Goal: Task Accomplishment & Management: Use online tool/utility

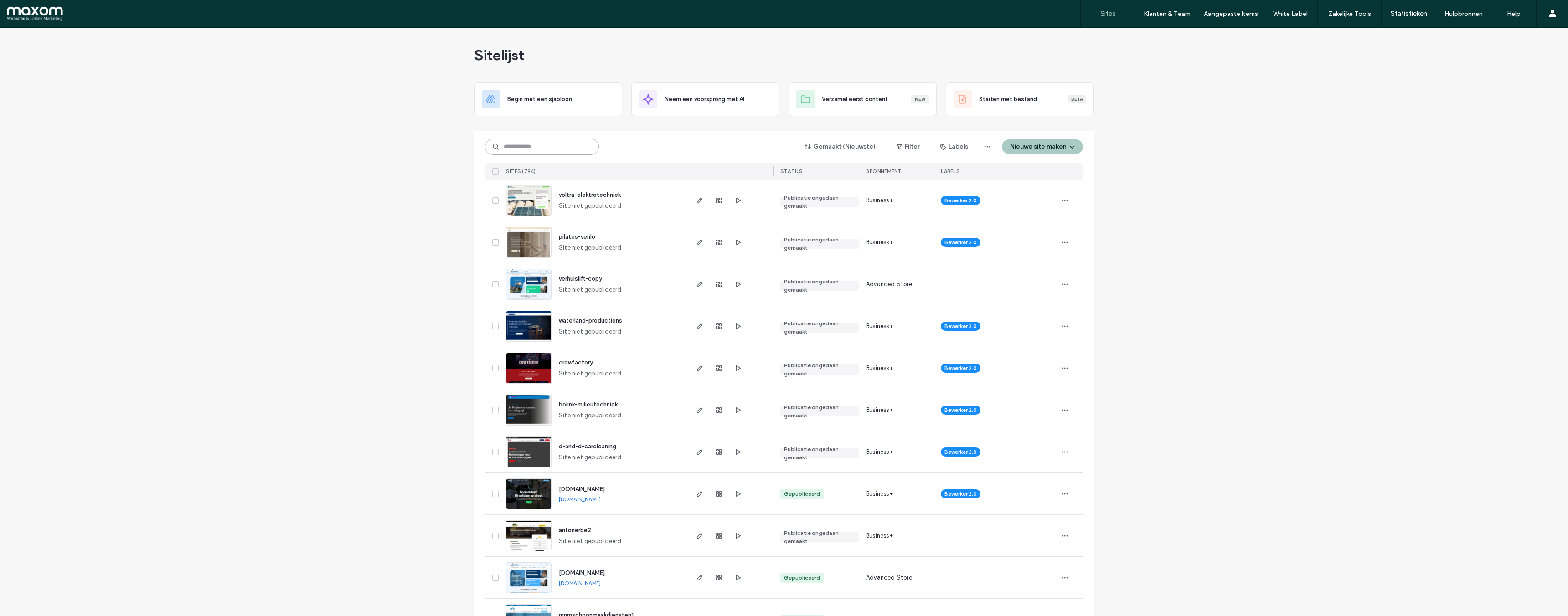
click at [560, 146] on input at bounding box center [542, 147] width 114 height 16
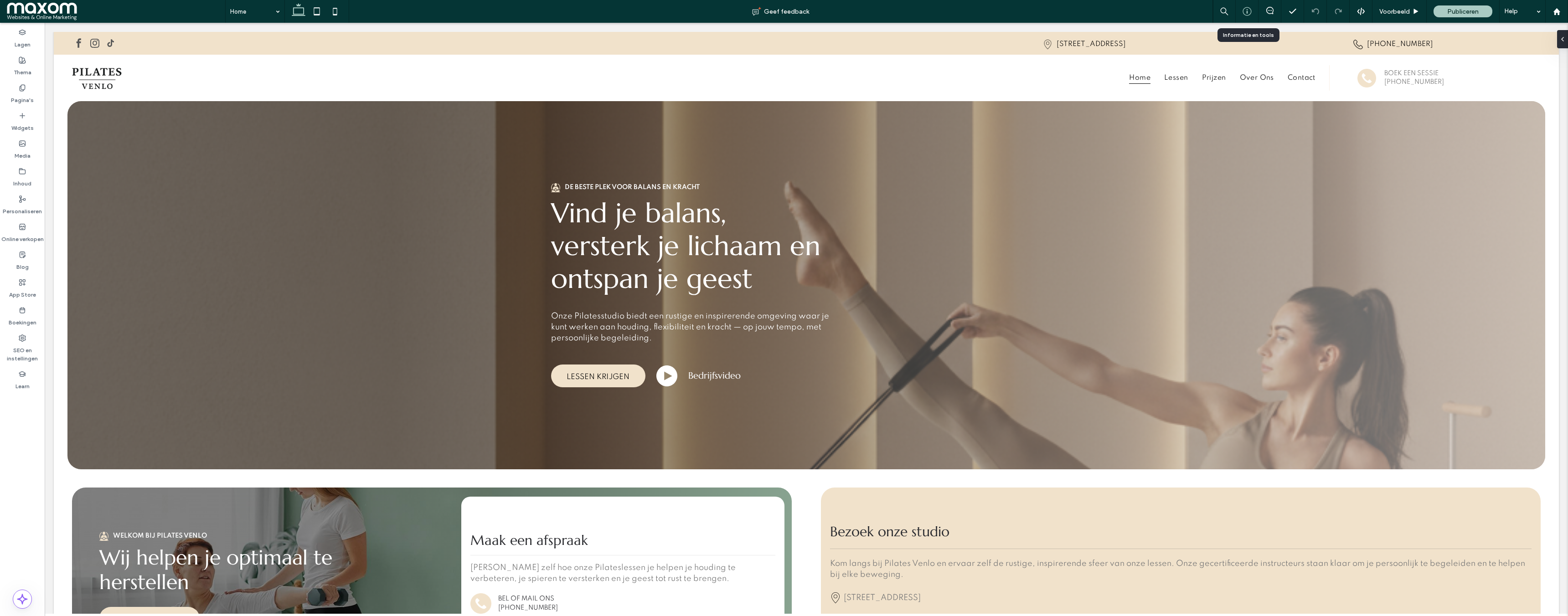
click at [1245, 13] on icon at bounding box center [1247, 11] width 9 height 9
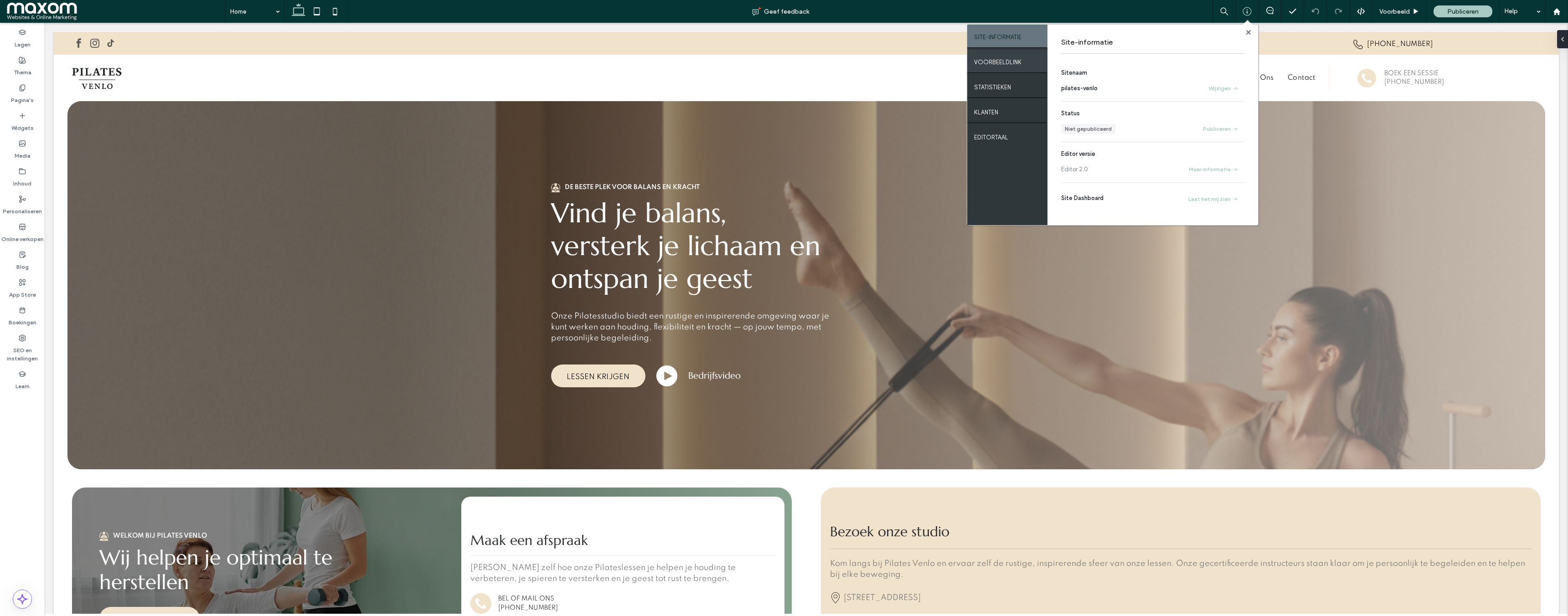
click at [1012, 65] on label "VOORBEELDLINK" at bounding box center [998, 60] width 47 height 12
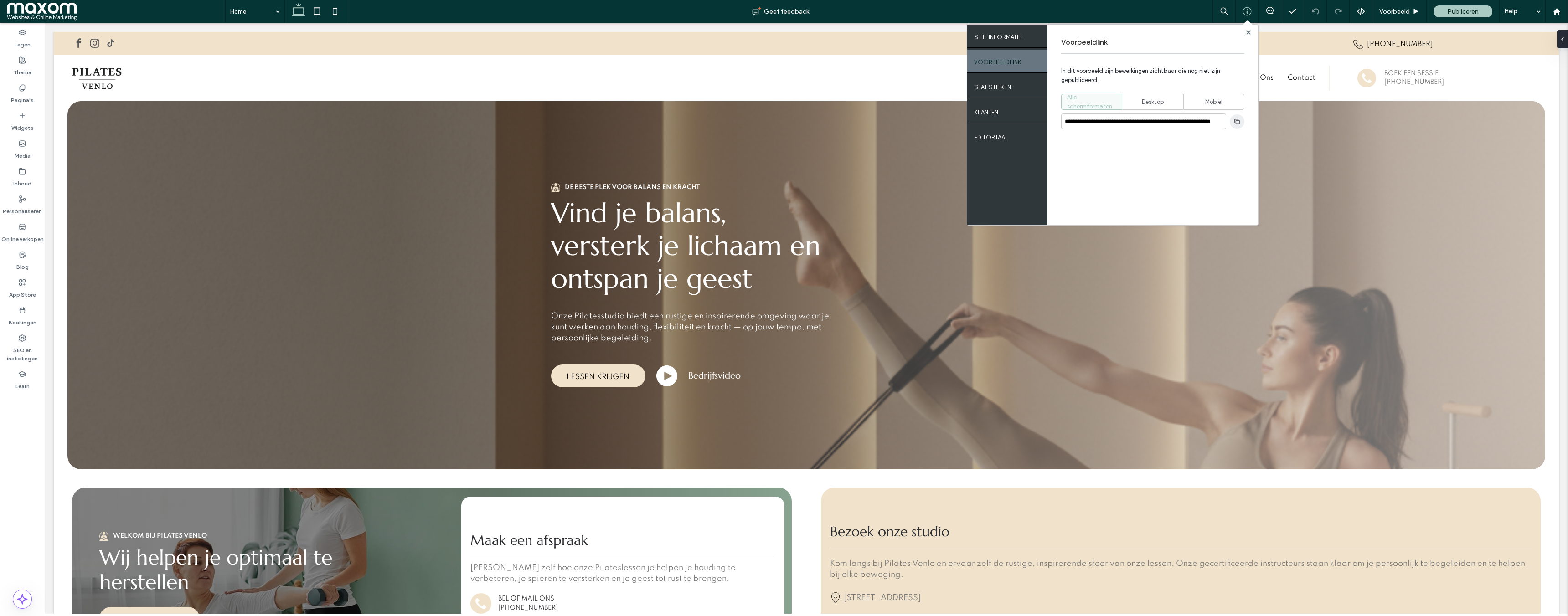
drag, startPoint x: 1152, startPoint y: 100, endPoint x: 1238, endPoint y: 128, distance: 90.4
click at [1152, 100] on span "Desktop" at bounding box center [1153, 102] width 22 height 9
type input "**********"
click at [1238, 122] on icon "button" at bounding box center [1237, 122] width 7 height 7
click at [1250, 34] on span at bounding box center [1248, 32] width 4 height 7
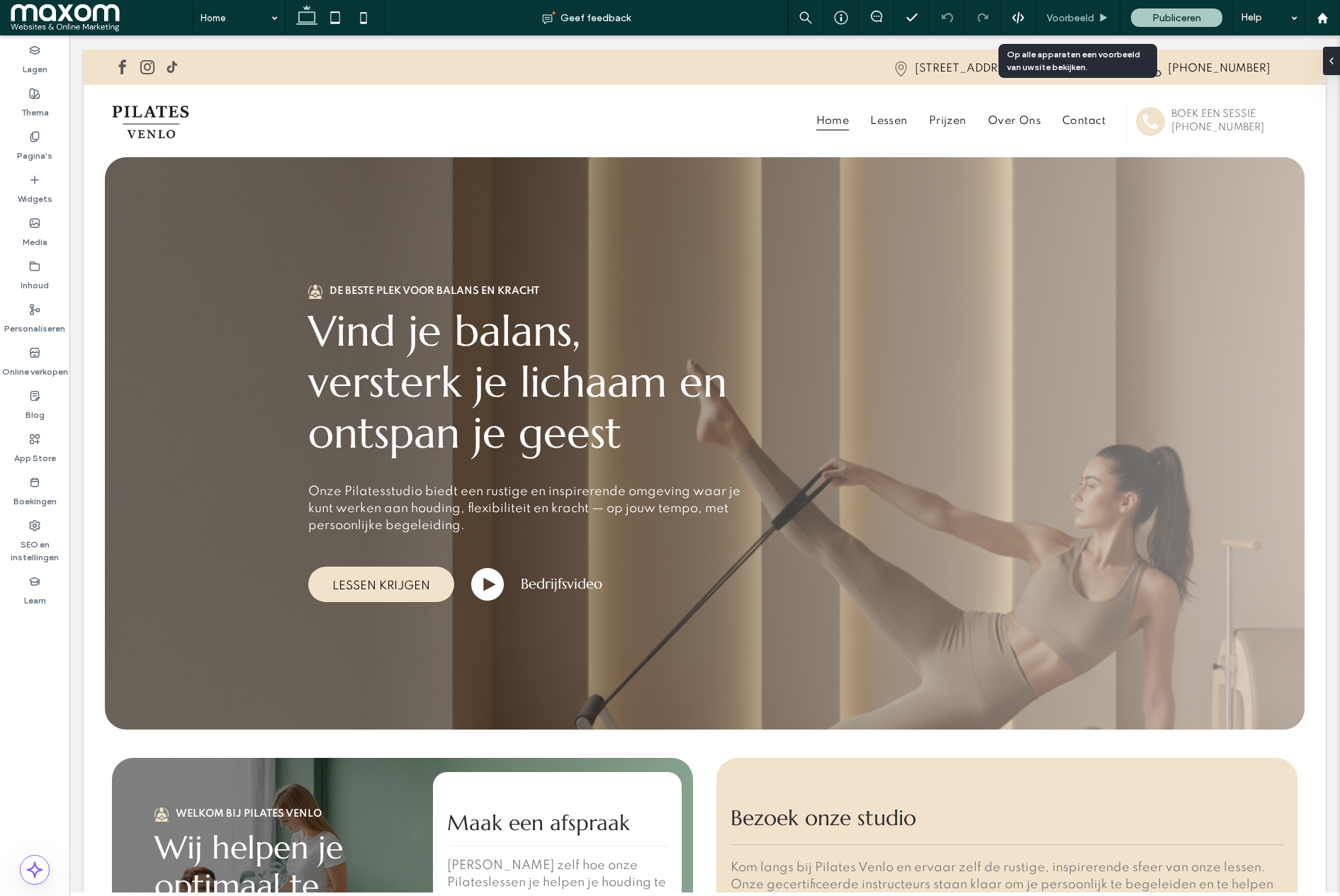
click at [1075, 26] on div "Voorbeeld" at bounding box center [1078, 17] width 84 height 35
click at [1071, 18] on span "Voorbeeld" at bounding box center [1070, 18] width 47 height 12
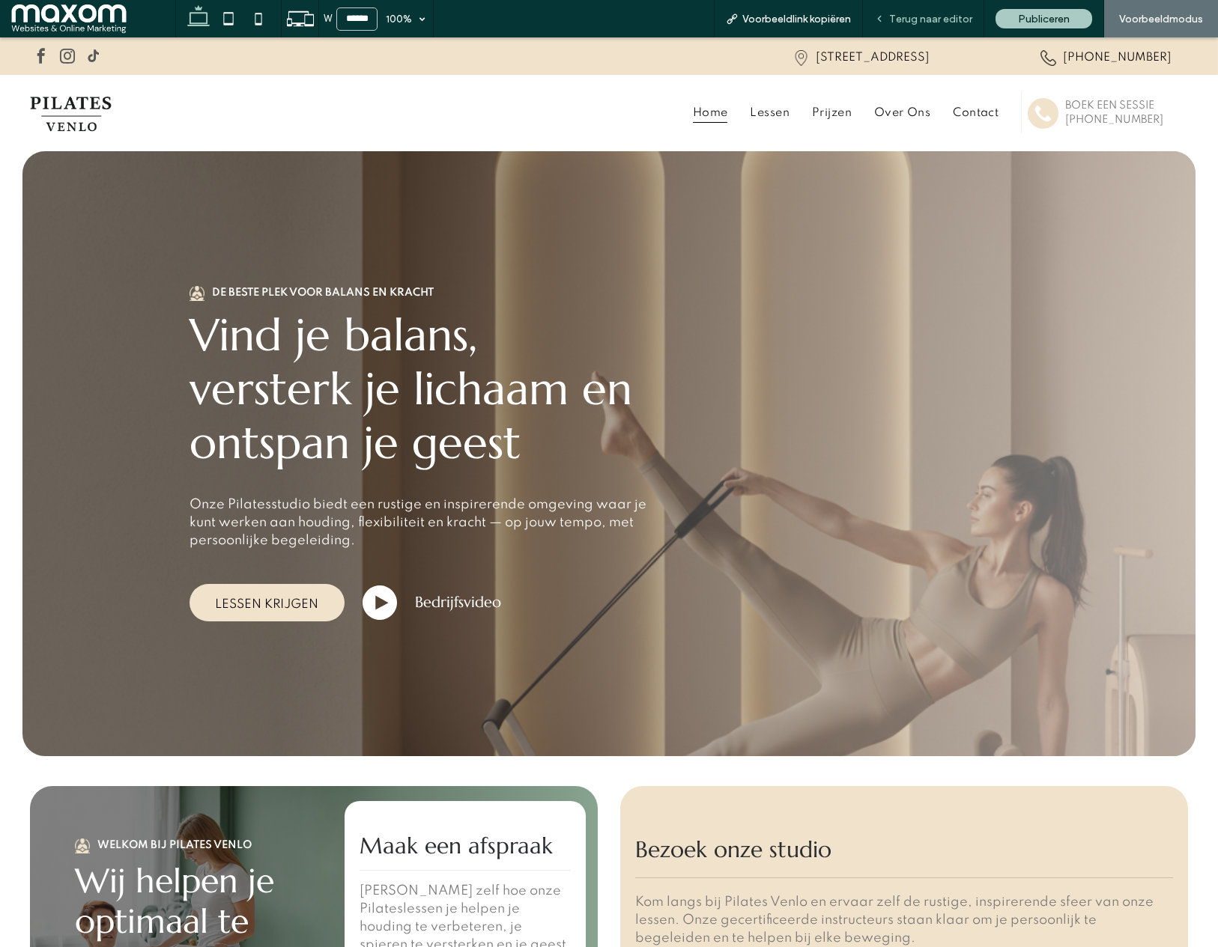
click at [948, 22] on span "Terug naar editor" at bounding box center [930, 19] width 83 height 13
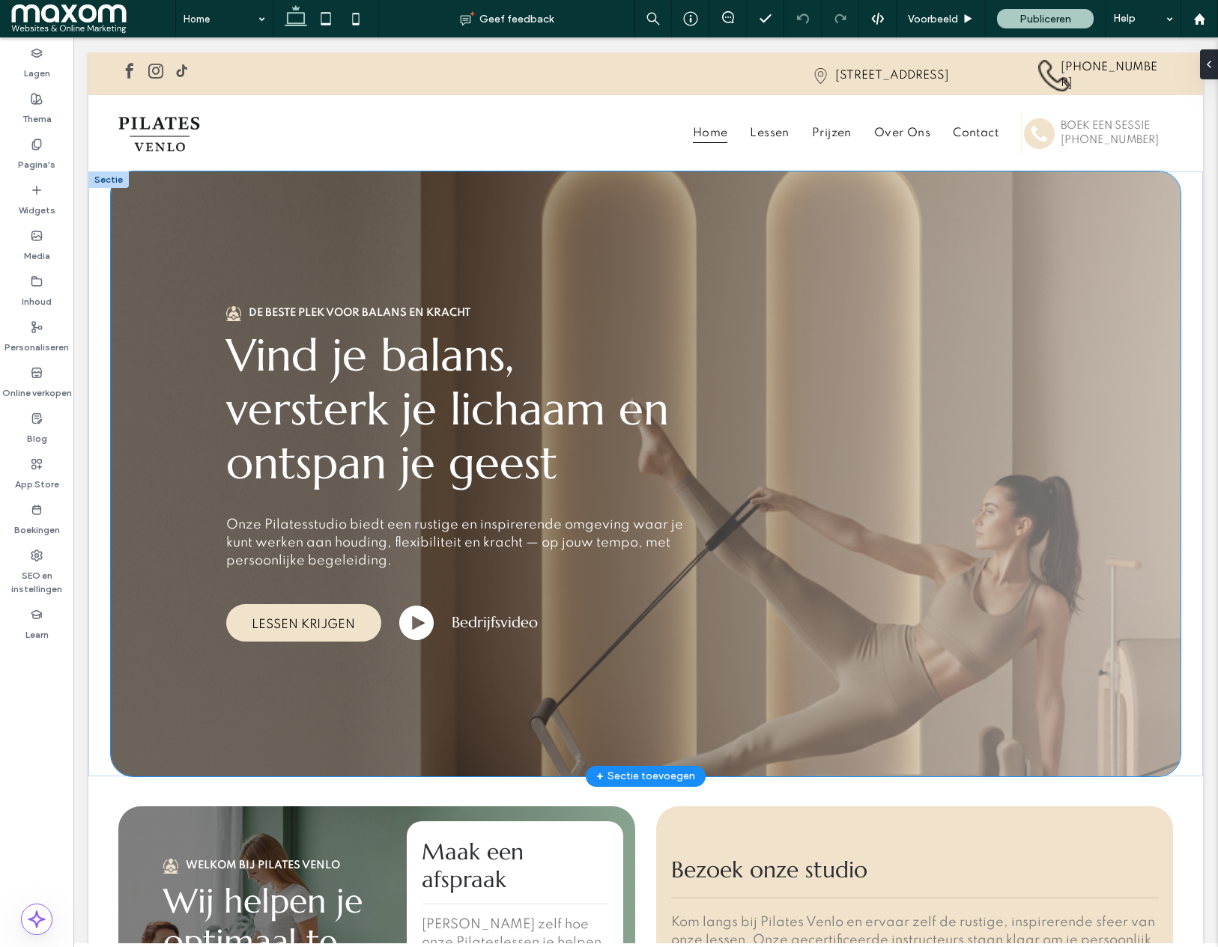
click at [319, 237] on div "De beste plek voor balans en kracht Vind je balans, versterk je lichaam en onts…" at bounding box center [645, 473] width 899 height 605
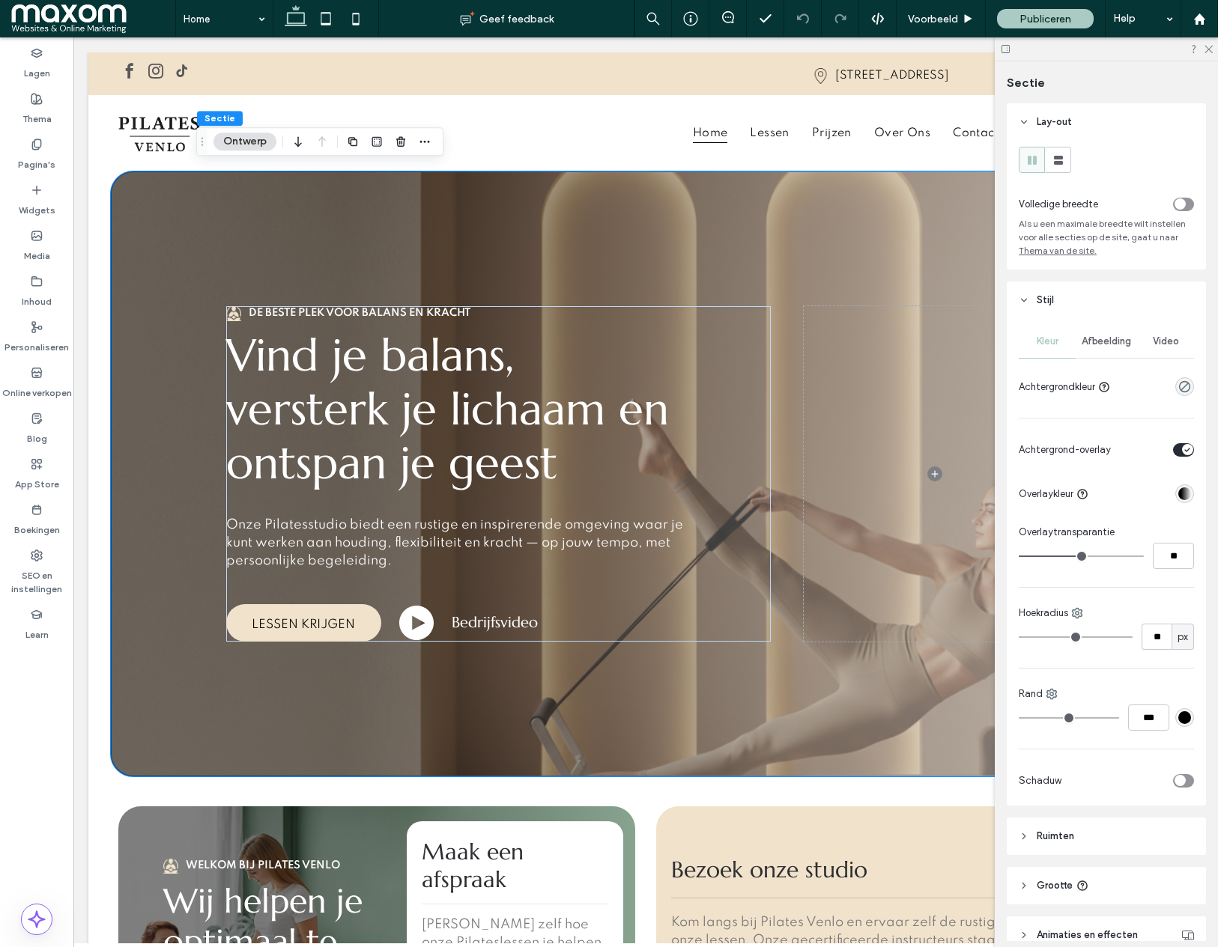
click at [1185, 495] on div "linear-gradient(90deg, rgba(0, 0, 0, 1) 22%, rgba(0, 0, 0, 0) 100%)" at bounding box center [1184, 493] width 13 height 13
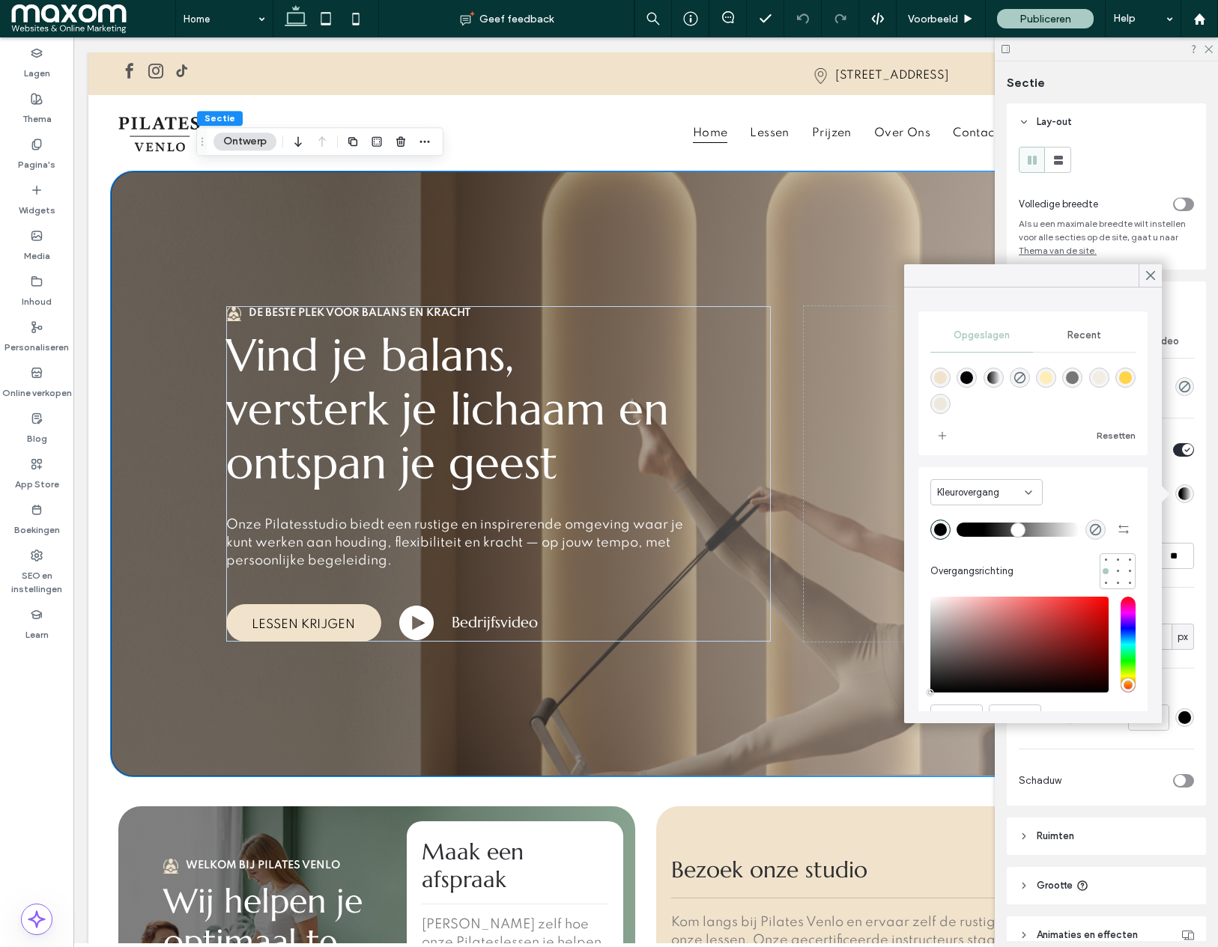
drag, startPoint x: 965, startPoint y: 275, endPoint x: 1007, endPoint y: 258, distance: 45.3
click at [1105, 285] on div at bounding box center [1033, 275] width 258 height 23
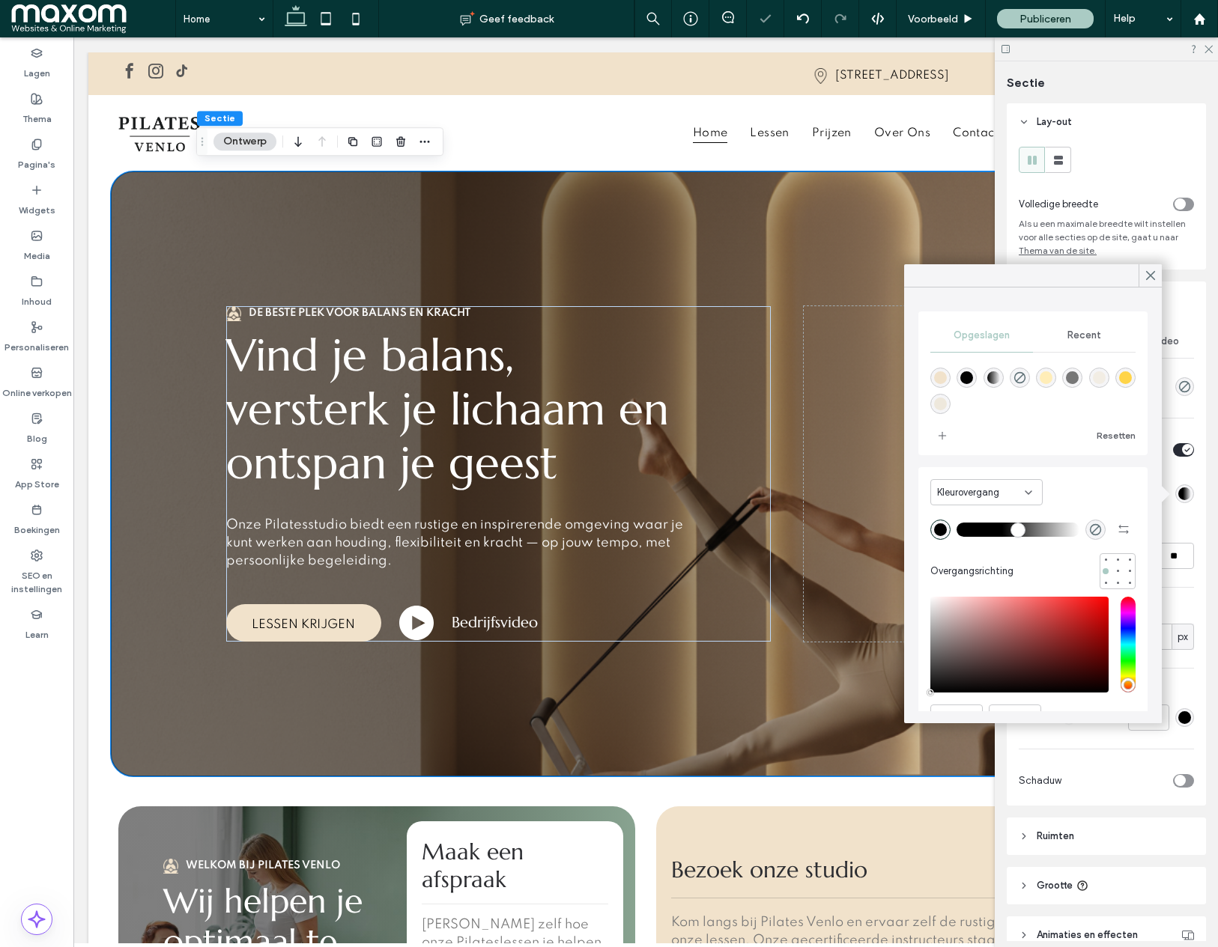
type input "**"
drag, startPoint x: 988, startPoint y: 533, endPoint x: 1002, endPoint y: 535, distance: 13.6
click at [1003, 538] on div at bounding box center [1032, 529] width 205 height 24
click at [1152, 274] on icon at bounding box center [1149, 275] width 13 height 13
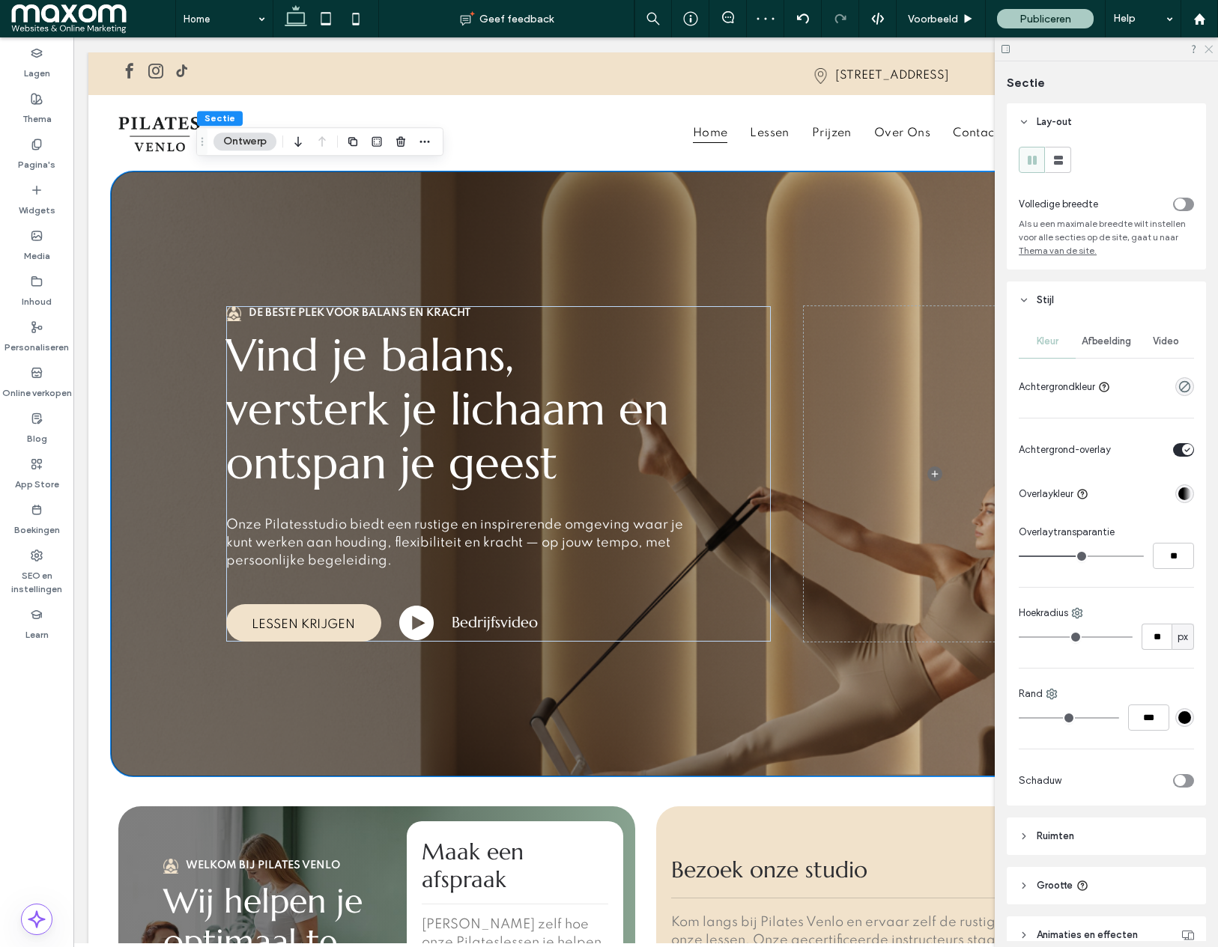
click at [1204, 51] on icon at bounding box center [1208, 48] width 10 height 10
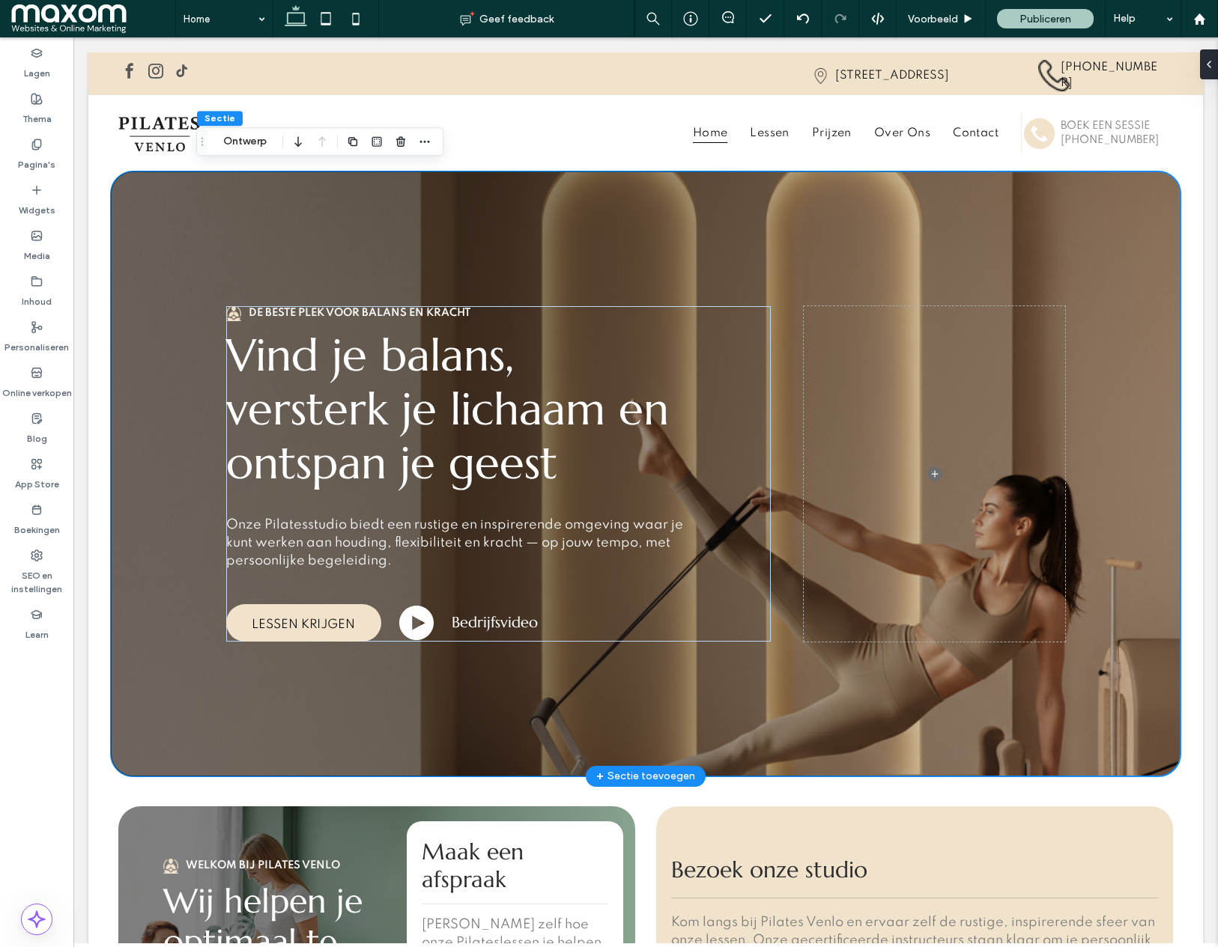
click at [157, 254] on div "De beste plek voor balans en kracht Vind je balans, versterk je lichaam en onts…" at bounding box center [645, 473] width 1069 height 605
click at [935, 190] on div "De beste plek voor balans en kracht Vind je balans, versterk je lichaam en onts…" at bounding box center [645, 473] width 899 height 605
click at [253, 146] on button "Ontwerp" at bounding box center [244, 142] width 63 height 18
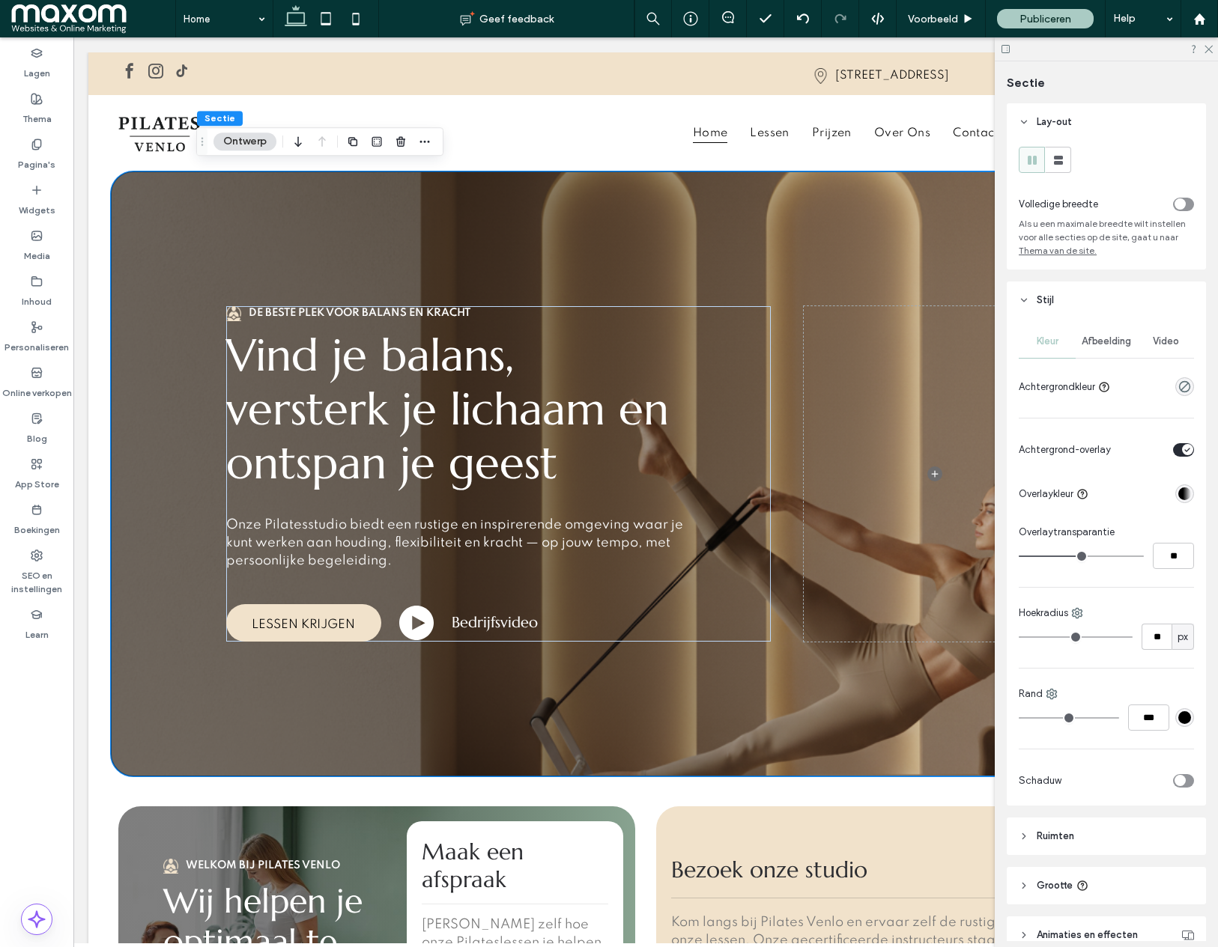
click at [1185, 491] on div "linear-gradient(90deg, rgba(0, 0, 0, 1) 37%, rgba(0, 0, 0, 0) 100%)" at bounding box center [1184, 493] width 13 height 13
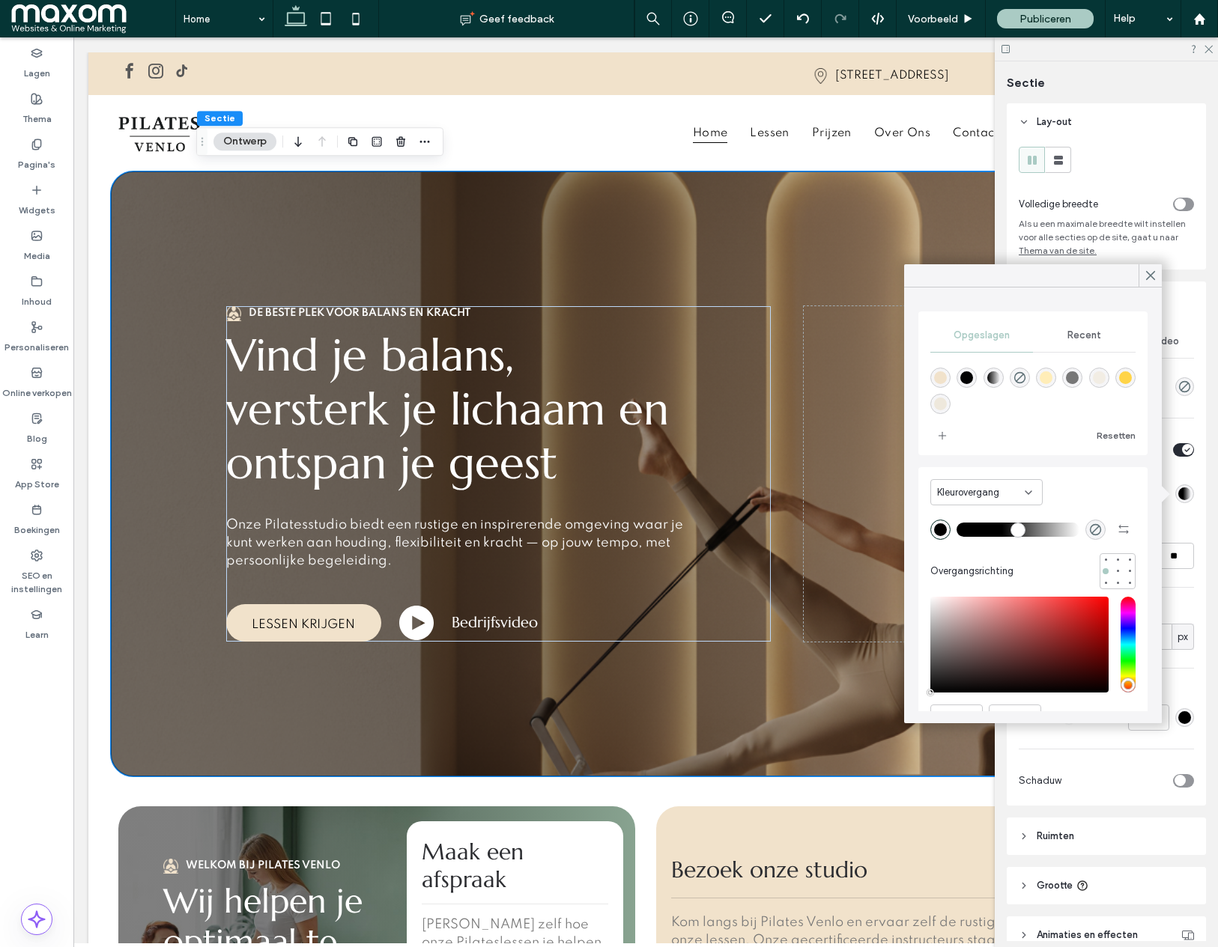
click at [935, 379] on div "rgba(241,226,203,1)" at bounding box center [940, 377] width 13 height 13
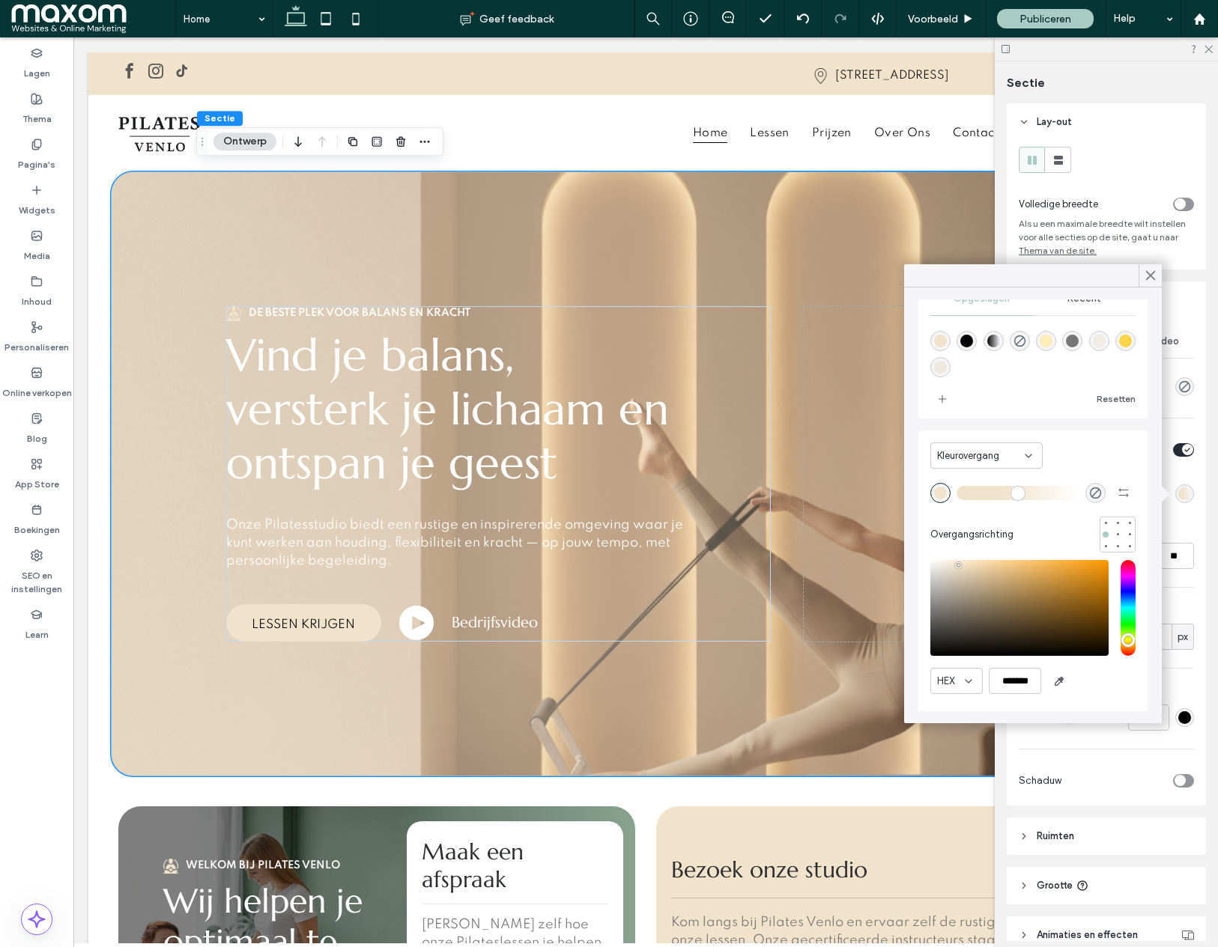
scroll to position [38, 0]
click at [950, 563] on div "saturation and value" at bounding box center [1019, 607] width 178 height 96
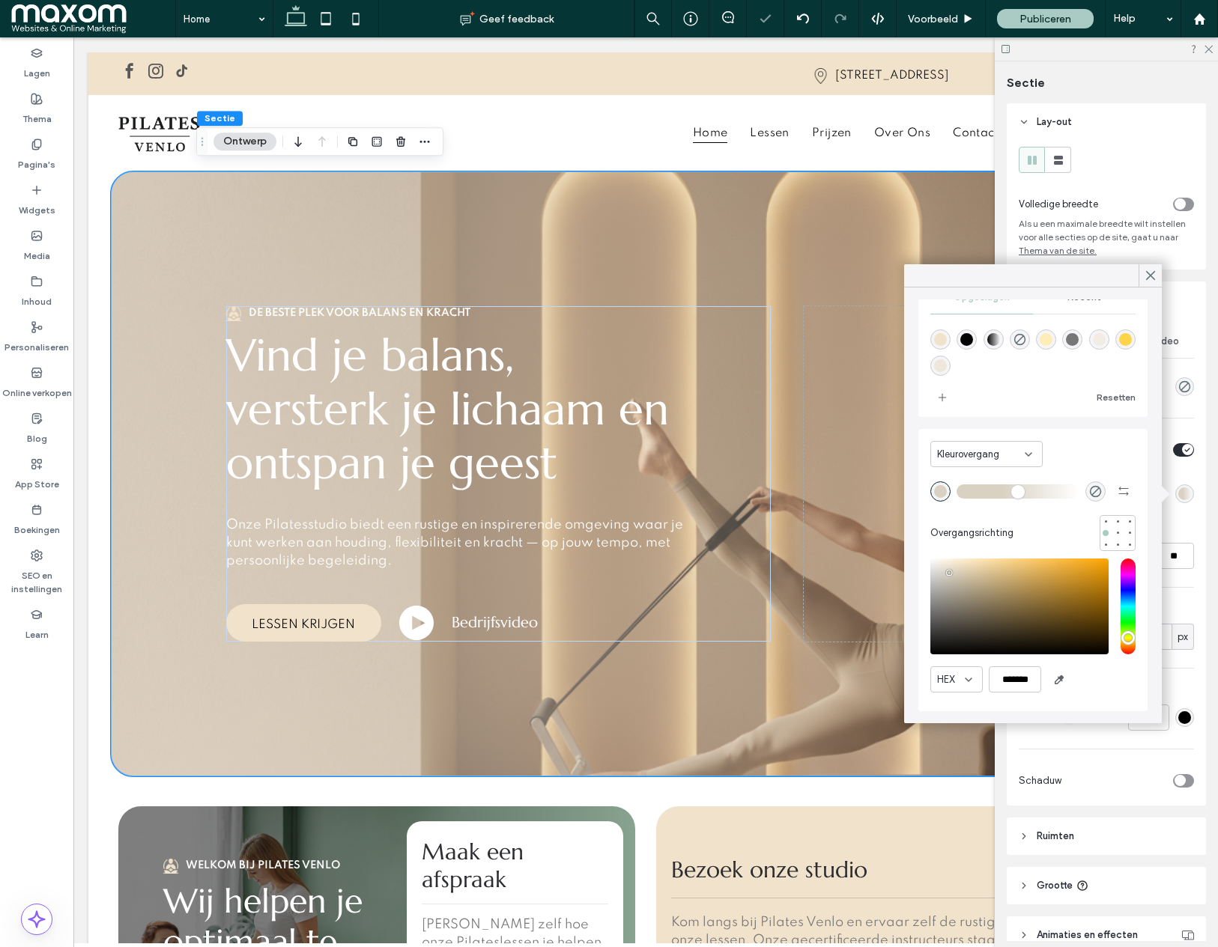
click at [949, 573] on div "saturation and value" at bounding box center [1019, 607] width 178 height 96
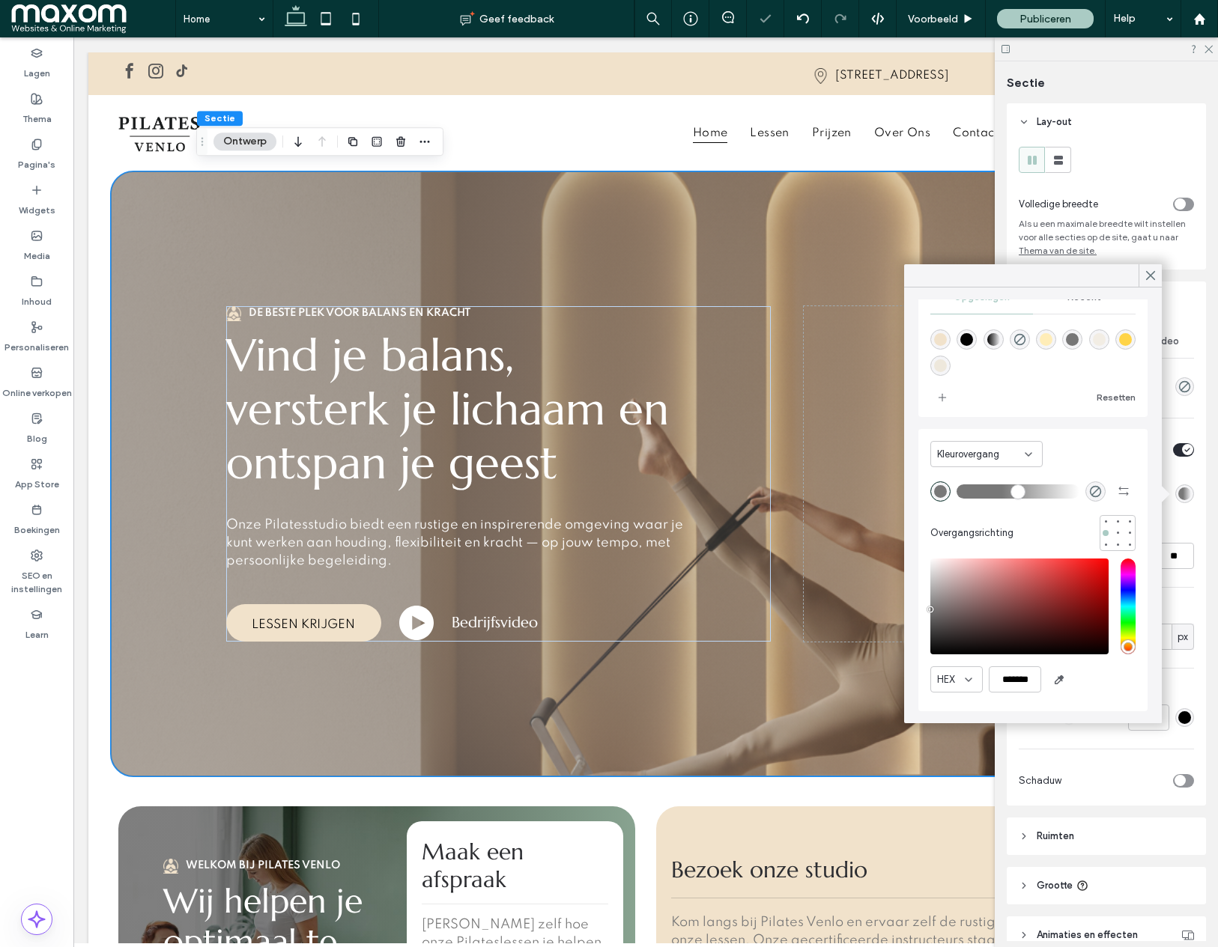
drag, startPoint x: 942, startPoint y: 570, endPoint x: 905, endPoint y: 607, distance: 52.4
click at [905, 610] on div "Opgeslagen Recent Resetten Kleurovergang Overgangsrichting HEX *******" at bounding box center [1033, 506] width 258 height 436
click at [935, 344] on div "rgba(241,226,203,1)" at bounding box center [940, 339] width 13 height 13
type input "*******"
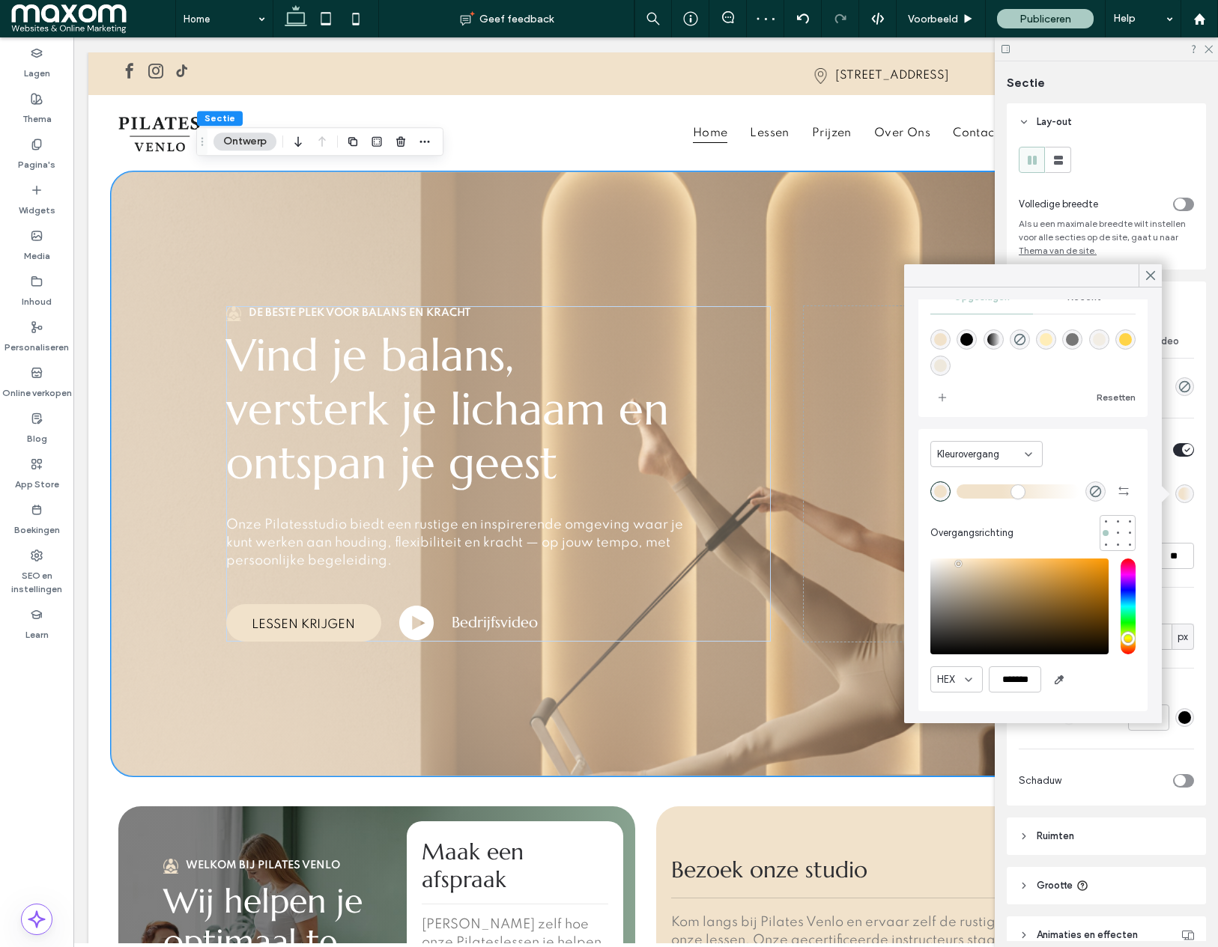
drag, startPoint x: 970, startPoint y: 294, endPoint x: 1110, endPoint y: 360, distance: 155.1
click at [1018, 332] on div "Opgeslagen Recent Resetten Kleurovergang Overgangsrichting HEX *******" at bounding box center [1033, 493] width 258 height 459
drag, startPoint x: 1154, startPoint y: 272, endPoint x: 1149, endPoint y: 261, distance: 11.7
click at [1153, 273] on use at bounding box center [1149, 276] width 7 height 8
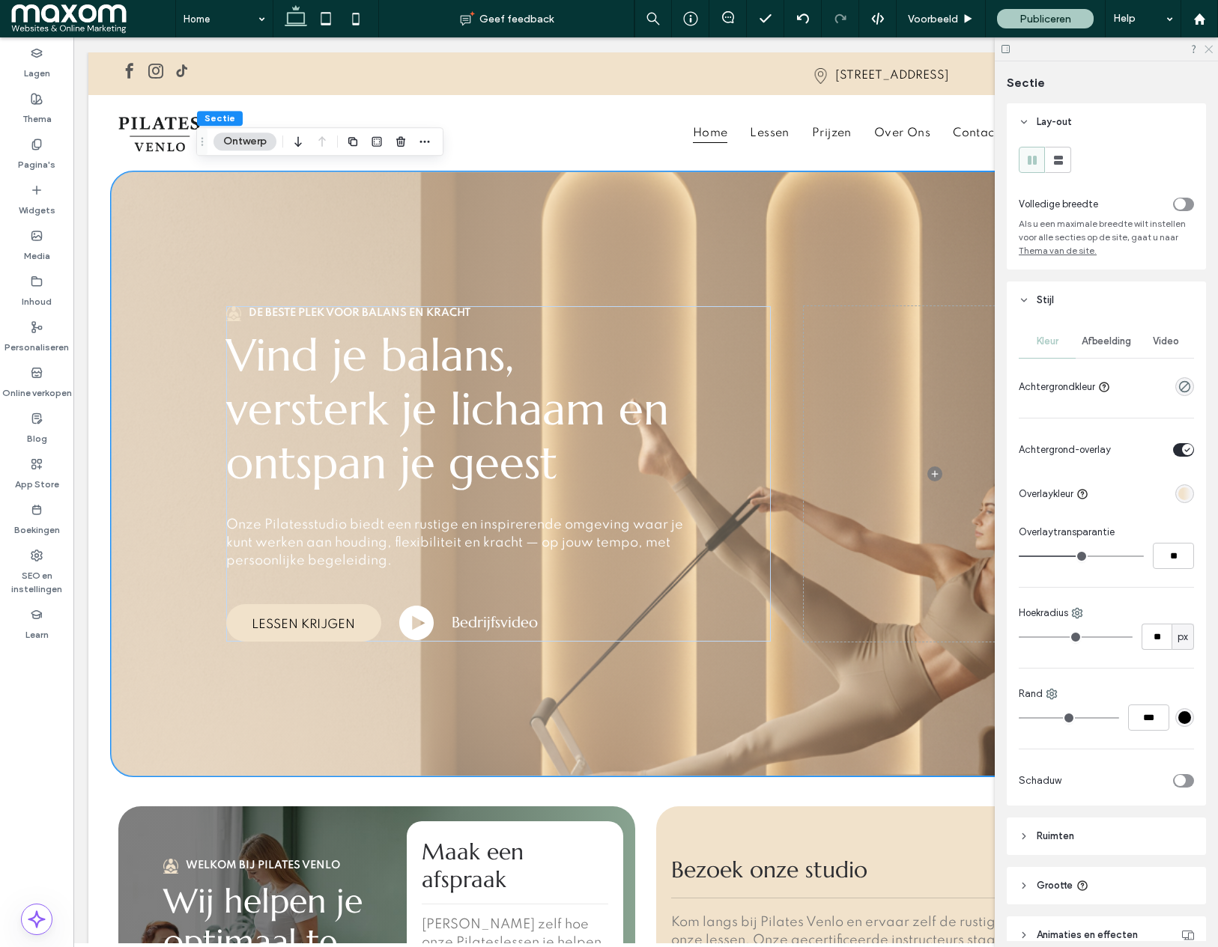
click at [1209, 49] on icon at bounding box center [1208, 48] width 10 height 10
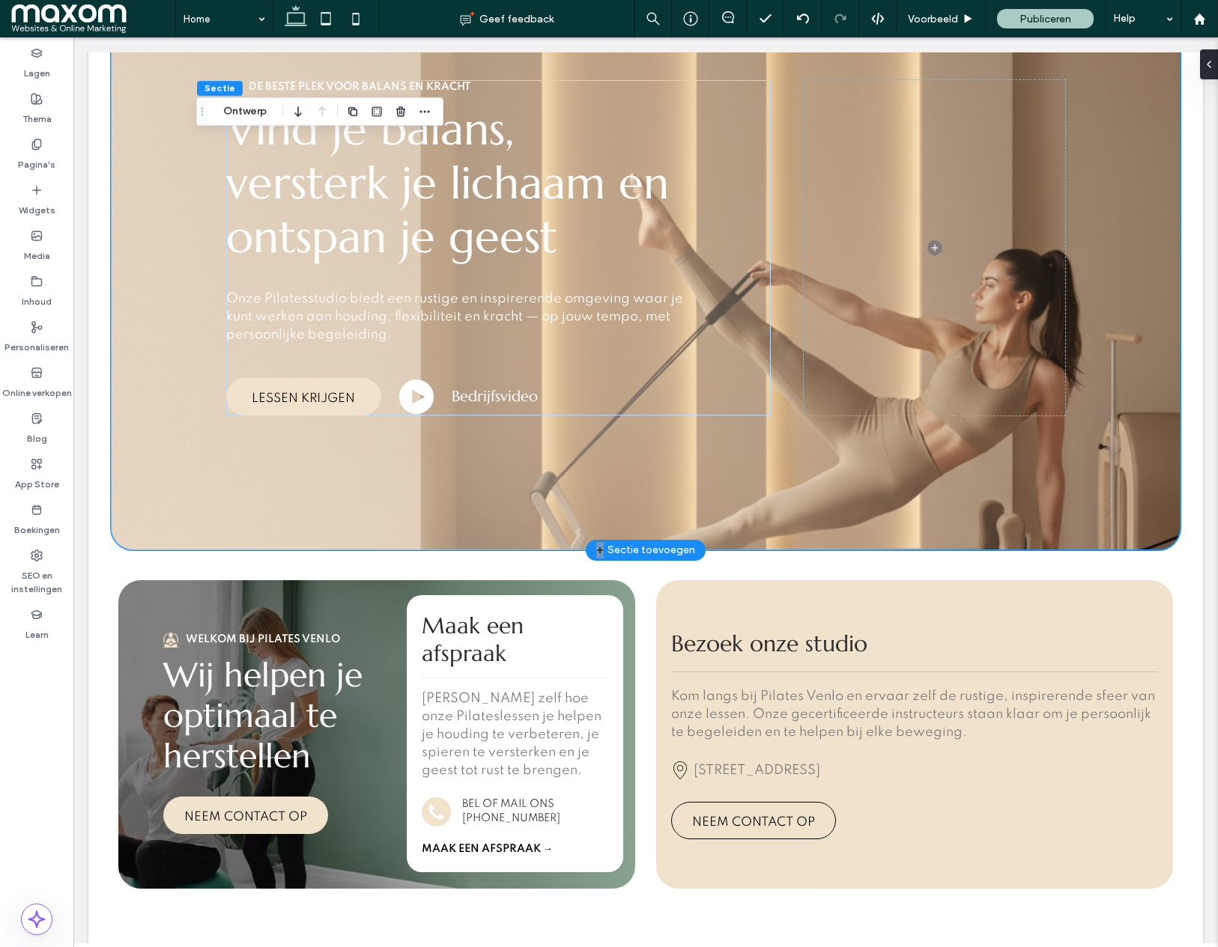
scroll to position [0, 0]
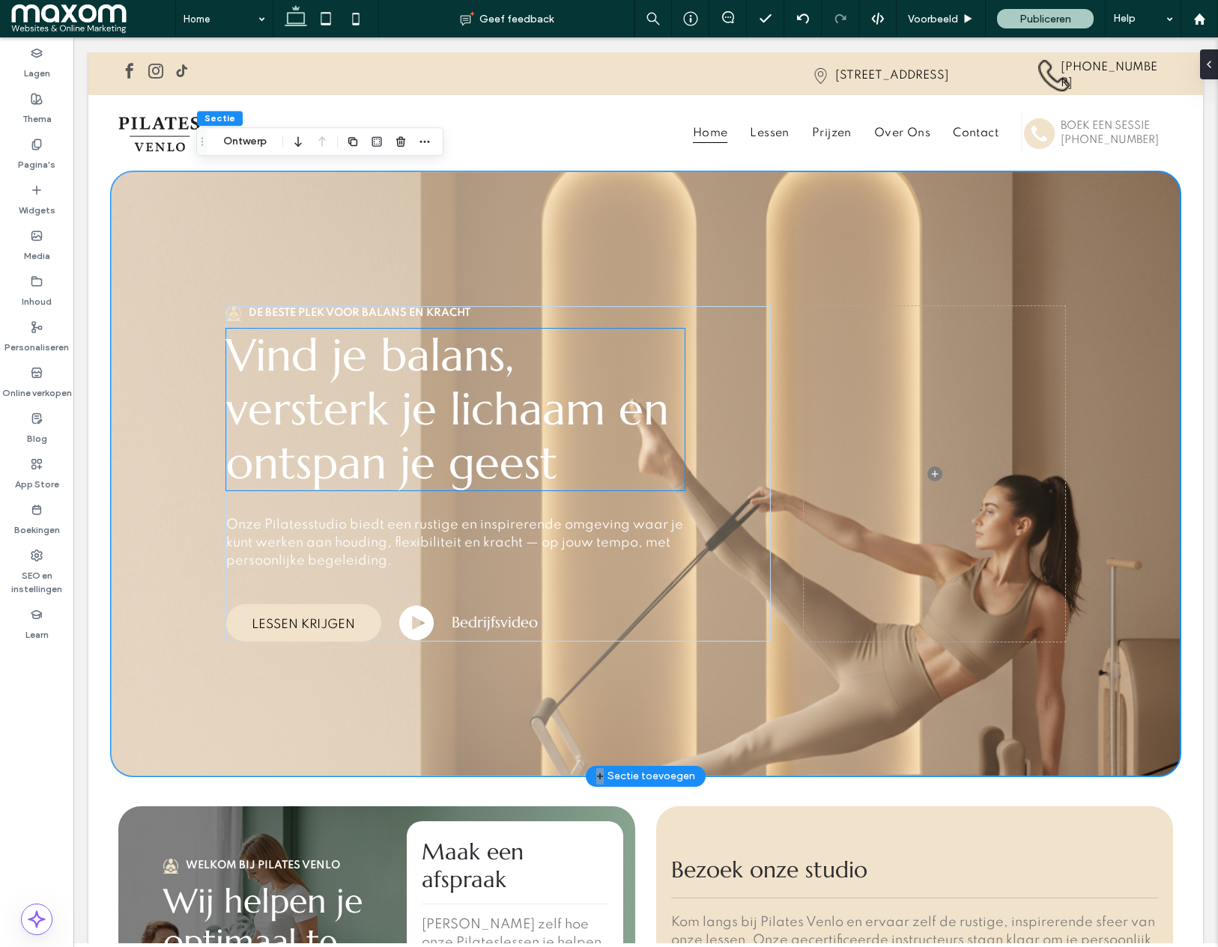
click at [307, 391] on span "Vind je balans, versterk je lichaam en ontspan je geest" at bounding box center [447, 409] width 443 height 164
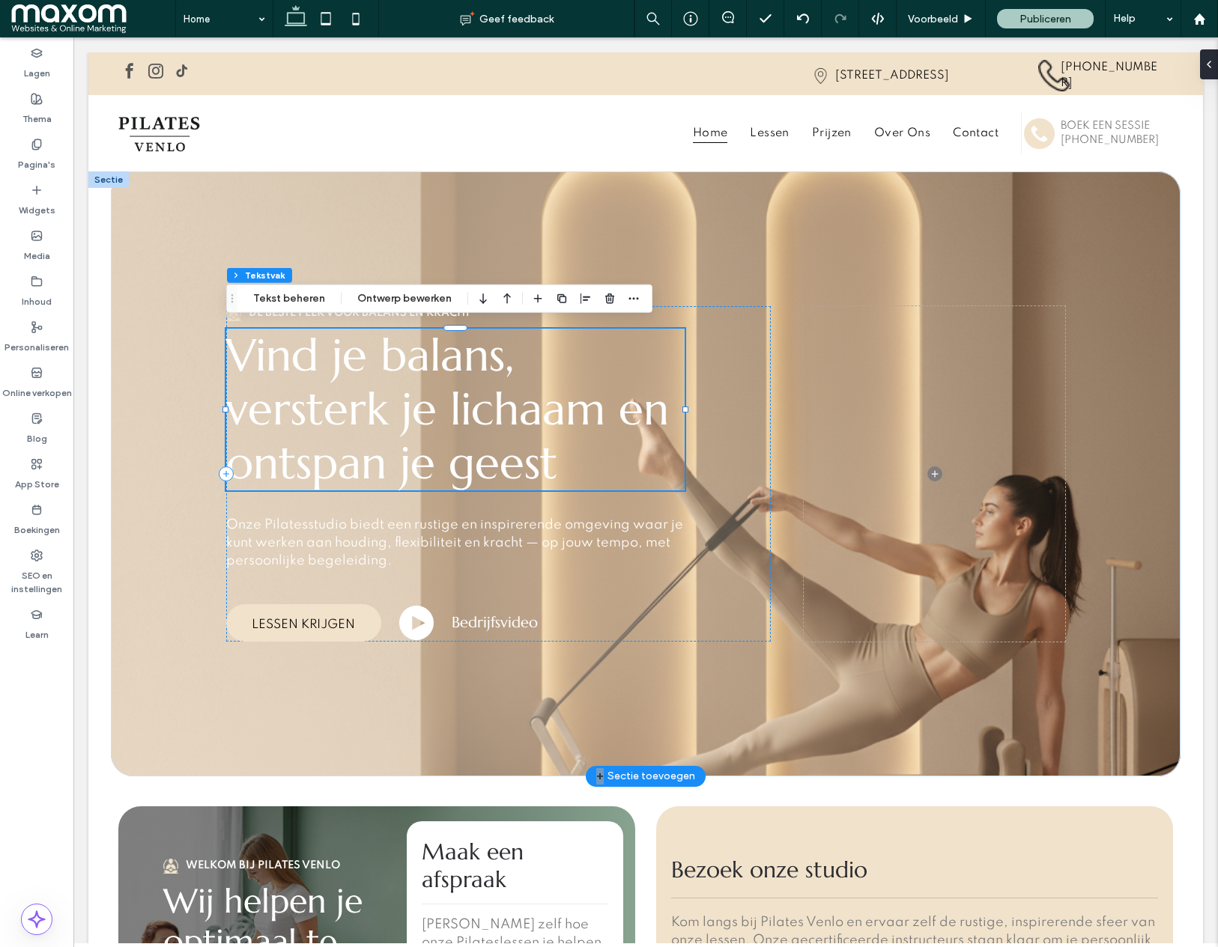
scroll to position [1, 0]
click at [308, 391] on span "Vind je balans, versterk je lichaam en ontspan je geest" at bounding box center [447, 408] width 443 height 164
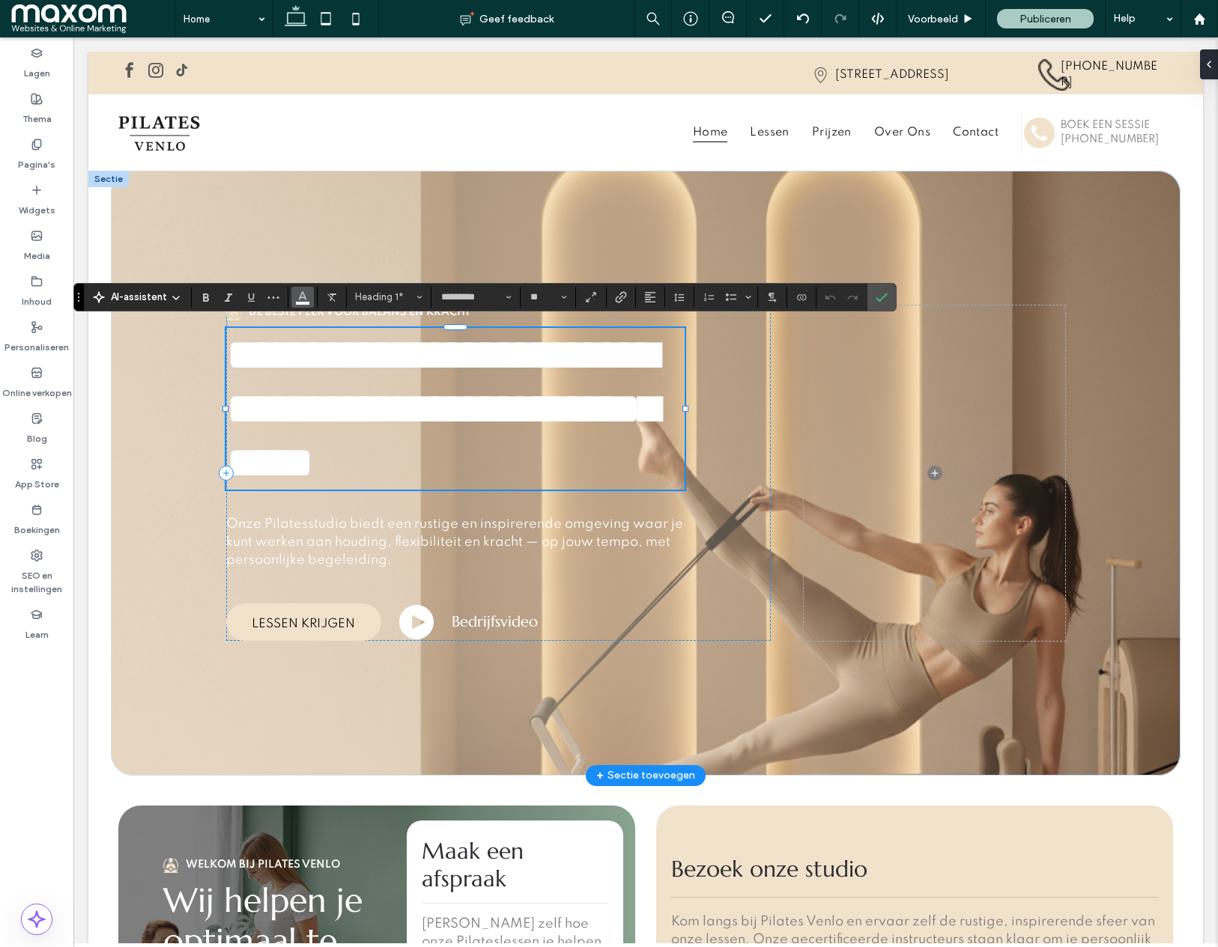
click at [303, 297] on use "Kleur" at bounding box center [303, 295] width 8 height 8
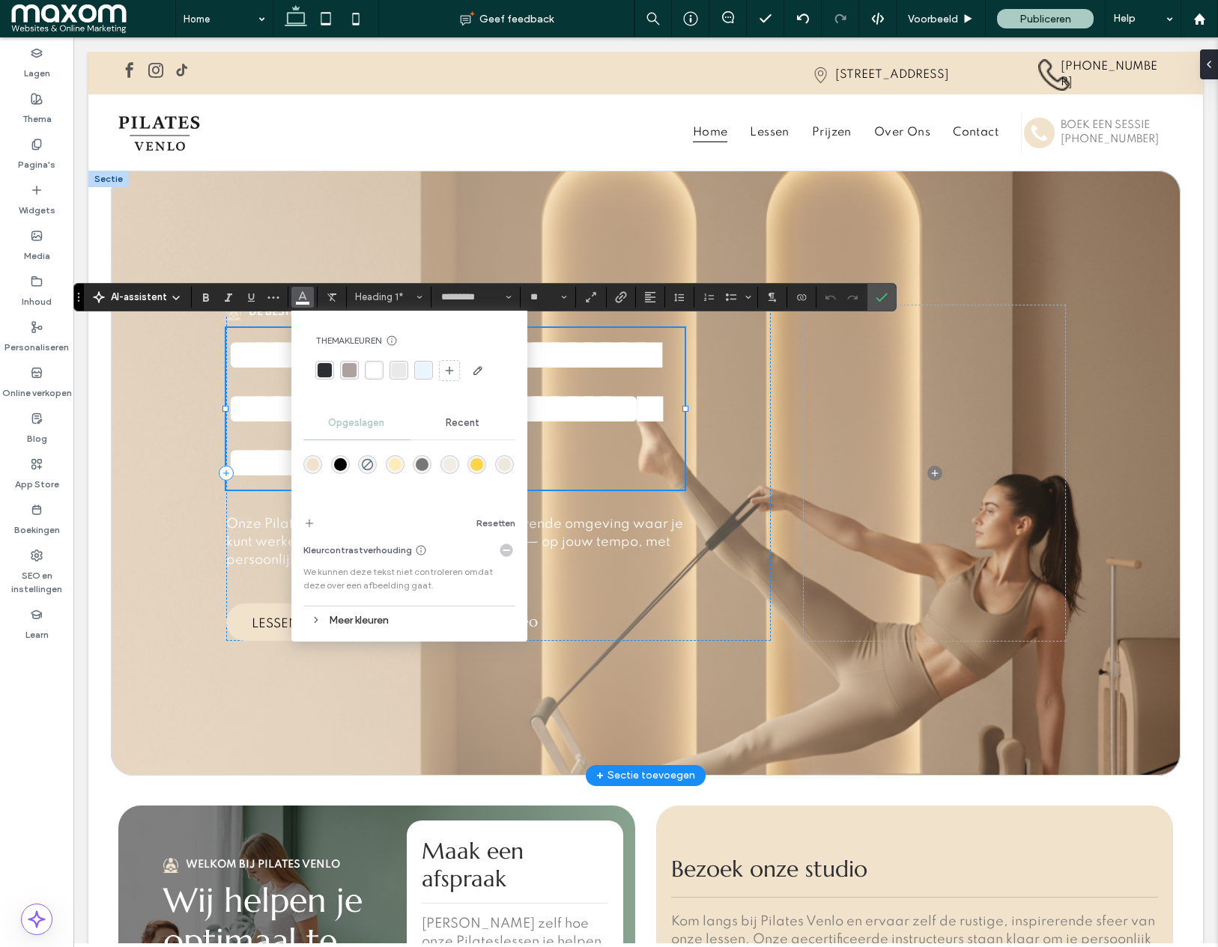
click at [347, 373] on div "rgba(172, 163, 161, 1)" at bounding box center [349, 370] width 14 height 14
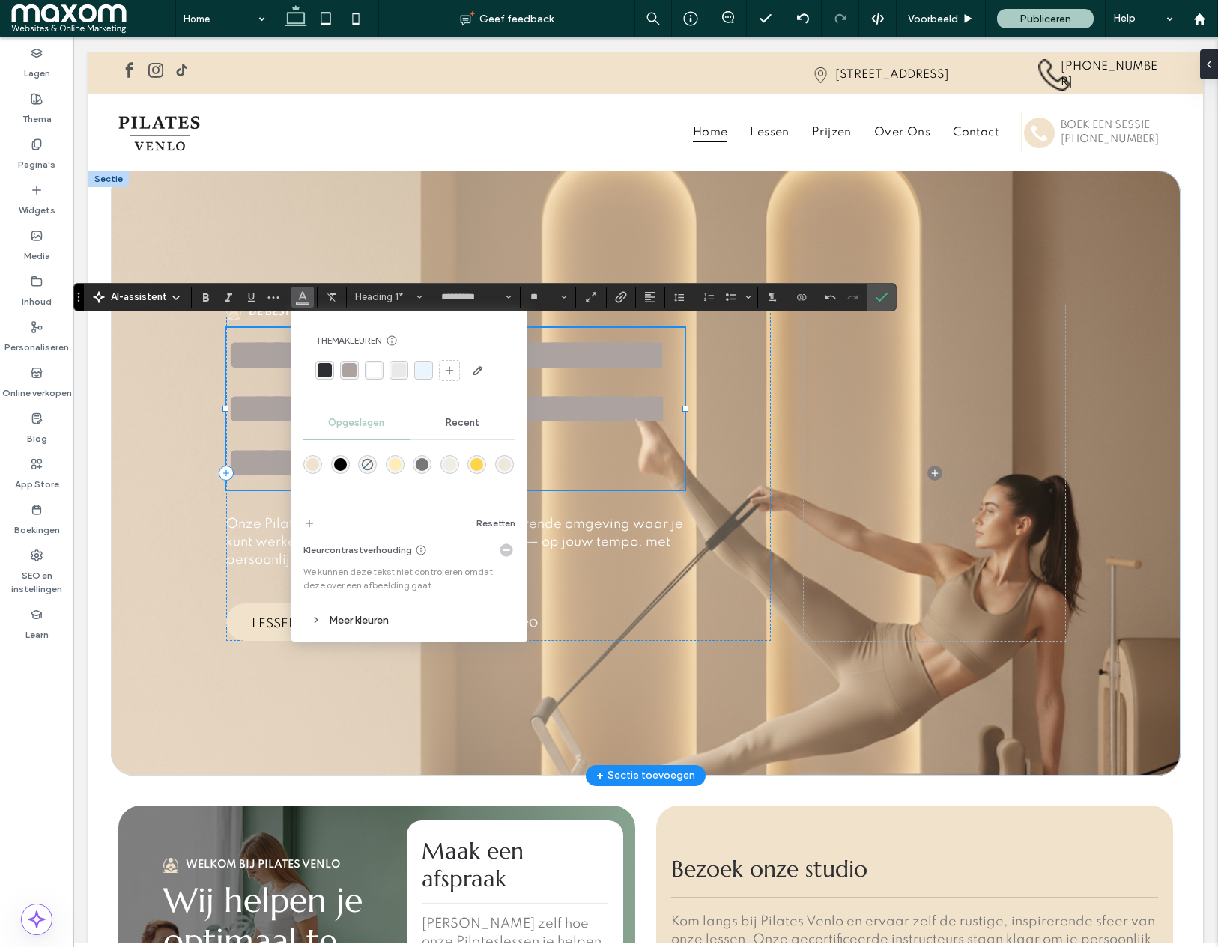
click at [319, 373] on div "rgba(45, 46, 50, 1)" at bounding box center [325, 370] width 14 height 14
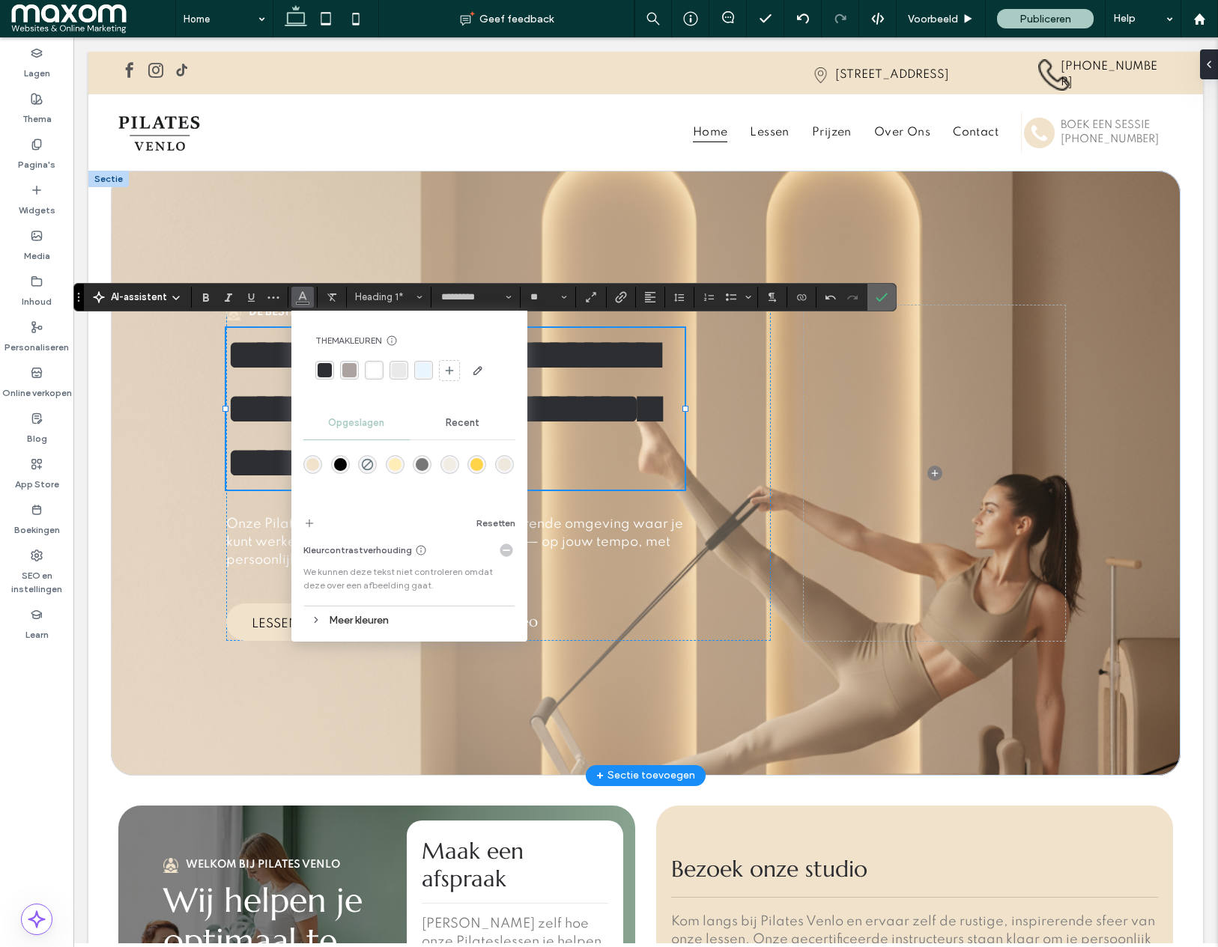
click at [877, 295] on icon "Bevestigen" at bounding box center [881, 297] width 12 height 12
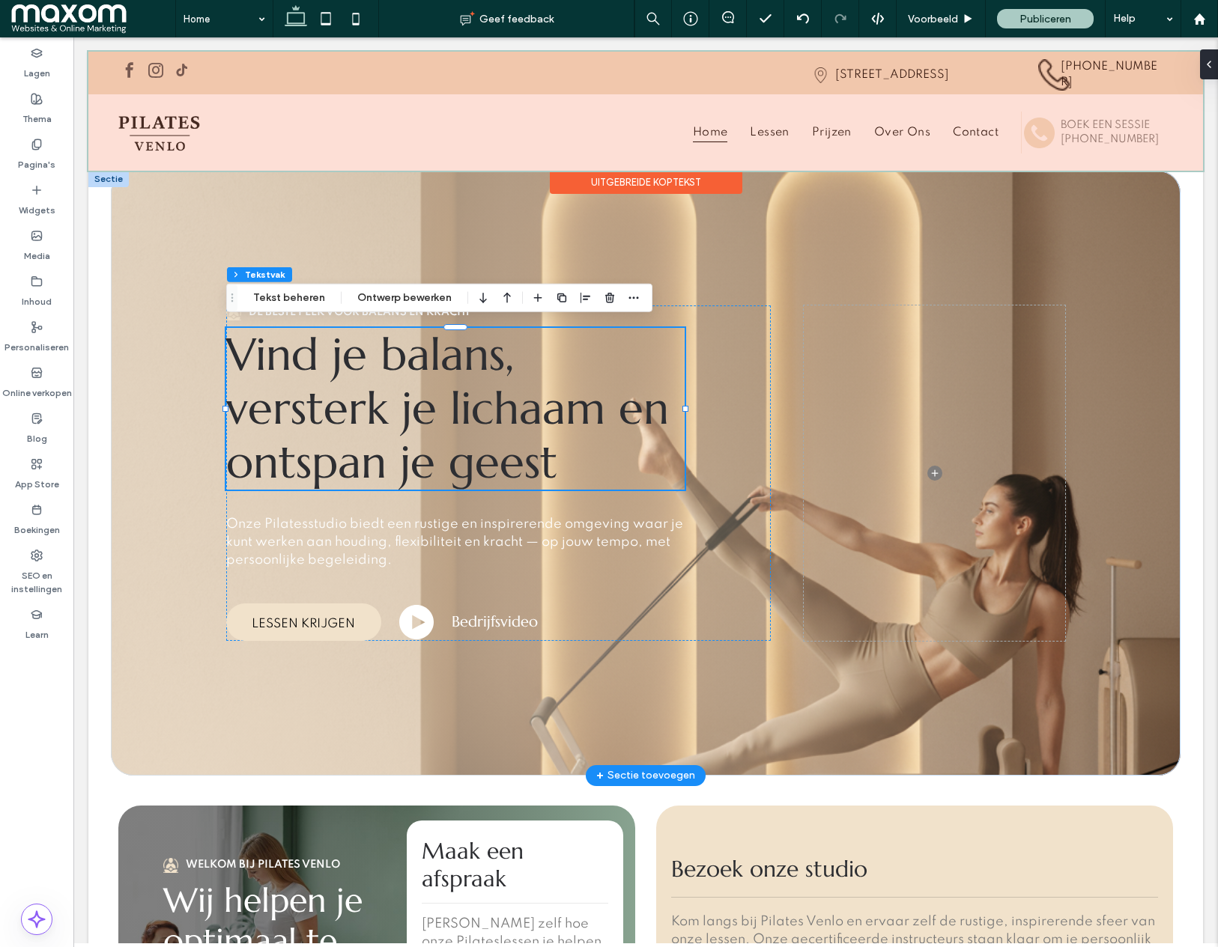
click at [461, 121] on div at bounding box center [645, 111] width 1114 height 119
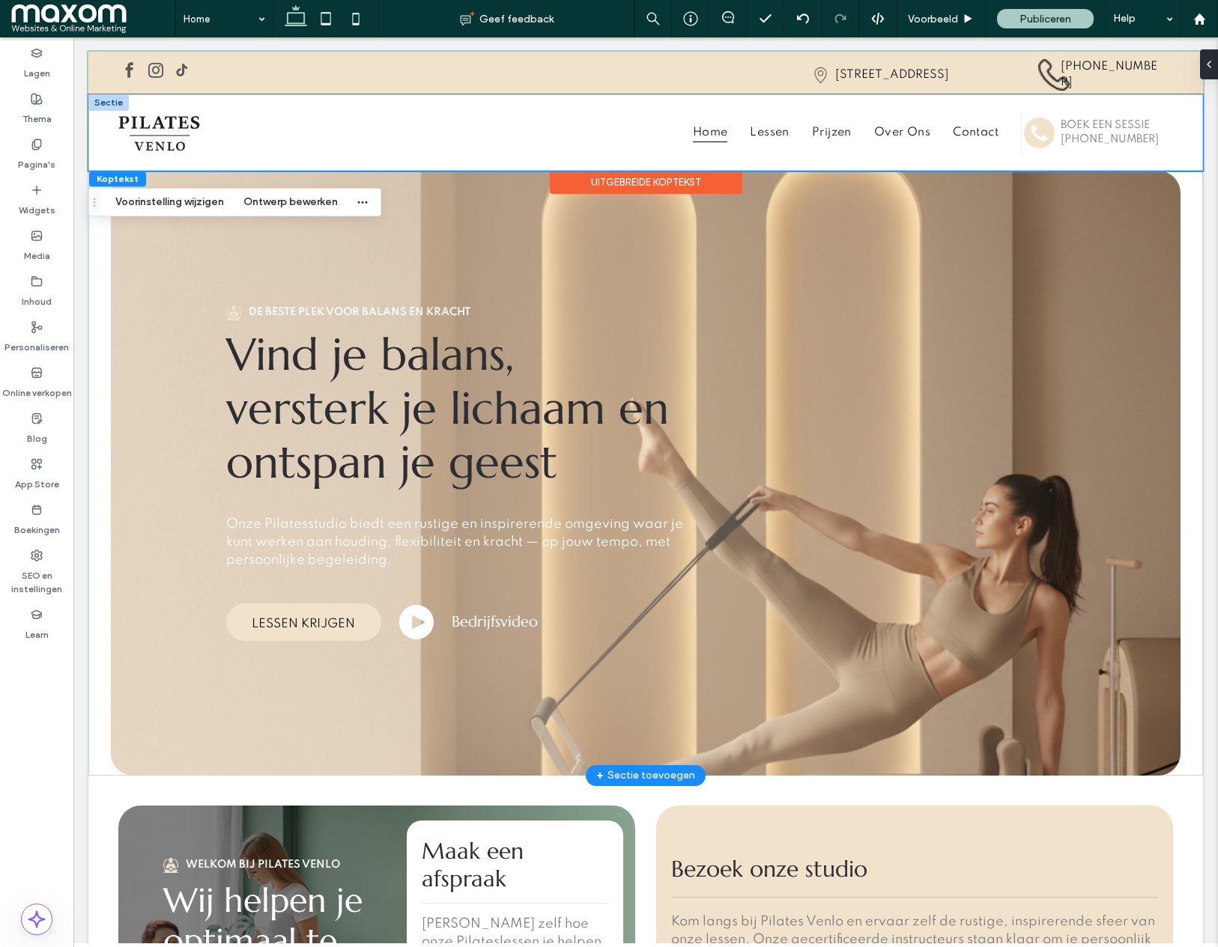
click at [493, 95] on div "Home Lessen Prijzen Over ons Contact Boek een sessie 555-555-555" at bounding box center [645, 132] width 1114 height 76
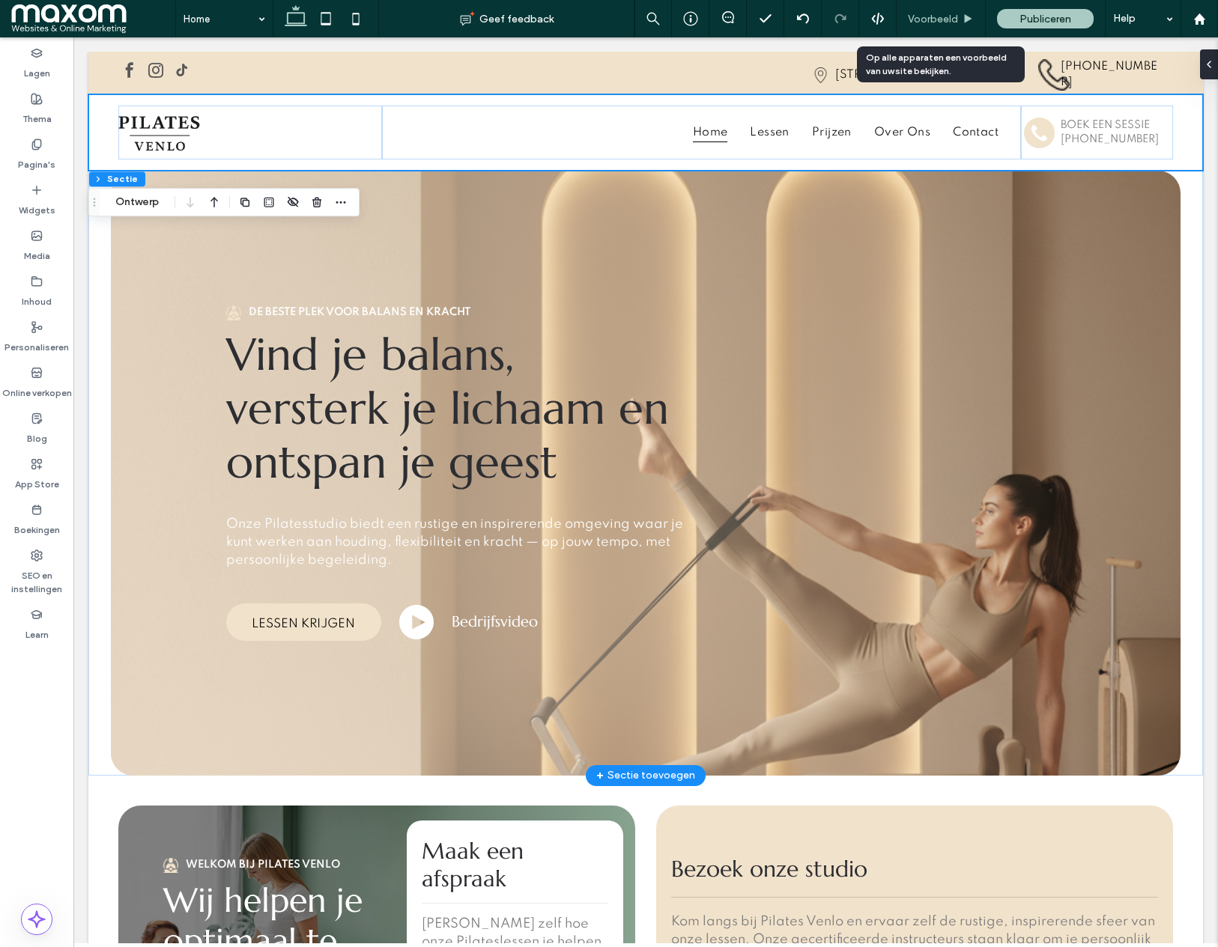
click at [929, 16] on span "Voorbeeld" at bounding box center [933, 19] width 50 height 13
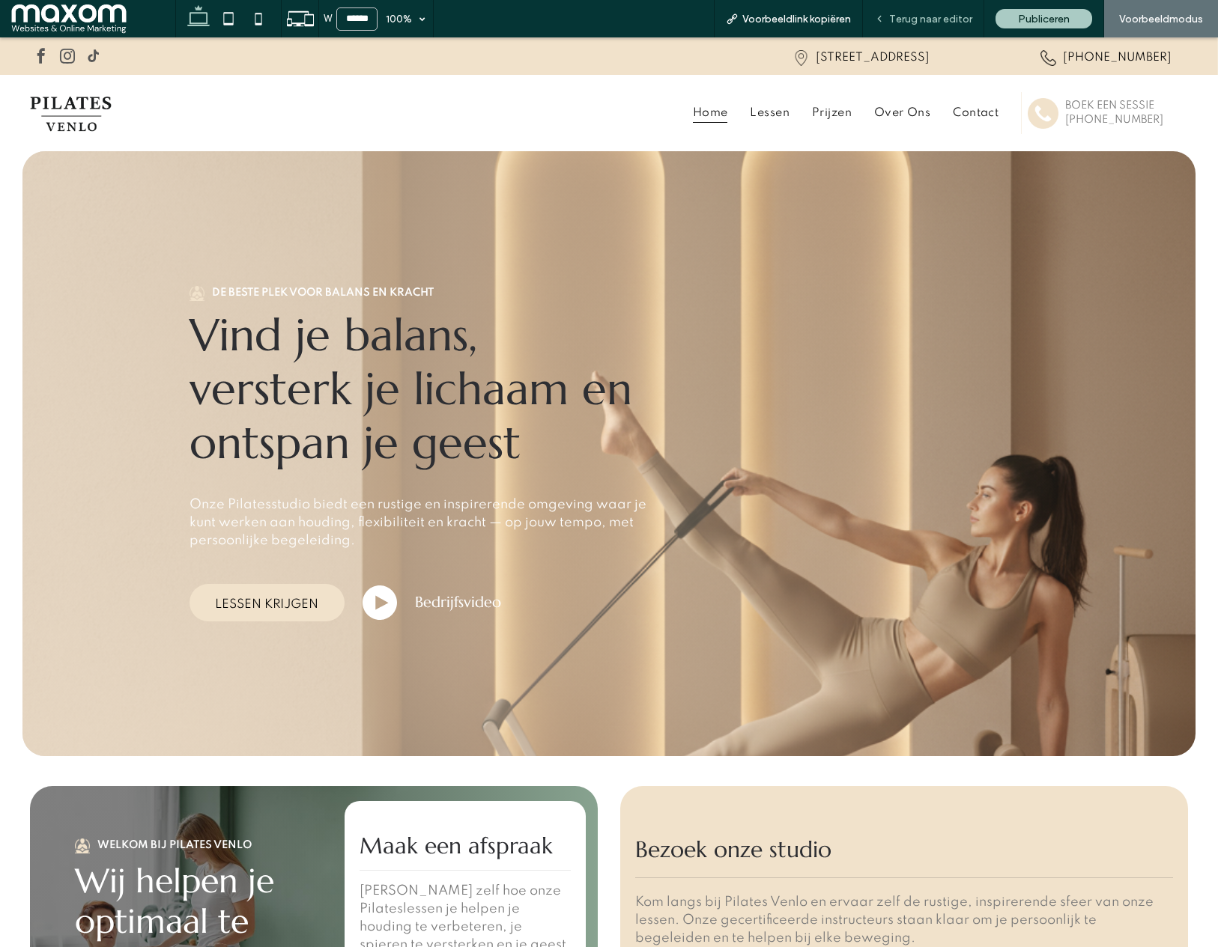
click at [923, 19] on span "Terug naar editor" at bounding box center [930, 19] width 83 height 13
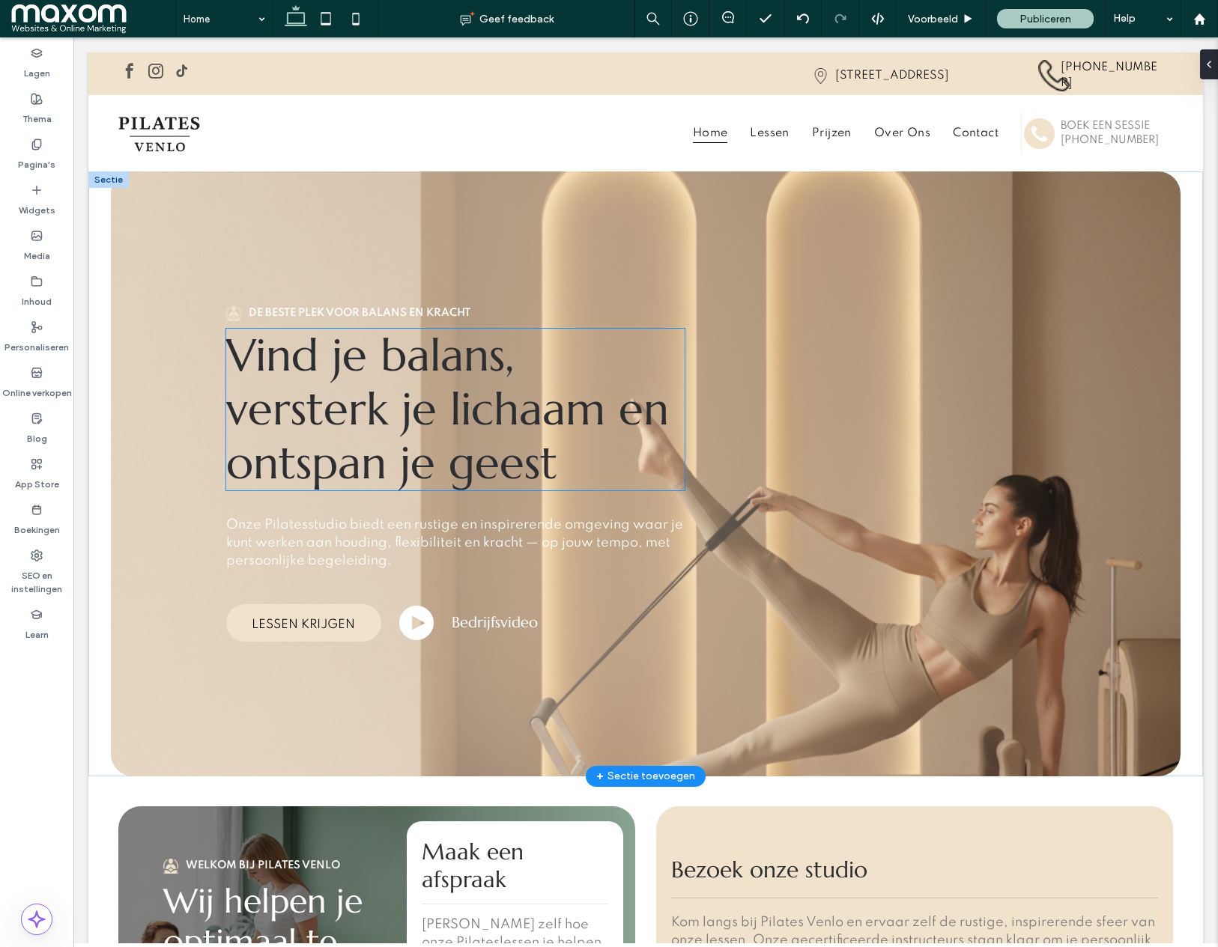
click at [420, 387] on span "Vind je balans, versterk je lichaam en ontspan je geest" at bounding box center [447, 409] width 443 height 164
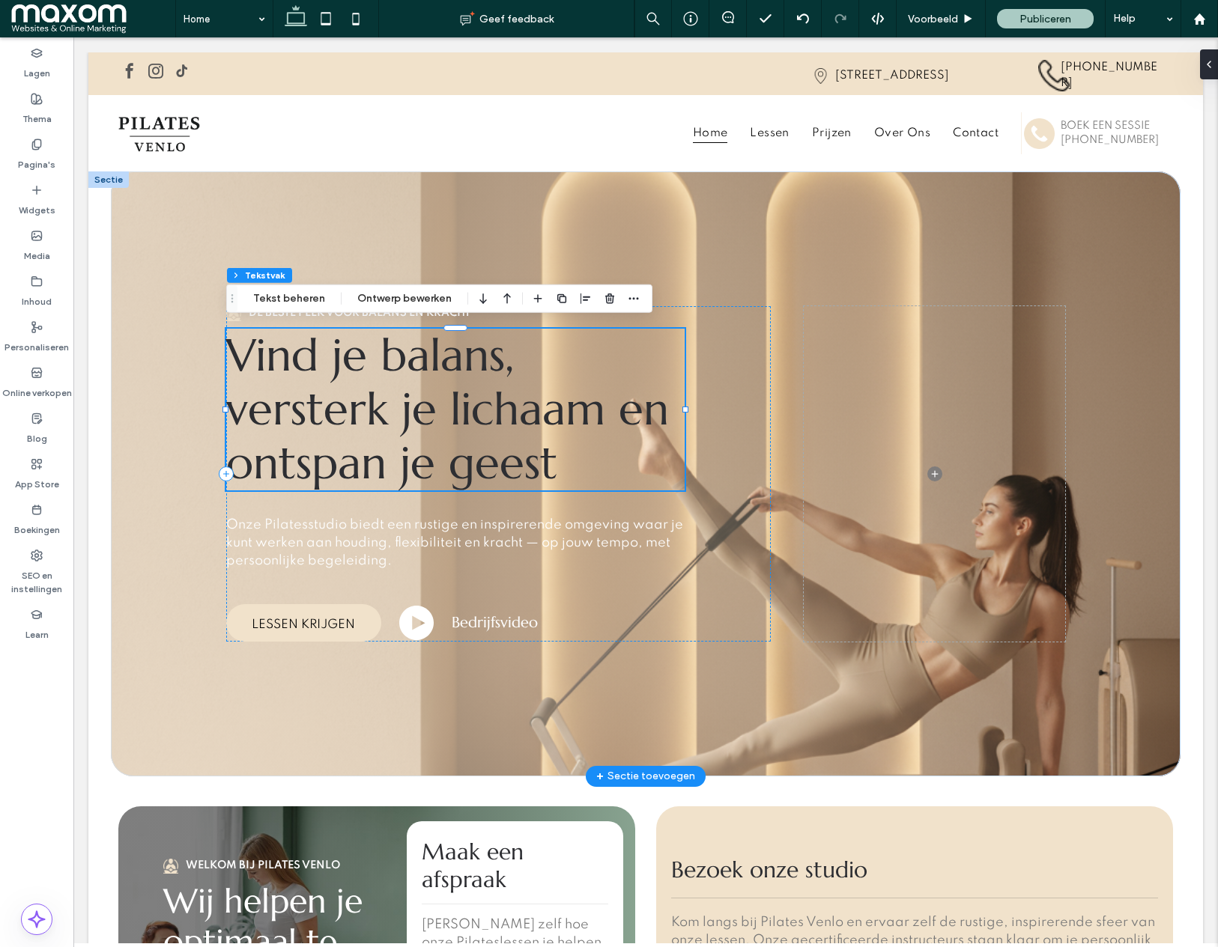
click at [420, 387] on span "Vind je balans, versterk je lichaam en ontspan je geest" at bounding box center [447, 409] width 443 height 164
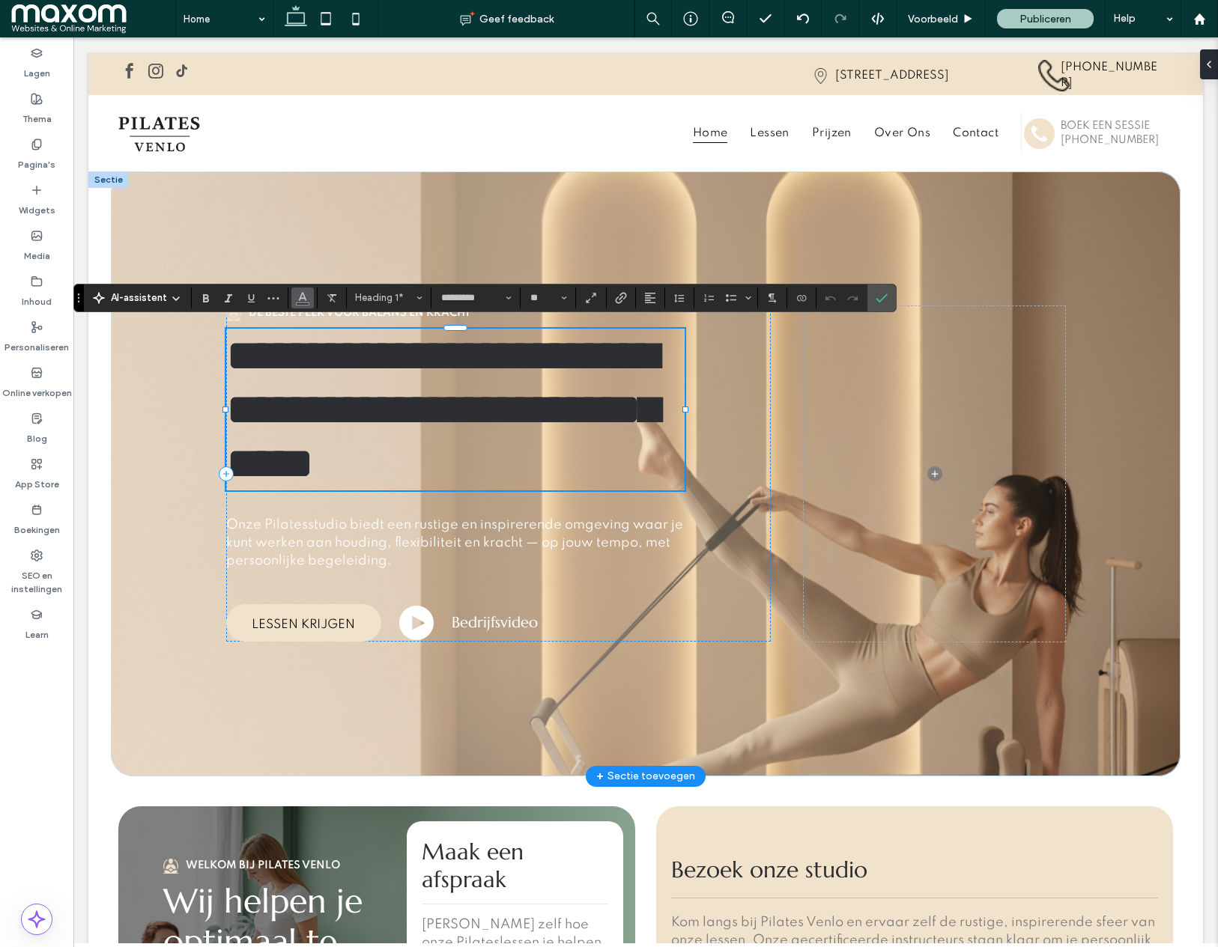
click at [299, 304] on span "Kleur" at bounding box center [303, 296] width 12 height 19
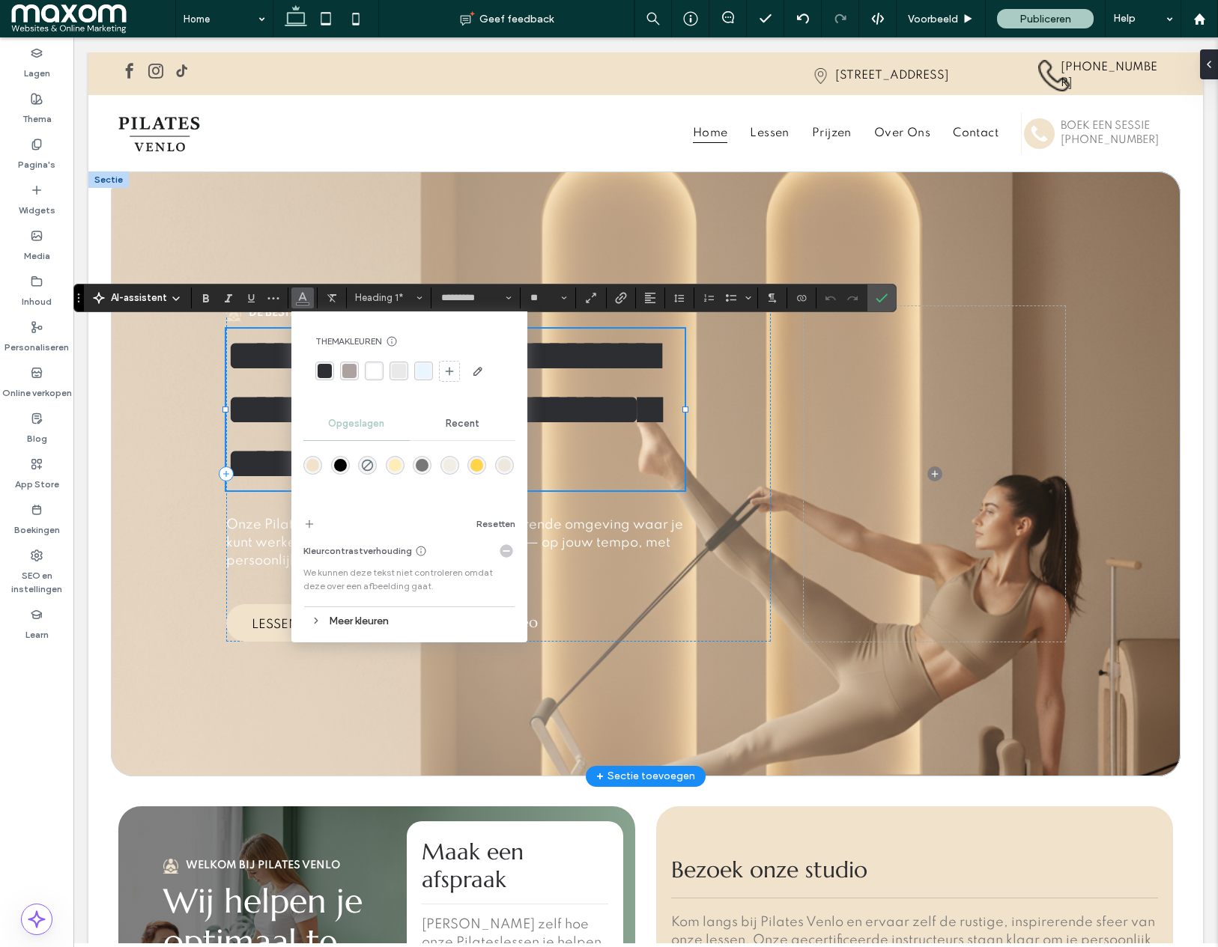
click at [377, 374] on div "rgba(255, 255, 255, 1)" at bounding box center [374, 371] width 14 height 14
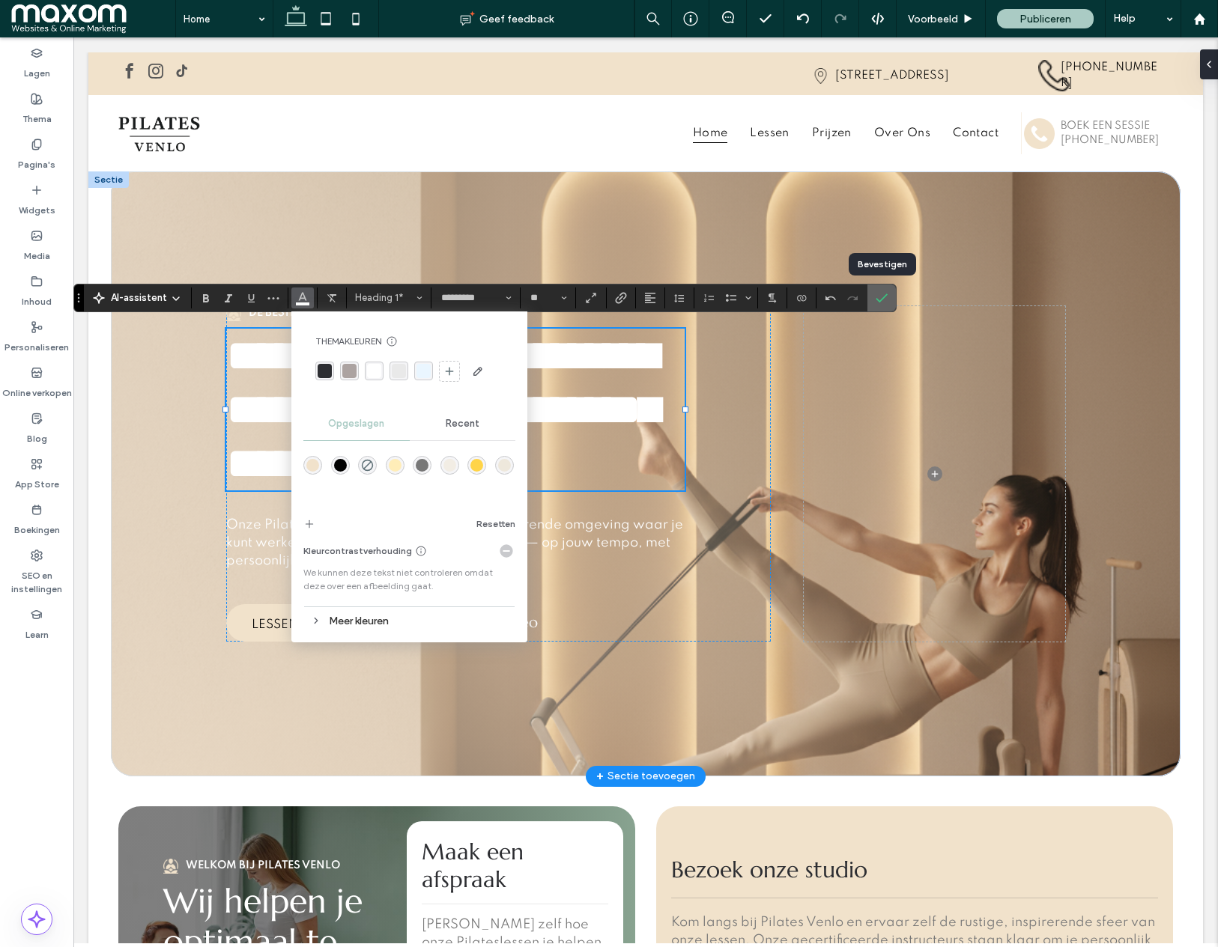
drag, startPoint x: 872, startPoint y: 300, endPoint x: 799, endPoint y: 263, distance: 82.4
click at [872, 300] on label "Bevestigen" at bounding box center [881, 298] width 22 height 27
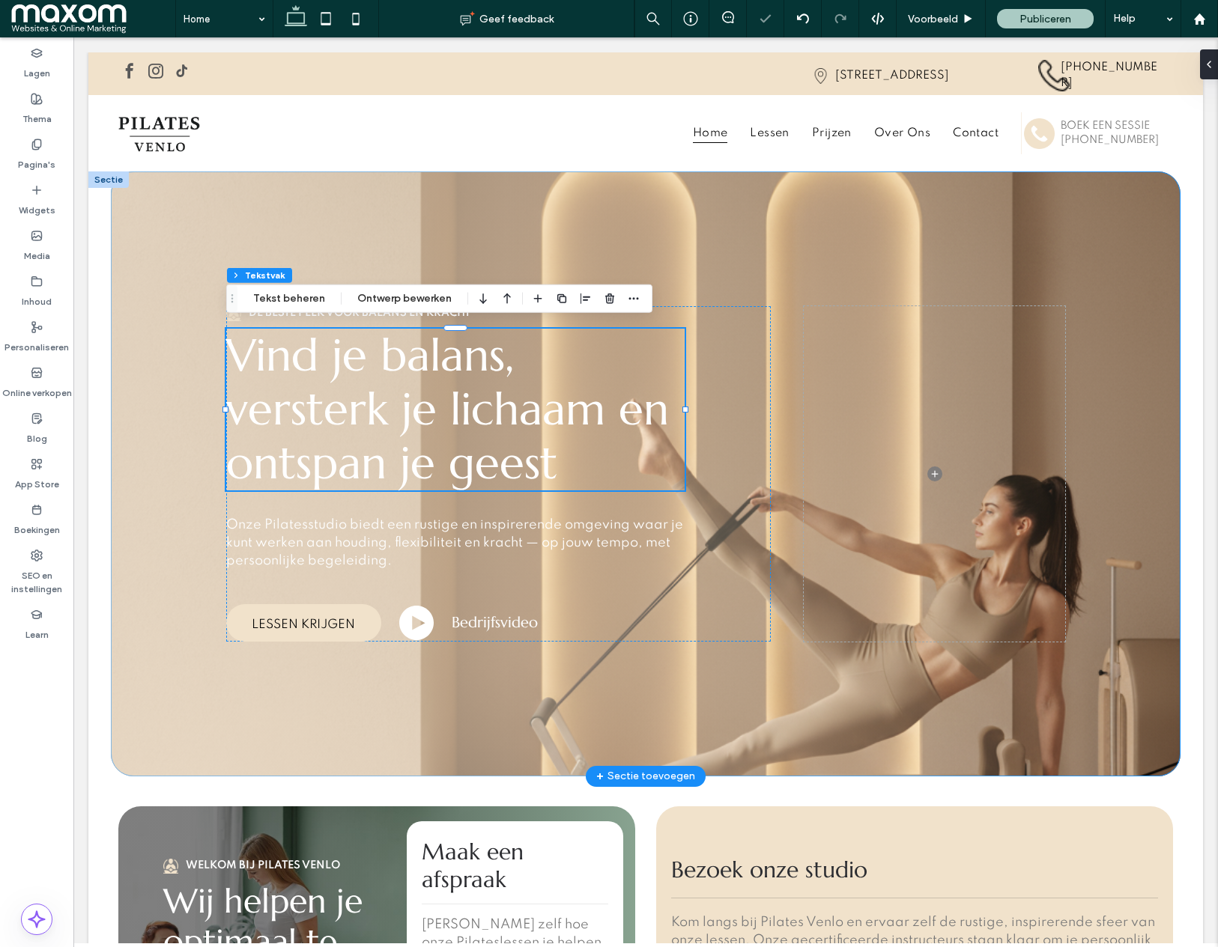
click at [532, 192] on div "De beste plek voor balans en kracht Vind je balans, versterk je lichaam en onts…" at bounding box center [645, 473] width 899 height 605
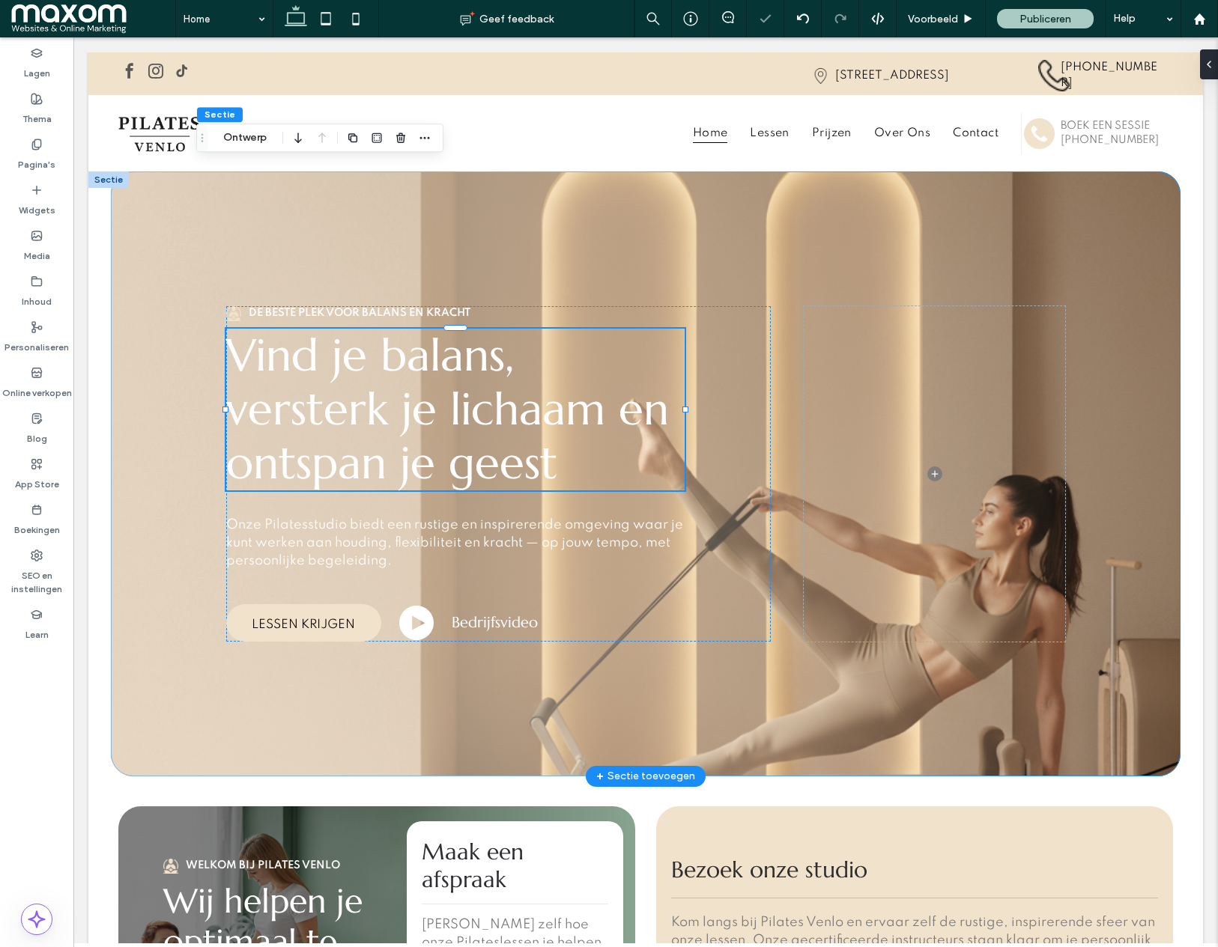
scroll to position [3, 0]
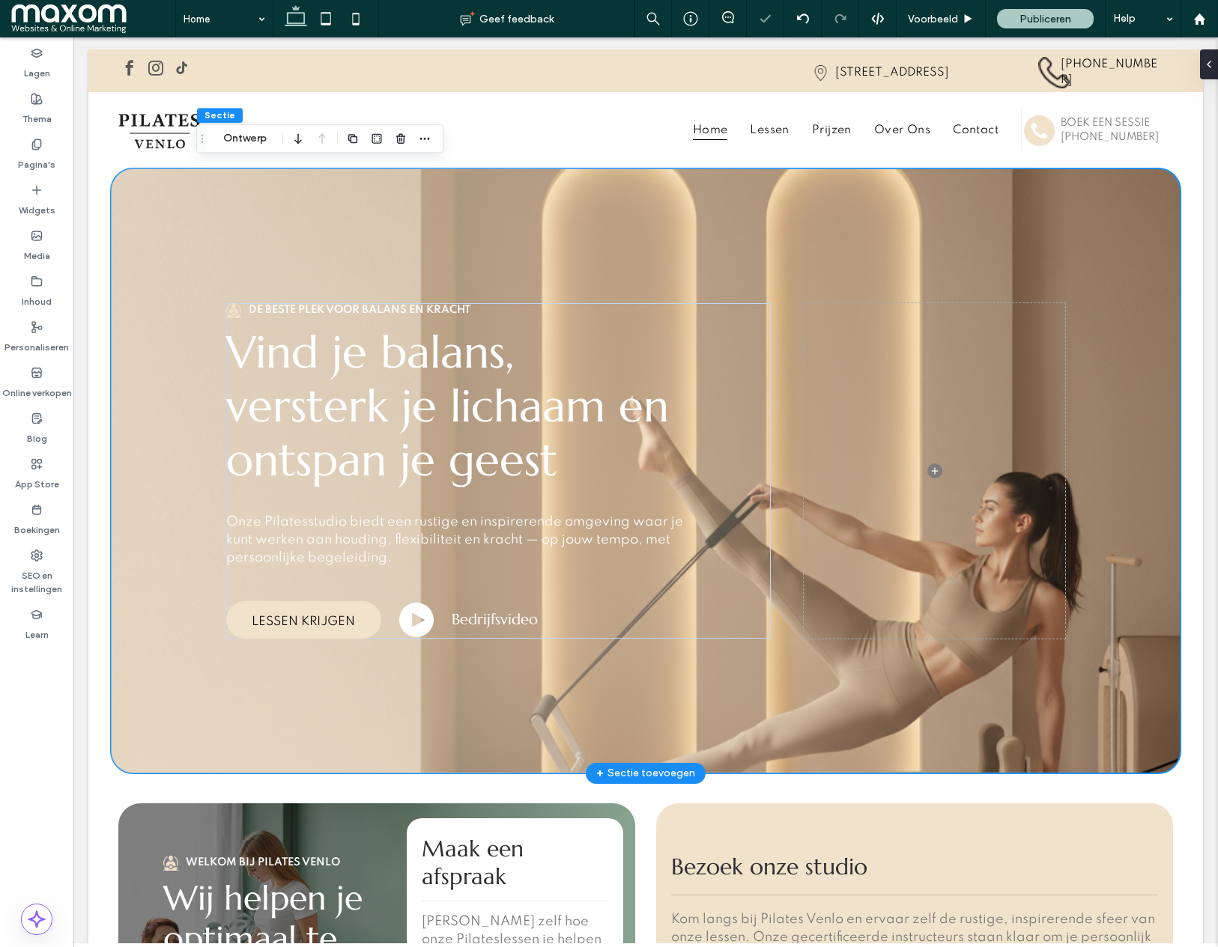
click at [175, 336] on div "De beste plek voor balans en kracht Vind je balans, versterk je lichaam en onts…" at bounding box center [645, 470] width 1069 height 605
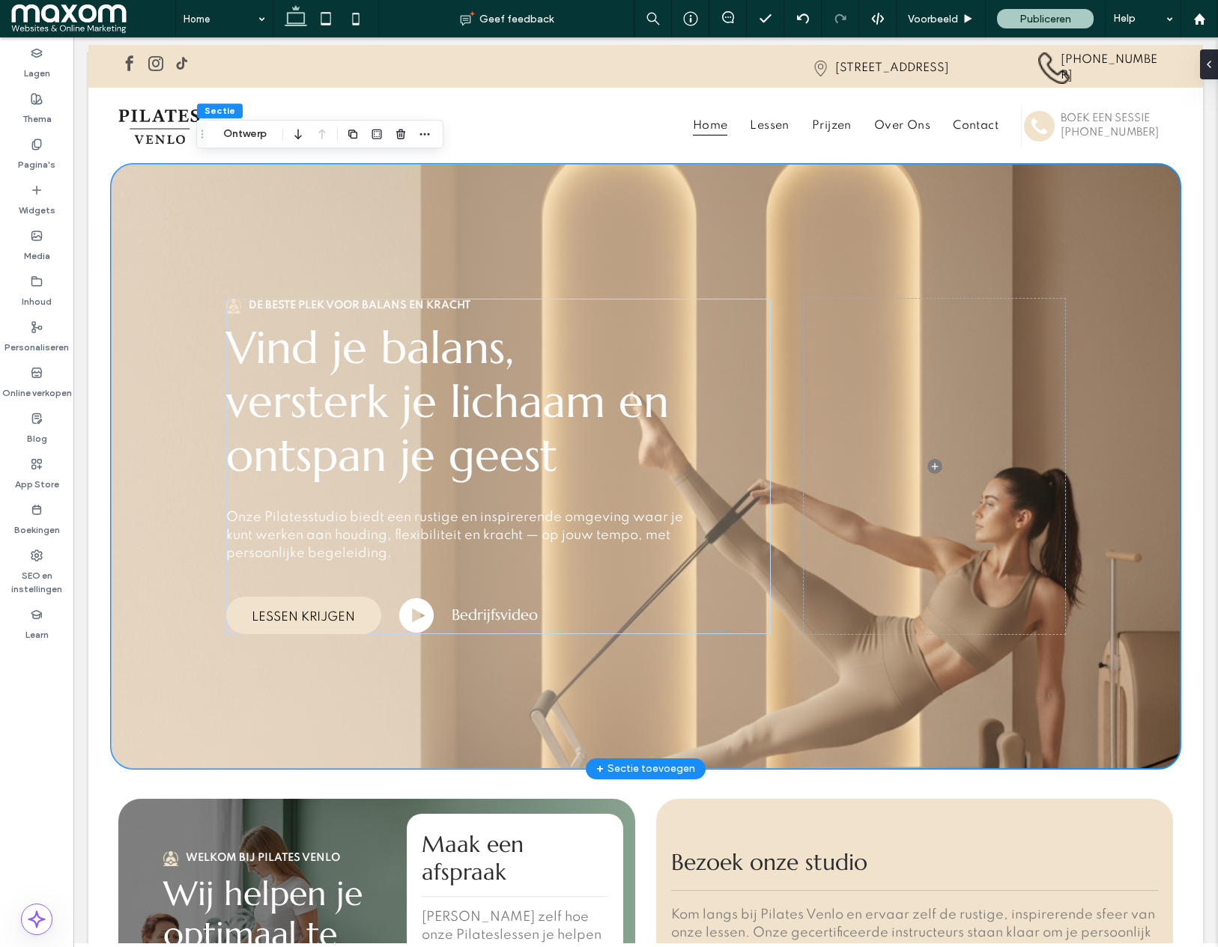
click at [266, 230] on div "De beste plek voor balans en kracht Vind je balans, versterk je lichaam en onts…" at bounding box center [645, 466] width 899 height 605
click at [215, 226] on div "De beste plek voor balans en kracht Vind je balans, versterk je lichaam en onts…" at bounding box center [645, 466] width 899 height 605
click at [216, 226] on div "De beste plek voor balans en kracht Vind je balans, versterk je lichaam en onts…" at bounding box center [645, 466] width 899 height 605
click at [139, 222] on div "De beste plek voor balans en kracht Vind je balans, versterk je lichaam en onts…" at bounding box center [645, 466] width 1069 height 605
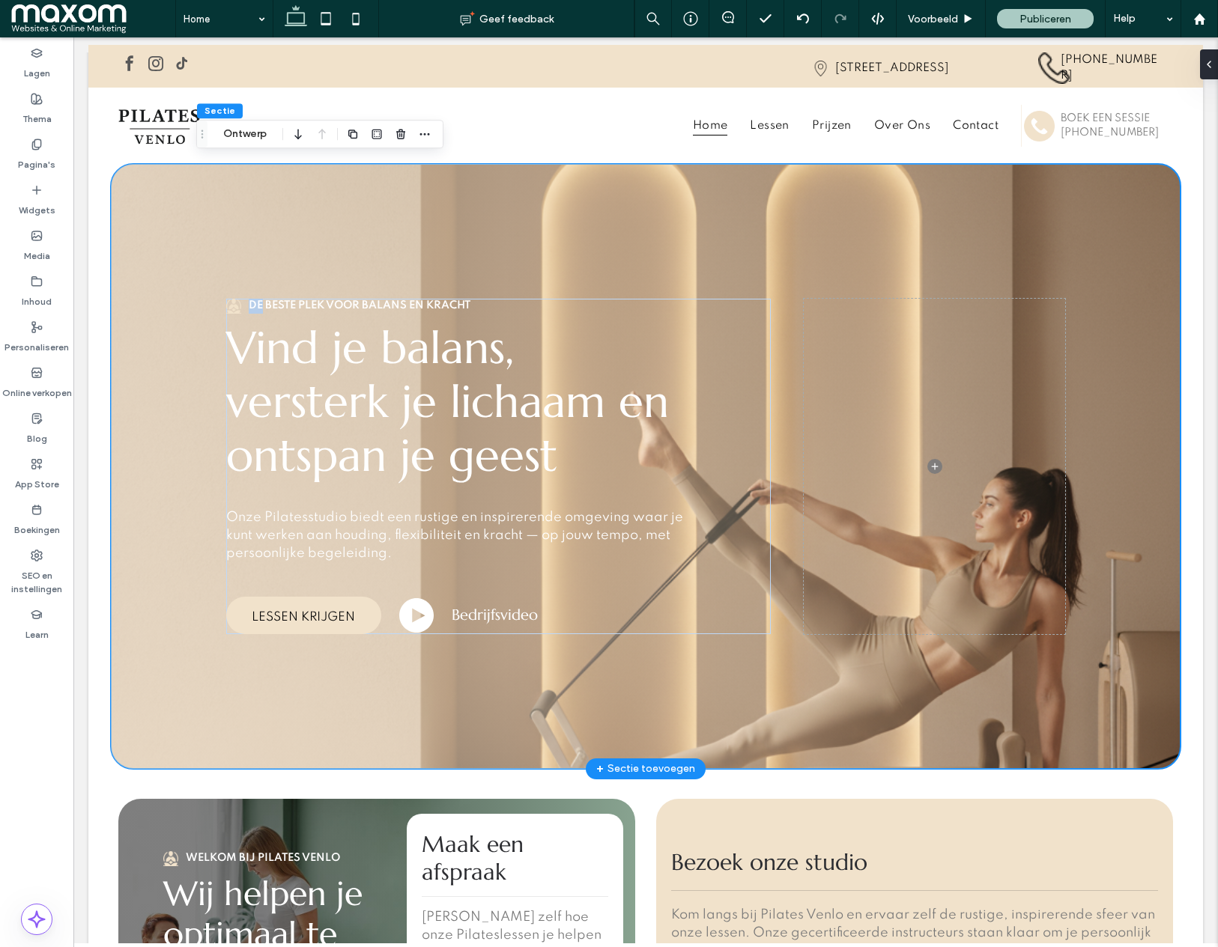
click at [139, 222] on div "De beste plek voor balans en kracht Vind je balans, versterk je lichaam en onts…" at bounding box center [645, 466] width 1069 height 605
click at [477, 194] on div "De beste plek voor balans en kracht Vind je balans, versterk je lichaam en onts…" at bounding box center [645, 466] width 899 height 605
click at [266, 133] on button "Ontwerp" at bounding box center [244, 134] width 63 height 18
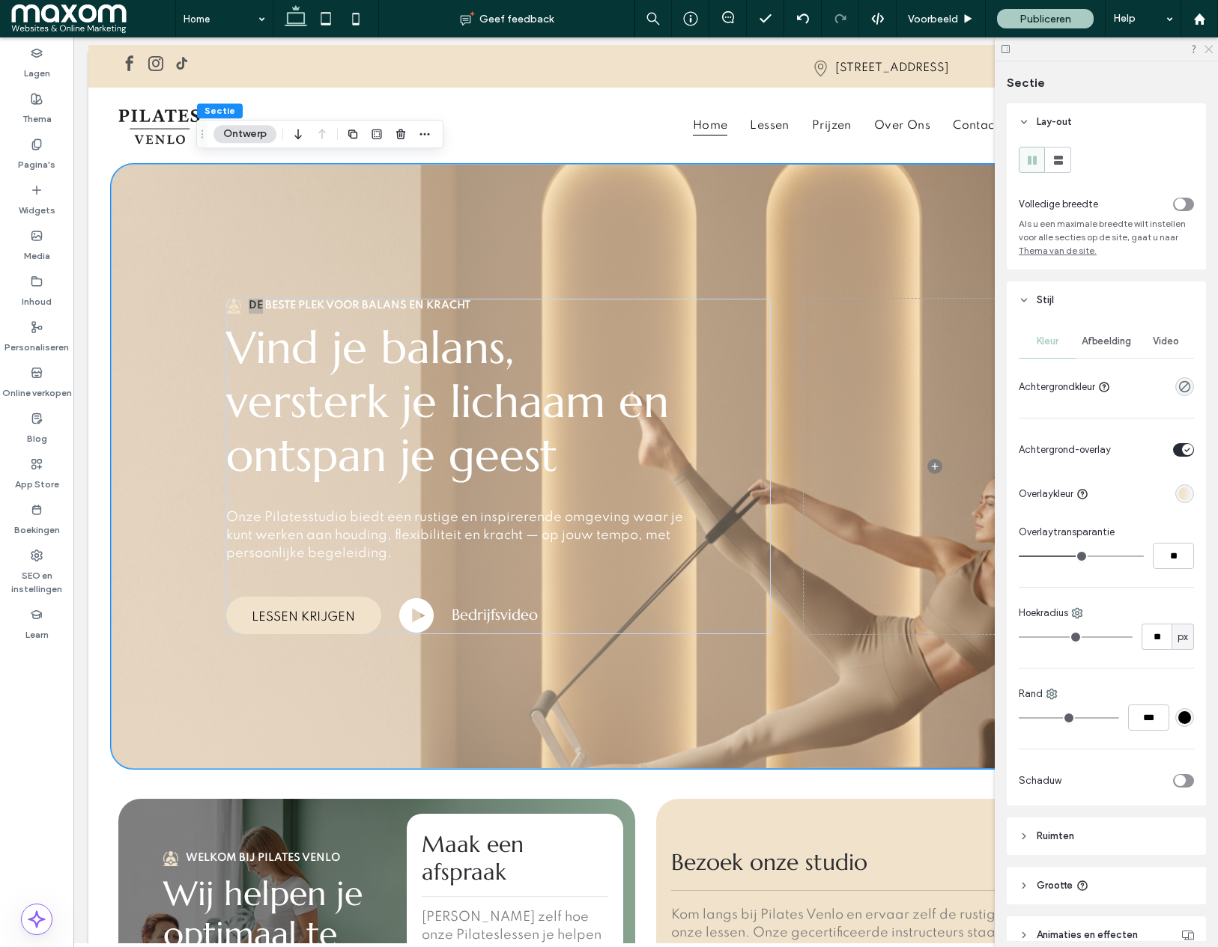
click at [1206, 48] on icon at bounding box center [1208, 48] width 10 height 10
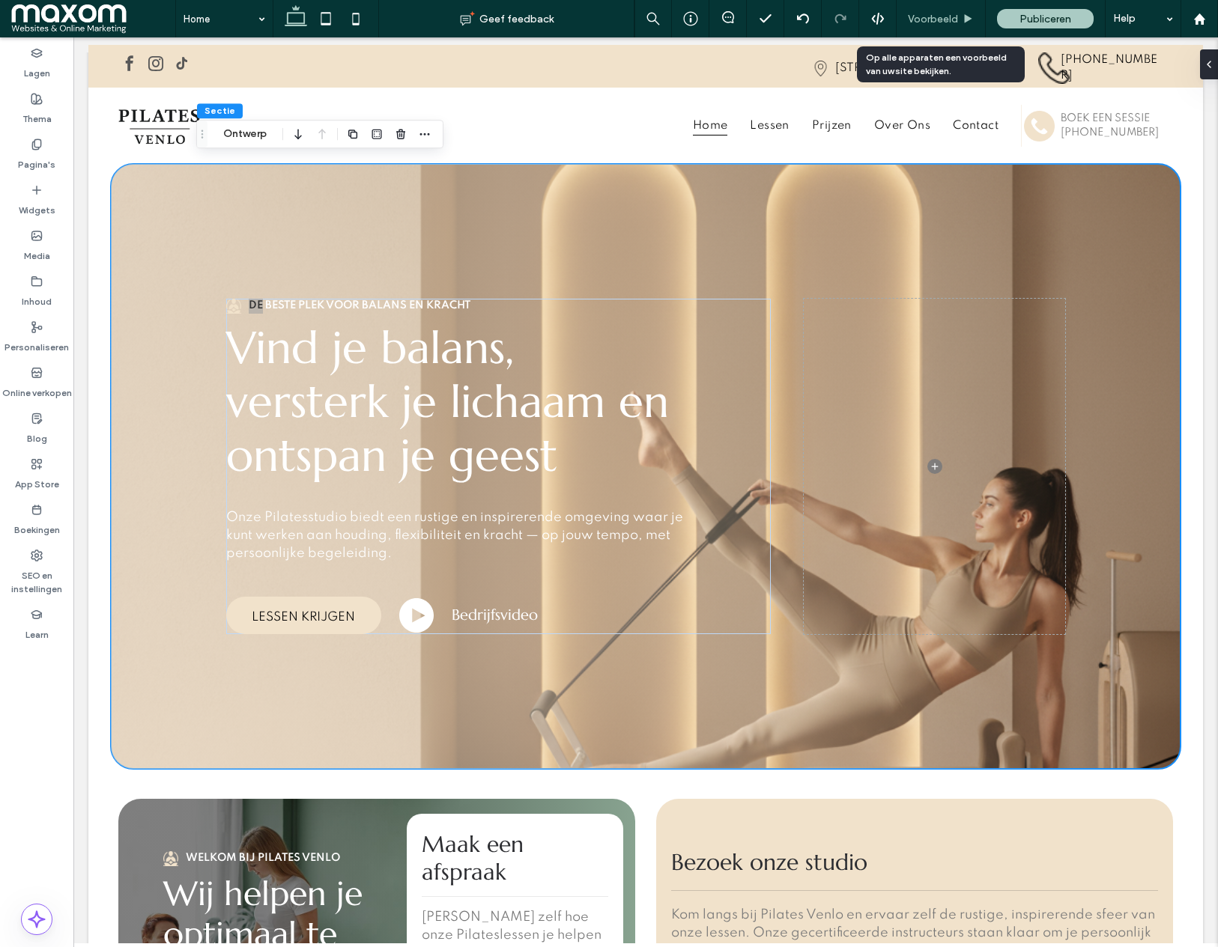
click at [951, 13] on span "Voorbeeld" at bounding box center [933, 19] width 50 height 13
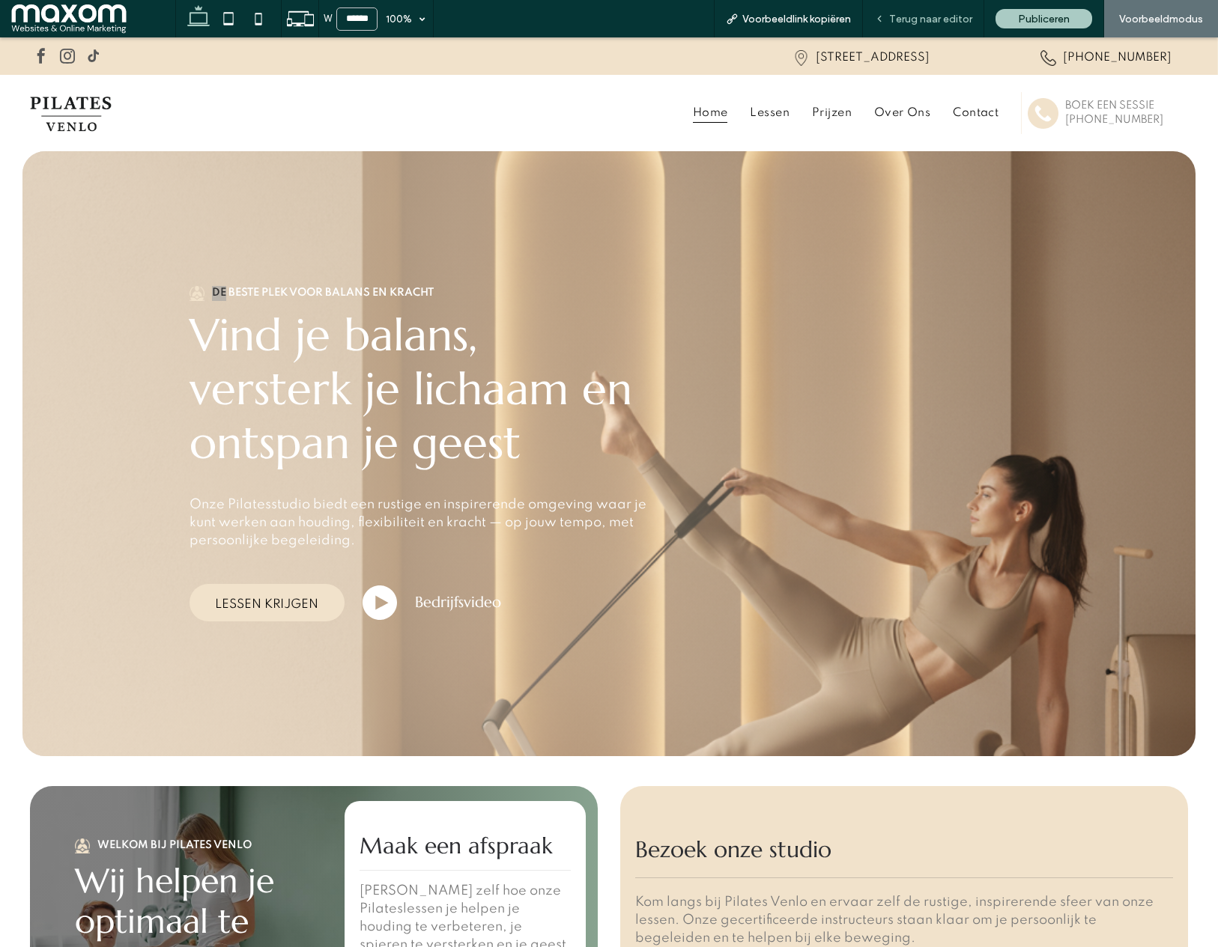
click at [956, 23] on span "Terug naar editor" at bounding box center [930, 19] width 83 height 13
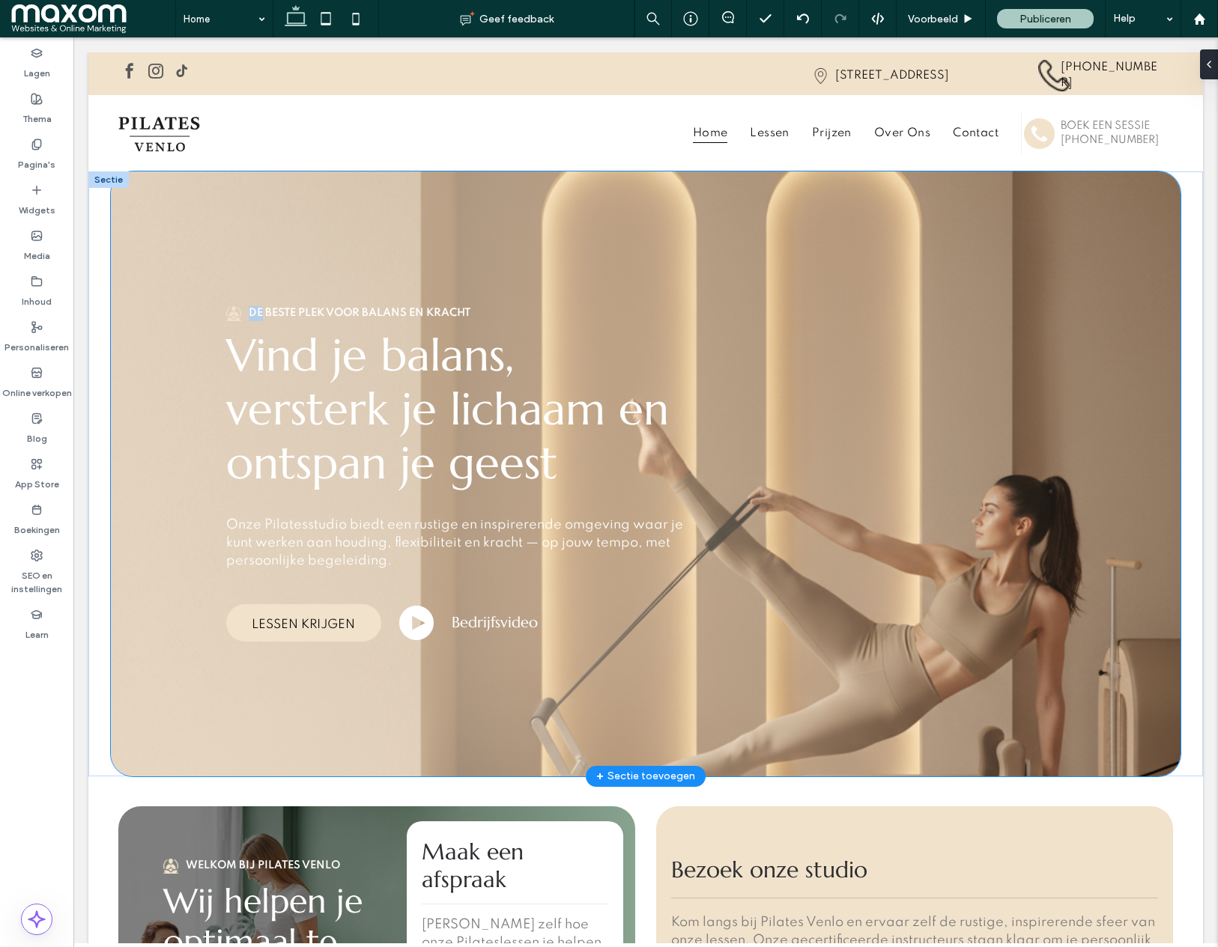
click at [263, 221] on div "De beste plek voor balans en kracht Vind je balans, versterk je lichaam en onts…" at bounding box center [645, 473] width 899 height 605
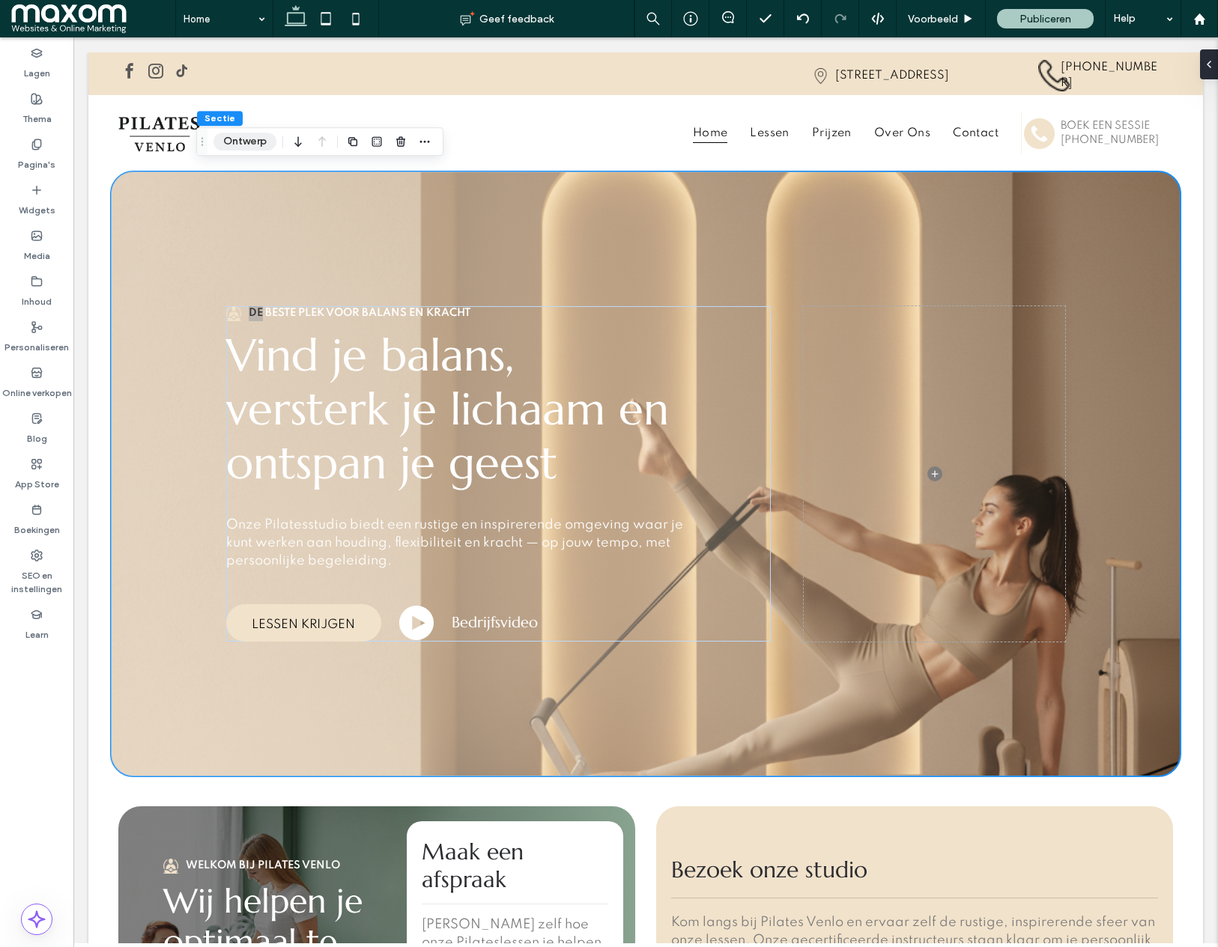
click at [238, 146] on button "Ontwerp" at bounding box center [244, 142] width 63 height 18
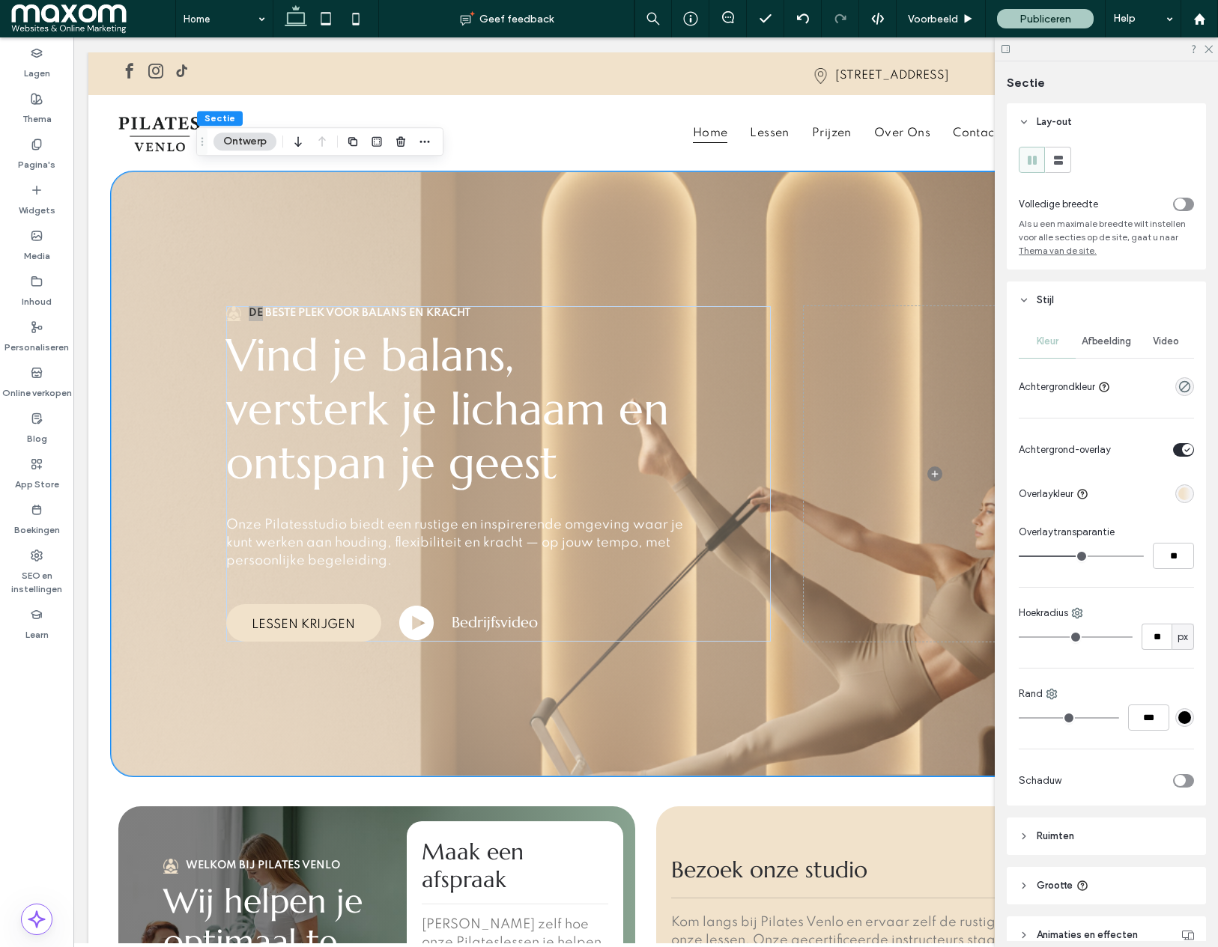
click at [1185, 496] on div "linear-gradient(90deg, rgba(241, 226, 203, 1) 37%, rgba(0, 0, 0, 0) 100%)" at bounding box center [1184, 493] width 13 height 13
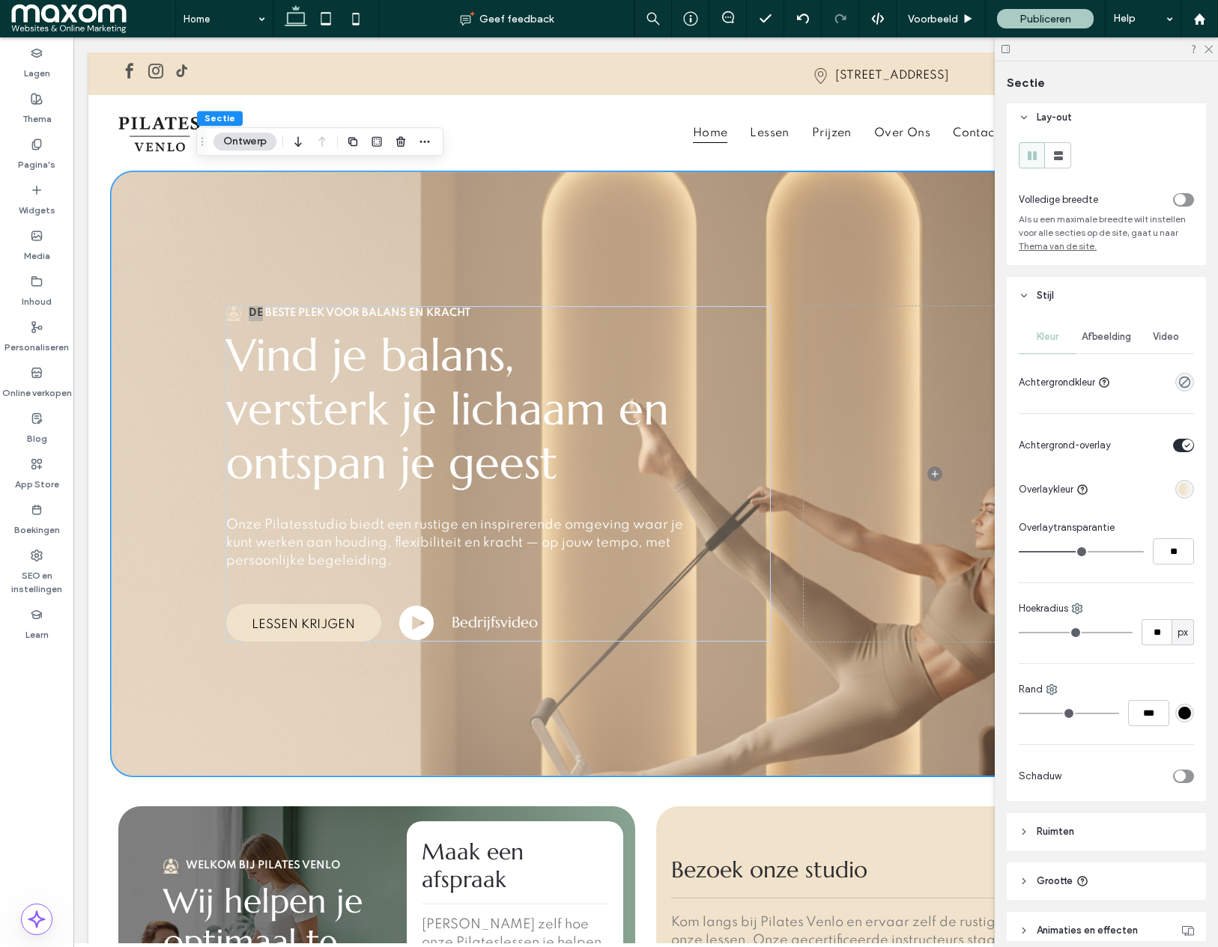
click at [1184, 492] on div "linear-gradient(90deg, rgba(241, 226, 203, 1) 37%, rgba(0, 0, 0, 0) 100%)" at bounding box center [1184, 489] width 13 height 13
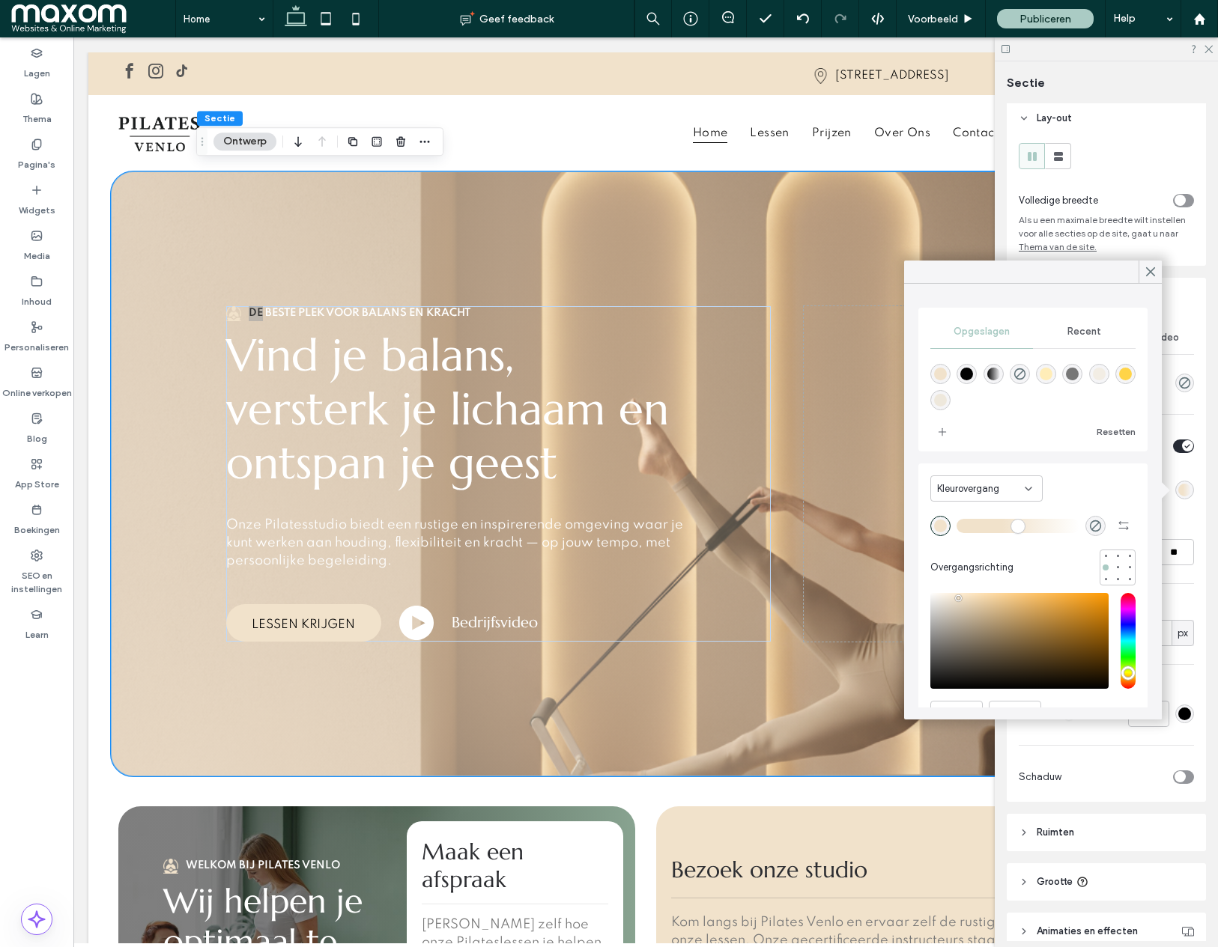
click at [988, 374] on div "linear-gradient(90deg,rgba(3,3,3,1) 0%,rgba(0,0,0,0) 100%)" at bounding box center [993, 374] width 13 height 13
type input "*"
type input "*******"
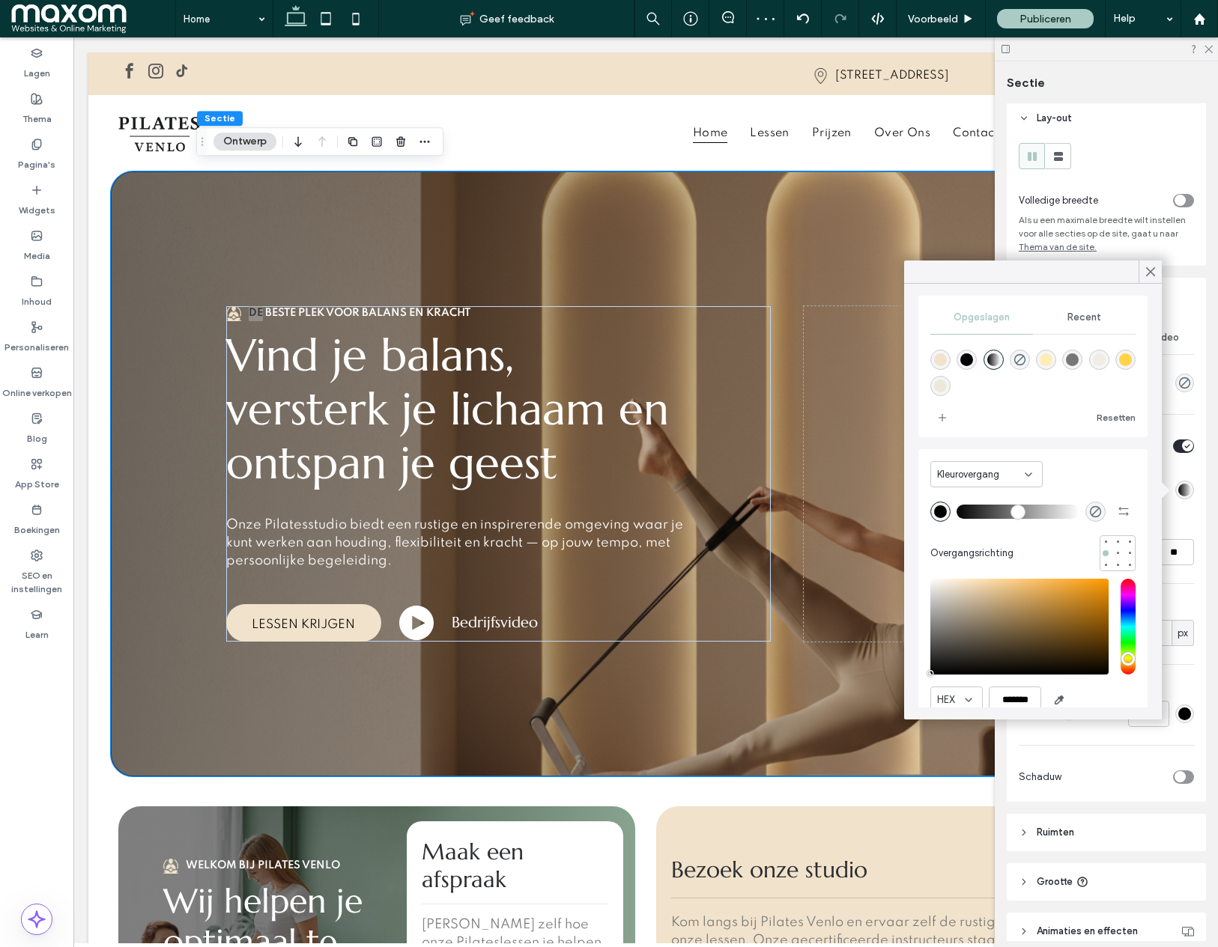
scroll to position [38, 0]
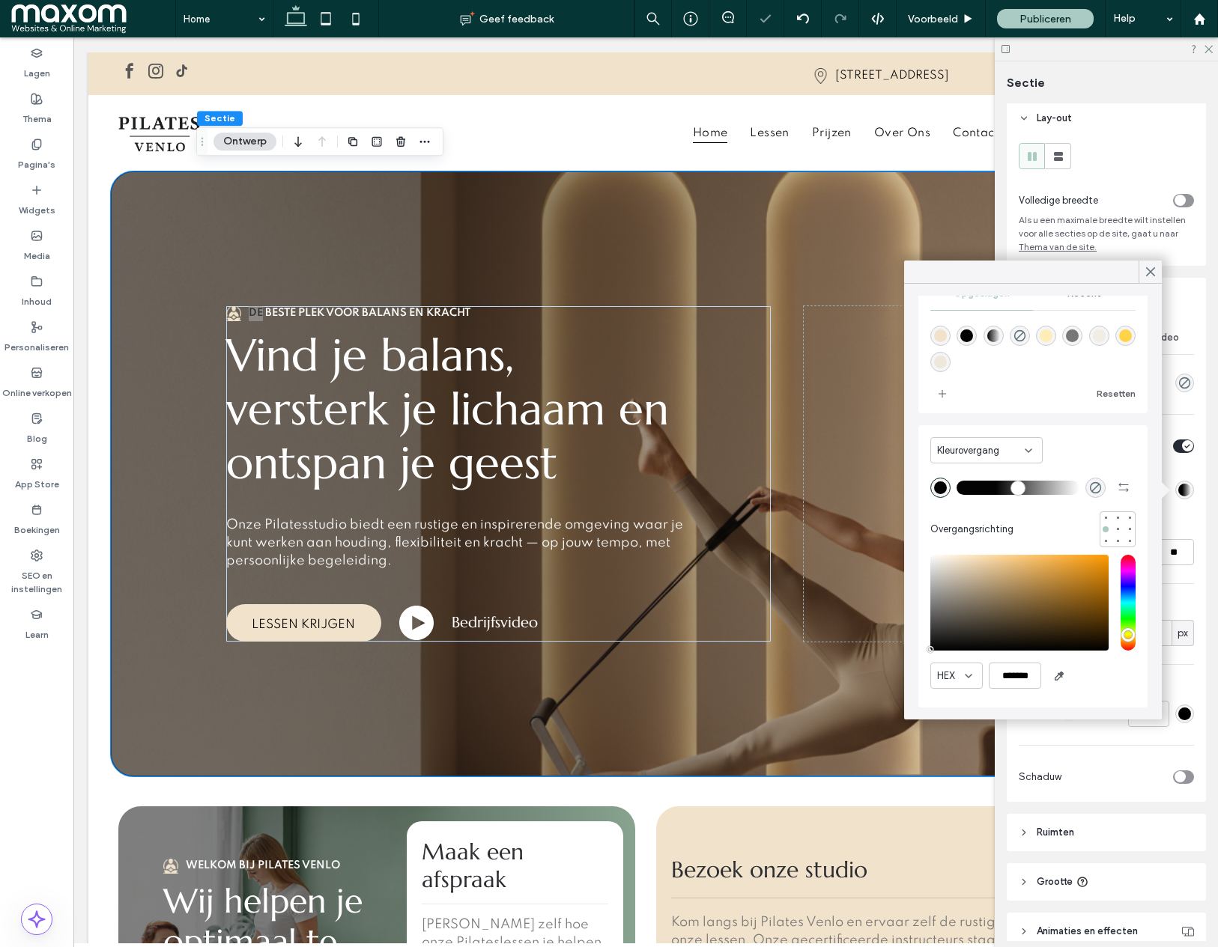
drag, startPoint x: 965, startPoint y: 490, endPoint x: 1036, endPoint y: 528, distance: 80.4
click at [997, 499] on div at bounding box center [1032, 488] width 205 height 24
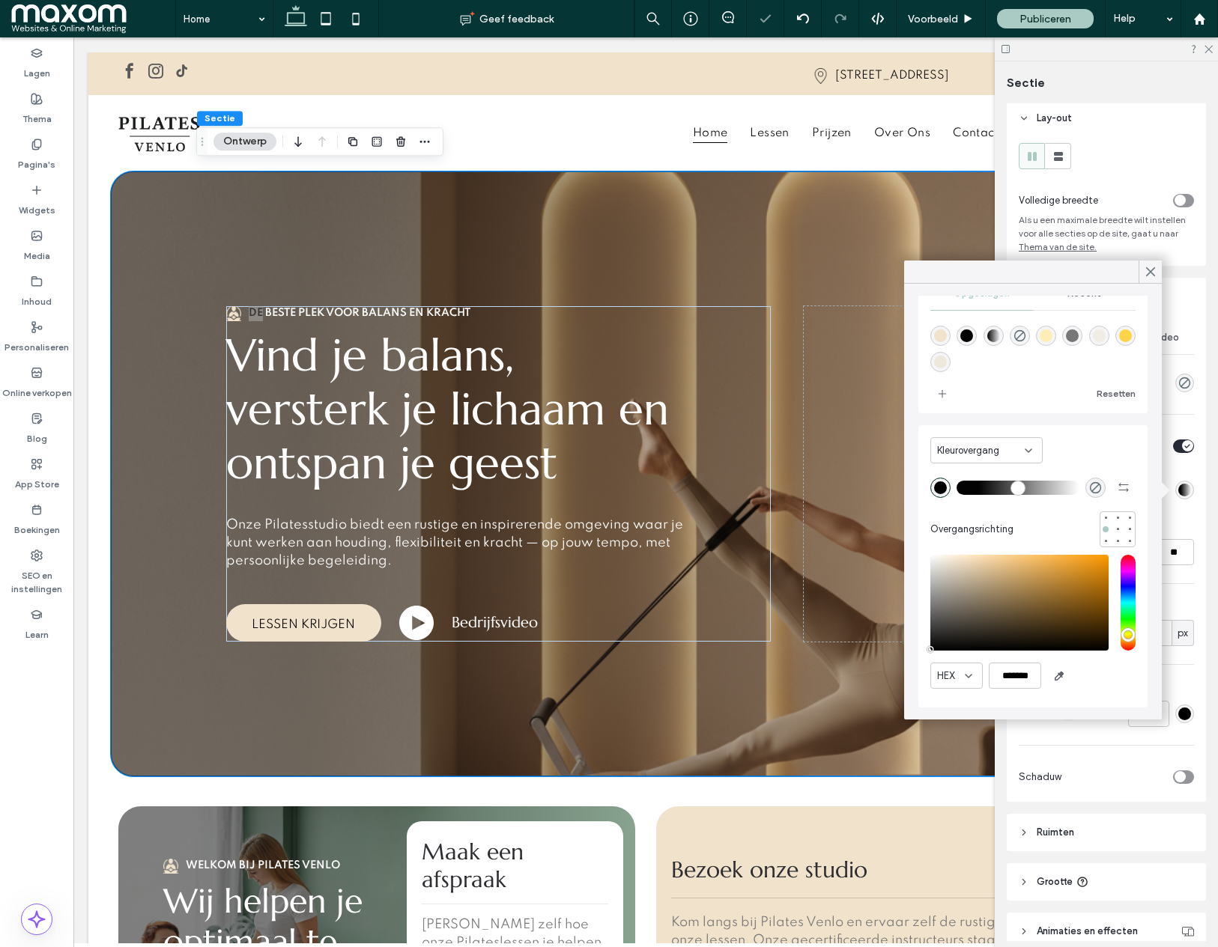
drag, startPoint x: 994, startPoint y: 490, endPoint x: 1001, endPoint y: 496, distance: 10.1
click at [982, 488] on input "range" at bounding box center [1017, 487] width 123 height 1
click at [993, 336] on div "linear-gradient(90deg,rgba(3,3,3,1) 0%,rgba(0,0,0,0) 100%)" at bounding box center [993, 335] width 13 height 13
type input "*"
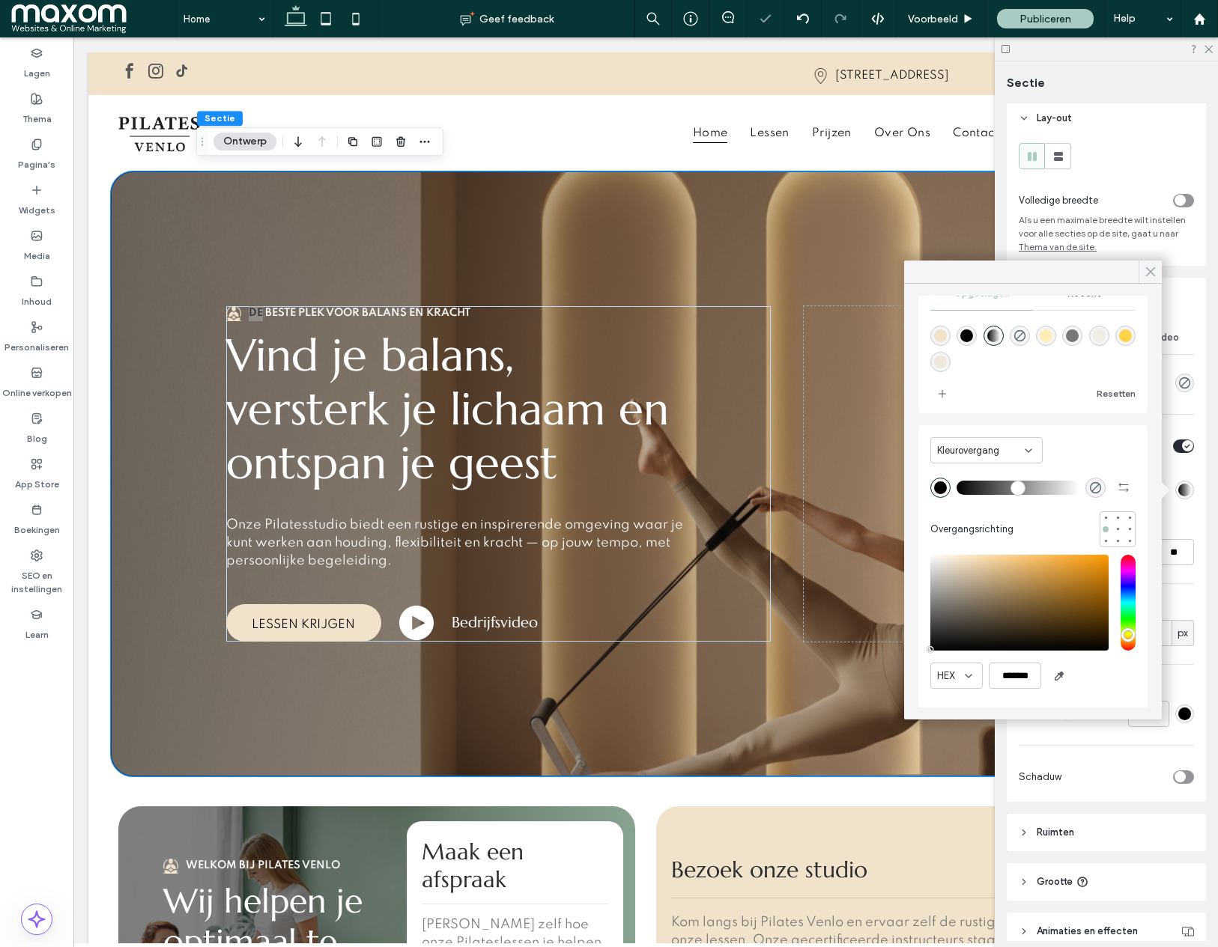
drag, startPoint x: 1155, startPoint y: 271, endPoint x: 1161, endPoint y: 616, distance: 345.3
click at [1155, 272] on icon at bounding box center [1149, 271] width 13 height 13
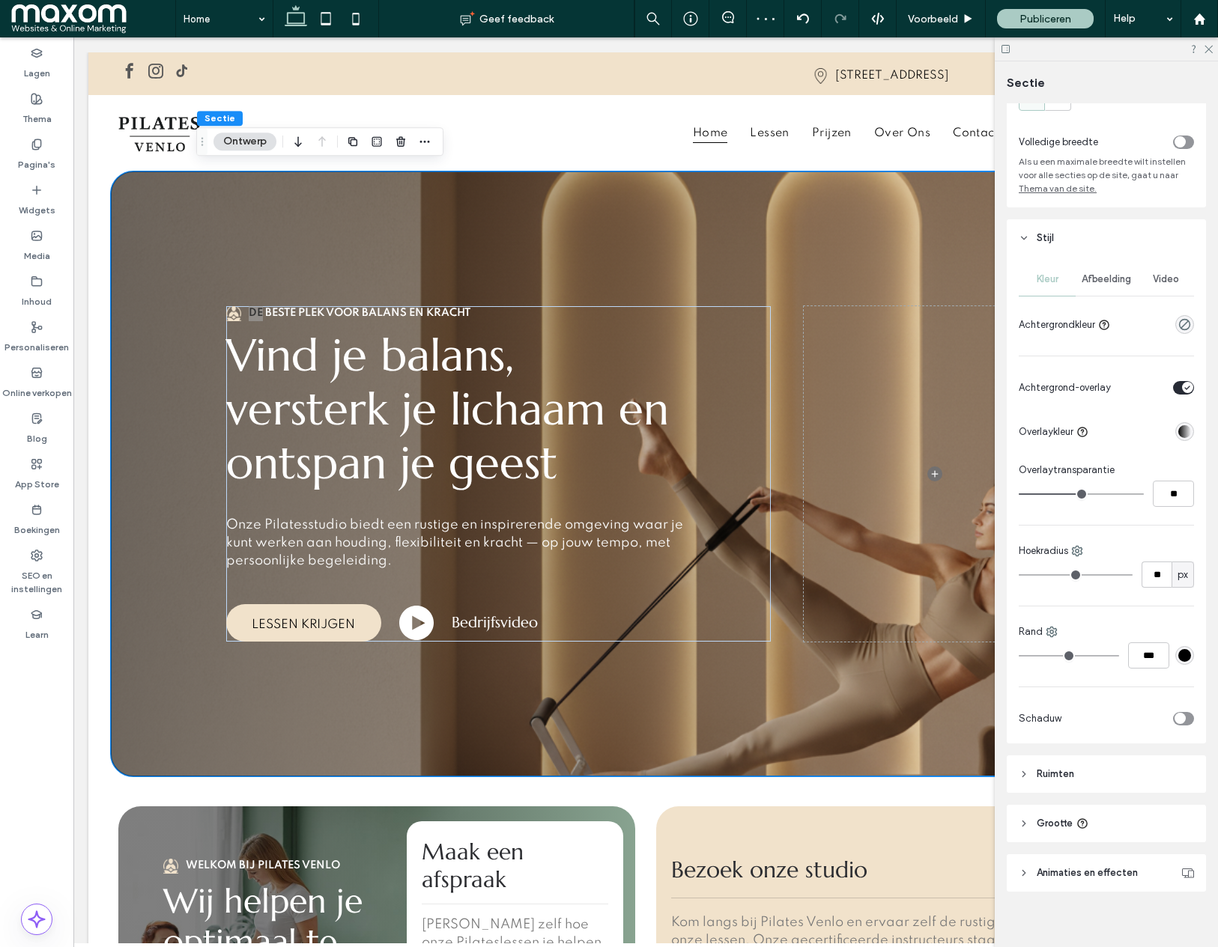
scroll to position [73, 0]
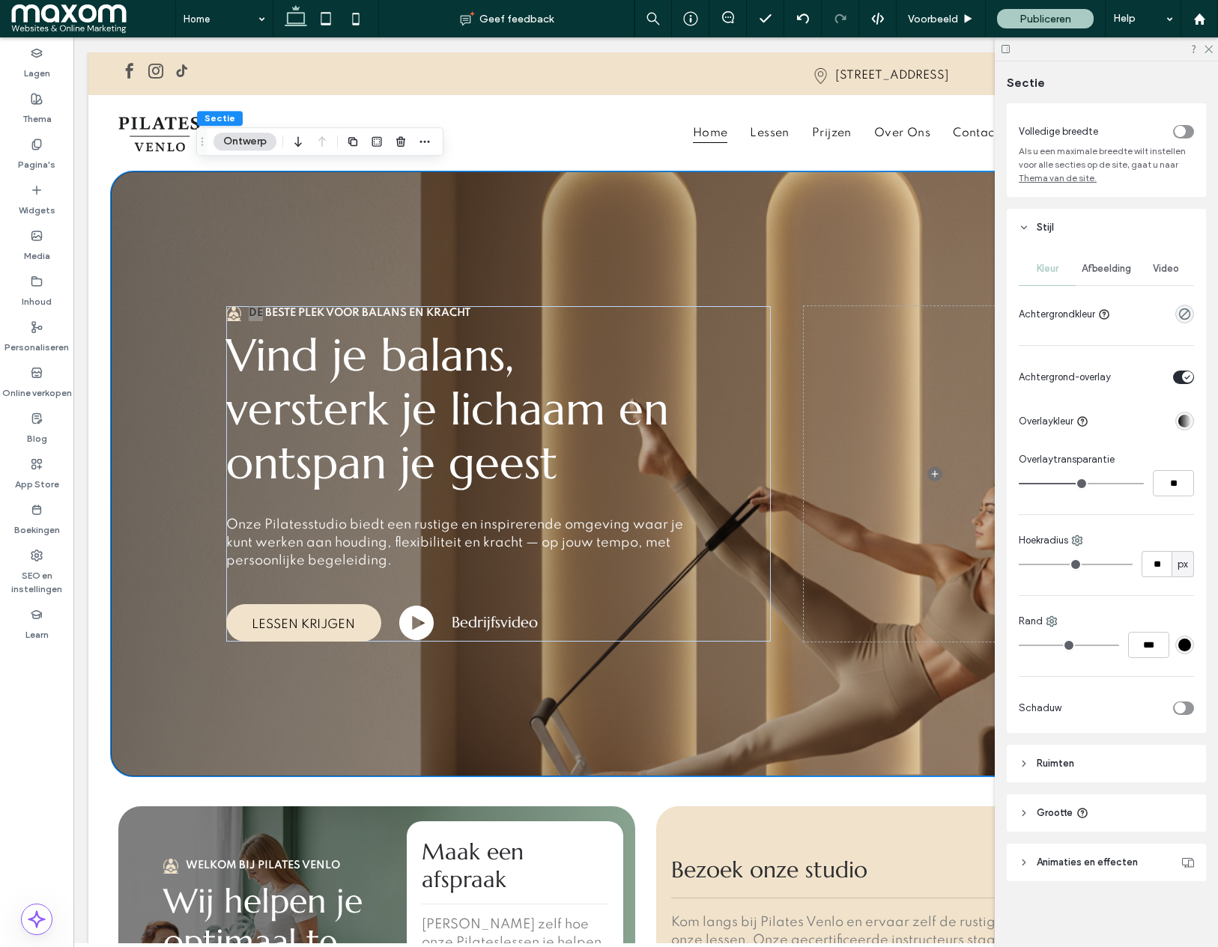
type input "**"
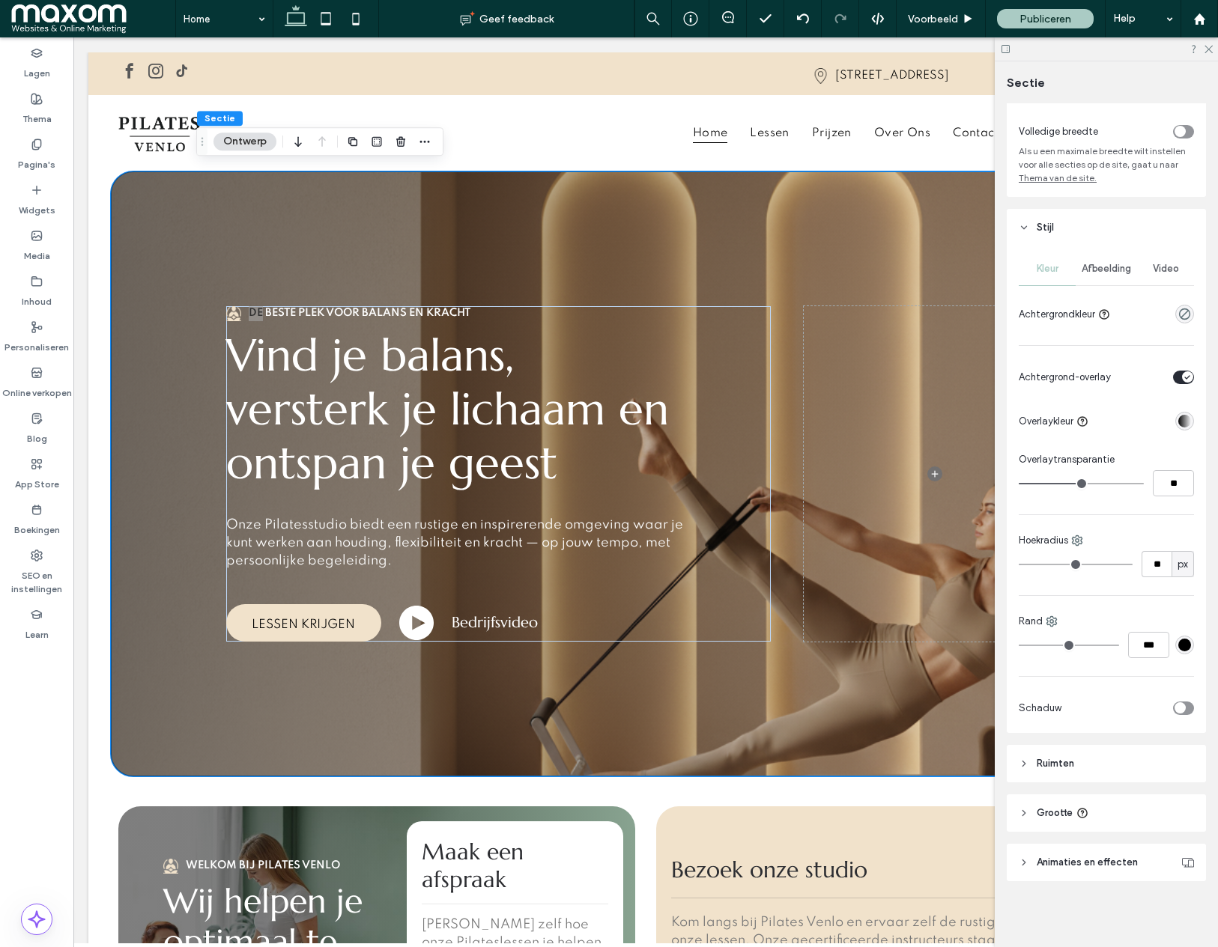
type input "**"
drag, startPoint x: 1076, startPoint y: 487, endPoint x: 1051, endPoint y: 492, distance: 25.3
type input "**"
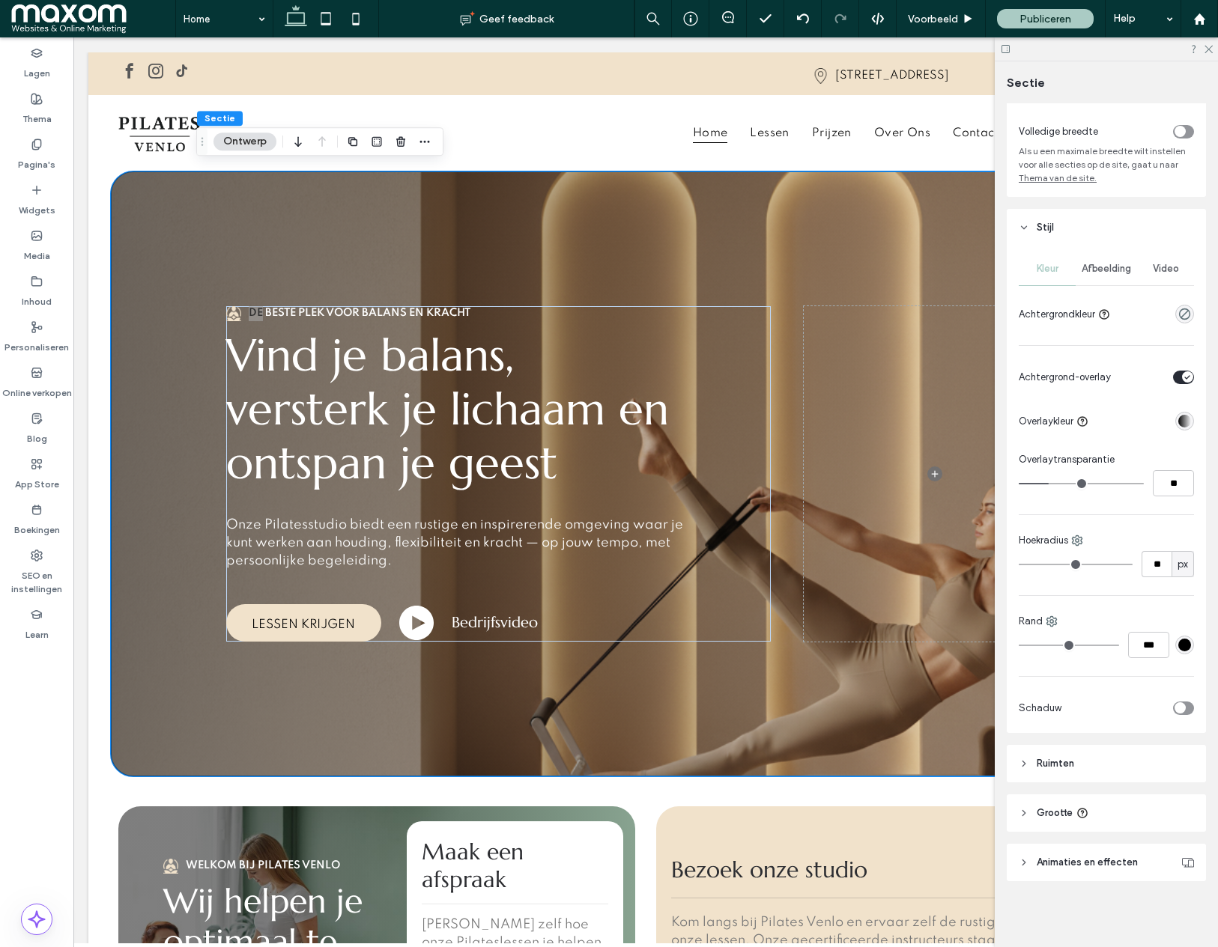
click at [1051, 484] on input "range" at bounding box center [1080, 483] width 125 height 1
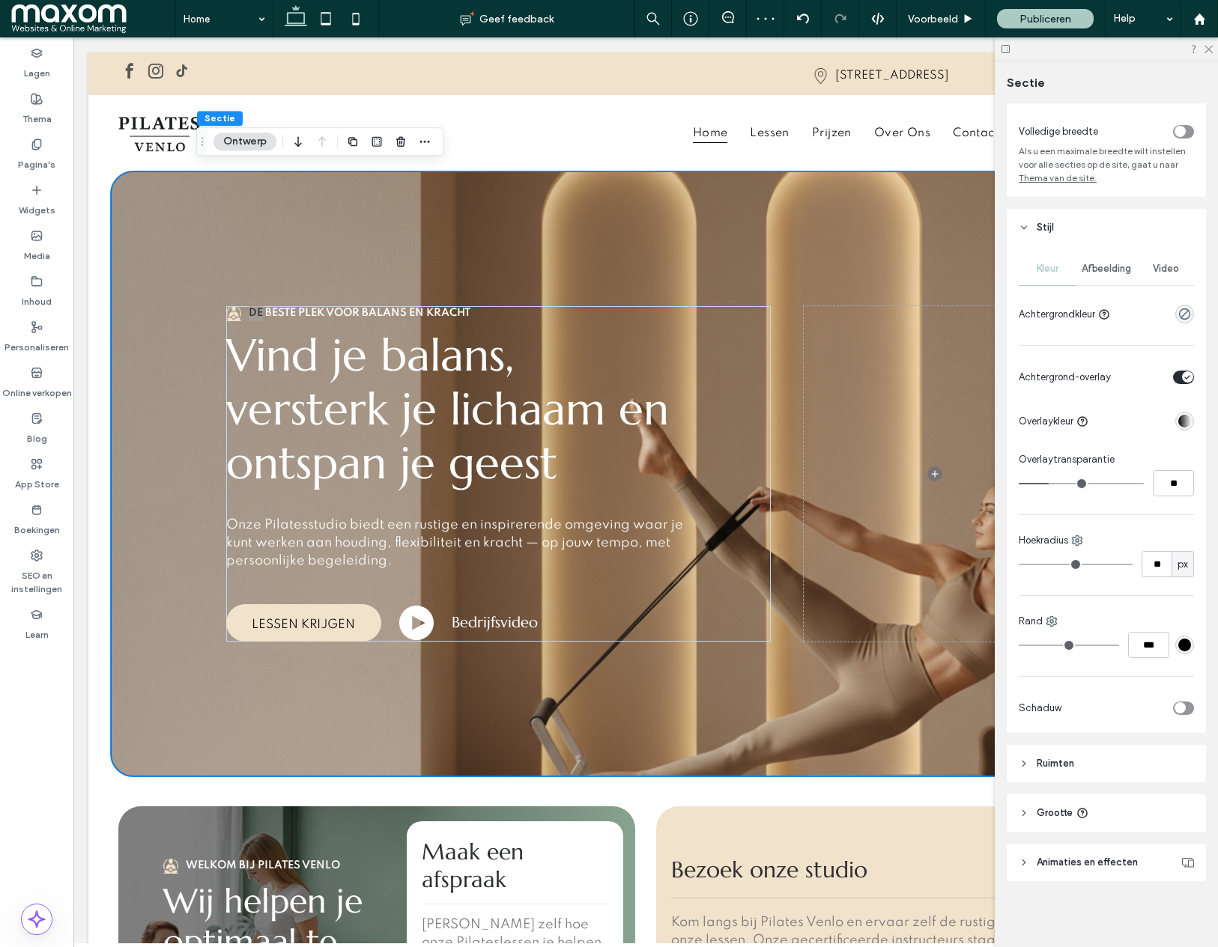
click at [1047, 483] on input "range" at bounding box center [1080, 483] width 125 height 1
click at [1208, 46] on icon at bounding box center [1208, 48] width 10 height 10
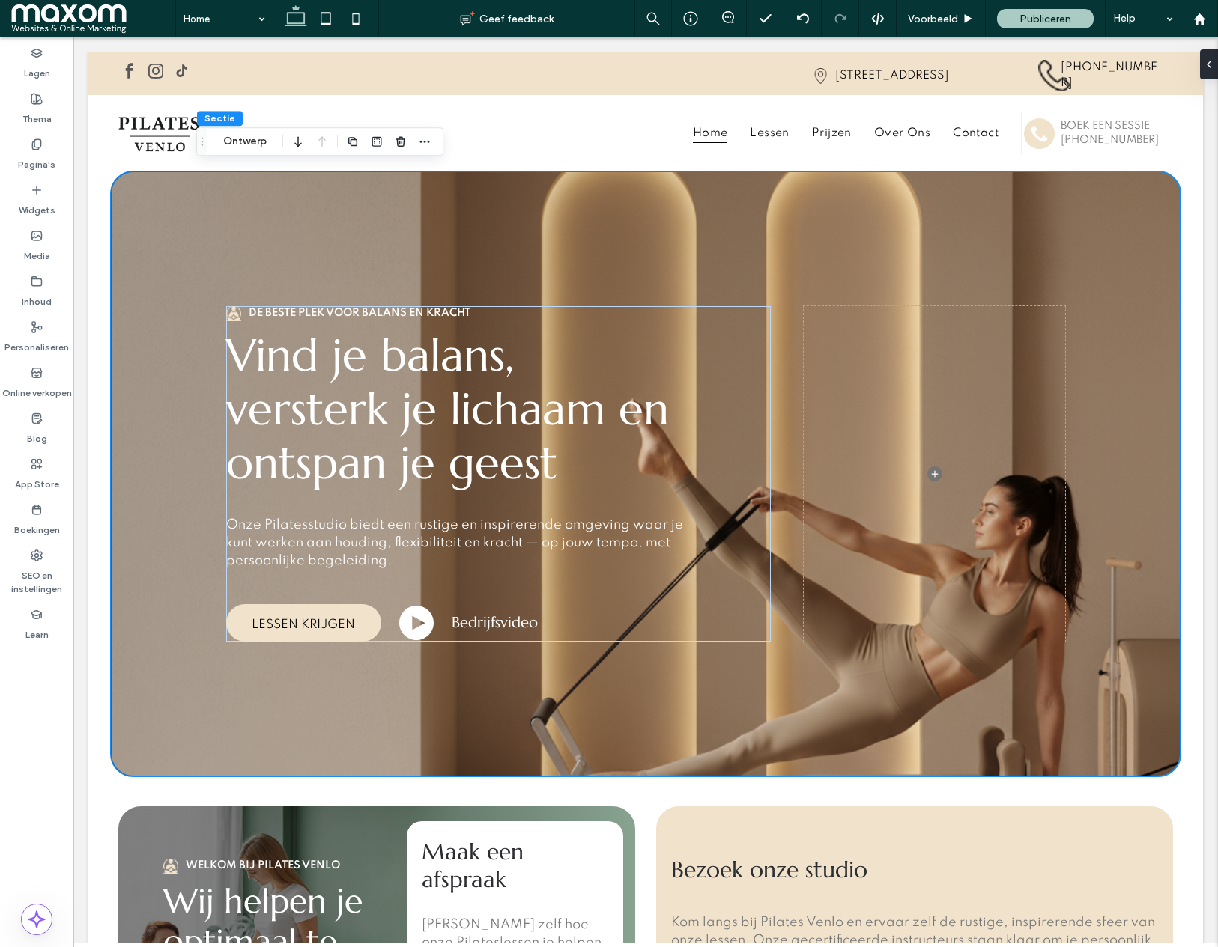
click at [943, 17] on span "Voorbeeld" at bounding box center [933, 19] width 50 height 13
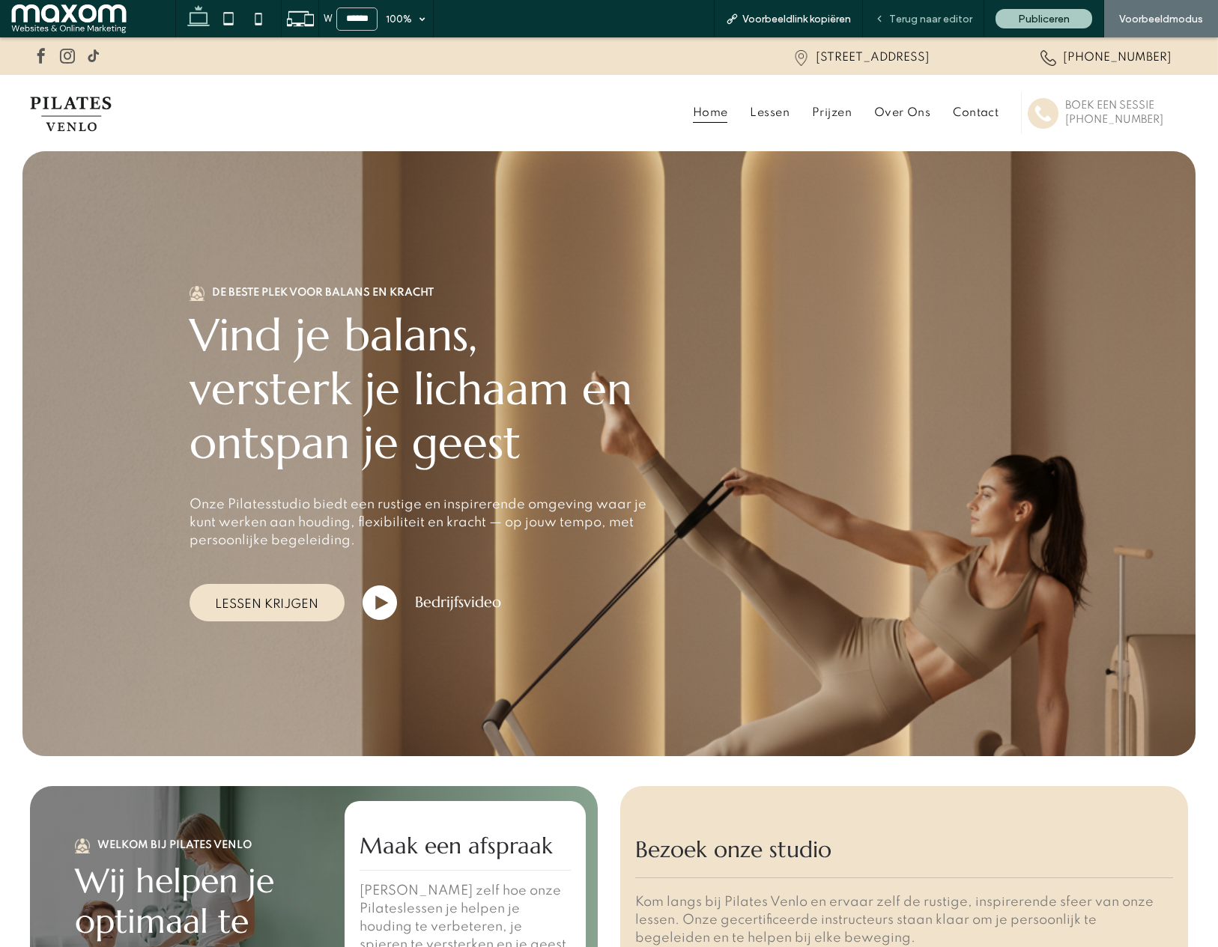
click at [929, 26] on div "Terug naar editor" at bounding box center [923, 18] width 121 height 37
click at [920, 22] on span "Terug naar editor" at bounding box center [930, 19] width 83 height 13
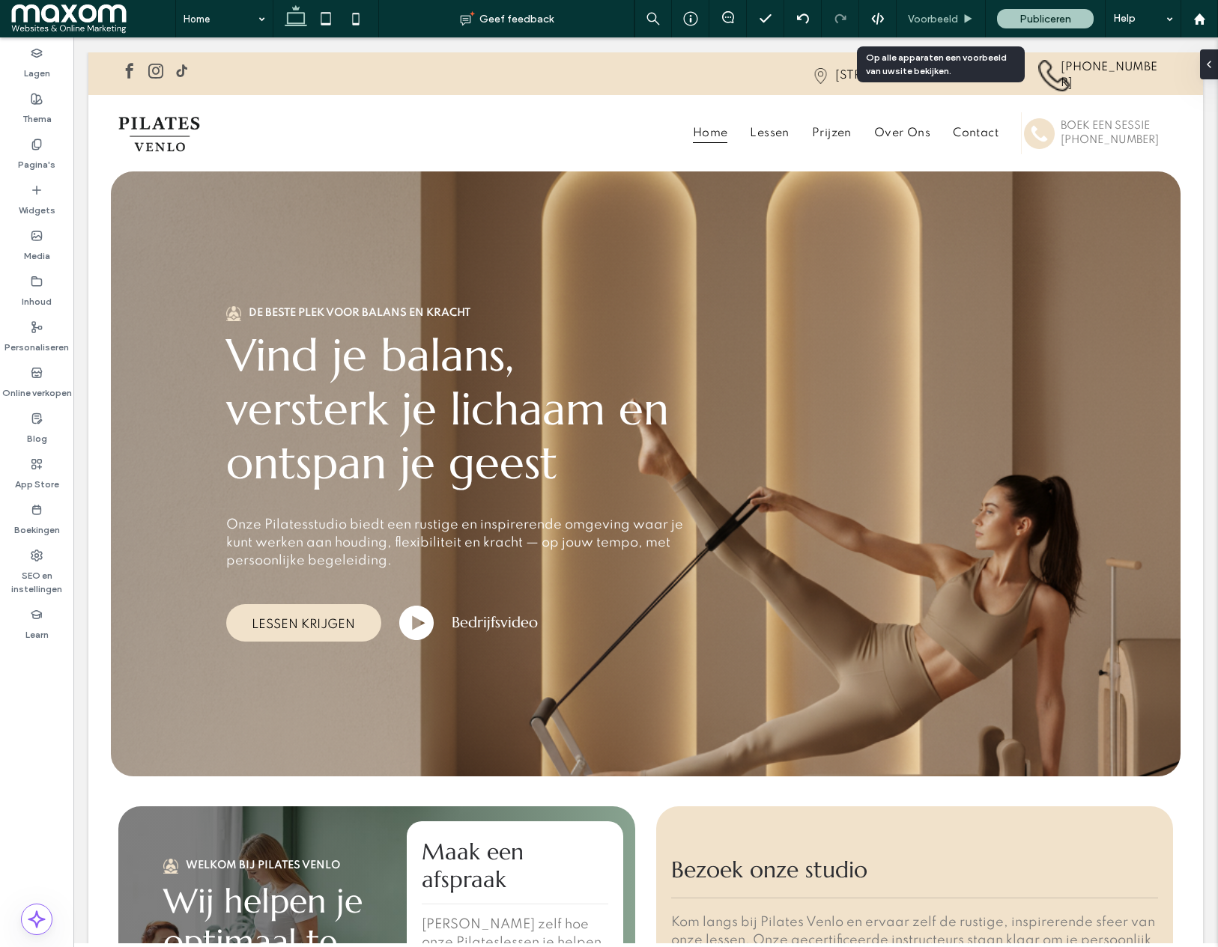
click at [938, 10] on div "Voorbeeld" at bounding box center [940, 18] width 89 height 37
click at [931, 23] on span "Voorbeeld" at bounding box center [933, 19] width 50 height 13
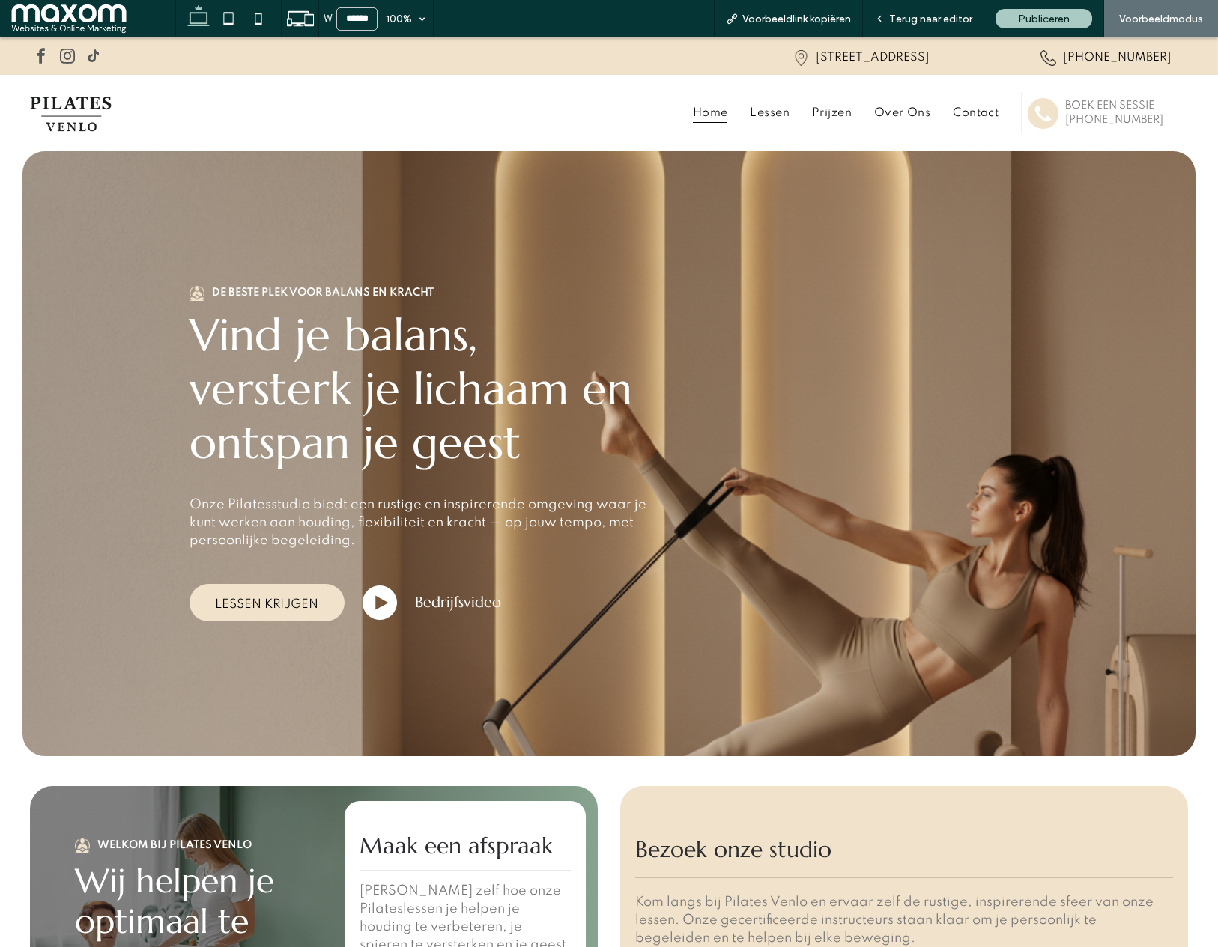
click at [433, 613] on div "LESSEN KRIJGEN Bedrijfsvideo" at bounding box center [461, 602] width 544 height 37
drag, startPoint x: 432, startPoint y: 607, endPoint x: 371, endPoint y: 603, distance: 60.8
click at [432, 607] on span "Bedrijfsvideo" at bounding box center [458, 602] width 86 height 19
click at [382, 600] on icon at bounding box center [379, 603] width 34 height 34
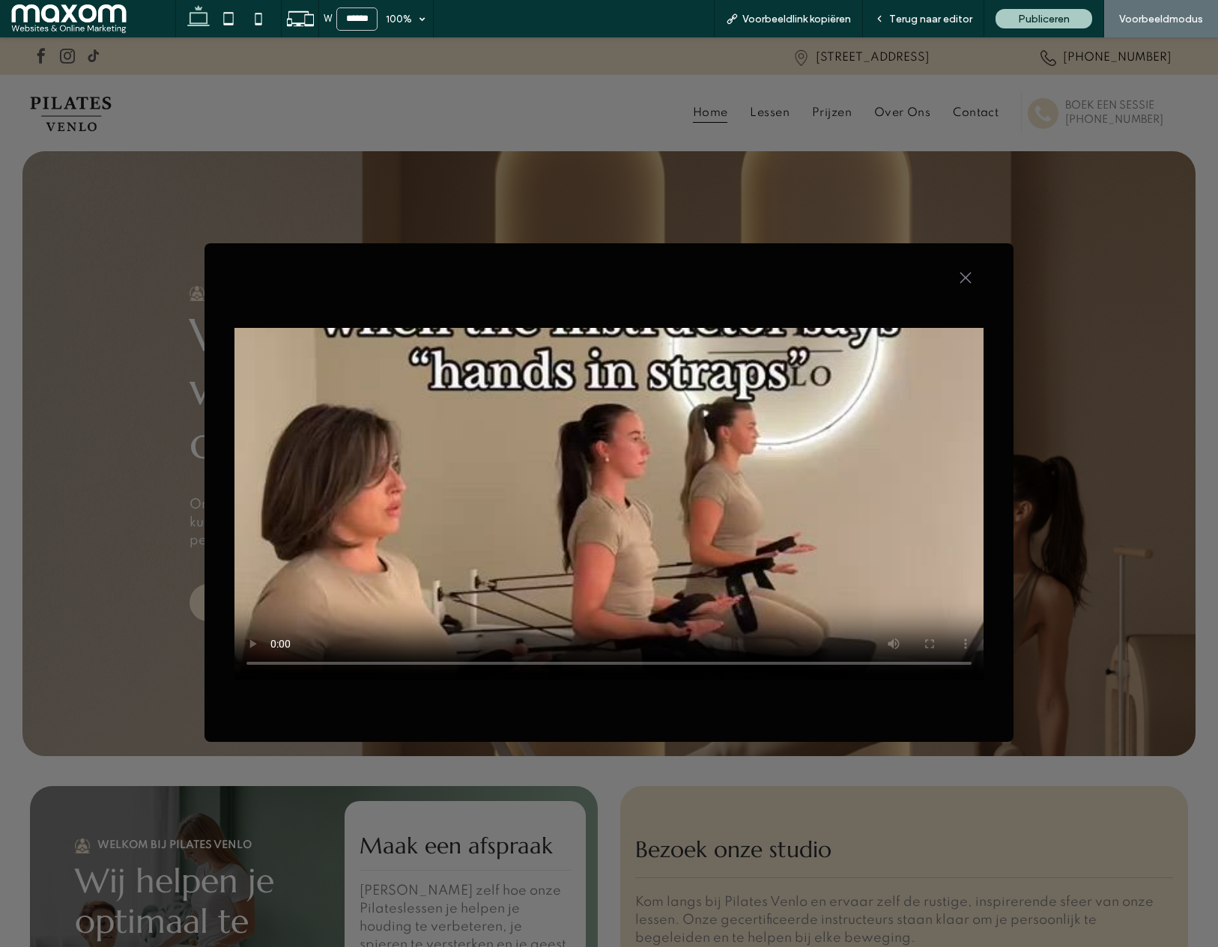
click at [953, 275] on div ".st0-1091118977{fill-rule:evenodd;clip-rule:evenodd;}" at bounding box center [608, 275] width 749 height 34
click at [966, 274] on icon ".st0-1091118977{fill-rule:evenodd;clip-rule:evenodd;}" at bounding box center [965, 278] width 12 height 12
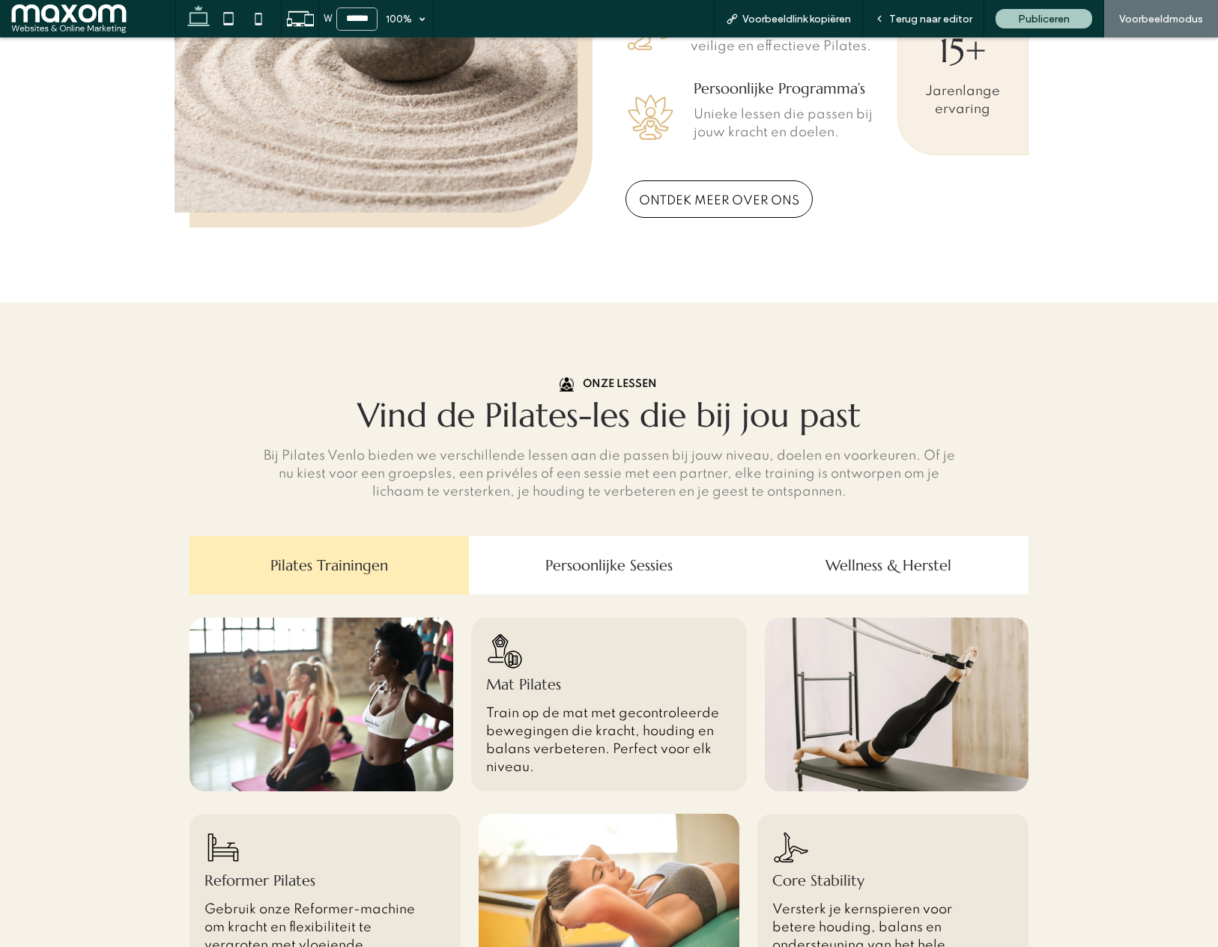
scroll to position [1427, 0]
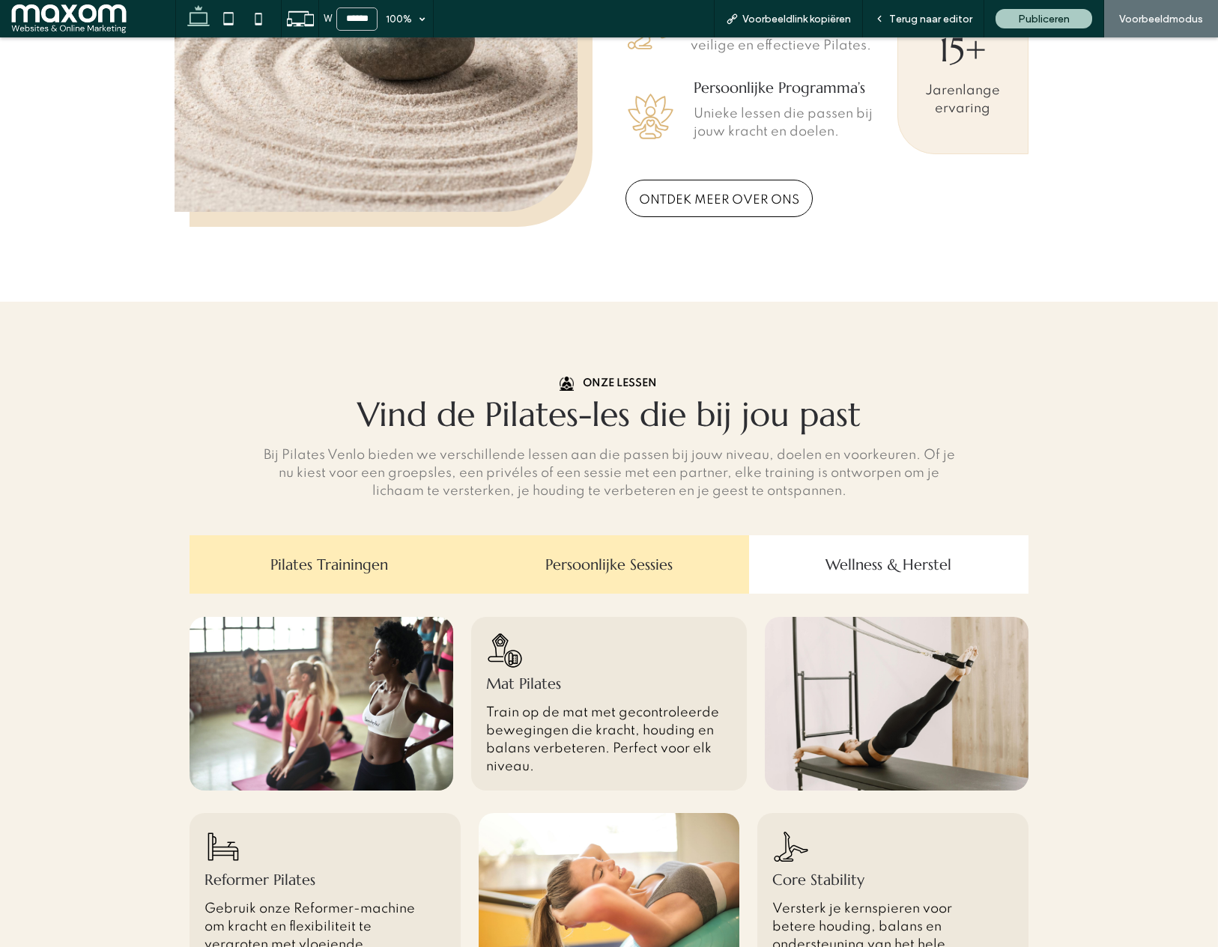
click at [612, 562] on h4 "Persoonlijke Sessies" at bounding box center [608, 565] width 261 height 19
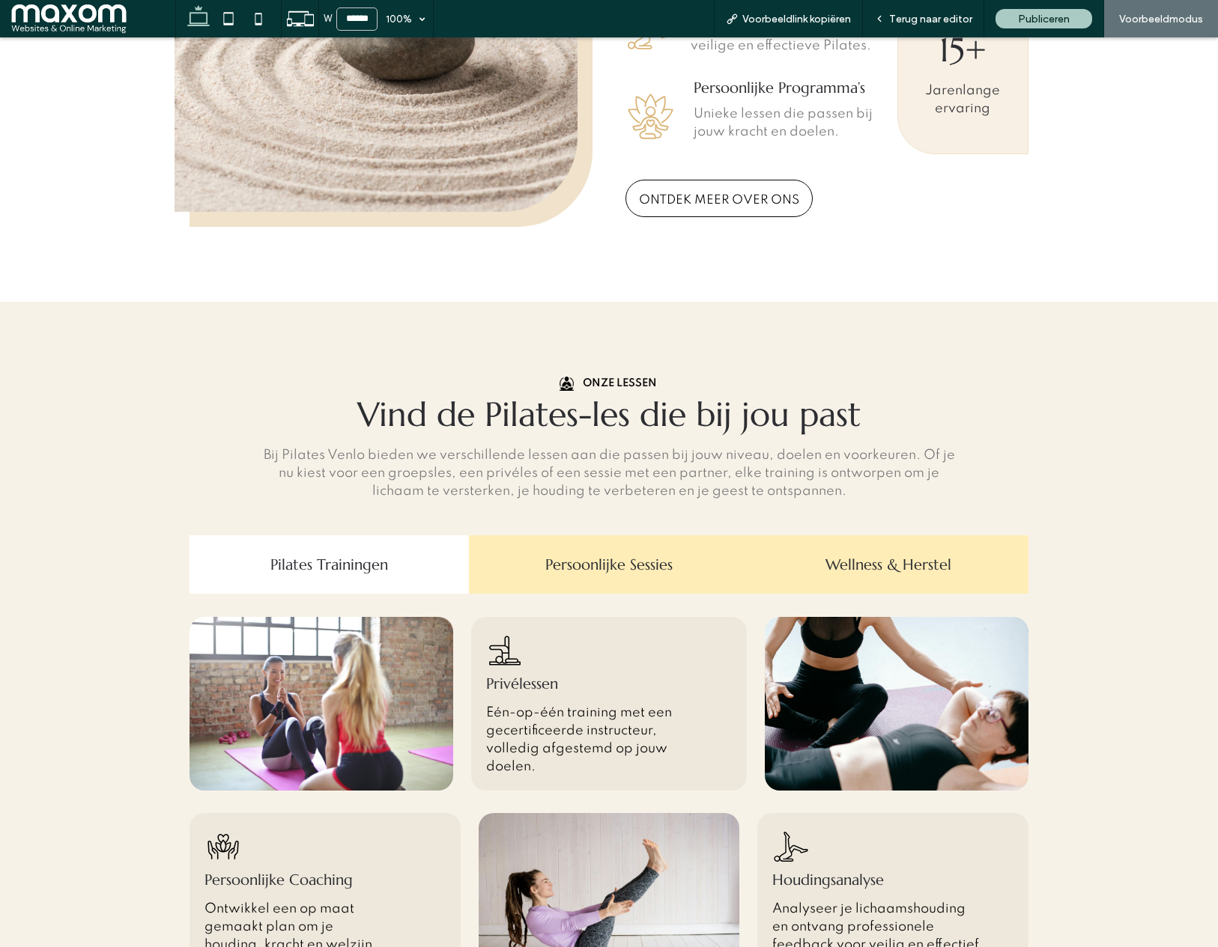
click at [869, 578] on div "Wellness & Herstel" at bounding box center [888, 564] width 279 height 58
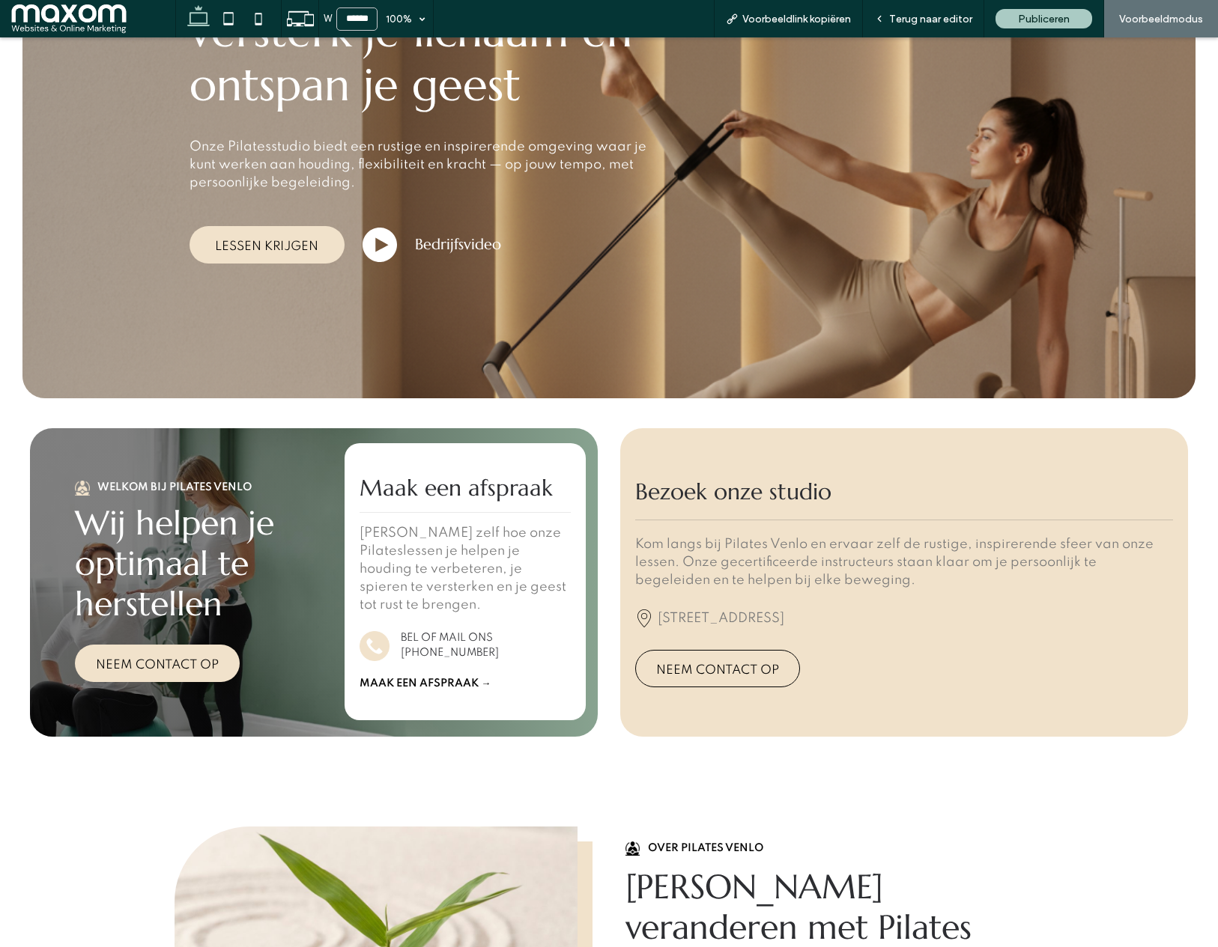
scroll to position [0, 0]
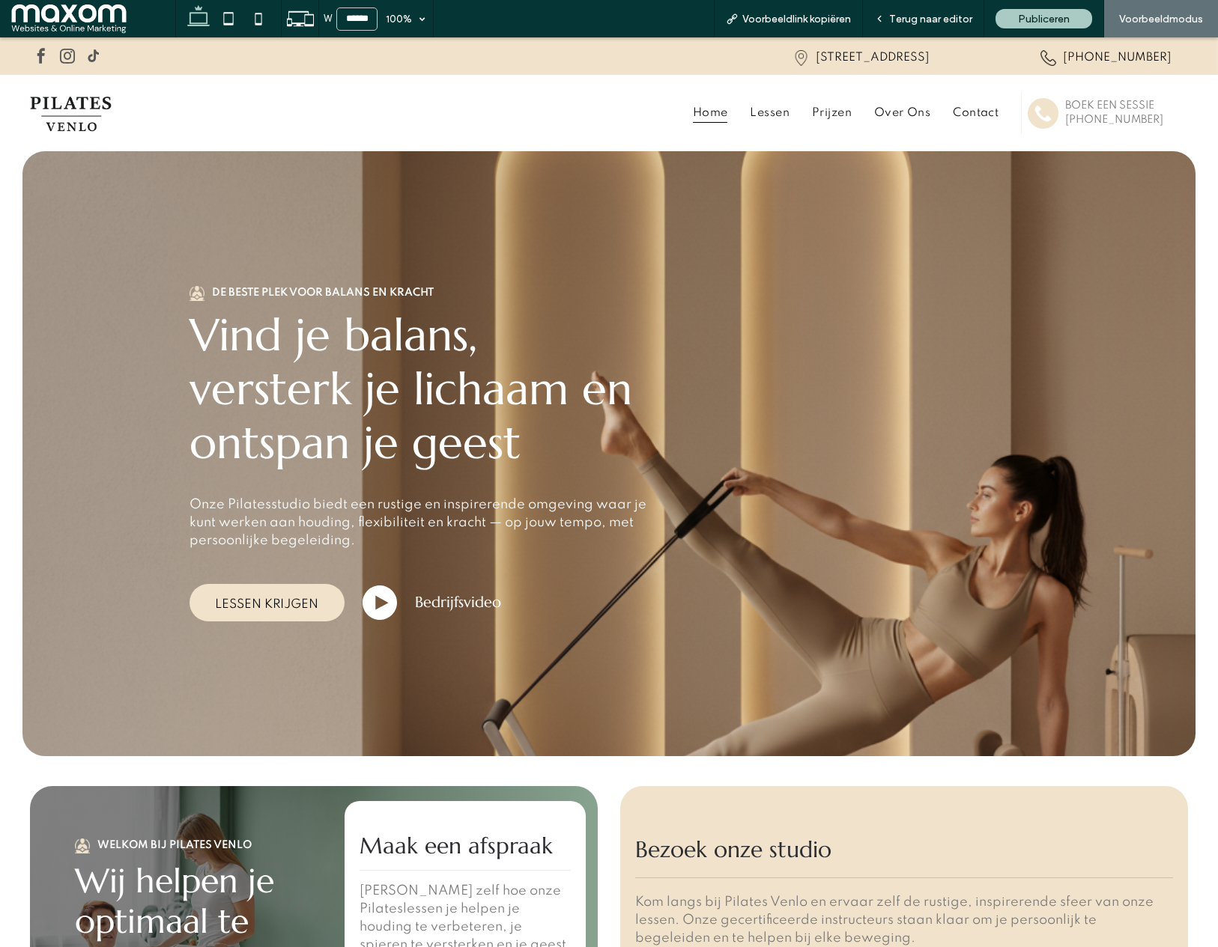
drag, startPoint x: 474, startPoint y: 76, endPoint x: 647, endPoint y: 113, distance: 177.0
click at [473, 76] on div "Home Lessen Prijzen Over ons Contact Boek een sessie 555-555-555" at bounding box center [609, 113] width 1218 height 76
click at [809, 18] on span "Voorbeeldlink kopiëren" at bounding box center [796, 19] width 109 height 13
click at [926, 19] on span "Terug naar editor" at bounding box center [930, 19] width 83 height 13
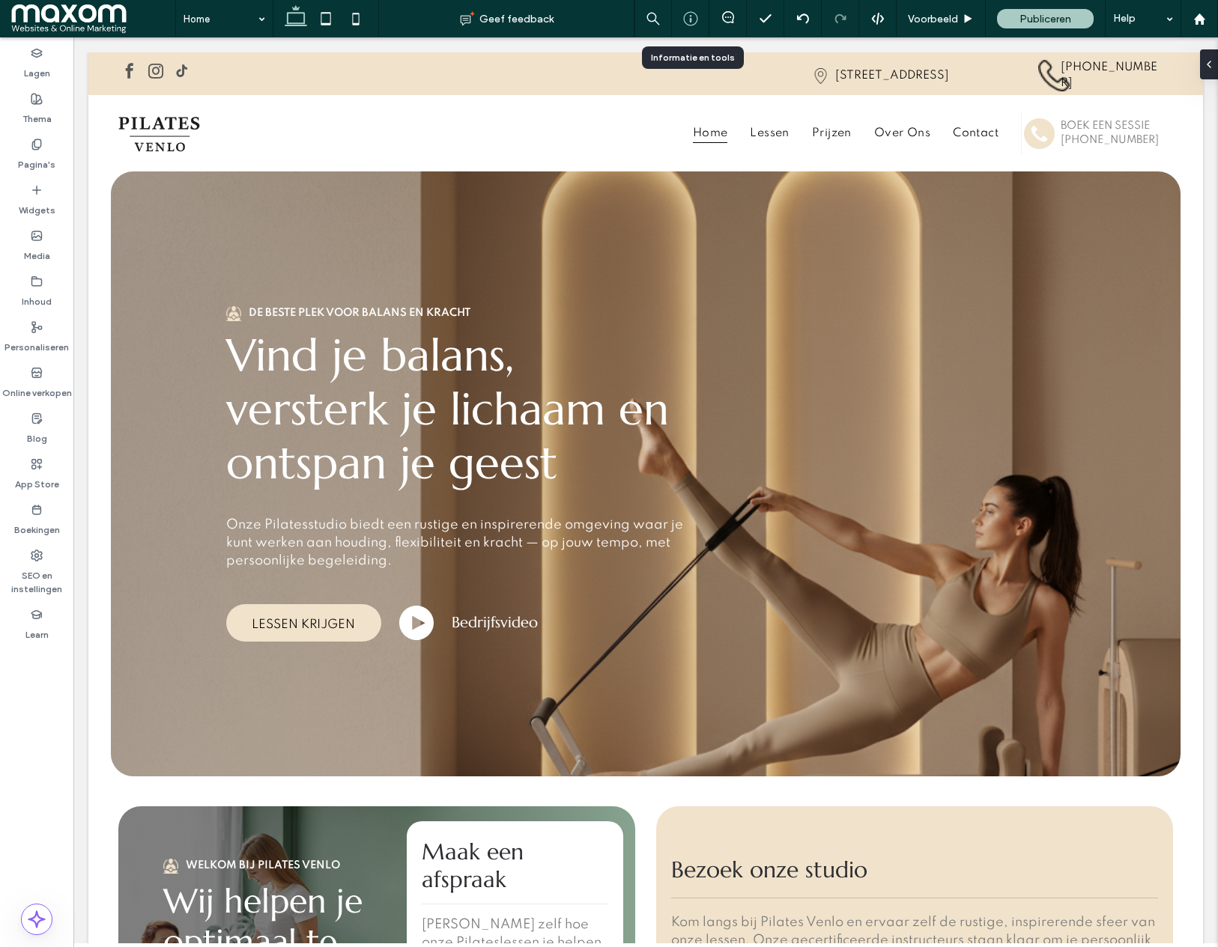
click at [694, 18] on icon at bounding box center [690, 18] width 15 height 15
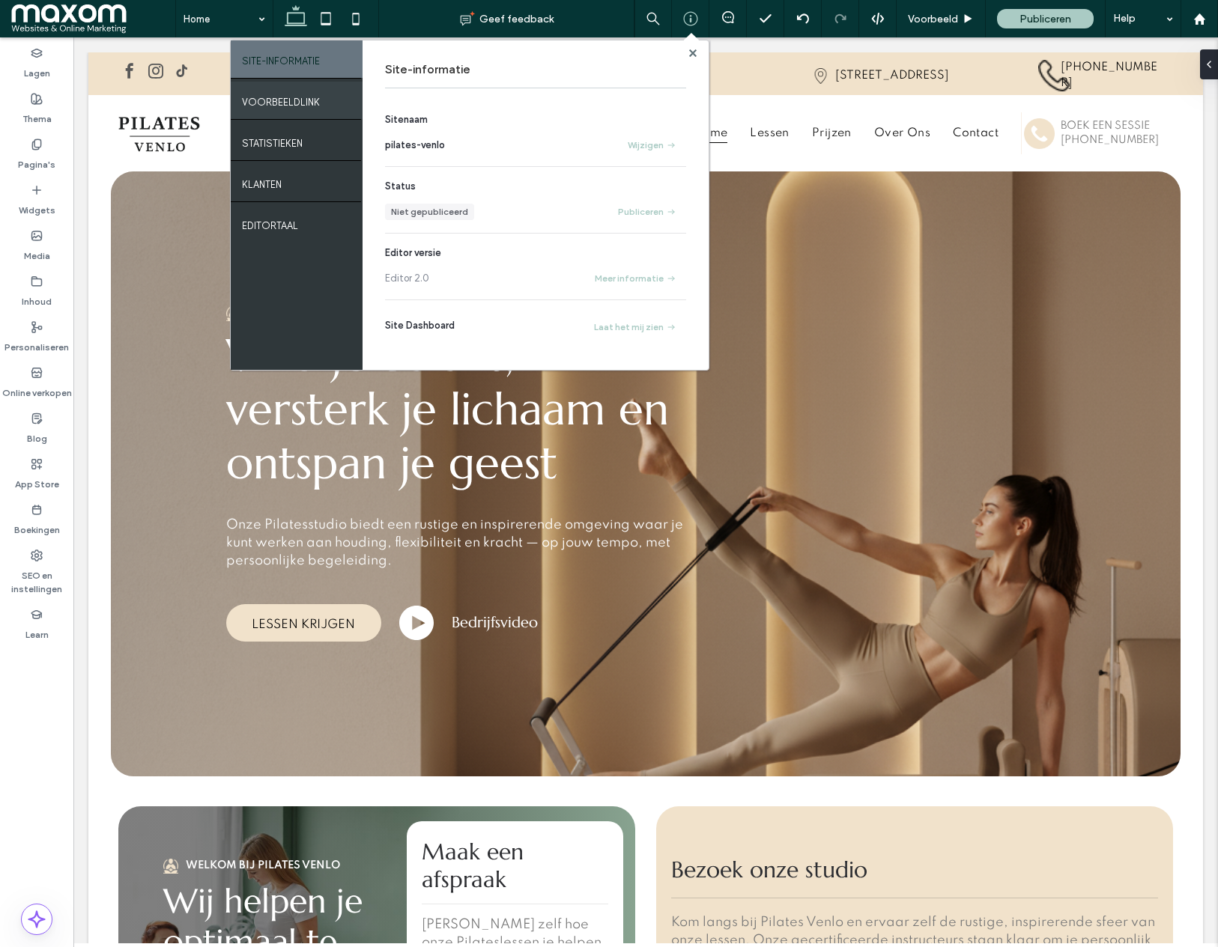
click at [297, 106] on label "VOORBEELDLINK" at bounding box center [281, 98] width 78 height 19
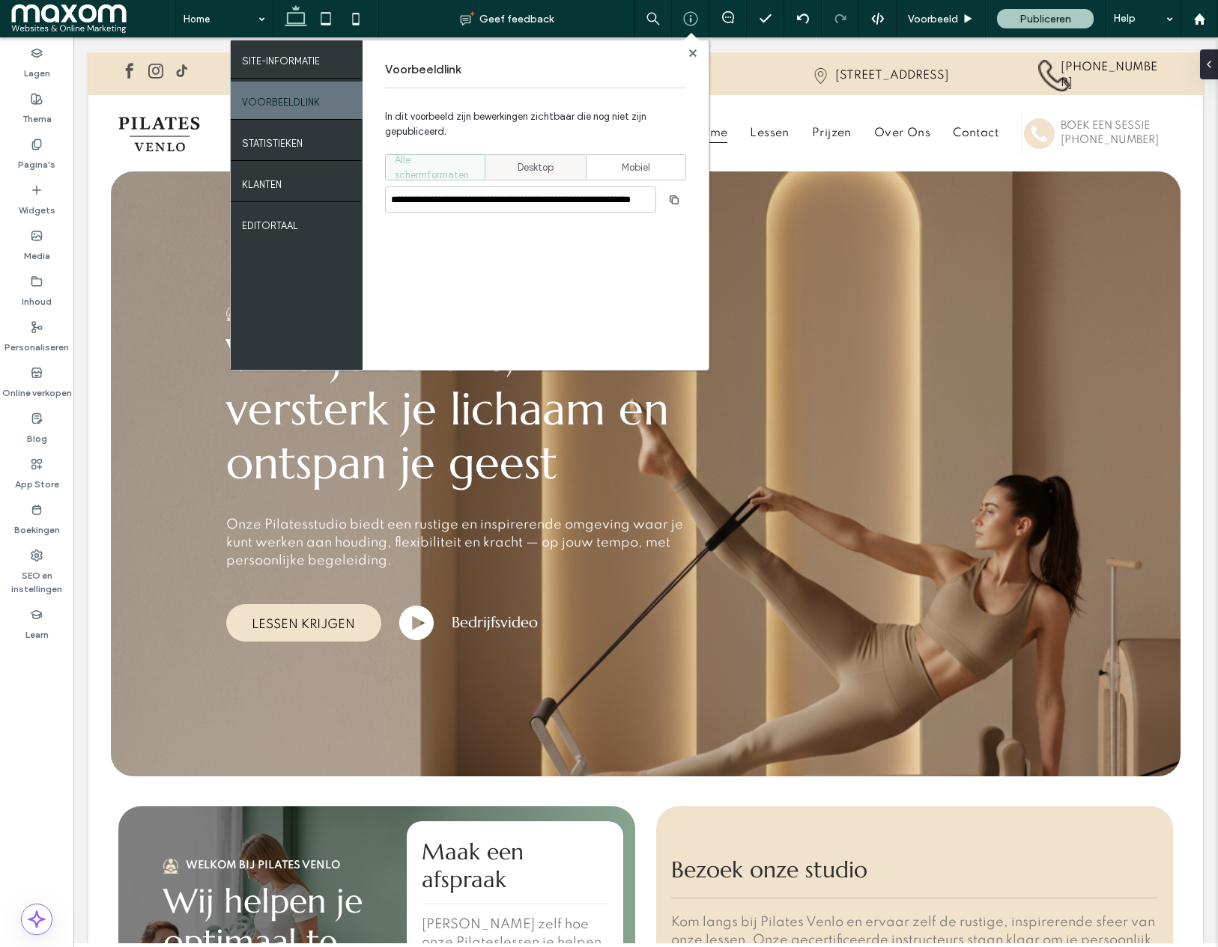
click at [561, 169] on div "Desktop" at bounding box center [535, 167] width 81 height 25
type input "**********"
click at [669, 199] on use "button" at bounding box center [673, 199] width 9 height 9
click at [669, 200] on use "button" at bounding box center [673, 199] width 9 height 9
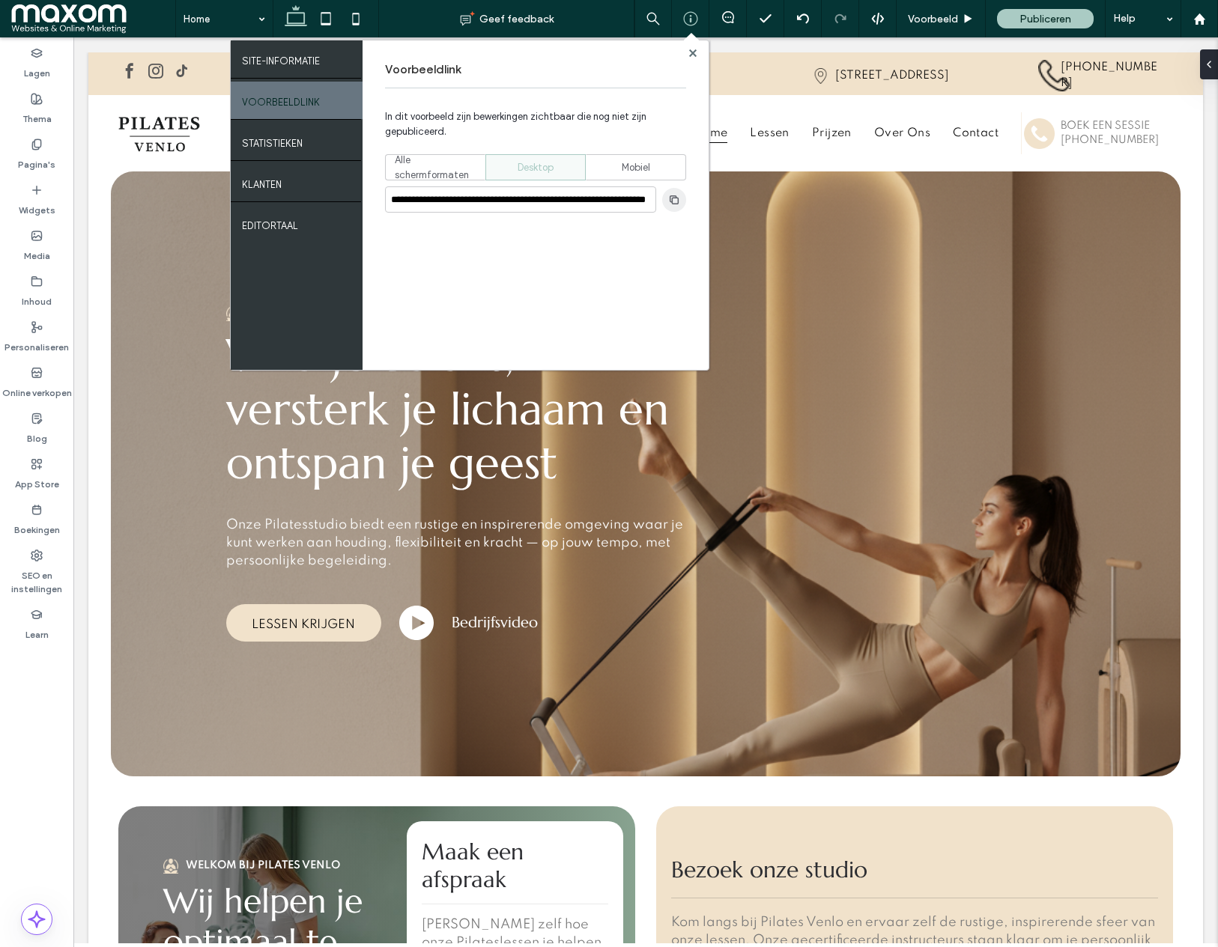
click at [668, 201] on icon "button" at bounding box center [674, 200] width 12 height 12
click at [690, 54] on use at bounding box center [691, 52] width 7 height 7
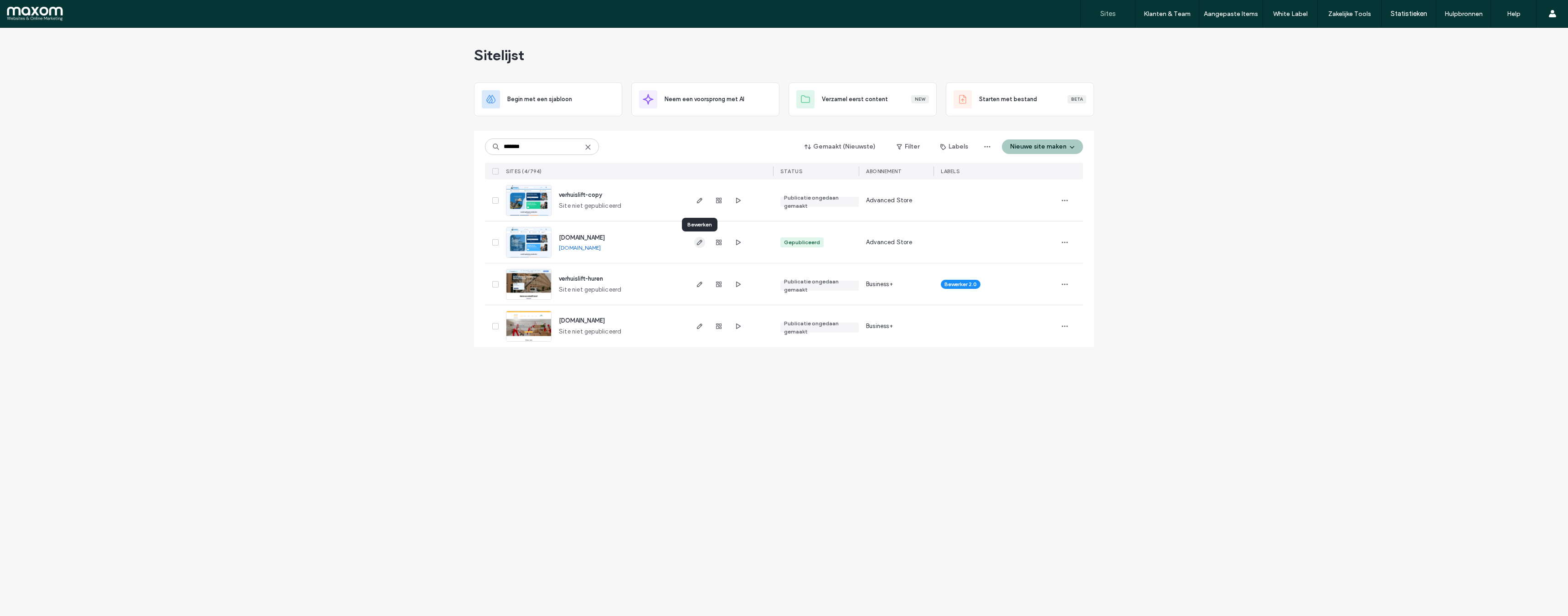
type input "*******"
click at [698, 244] on icon "button" at bounding box center [699, 242] width 7 height 7
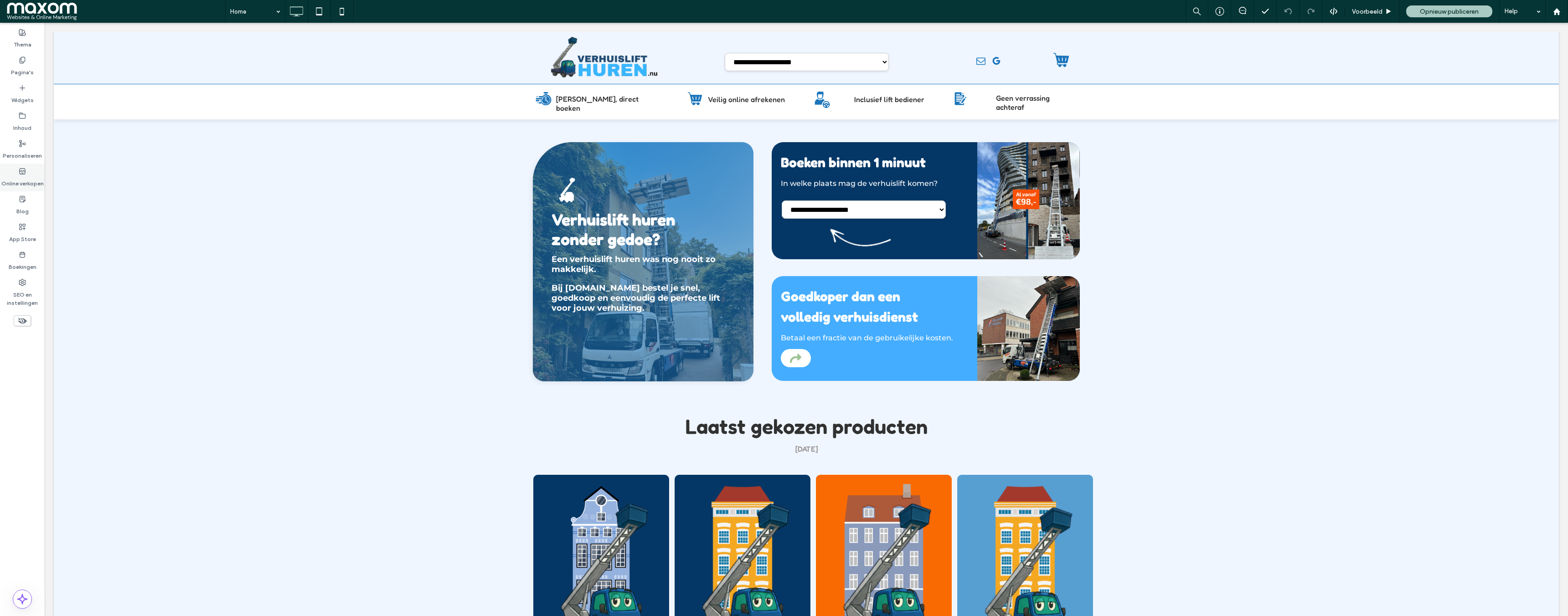
click at [28, 172] on div "Online verkopen" at bounding box center [22, 178] width 44 height 28
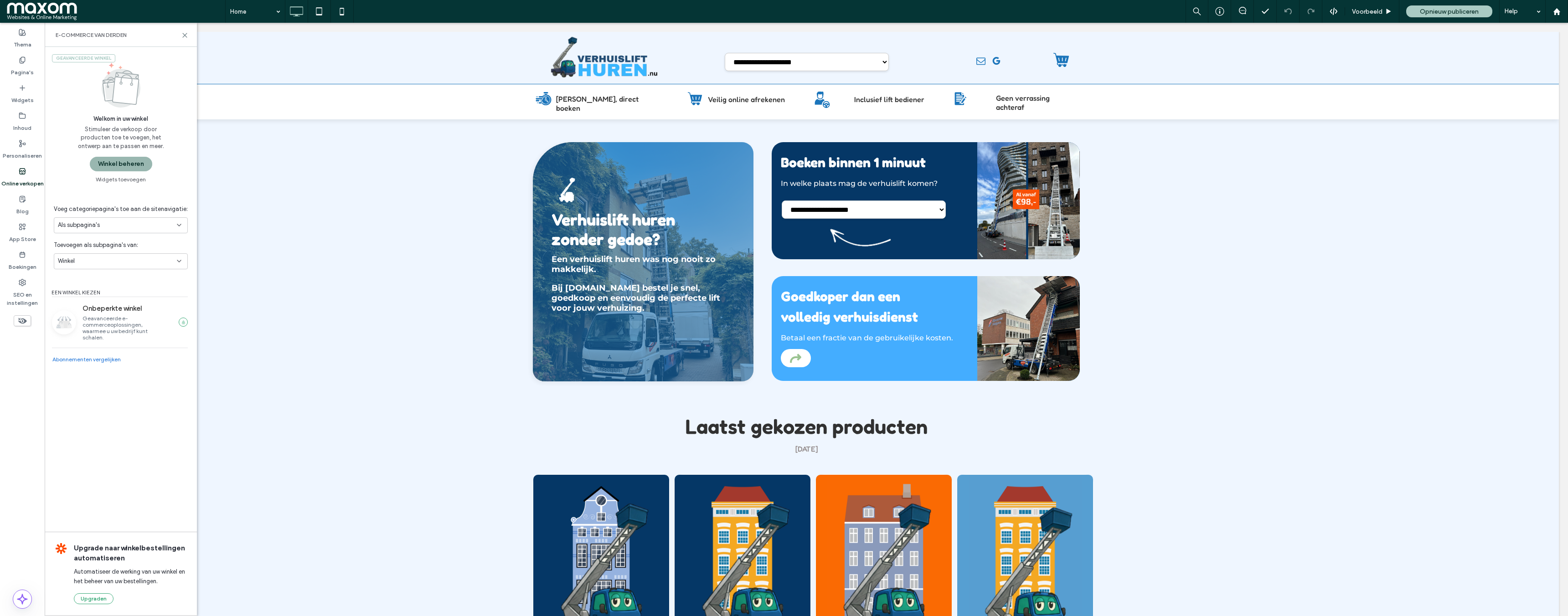
click at [125, 163] on button "Winkel beheren" at bounding box center [121, 164] width 63 height 15
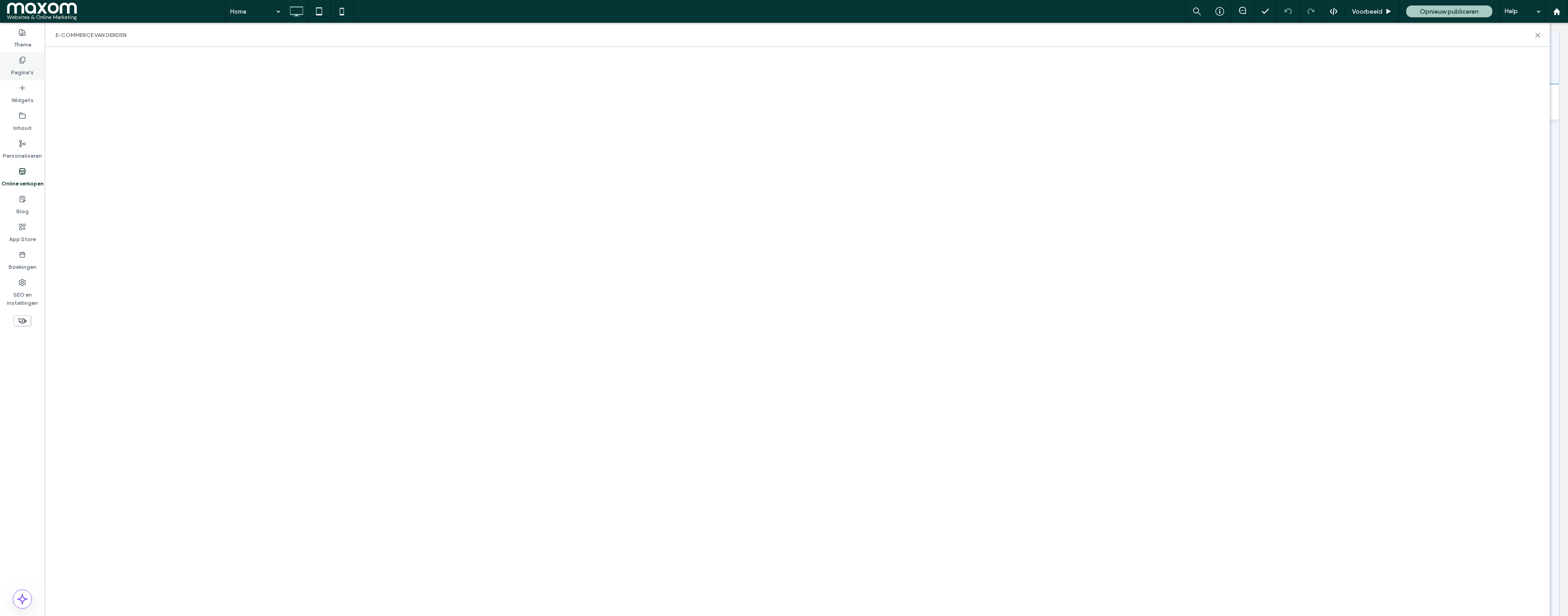
click at [33, 68] on div "Pagina's" at bounding box center [22, 66] width 44 height 28
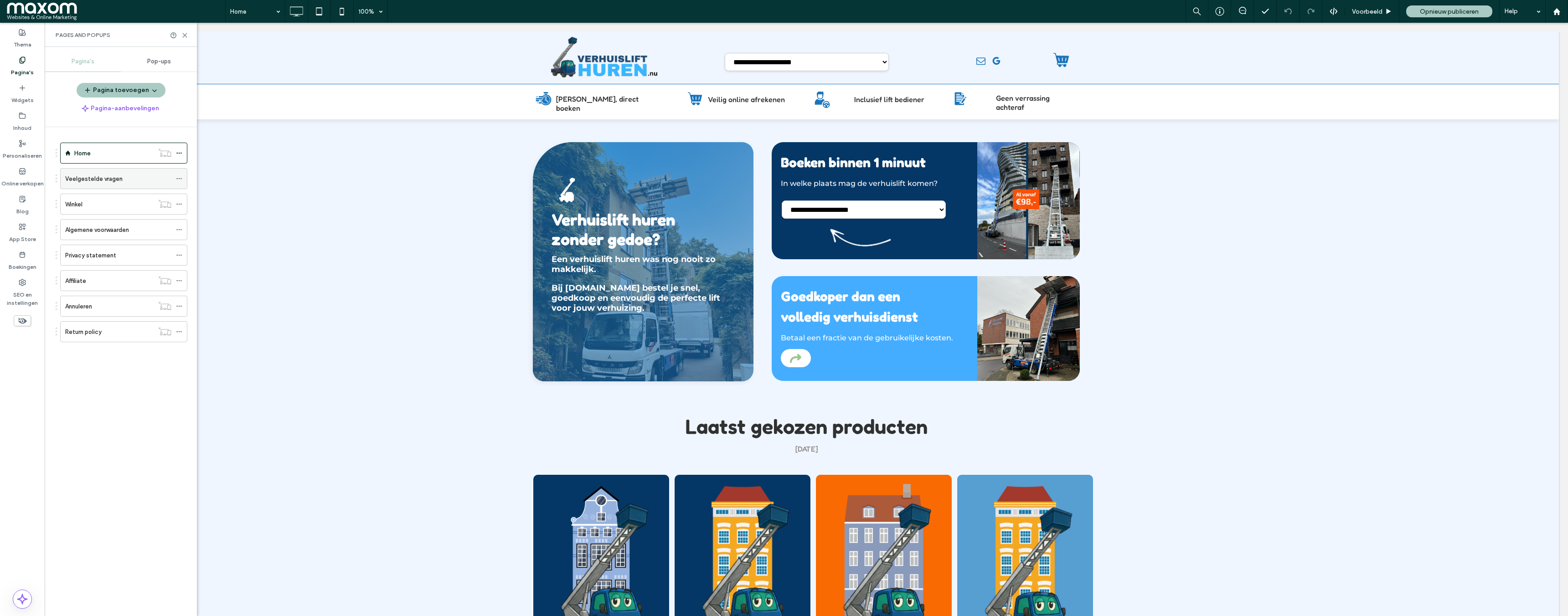
click at [141, 175] on div "Veelgestelde vragen" at bounding box center [118, 179] width 106 height 10
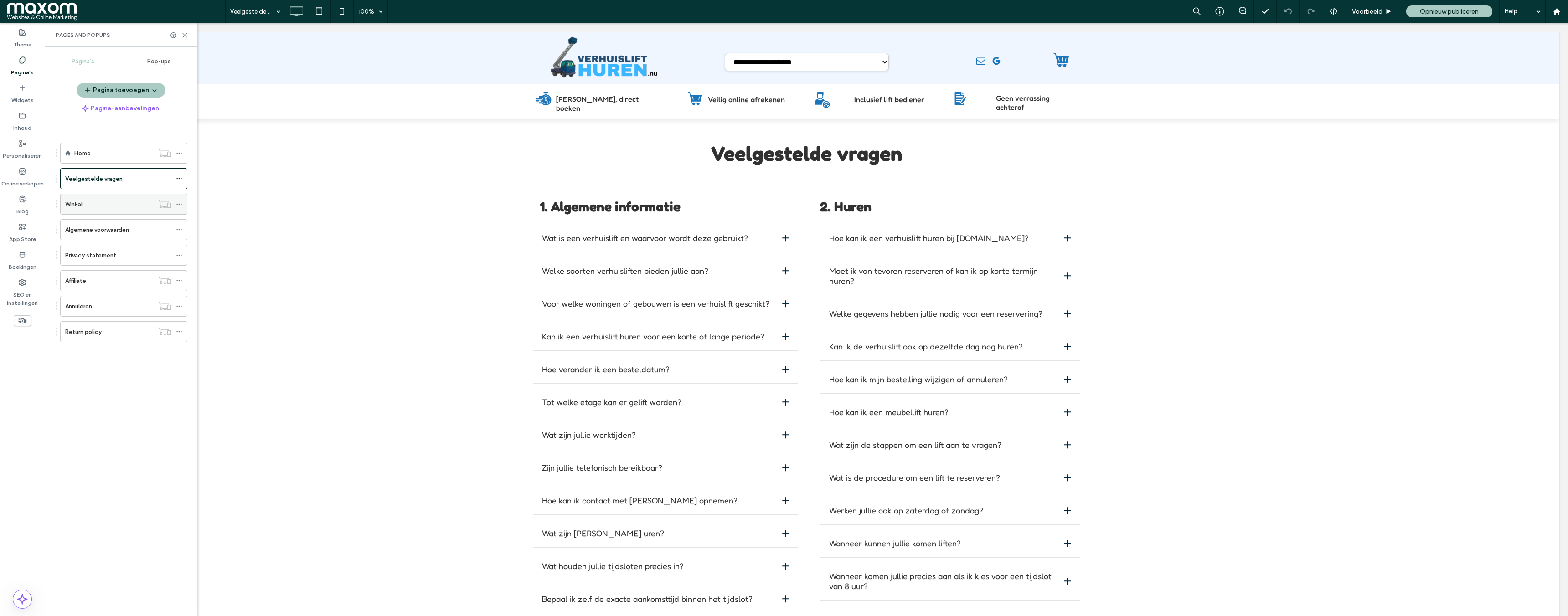
click at [111, 206] on div "Winkel" at bounding box center [109, 205] width 88 height 10
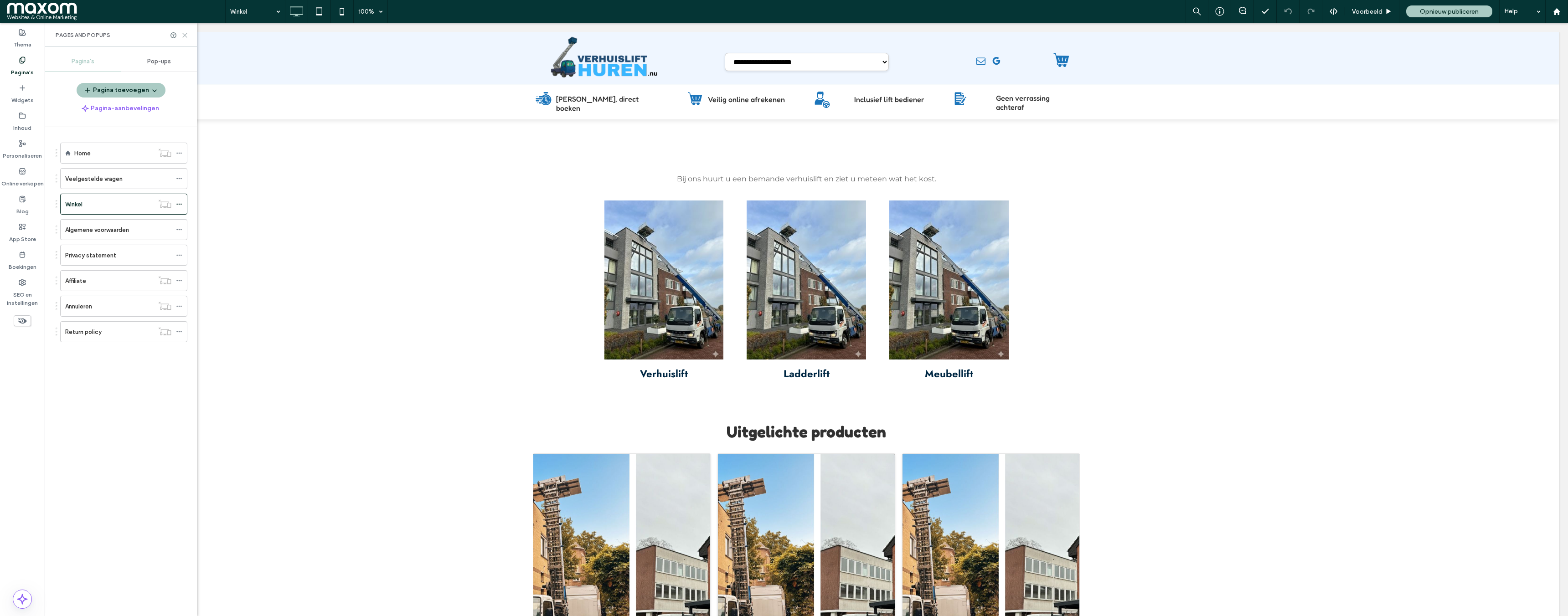
click at [185, 37] on icon at bounding box center [184, 35] width 7 height 7
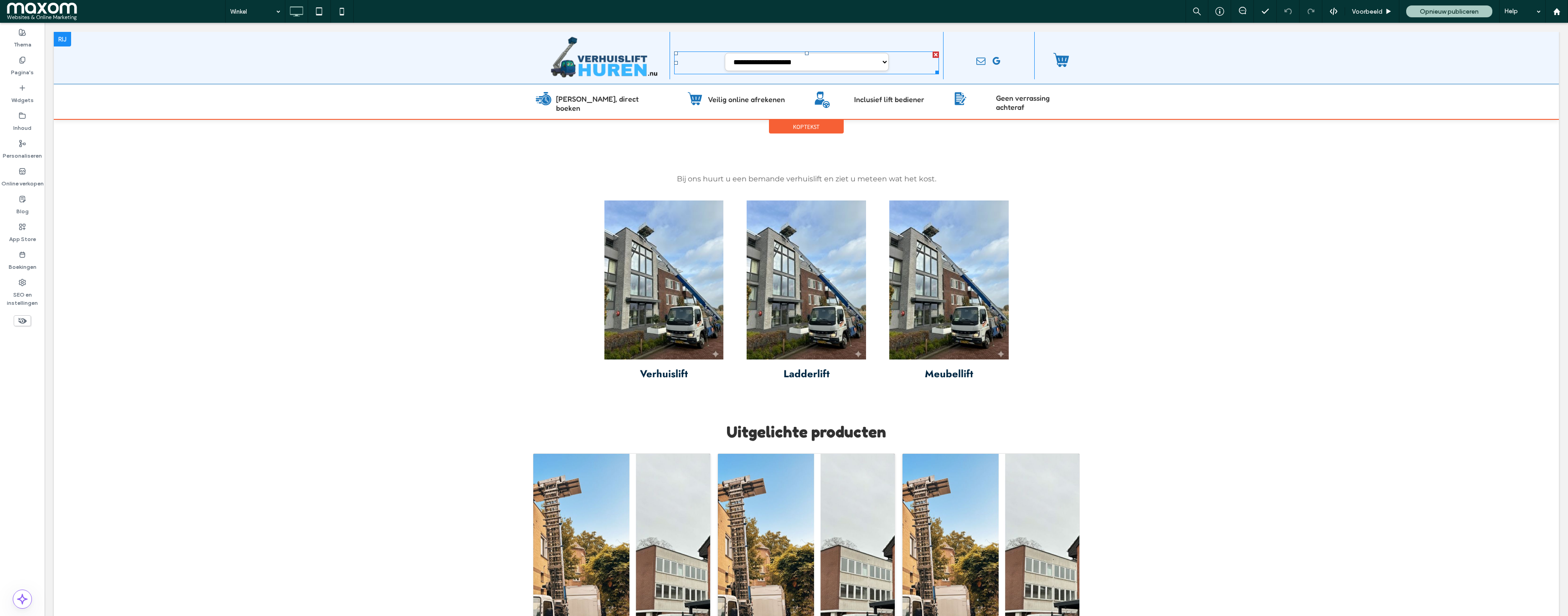
click at [835, 64] on span at bounding box center [807, 63] width 265 height 23
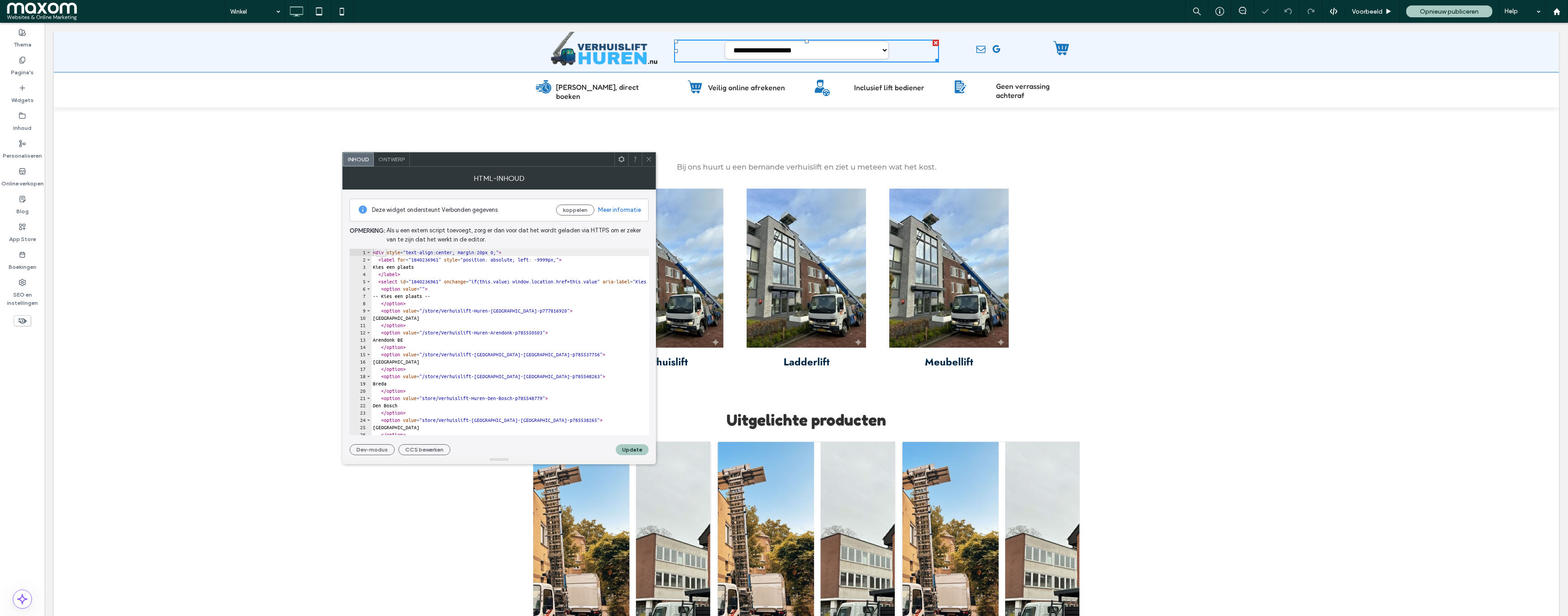
scroll to position [13, 0]
click at [649, 159] on icon at bounding box center [648, 159] width 7 height 7
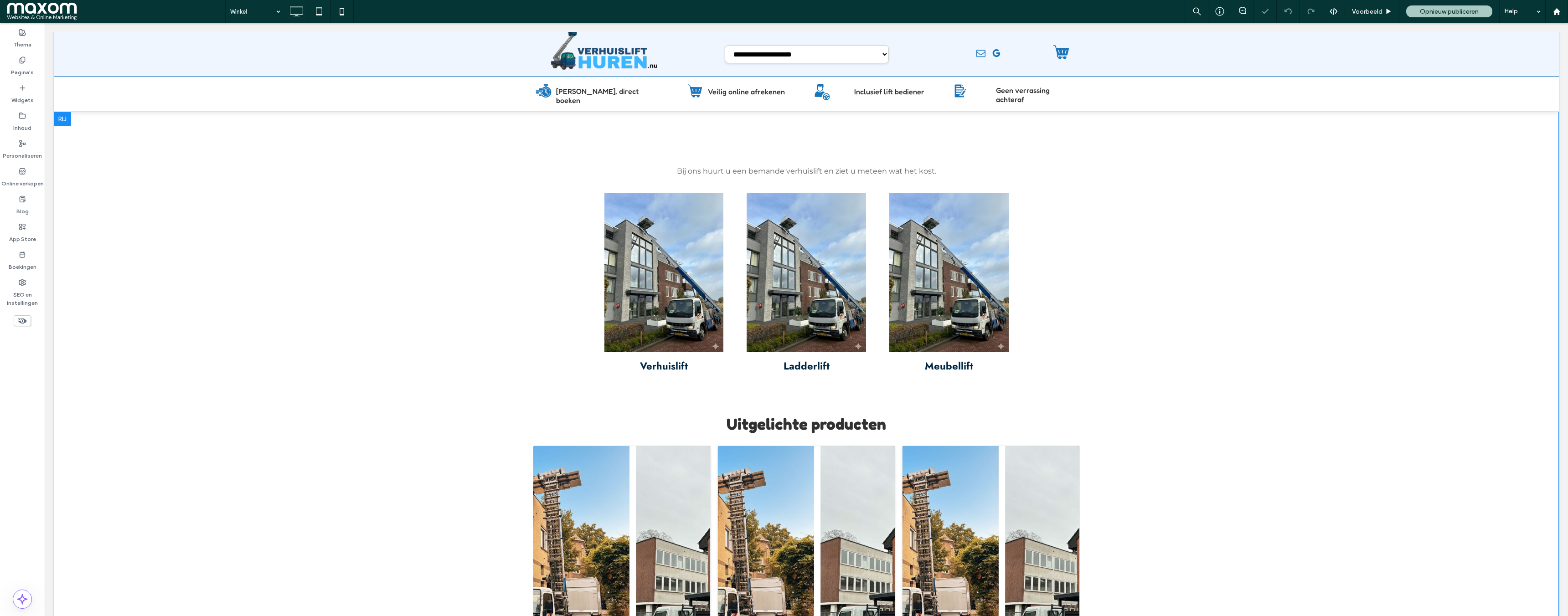
scroll to position [7, 0]
click at [1370, 17] on div "Voorbeeld" at bounding box center [1372, 11] width 54 height 23
click at [831, 57] on span at bounding box center [807, 55] width 265 height 23
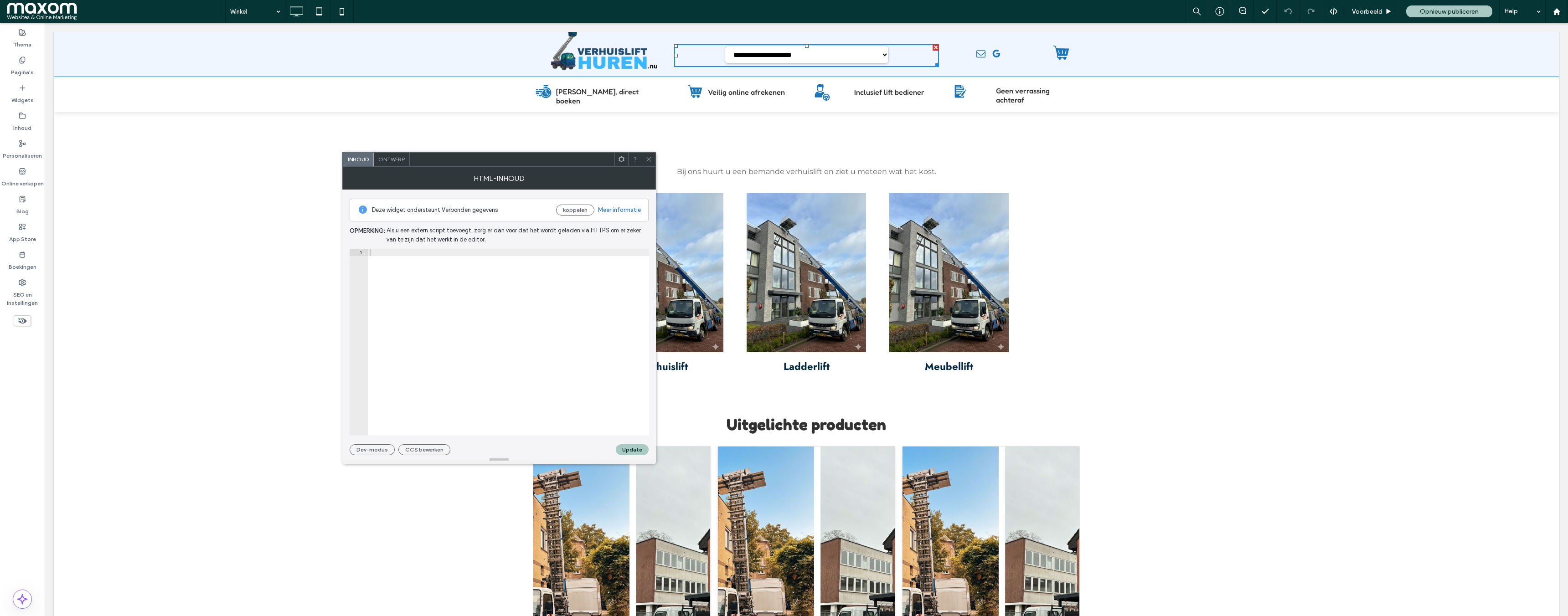
scroll to position [13, 0]
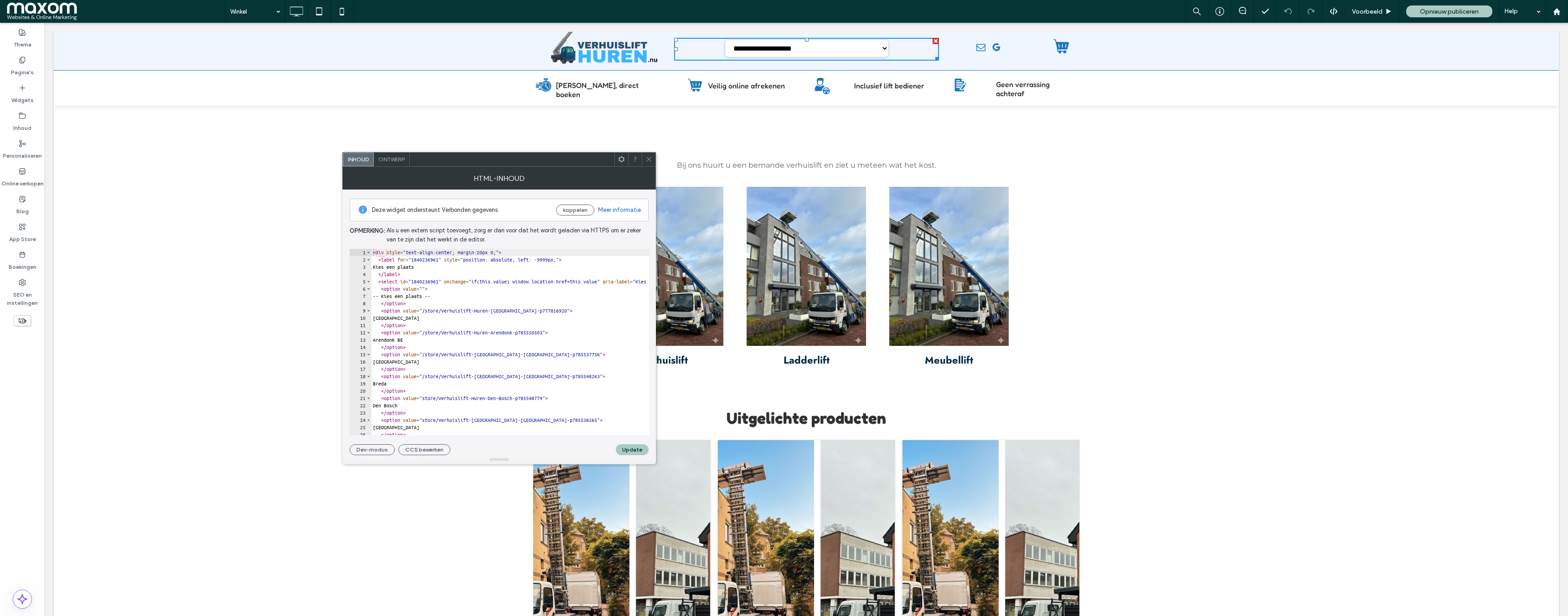
click at [646, 157] on icon at bounding box center [648, 159] width 7 height 7
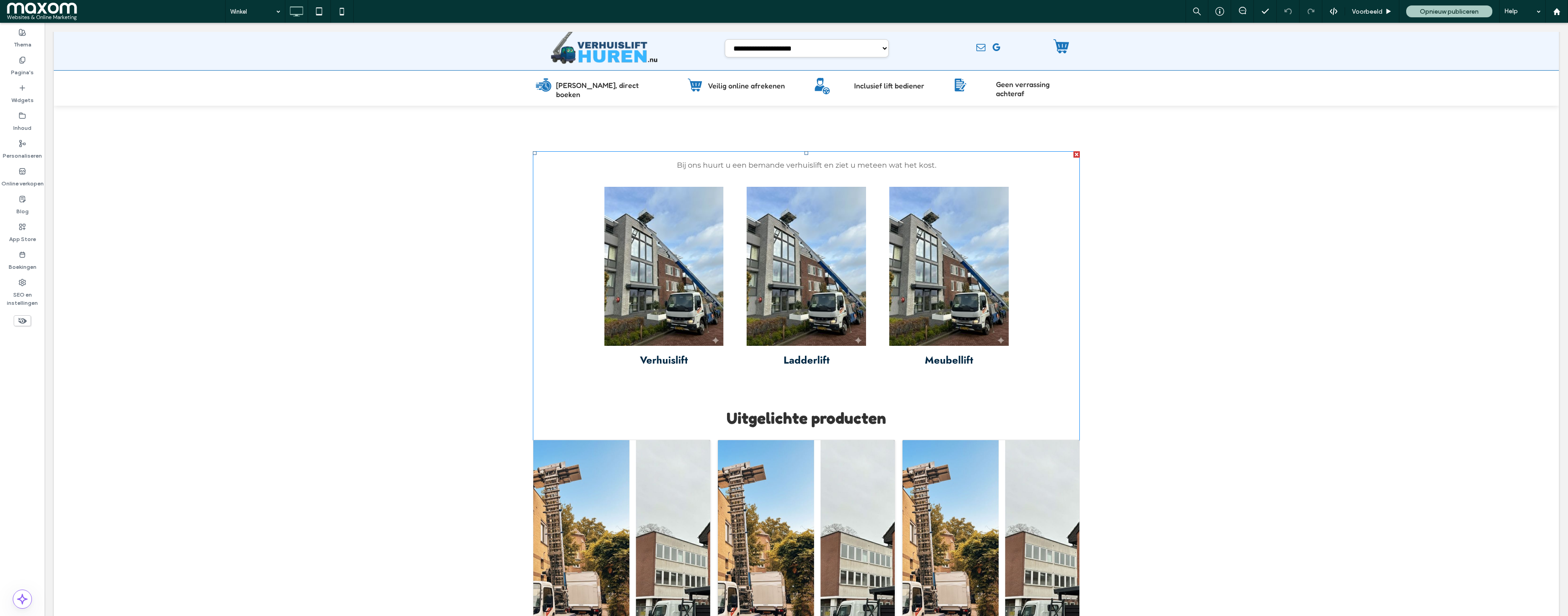
scroll to position [0, 0]
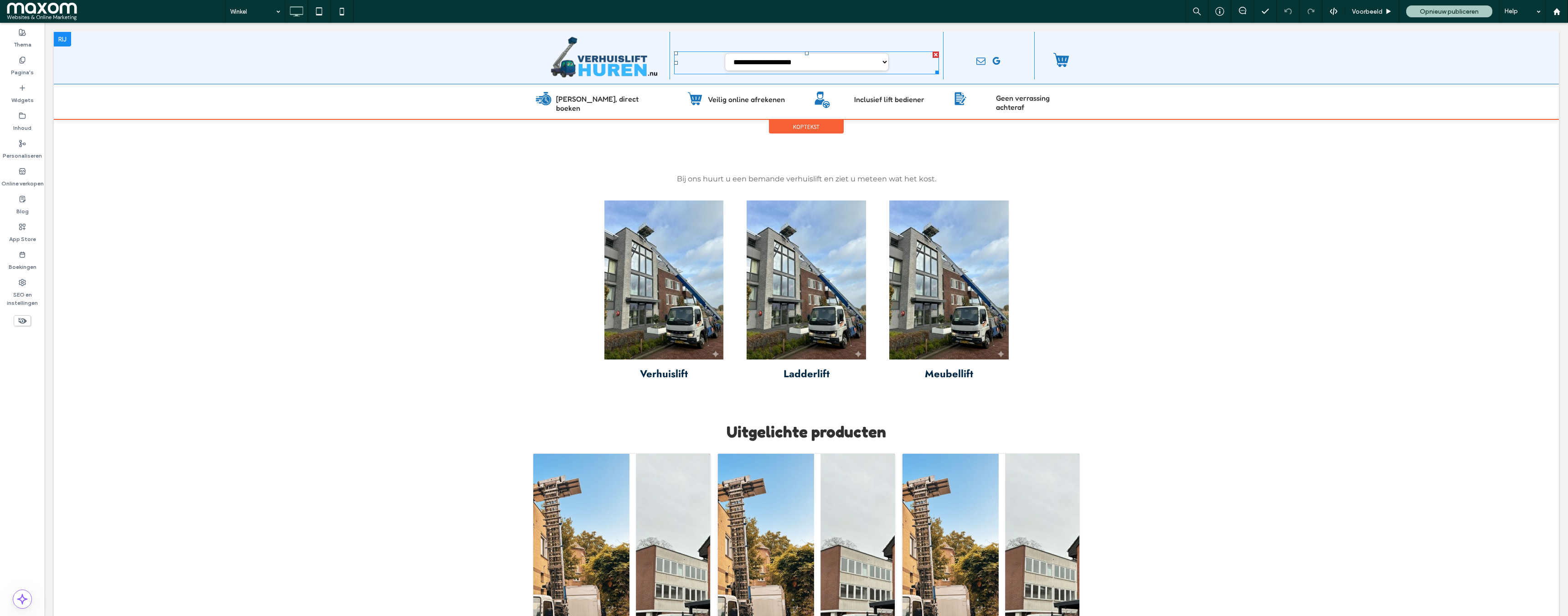
click at [829, 57] on span at bounding box center [807, 63] width 265 height 23
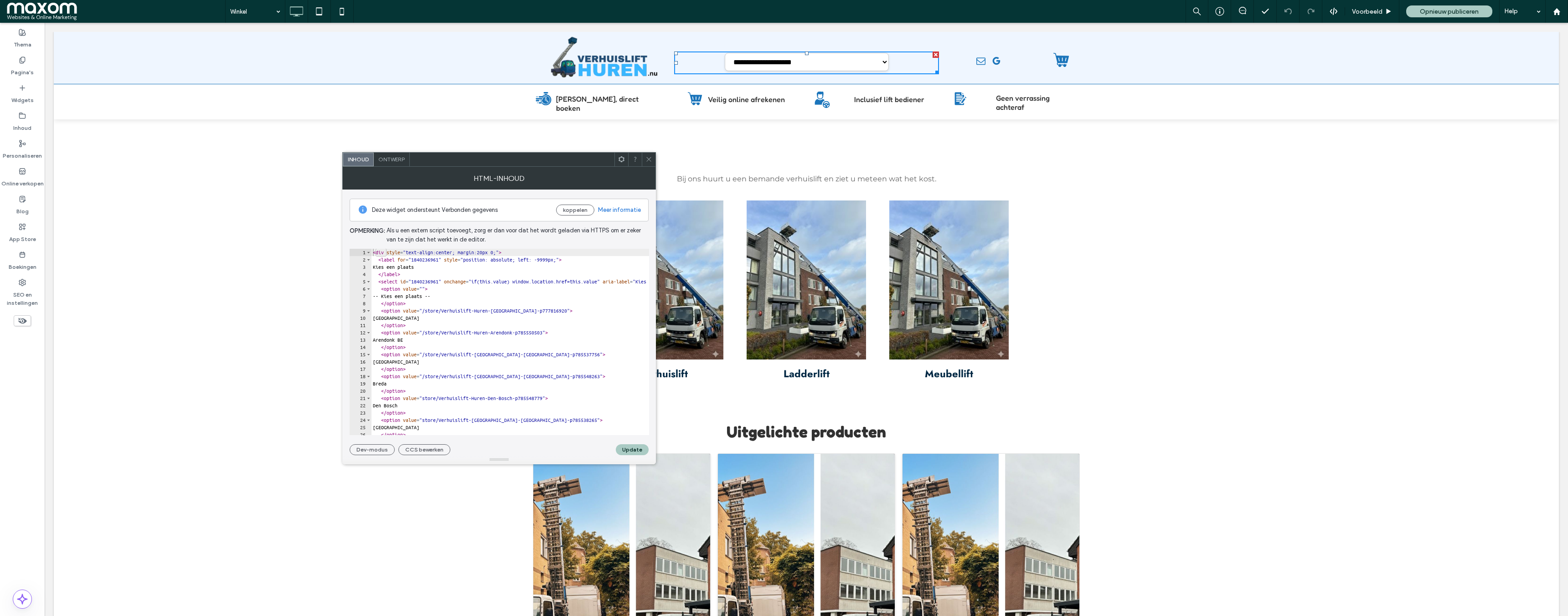
click at [496, 312] on div "< div style = "text-align:center; margin:20px 0;" > < label for = "1840236961" …" at bounding box center [873, 349] width 1004 height 201
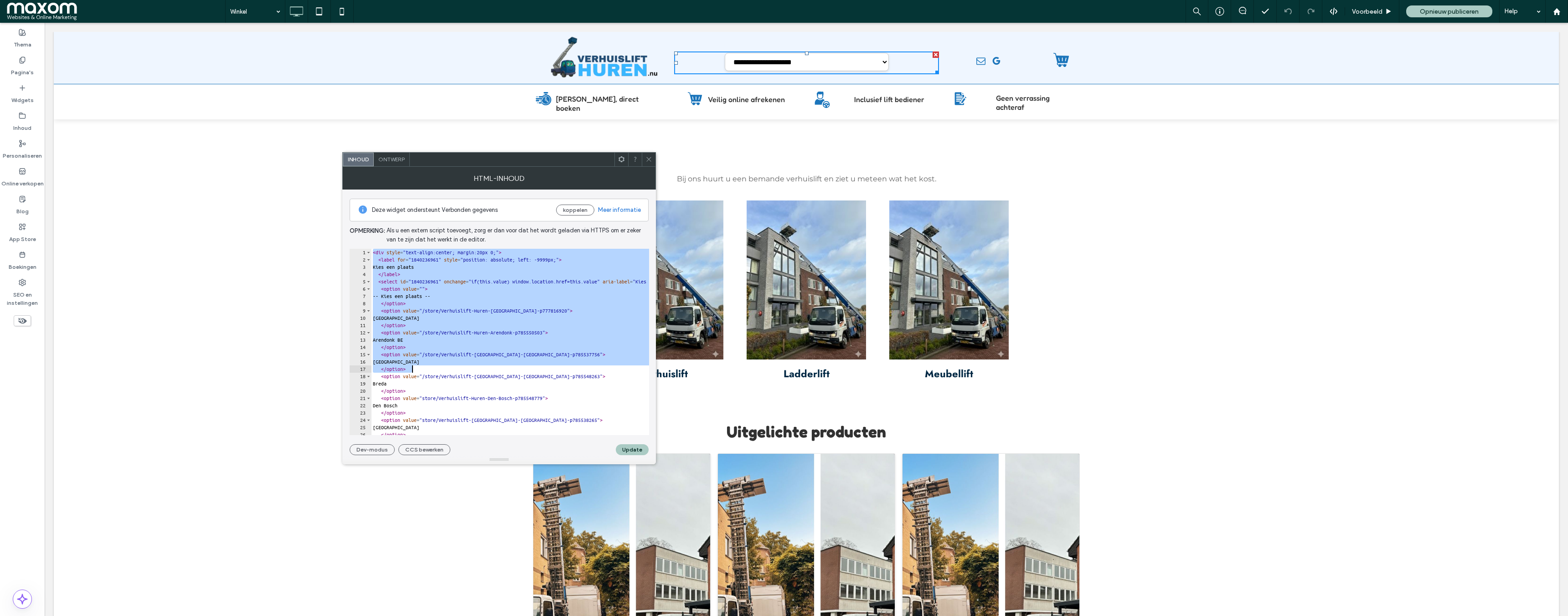
drag, startPoint x: 373, startPoint y: 252, endPoint x: 536, endPoint y: 370, distance: 201.2
click at [536, 370] on div "< div style = "text-align:center; margin:20px 0;" > < label for = "1840236961" …" at bounding box center [873, 349] width 1004 height 201
type textarea "**********"
click at [651, 160] on icon at bounding box center [648, 159] width 7 height 7
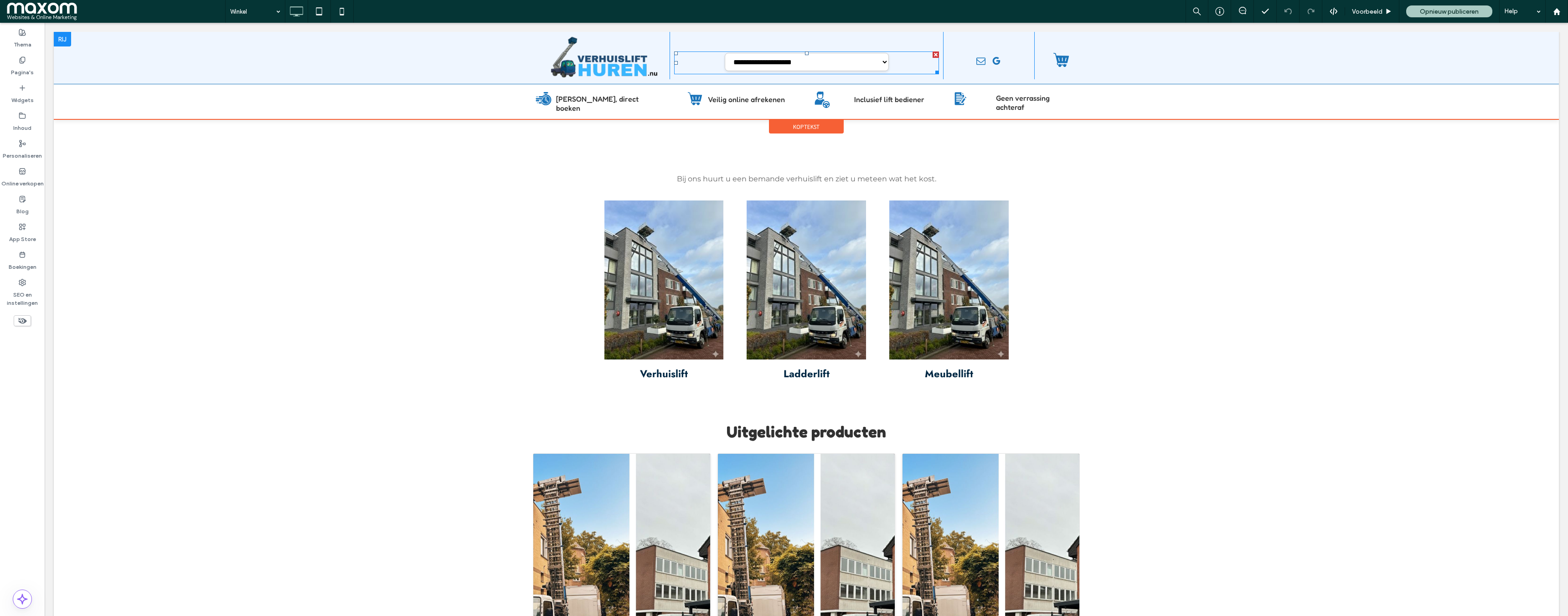
drag, startPoint x: 833, startPoint y: 54, endPoint x: 809, endPoint y: 62, distance: 25.3
click at [833, 54] on span at bounding box center [807, 63] width 265 height 23
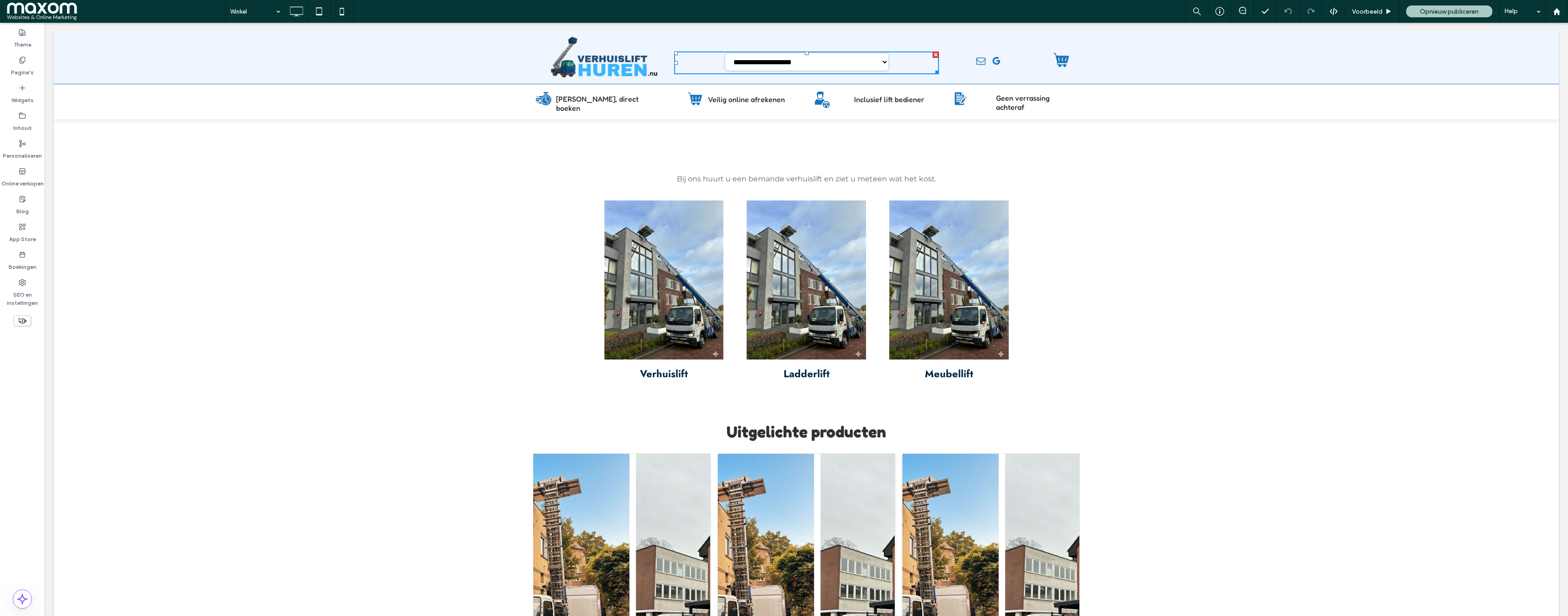
click at [810, 61] on select "**********" at bounding box center [807, 62] width 164 height 18
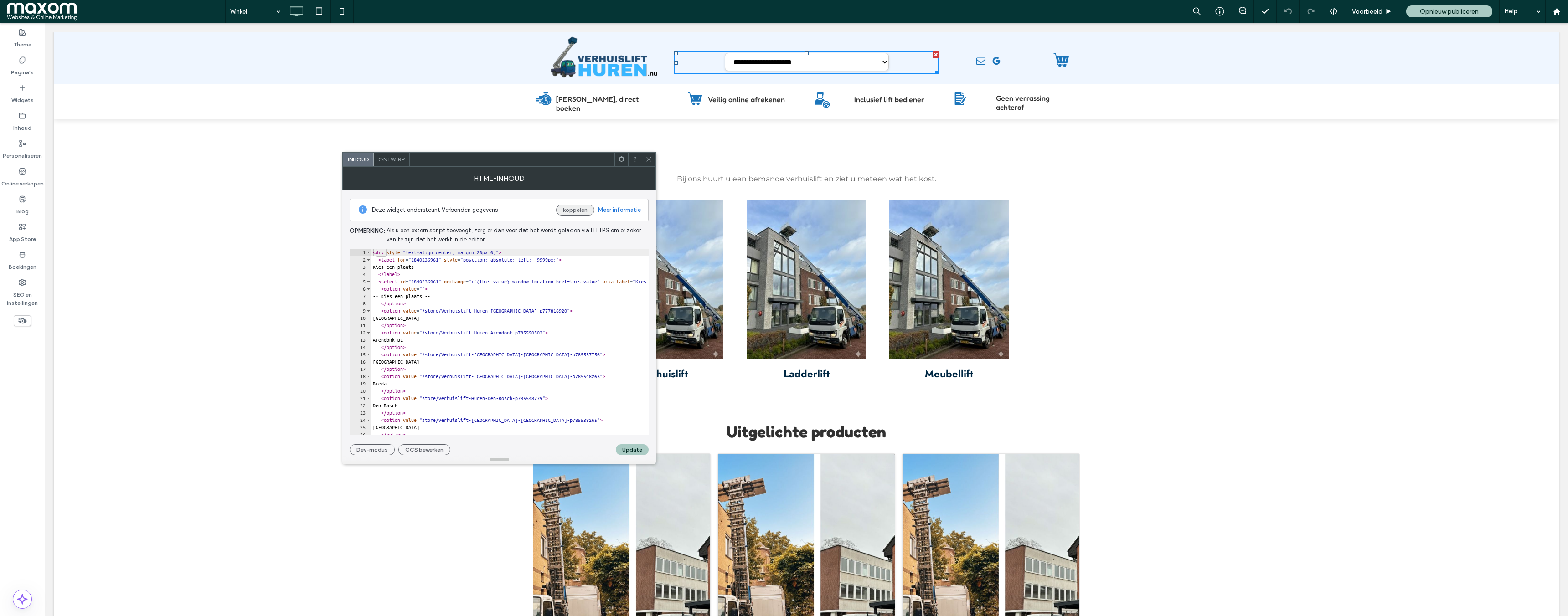
click at [578, 208] on button "koppelen" at bounding box center [575, 210] width 38 height 11
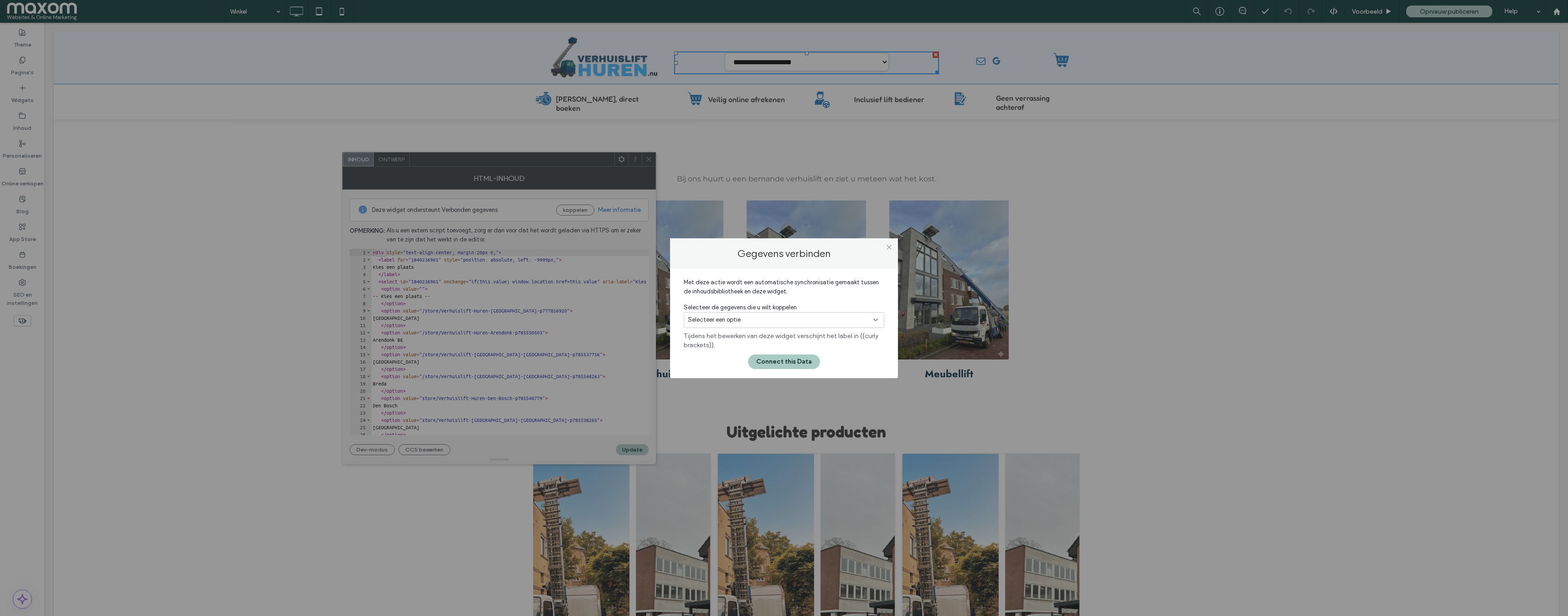
click at [737, 314] on div "Selecteer een optie" at bounding box center [783, 320] width 200 height 16
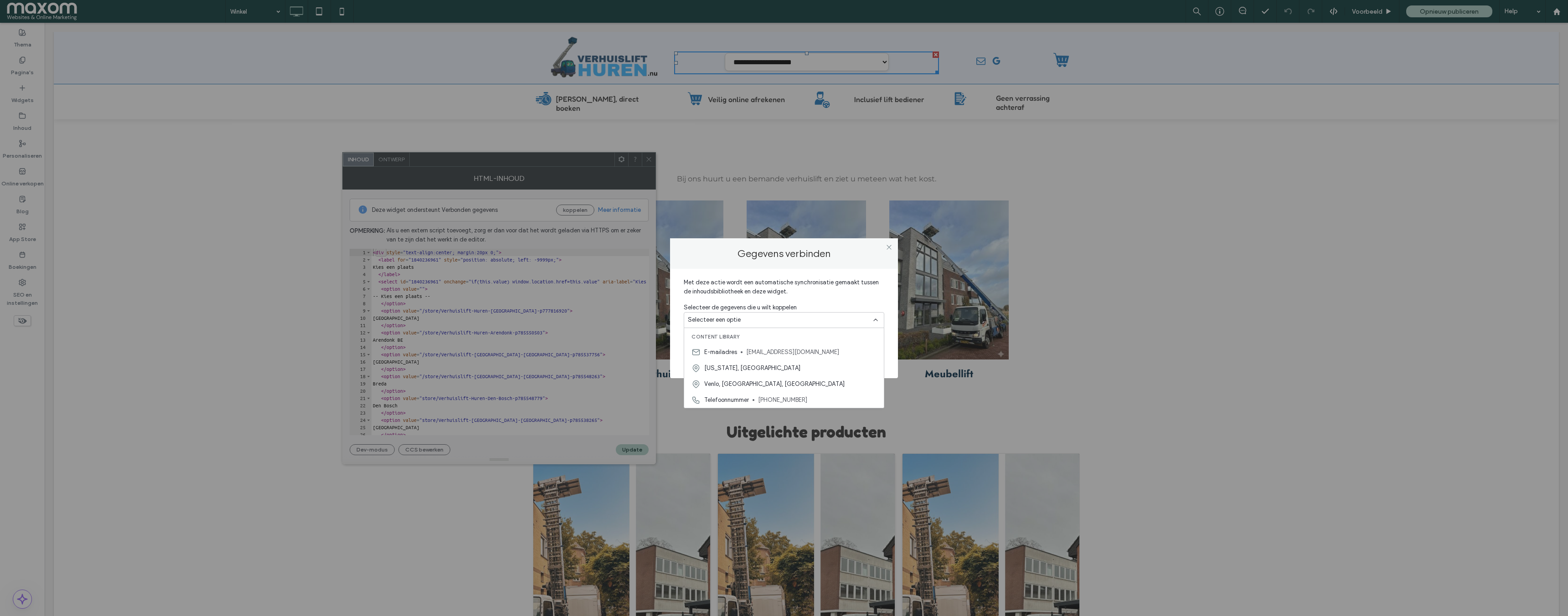
drag, startPoint x: 888, startPoint y: 248, endPoint x: 882, endPoint y: 251, distance: 6.7
click at [882, 251] on div at bounding box center [889, 247] width 13 height 13
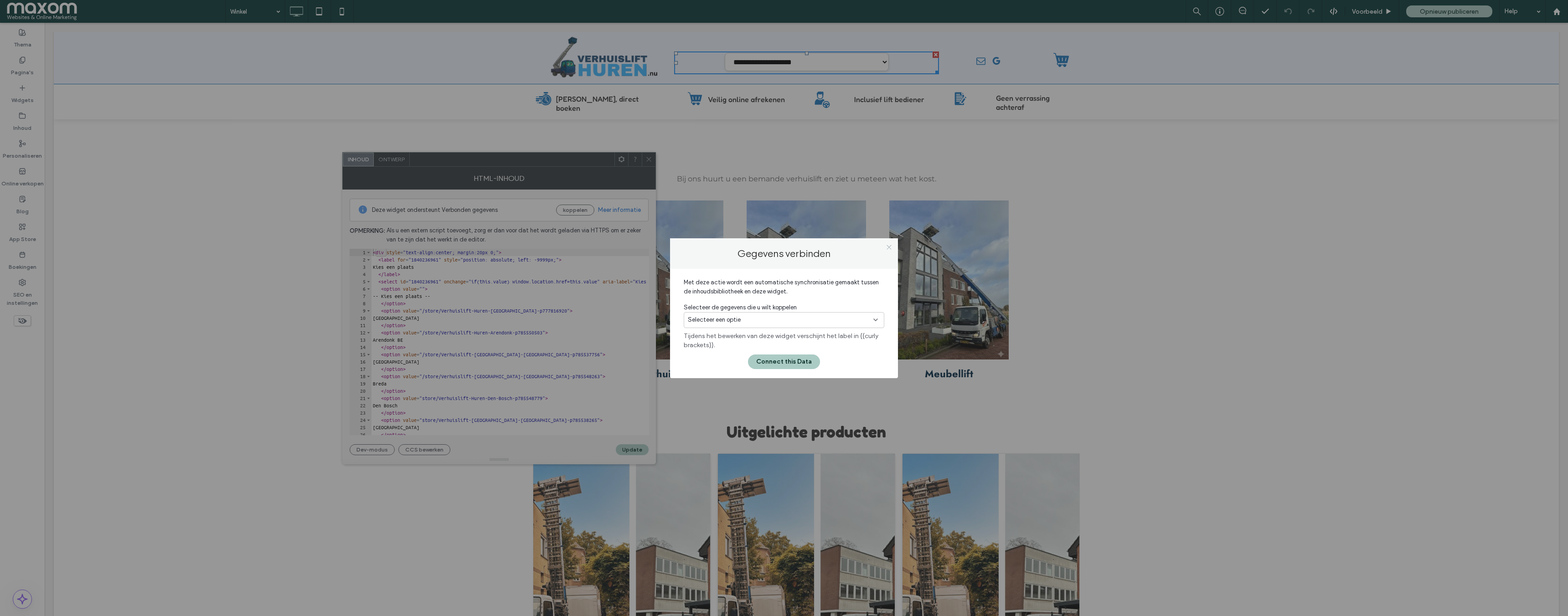
click at [889, 244] on icon at bounding box center [889, 247] width 7 height 7
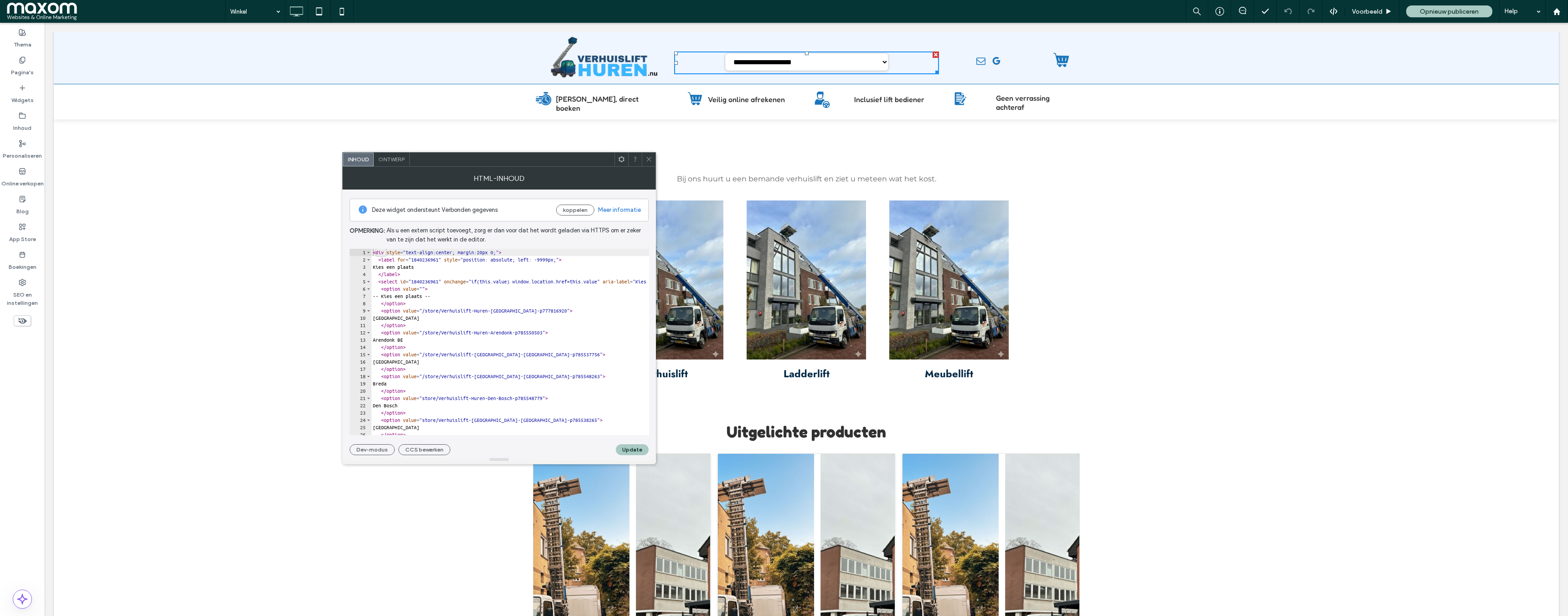
click at [389, 164] on div "Ontwerp" at bounding box center [391, 159] width 36 height 13
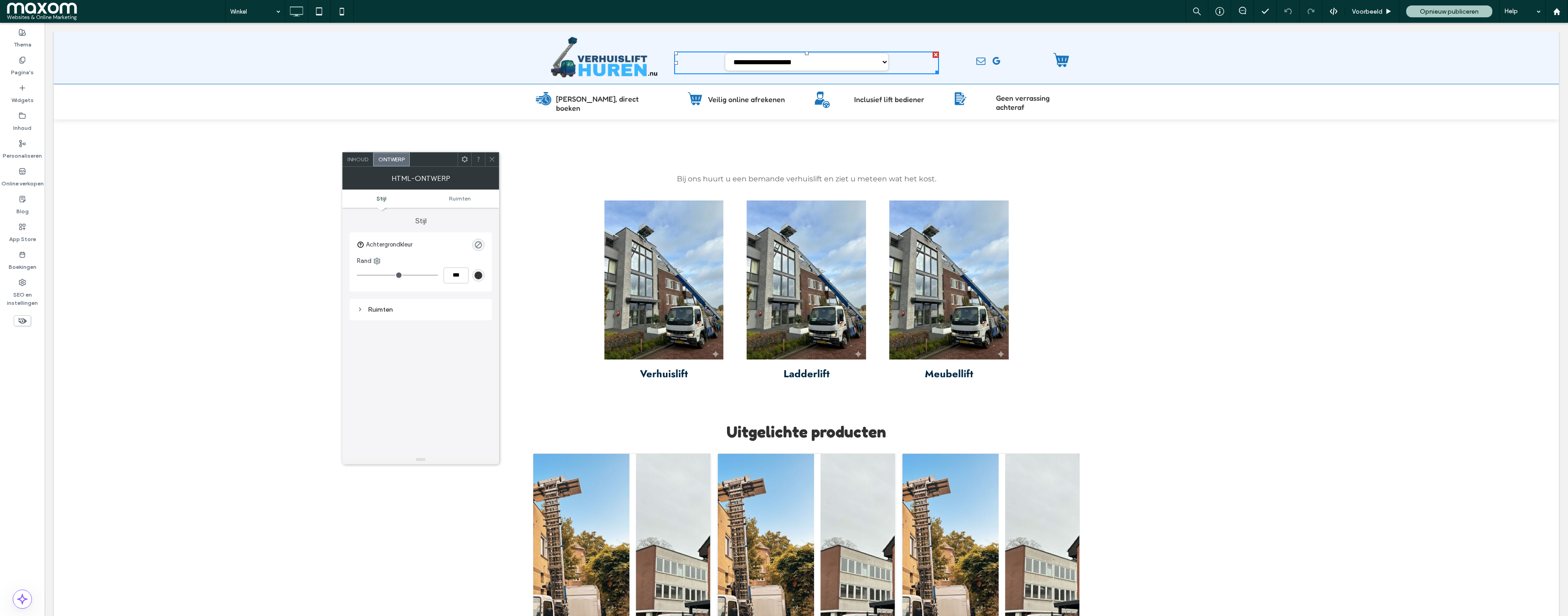
click at [359, 163] on span "Inhoud" at bounding box center [358, 159] width 21 height 7
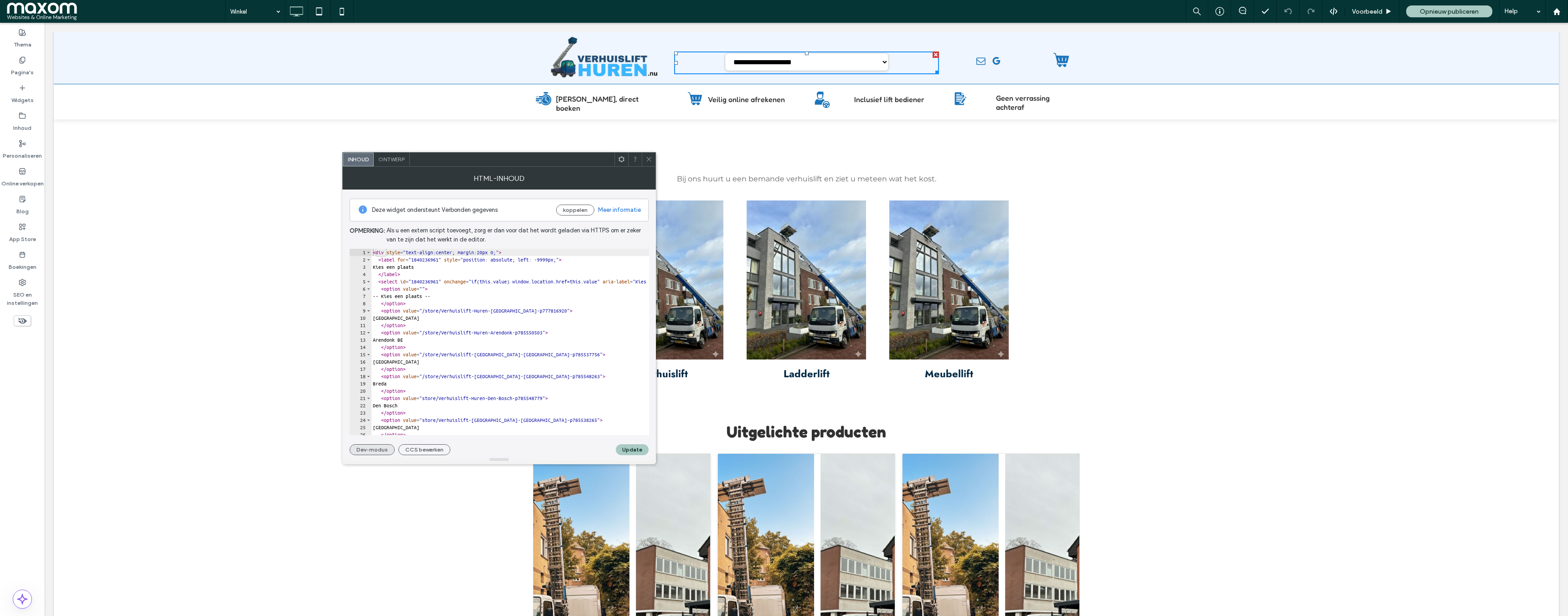
click at [374, 451] on button "Dev-modus" at bounding box center [372, 450] width 45 height 11
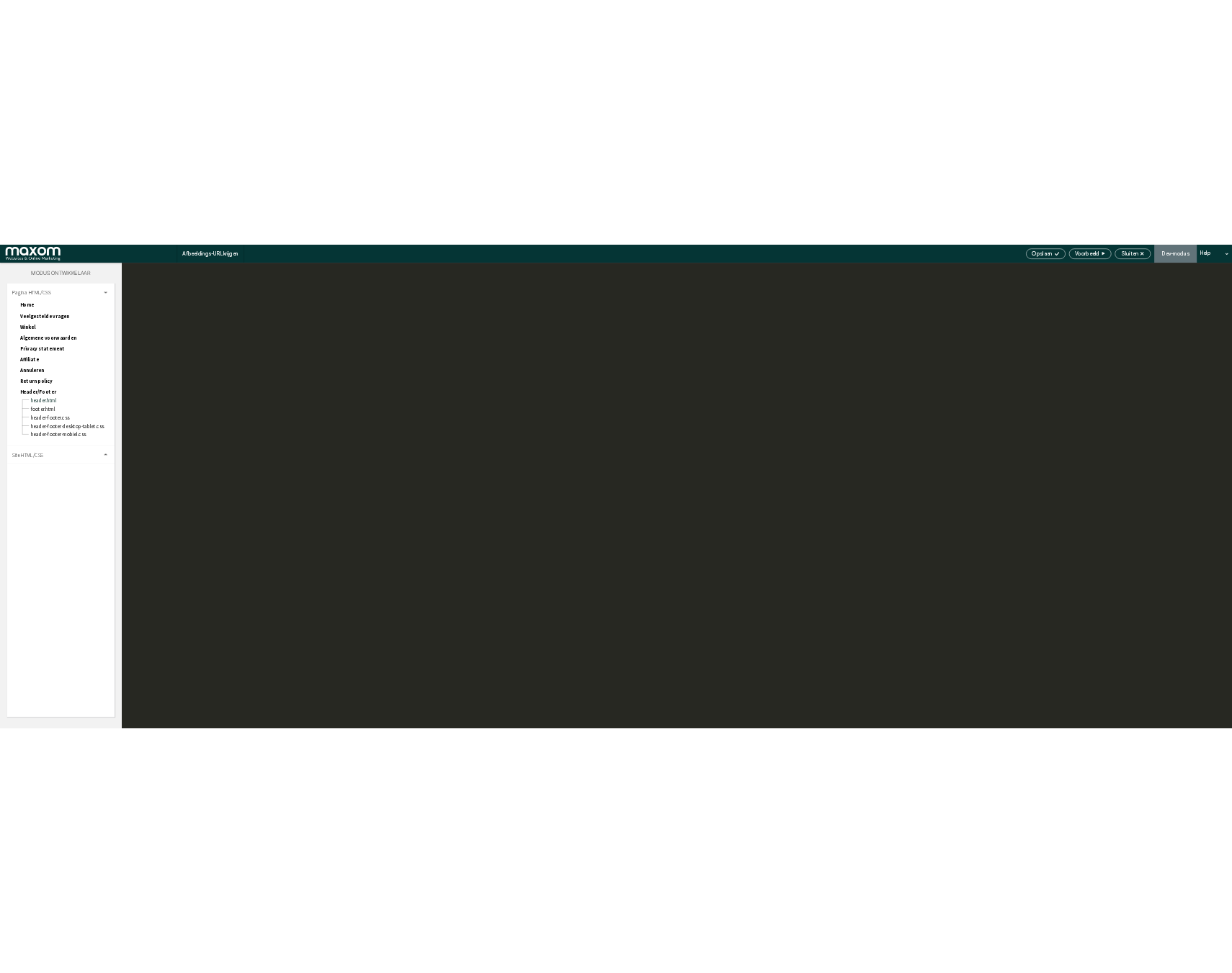
scroll to position [110, 0]
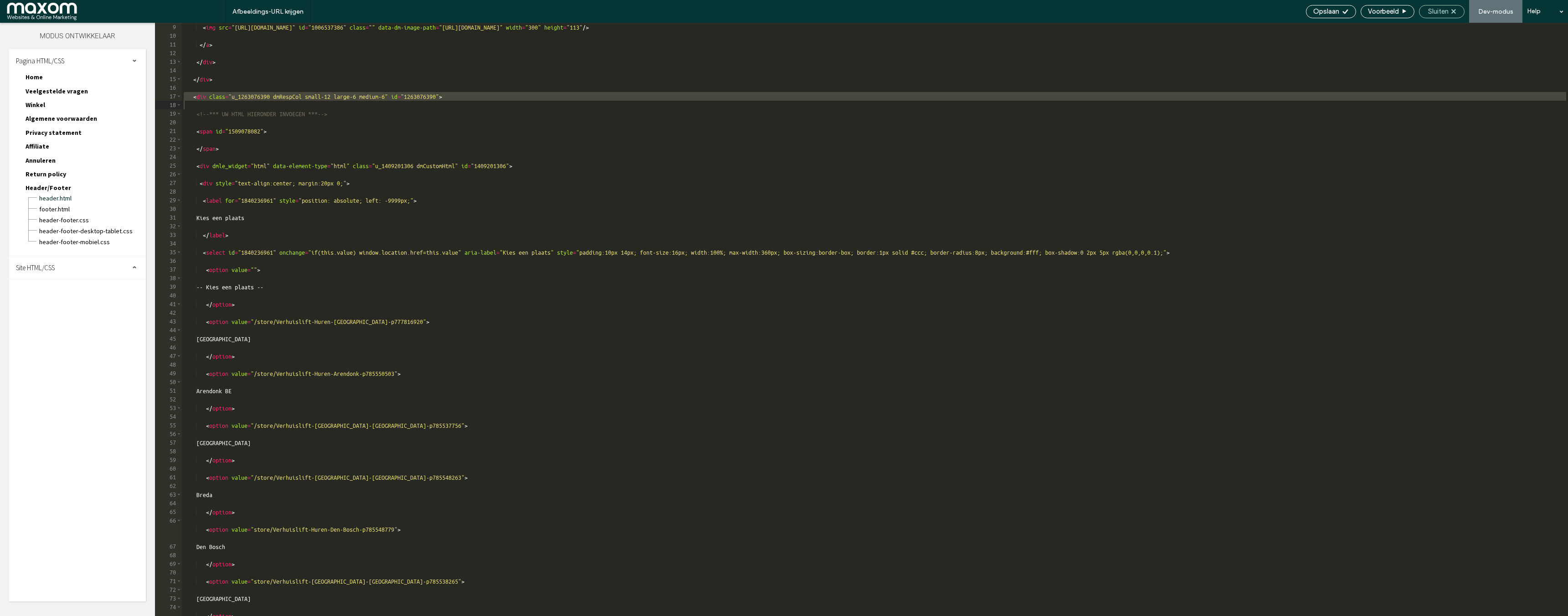
click at [1444, 10] on span "Sluiten" at bounding box center [1438, 11] width 21 height 8
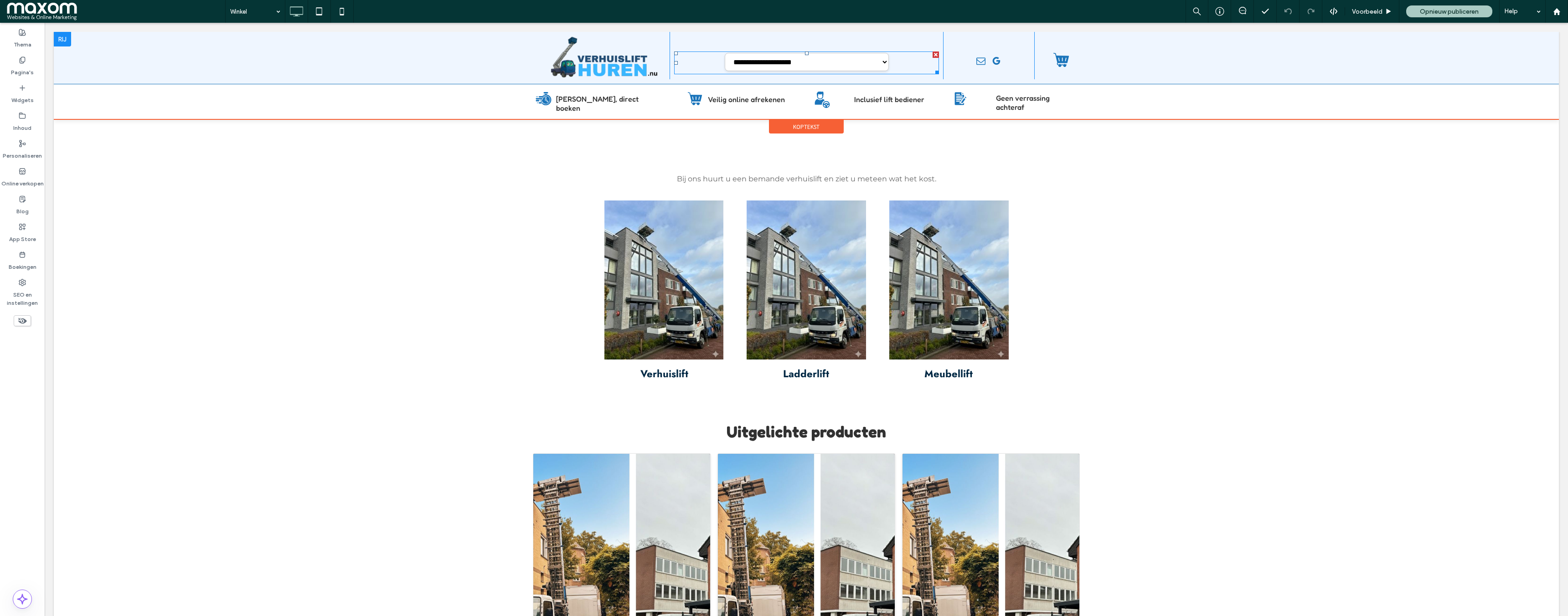
click at [845, 65] on span at bounding box center [807, 63] width 265 height 23
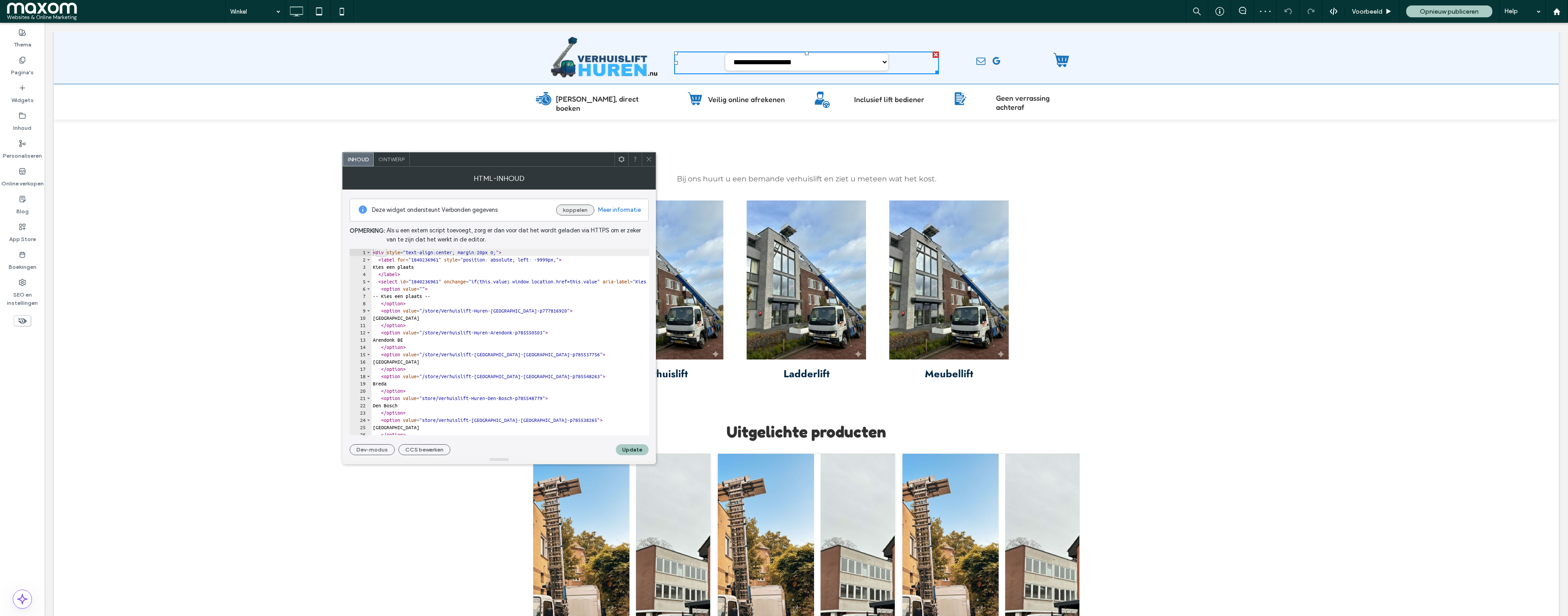
click at [569, 211] on button "koppelen" at bounding box center [575, 210] width 38 height 11
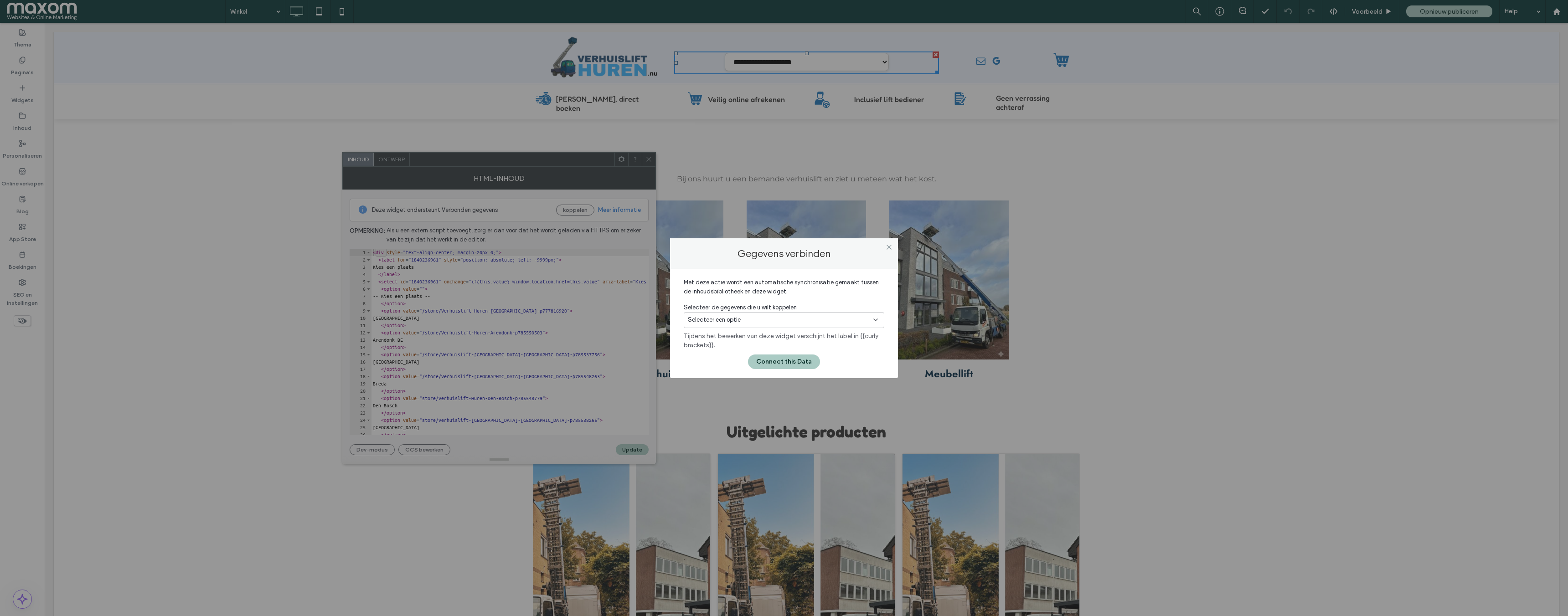
click at [774, 315] on div "Selecteer een optie" at bounding box center [779, 320] width 181 height 9
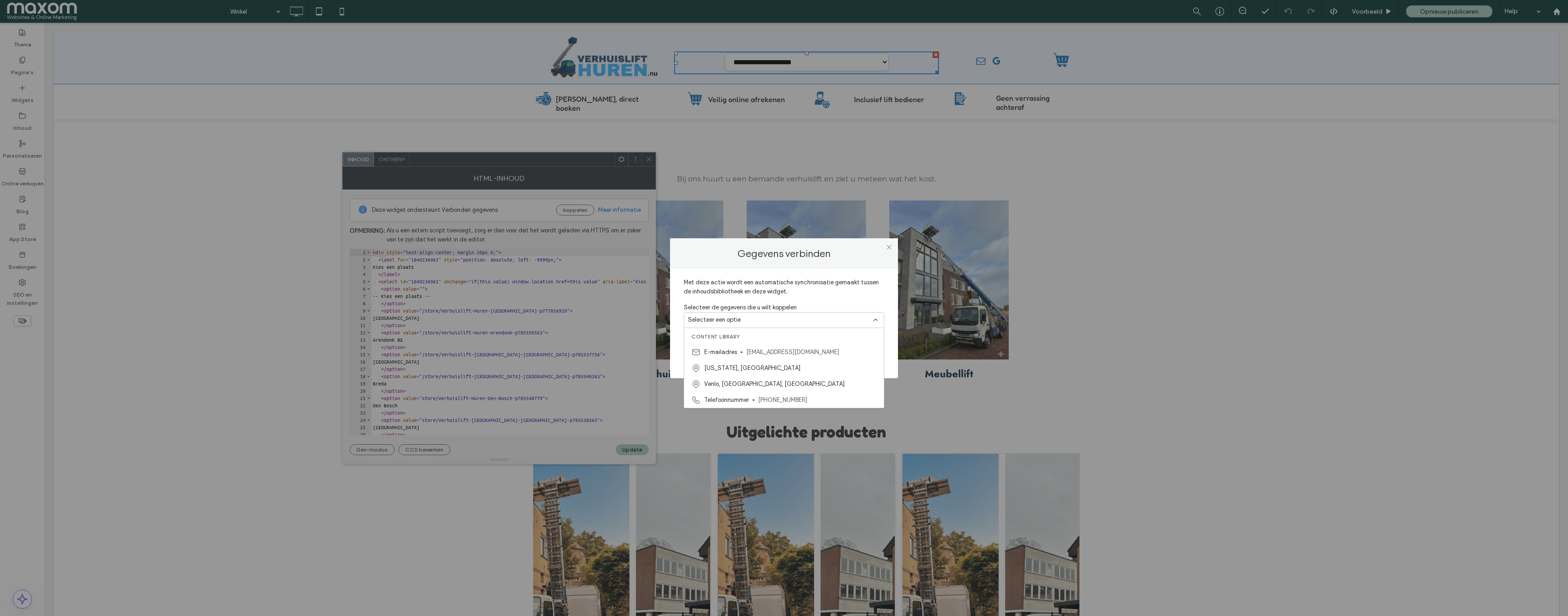
click at [830, 286] on span "Met deze actie wordt een automatische synchronisatie gemaakt tussen de inhoudsb…" at bounding box center [783, 290] width 200 height 25
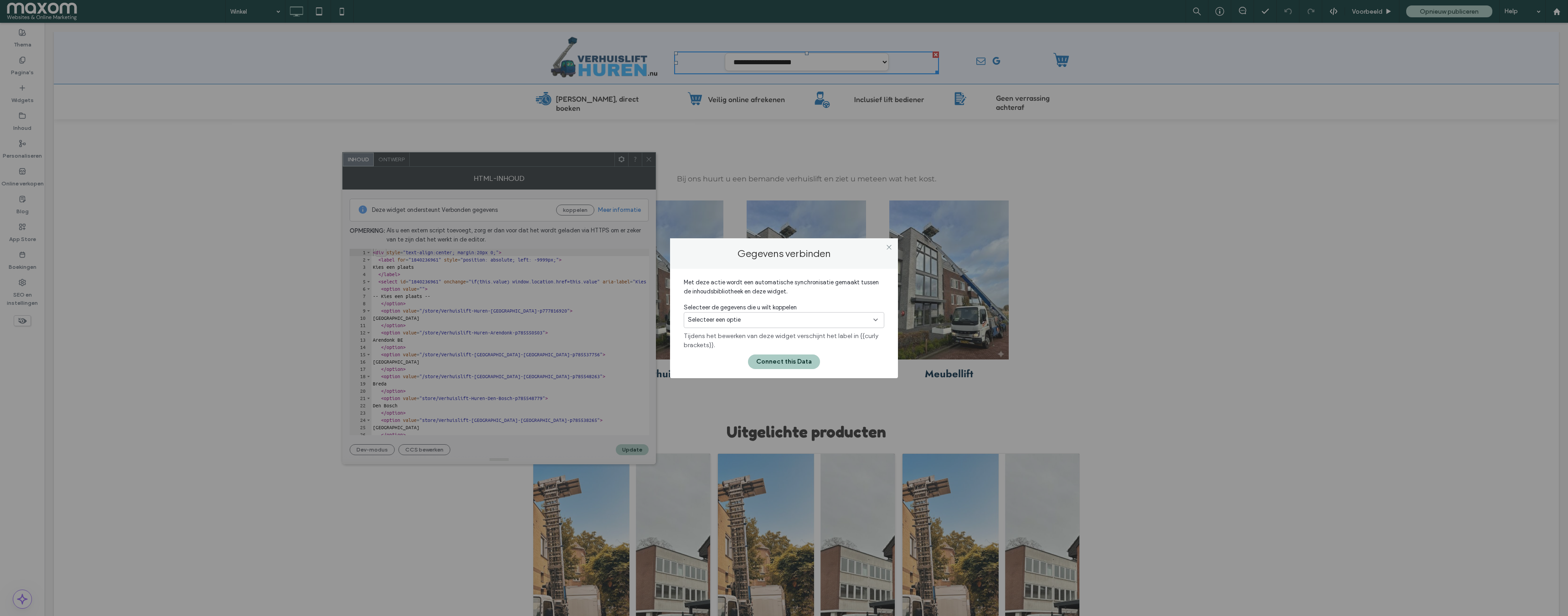
click at [762, 319] on div "Selecteer een optie" at bounding box center [779, 320] width 181 height 9
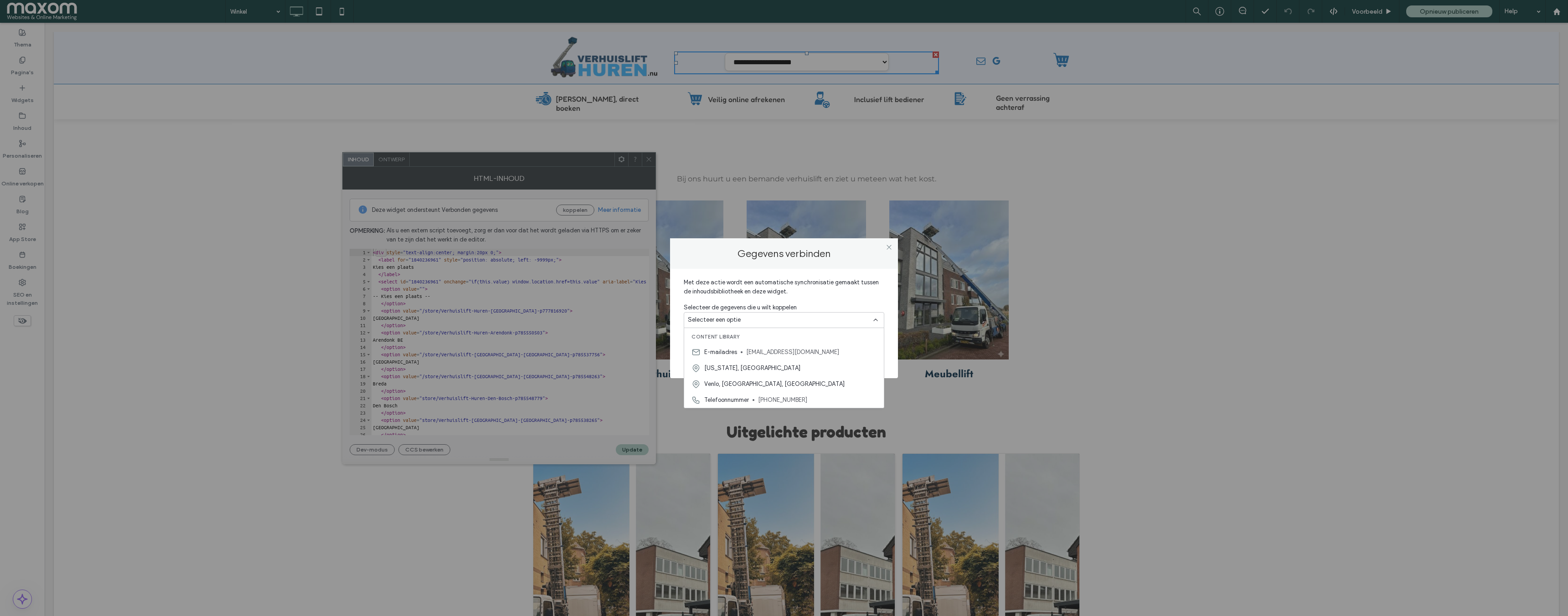
click at [823, 278] on span "Met deze actie wordt een automatische synchronisatie gemaakt tussen de inhoudsb…" at bounding box center [783, 290] width 200 height 25
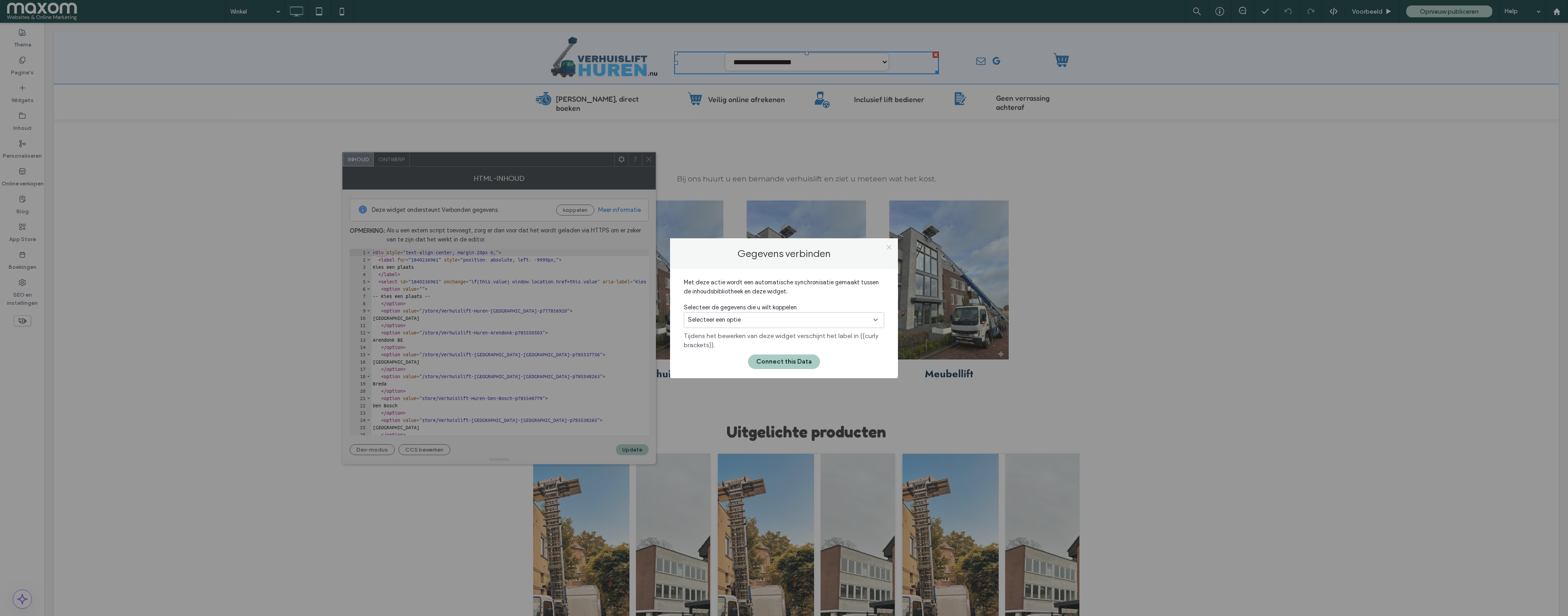
click at [889, 248] on icon at bounding box center [889, 247] width 7 height 7
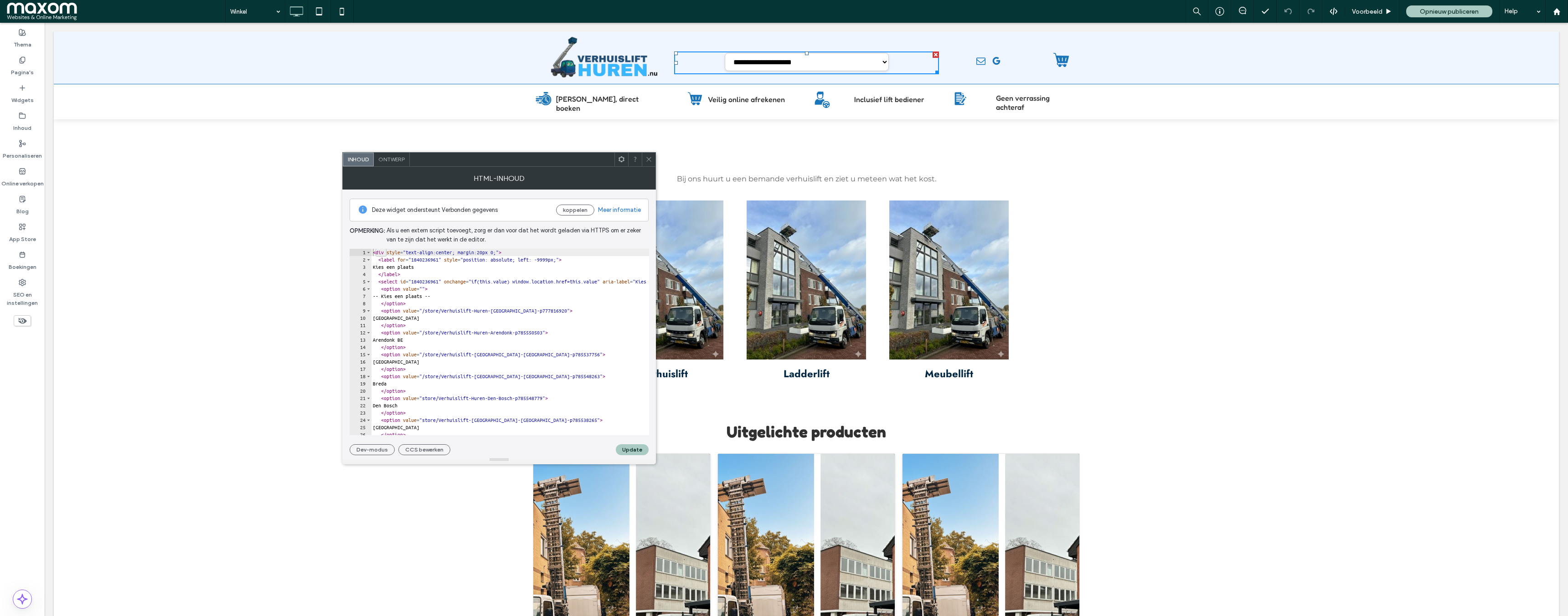
click at [388, 159] on span "Ontwerp" at bounding box center [391, 159] width 26 height 7
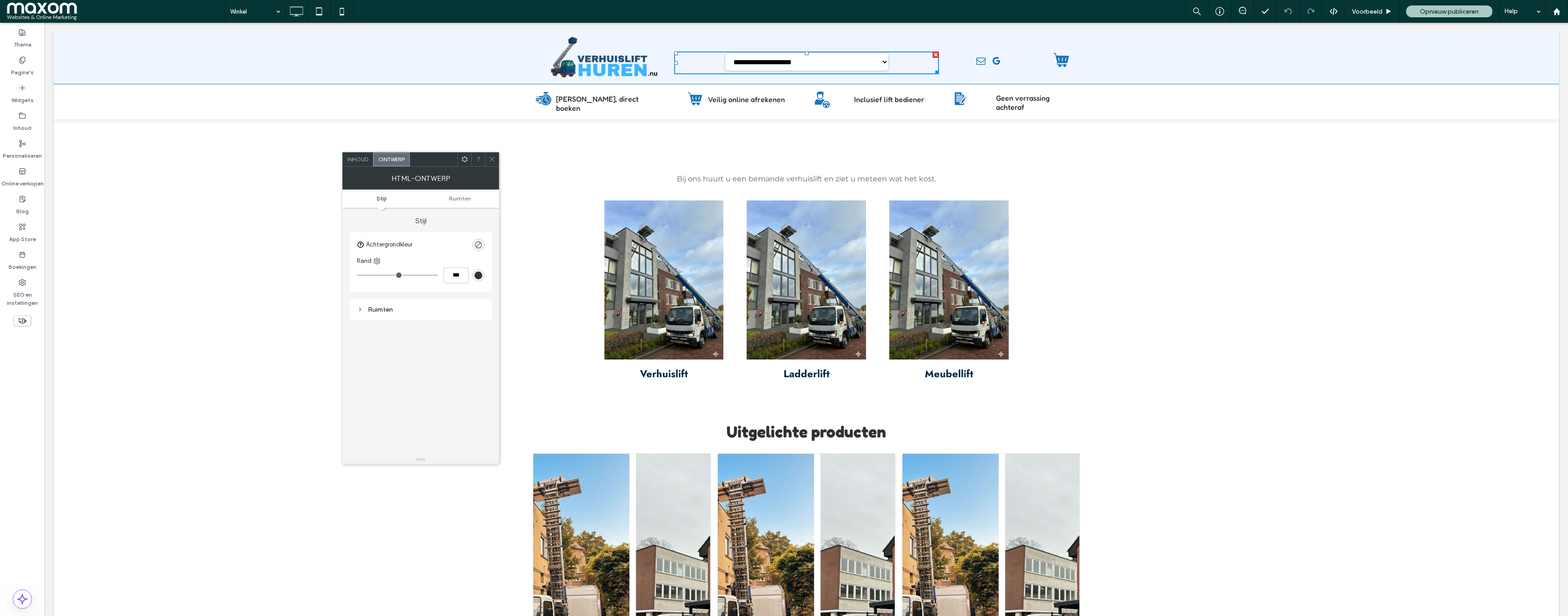
click at [360, 159] on span "Inhoud" at bounding box center [358, 159] width 21 height 7
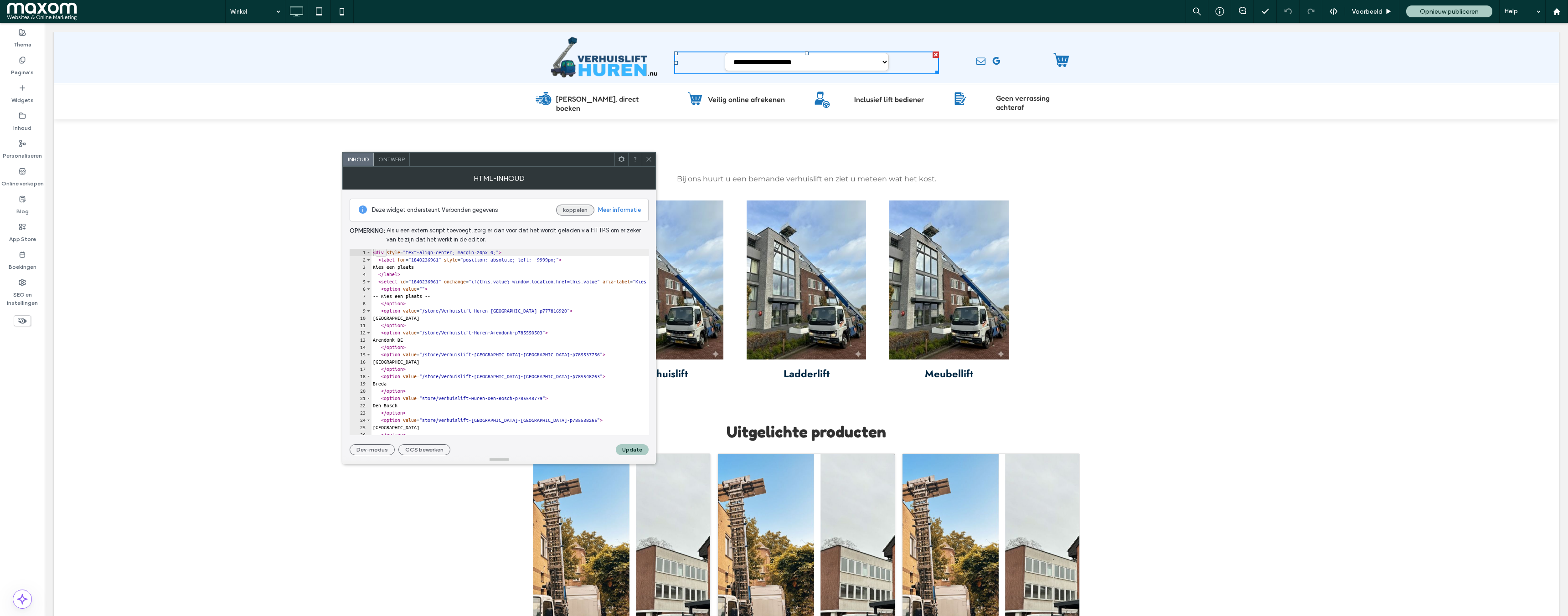
click at [576, 211] on button "koppelen" at bounding box center [575, 210] width 38 height 11
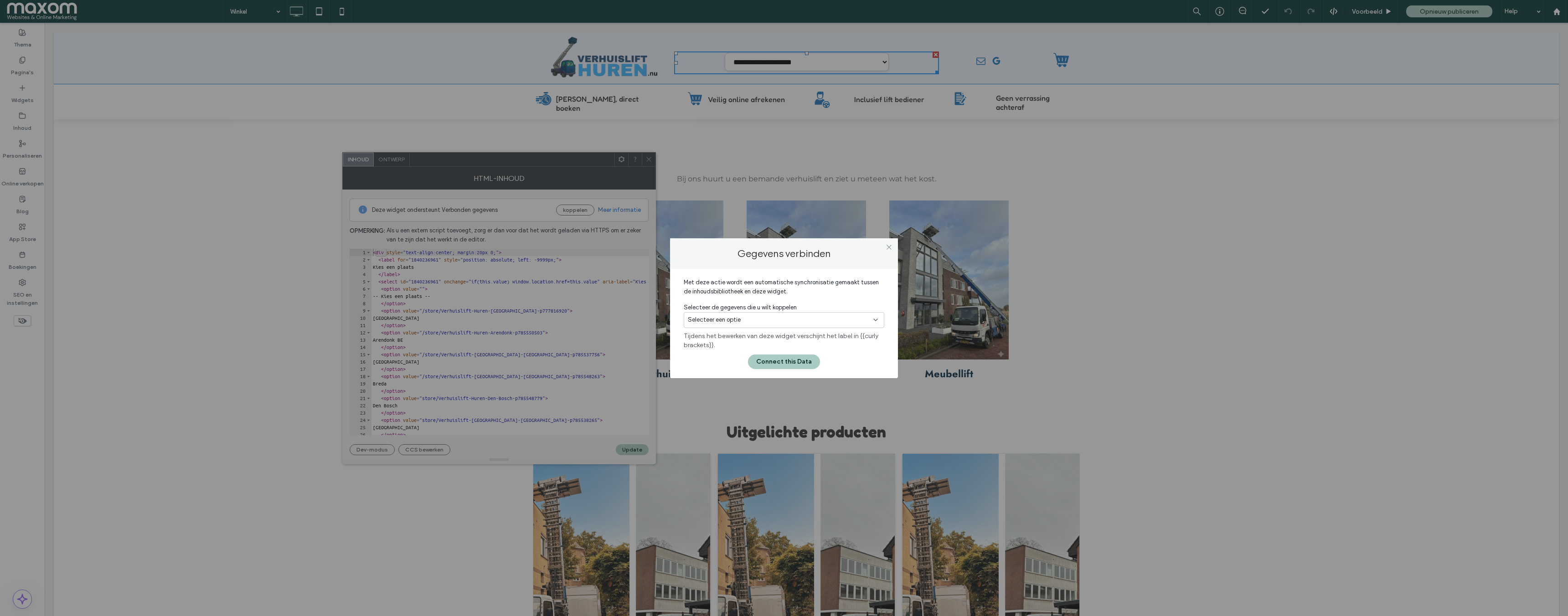
click at [772, 320] on div "Selecteer een optie" at bounding box center [779, 320] width 181 height 9
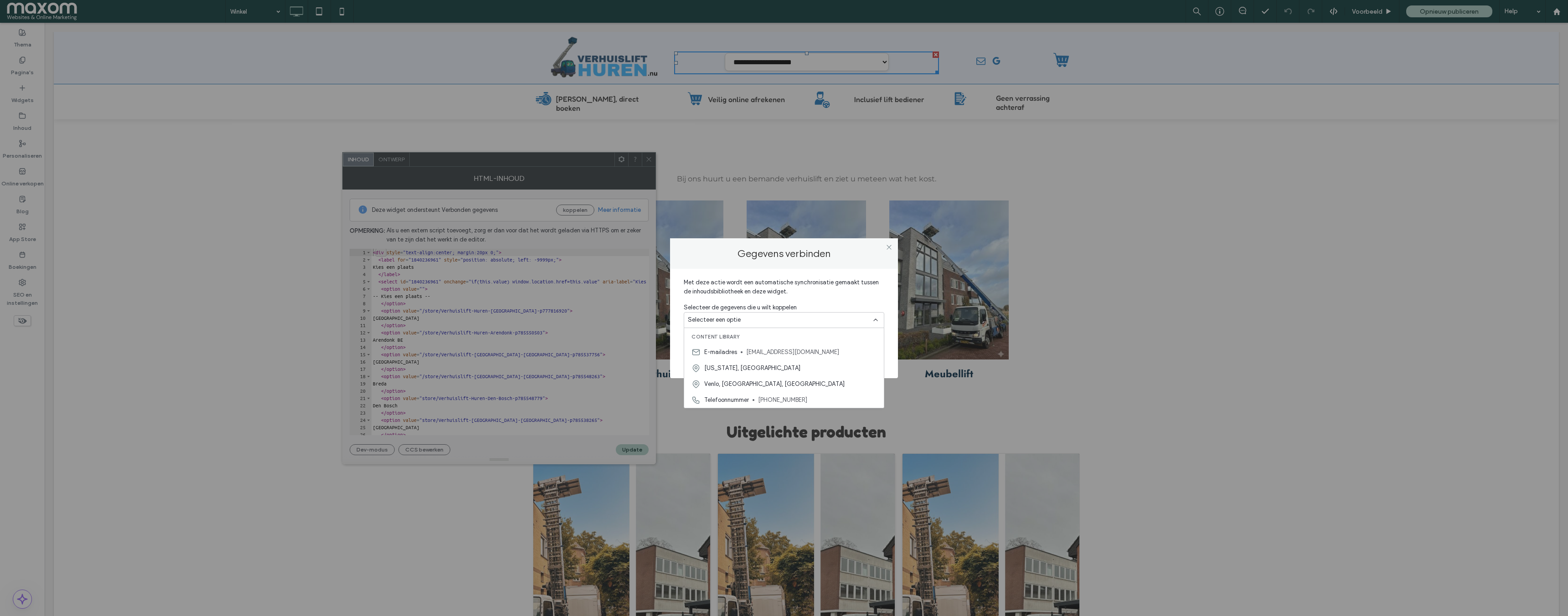
drag, startPoint x: 801, startPoint y: 290, endPoint x: 835, endPoint y: 275, distance: 37.2
click at [803, 289] on span "Met deze actie wordt een automatische synchronisatie gemaakt tussen de inhoudsb…" at bounding box center [783, 290] width 200 height 25
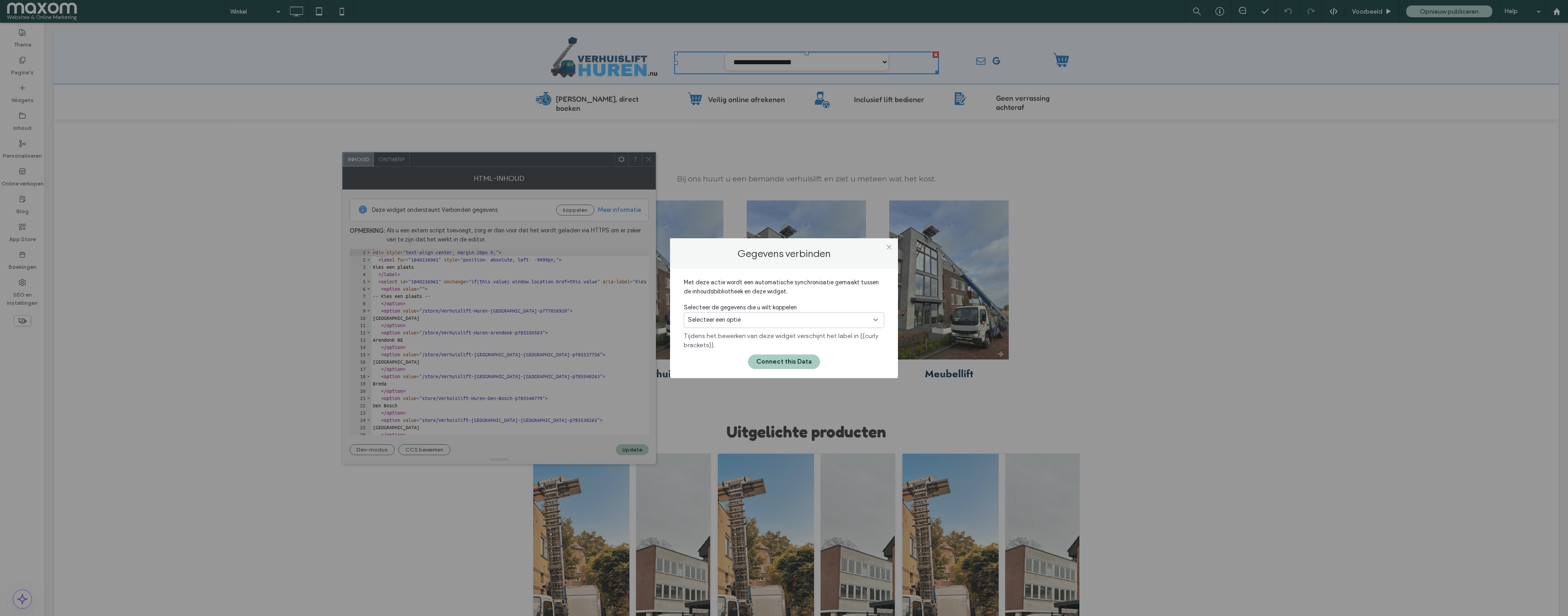
click at [892, 248] on div at bounding box center [889, 247] width 13 height 13
drag, startPoint x: 889, startPoint y: 247, endPoint x: 590, endPoint y: 215, distance: 300.7
click at [889, 247] on icon at bounding box center [889, 247] width 7 height 7
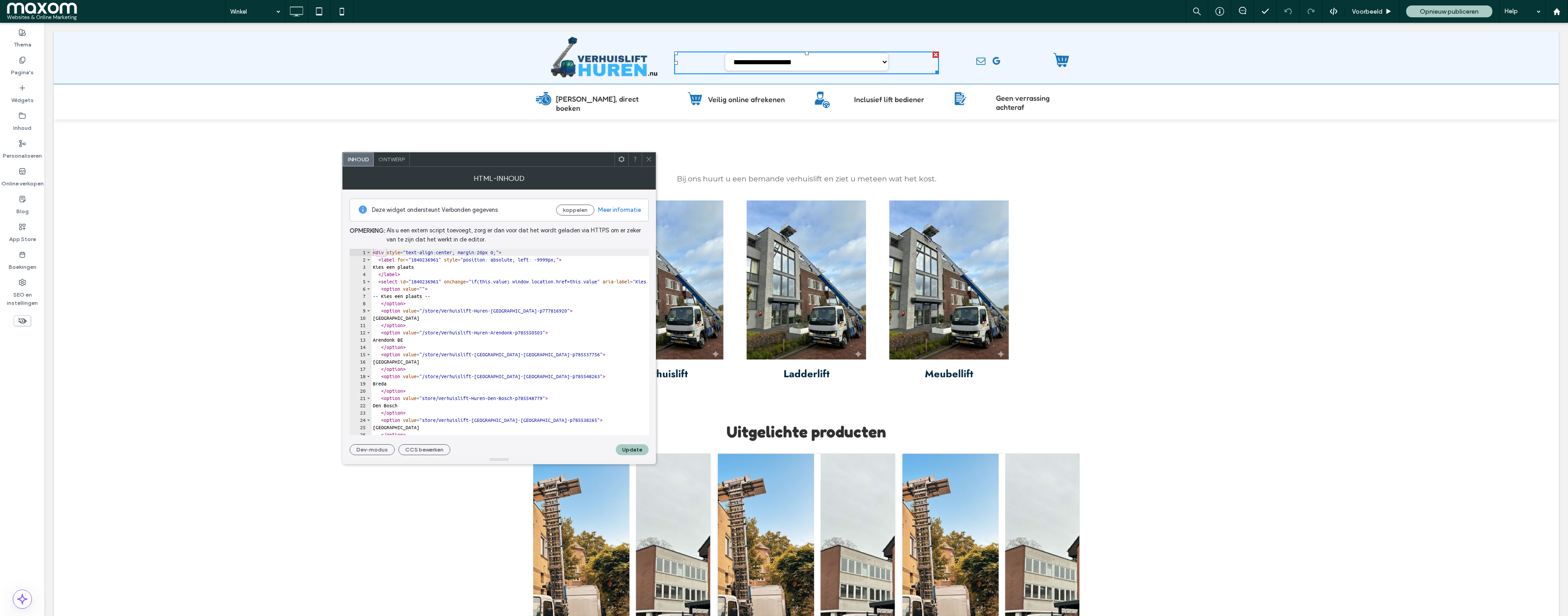
drag, startPoint x: 649, startPoint y: 159, endPoint x: 635, endPoint y: 159, distance: 14.0
click at [649, 159] on use at bounding box center [648, 159] width 4 height 4
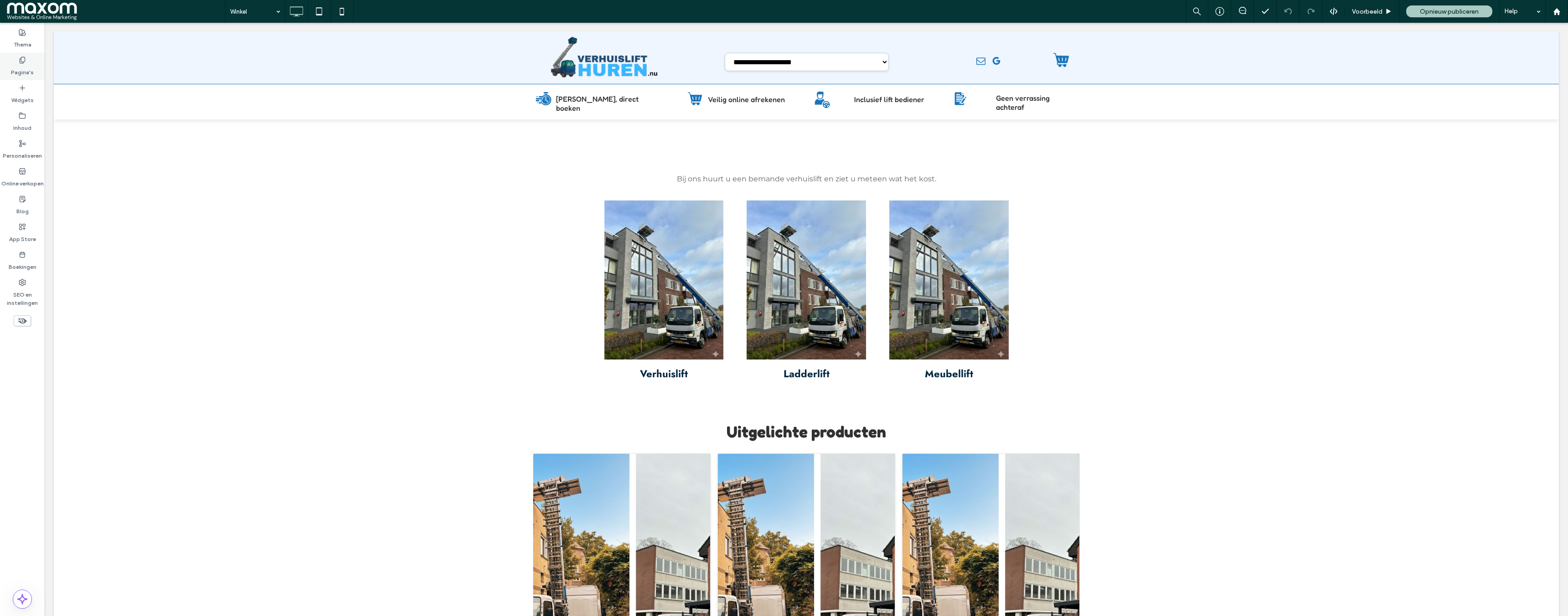
click at [21, 63] on icon at bounding box center [23, 60] width 7 height 7
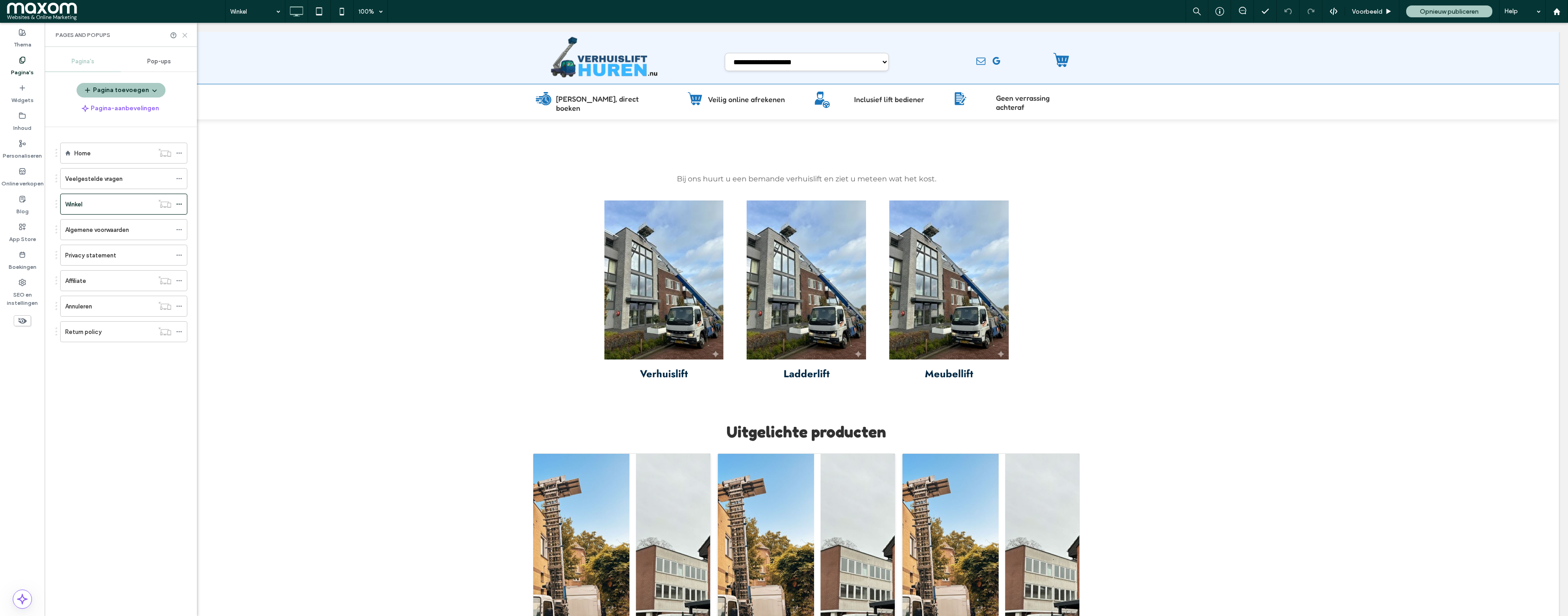
click at [184, 35] on use at bounding box center [184, 35] width 4 height 4
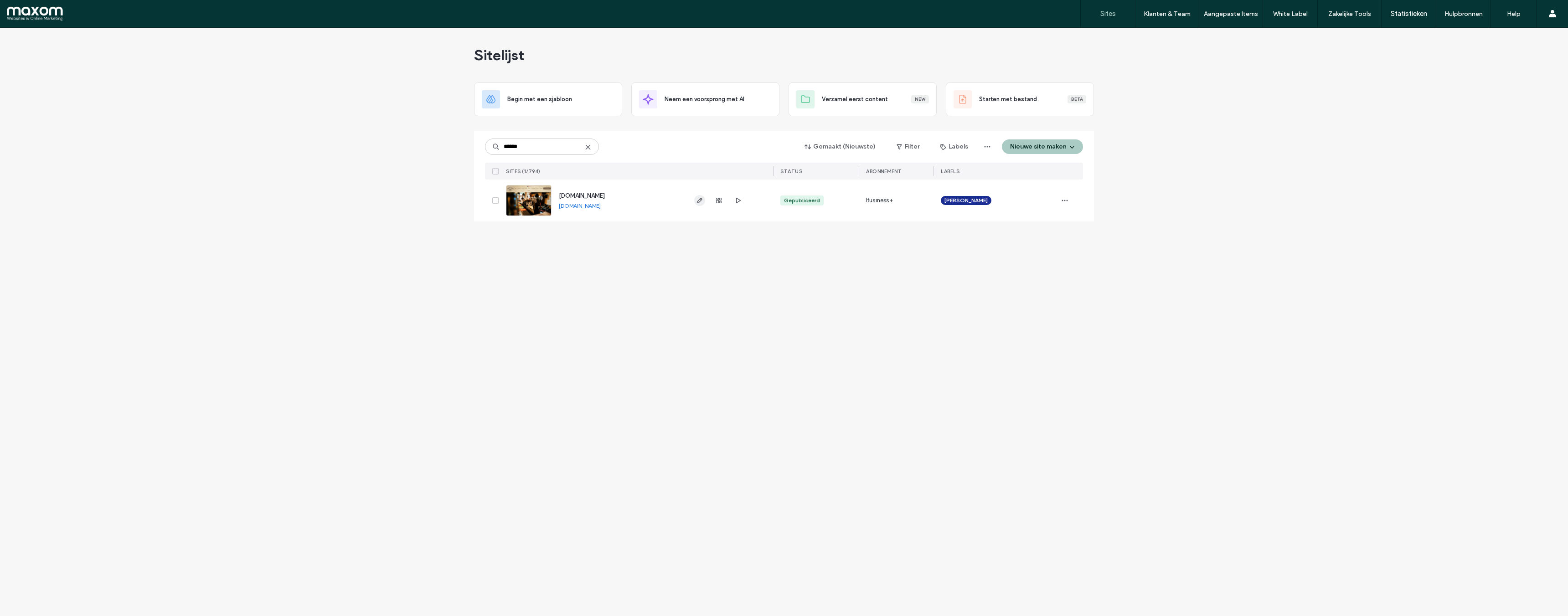
type input "******"
drag, startPoint x: 699, startPoint y: 203, endPoint x: 692, endPoint y: 203, distance: 7.0
click at [699, 203] on icon "button" at bounding box center [699, 200] width 7 height 7
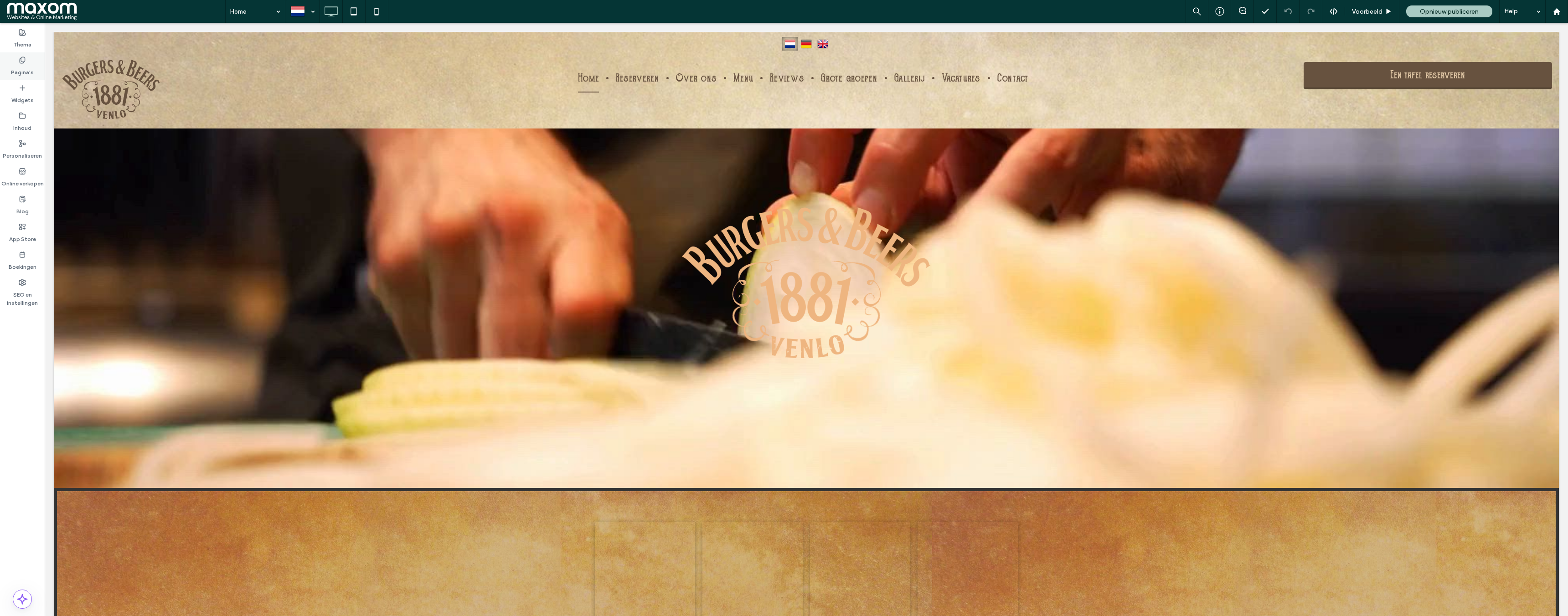
click at [28, 65] on label "Pagina's" at bounding box center [22, 70] width 23 height 13
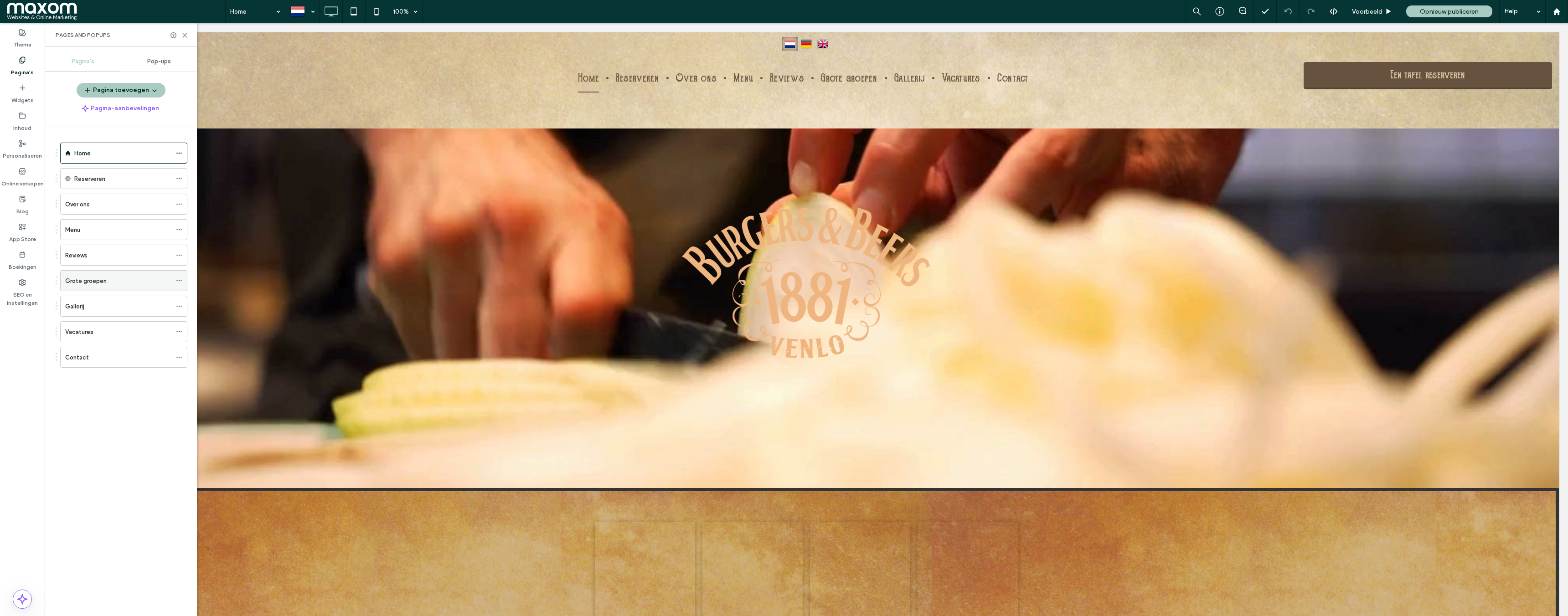
drag, startPoint x: 96, startPoint y: 279, endPoint x: 121, endPoint y: 265, distance: 28.7
click at [96, 279] on label "Grote groepen" at bounding box center [86, 281] width 41 height 16
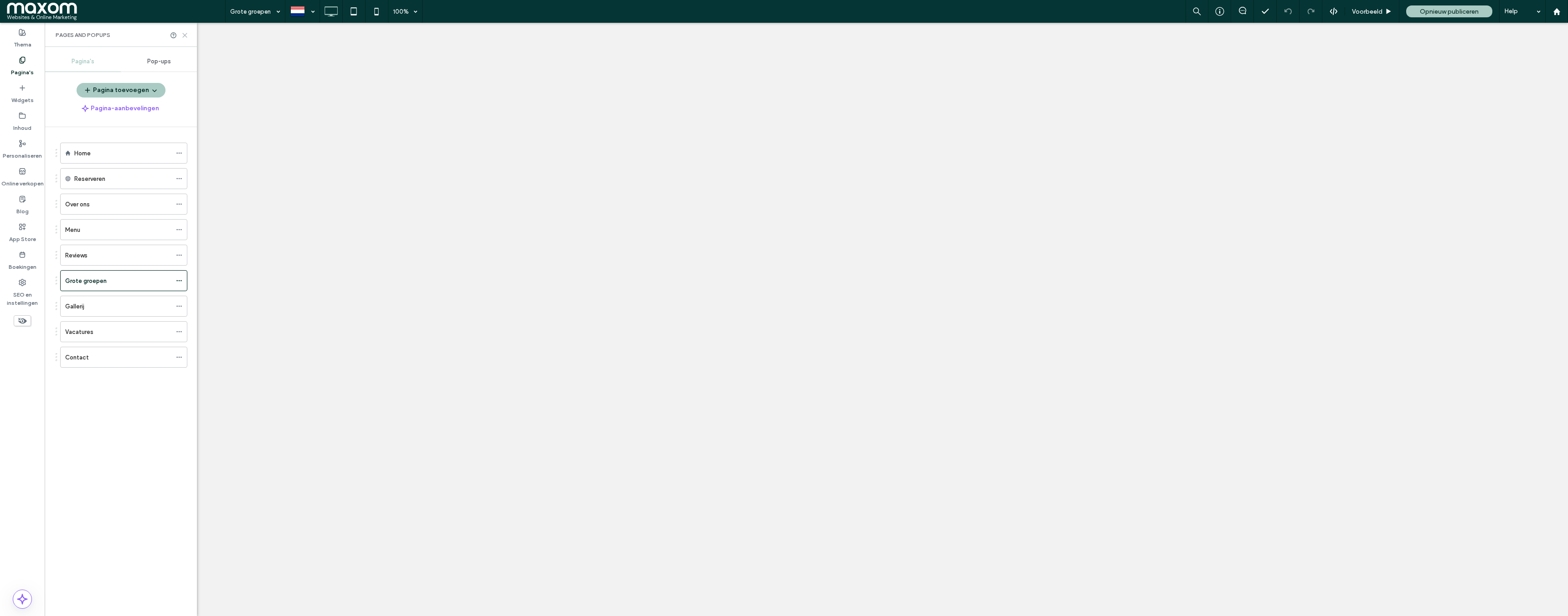
click at [186, 35] on icon at bounding box center [184, 35] width 7 height 7
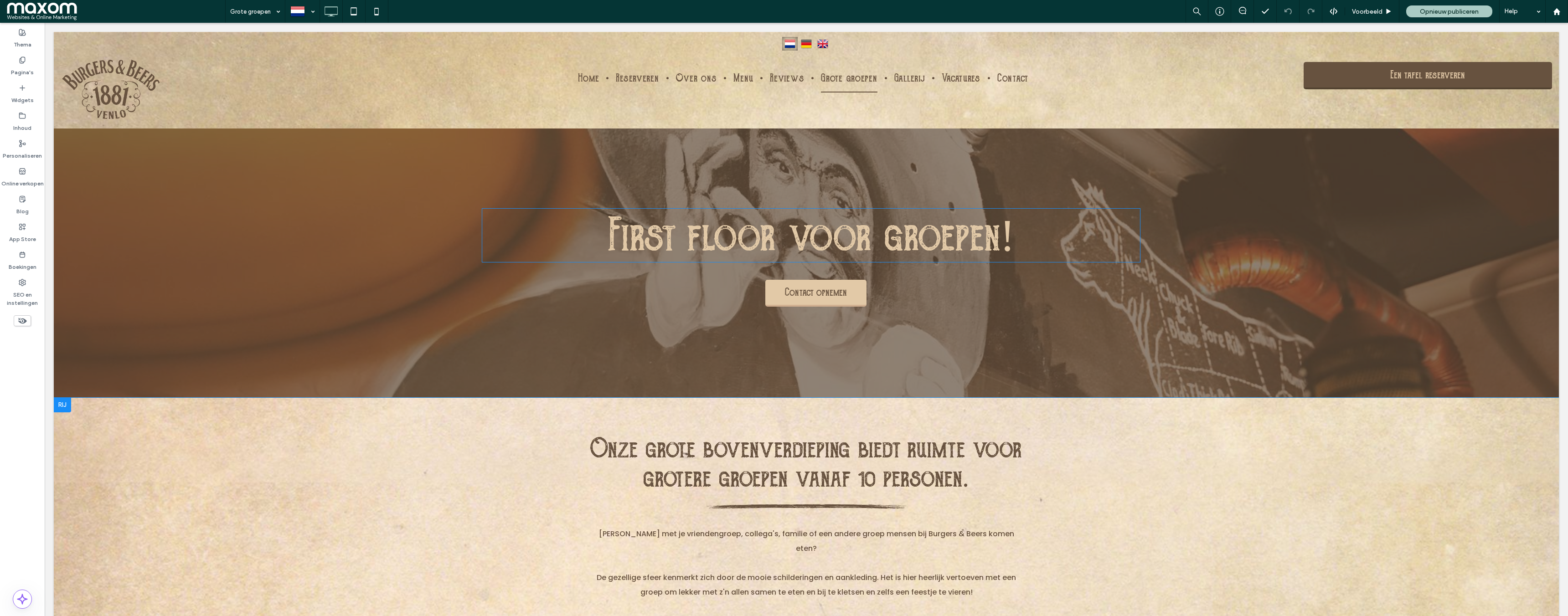
scroll to position [258, 0]
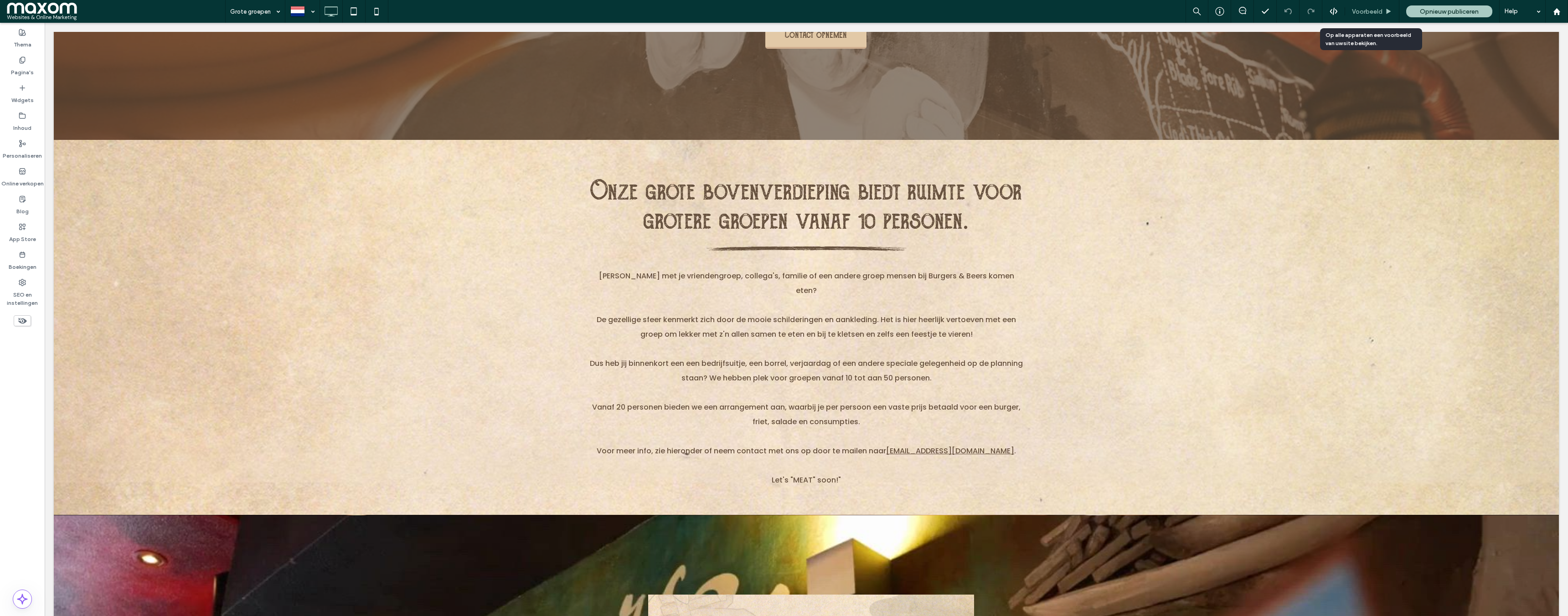
click at [1378, 14] on span "Voorbeeld" at bounding box center [1367, 12] width 30 height 8
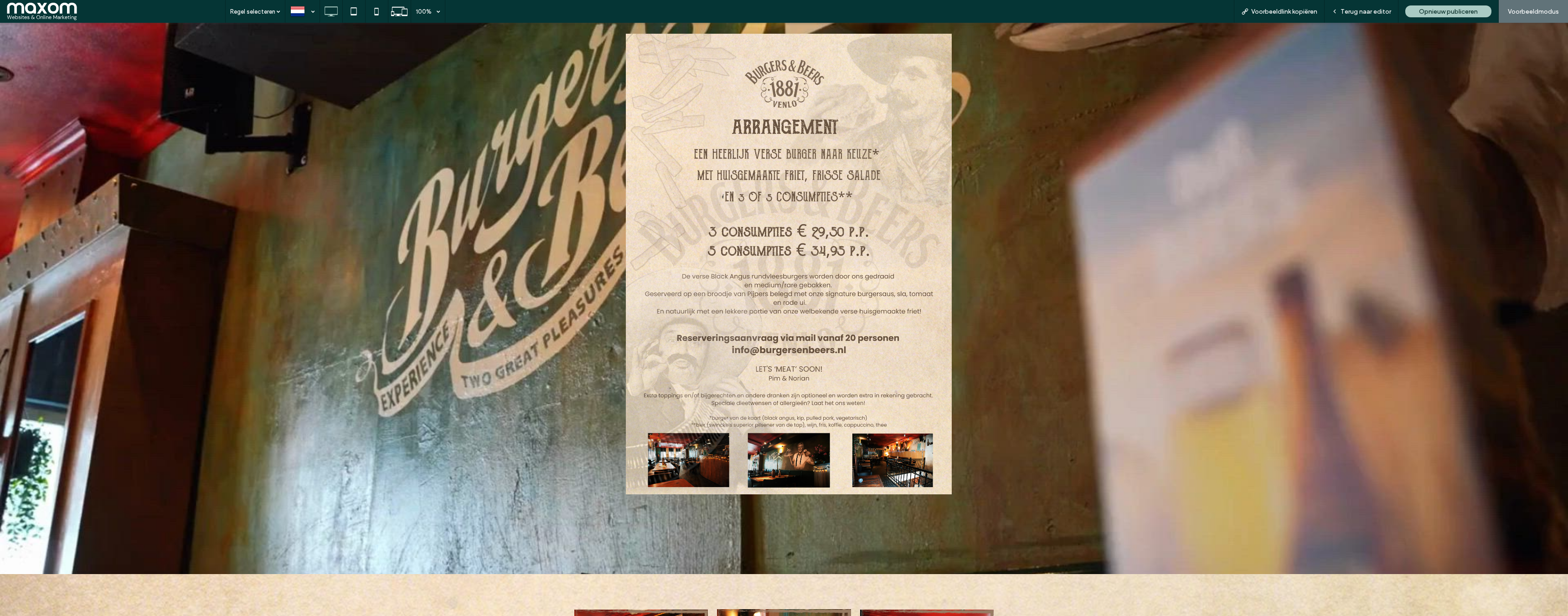
scroll to position [816, 0]
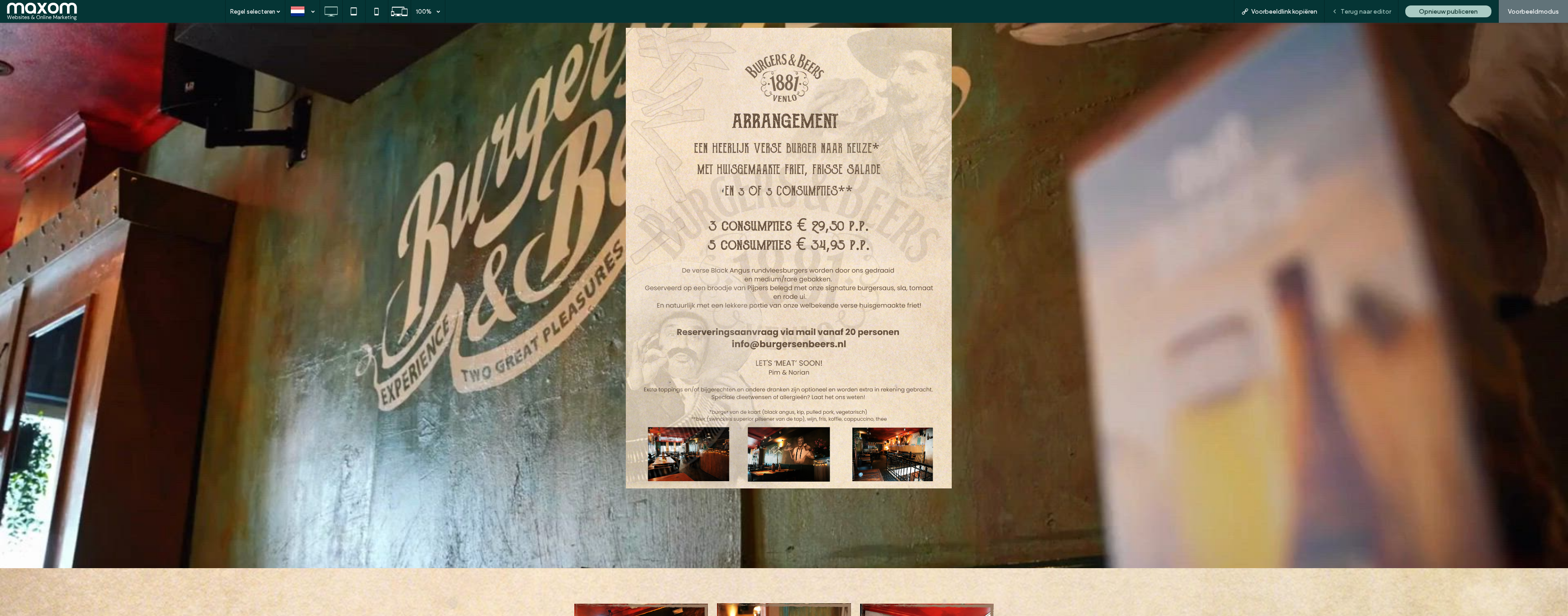
click at [1367, 16] on div "Terug naar editor" at bounding box center [1361, 11] width 74 height 23
click at [882, 201] on img at bounding box center [788, 258] width 326 height 461
click at [818, 207] on img at bounding box center [788, 258] width 326 height 461
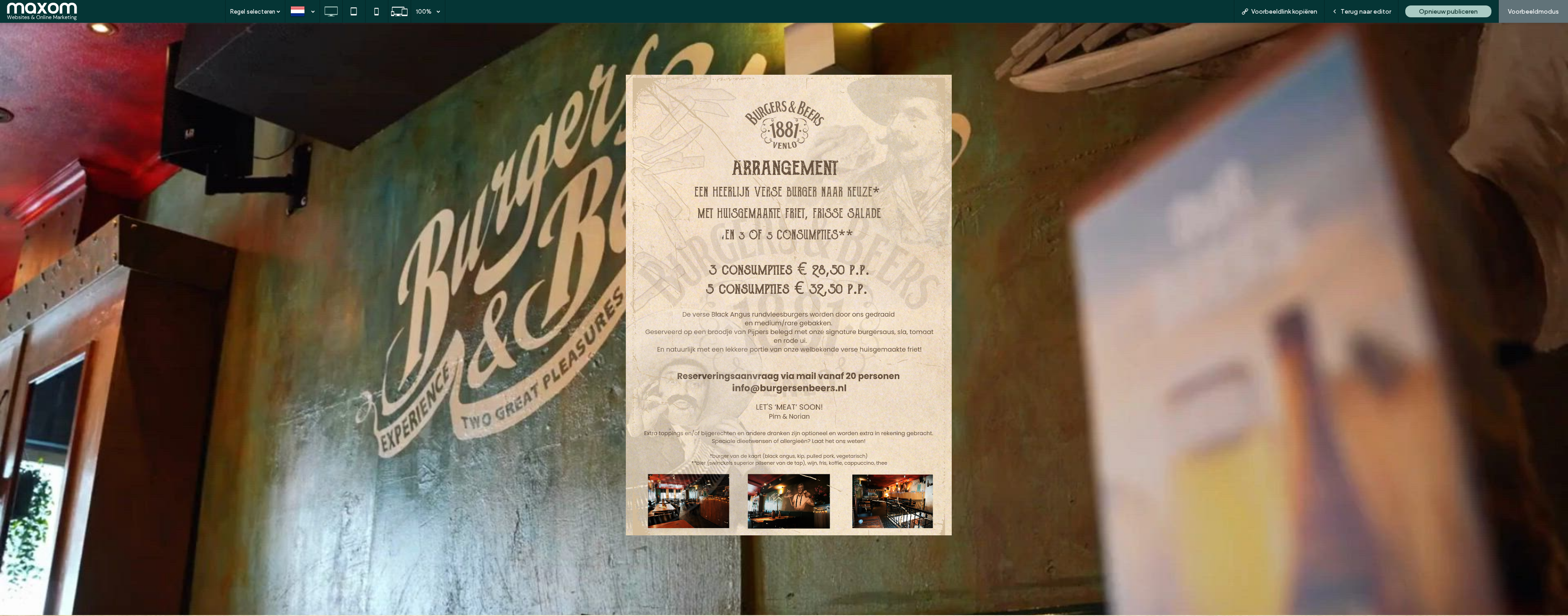
scroll to position [774, 0]
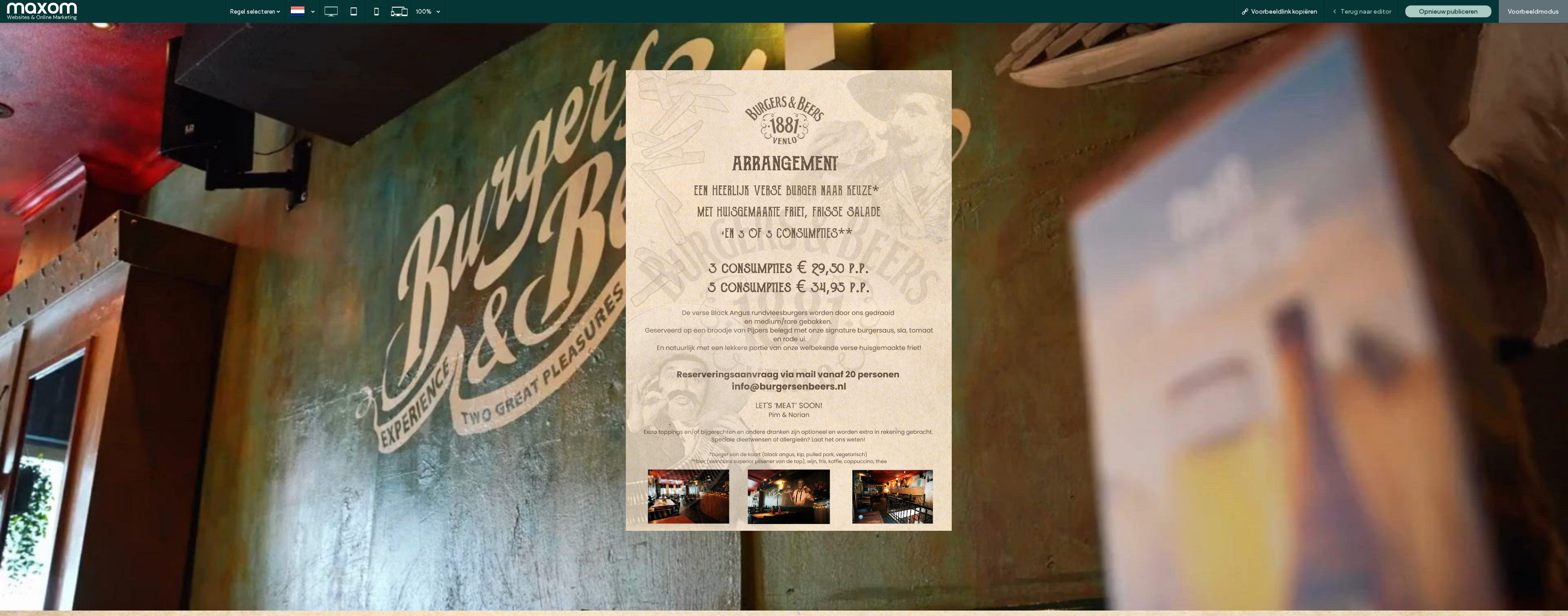
click at [1362, 13] on span "Terug naar editor" at bounding box center [1365, 12] width 51 height 8
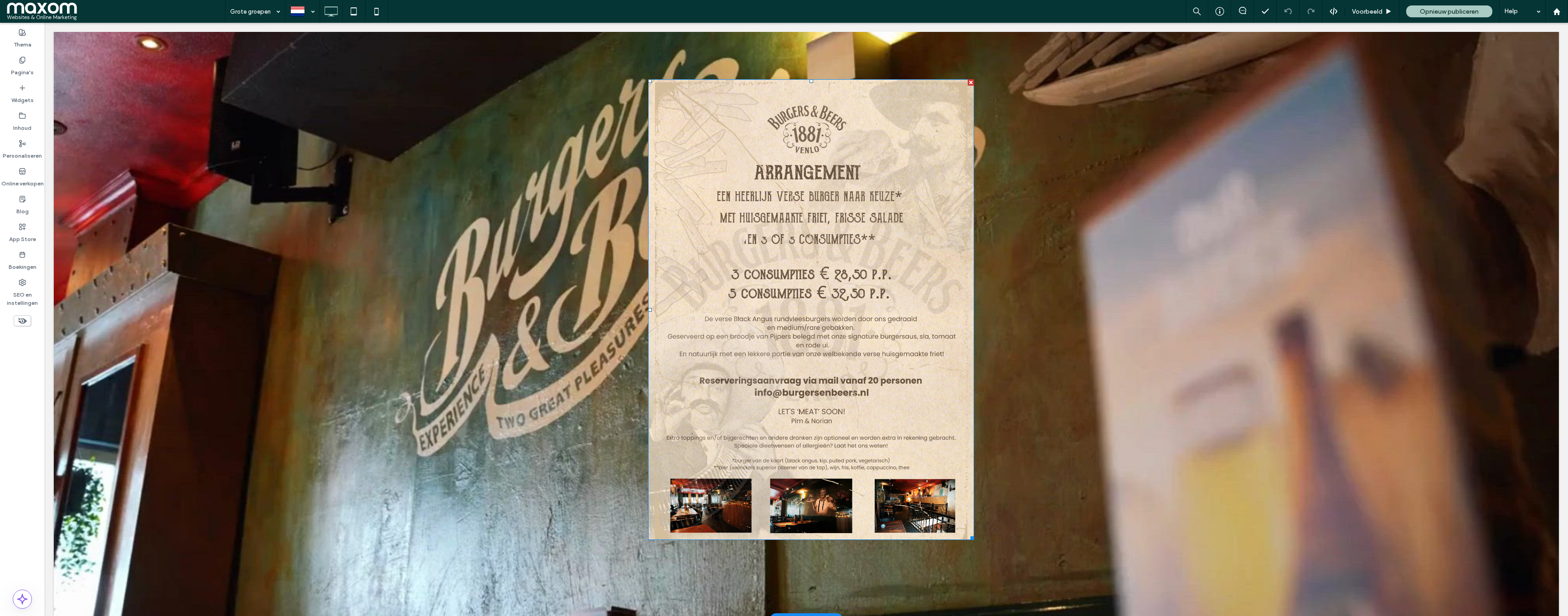
click at [843, 290] on img at bounding box center [811, 309] width 326 height 461
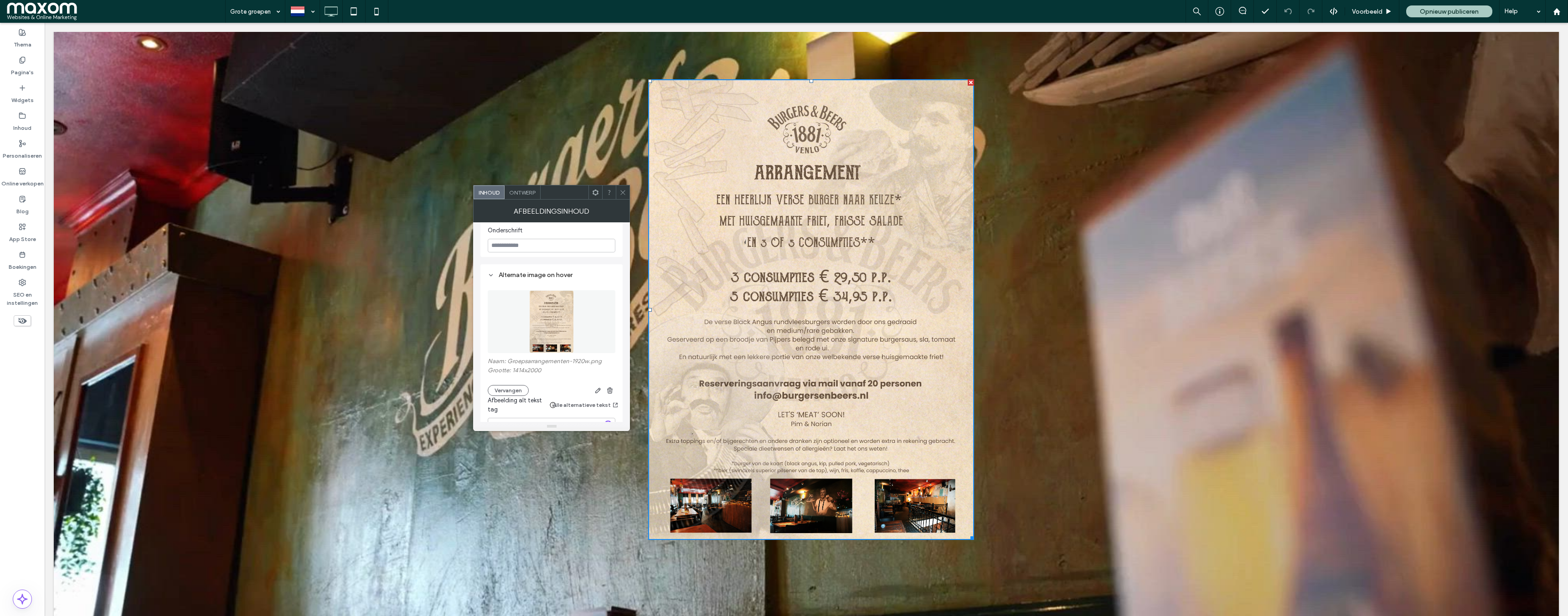
scroll to position [249, 0]
click at [609, 391] on use "button" at bounding box center [609, 390] width 5 height 6
click at [517, 344] on button "Vervangen" at bounding box center [508, 341] width 41 height 11
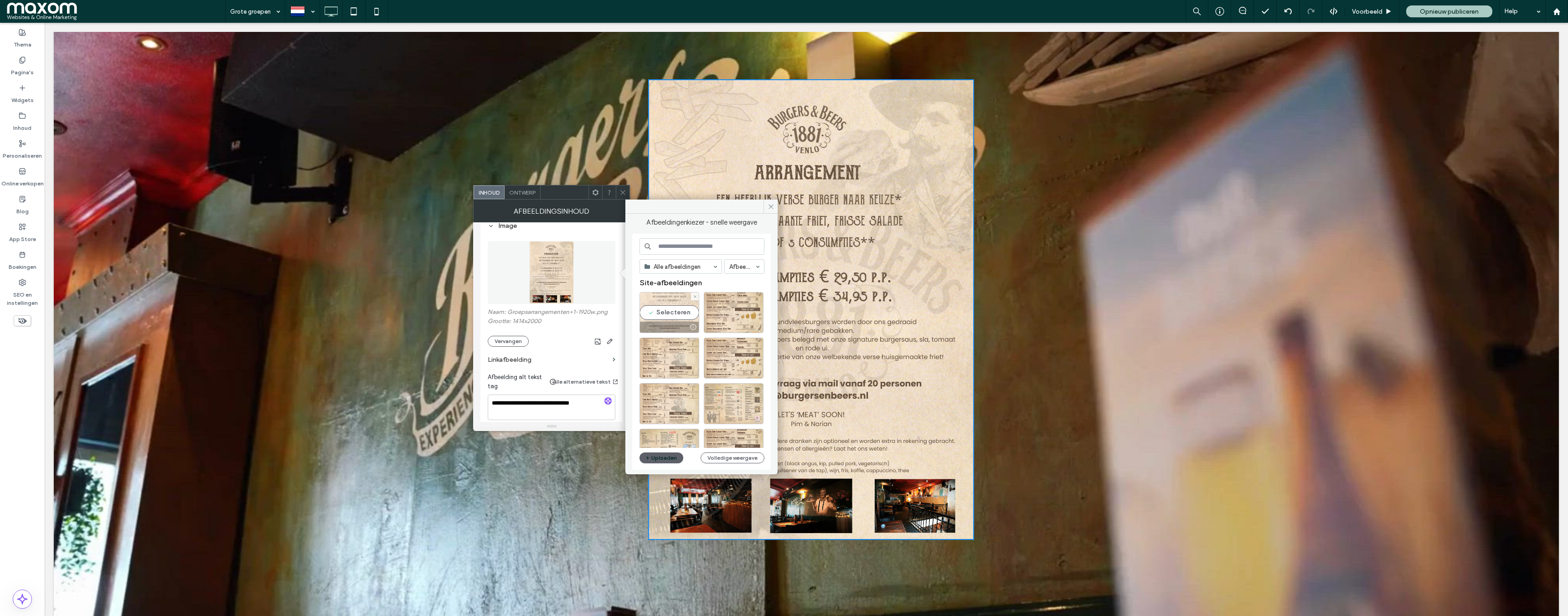
drag, startPoint x: 684, startPoint y: 311, endPoint x: 640, endPoint y: 288, distance: 49.6
click at [684, 311] on div "Selecteren" at bounding box center [670, 312] width 60 height 41
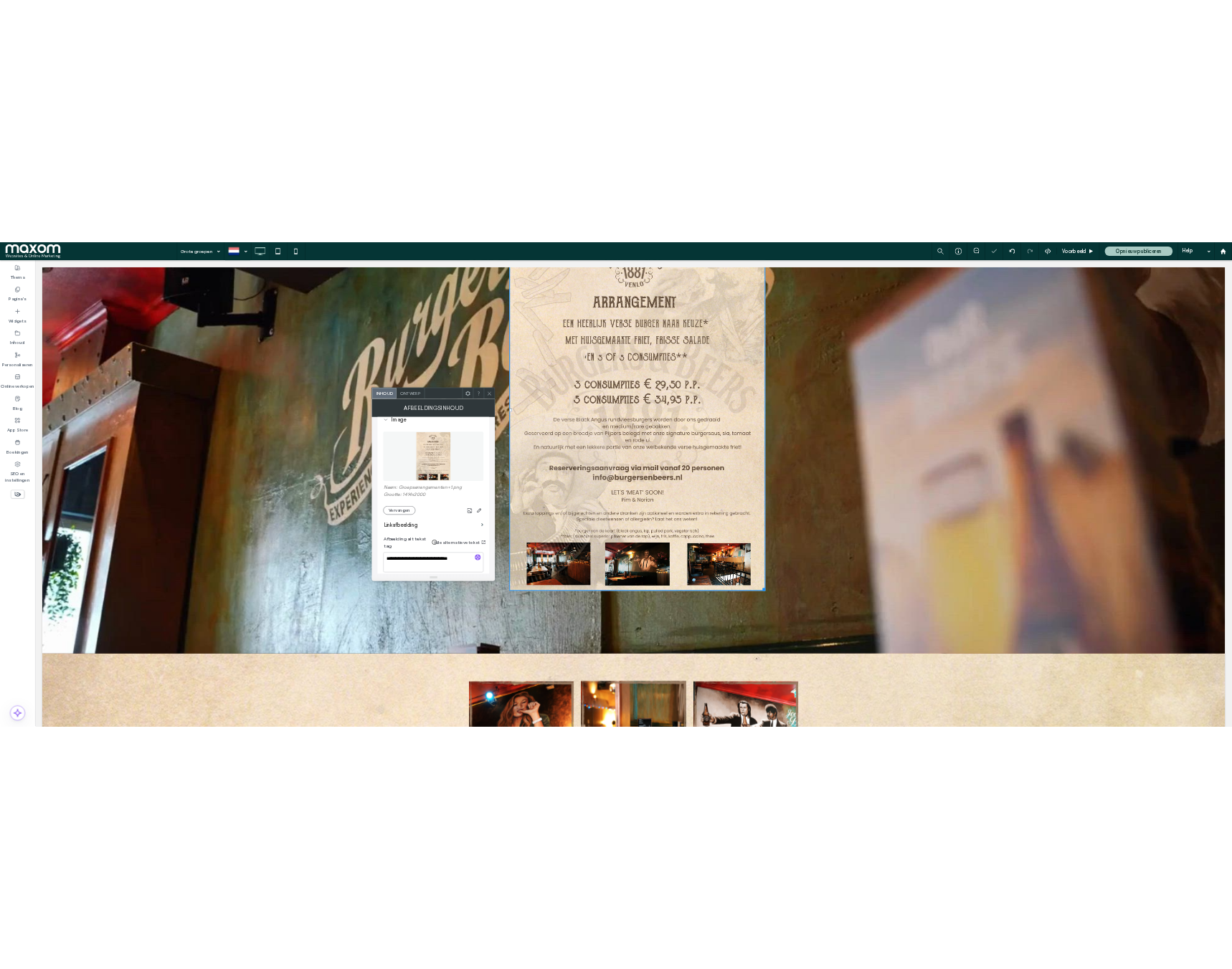
scroll to position [1369, 0]
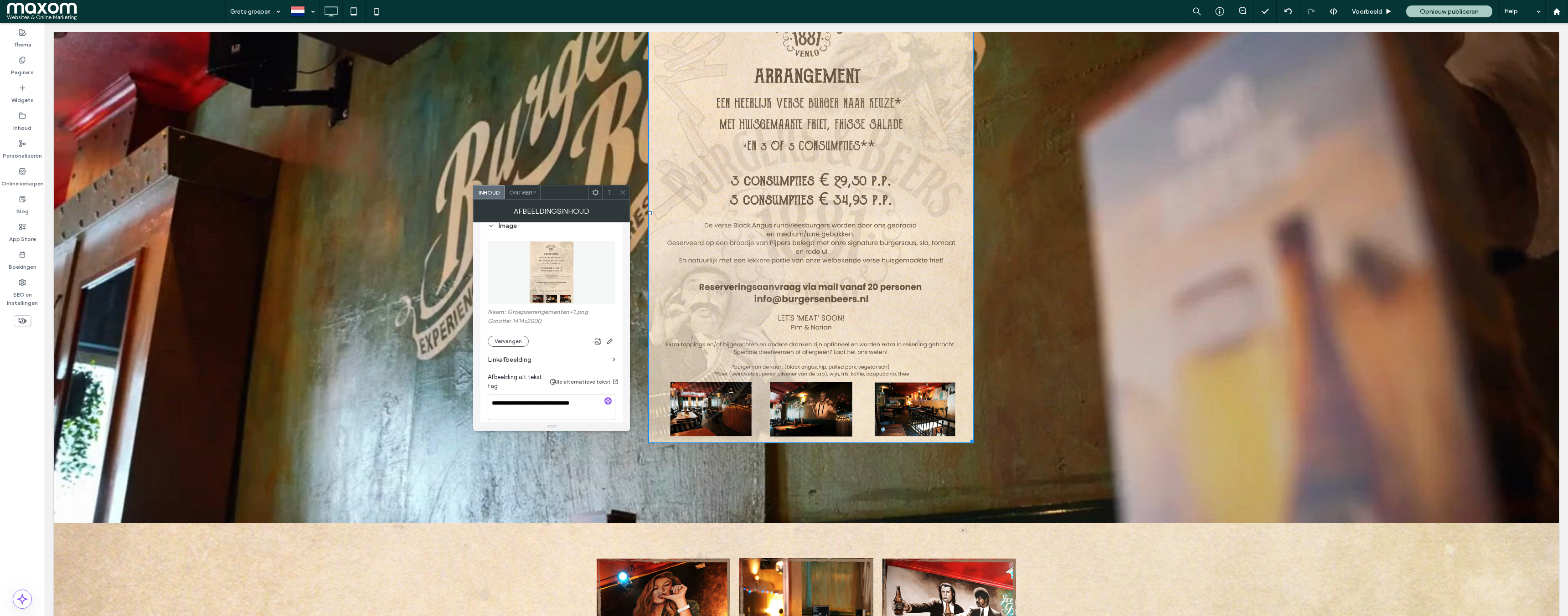
click at [621, 192] on icon at bounding box center [623, 192] width 7 height 7
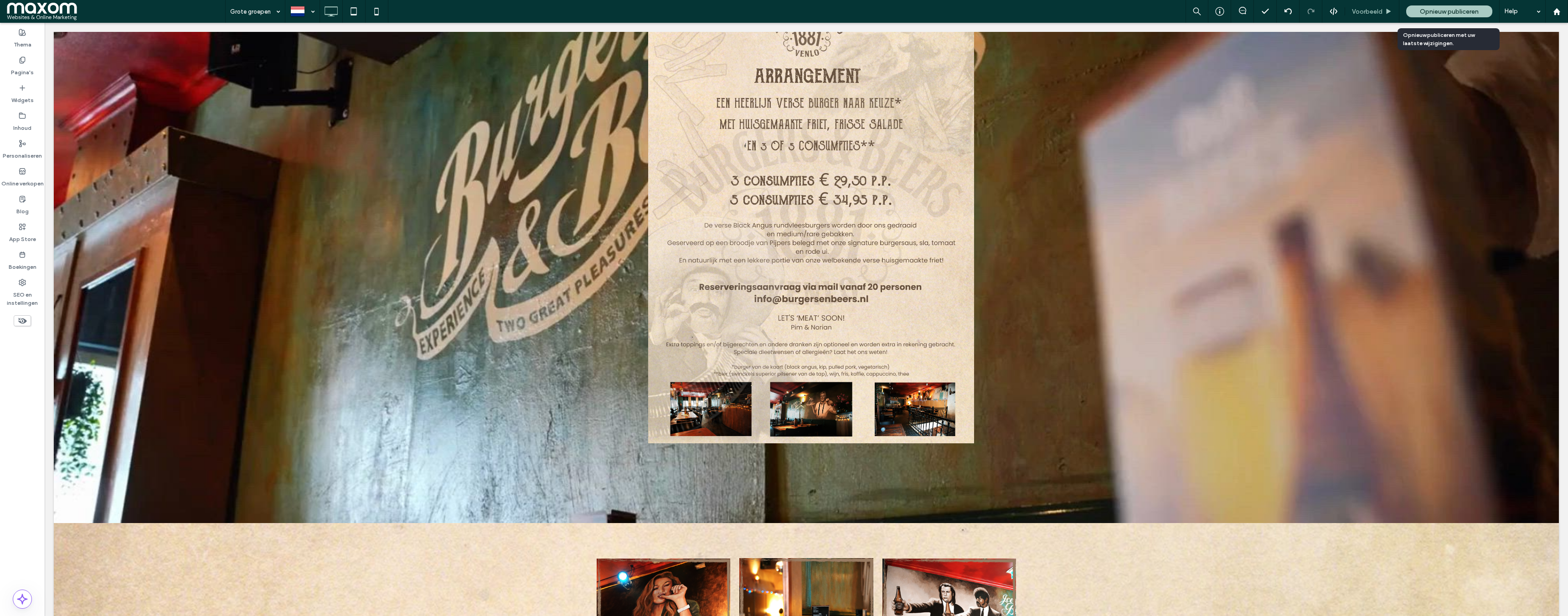
drag, startPoint x: 1437, startPoint y: 9, endPoint x: 1366, endPoint y: 7, distance: 71.0
click at [1437, 9] on span "Opnieuw publiceren" at bounding box center [1449, 12] width 59 height 8
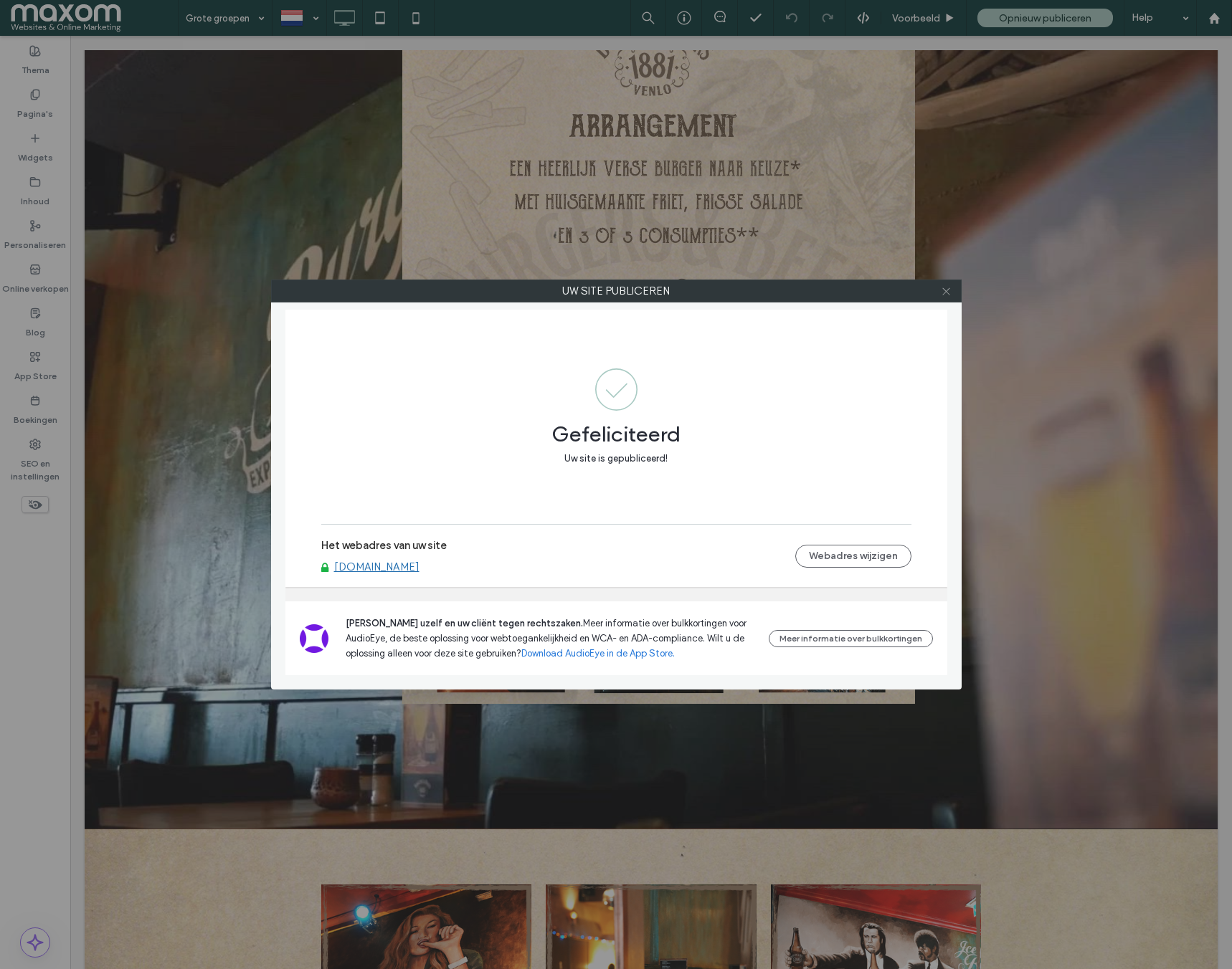
click at [949, 294] on use at bounding box center [945, 290] width 7 height 7
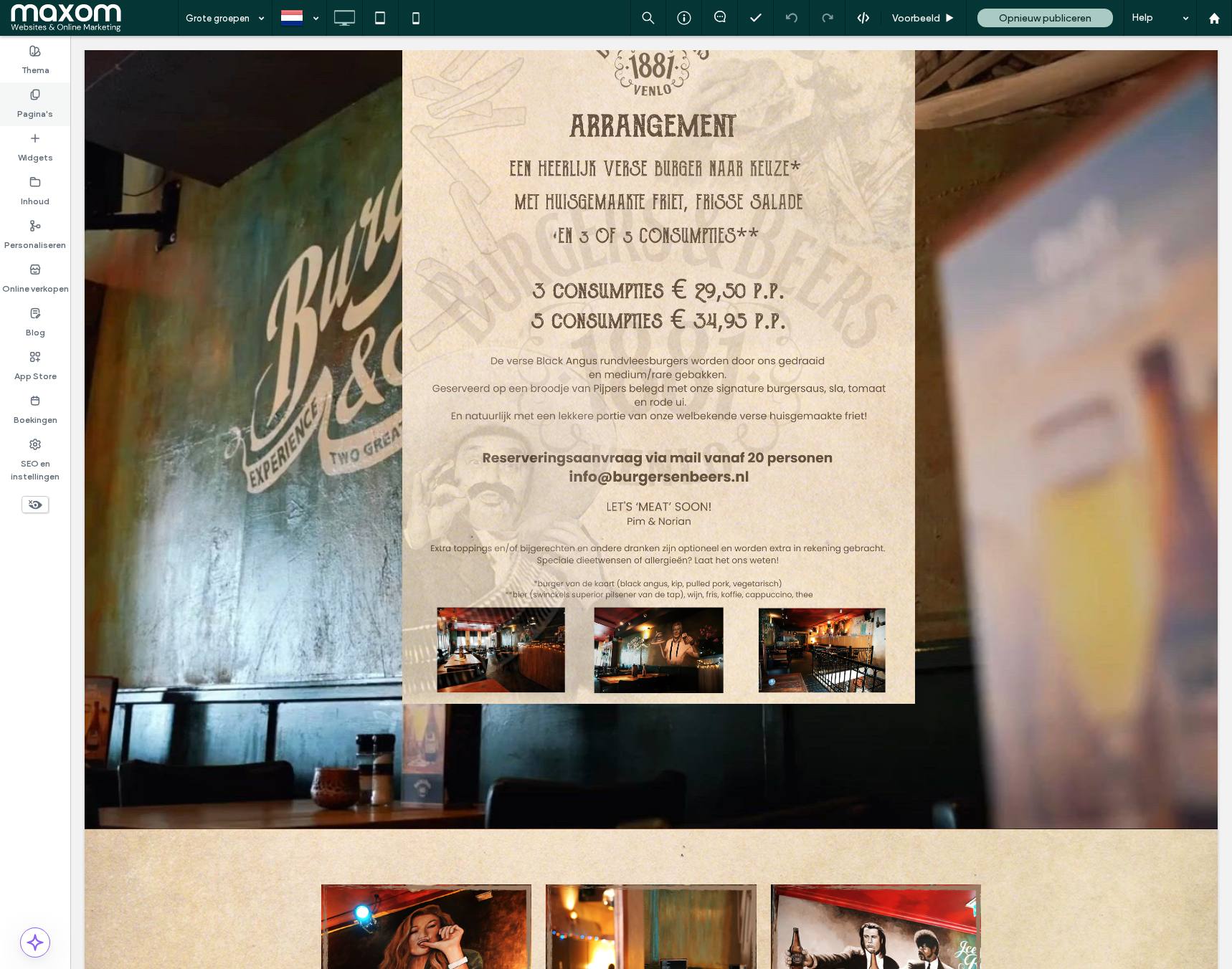
click at [56, 107] on div "Pagina's" at bounding box center [34, 104] width 70 height 44
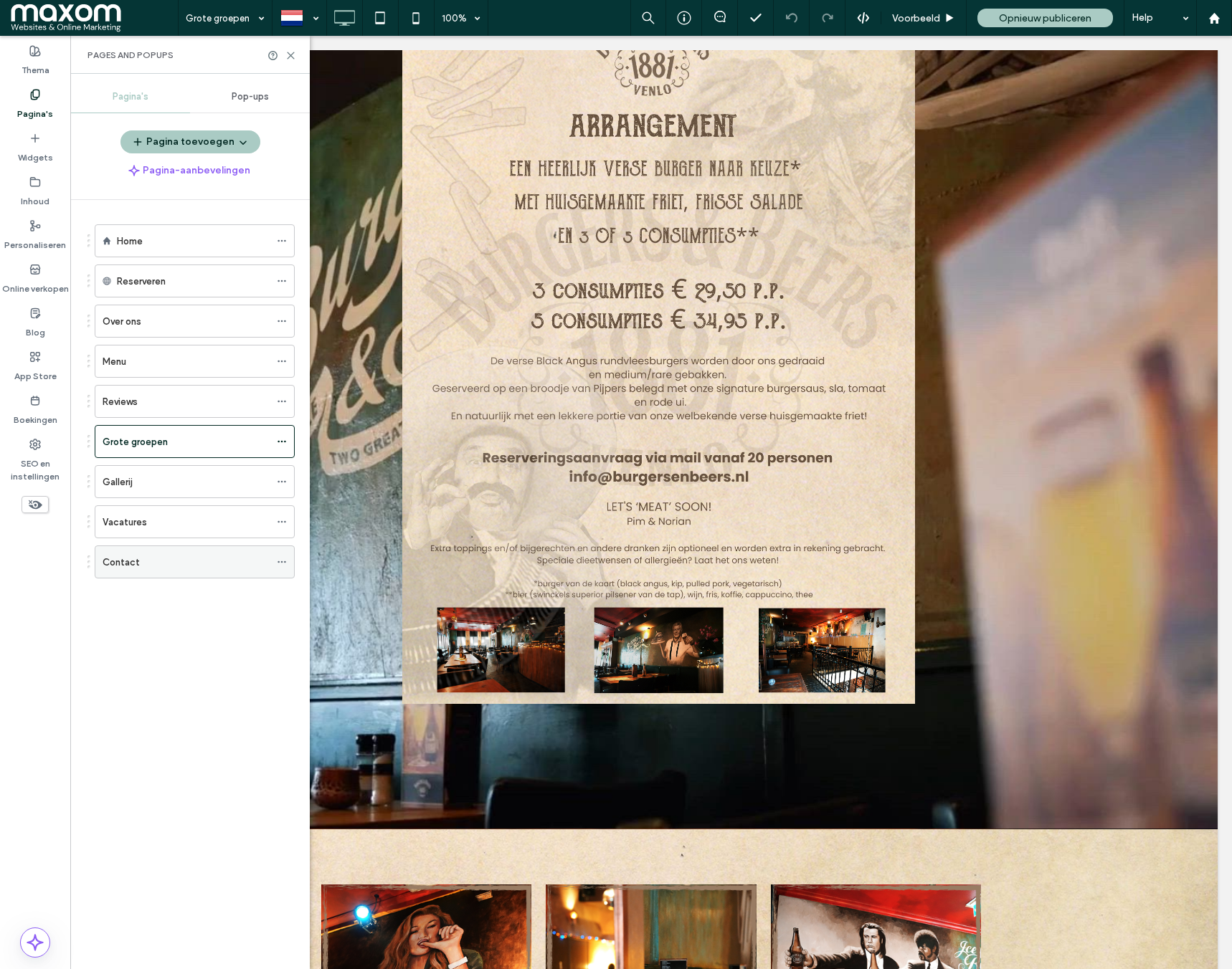
click at [144, 558] on div "Contact" at bounding box center [186, 563] width 167 height 15
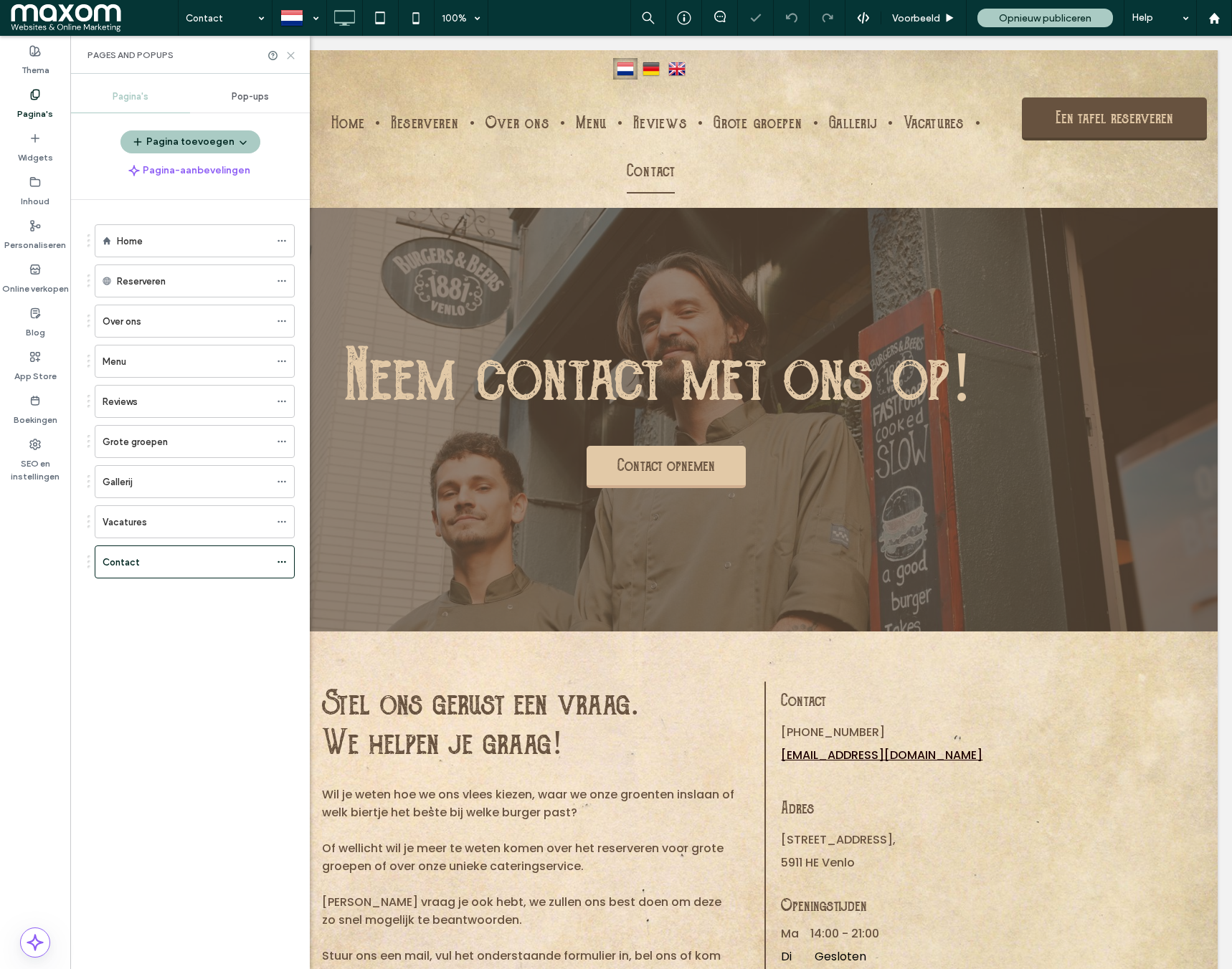
click at [292, 56] on use at bounding box center [290, 56] width 7 height 7
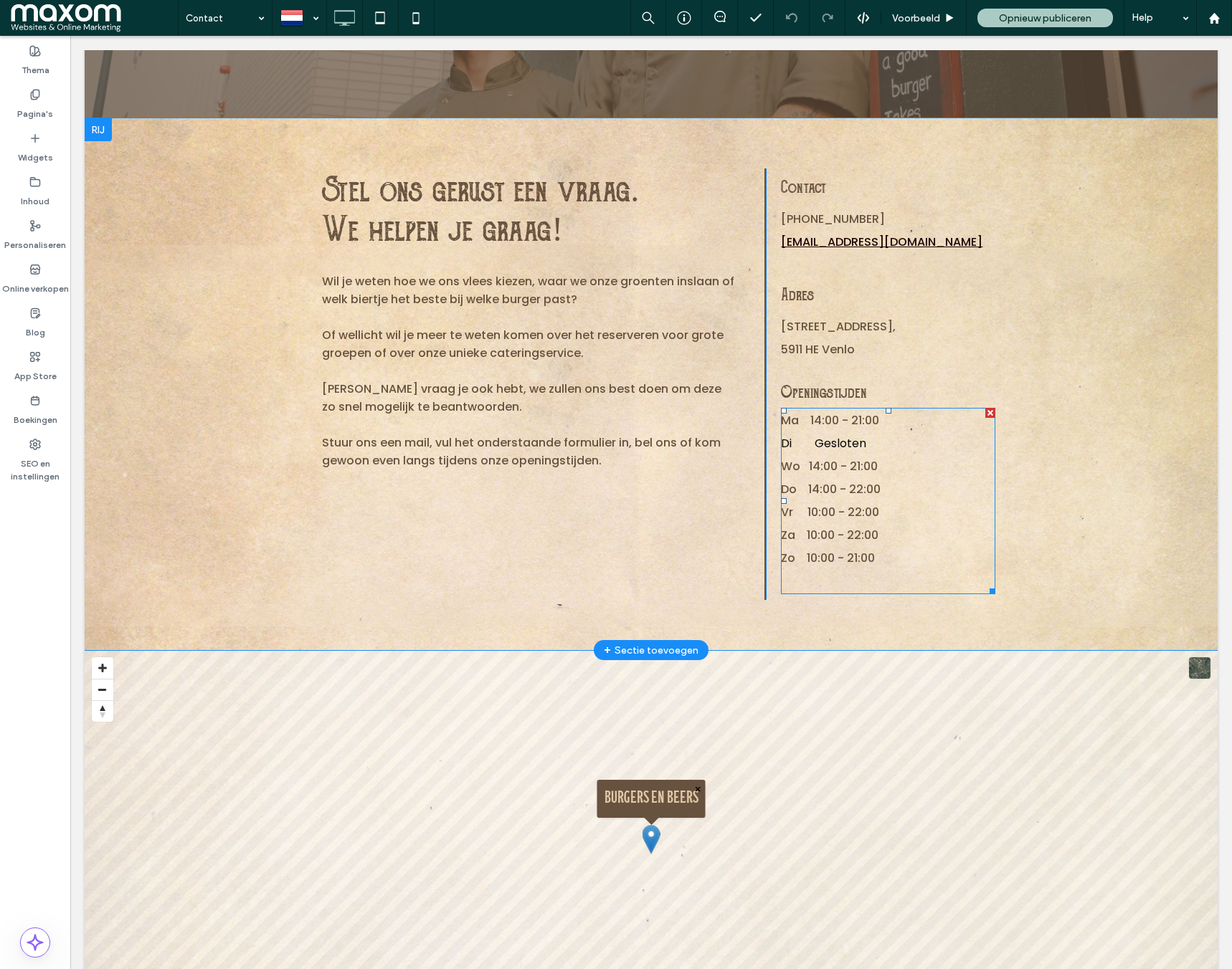
scroll to position [523, 0]
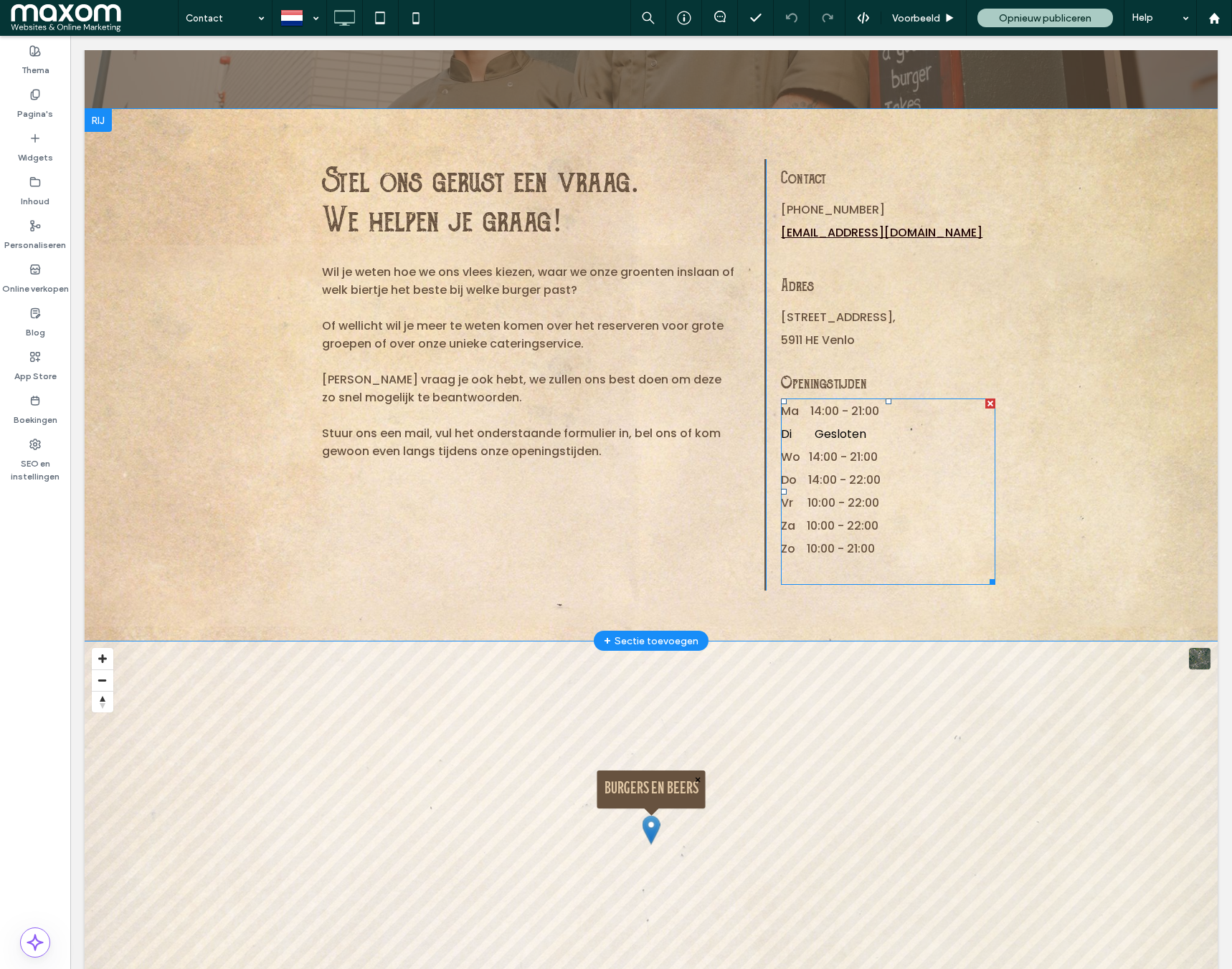
click at [821, 496] on span "Vr 10:00 - 22:00" at bounding box center [829, 503] width 99 height 16
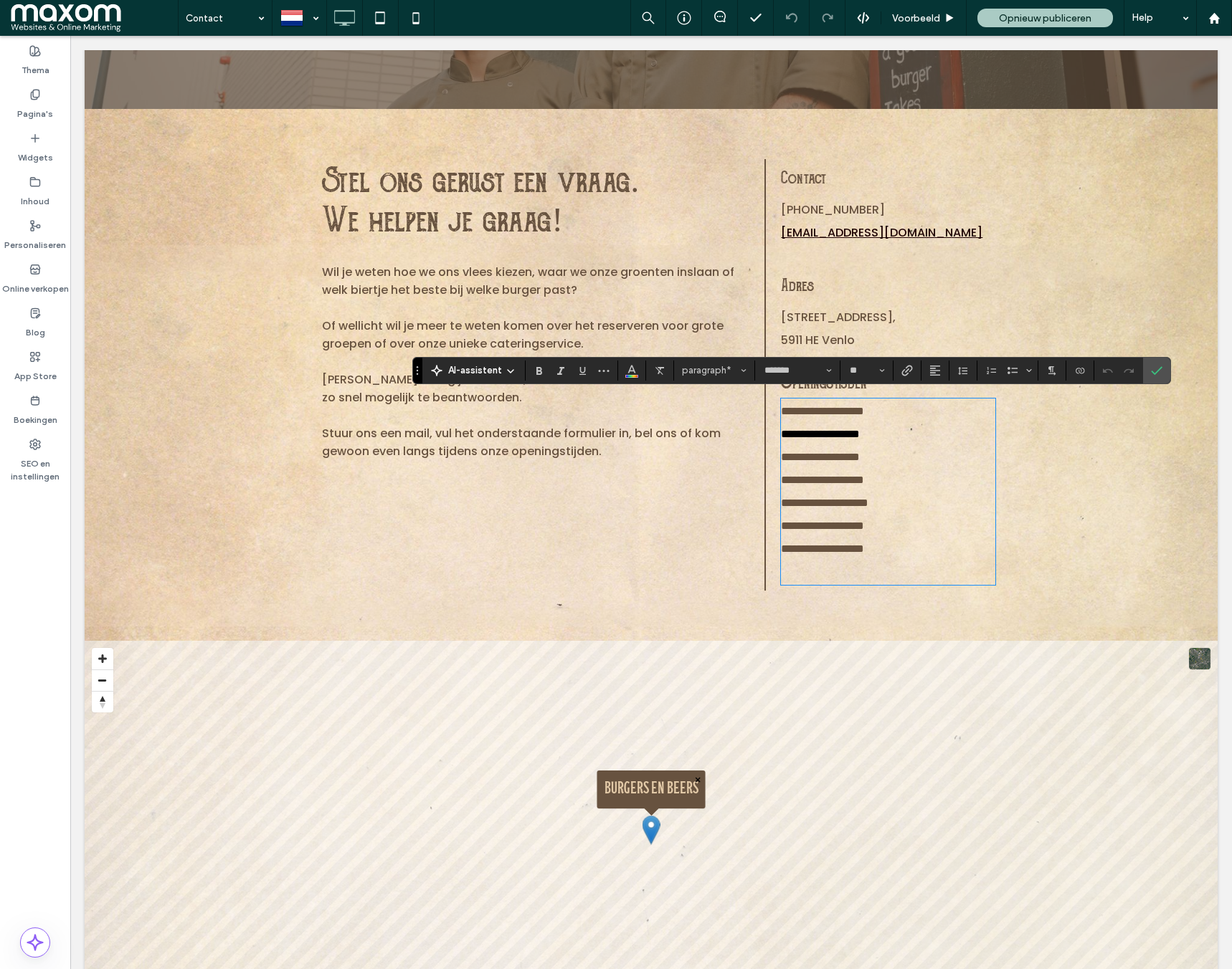
click at [821, 498] on span "**********" at bounding box center [823, 503] width 87 height 11
click at [813, 498] on span "**********" at bounding box center [823, 503] width 87 height 11
click at [812, 523] on span "**********" at bounding box center [821, 526] width 83 height 11
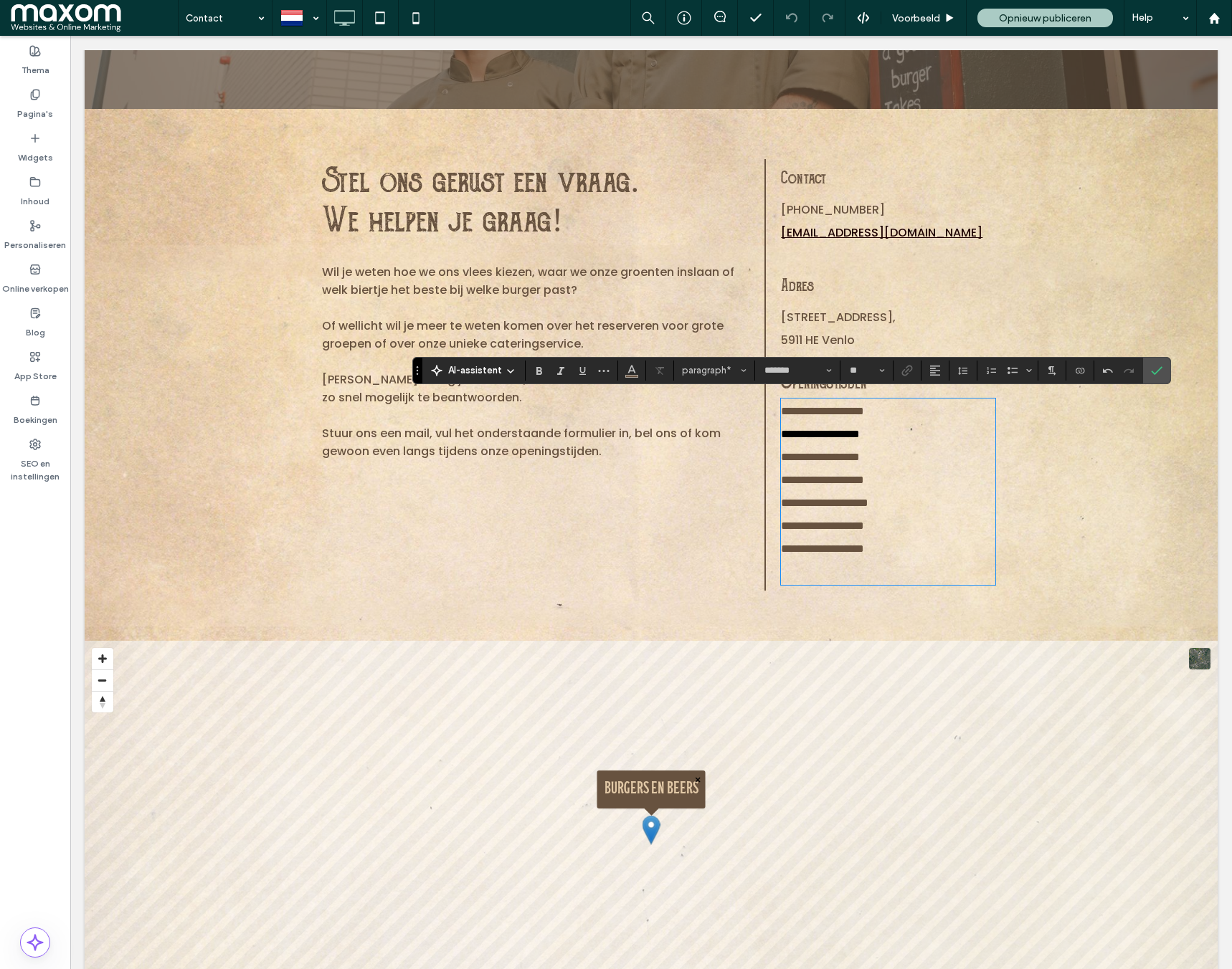
click at [816, 547] on span "**********" at bounding box center [821, 549] width 83 height 11
click at [809, 546] on span "**********" at bounding box center [821, 549] width 83 height 11
click at [1154, 373] on icon "Bevestigen" at bounding box center [1156, 371] width 11 height 11
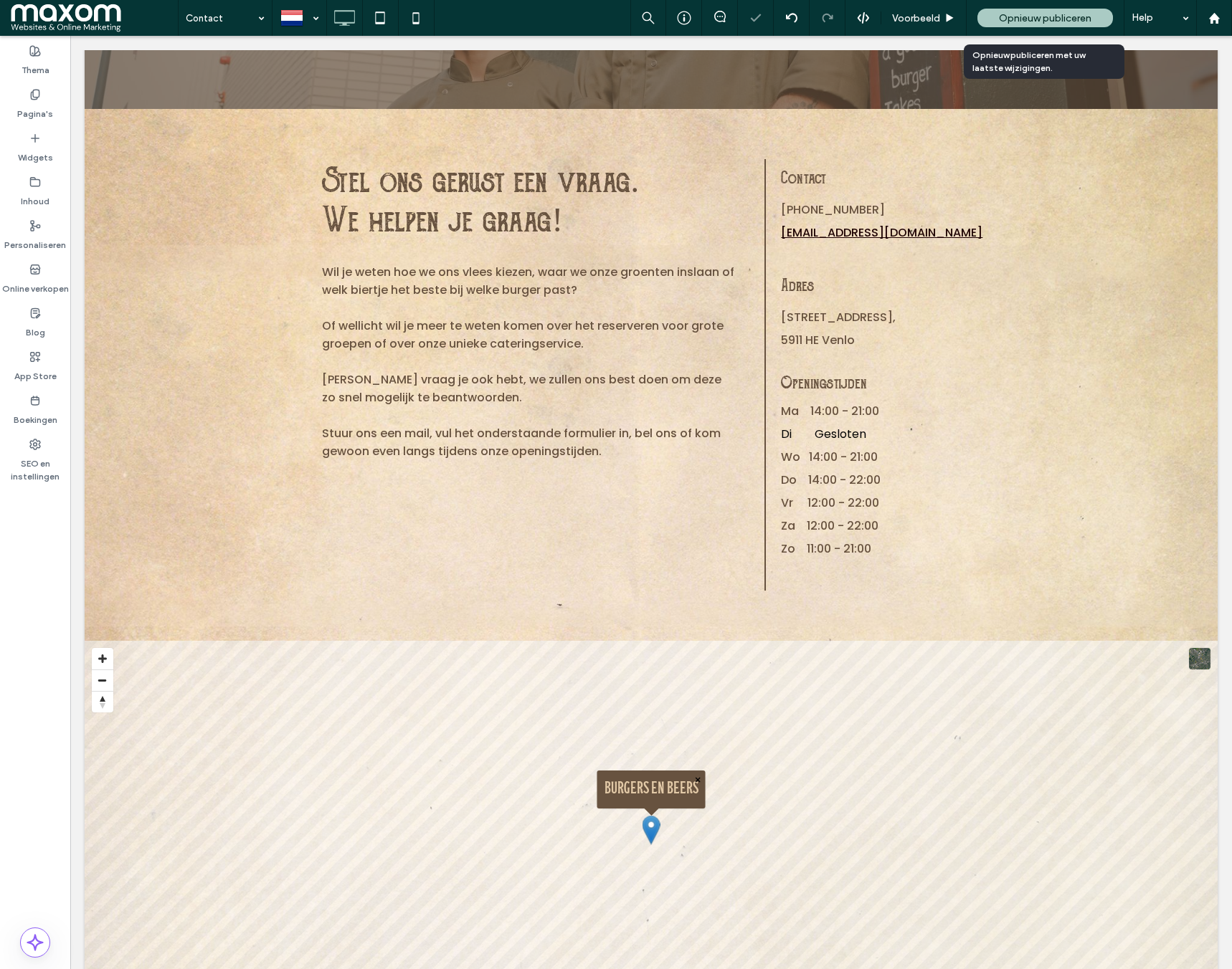
drag, startPoint x: 1064, startPoint y: 15, endPoint x: 600, endPoint y: 5, distance: 464.1
click at [1064, 15] on span "Opnieuw publiceren" at bounding box center [1044, 18] width 93 height 12
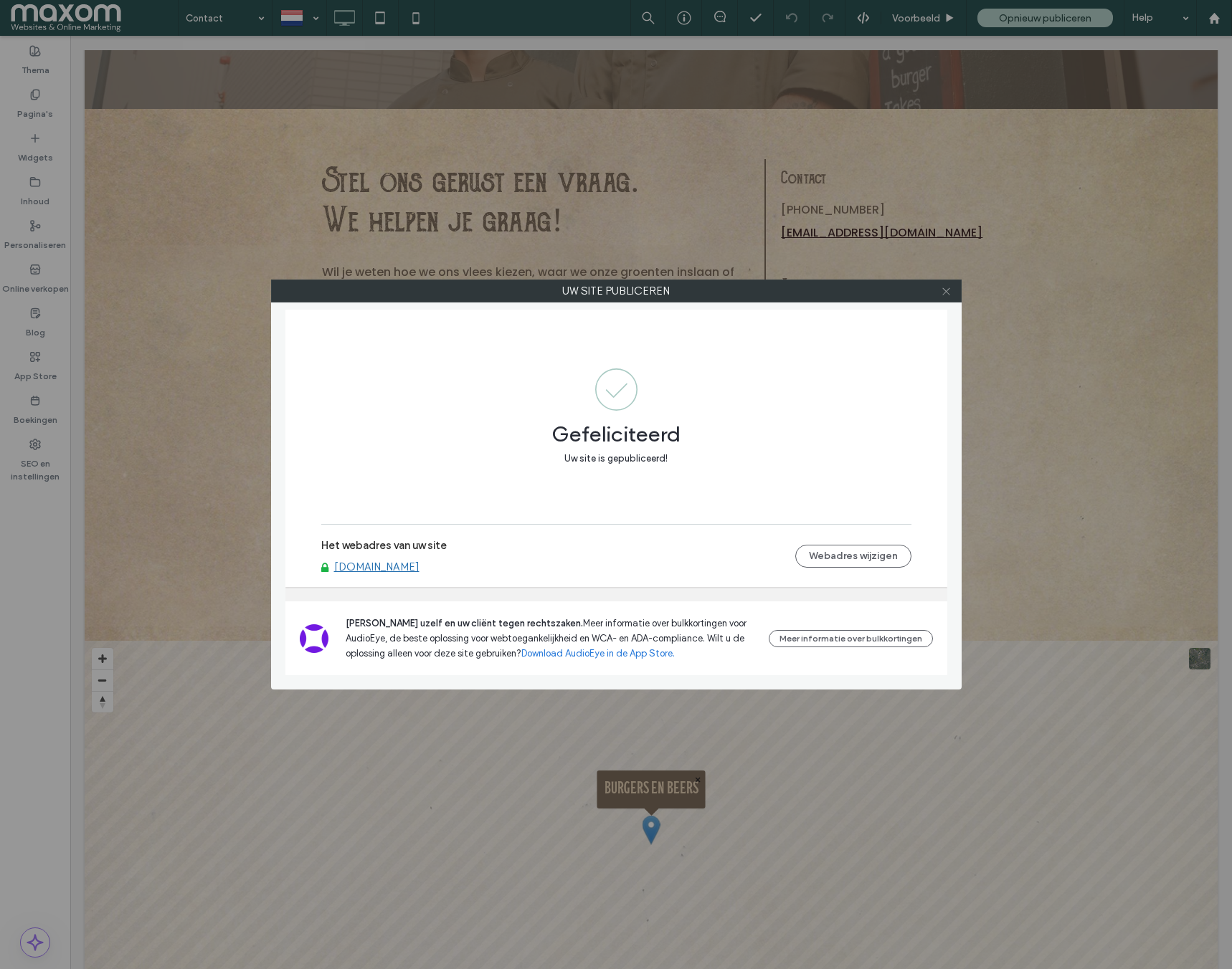
click at [949, 295] on icon at bounding box center [945, 291] width 11 height 11
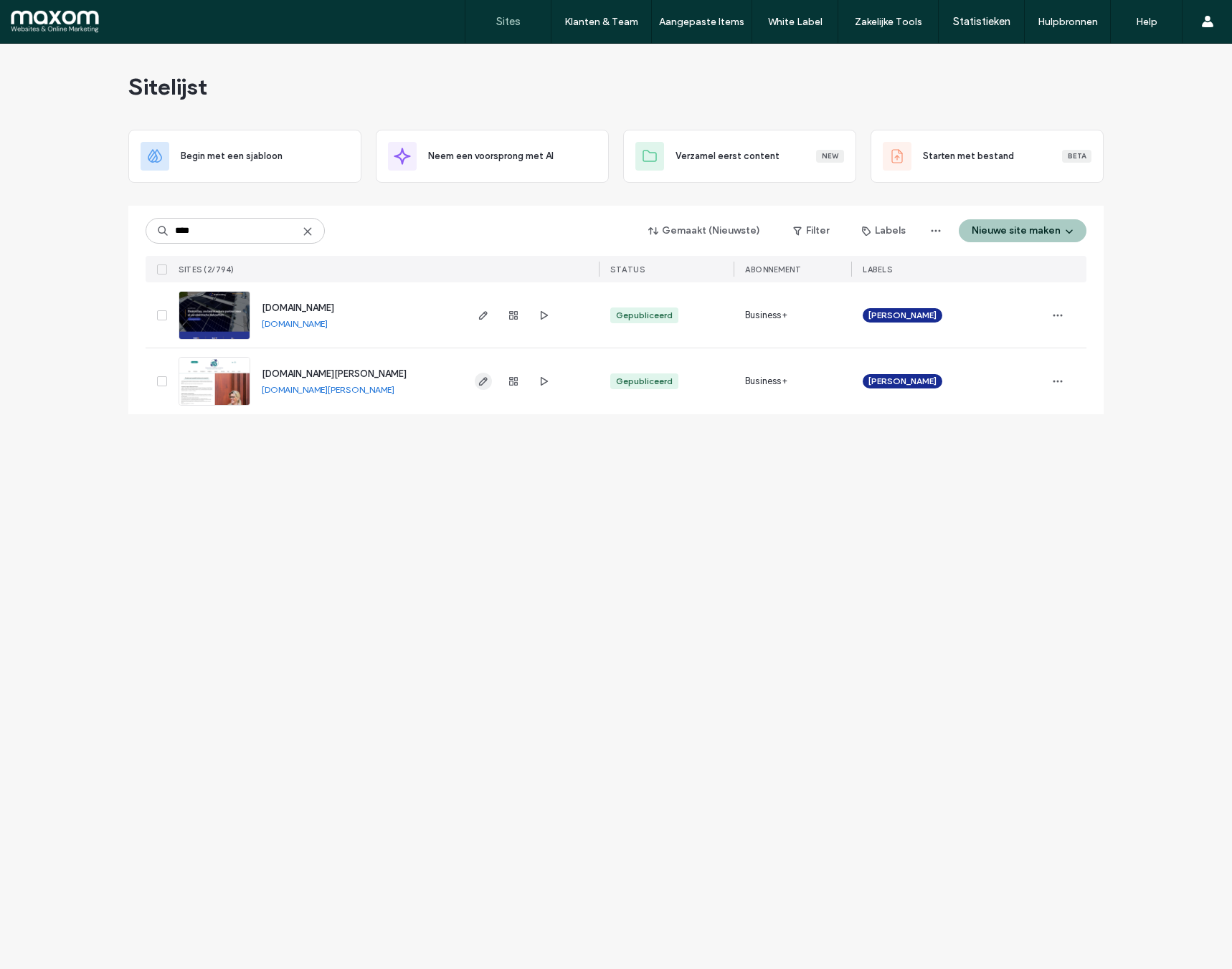
type input "****"
click at [483, 387] on icon "button" at bounding box center [483, 381] width 11 height 11
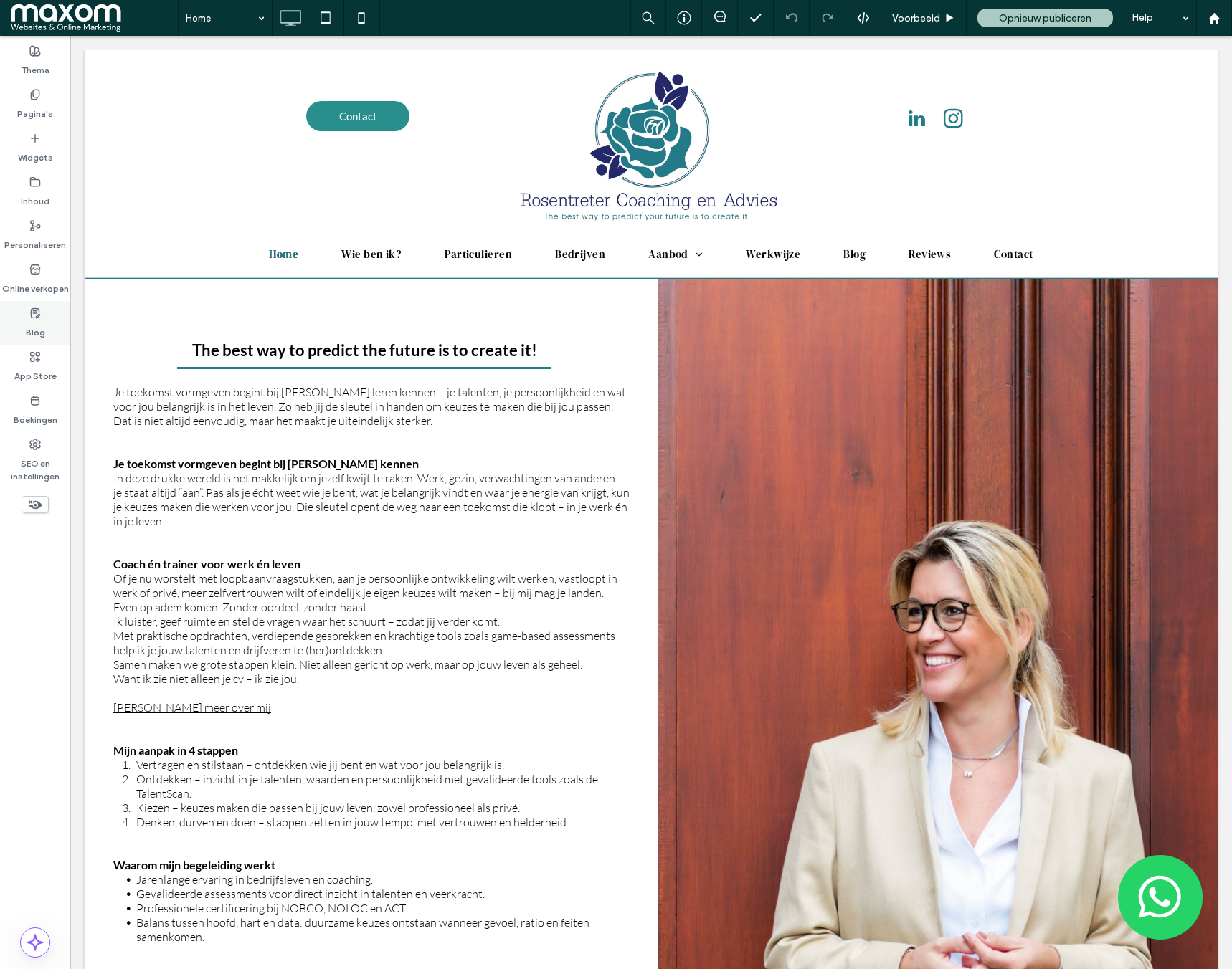
click at [34, 312] on icon at bounding box center [35, 313] width 11 height 11
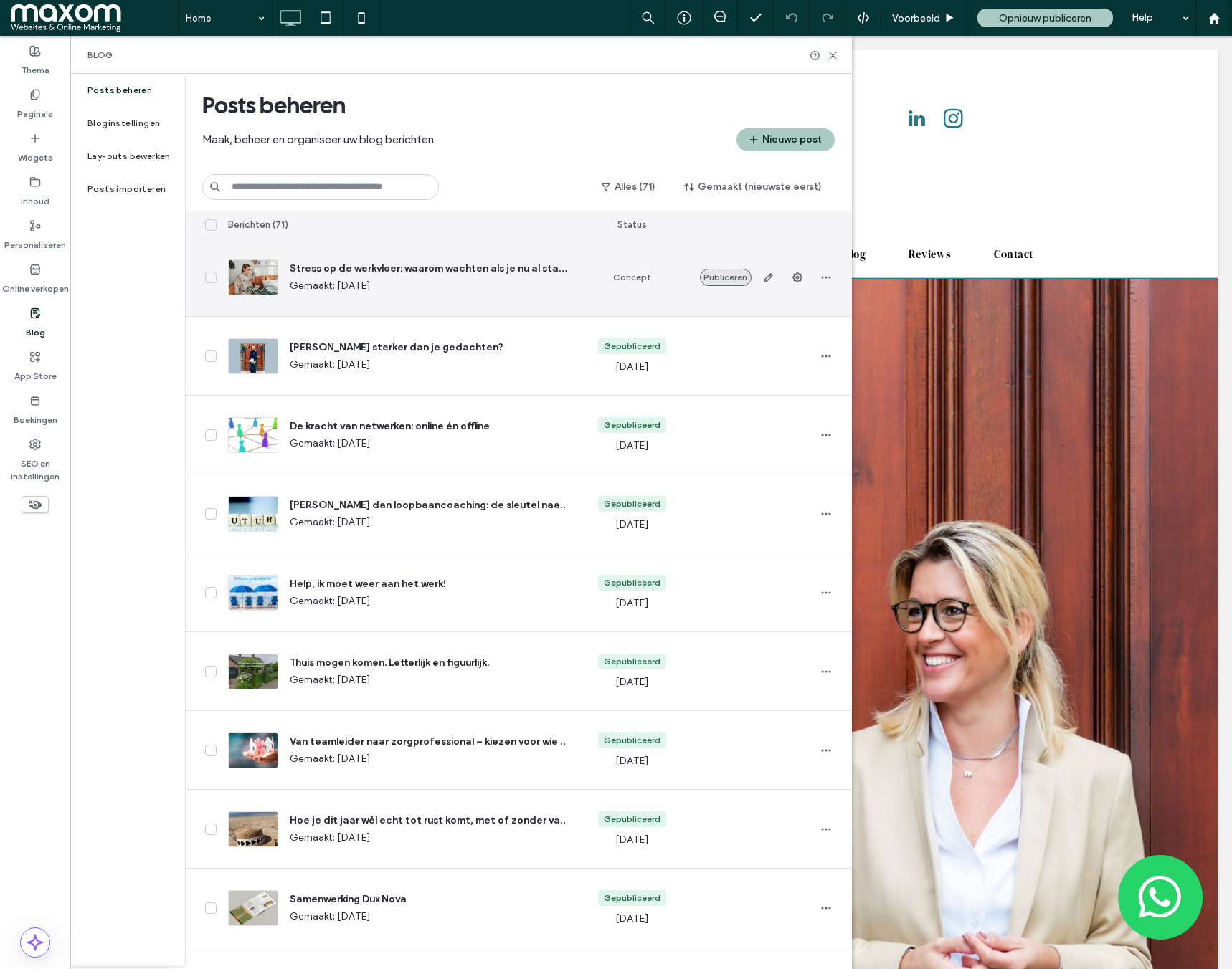
click at [735, 276] on button "Publiceren" at bounding box center [726, 278] width 52 height 17
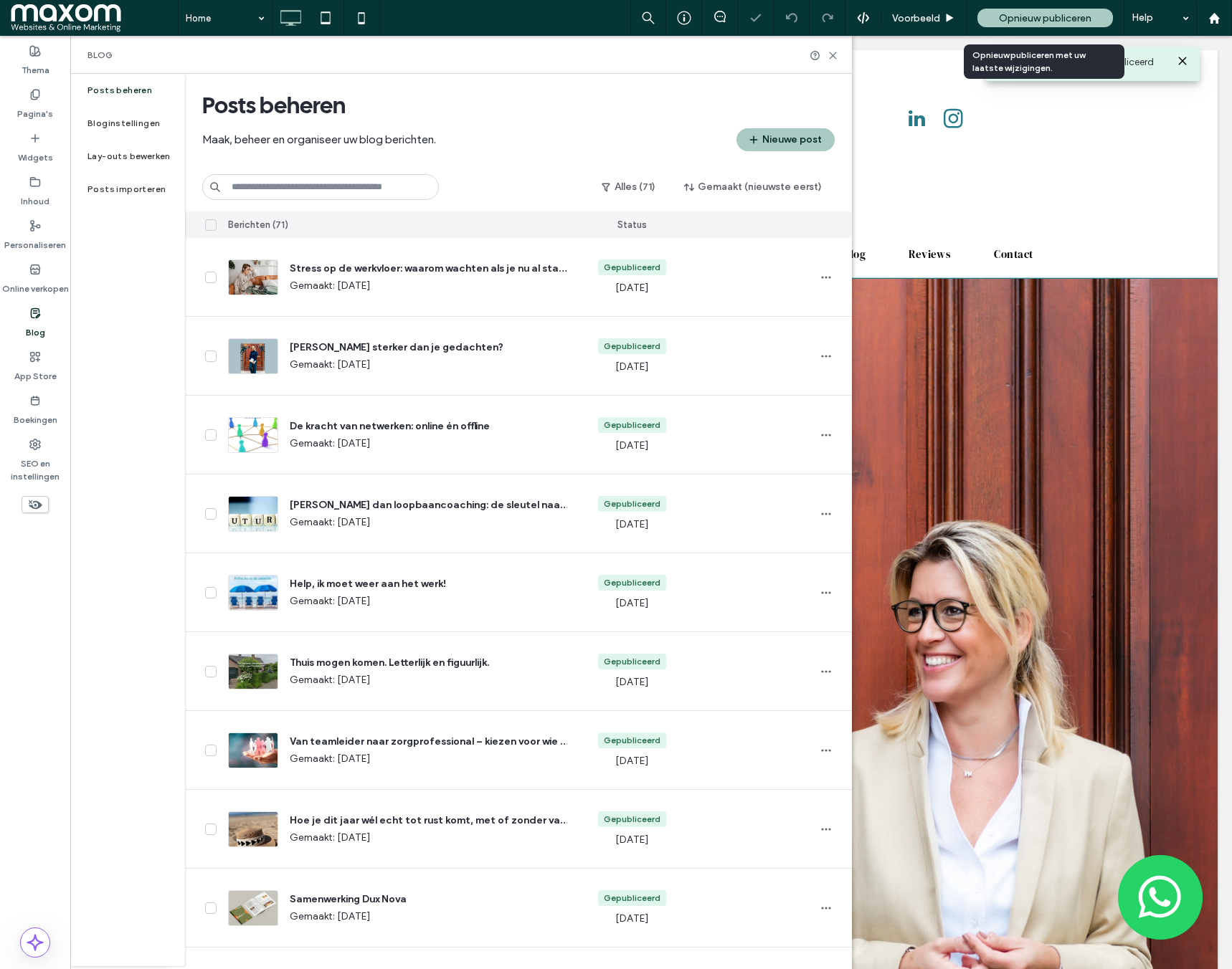
click at [1013, 15] on span "Opnieuw publiceren" at bounding box center [1044, 18] width 93 height 12
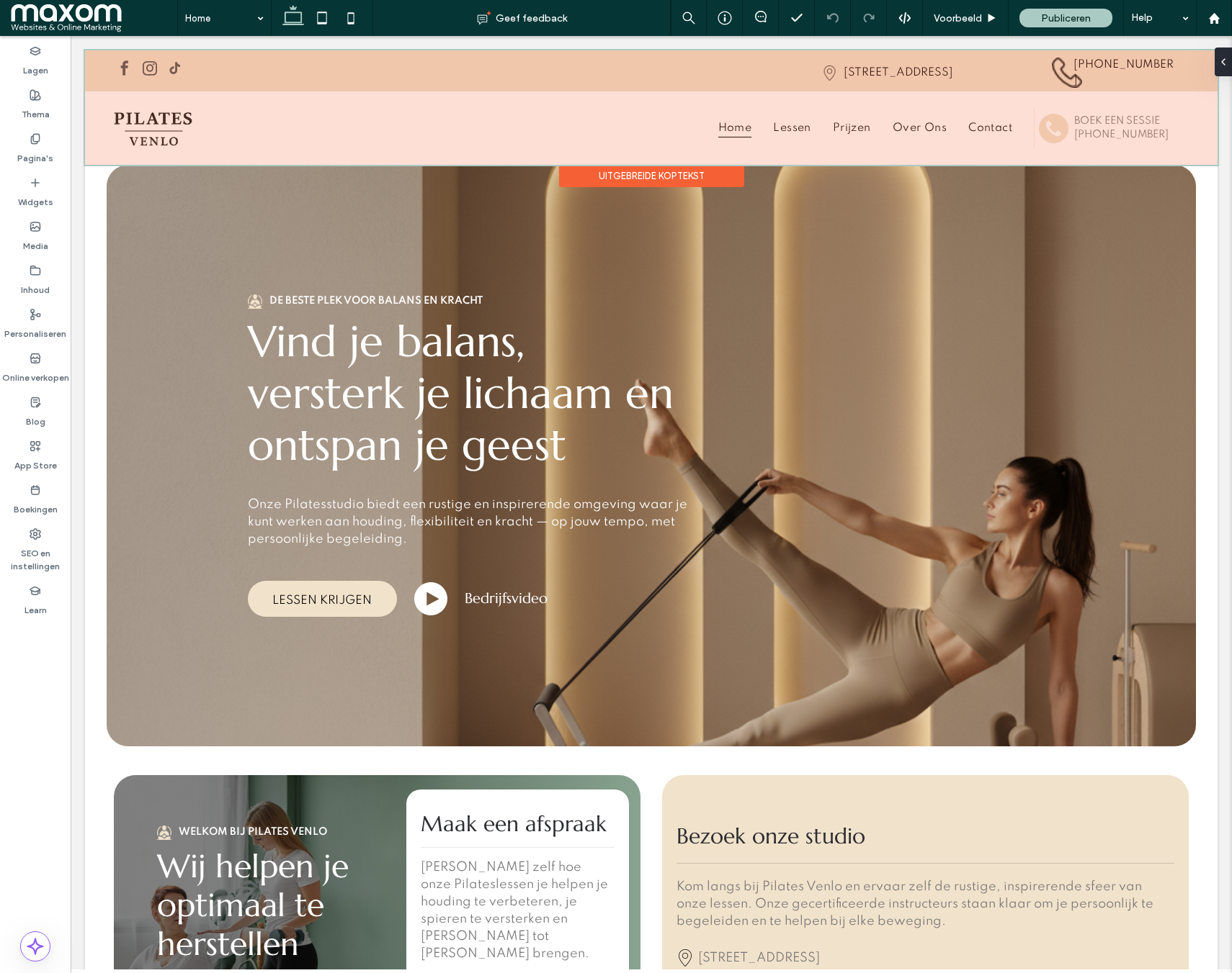
click at [942, 70] on div at bounding box center [650, 107] width 1132 height 114
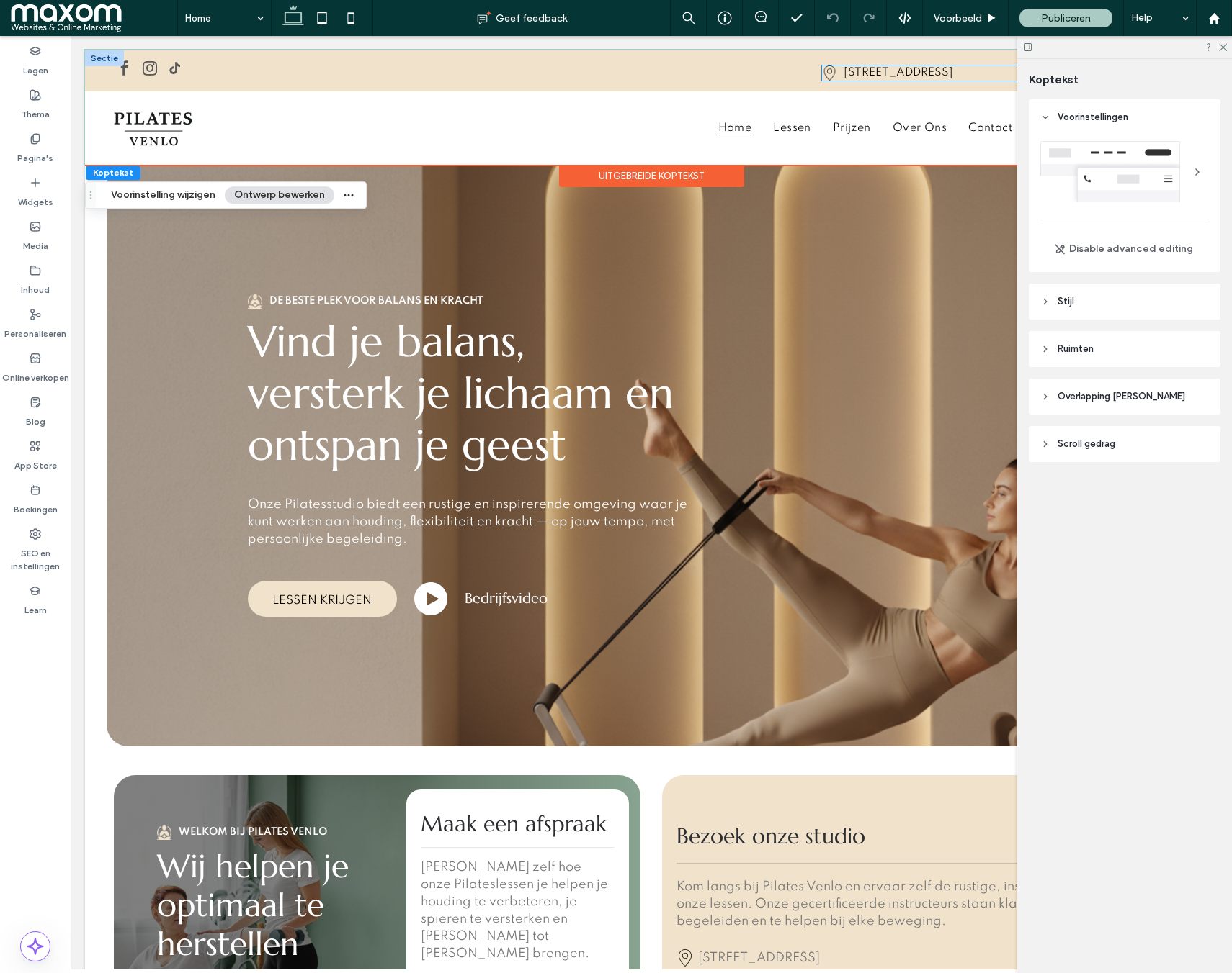
click at [942, 70] on span "[STREET_ADDRESS]" at bounding box center [898, 73] width 110 height 12
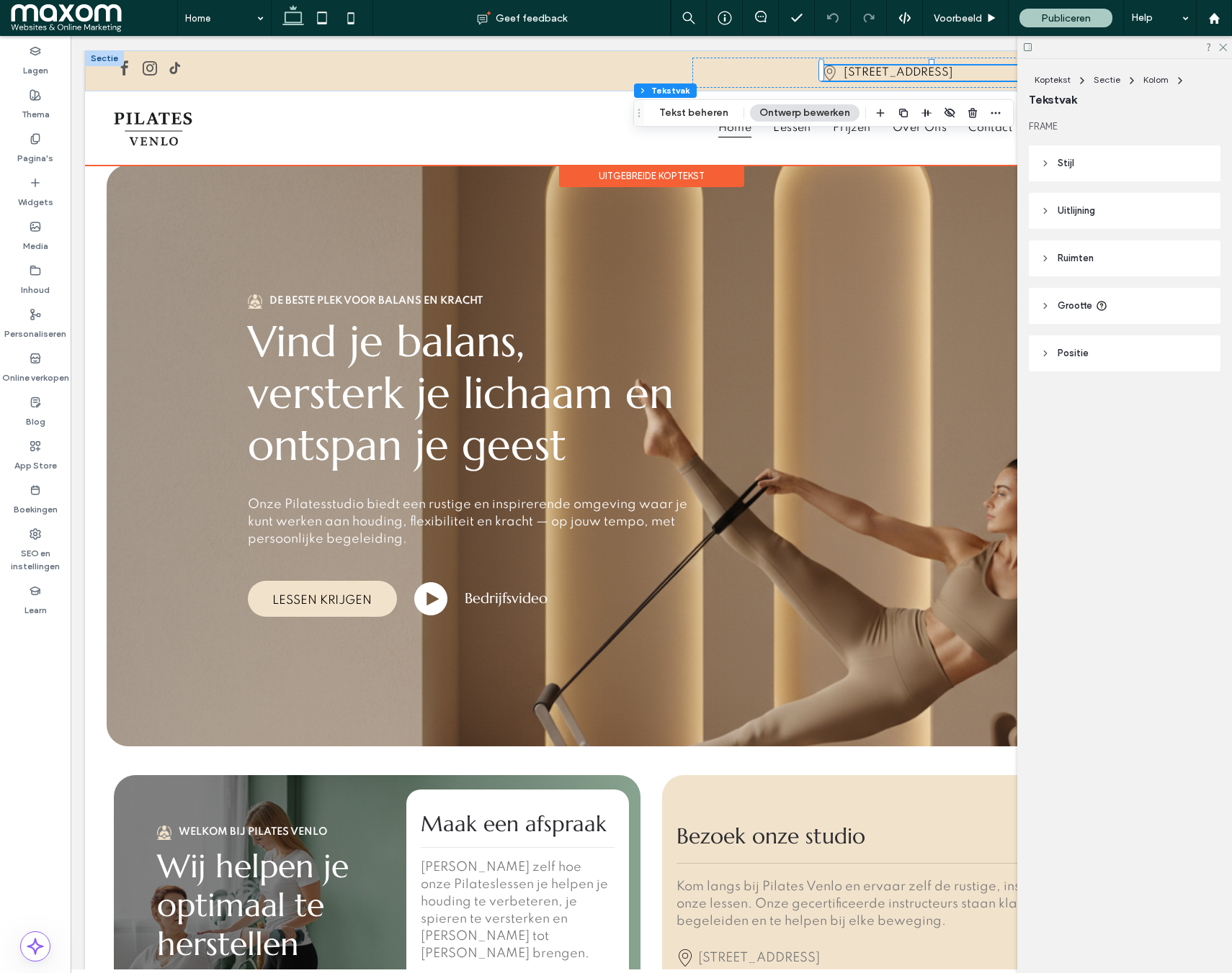
click at [942, 70] on span "[STREET_ADDRESS]" at bounding box center [898, 73] width 110 height 12
click at [942, 71] on span "[STREET_ADDRESS]" at bounding box center [898, 73] width 110 height 12
click at [942, 71] on span "**********" at bounding box center [896, 72] width 106 height 10
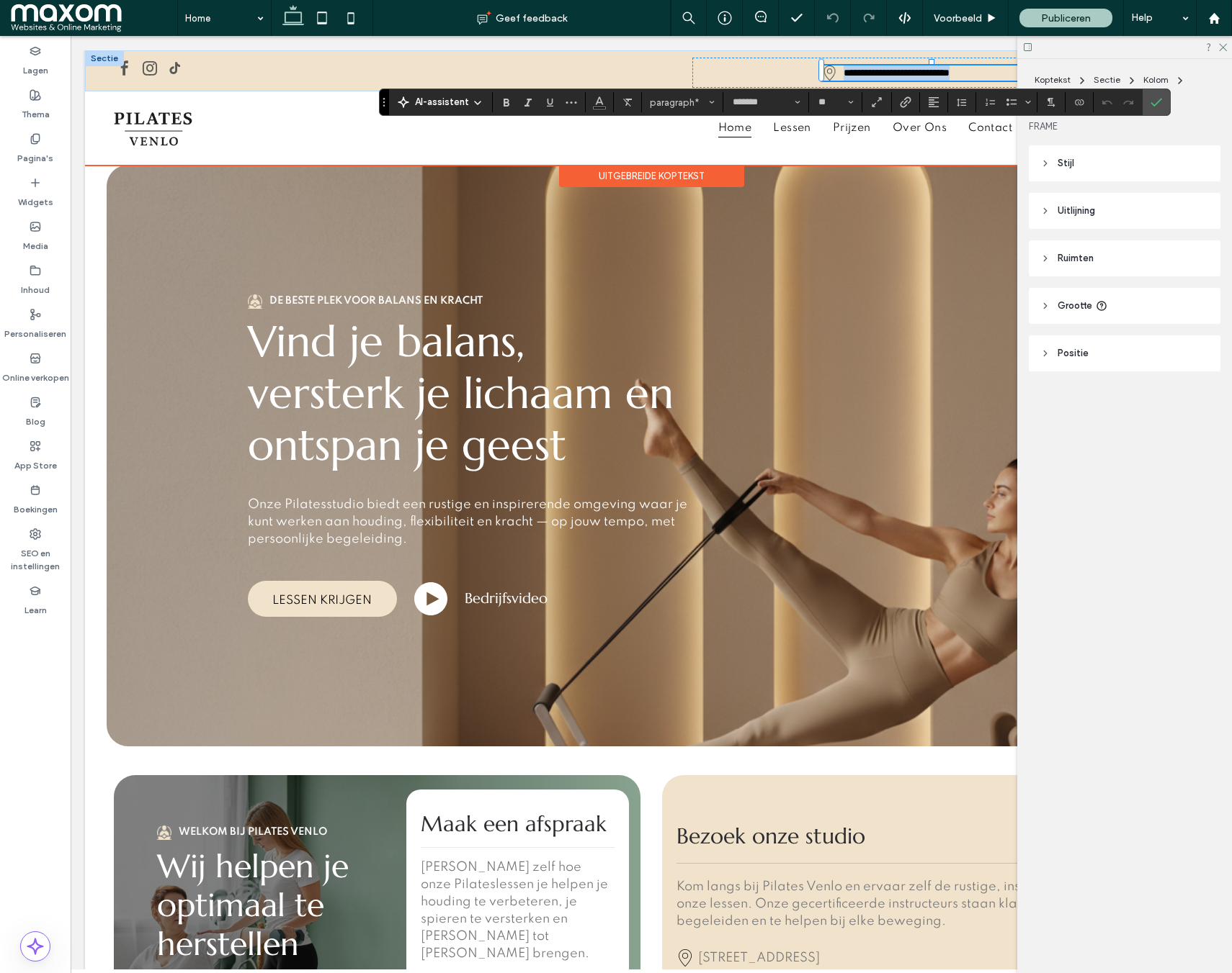
copy span "**********"
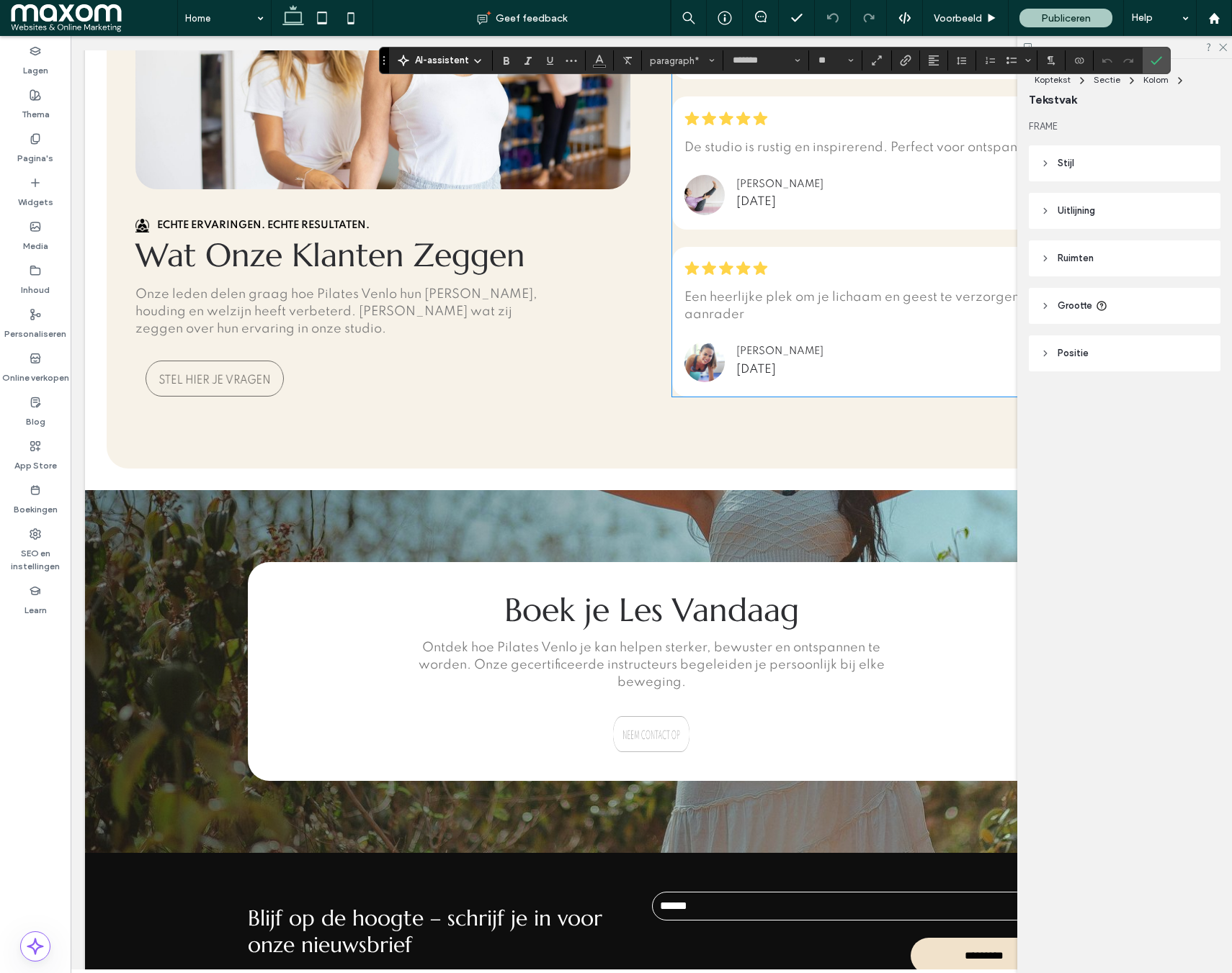
scroll to position [3700, 0]
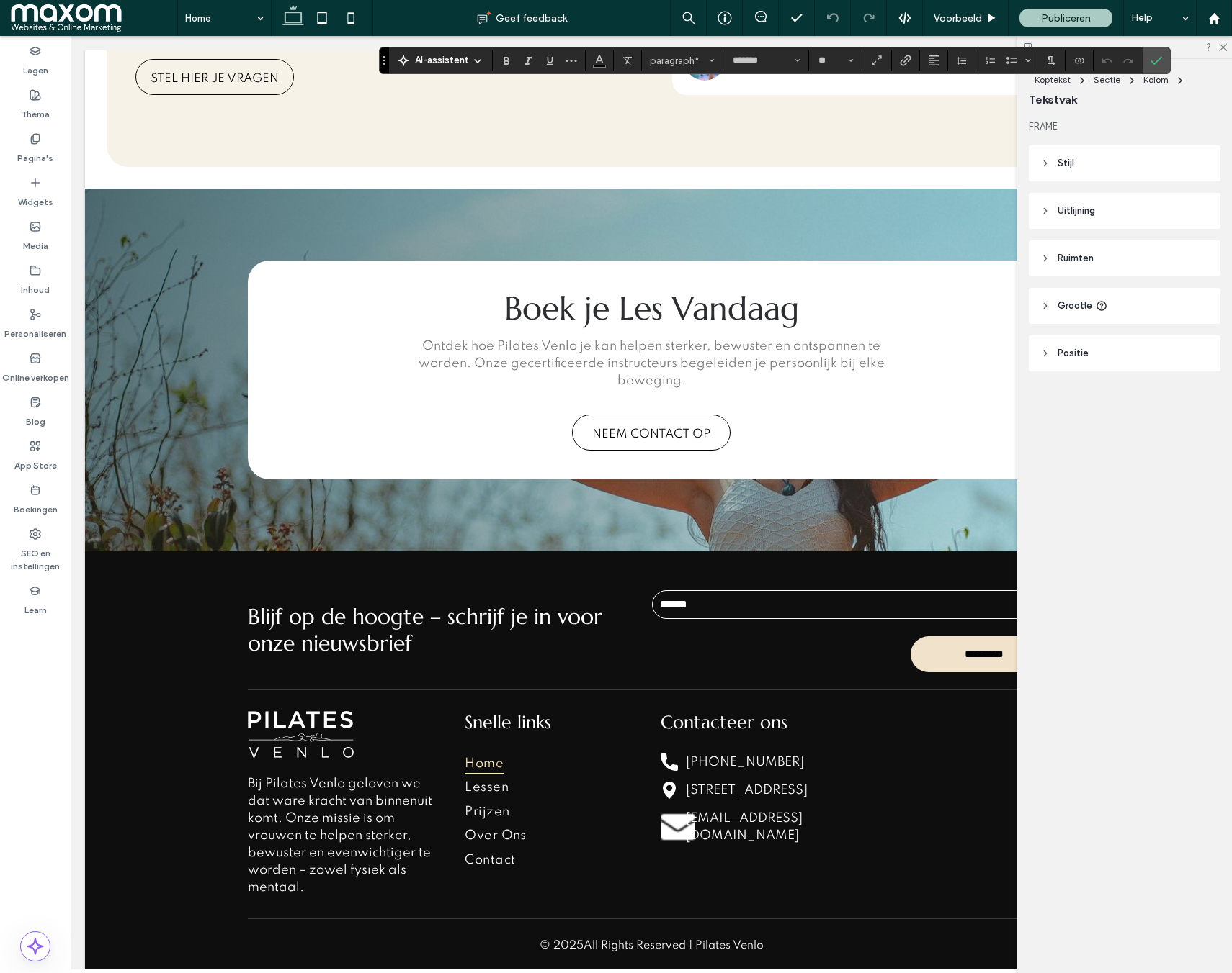
drag, startPoint x: 1159, startPoint y: 62, endPoint x: 1102, endPoint y: 156, distance: 109.9
click at [1159, 62] on icon "Bevestigen" at bounding box center [1156, 61] width 12 height 12
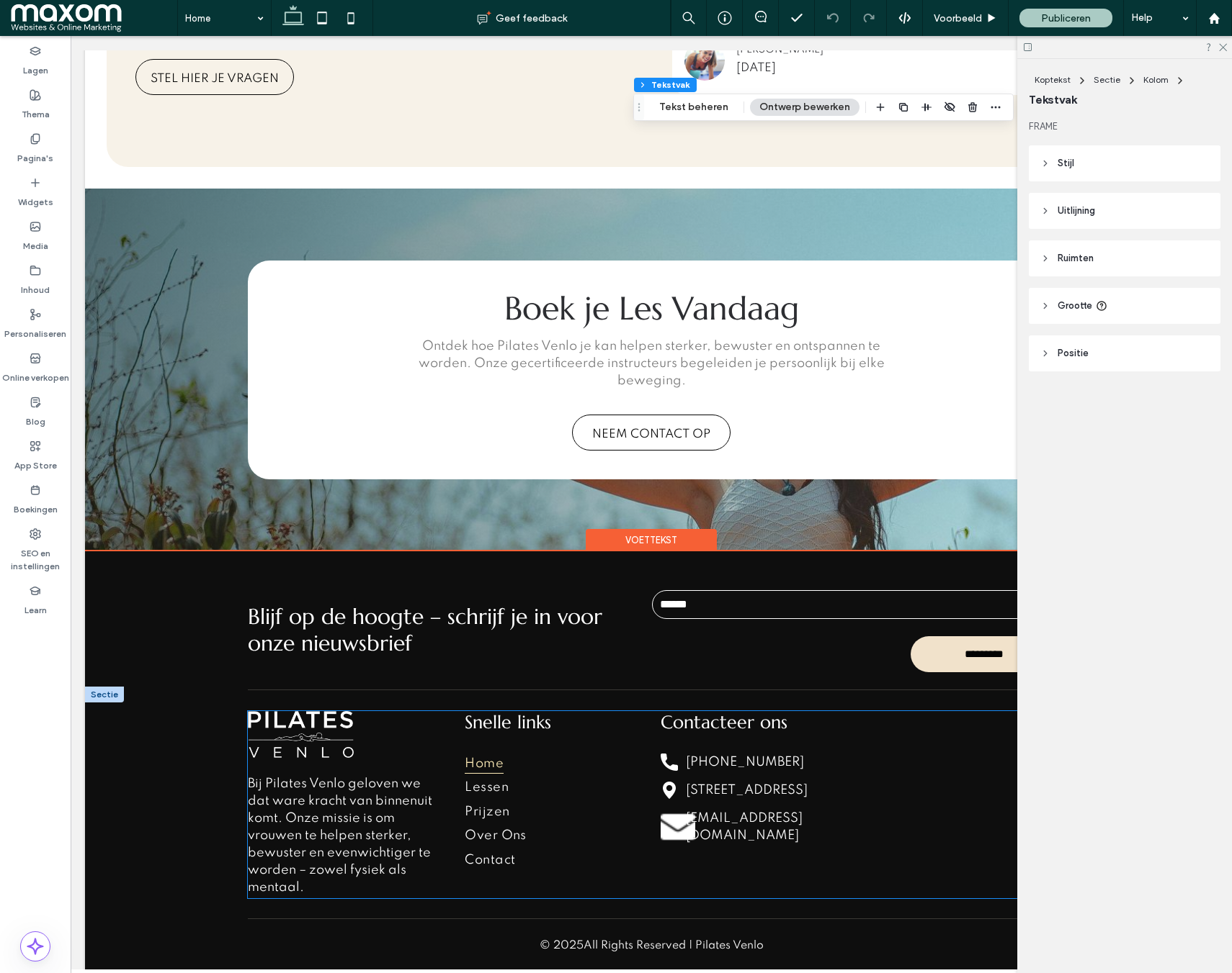
click at [910, 758] on div at bounding box center [958, 805] width 191 height 187
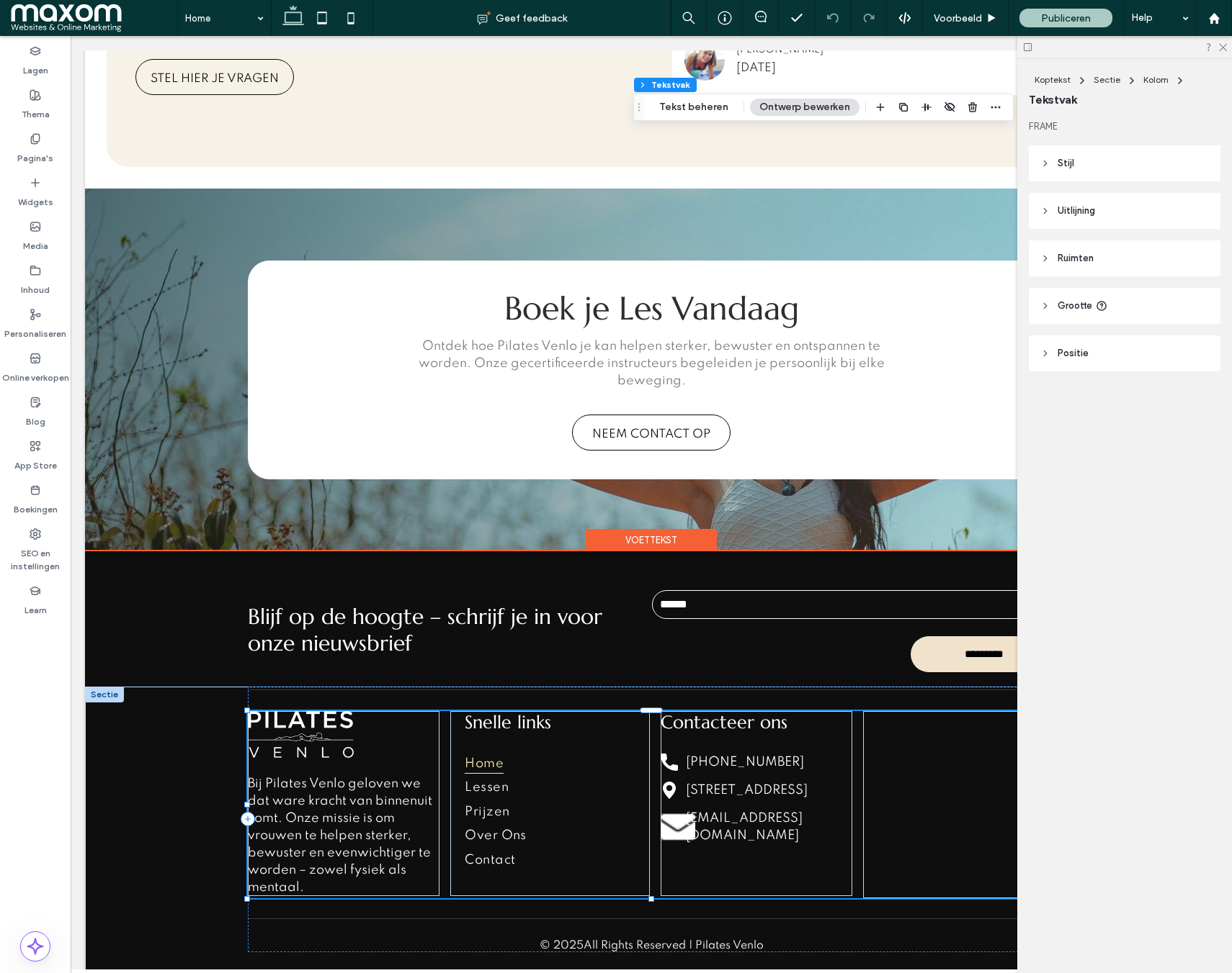
click at [910, 758] on div at bounding box center [958, 805] width 191 height 187
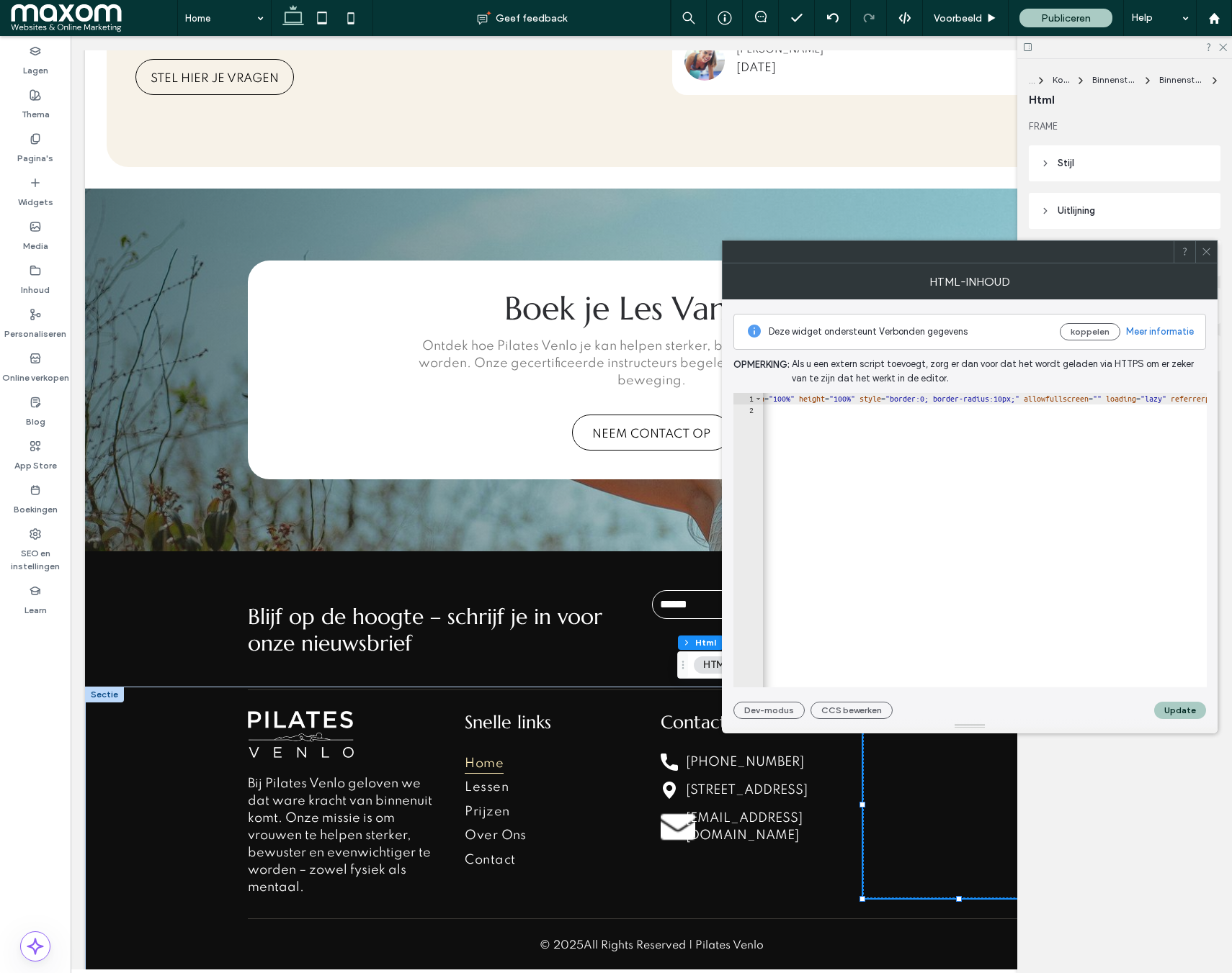
scroll to position [0, 188]
type textarea "**********"
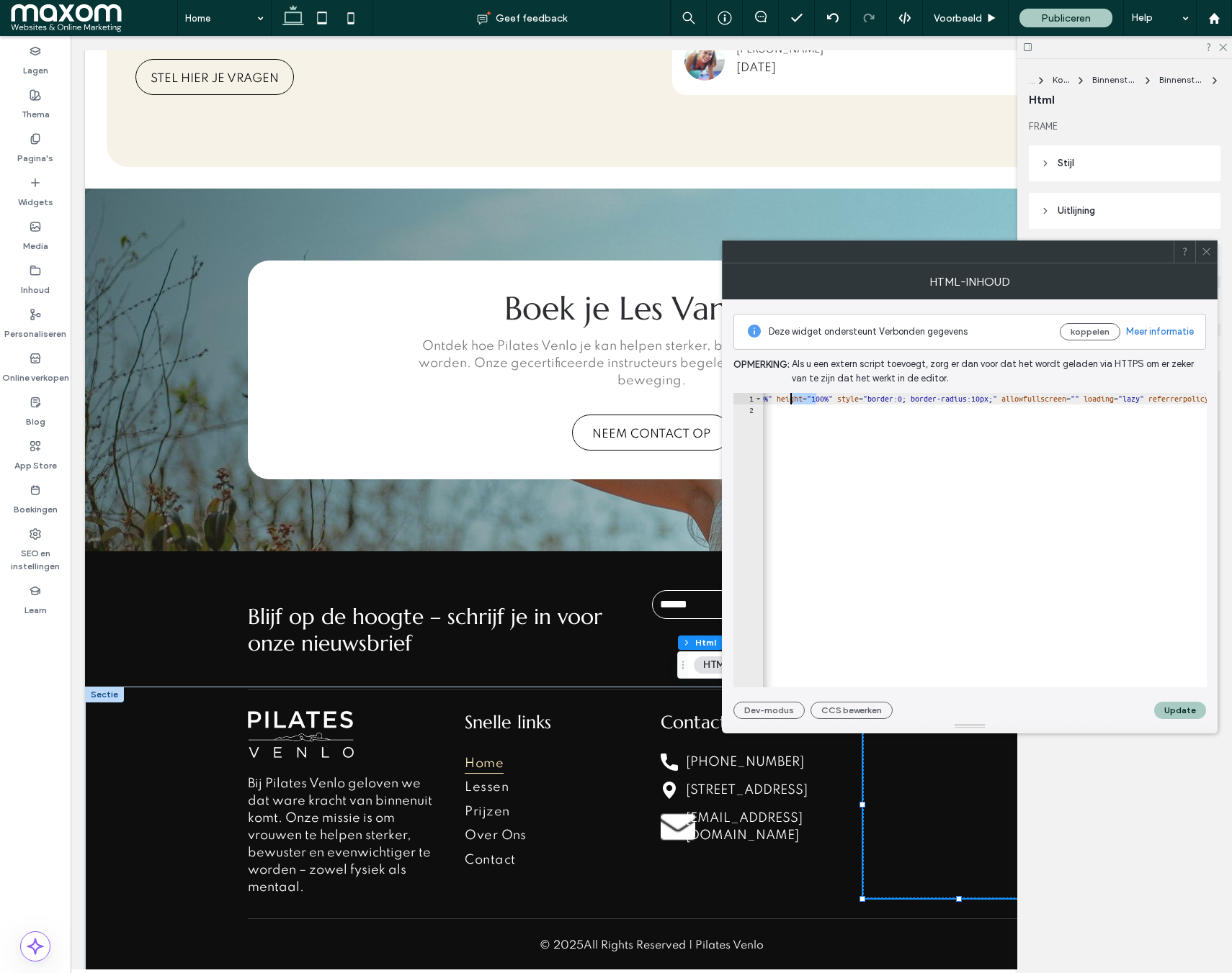
scroll to position [0, 0]
type textarea "*********"
drag, startPoint x: 846, startPoint y: 430, endPoint x: 747, endPoint y: 396, distance: 104.7
click at [747, 396] on div "********* 1 2 < iframe src = "[URL][DOMAIN_NAME]" width = "100%" height = "100%…" at bounding box center [969, 540] width 473 height 294
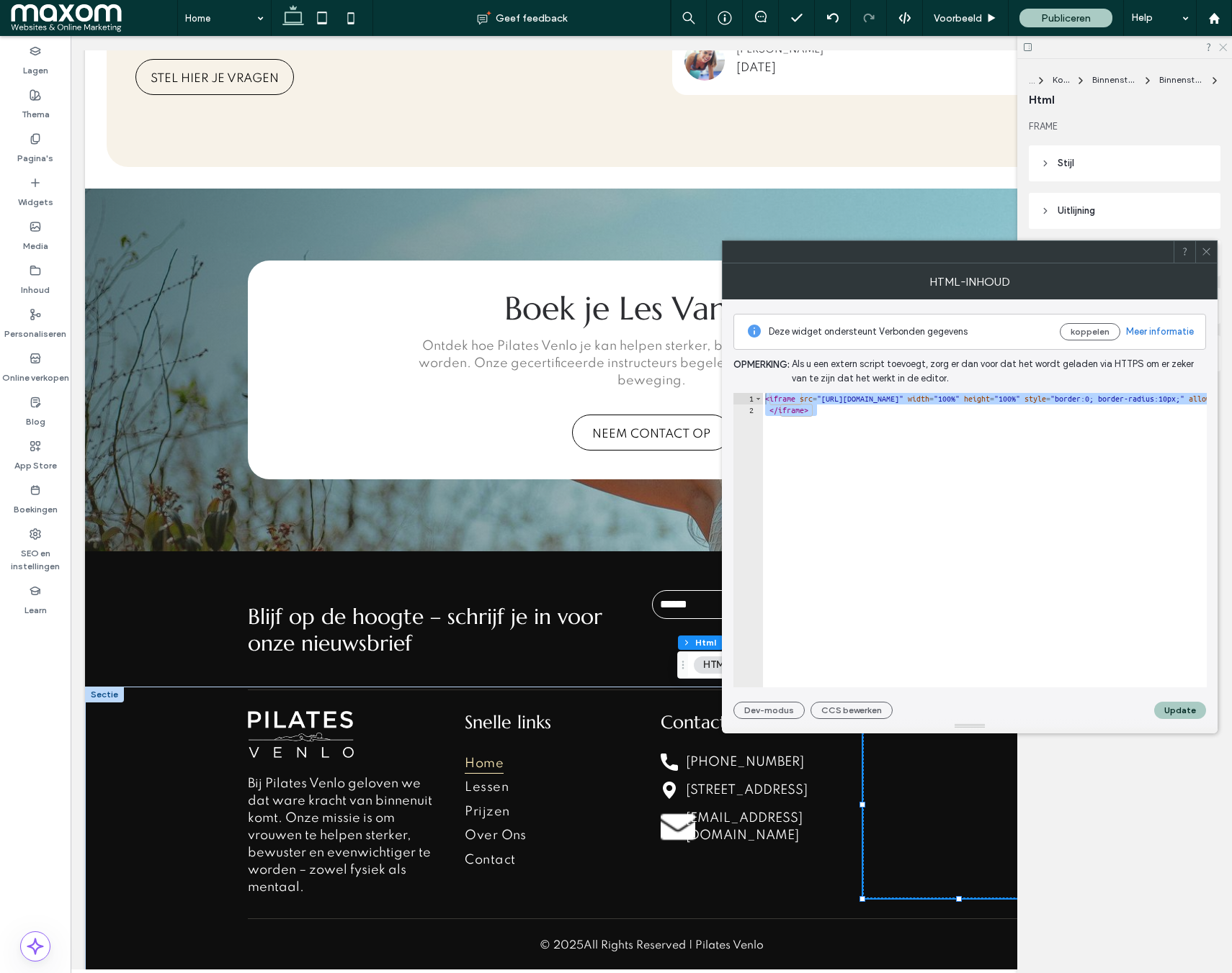
click at [1223, 48] on icon at bounding box center [1222, 46] width 10 height 10
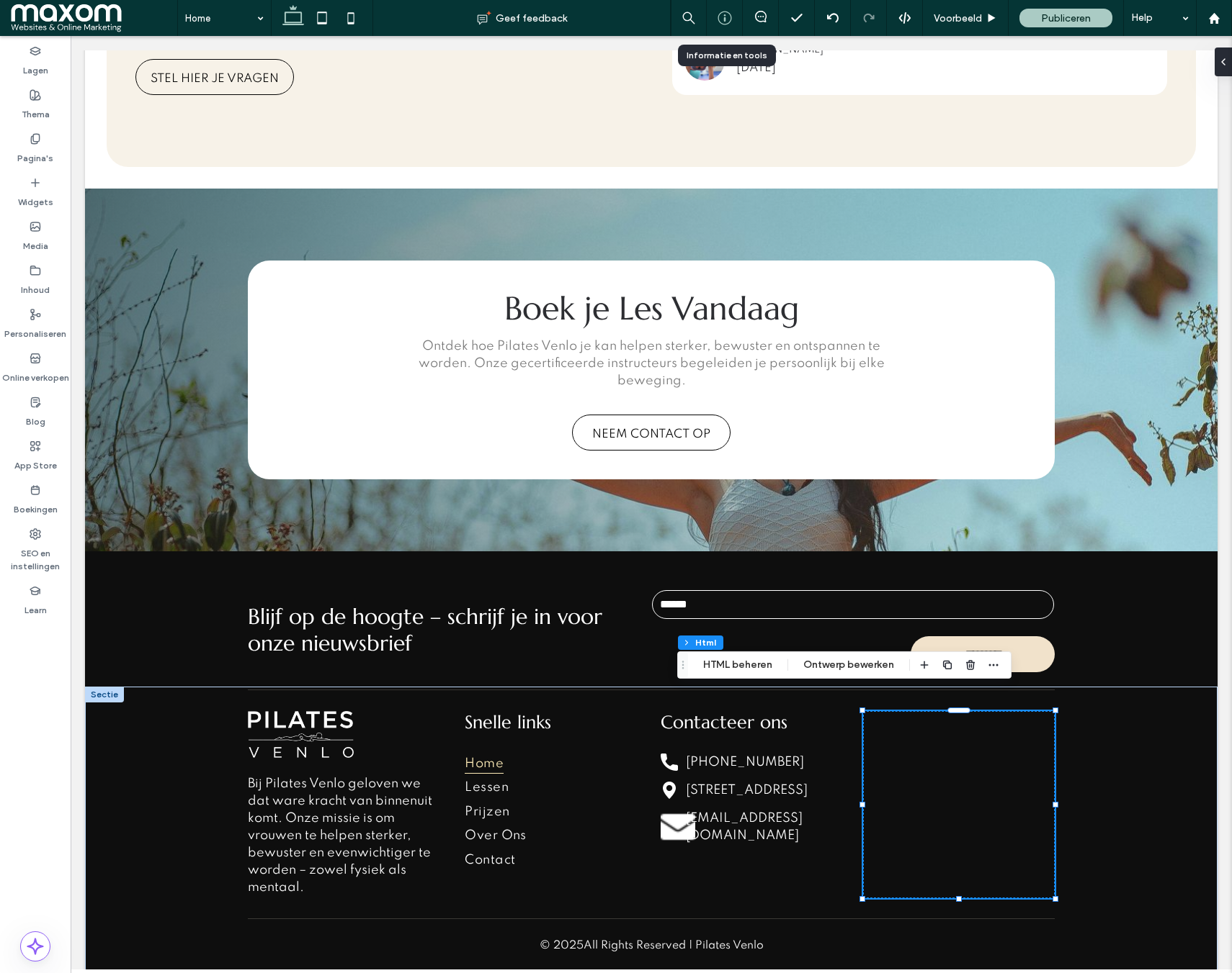
click at [724, 18] on use at bounding box center [724, 18] width 13 height 13
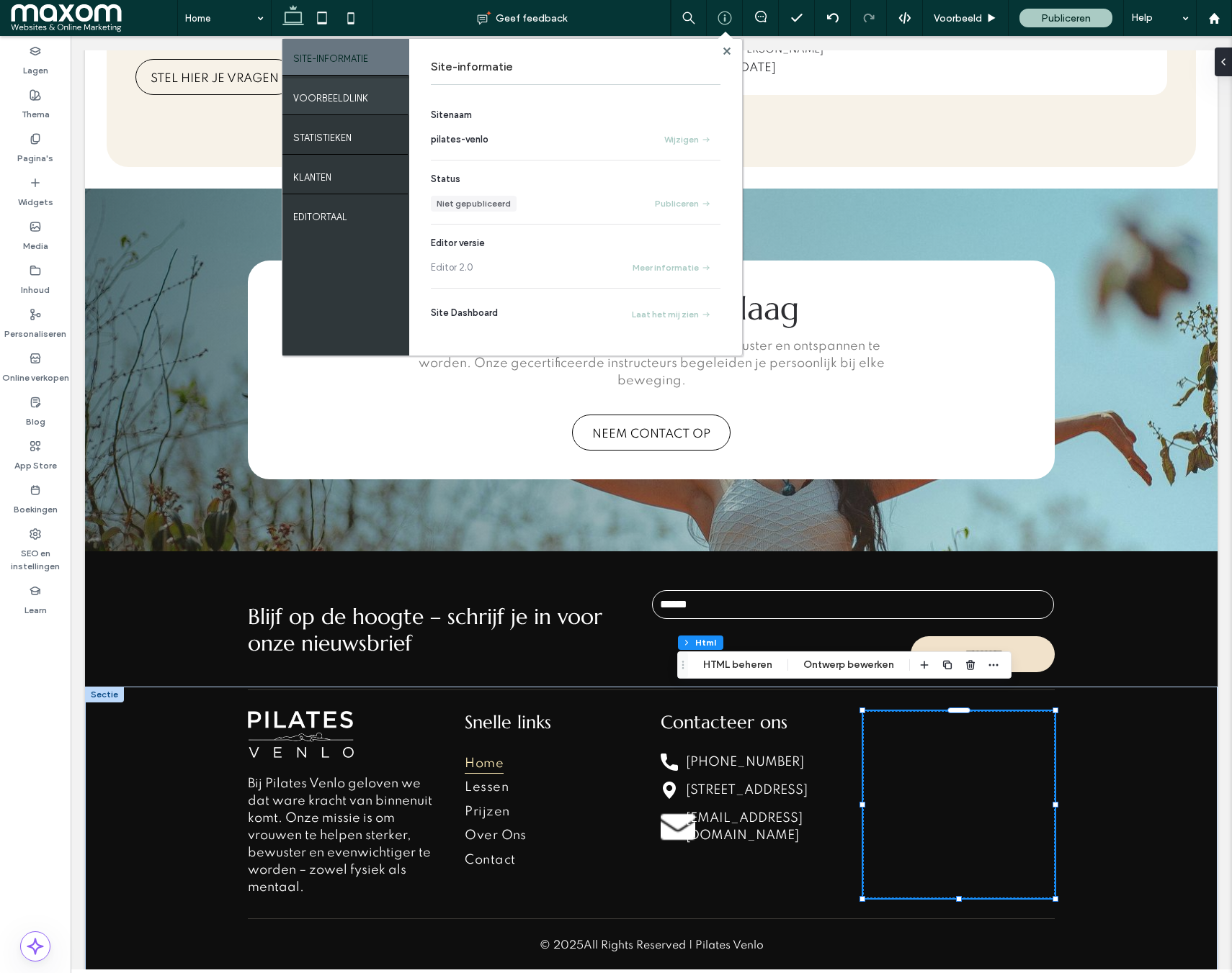
click at [345, 96] on label "VOORBEELDLINK" at bounding box center [331, 94] width 75 height 18
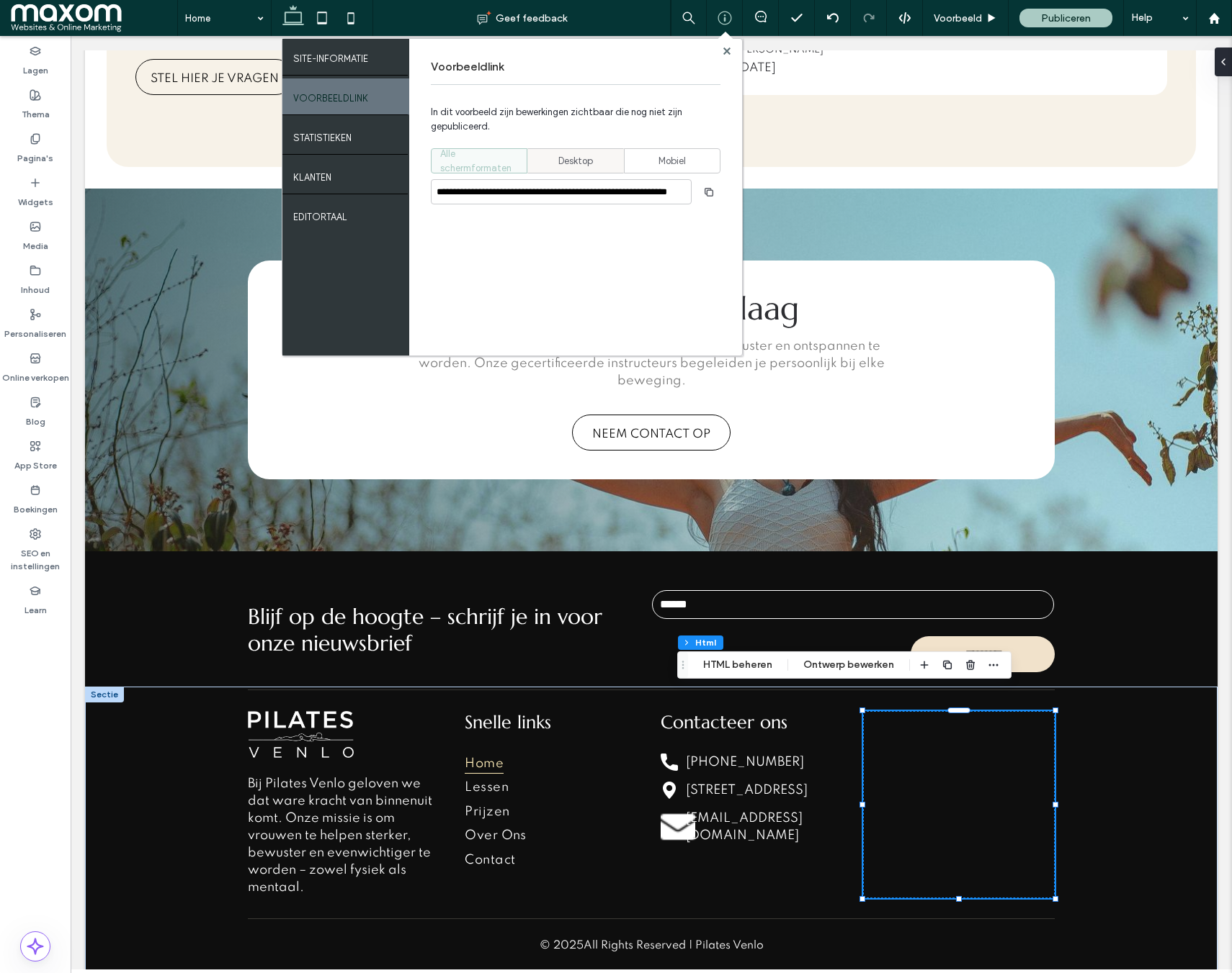
click at [538, 165] on div "Desktop" at bounding box center [575, 161] width 78 height 24
type input "**********"
click at [699, 195] on span "button" at bounding box center [709, 192] width 23 height 23
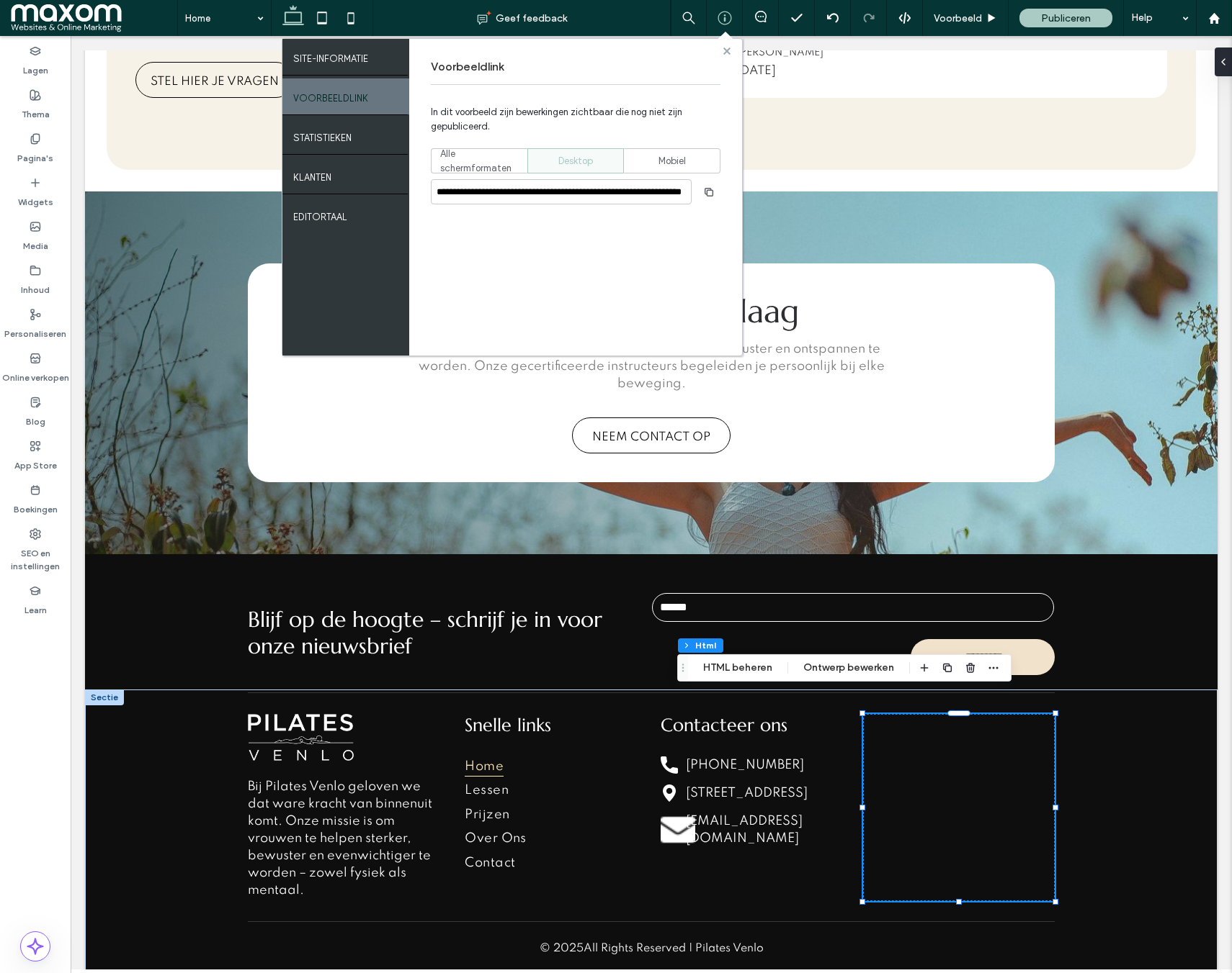
click at [725, 50] on use at bounding box center [725, 50] width 7 height 7
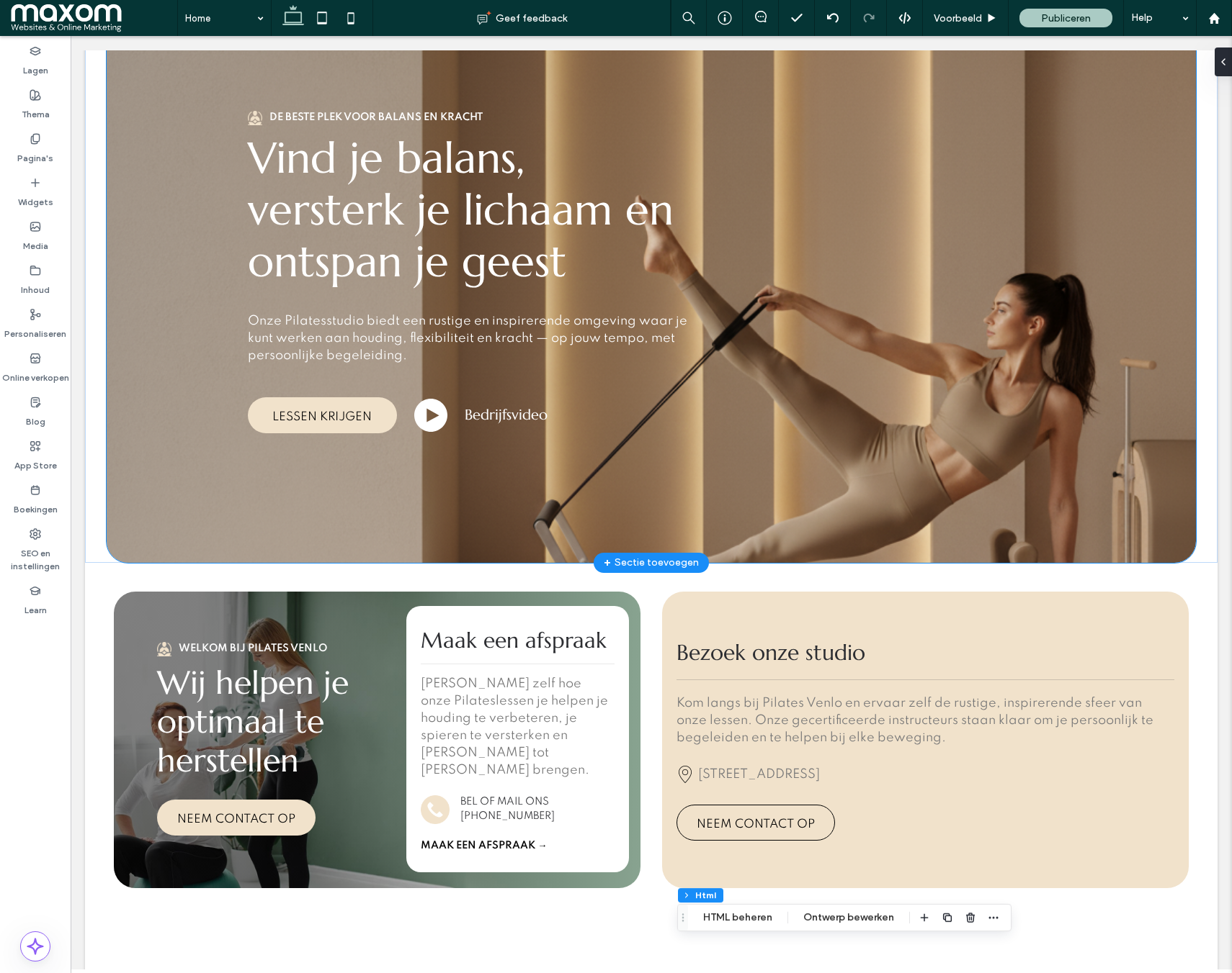
scroll to position [0, 0]
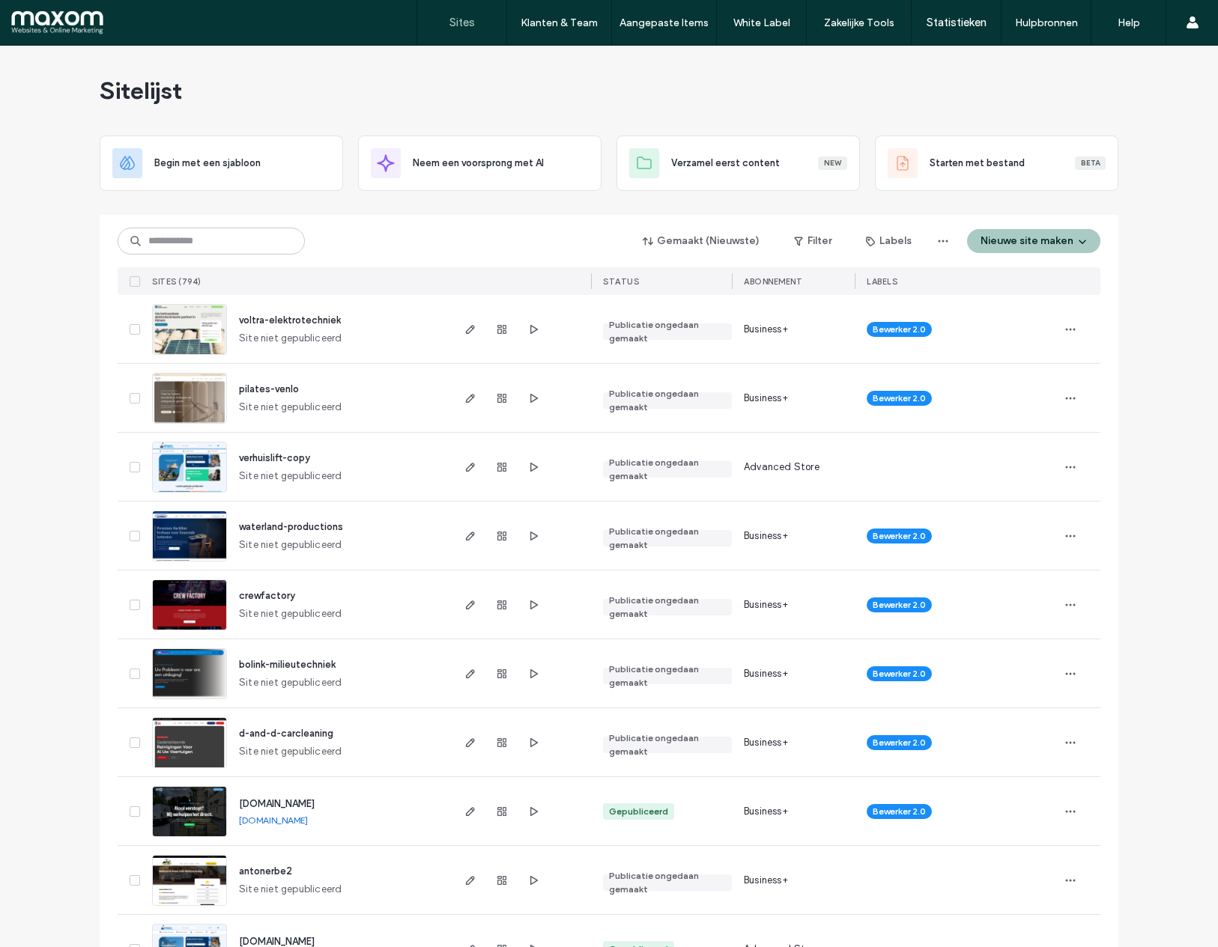
click at [466, 329] on use "button" at bounding box center [470, 329] width 9 height 9
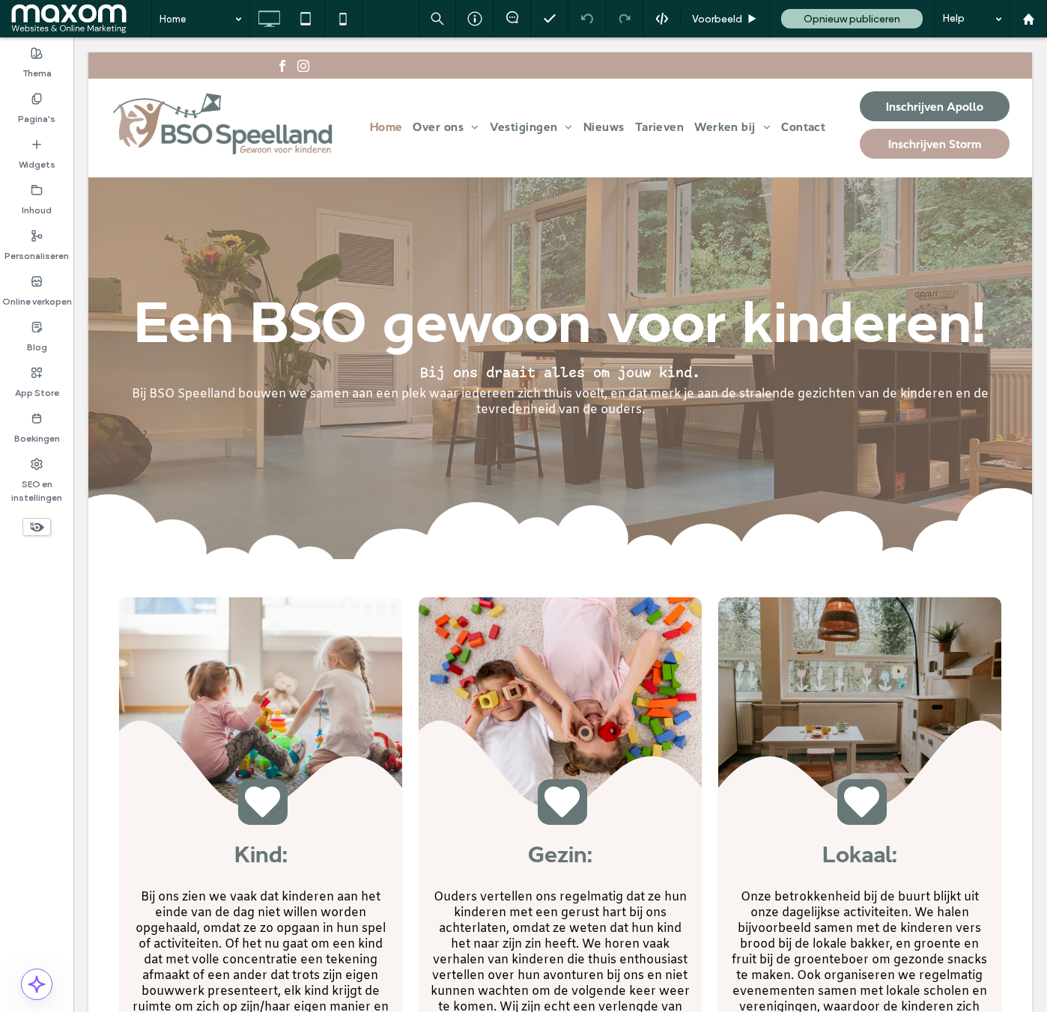
scroll to position [61, 0]
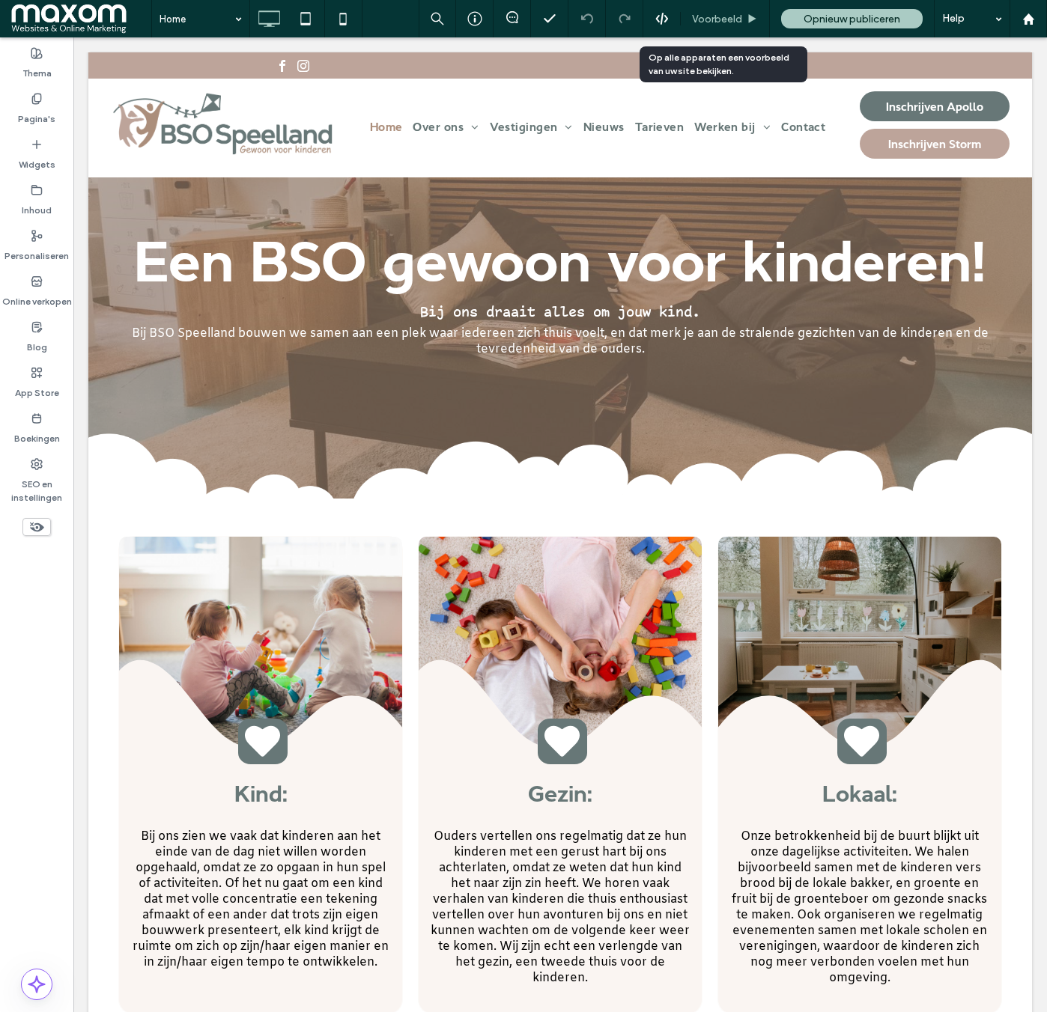
click at [731, 13] on span "Voorbeeld" at bounding box center [717, 19] width 50 height 13
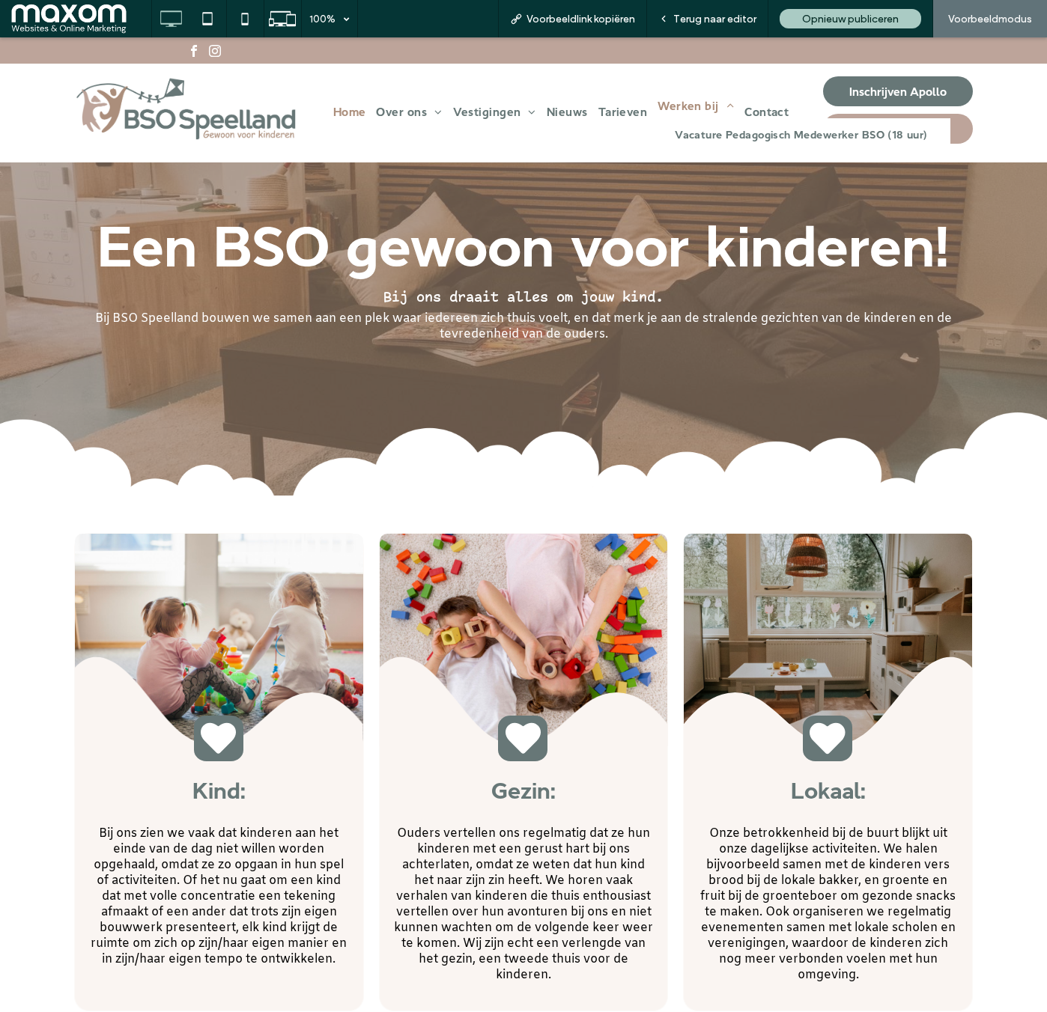
drag, startPoint x: 663, startPoint y: 116, endPoint x: 664, endPoint y: 154, distance: 37.4
click at [663, 112] on span "Werken bij" at bounding box center [695, 106] width 76 height 13
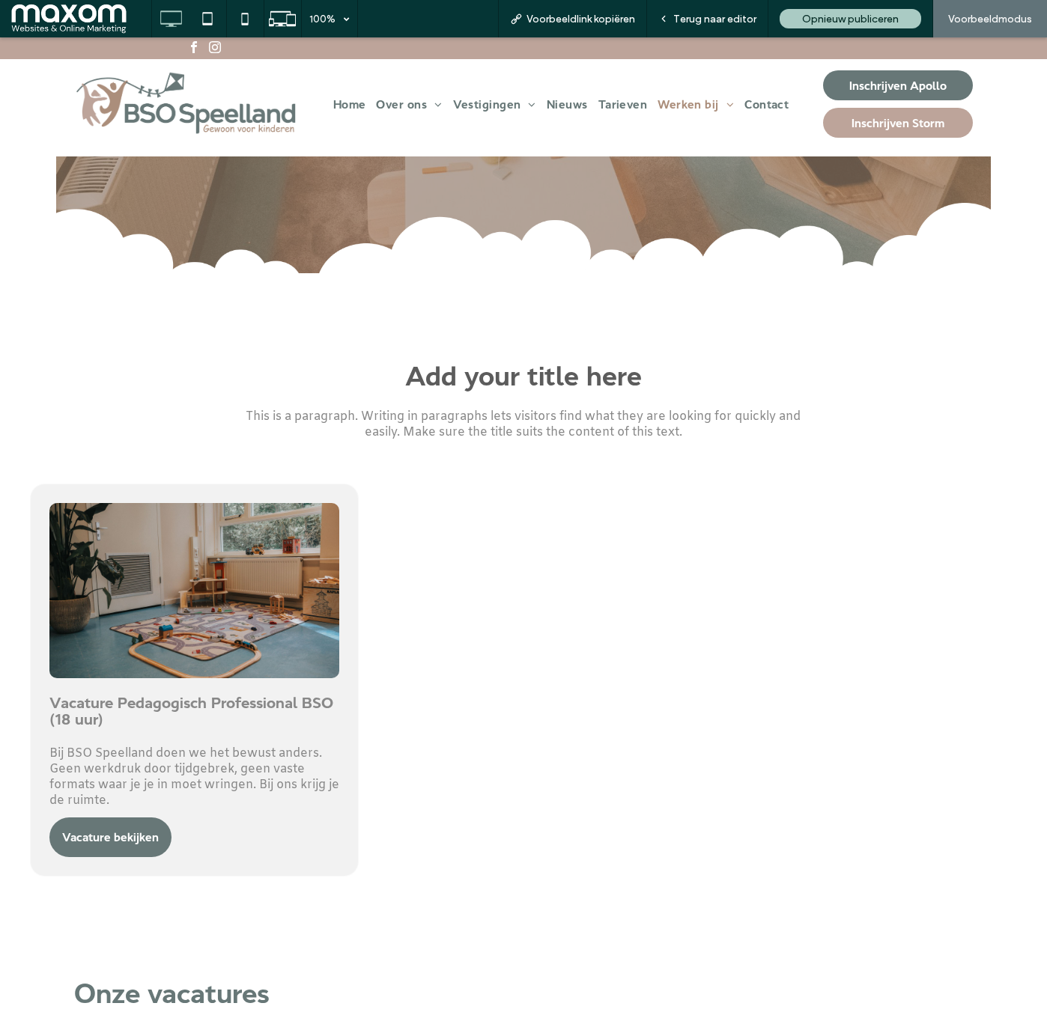
scroll to position [520, 0]
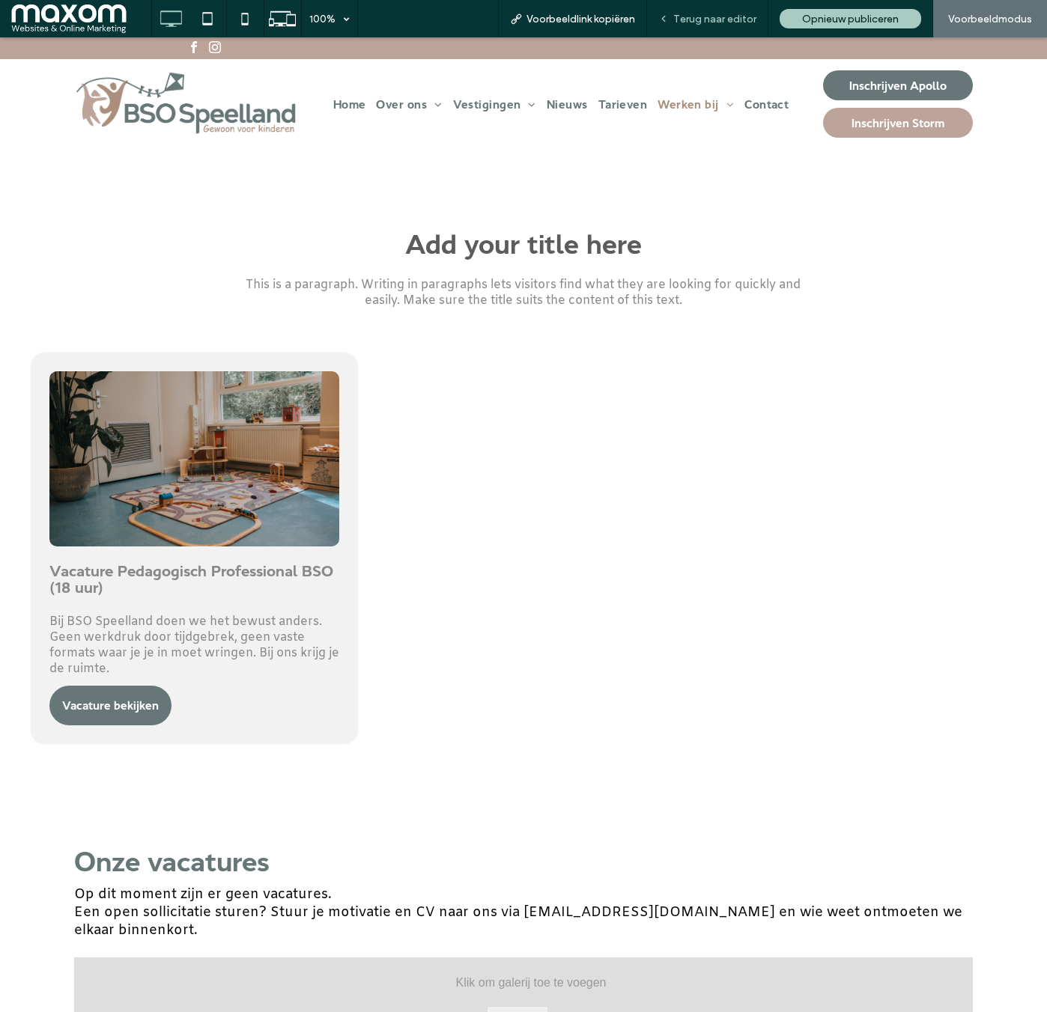
click at [724, 17] on span "Terug naar editor" at bounding box center [714, 19] width 83 height 13
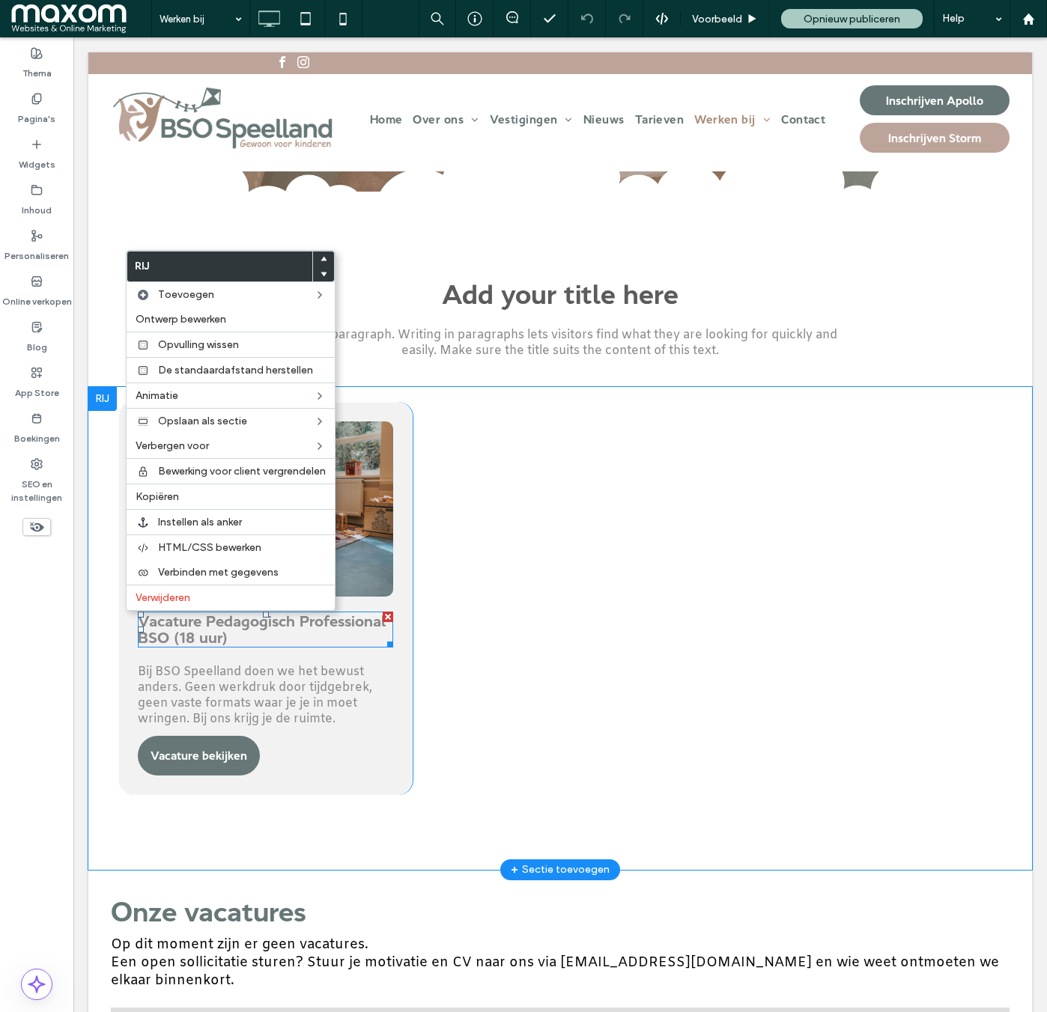
scroll to position [476, 0]
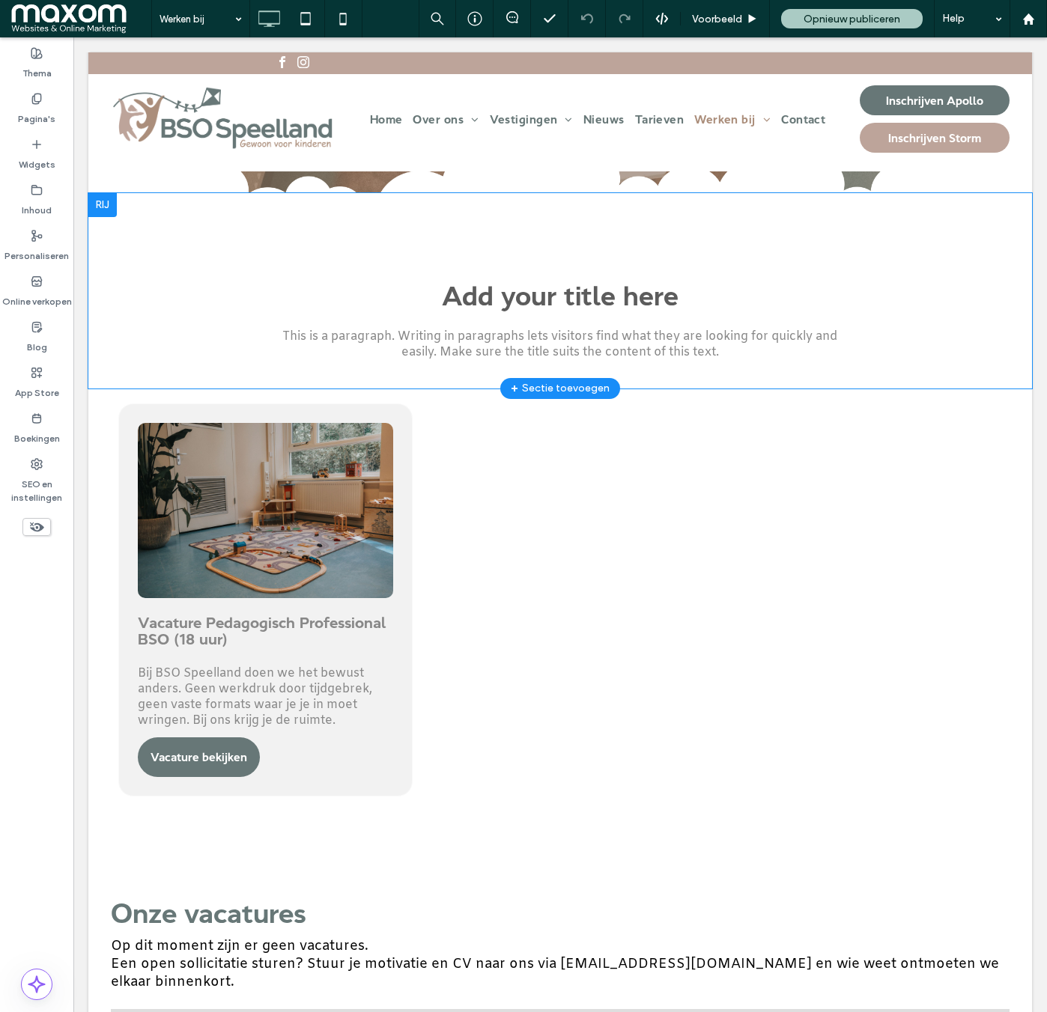
click at [106, 207] on div at bounding box center [102, 205] width 28 height 24
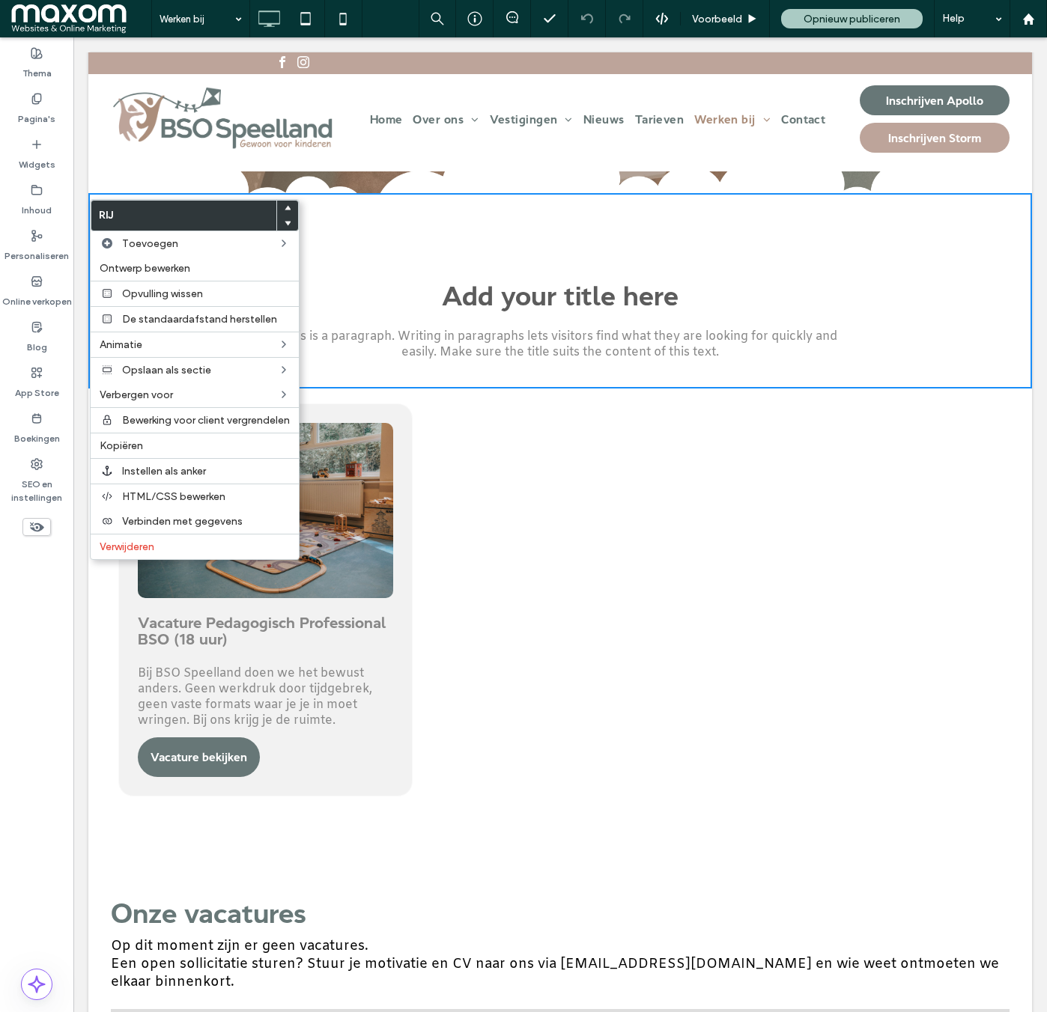
scroll to position [476, 0]
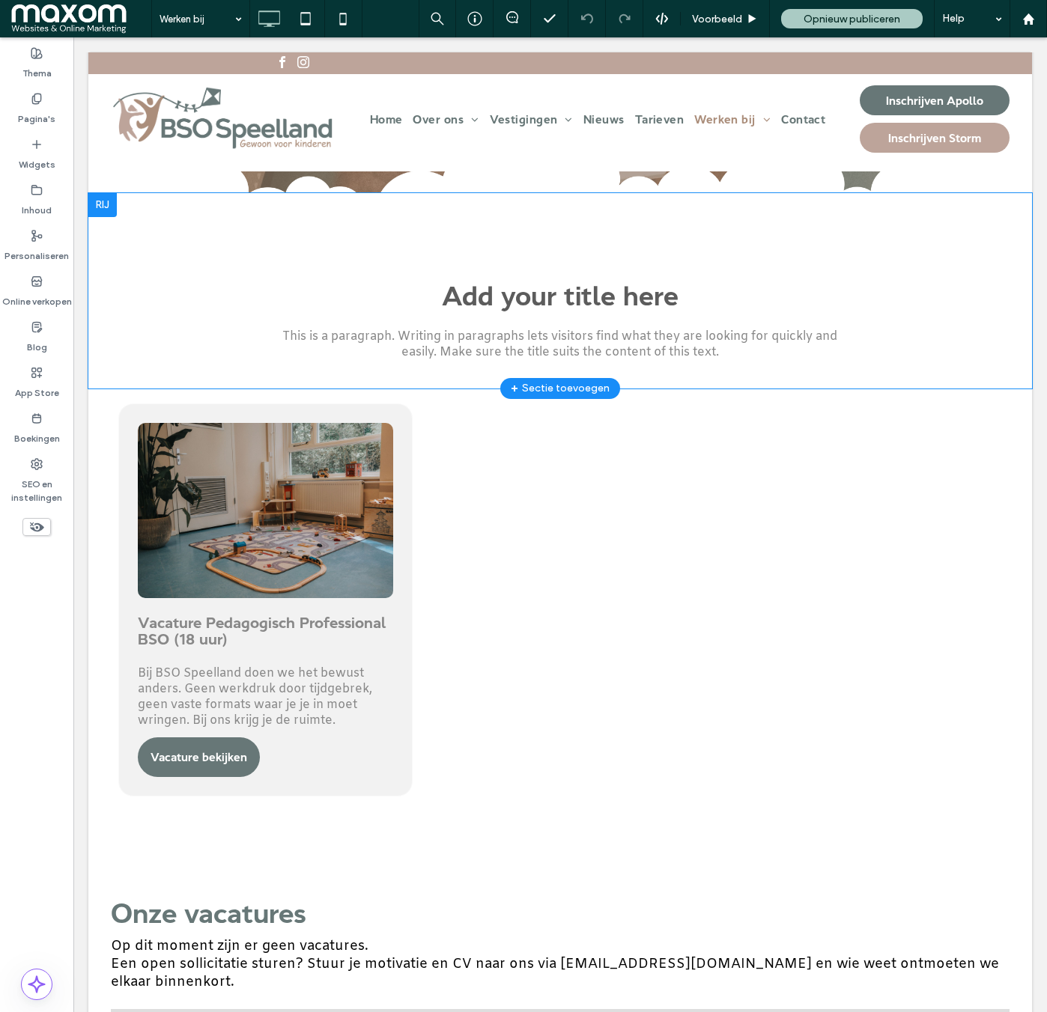
click at [107, 210] on div at bounding box center [102, 205] width 28 height 24
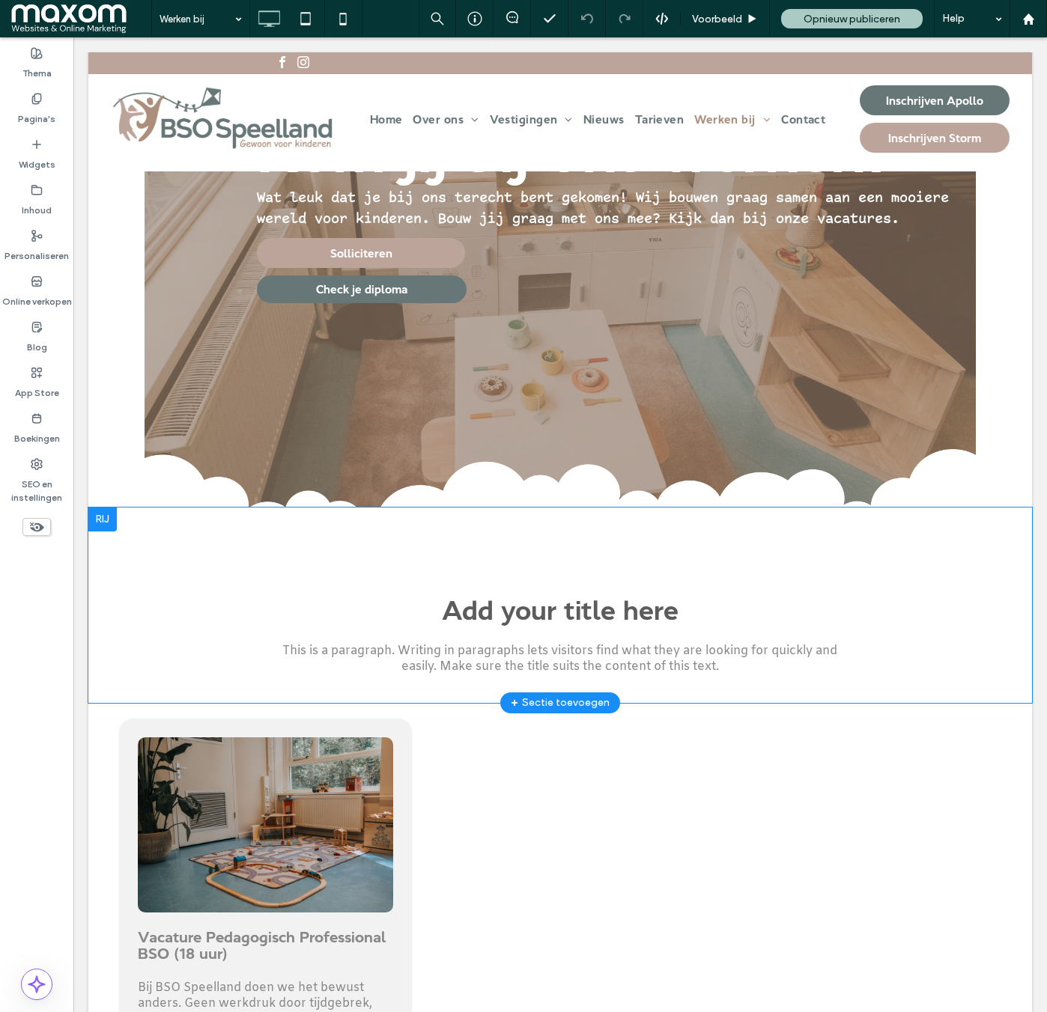
scroll to position [144, 0]
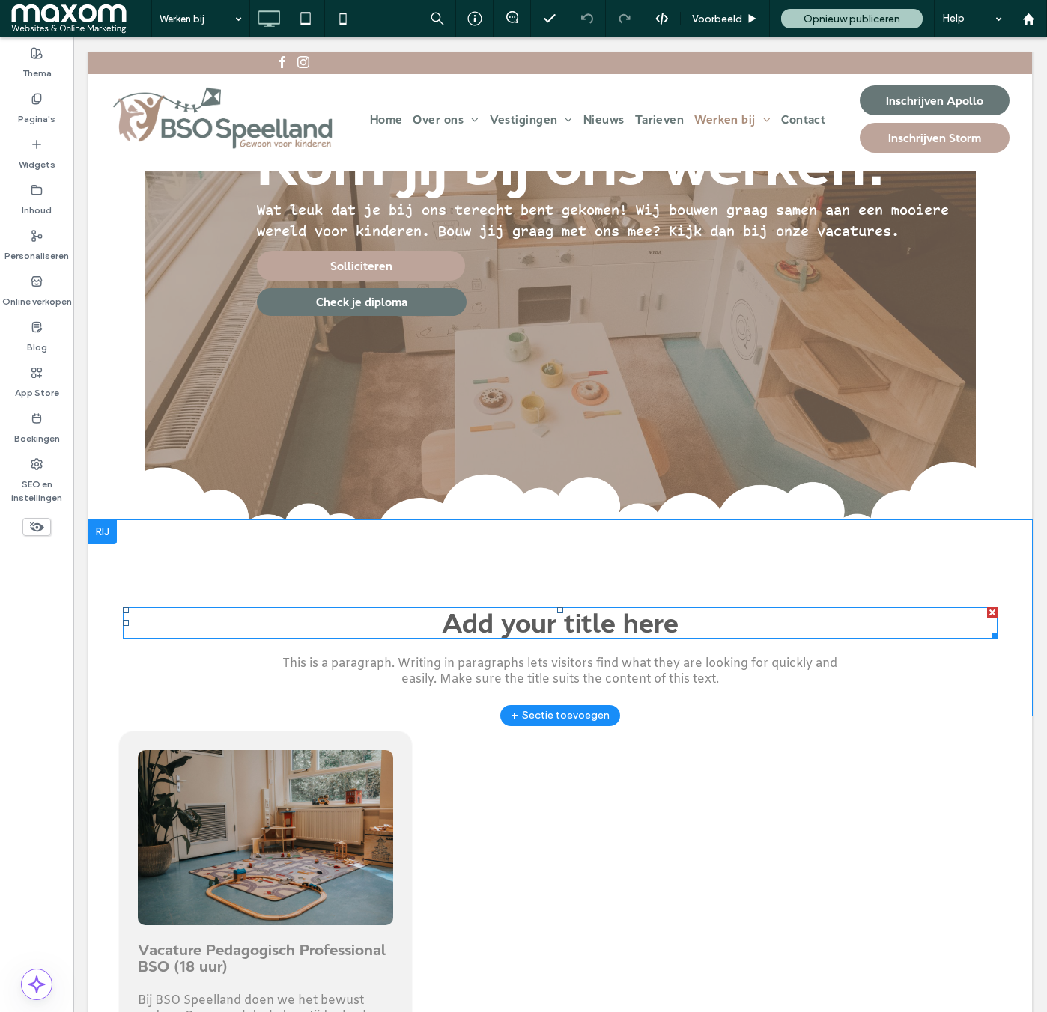
drag, startPoint x: 991, startPoint y: 620, endPoint x: 1064, endPoint y: 657, distance: 82.4
click at [991, 618] on div at bounding box center [992, 612] width 10 height 10
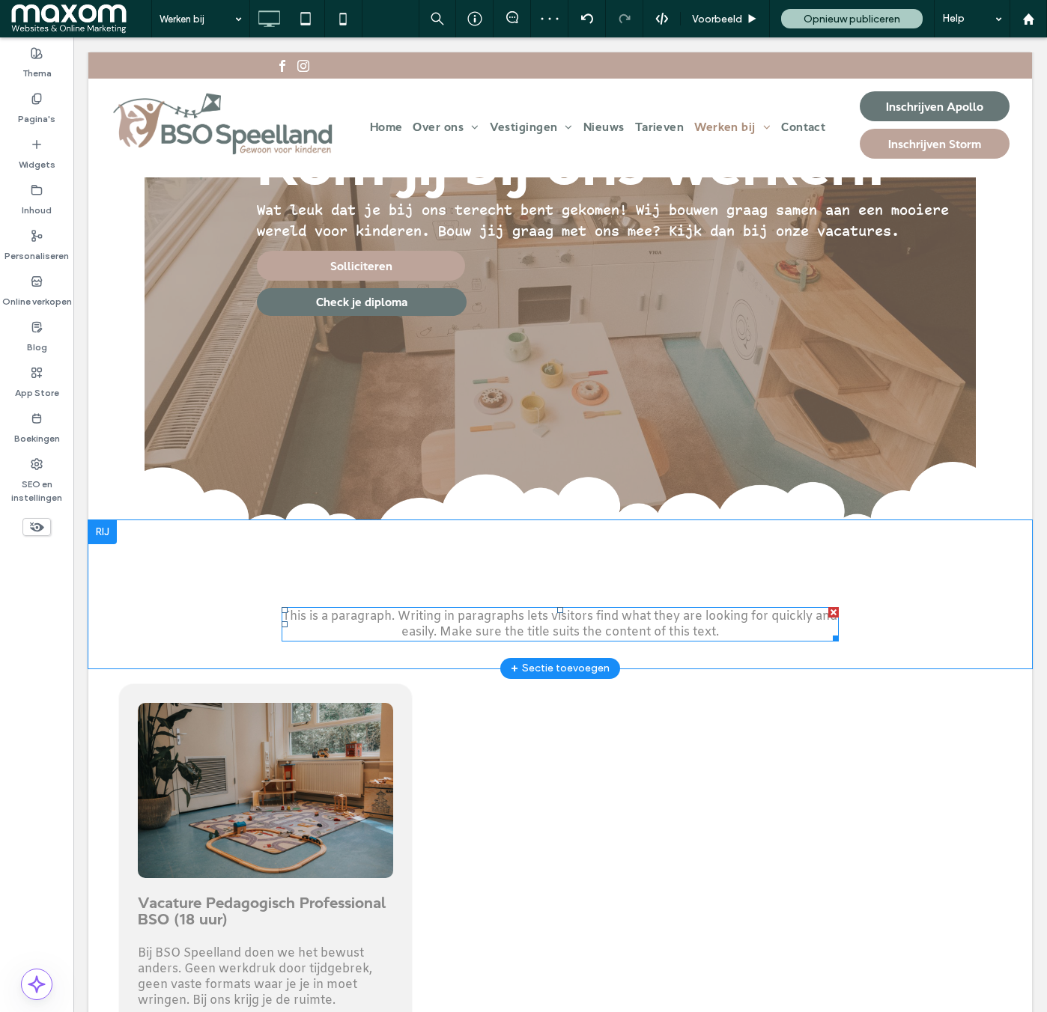
click at [833, 618] on div at bounding box center [833, 612] width 10 height 10
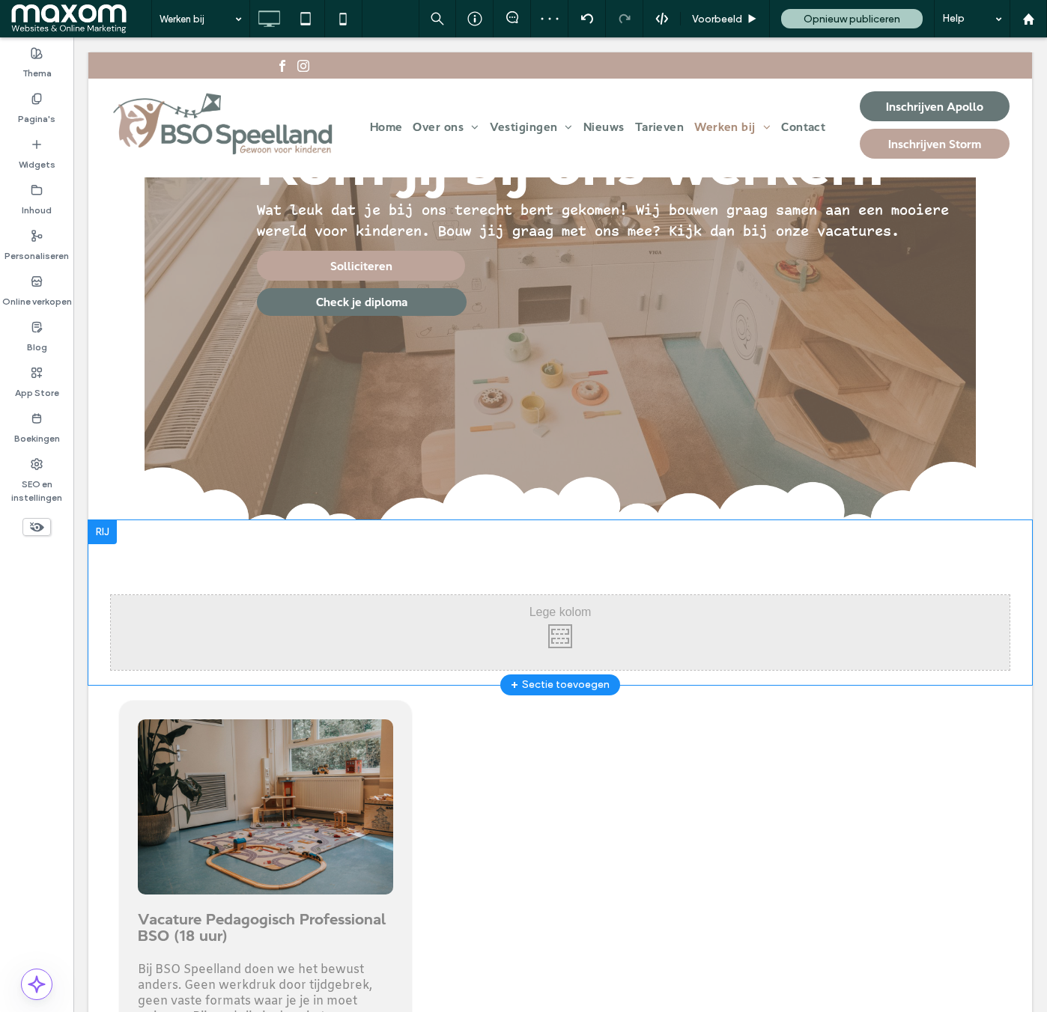
click at [107, 541] on div at bounding box center [102, 532] width 28 height 24
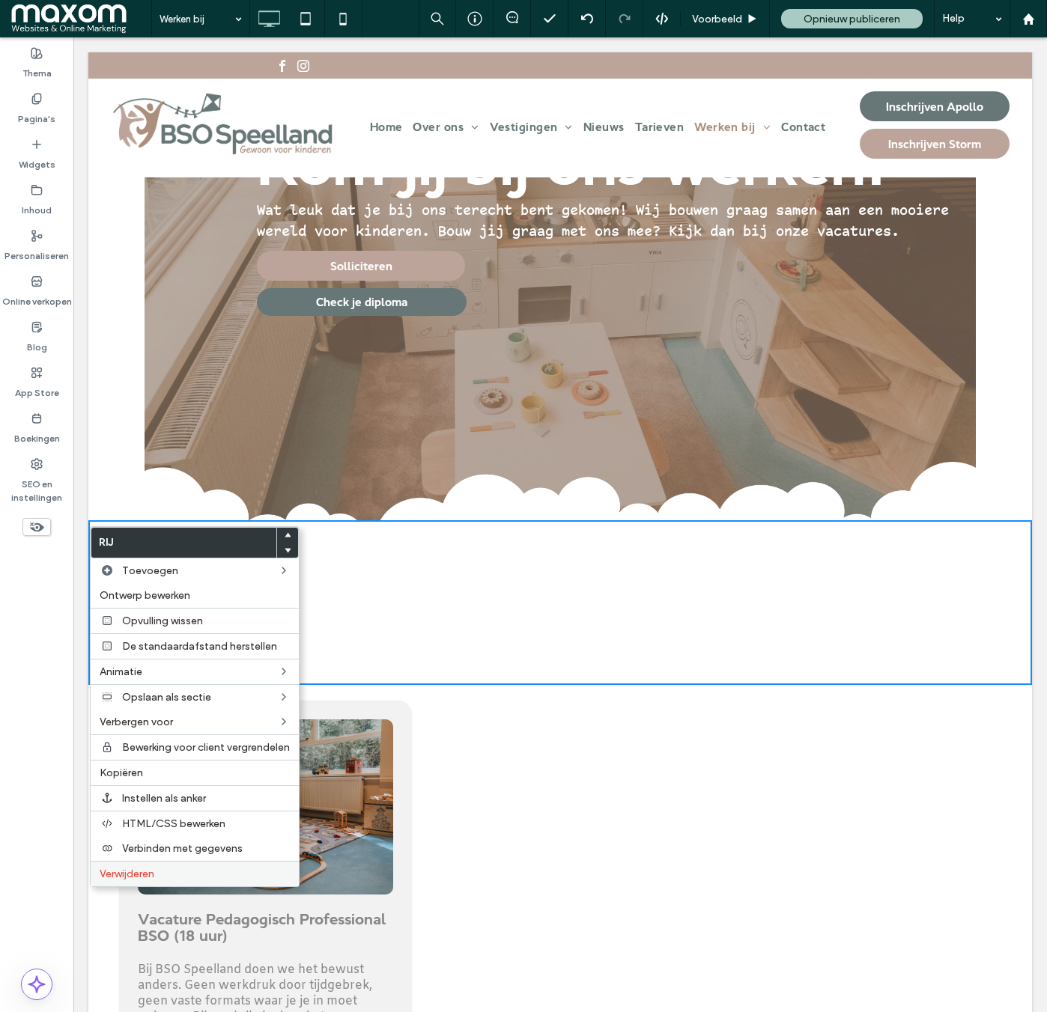
click at [198, 866] on div "Verwijderen" at bounding box center [195, 873] width 208 height 25
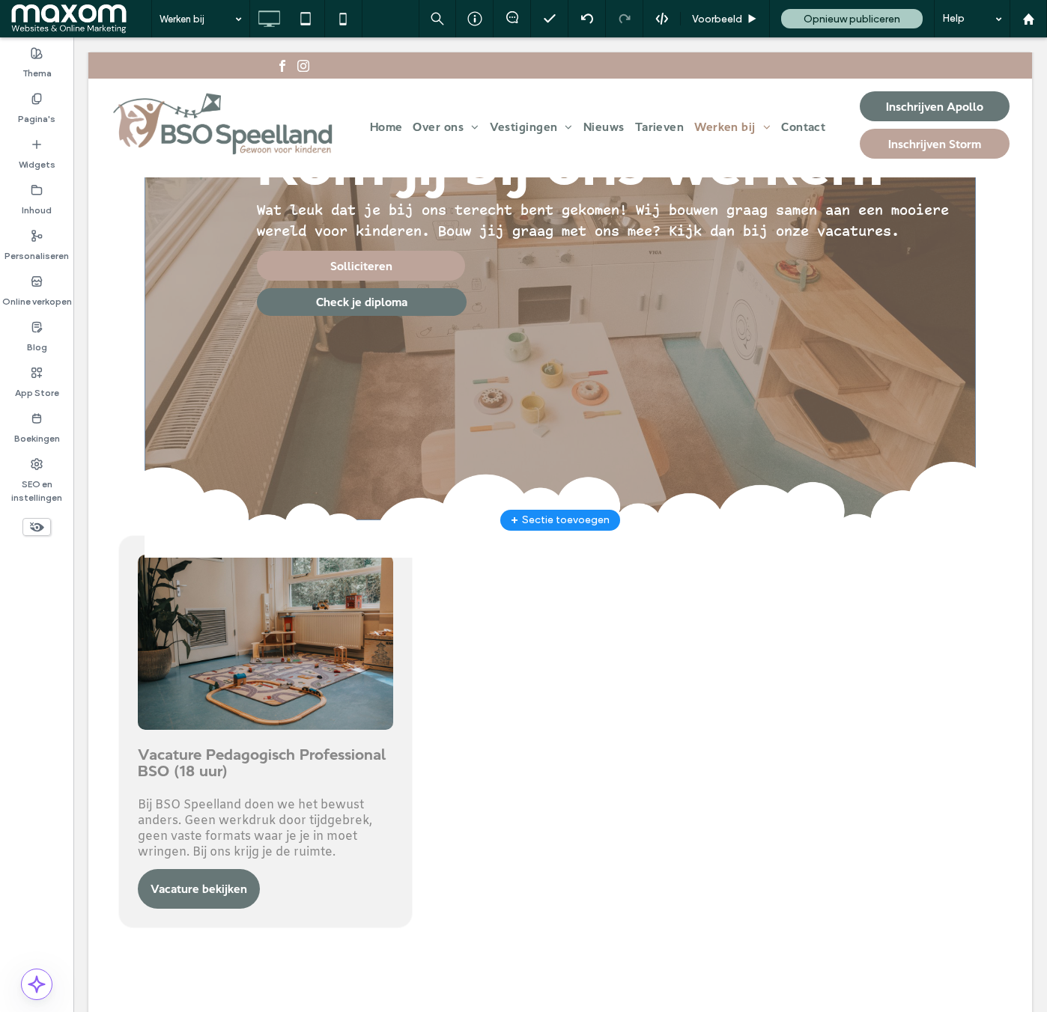
drag, startPoint x: 965, startPoint y: 525, endPoint x: 675, endPoint y: 583, distance: 294.7
click at [965, 520] on div at bounding box center [560, 519] width 831 height 4
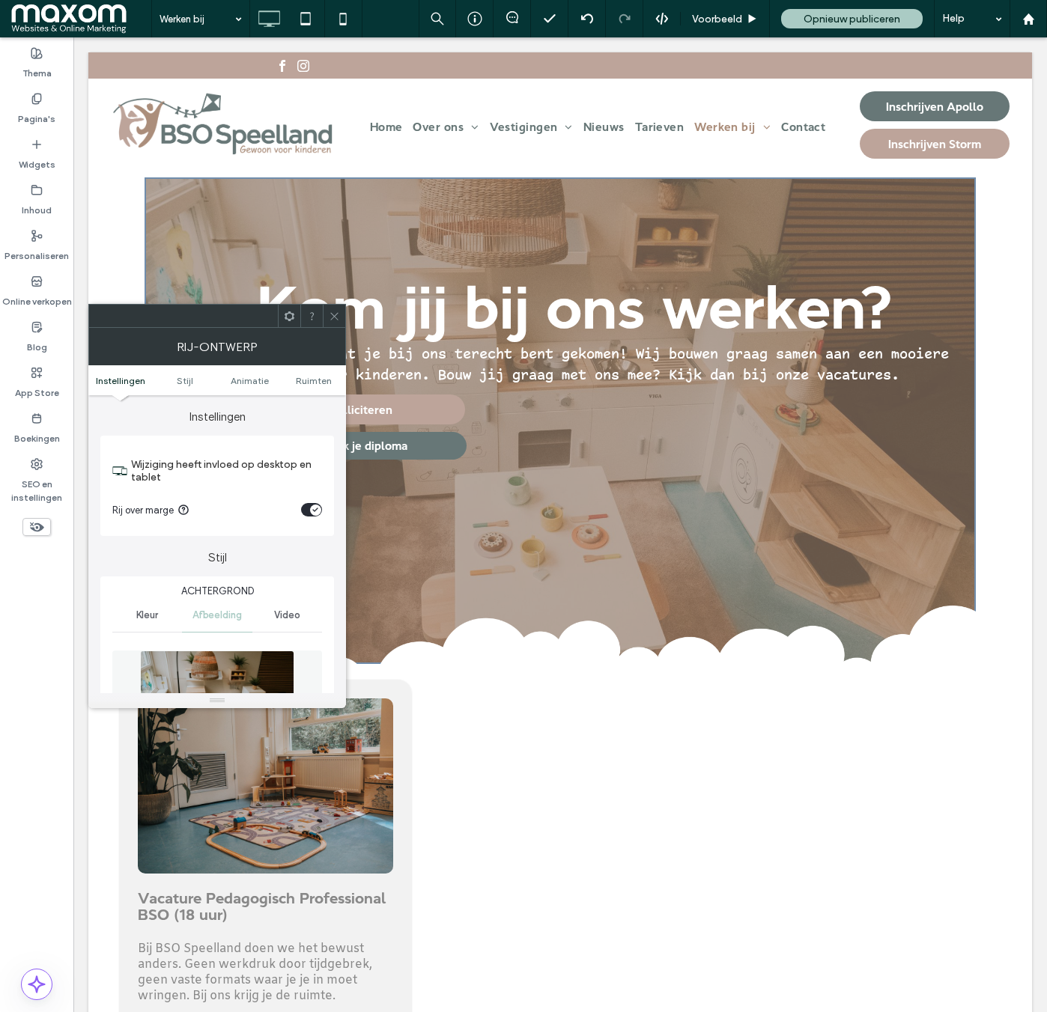
click at [338, 314] on icon at bounding box center [334, 316] width 11 height 11
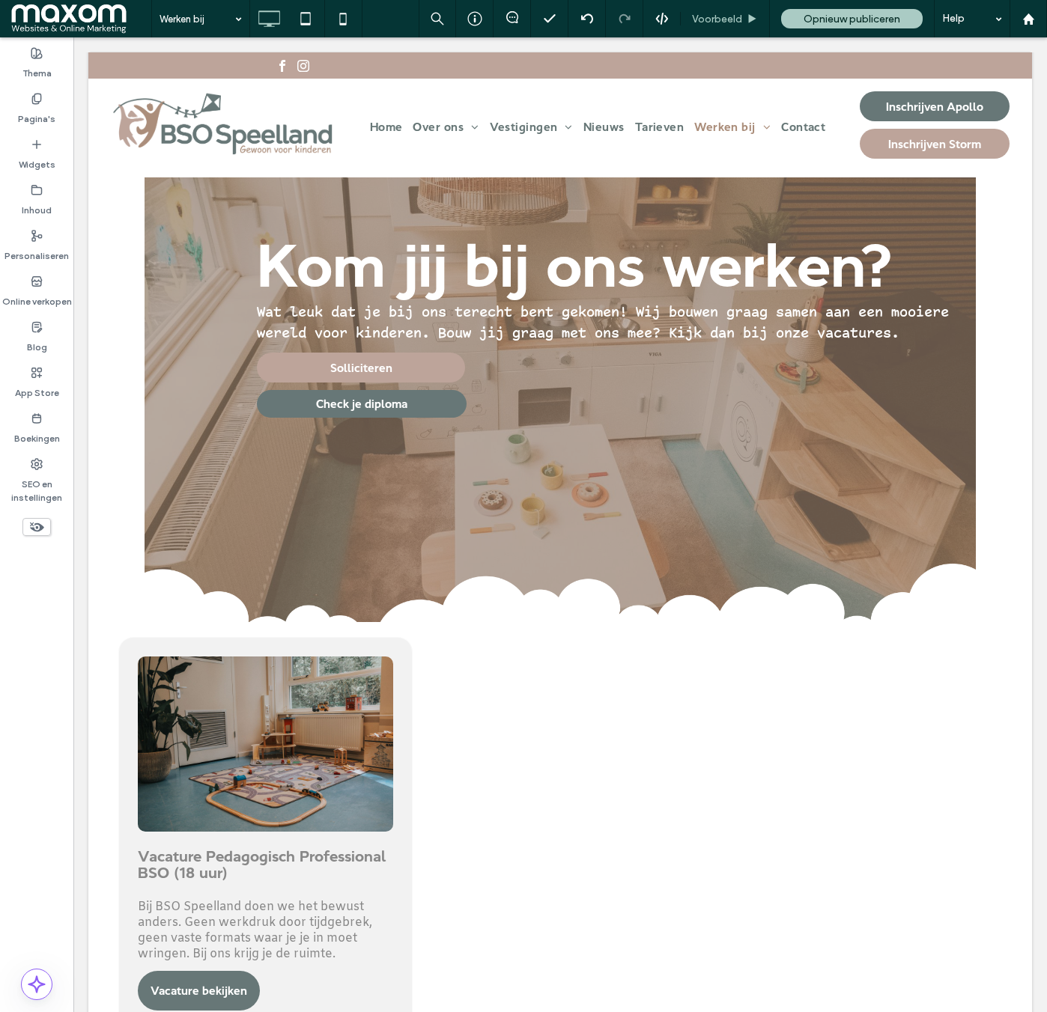
scroll to position [49, 0]
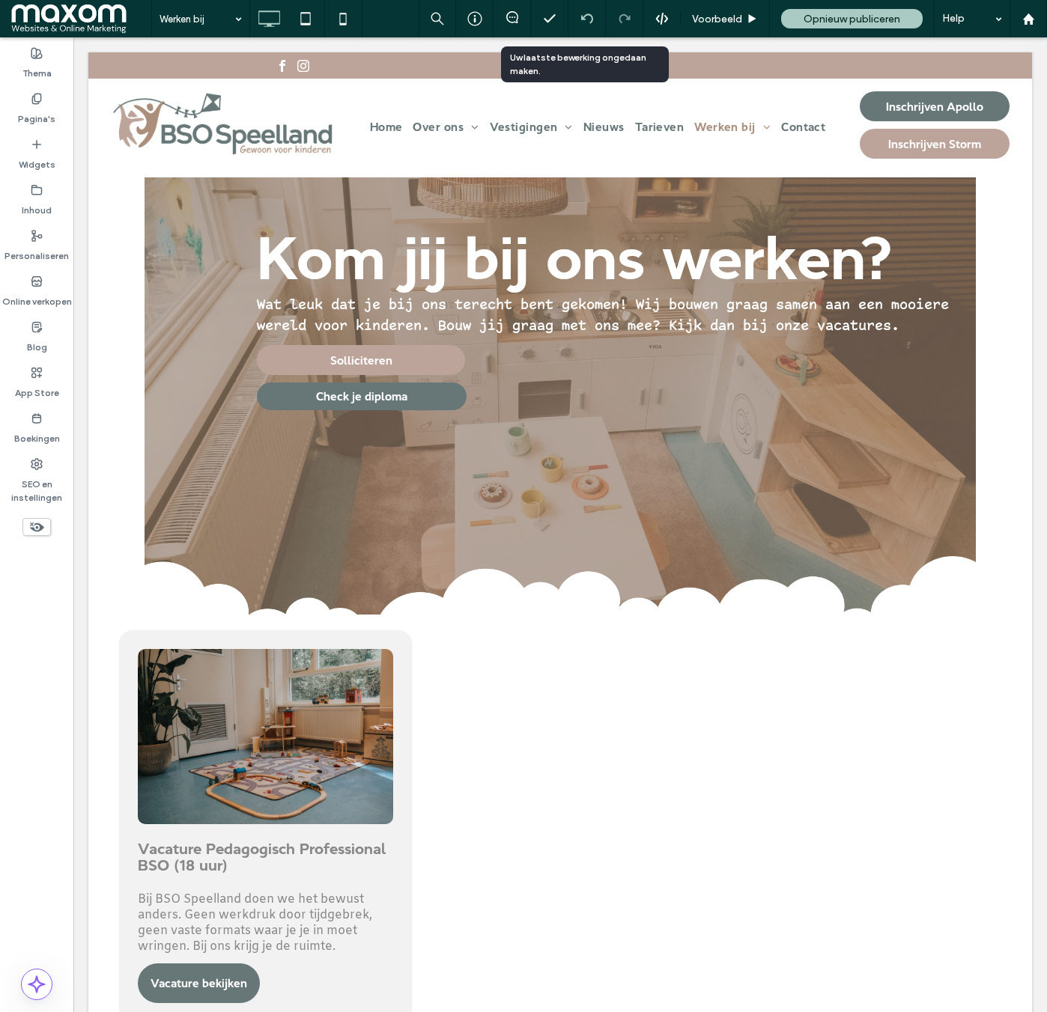
click at [586, 18] on icon at bounding box center [587, 19] width 12 height 12
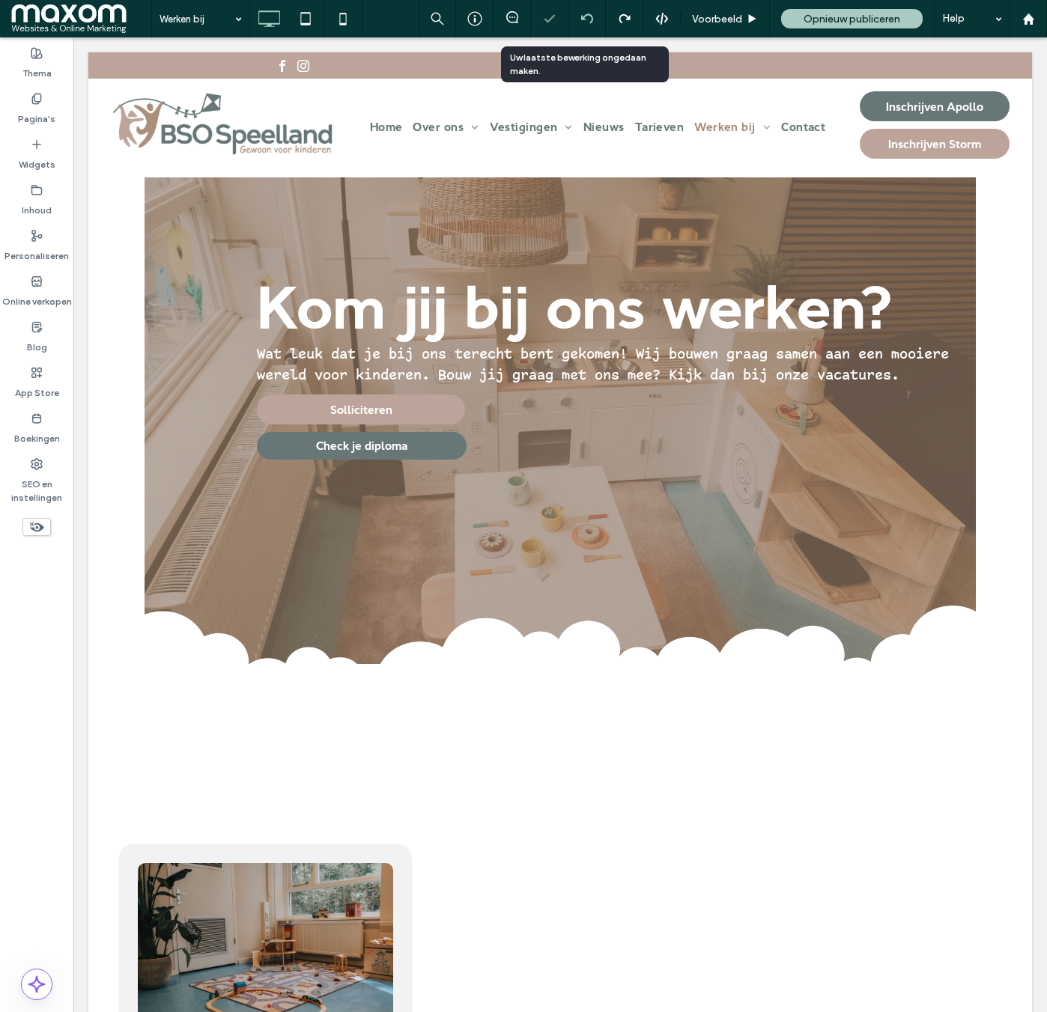
scroll to position [0, 0]
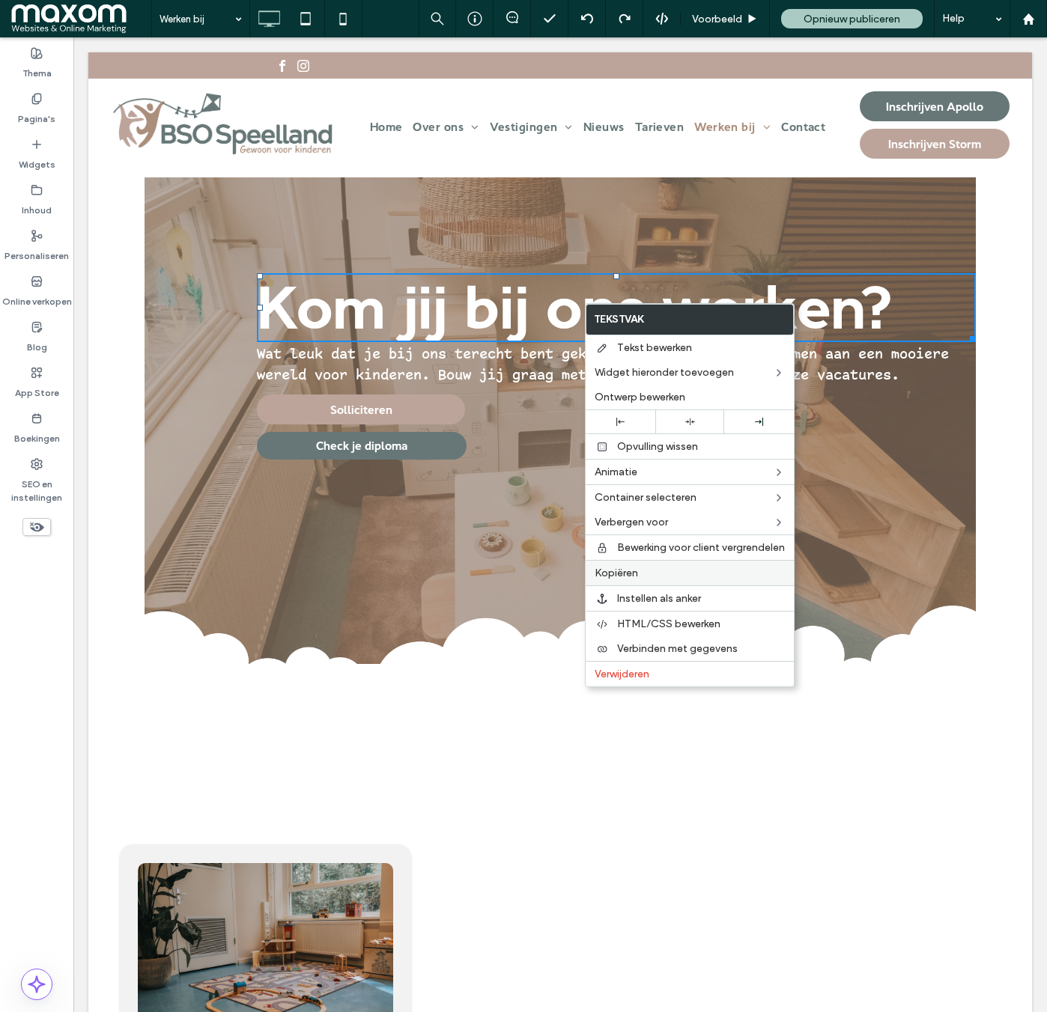
drag, startPoint x: 621, startPoint y: 570, endPoint x: 525, endPoint y: 711, distance: 170.9
click at [620, 570] on span "Kopiëren" at bounding box center [616, 573] width 43 height 13
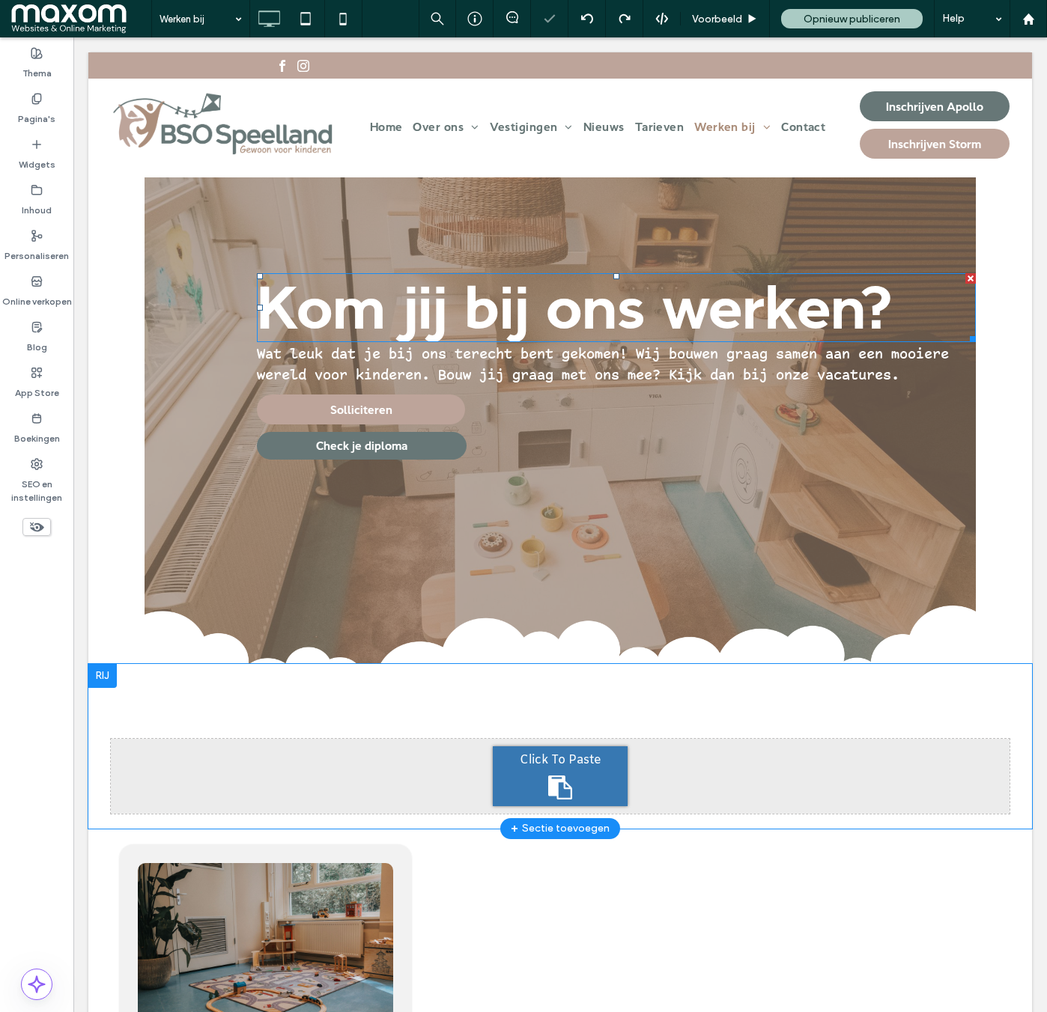
drag, startPoint x: 519, startPoint y: 767, endPoint x: 592, endPoint y: 804, distance: 82.4
click at [520, 767] on span "Click To Paste" at bounding box center [561, 761] width 82 height 16
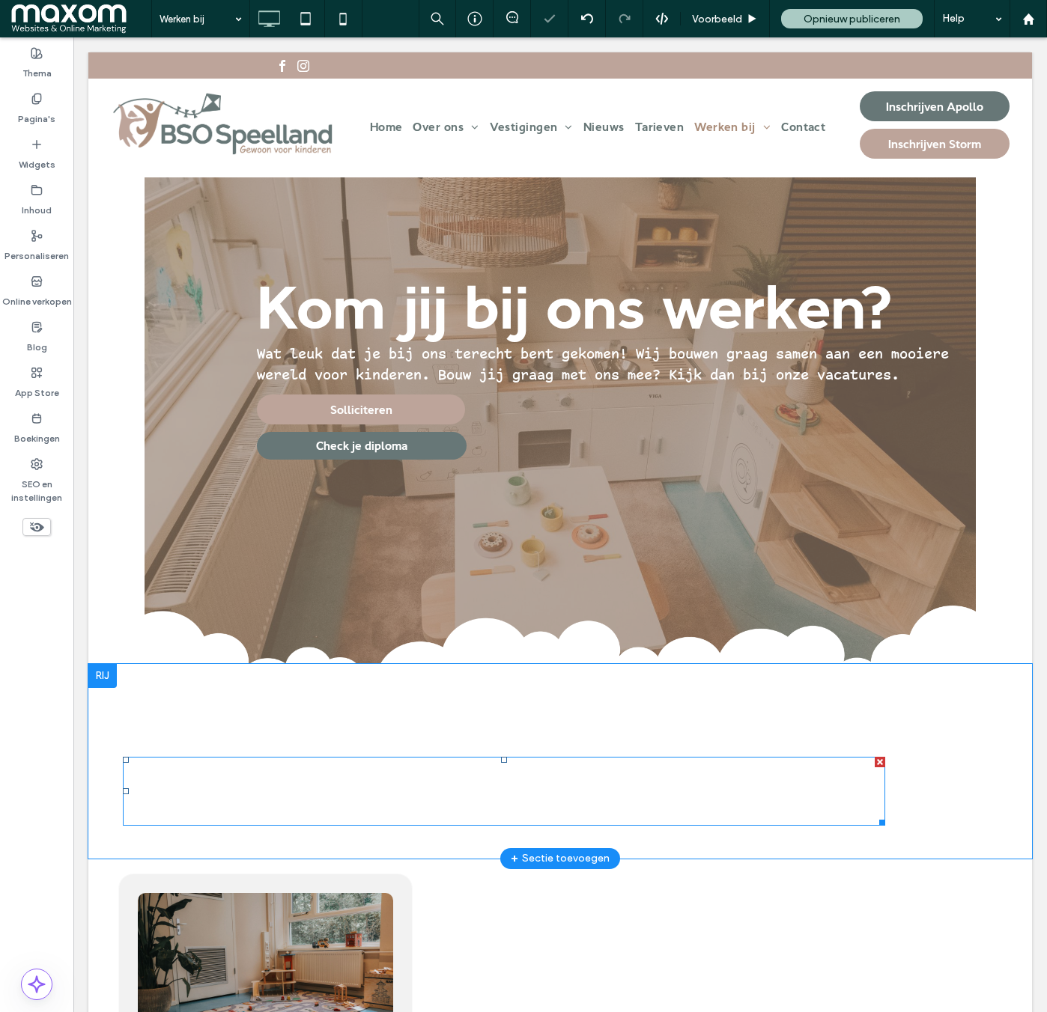
click at [420, 787] on span "Kom jij bij ons werken?" at bounding box center [441, 792] width 636 height 60
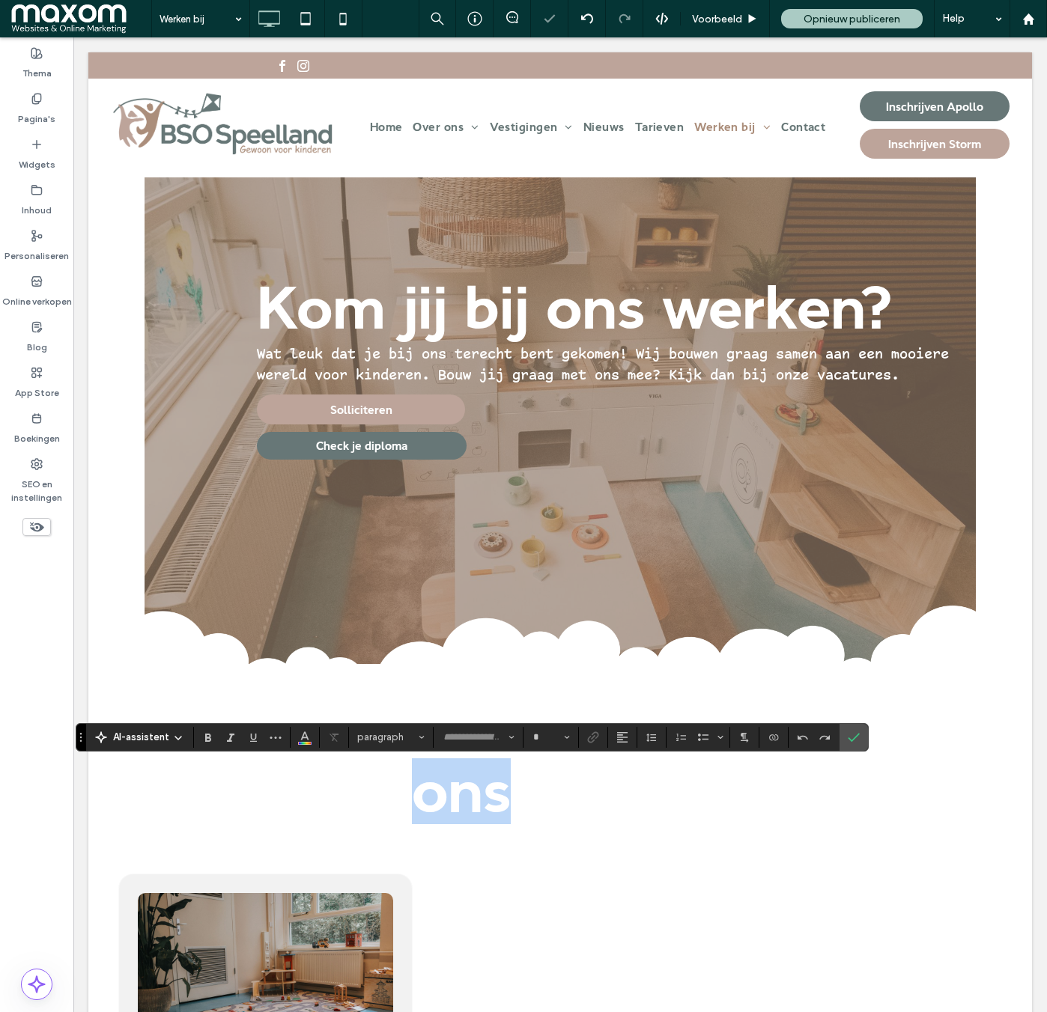
type input "**********"
type input "**"
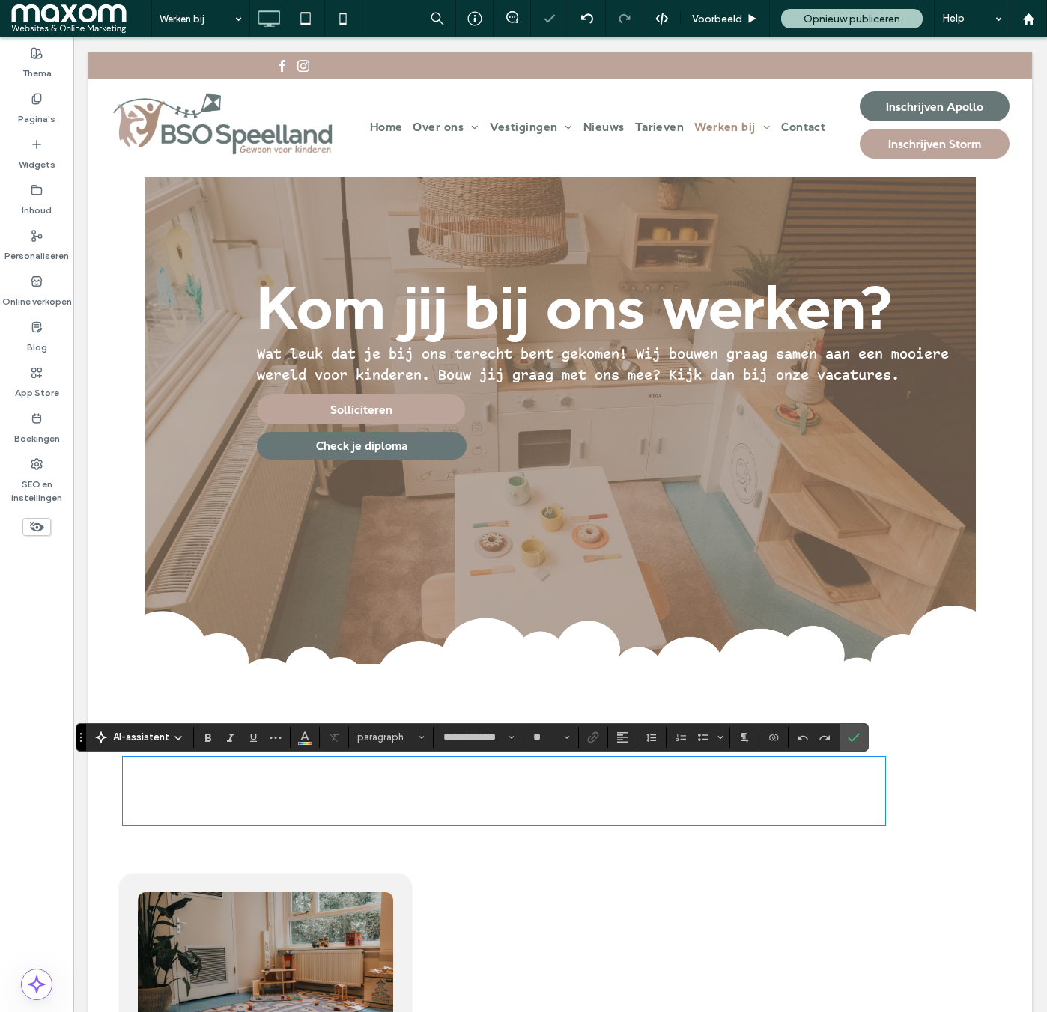
click at [420, 787] on span "**********" at bounding box center [390, 791] width 535 height 59
click at [389, 800] on span "**********" at bounding box center [309, 791] width 373 height 59
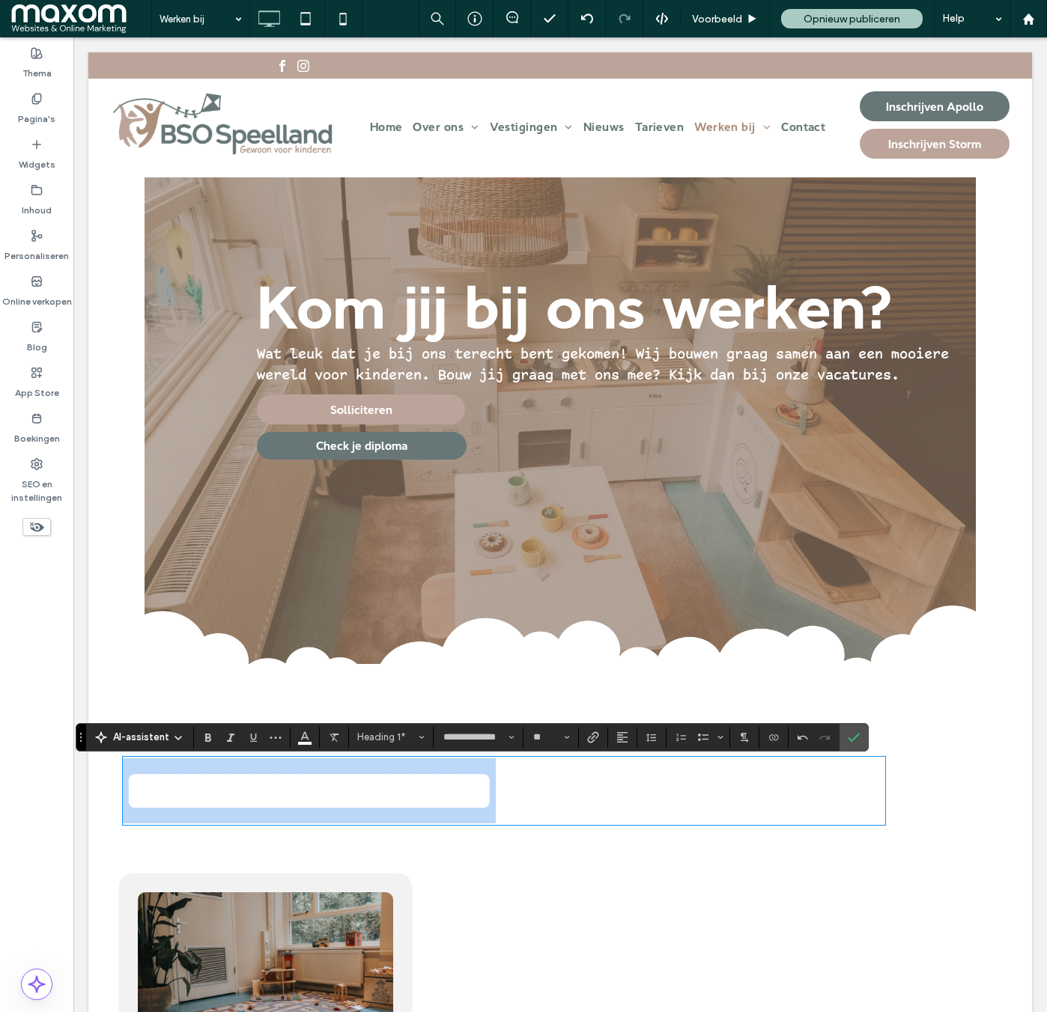
click at [389, 800] on span "**********" at bounding box center [309, 791] width 373 height 59
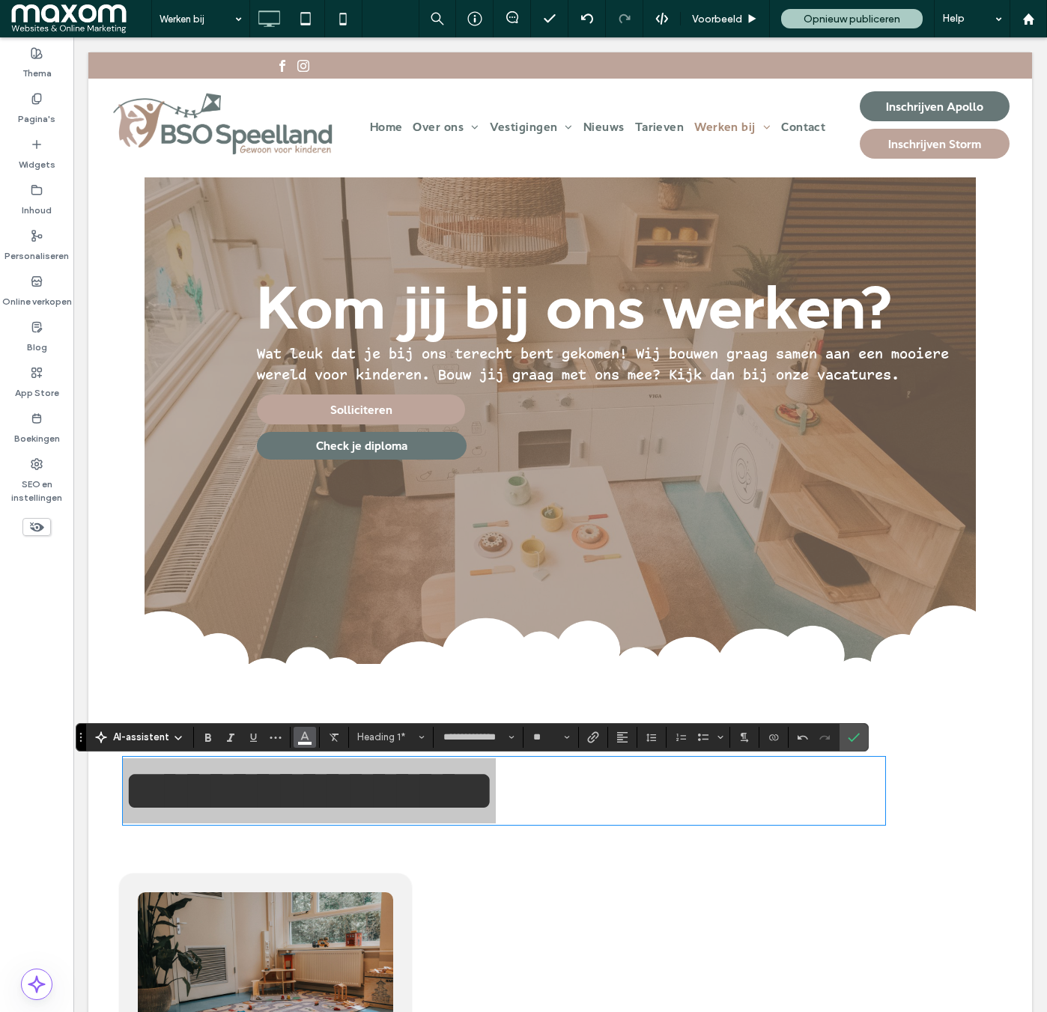
click at [303, 738] on icon "Kleur" at bounding box center [305, 736] width 12 height 12
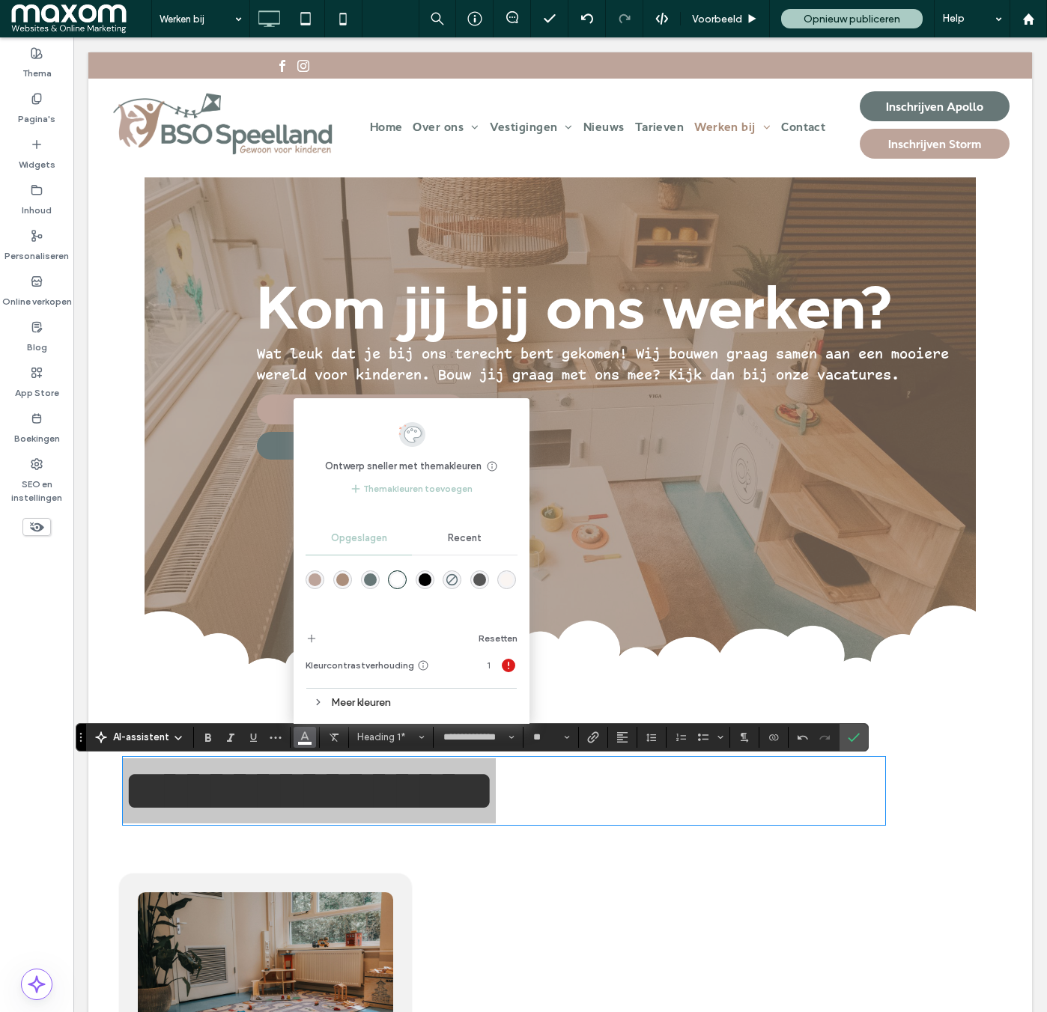
click at [419, 577] on div "rgba(0,0,0,1)" at bounding box center [425, 580] width 13 height 13
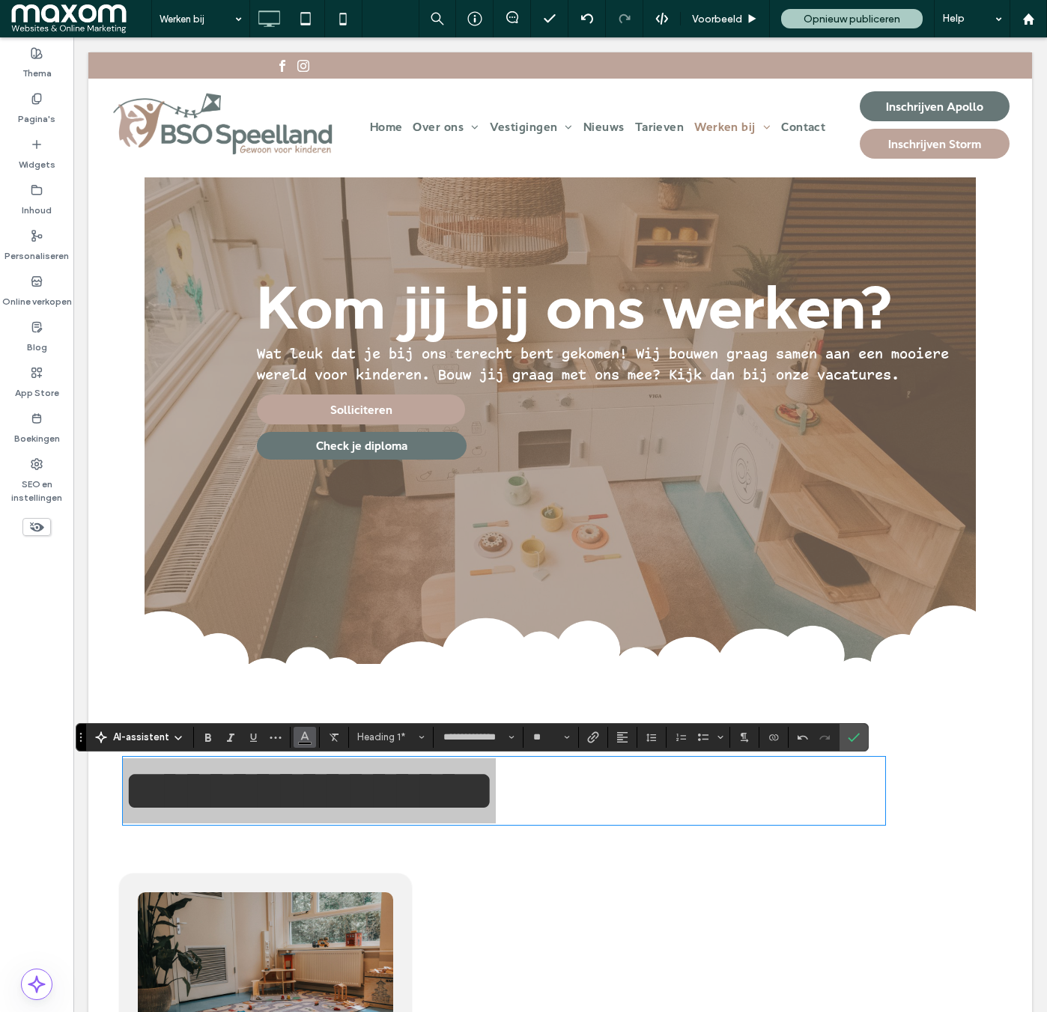
click at [304, 747] on button "Kleur" at bounding box center [305, 737] width 22 height 21
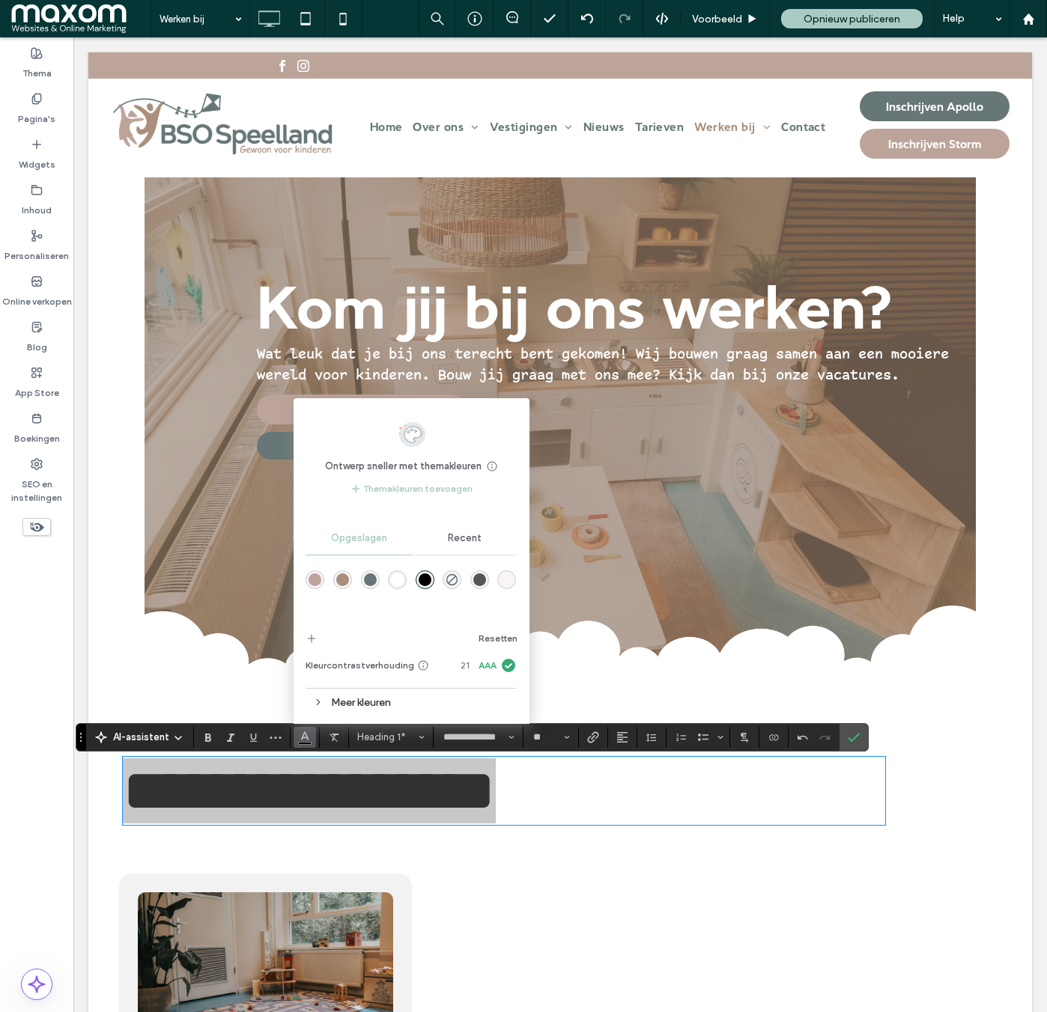
click at [364, 580] on div "rgba(103,119,119,1)" at bounding box center [370, 580] width 13 height 13
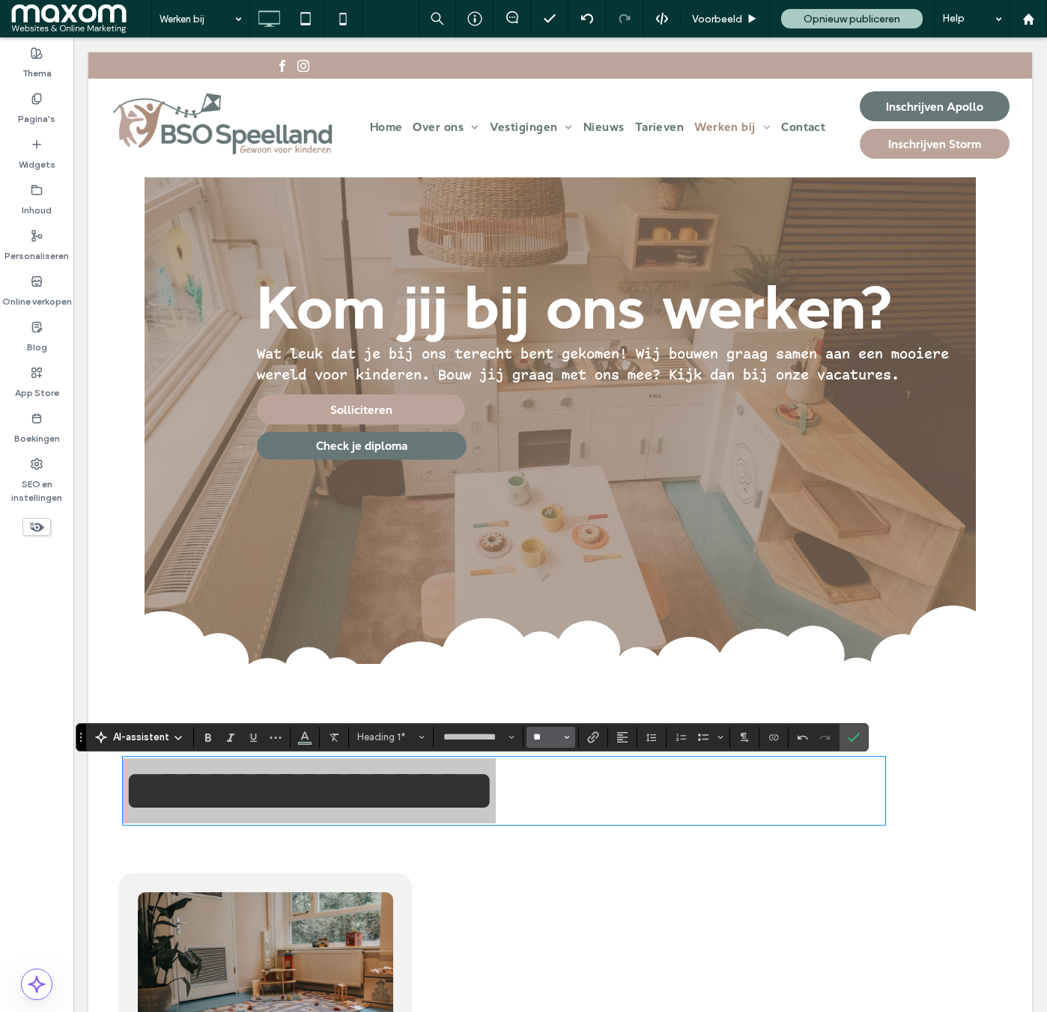
click at [534, 739] on input "**" at bounding box center [546, 738] width 29 height 12
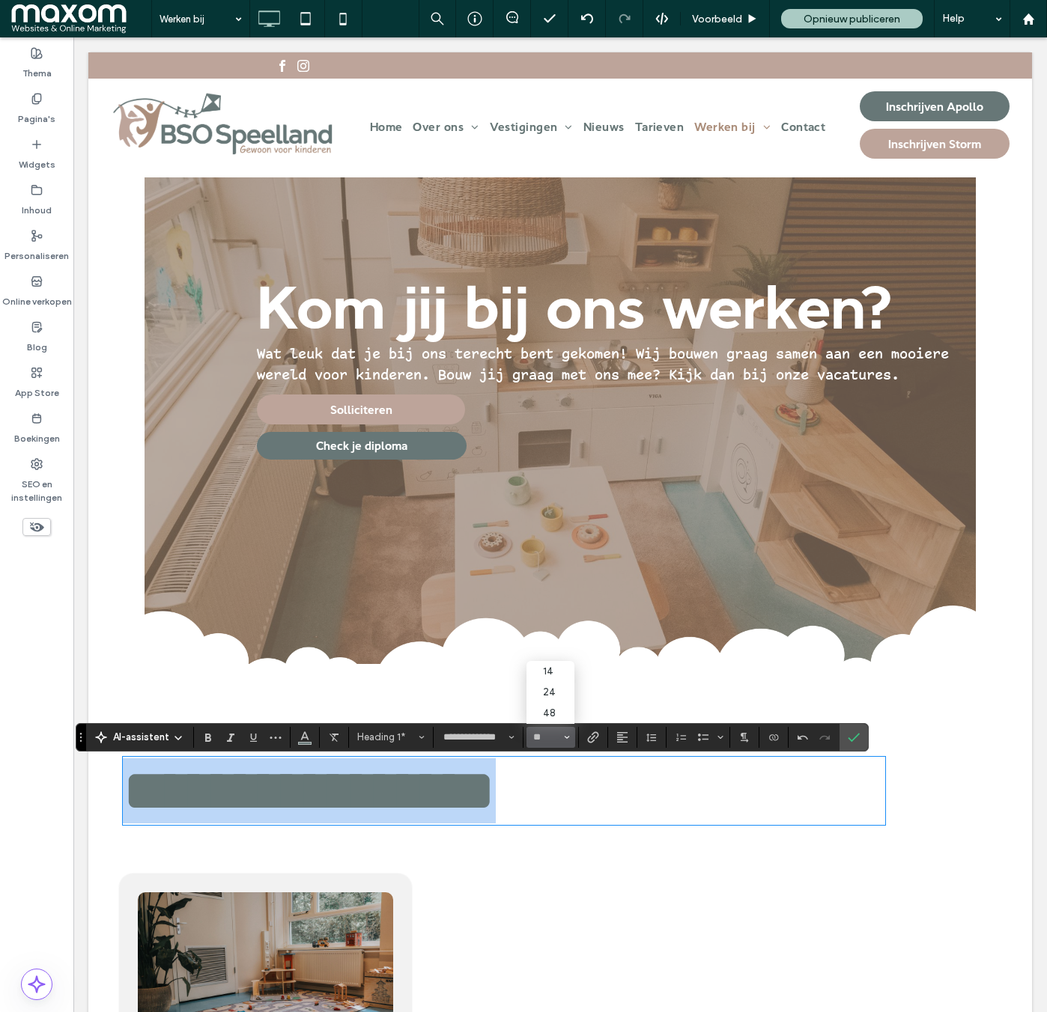
type input "**"
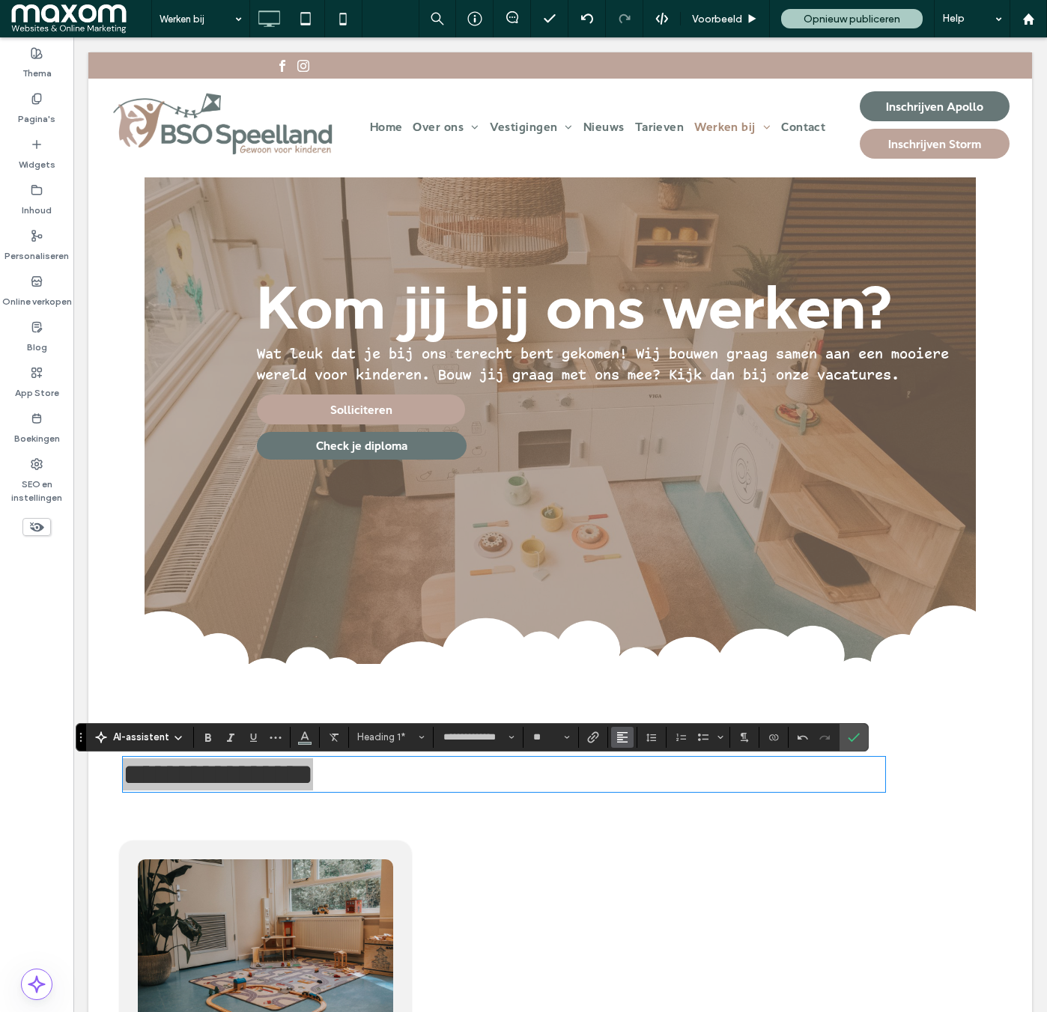
click at [627, 735] on button "Uitlijning" at bounding box center [622, 737] width 22 height 21
drag, startPoint x: 637, startPoint y: 674, endPoint x: 734, endPoint y: 731, distance: 112.1
click at [637, 674] on icon "ui.textEditor.alignment.center" at bounding box center [634, 669] width 12 height 12
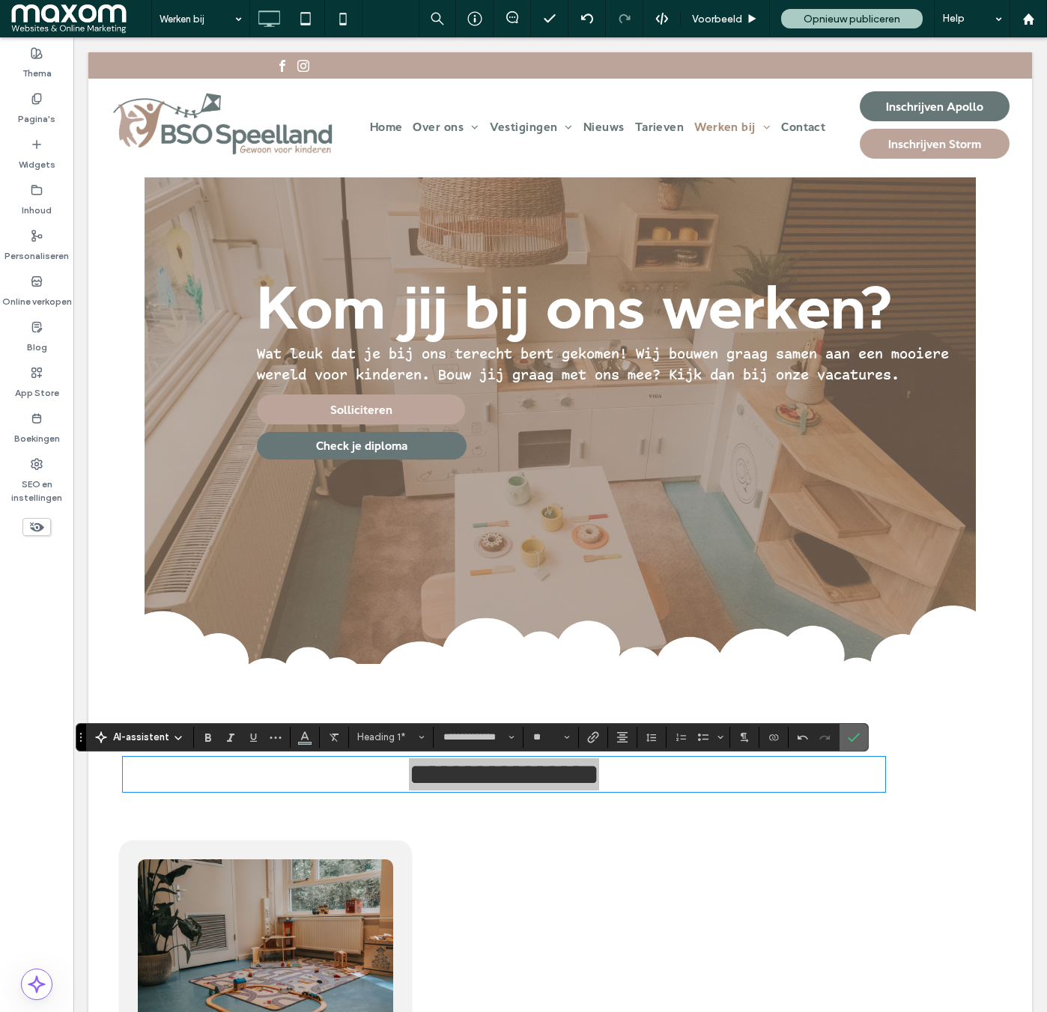
drag, startPoint x: 852, startPoint y: 738, endPoint x: 838, endPoint y: 741, distance: 14.4
click at [839, 741] on section at bounding box center [853, 737] width 28 height 27
click at [859, 739] on label "Bevestigen" at bounding box center [853, 737] width 22 height 27
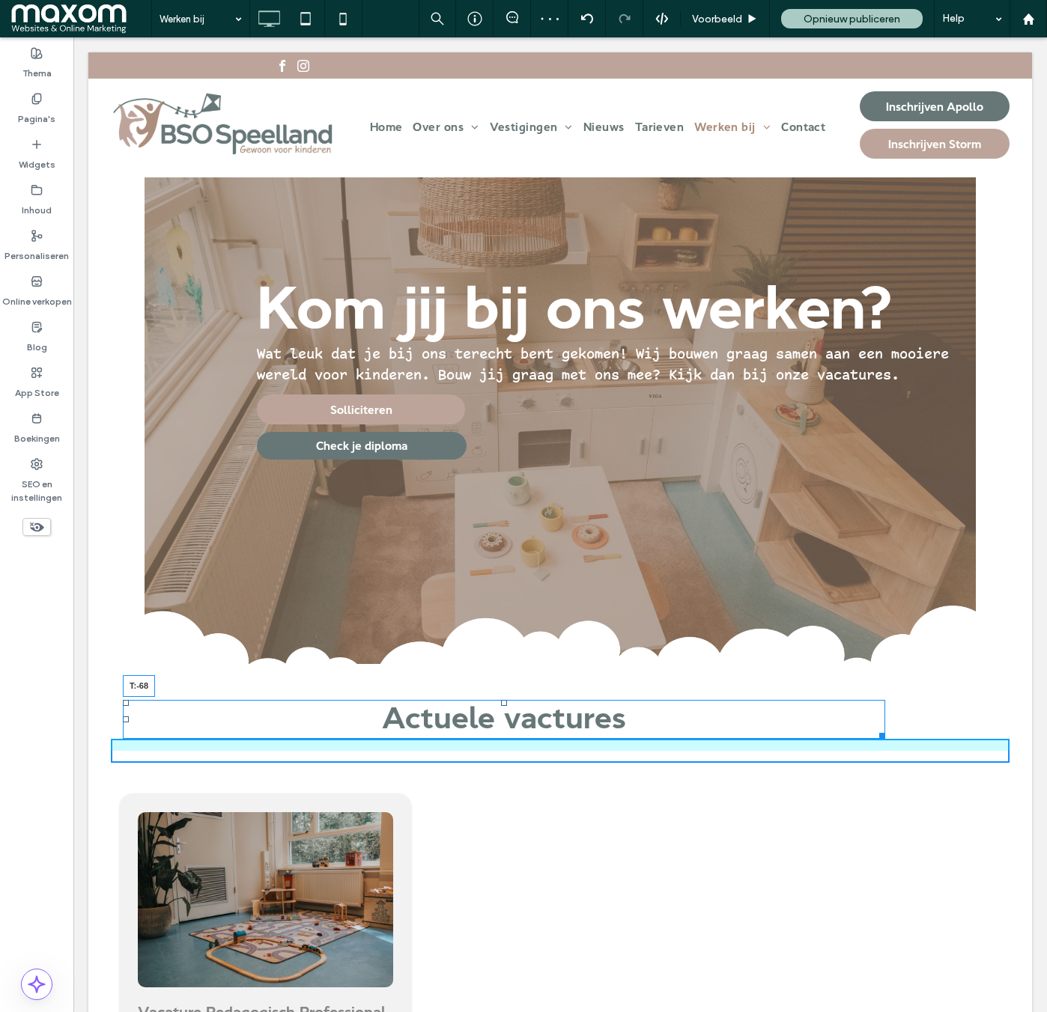
drag, startPoint x: 504, startPoint y: 765, endPoint x: 574, endPoint y: 818, distance: 87.6
click at [508, 708] on div "Actuele vactures T:-68" at bounding box center [504, 719] width 762 height 39
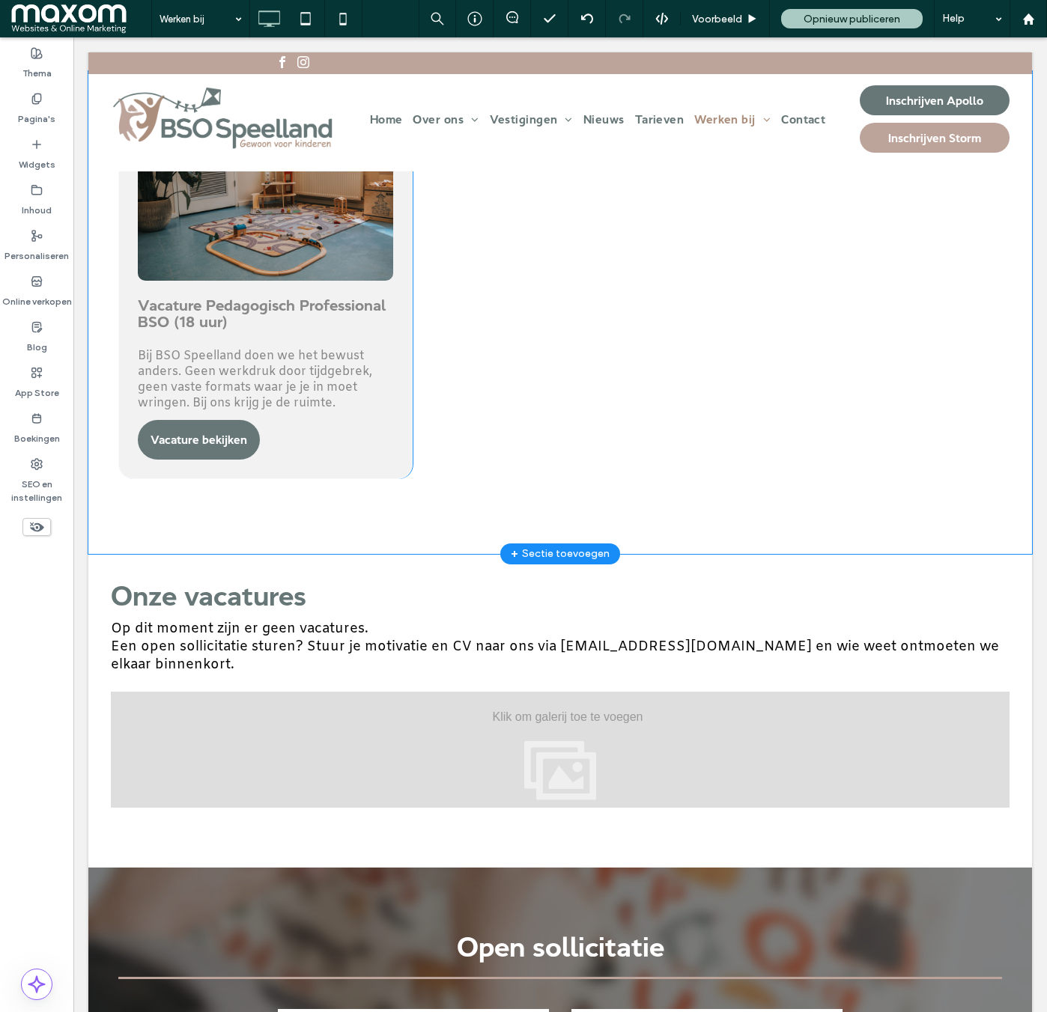
scroll to position [738, 0]
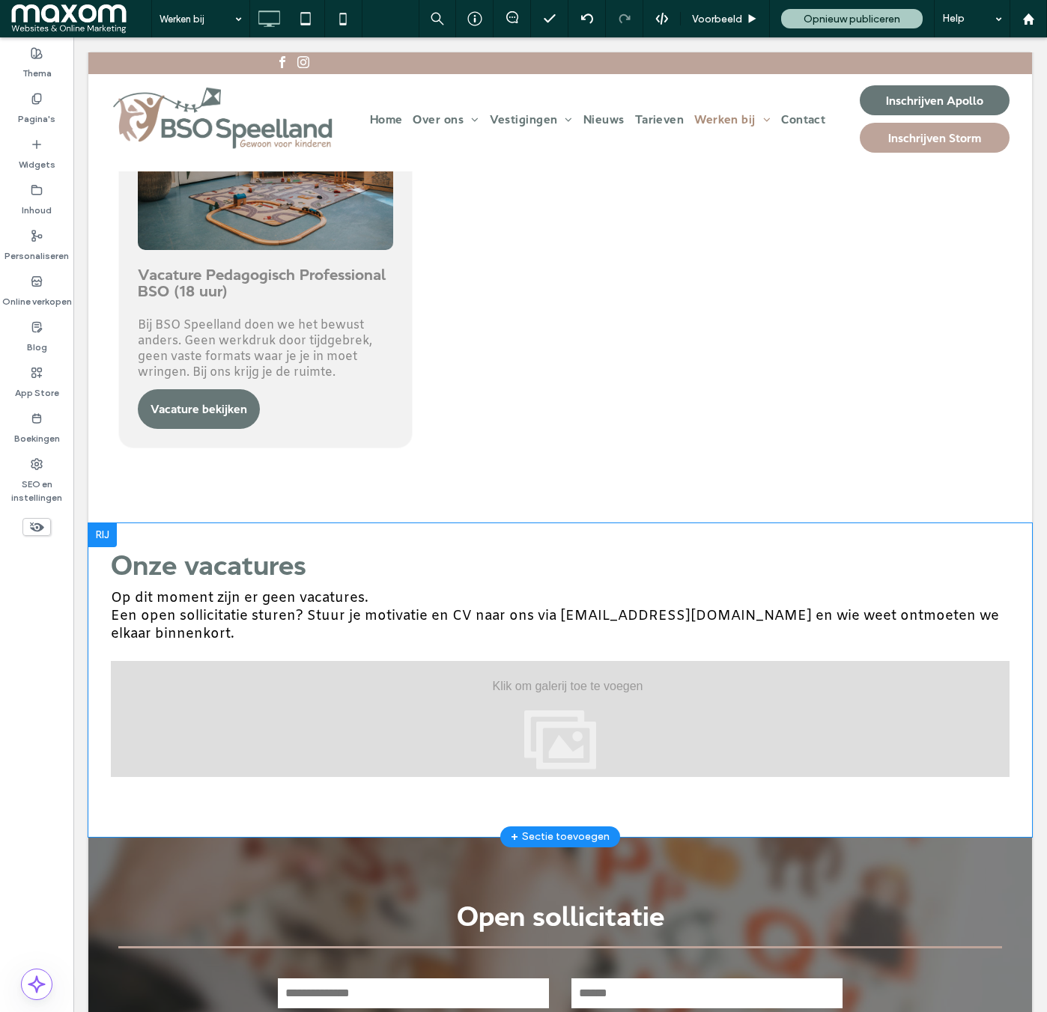
click at [111, 544] on div at bounding box center [102, 535] width 28 height 24
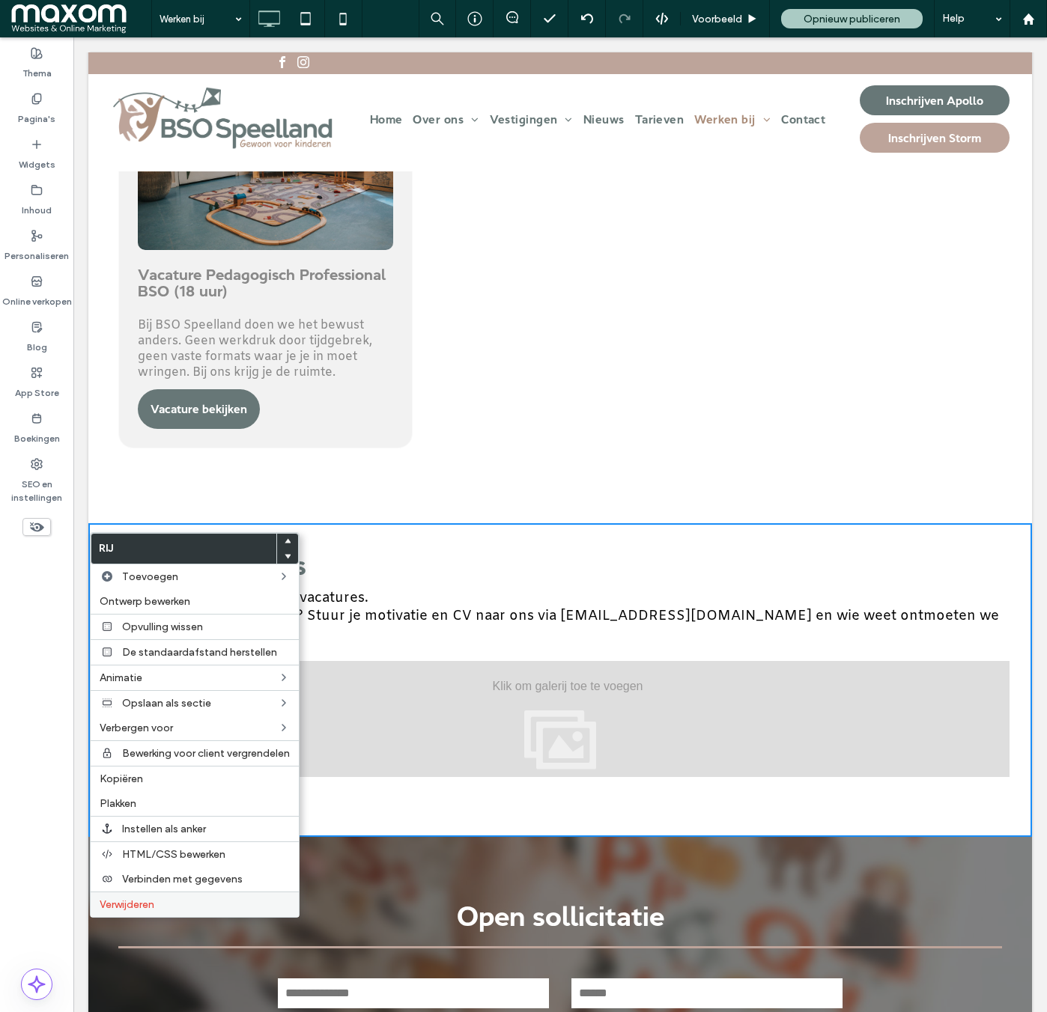
drag, startPoint x: 189, startPoint y: 905, endPoint x: 470, endPoint y: 491, distance: 499.9
click at [189, 899] on label "Verwijderen" at bounding box center [195, 905] width 190 height 13
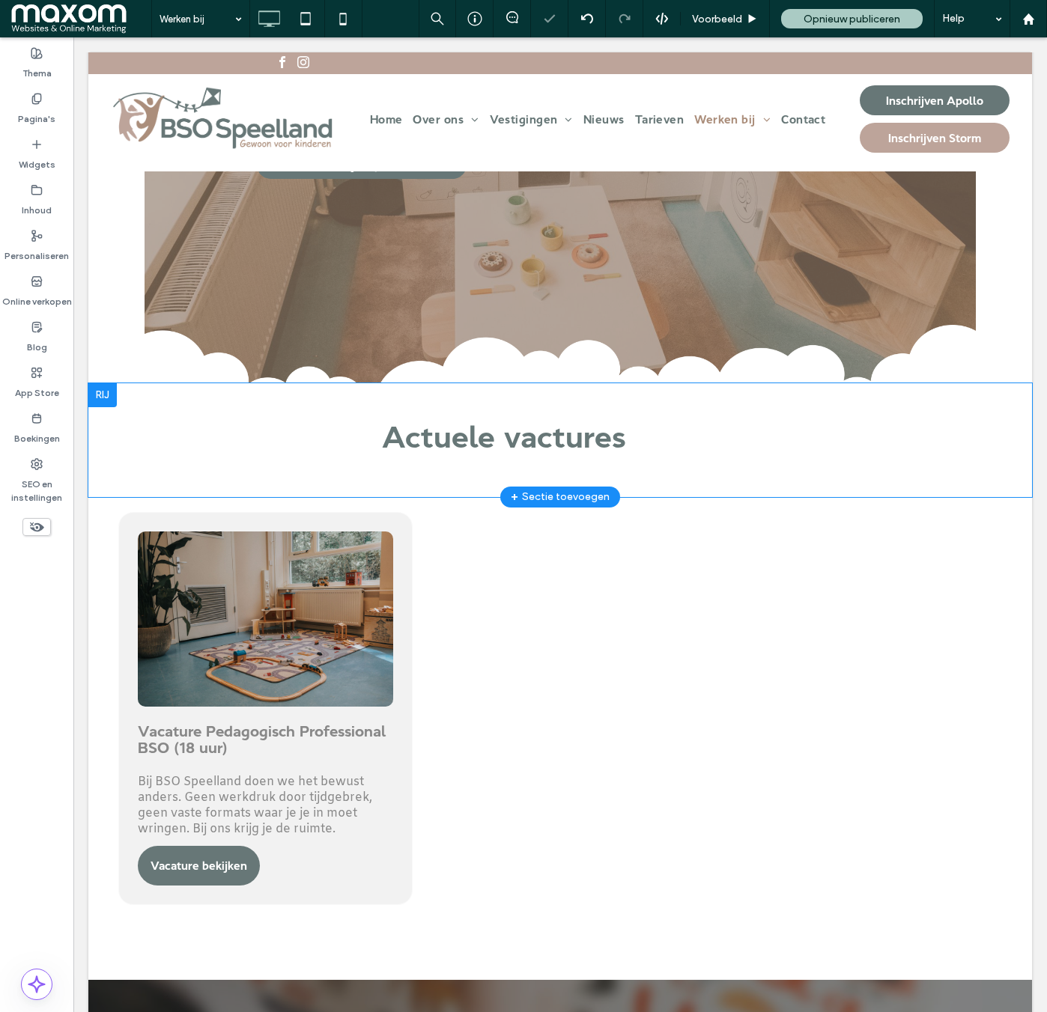
scroll to position [280, 0]
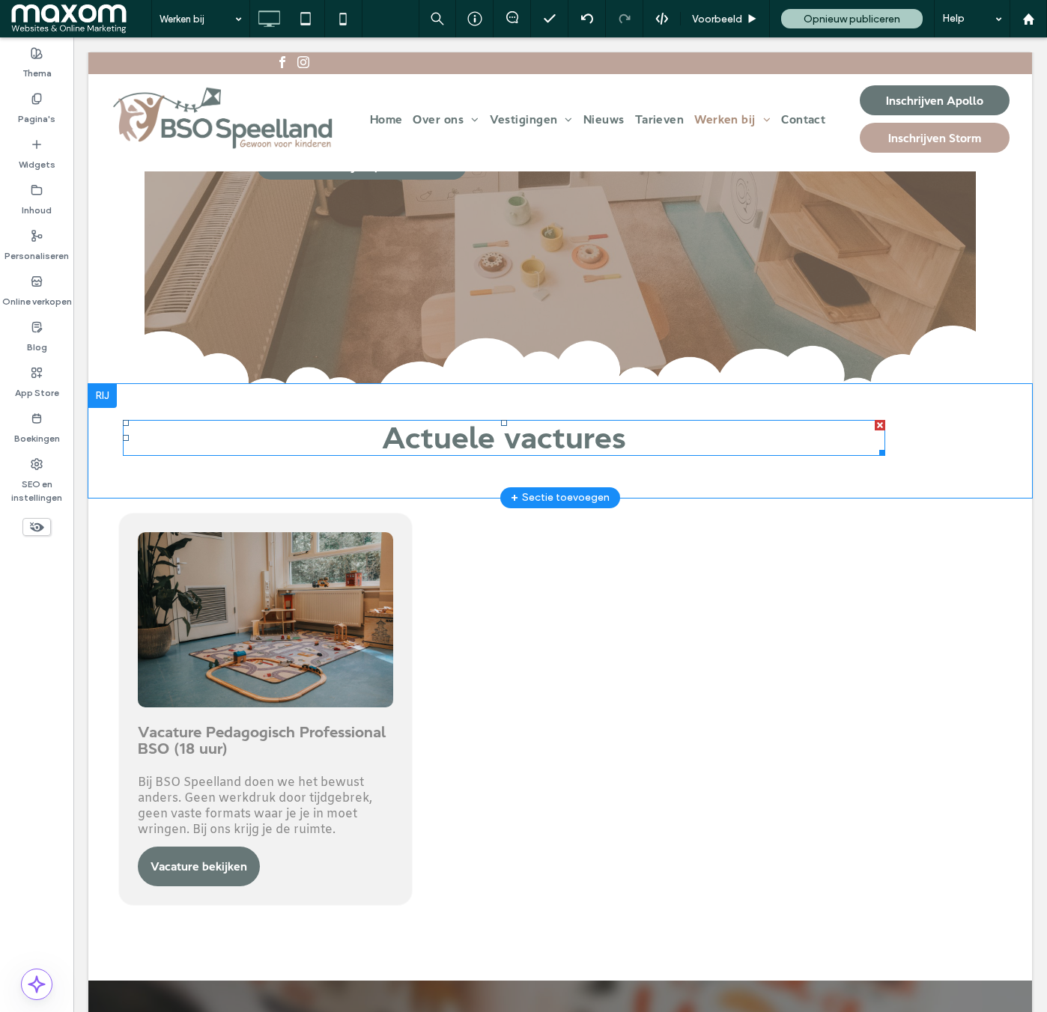
click at [437, 446] on span "Actuele vactures" at bounding box center [504, 438] width 244 height 30
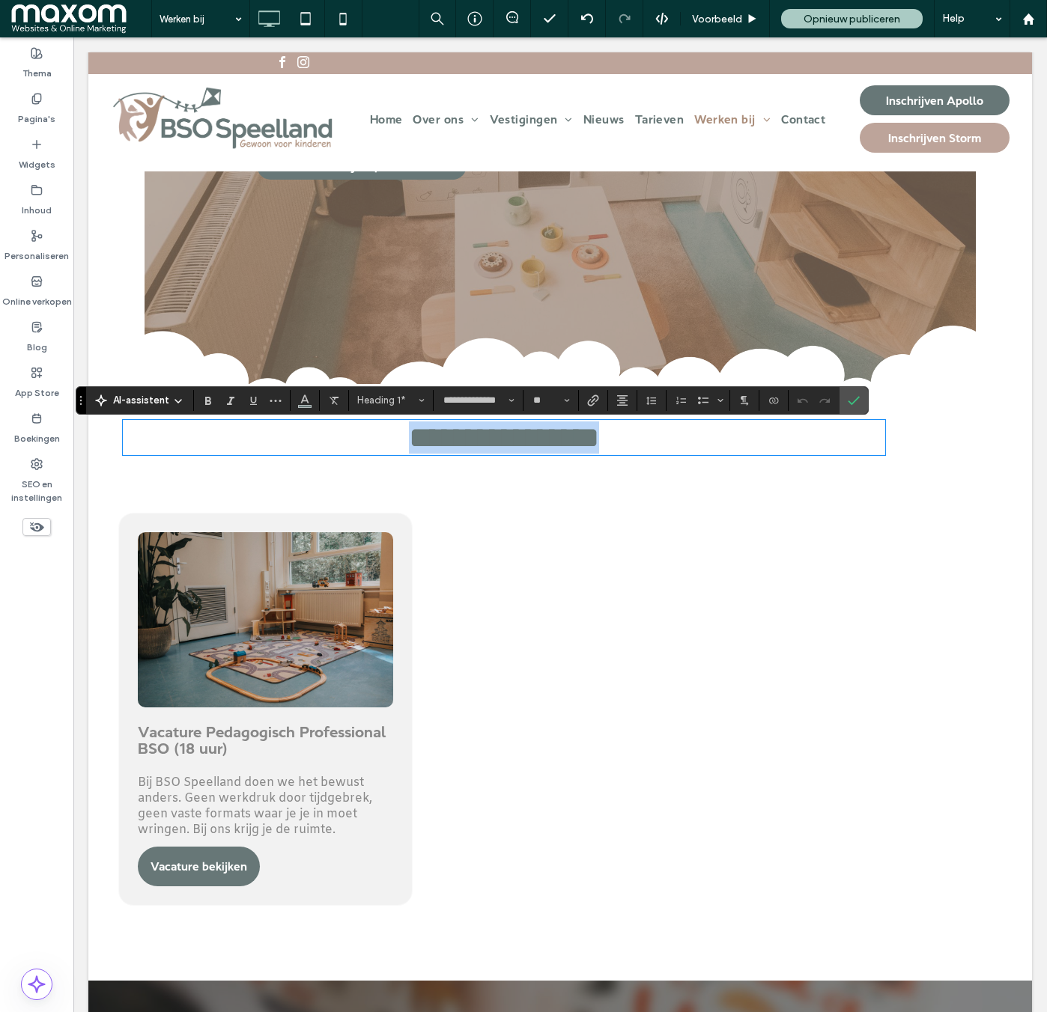
click at [437, 446] on span "**********" at bounding box center [504, 437] width 190 height 29
click at [534, 450] on span "**********" at bounding box center [504, 437] width 154 height 29
click at [857, 404] on icon "Bevestigen" at bounding box center [854, 401] width 12 height 12
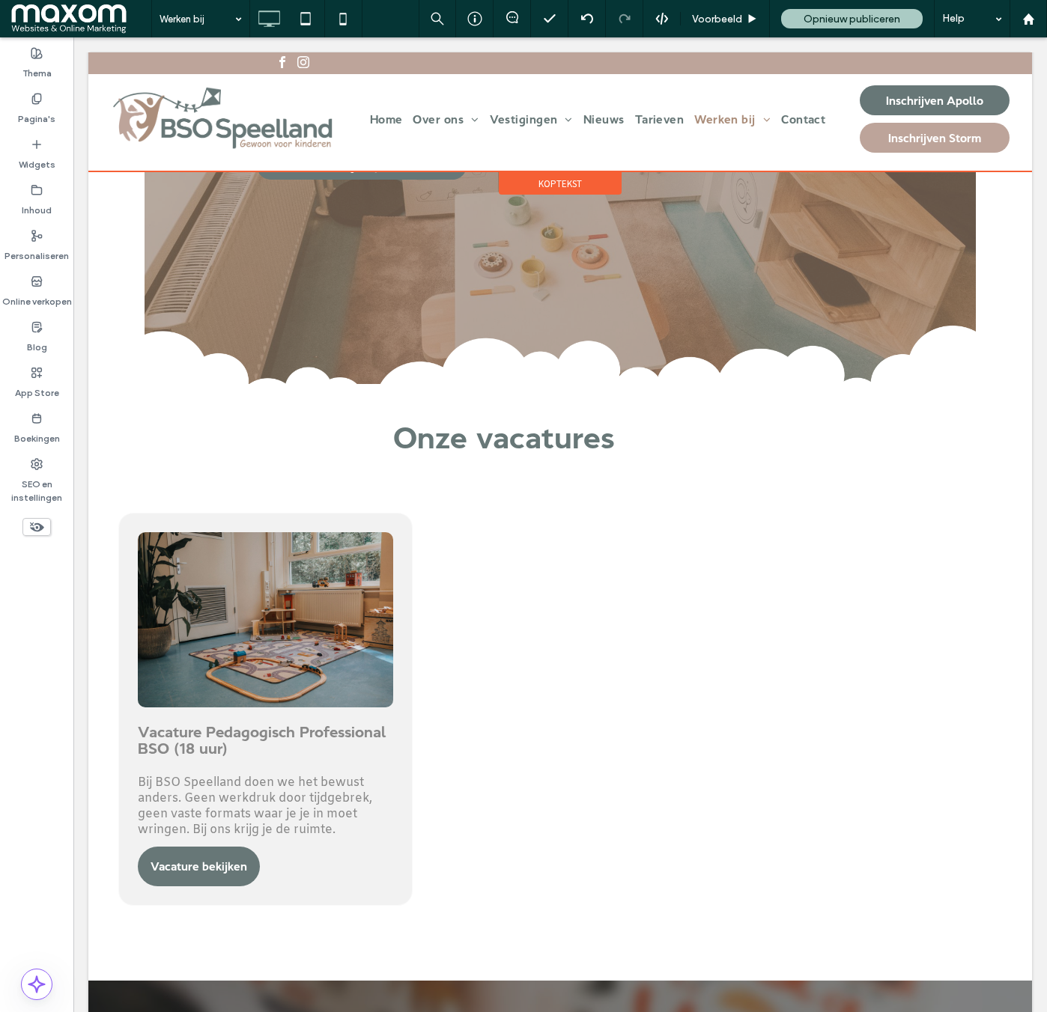
click at [752, 120] on div at bounding box center [560, 111] width 944 height 119
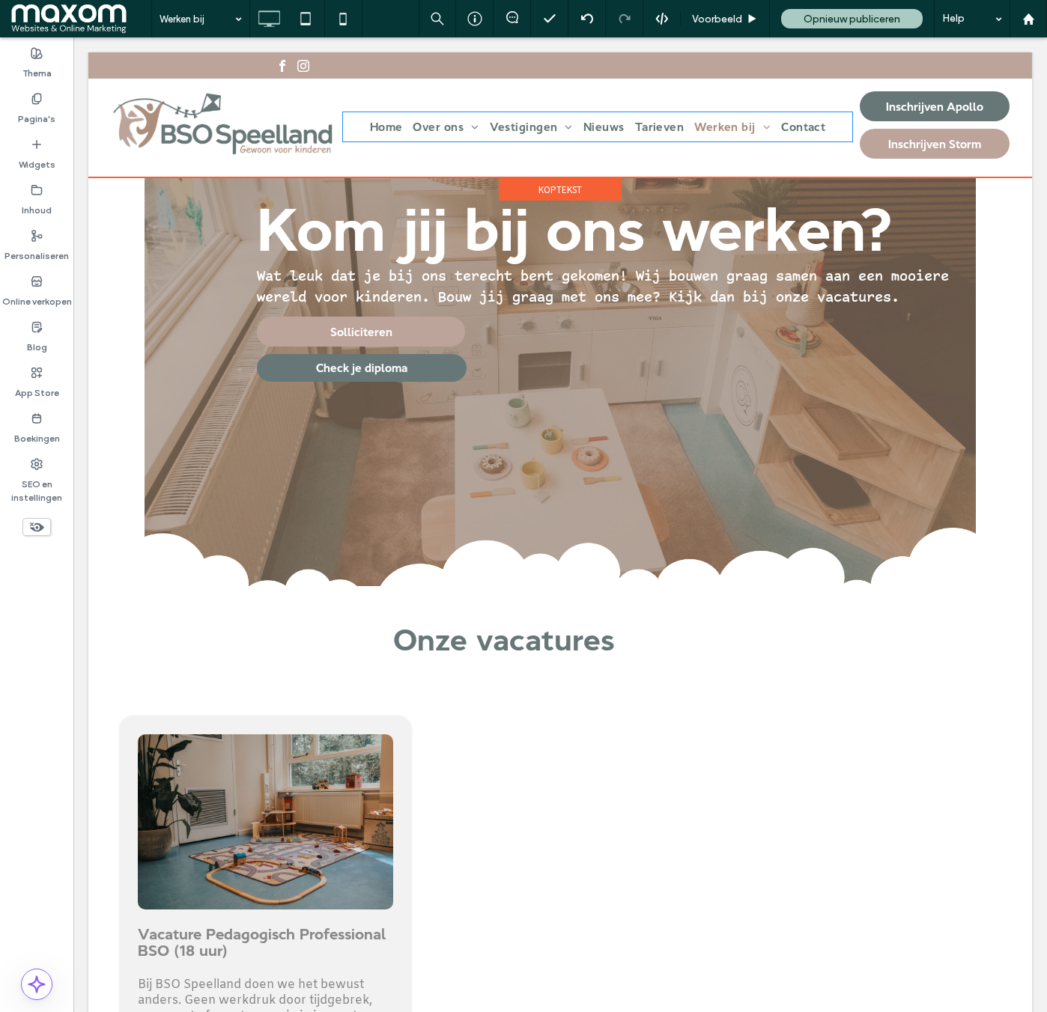
scroll to position [0, 0]
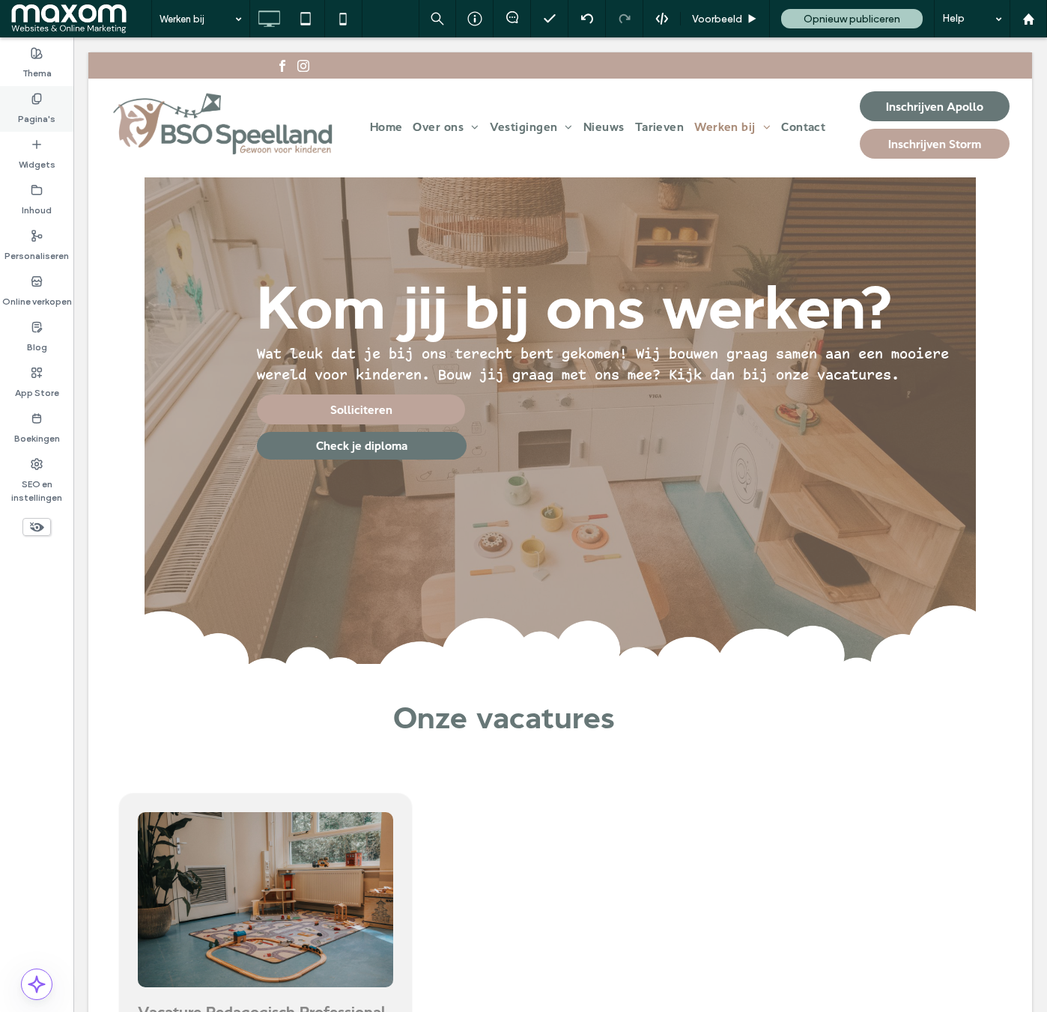
click at [46, 112] on label "Pagina's" at bounding box center [36, 115] width 37 height 21
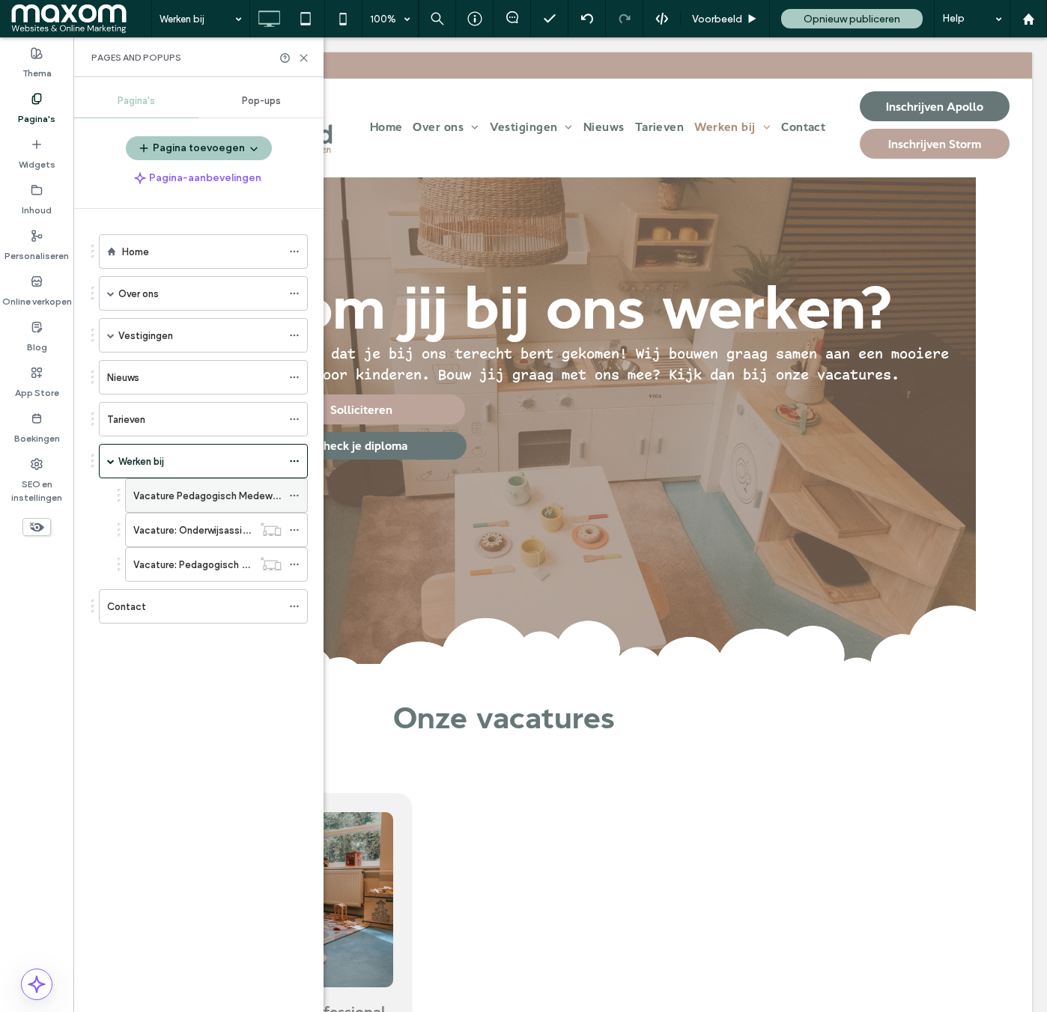
click at [295, 493] on icon at bounding box center [294, 495] width 10 height 10
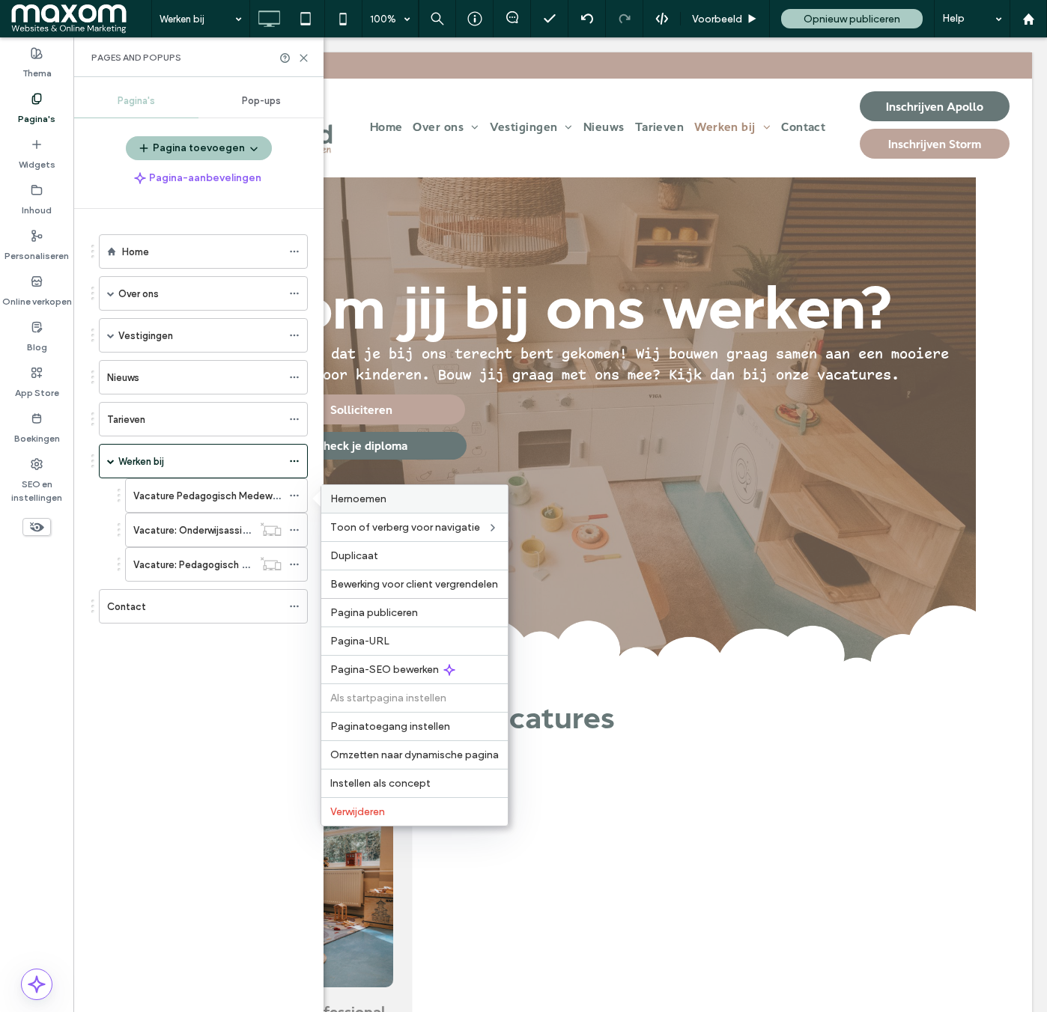
click at [435, 502] on label "Hernoemen" at bounding box center [414, 499] width 168 height 13
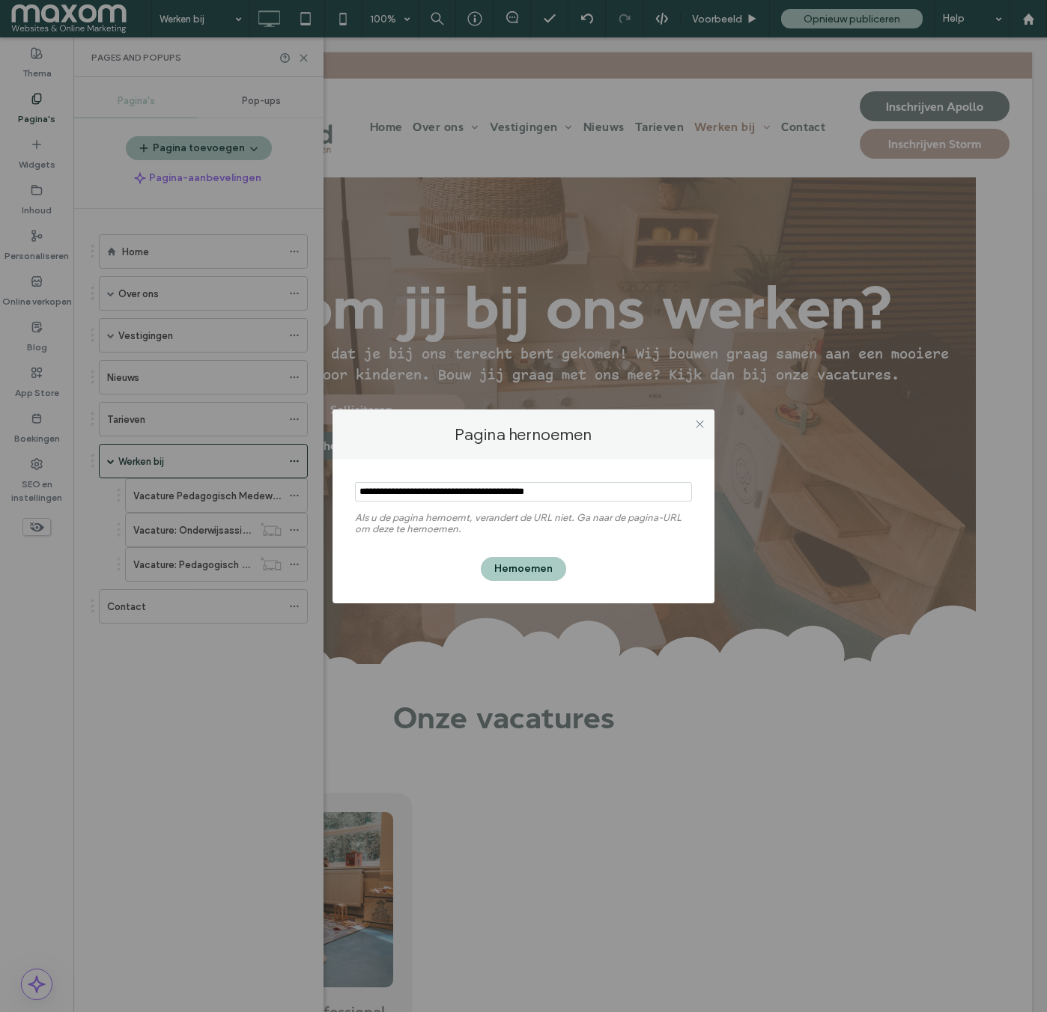
click at [472, 494] on input "notEmpty" at bounding box center [523, 491] width 337 height 19
click at [484, 491] on input "notEmpty" at bounding box center [523, 491] width 337 height 19
click at [487, 490] on input "notEmpty" at bounding box center [523, 491] width 337 height 19
click at [538, 490] on input "notEmpty" at bounding box center [523, 491] width 337 height 19
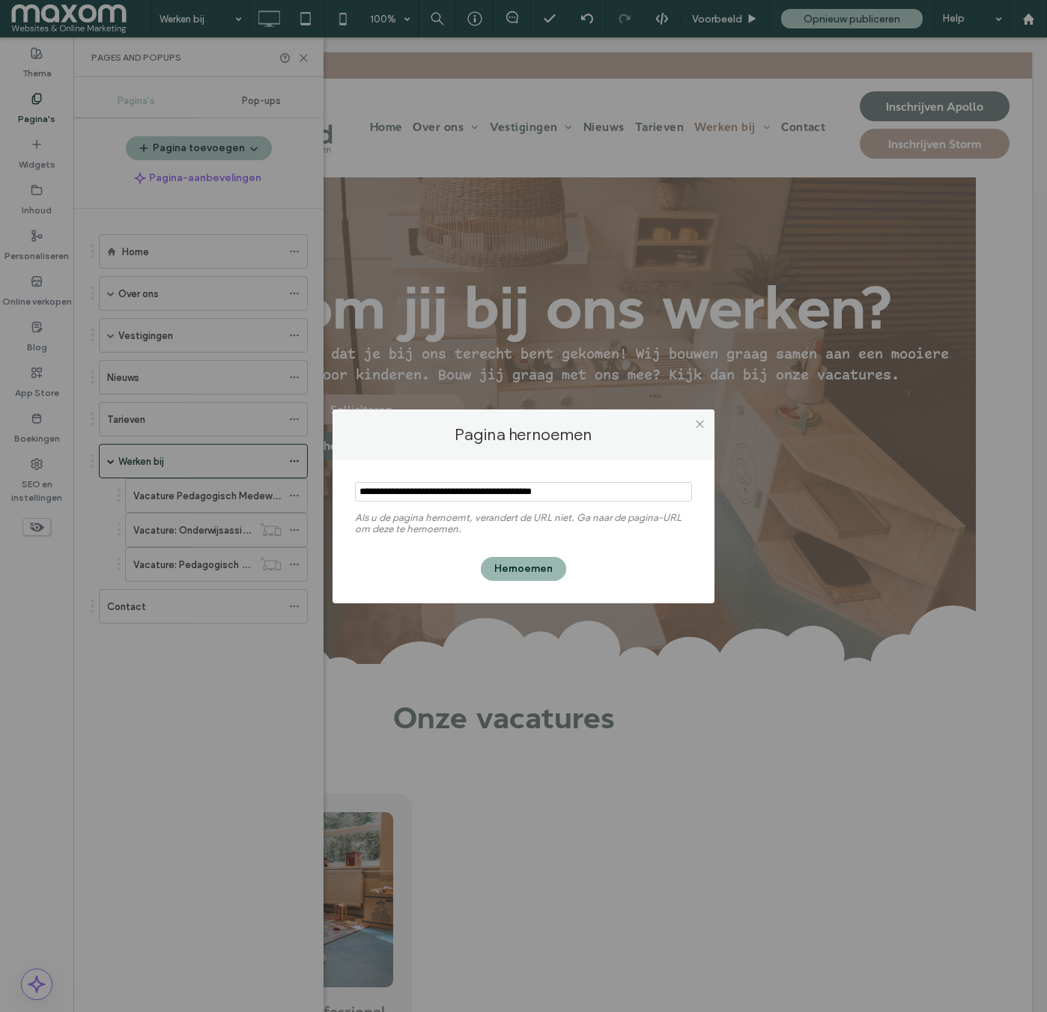
type input "**********"
click at [517, 571] on button "Hernoemen" at bounding box center [523, 569] width 85 height 24
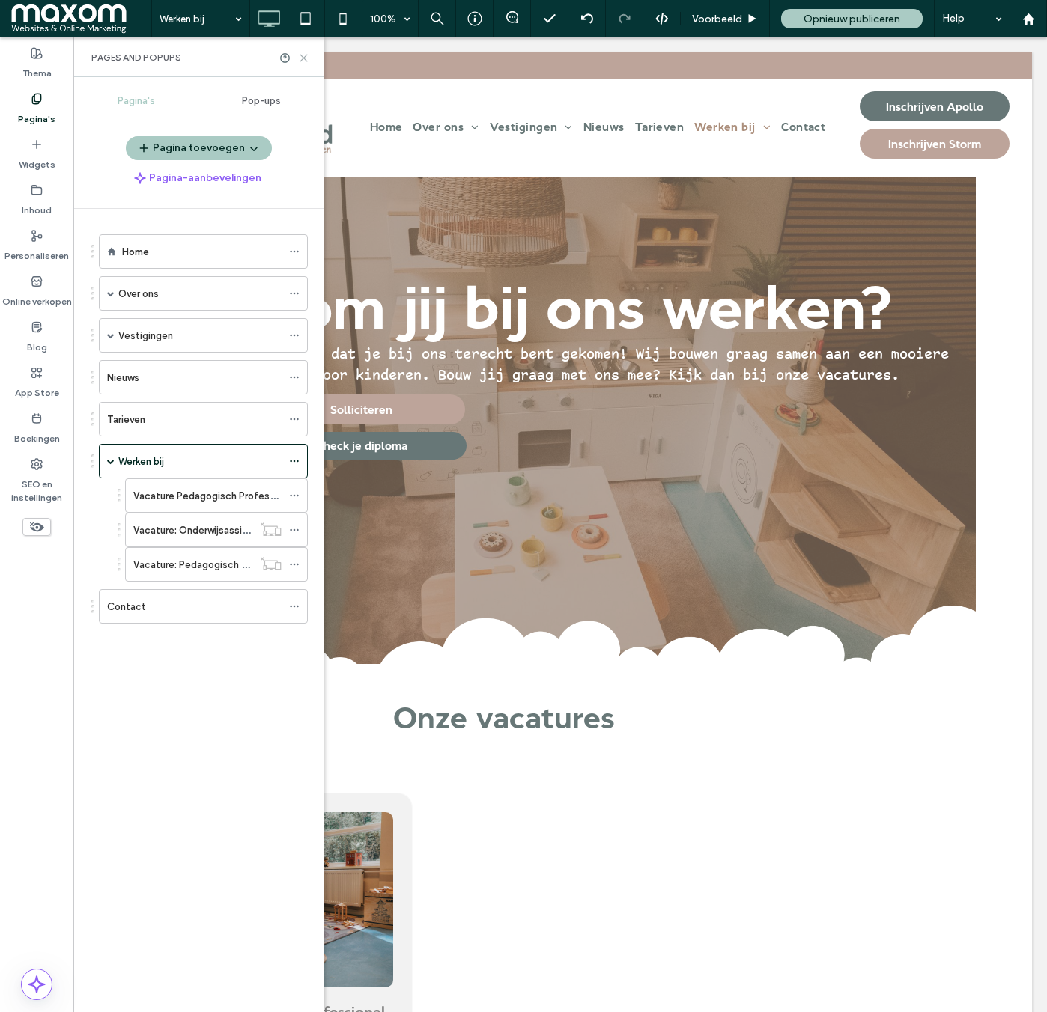
click at [305, 58] on use at bounding box center [303, 58] width 7 height 7
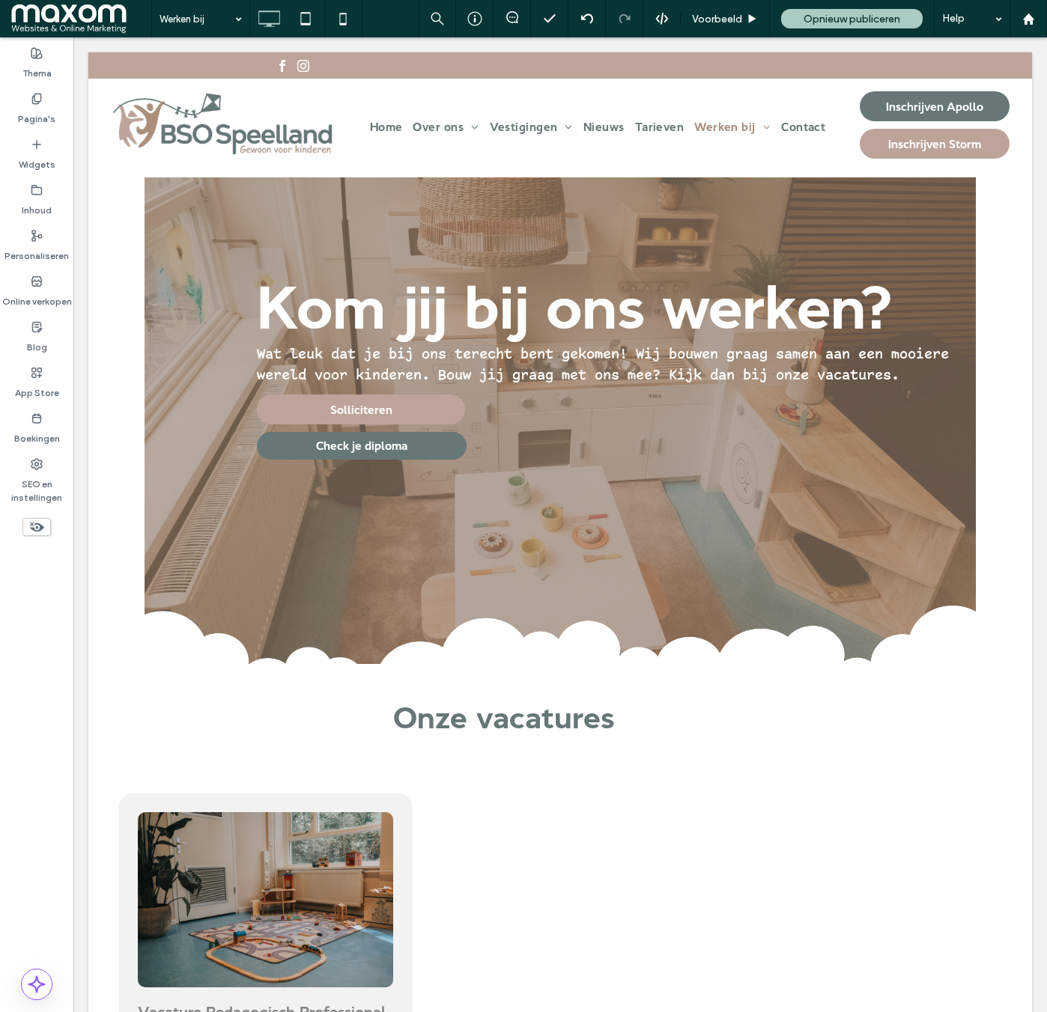
click at [849, 18] on span "Opnieuw publiceren" at bounding box center [852, 19] width 97 height 13
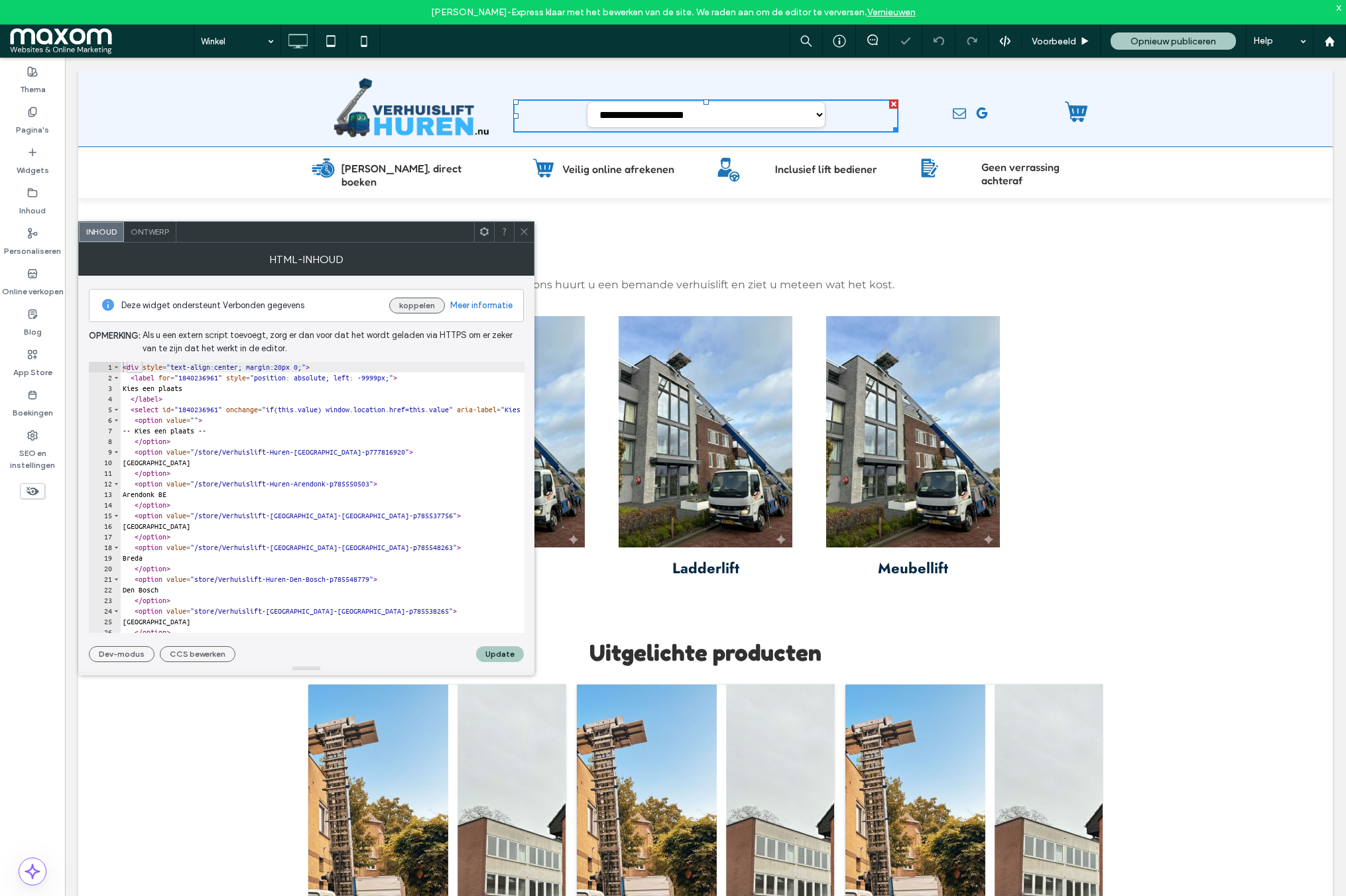
click at [411, 307] on button "koppelen" at bounding box center [417, 305] width 56 height 16
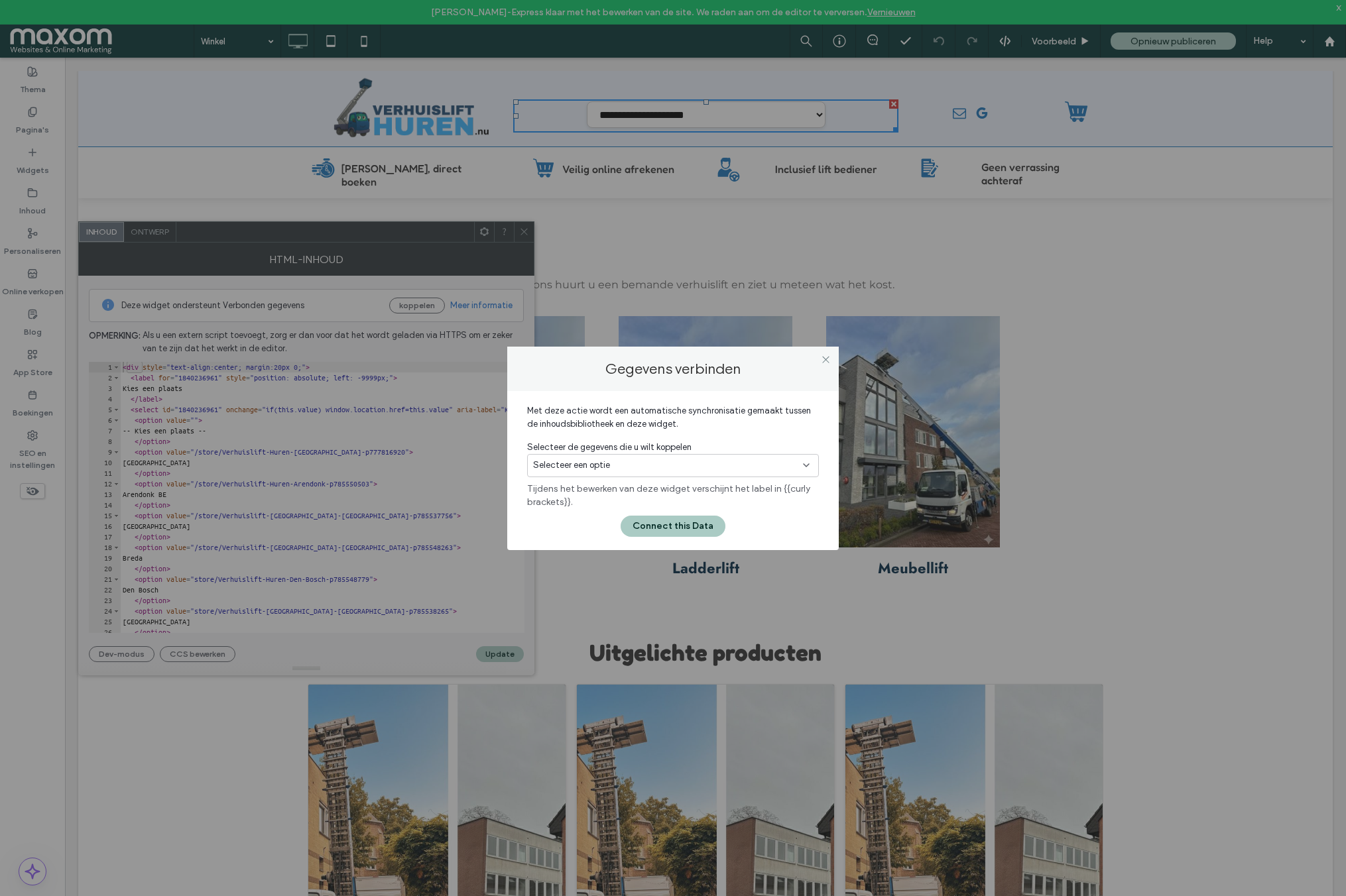
click at [592, 467] on span "Selecteer een optie" at bounding box center [571, 465] width 77 height 13
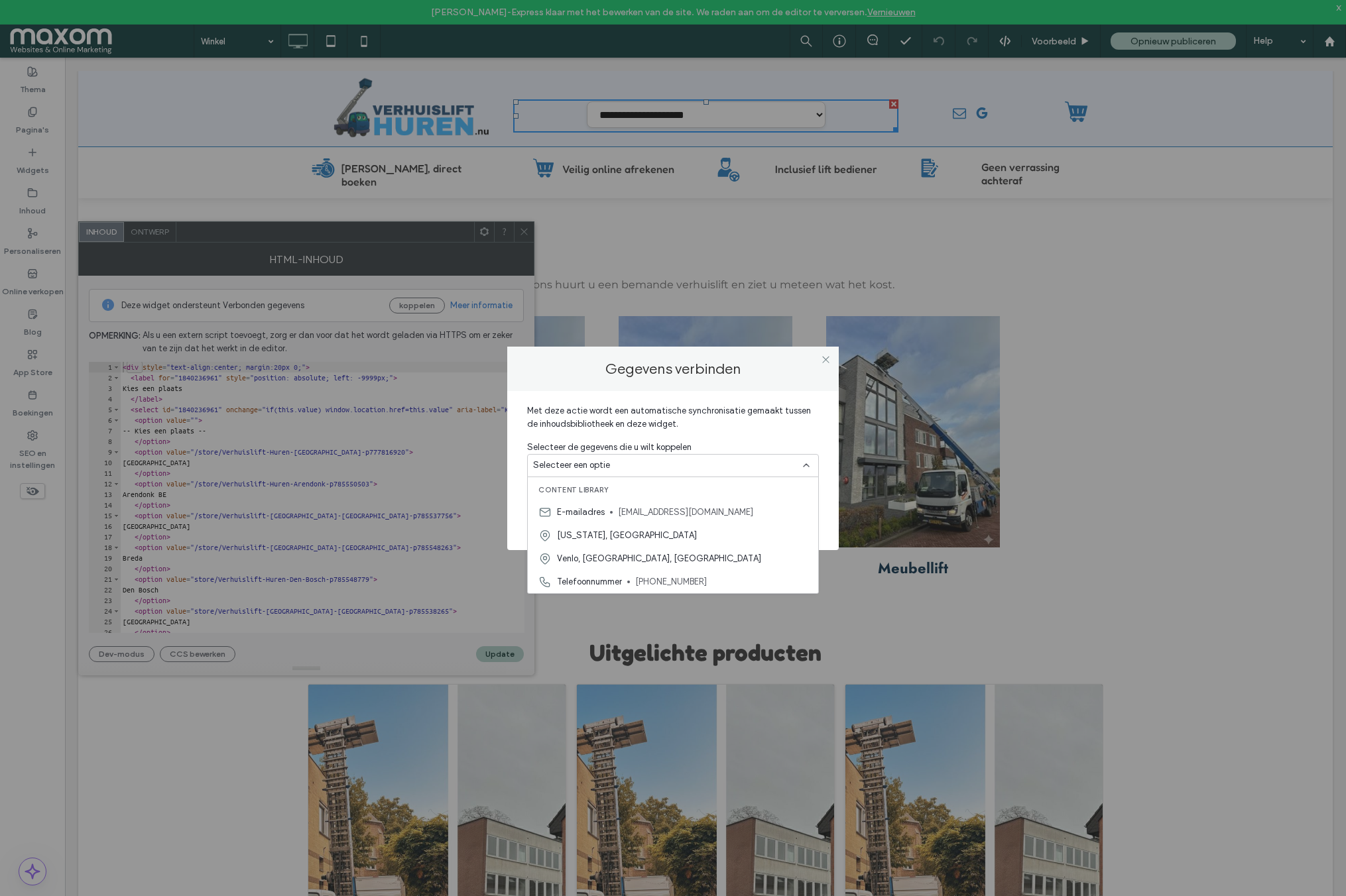
click at [704, 419] on span "Met deze actie wordt een automatische synchronisatie gemaakt tussen de inhoudsb…" at bounding box center [672, 422] width 291 height 36
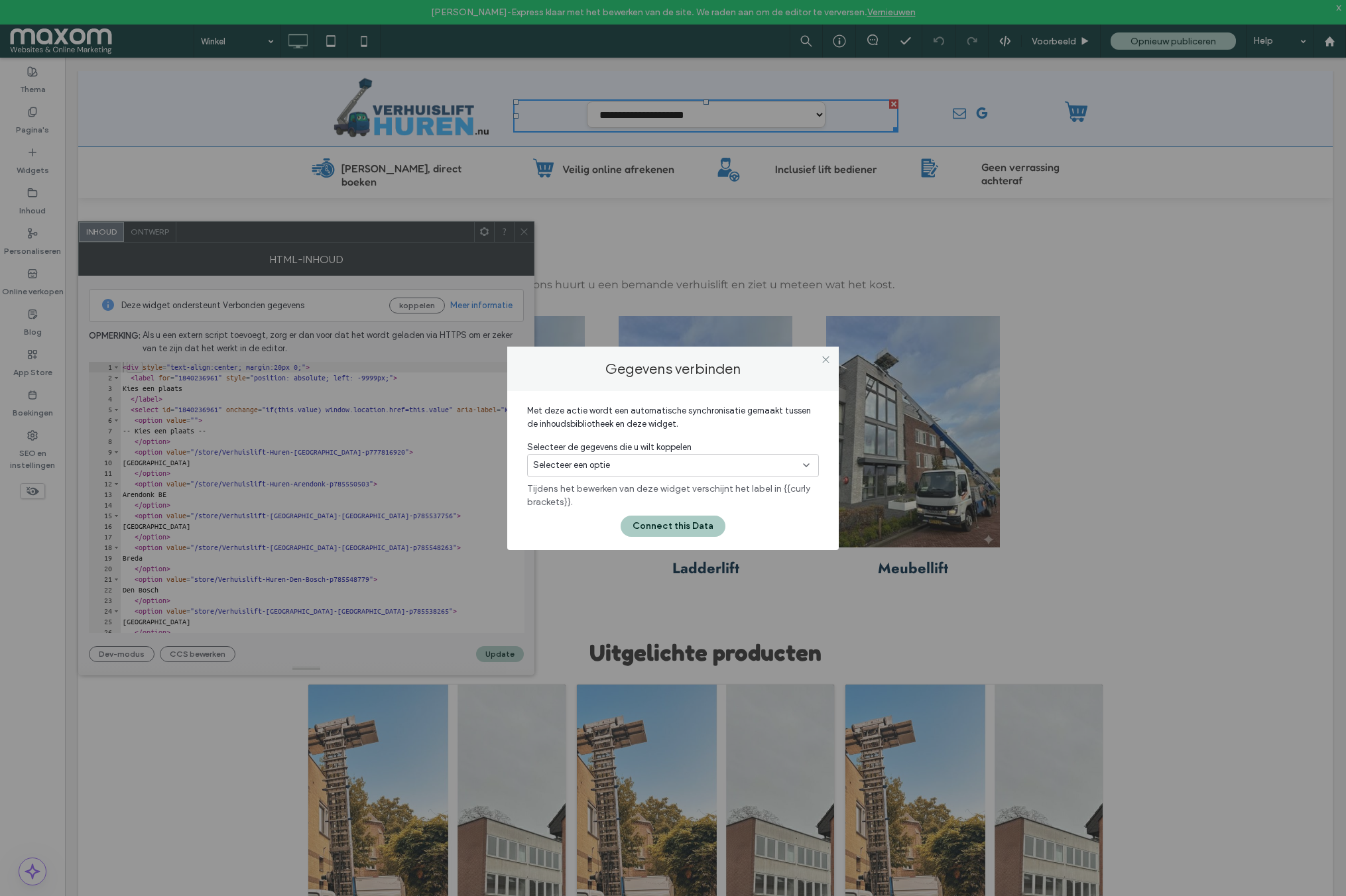
drag, startPoint x: 827, startPoint y: 359, endPoint x: 585, endPoint y: 362, distance: 242.0
click at [827, 359] on icon at bounding box center [825, 359] width 10 height 10
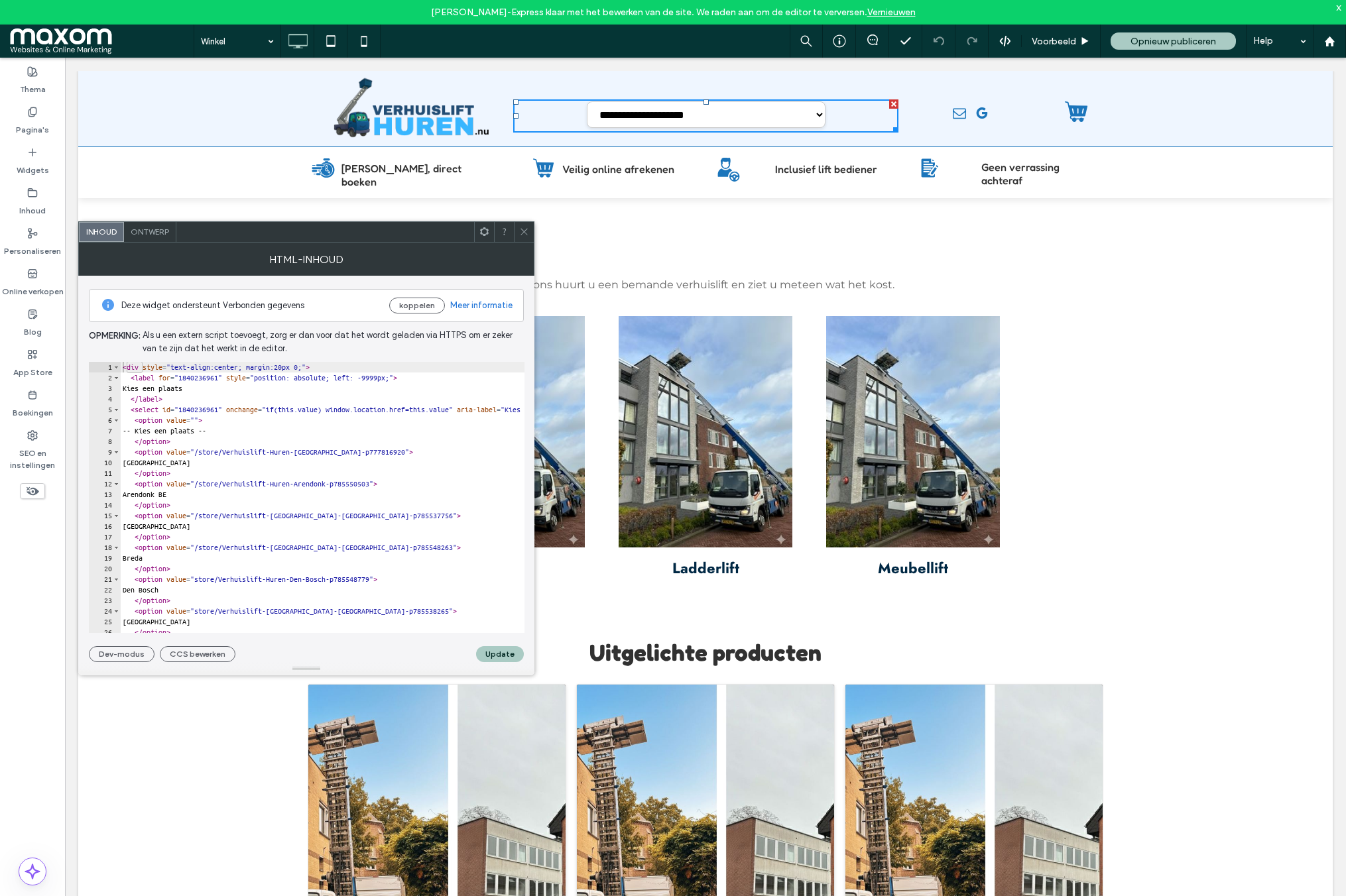
click at [523, 229] on icon at bounding box center [523, 231] width 10 height 10
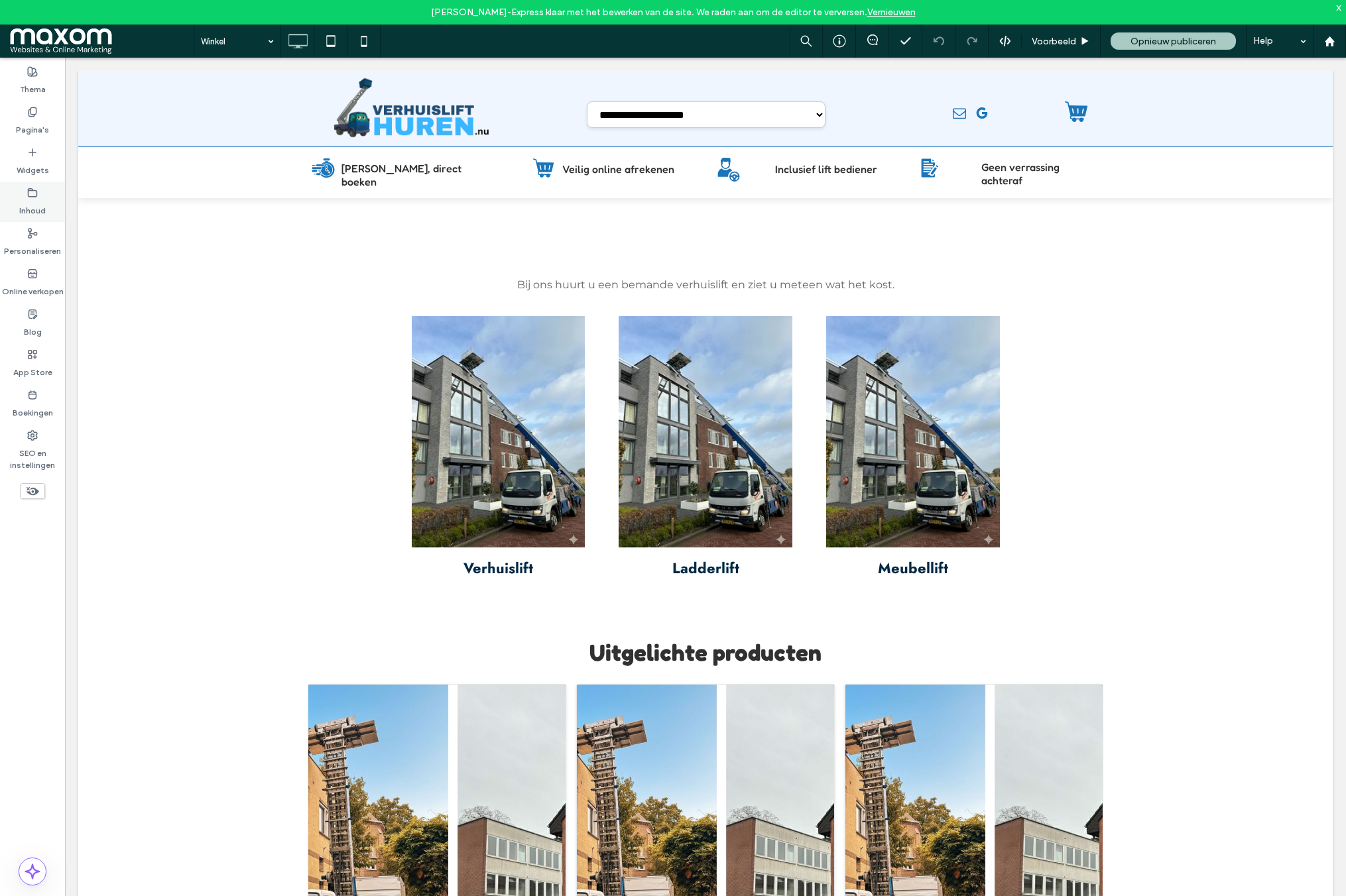
click at [42, 195] on div "Inhoud" at bounding box center [32, 202] width 65 height 41
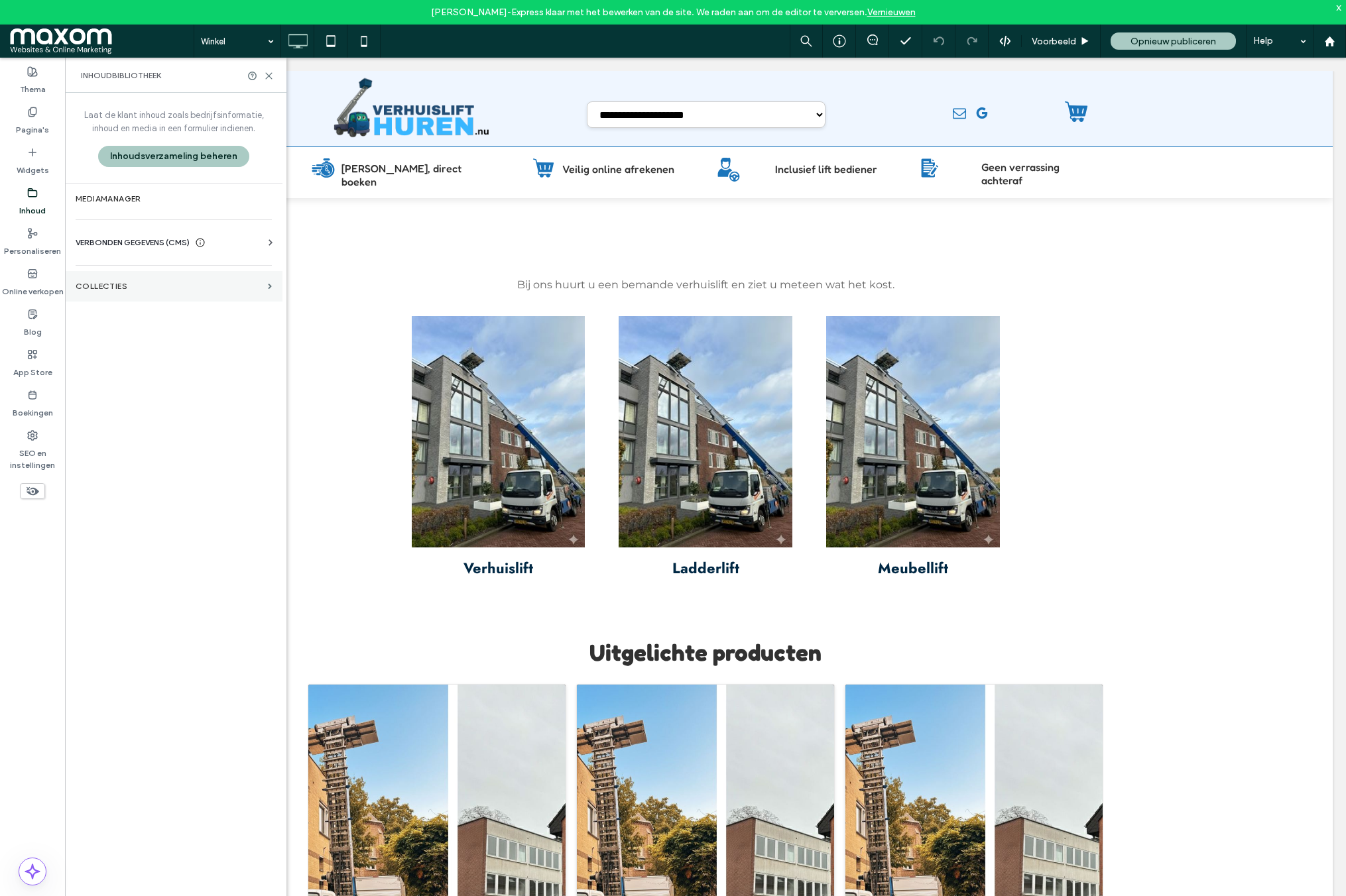
click at [141, 291] on section "COLLECTIES" at bounding box center [174, 286] width 218 height 30
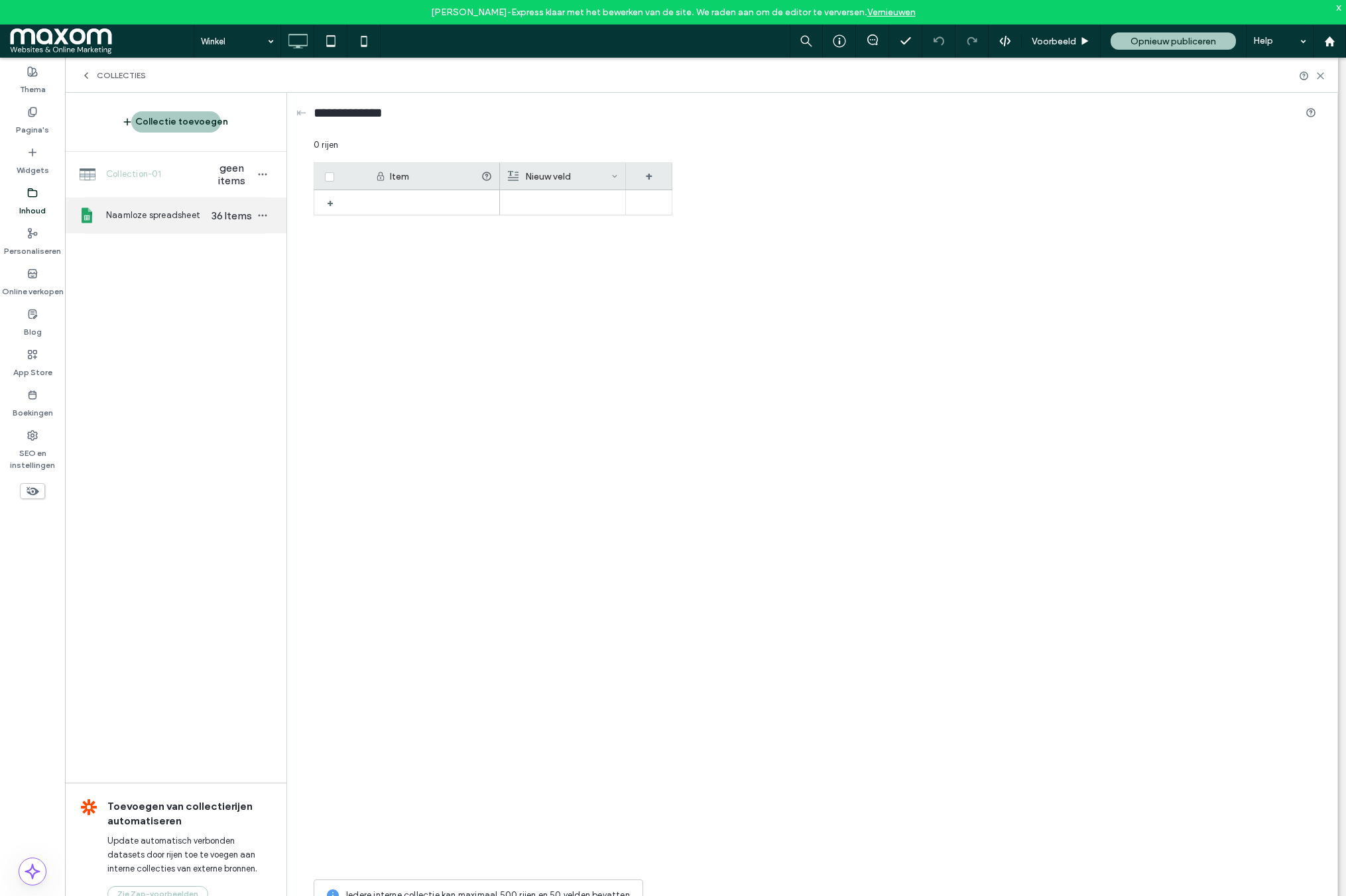
click at [171, 217] on span "Naamloze spreadsheet" at bounding box center [157, 215] width 102 height 13
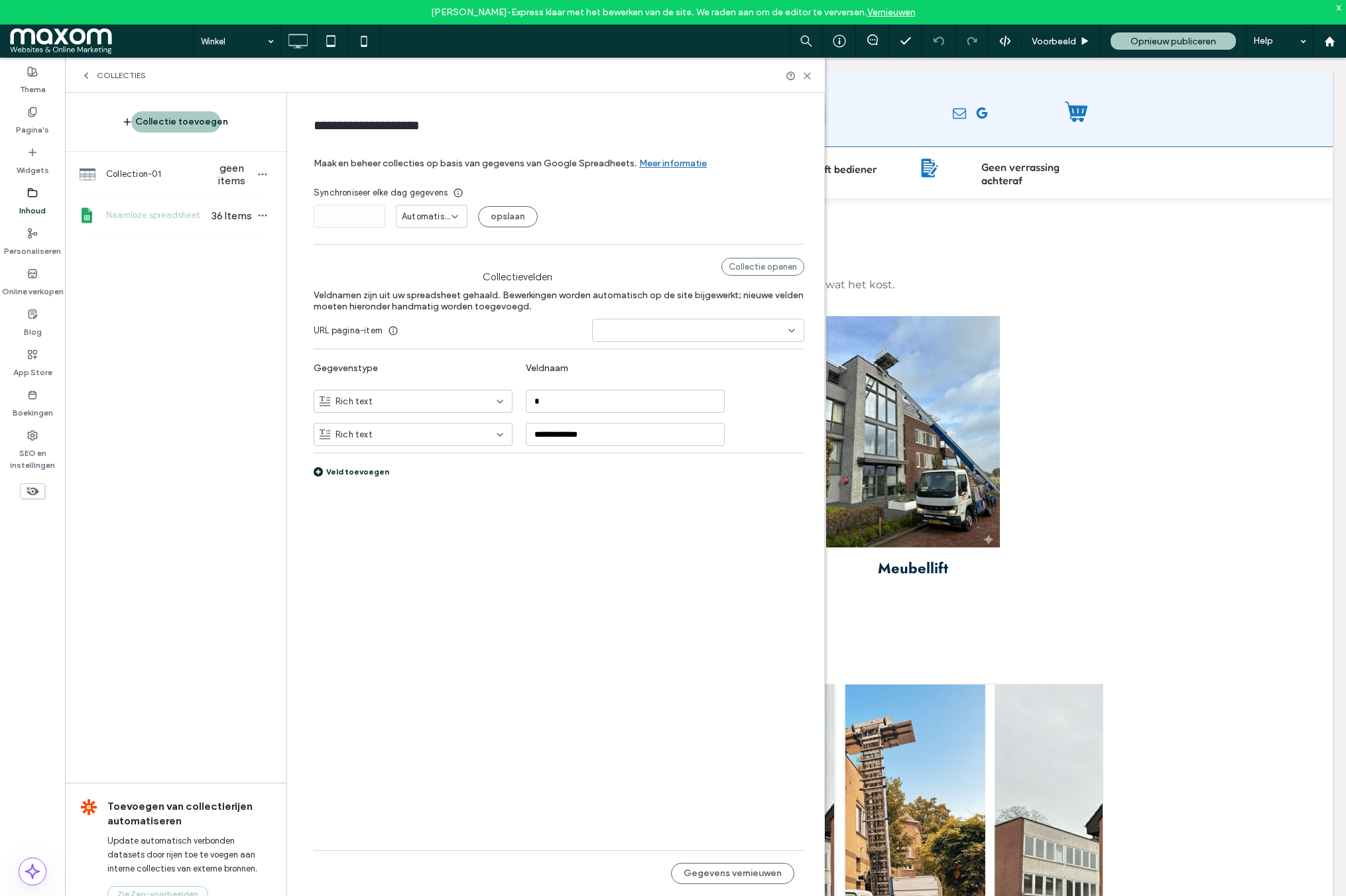
click at [769, 326] on input at bounding box center [692, 331] width 190 height 11
click at [261, 212] on icon "button" at bounding box center [263, 215] width 11 height 11
click at [334, 239] on span "Collectie publiceren" at bounding box center [344, 240] width 81 height 13
click at [435, 220] on span "Automatisch" at bounding box center [427, 216] width 50 height 13
click at [759, 266] on div "Collectie openen" at bounding box center [763, 266] width 83 height 18
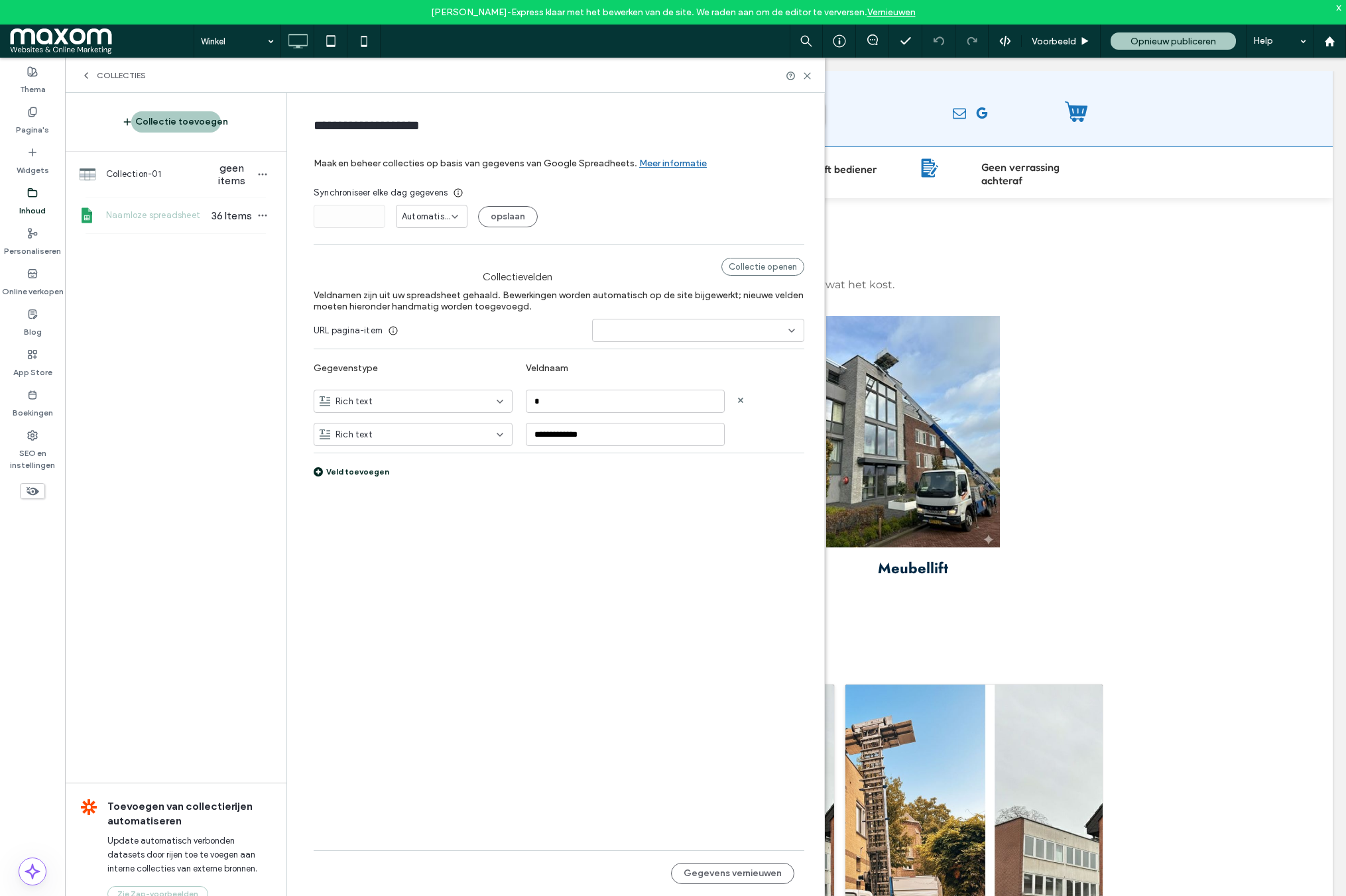
click at [355, 405] on span "Rich text" at bounding box center [354, 401] width 37 height 13
click at [456, 328] on div "URL pagina-item" at bounding box center [559, 330] width 491 height 23
click at [416, 406] on div "Rich text" at bounding box center [405, 401] width 171 height 13
click at [581, 404] on input "*" at bounding box center [625, 401] width 199 height 23
click at [582, 401] on input "*" at bounding box center [625, 401] width 199 height 23
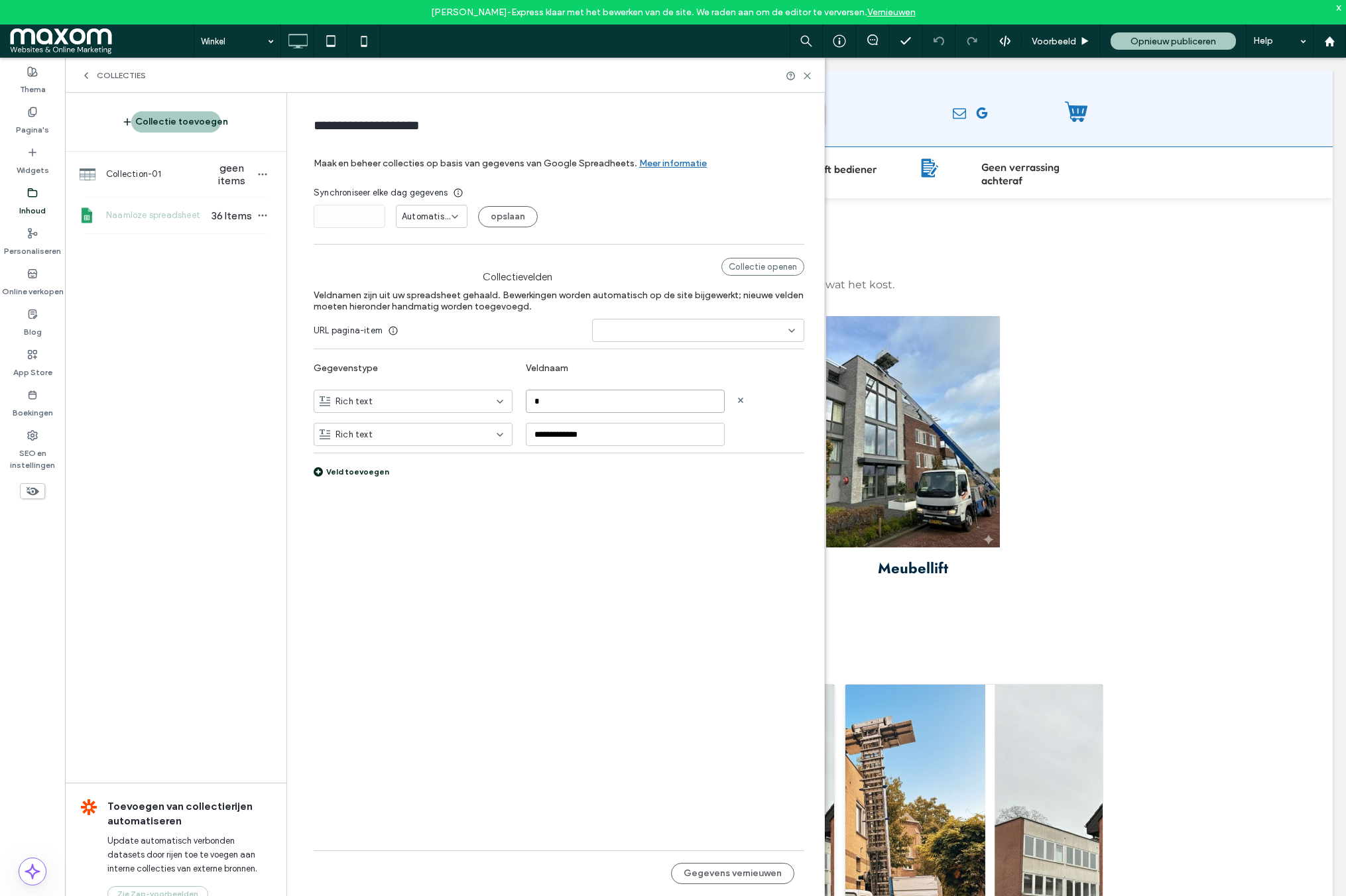
click at [582, 401] on input "*" at bounding box center [625, 401] width 199 height 23
click at [740, 403] on icon at bounding box center [740, 400] width 5 height 5
click at [459, 403] on div "Rich text" at bounding box center [405, 401] width 171 height 13
click at [683, 402] on input "**********" at bounding box center [625, 401] width 199 height 23
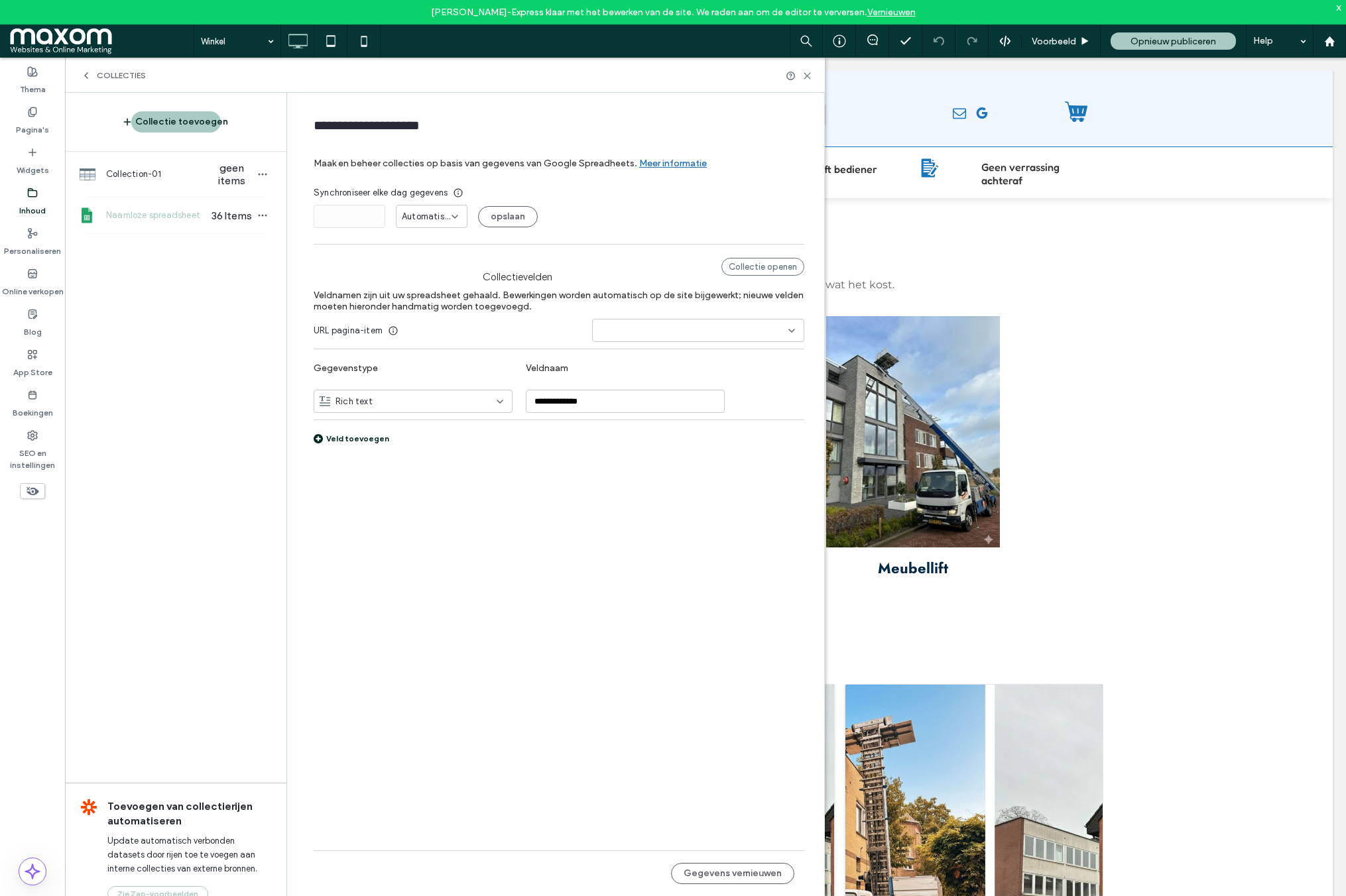
click at [365, 442] on div "Veld toevoegen" at bounding box center [351, 438] width 75 height 10
click at [376, 439] on div "Rich text" at bounding box center [405, 435] width 171 height 13
click at [371, 568] on span "Meerkeuze selectie" at bounding box center [374, 574] width 77 height 13
click at [367, 437] on span "Meerkeuze selectie" at bounding box center [374, 435] width 77 height 13
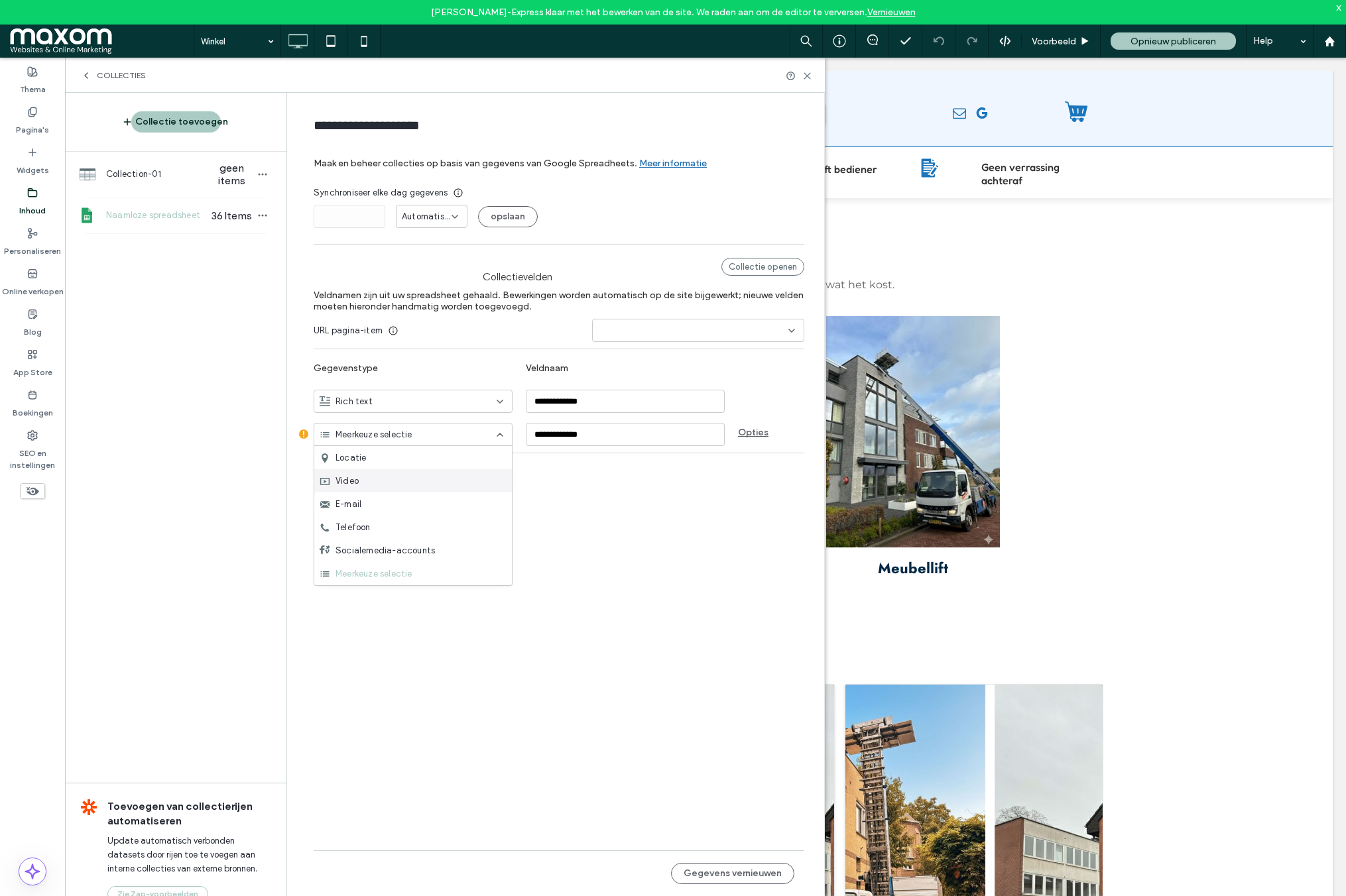
scroll to position [0, 0]
click at [363, 460] on span "Platte tekst" at bounding box center [360, 458] width 49 height 13
click at [606, 435] on input "**********" at bounding box center [625, 435] width 199 height 23
click at [463, 516] on form "**********" at bounding box center [559, 314] width 530 height 419
click at [741, 431] on icon at bounding box center [740, 434] width 5 height 5
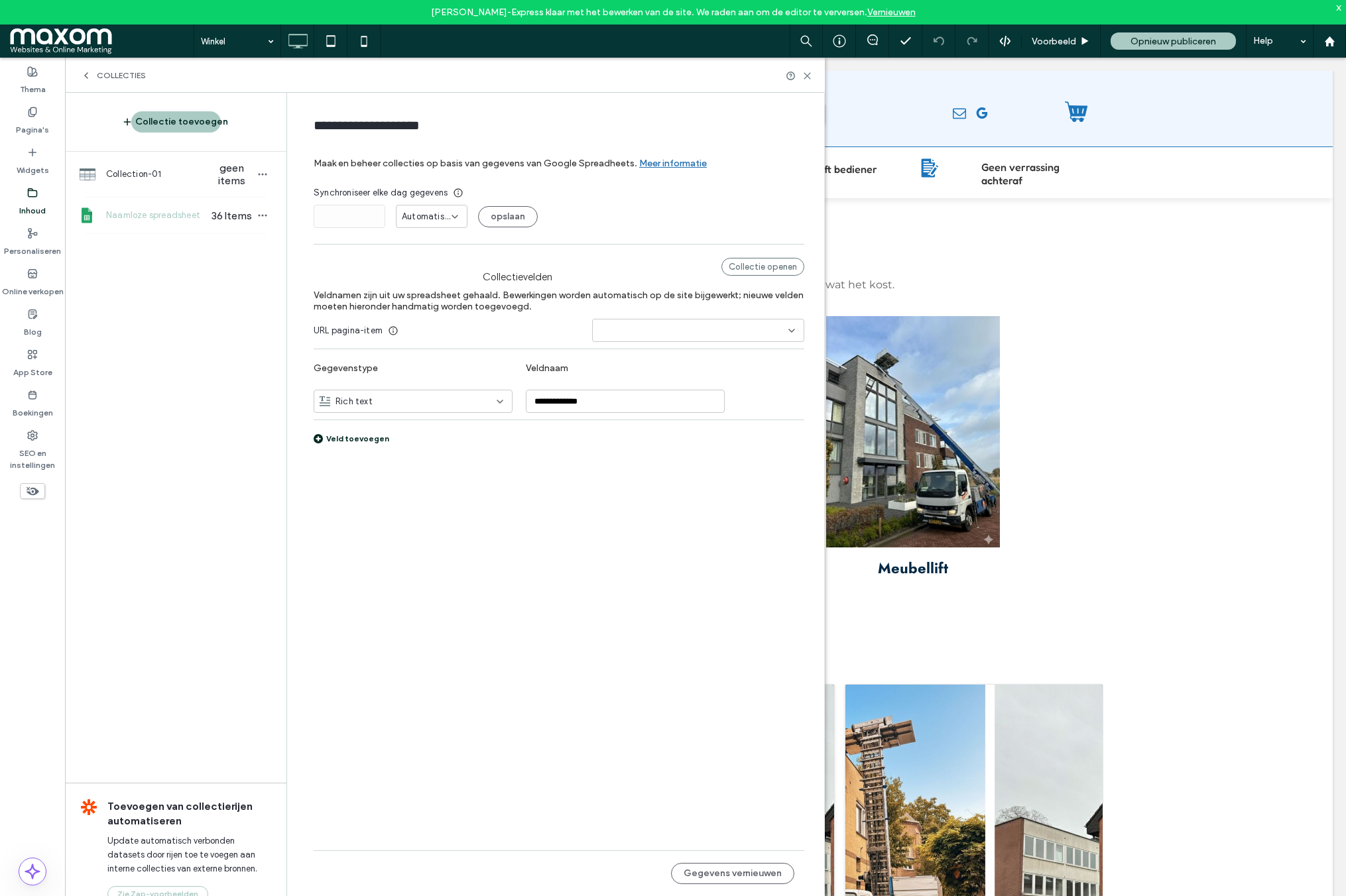
click at [462, 463] on form "**********" at bounding box center [559, 298] width 530 height 386
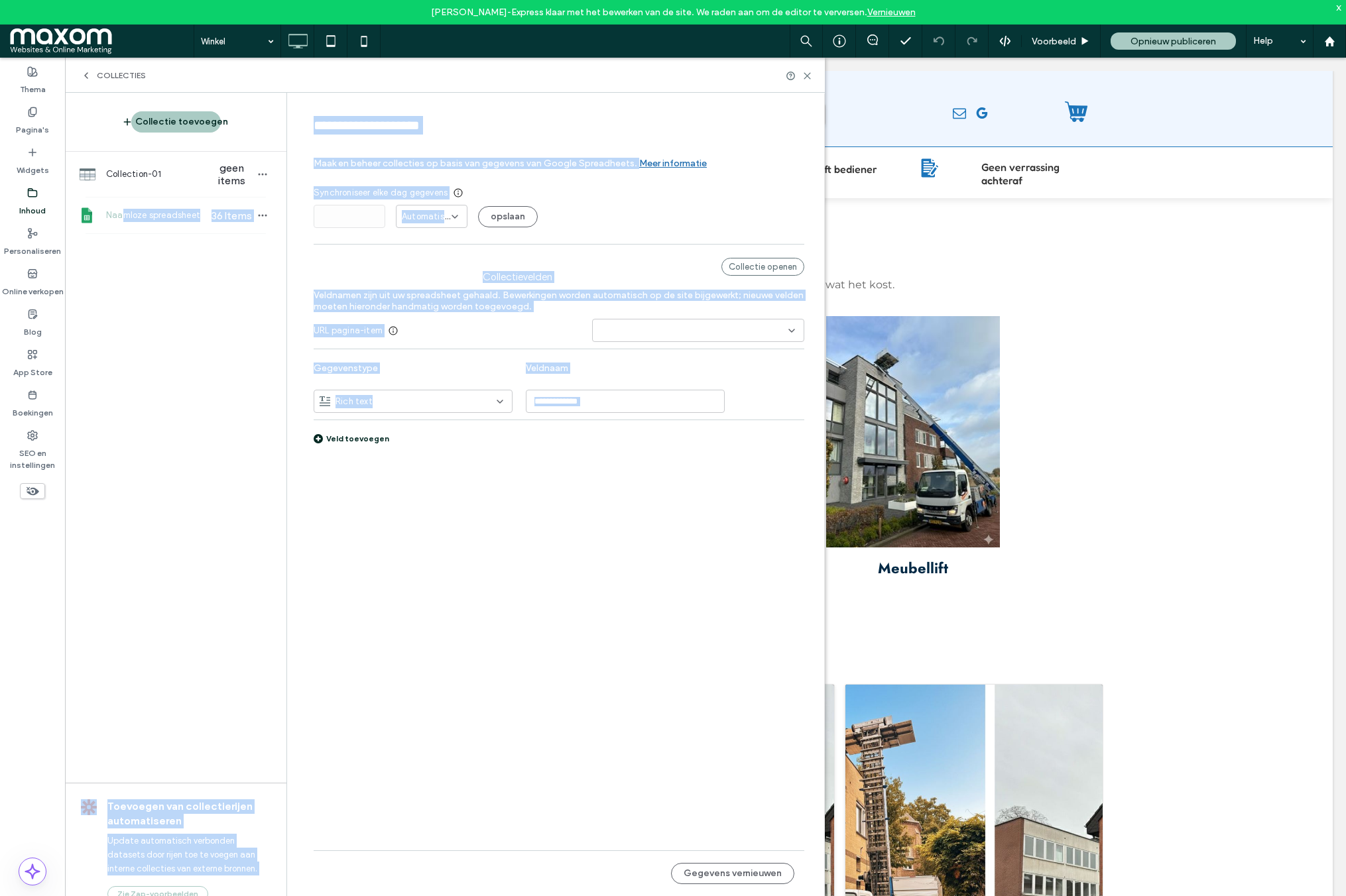
drag, startPoint x: 516, startPoint y: 484, endPoint x: 121, endPoint y: 216, distance: 477.3
click at [120, 215] on div "**********" at bounding box center [445, 506] width 760 height 827
copy div "mloze spreadsheet 36 Items Toevoegen van collectierijen automatiseren Update au…"
click at [648, 250] on form "**********" at bounding box center [559, 298] width 530 height 386
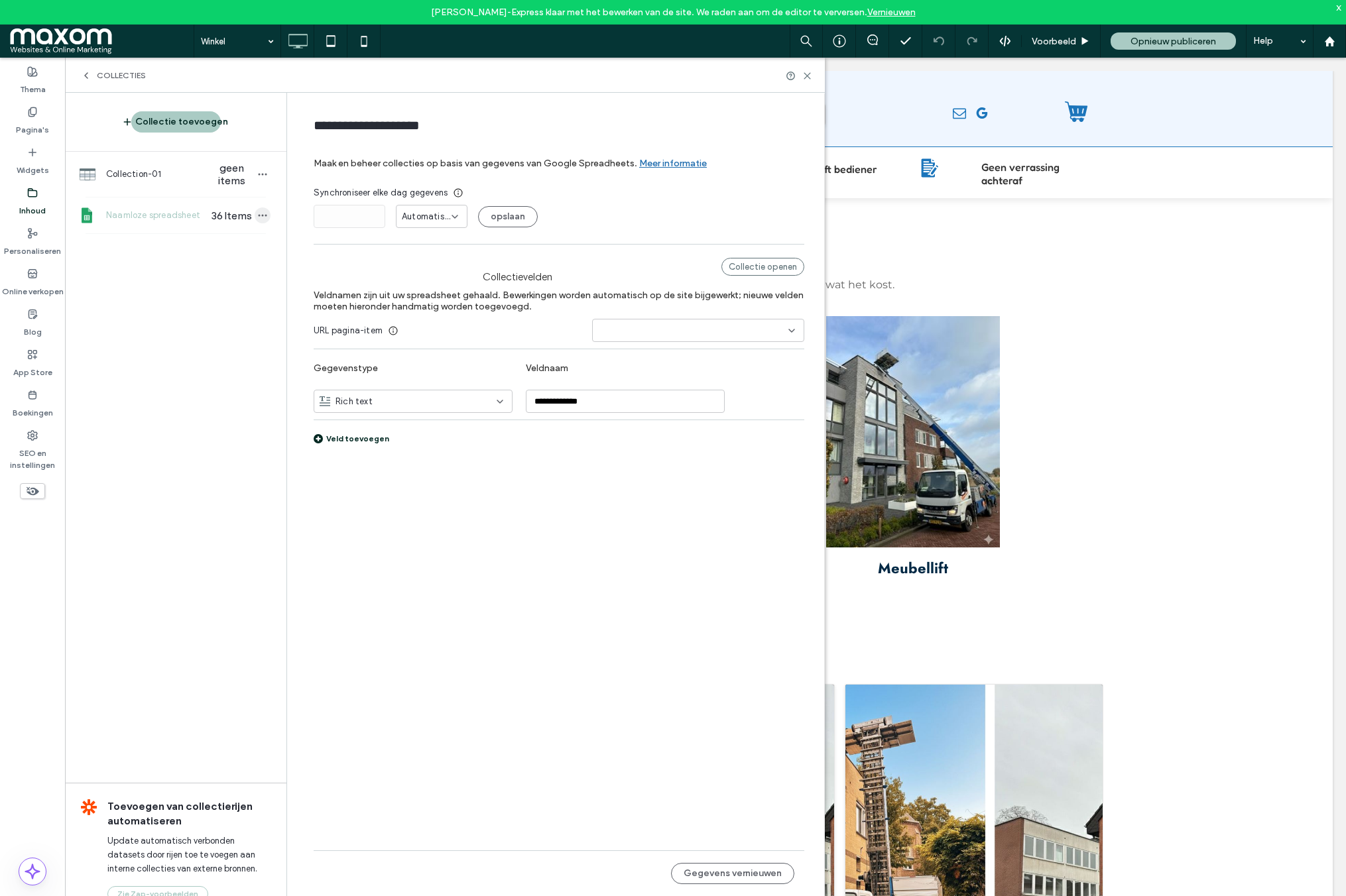
click at [265, 218] on icon "button" at bounding box center [263, 215] width 11 height 11
click at [347, 167] on span "Gegevens vernieuwen" at bounding box center [345, 165] width 86 height 13
click at [450, 403] on div "Rich text" at bounding box center [405, 401] width 171 height 13
drag, startPoint x: 646, startPoint y: 250, endPoint x: 583, endPoint y: 247, distance: 63.1
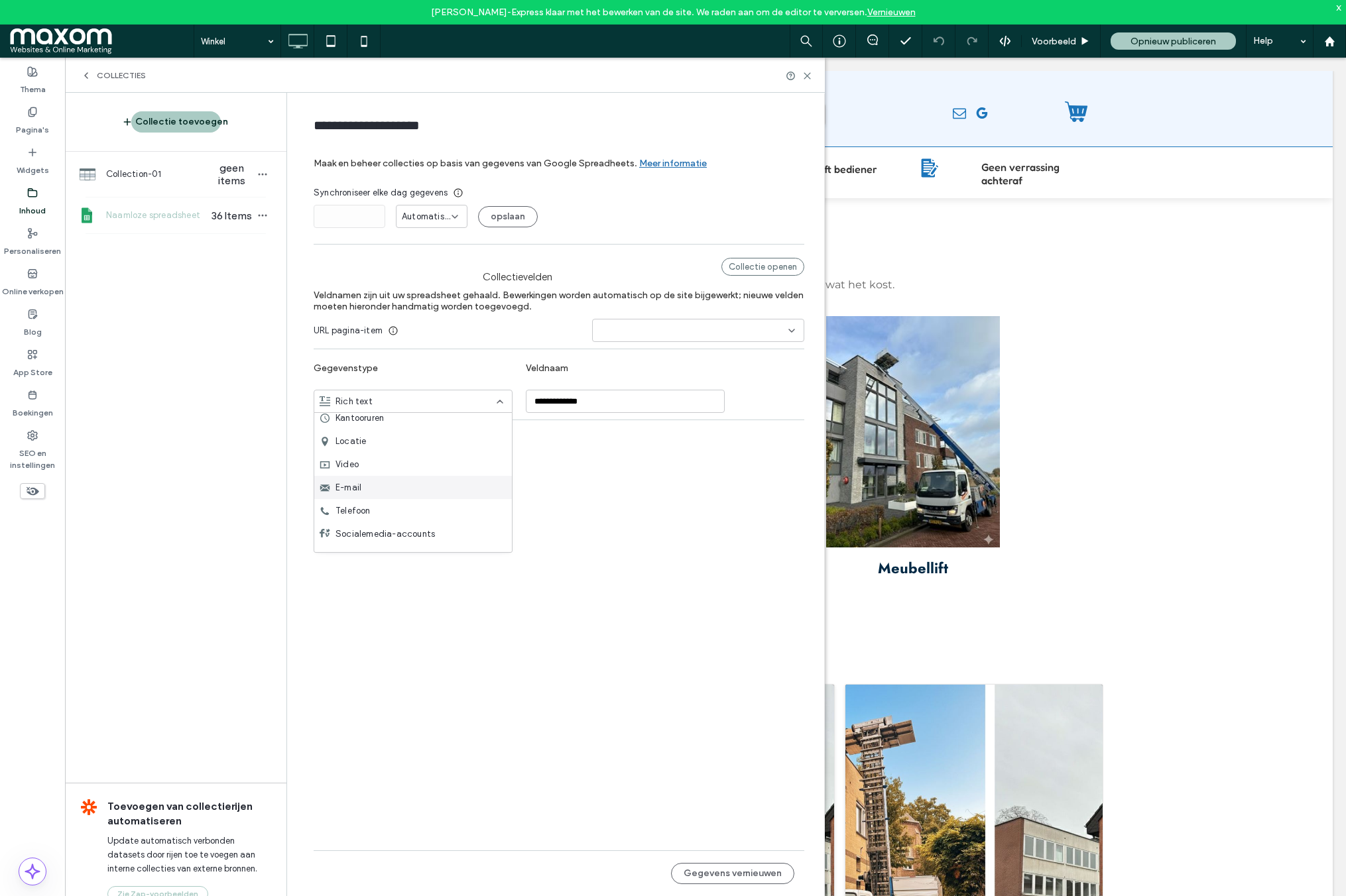
click at [646, 250] on form "**********" at bounding box center [559, 298] width 530 height 386
click at [431, 218] on span "Automatisch" at bounding box center [427, 216] width 50 height 13
click at [627, 203] on div "Synchroniseer elke dag gegevens * Automatisch opslaan" at bounding box center [559, 206] width 491 height 42
click at [156, 219] on span "Naamloze spreadsheet" at bounding box center [157, 215] width 102 height 13
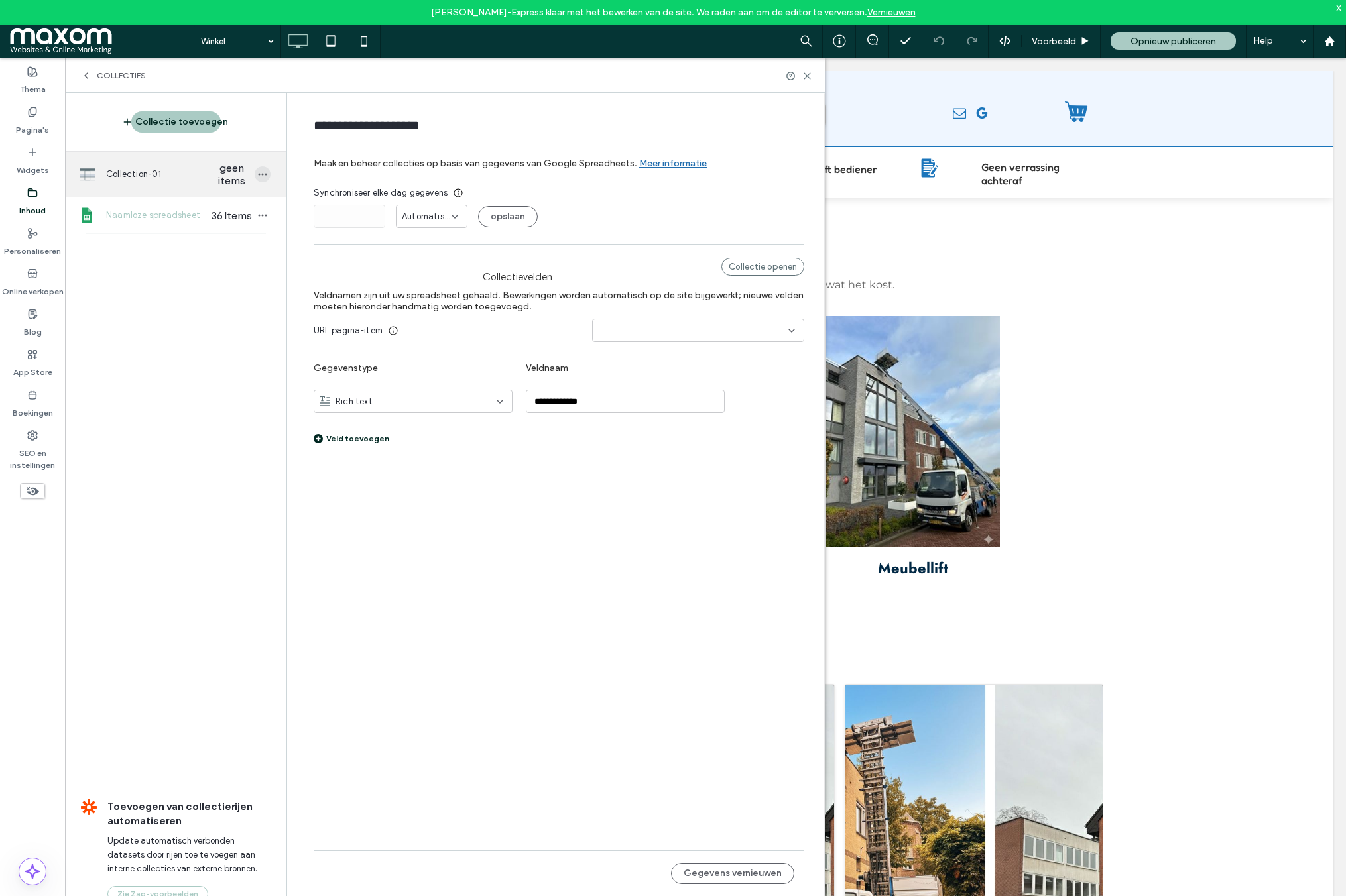
click at [261, 174] on use "button" at bounding box center [263, 174] width 9 height 2
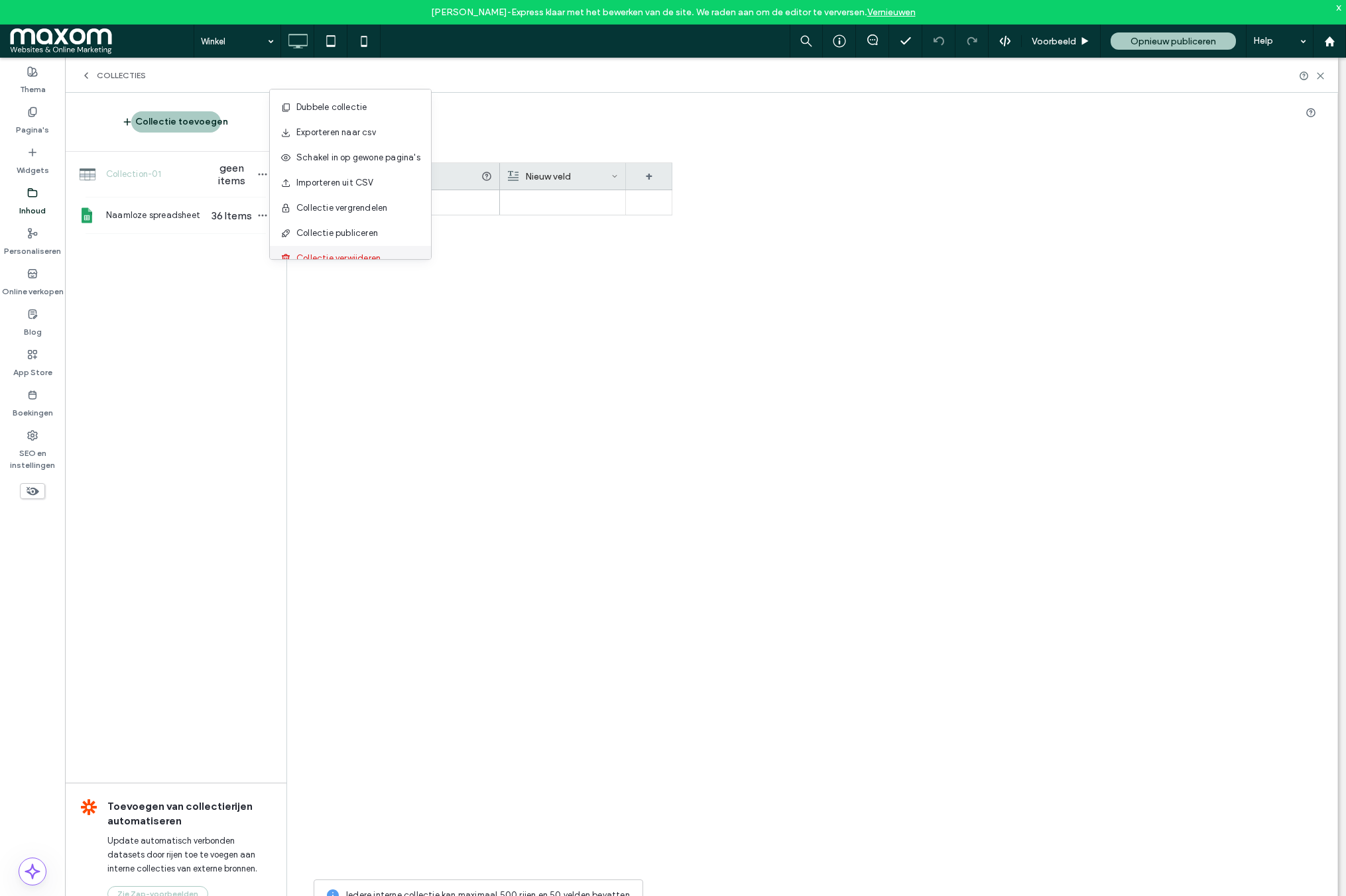
click at [336, 255] on span "Collectie verwijderen" at bounding box center [338, 259] width 84 height 13
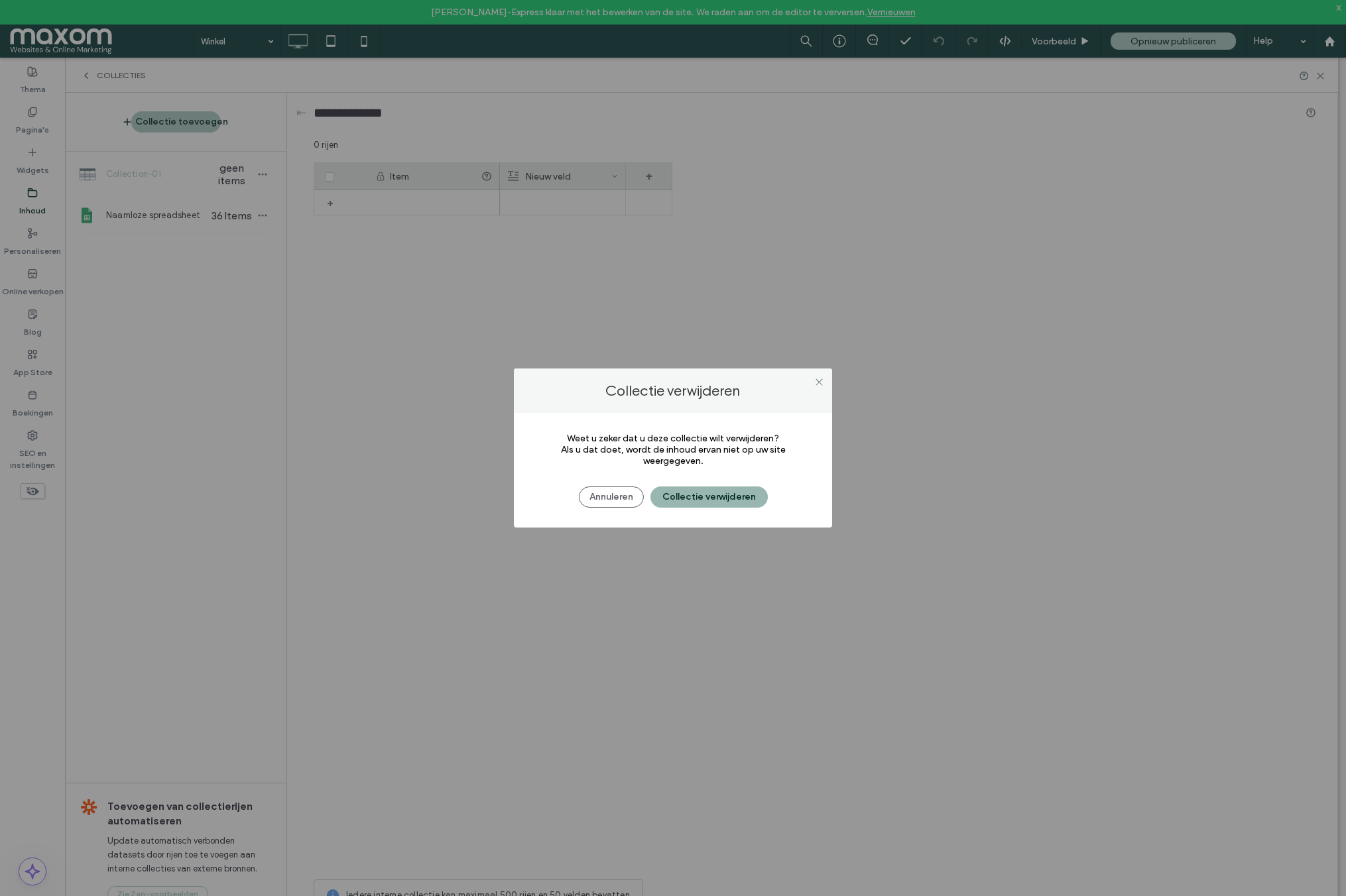
click at [698, 497] on button "Collectie verwijderen" at bounding box center [709, 498] width 118 height 21
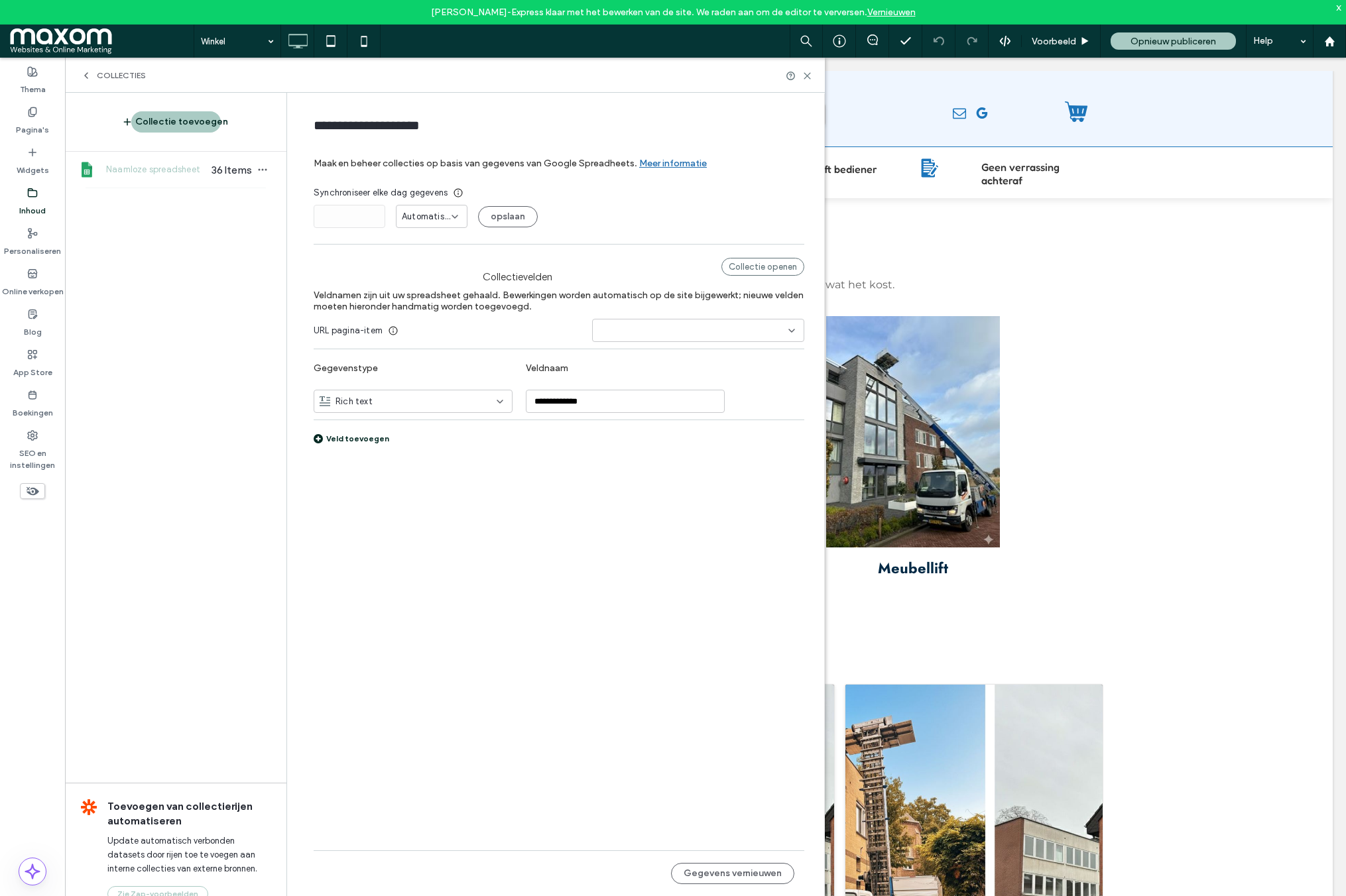
click at [185, 174] on span "Naamloze spreadsheet" at bounding box center [157, 169] width 102 height 13
click at [424, 395] on div "Rich text" at bounding box center [405, 401] width 171 height 13
click at [405, 428] on div "Platte tekst" at bounding box center [413, 425] width 197 height 23
click at [585, 406] on input "**********" at bounding box center [625, 401] width 199 height 23
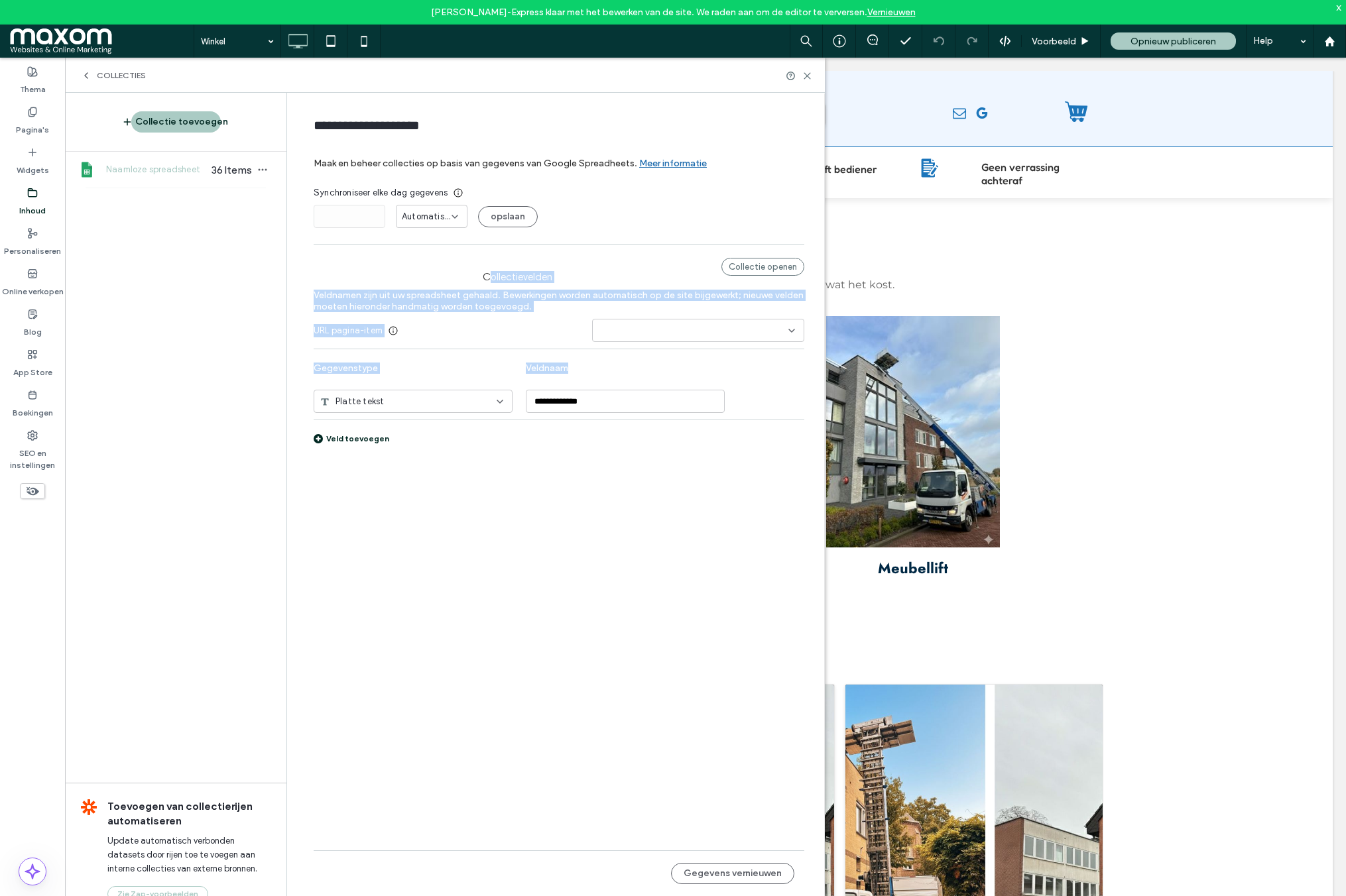
drag, startPoint x: 315, startPoint y: 271, endPoint x: 608, endPoint y: 452, distance: 344.4
click at [608, 452] on div "**********" at bounding box center [559, 354] width 491 height 205
copy div "Collectievelden Collectie openen Veldnamen zijn uit uw spreadsheet gehaald. Bew…"
click at [747, 879] on button "Gegevens vernieuwen" at bounding box center [732, 874] width 123 height 21
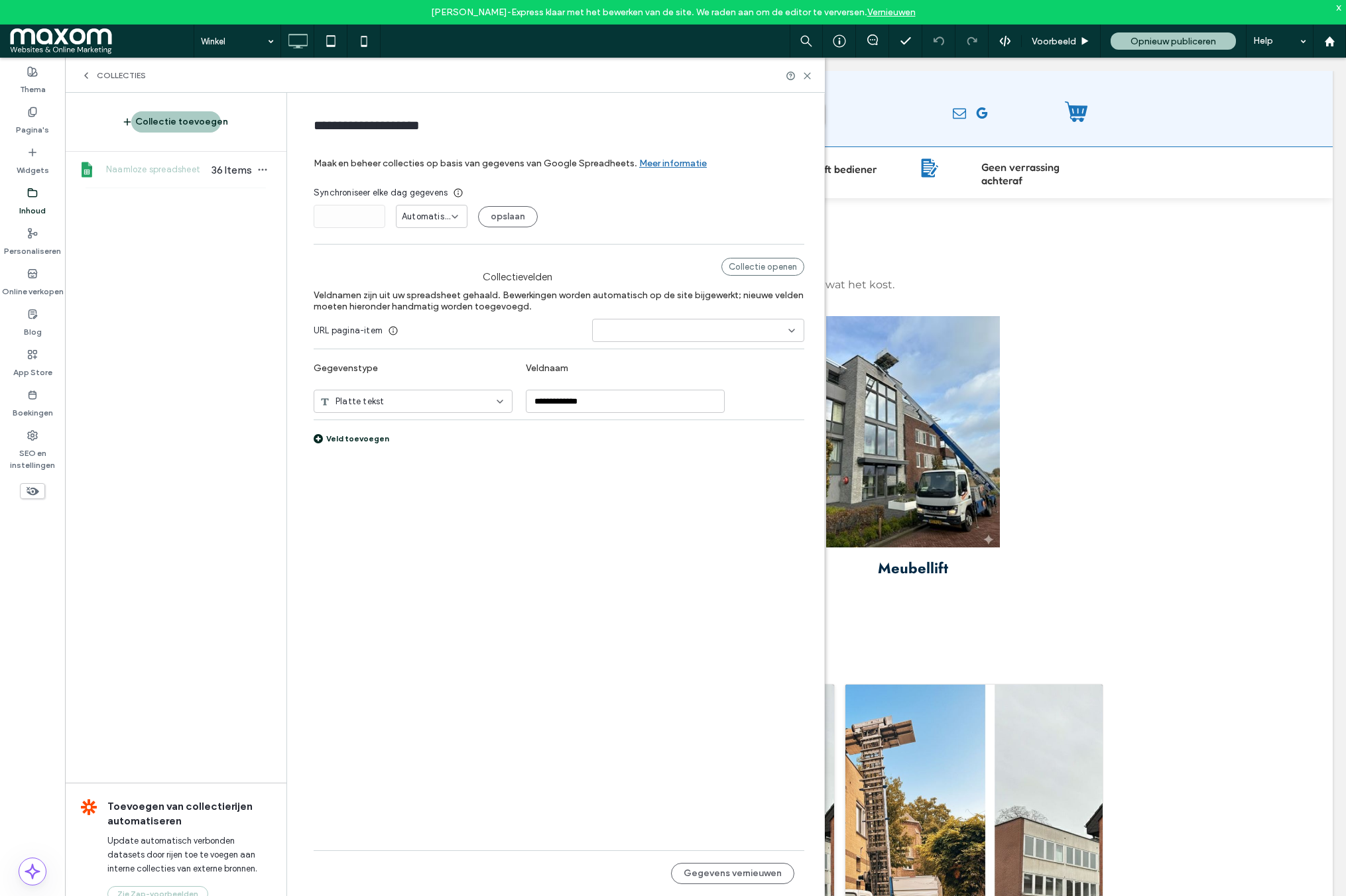
click at [613, 243] on form "**********" at bounding box center [559, 298] width 530 height 386
click at [650, 334] on input at bounding box center [692, 331] width 190 height 11
click at [631, 355] on span "Nieuw veld-02" at bounding box center [627, 353] width 59 height 13
click at [394, 333] on icon at bounding box center [393, 331] width 11 height 11
click at [267, 172] on icon "button" at bounding box center [263, 170] width 11 height 11
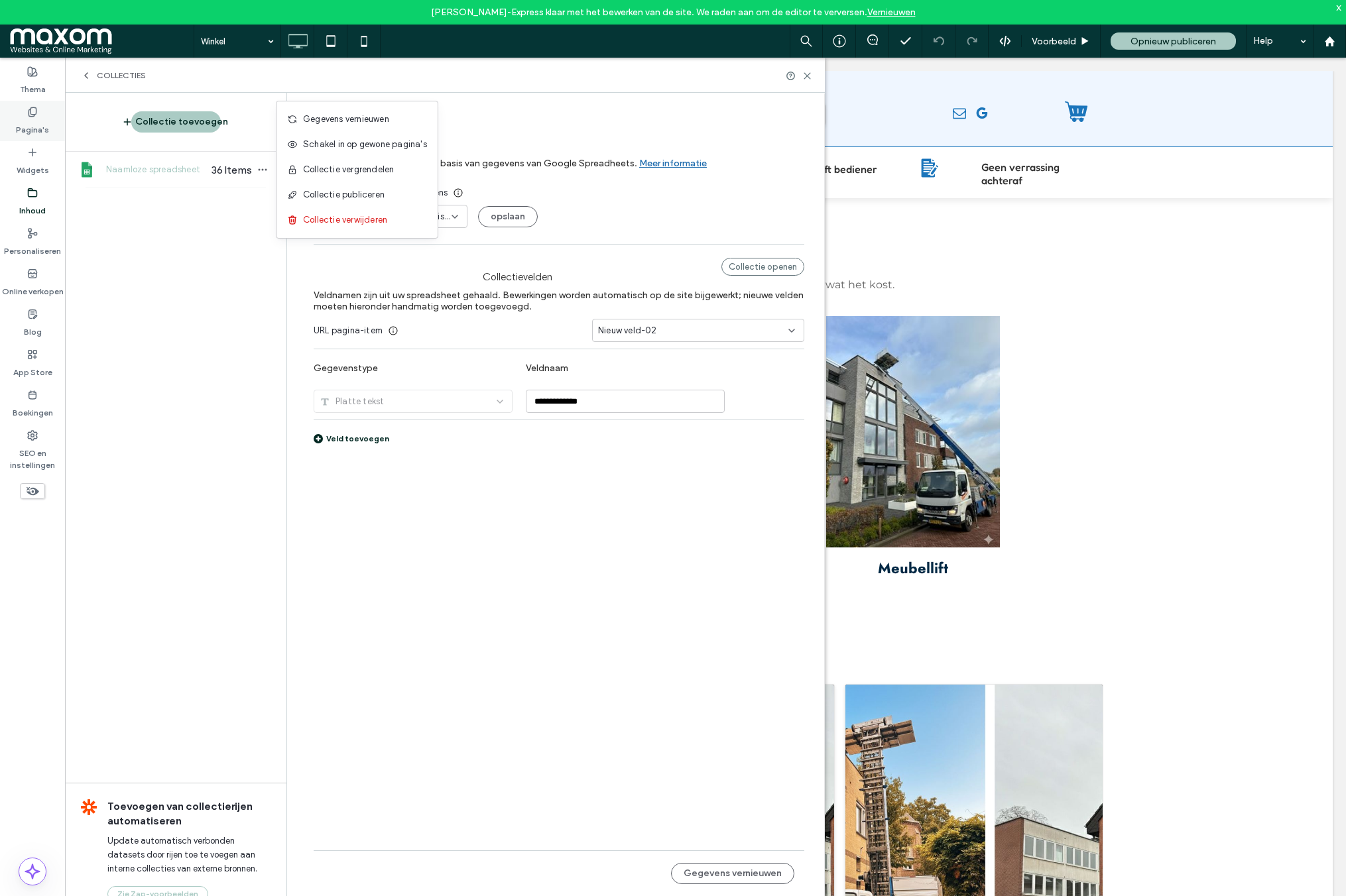
click at [38, 122] on label "Pagina's" at bounding box center [32, 127] width 33 height 19
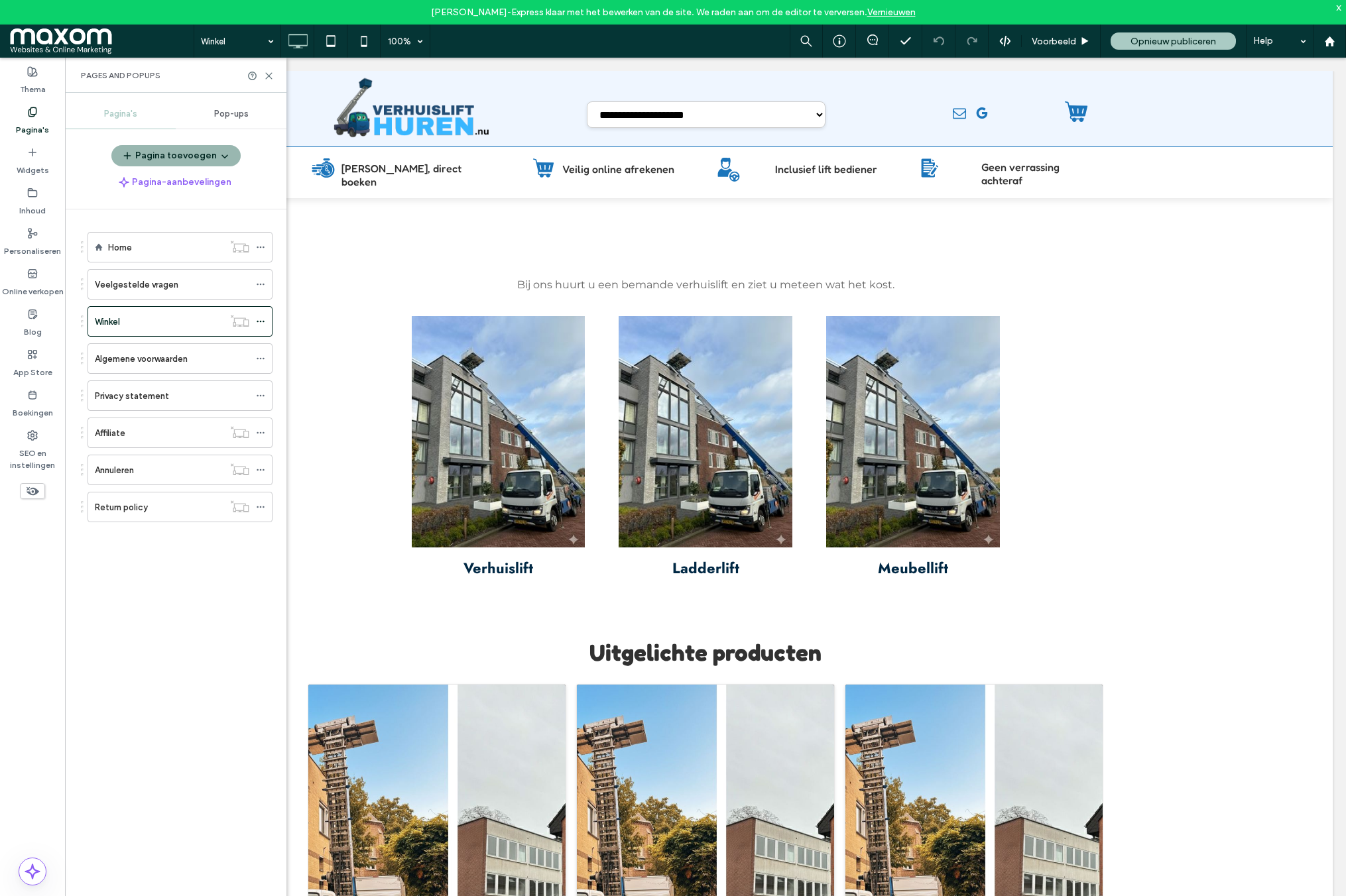
click at [220, 158] on icon "button" at bounding box center [225, 156] width 11 height 11
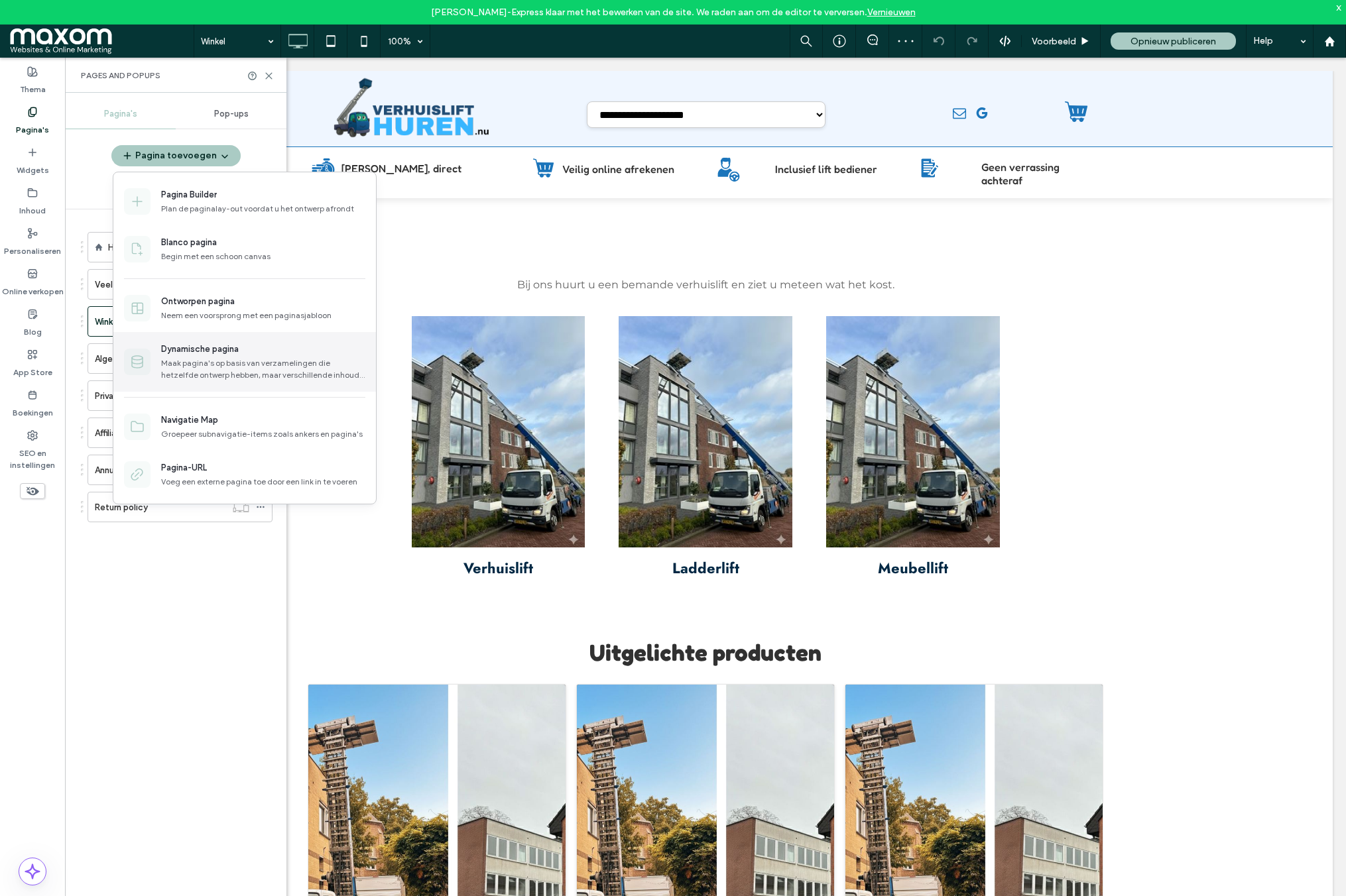
click at [253, 363] on div "Maak pagina's op basis van verzamelingen die hetzelfde ontwerp hebben, maar ver…" at bounding box center [263, 369] width 205 height 24
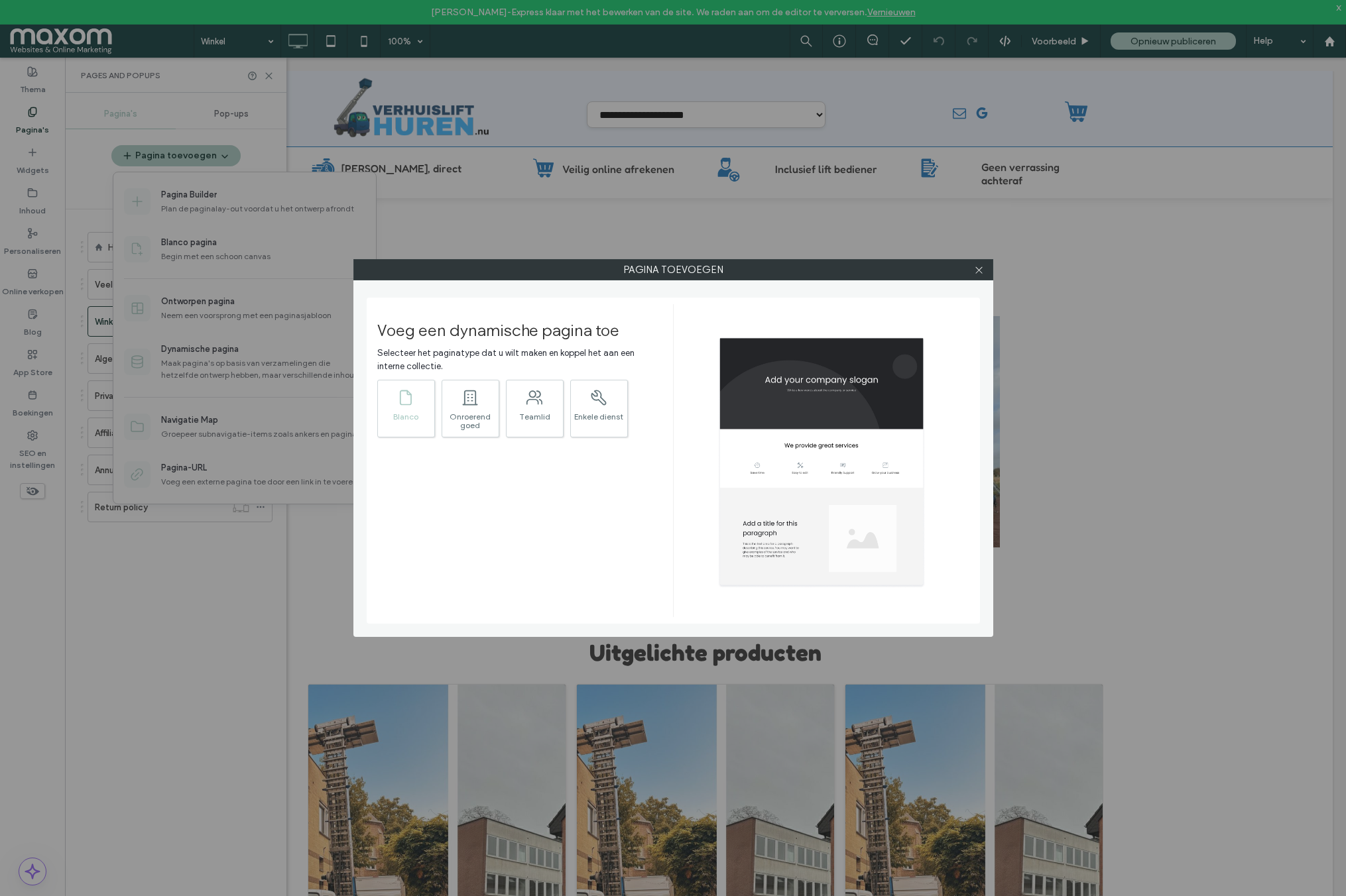
click at [413, 416] on div "Blanco" at bounding box center [406, 417] width 57 height 9
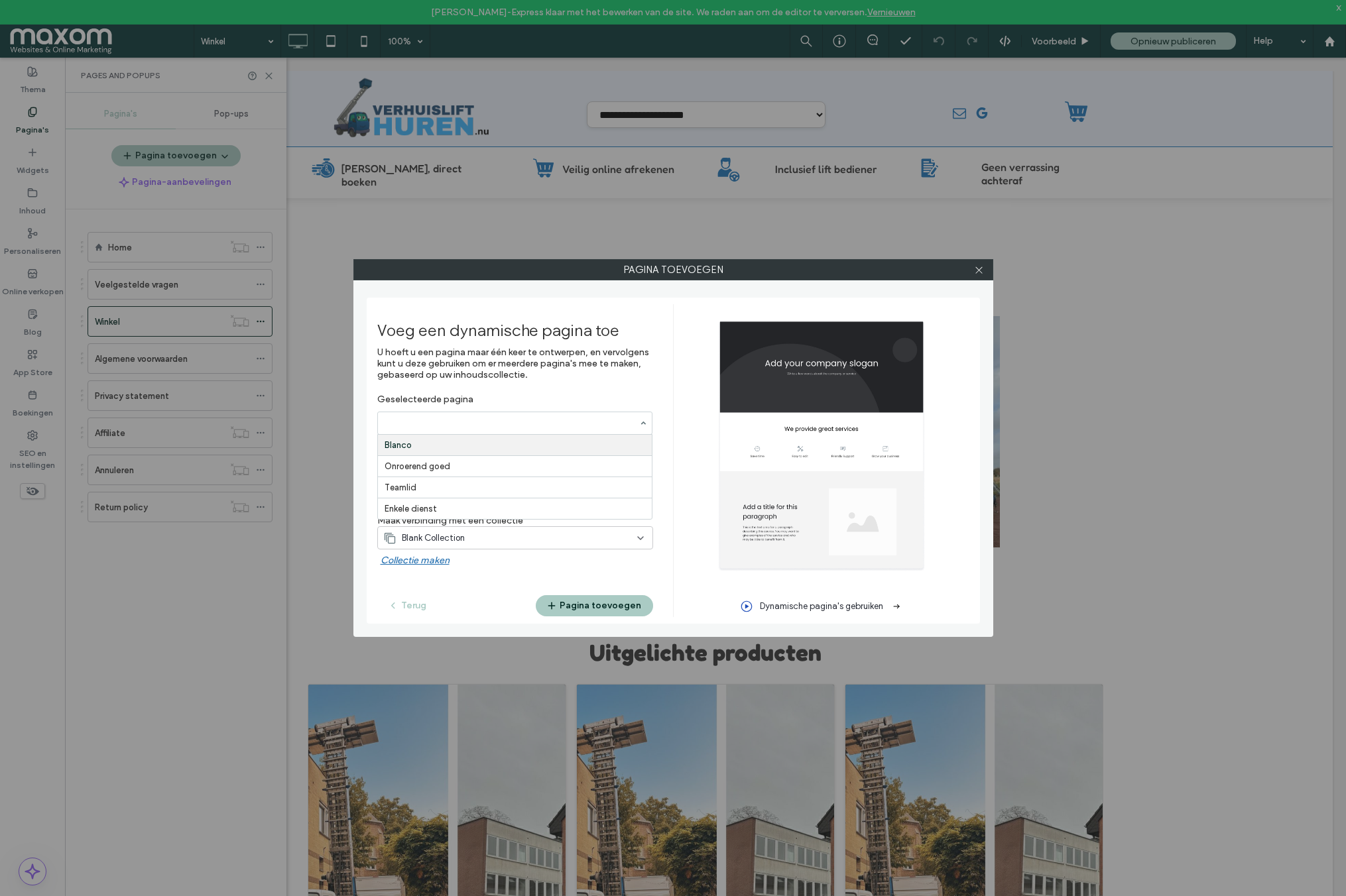
click at [561, 390] on label "U hoeft u een pagina maar één keer te ontwerpen, en vervolgens kunt u deze gebr…" at bounding box center [515, 370] width 276 height 47
click at [436, 477] on input "notEmpty" at bounding box center [514, 477] width 275 height 23
click at [440, 476] on input "notEmpty" at bounding box center [514, 477] width 275 height 23
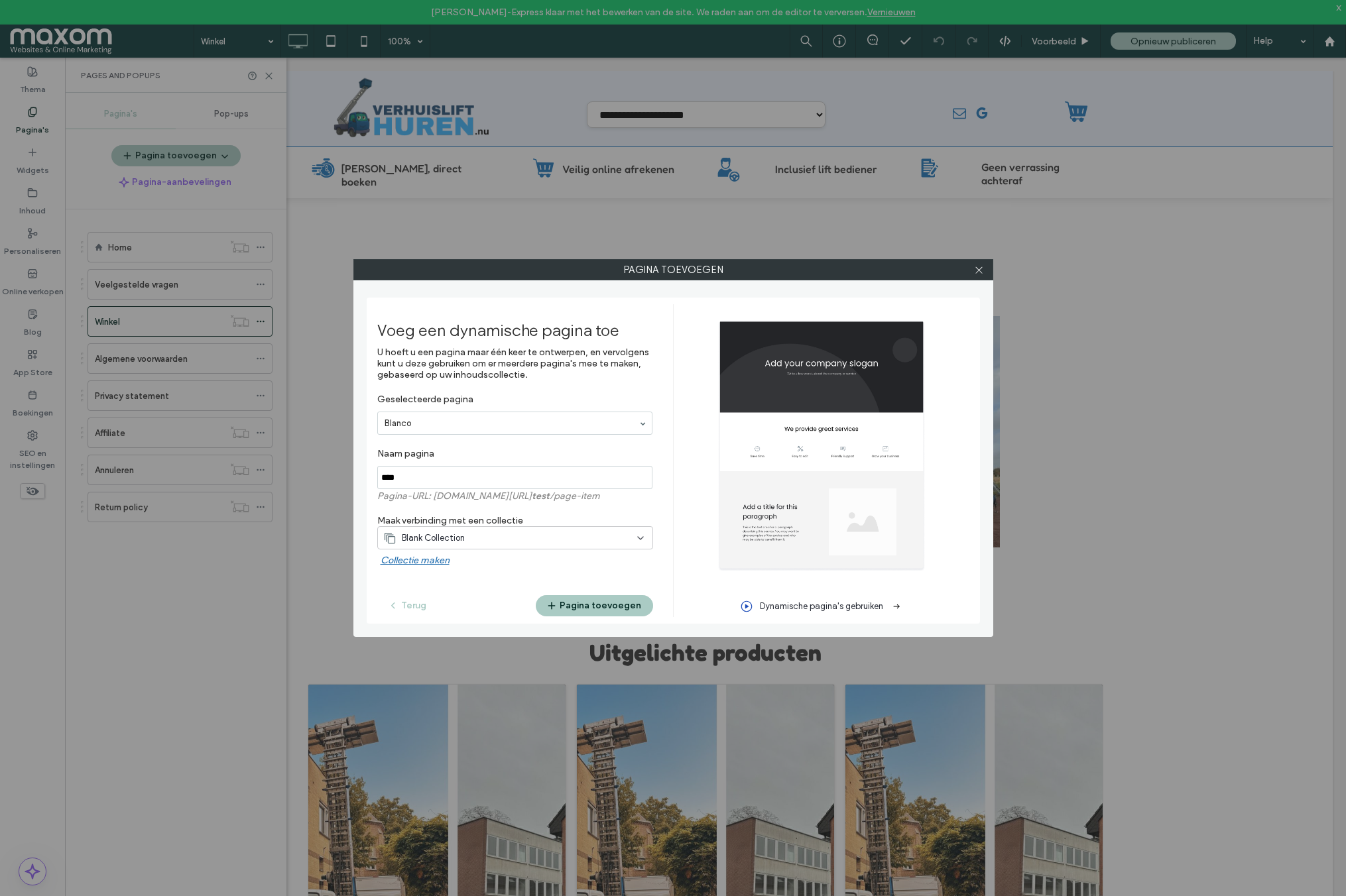
type input "****"
click at [497, 536] on div "Blank Collection" at bounding box center [507, 538] width 248 height 13
click at [458, 606] on span "Naamloze spreadsheet" at bounding box center [453, 607] width 91 height 13
click at [595, 604] on button "Pagina toevoegen" at bounding box center [594, 606] width 118 height 21
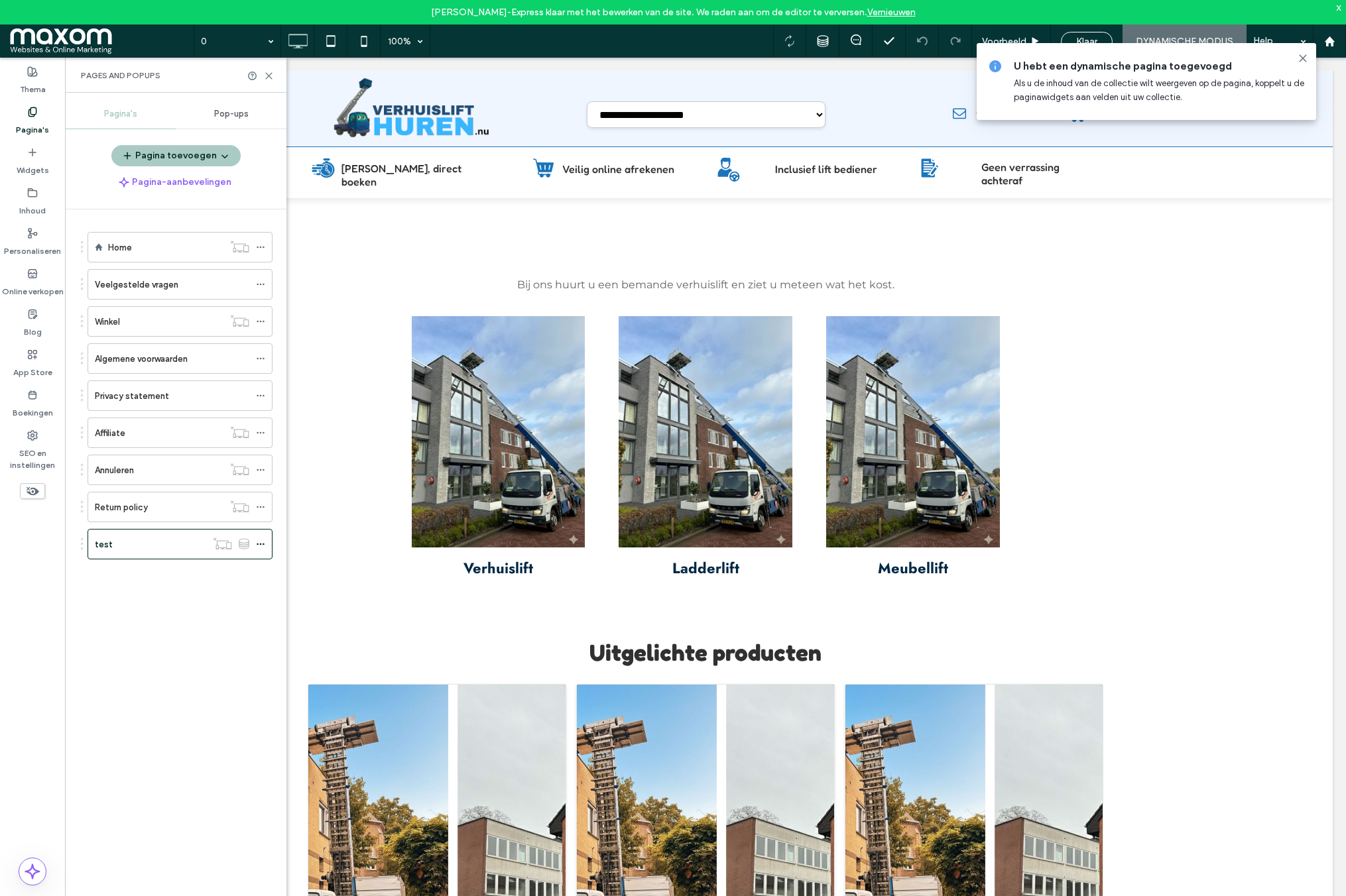
click at [152, 551] on div "test" at bounding box center [151, 545] width 112 height 14
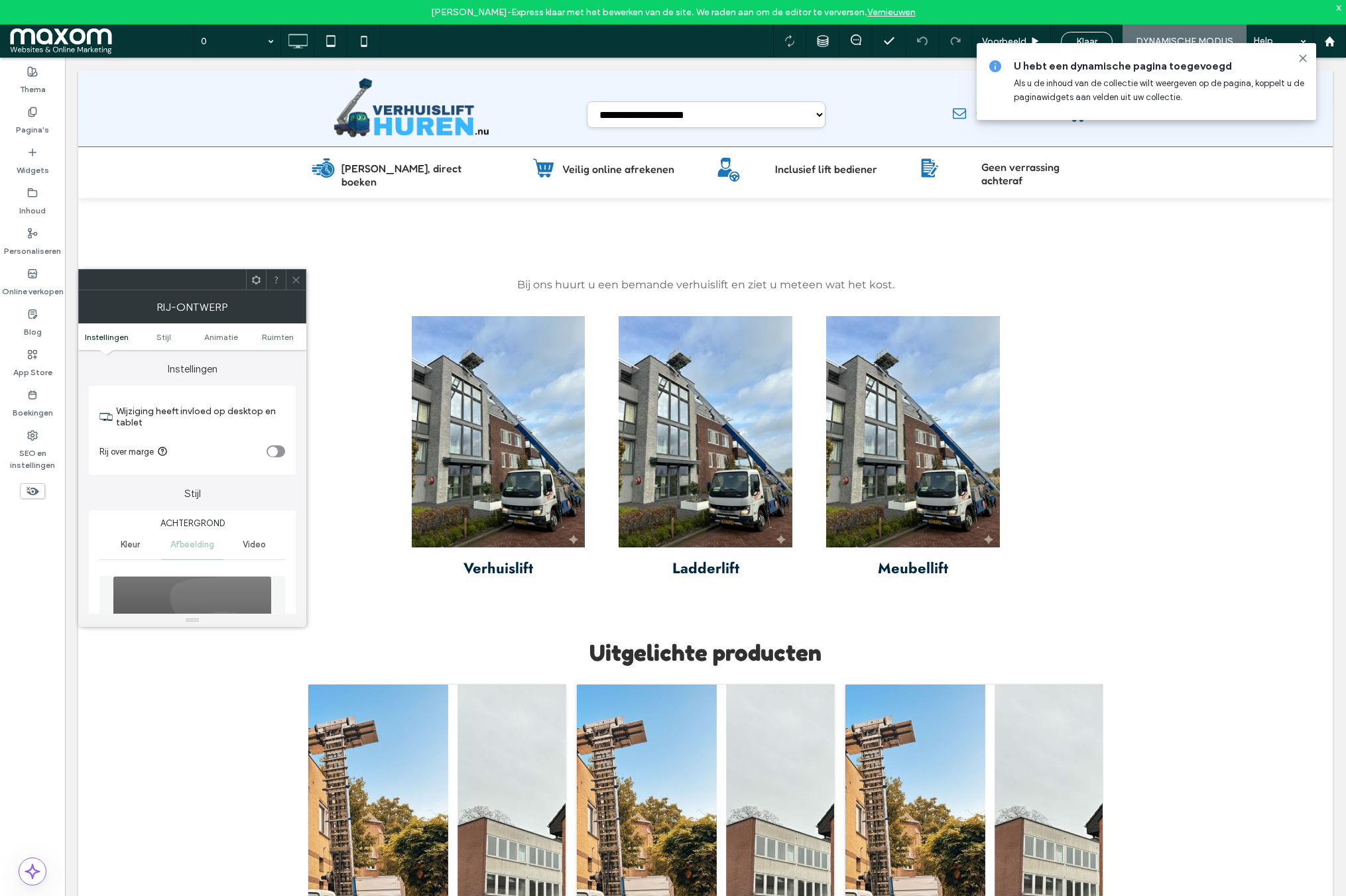
click at [291, 275] on icon at bounding box center [296, 280] width 10 height 10
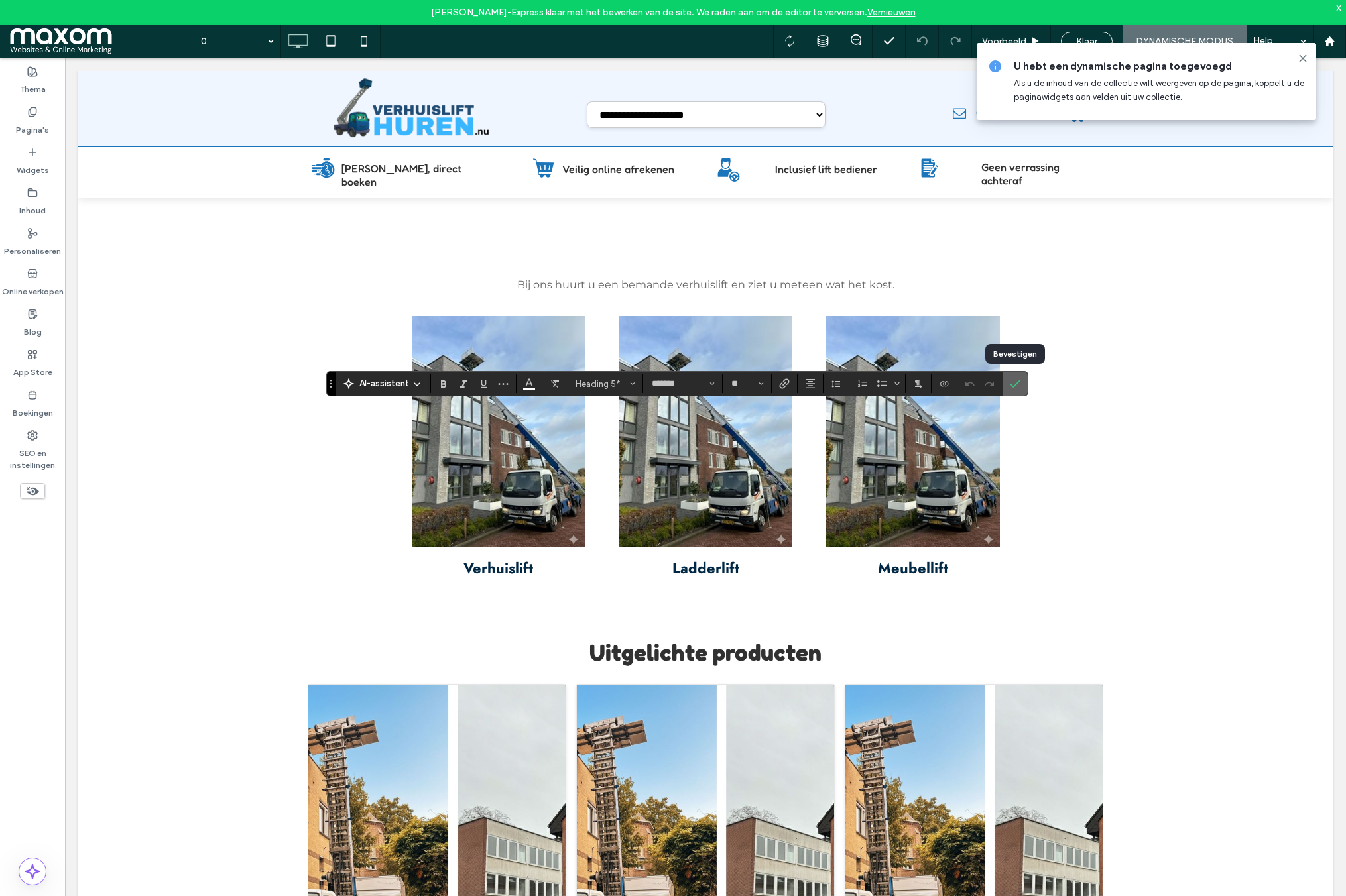
click at [1015, 382] on icon "Bevestigen" at bounding box center [1015, 384] width 11 height 11
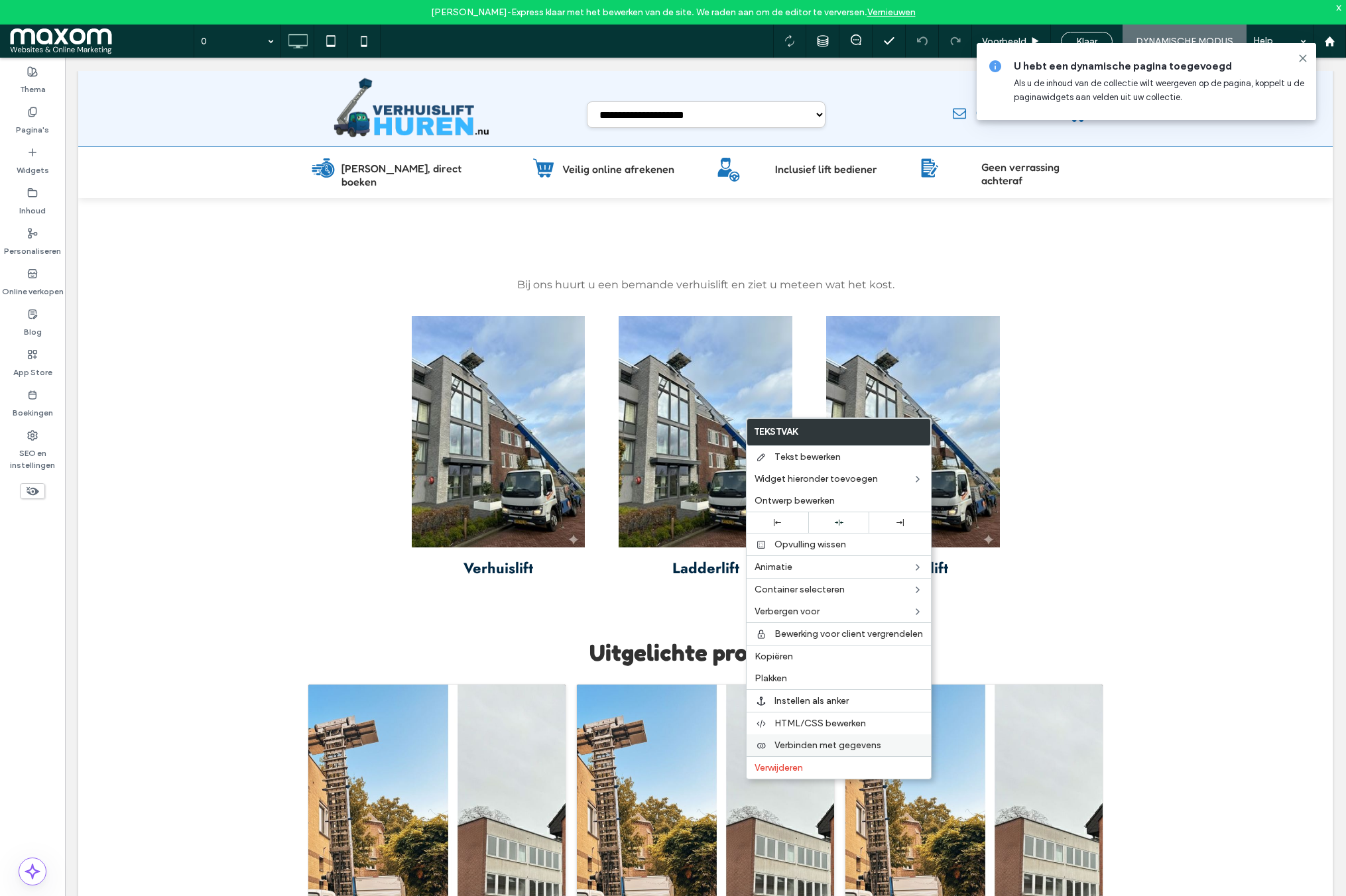
click at [841, 749] on span "Verbinden met gegevens" at bounding box center [828, 745] width 107 height 12
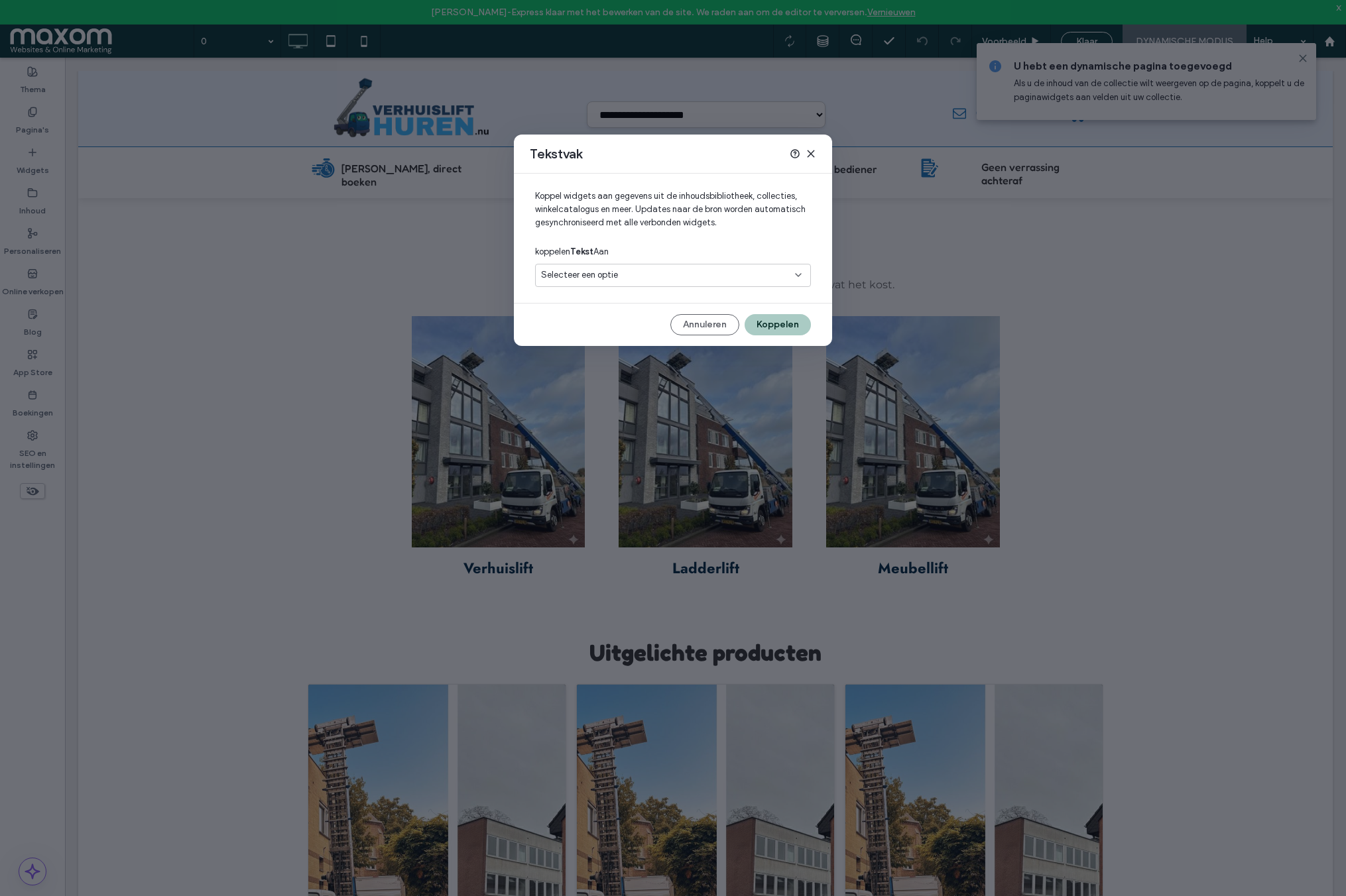
click at [598, 276] on span "Selecteer een optie" at bounding box center [579, 274] width 77 height 13
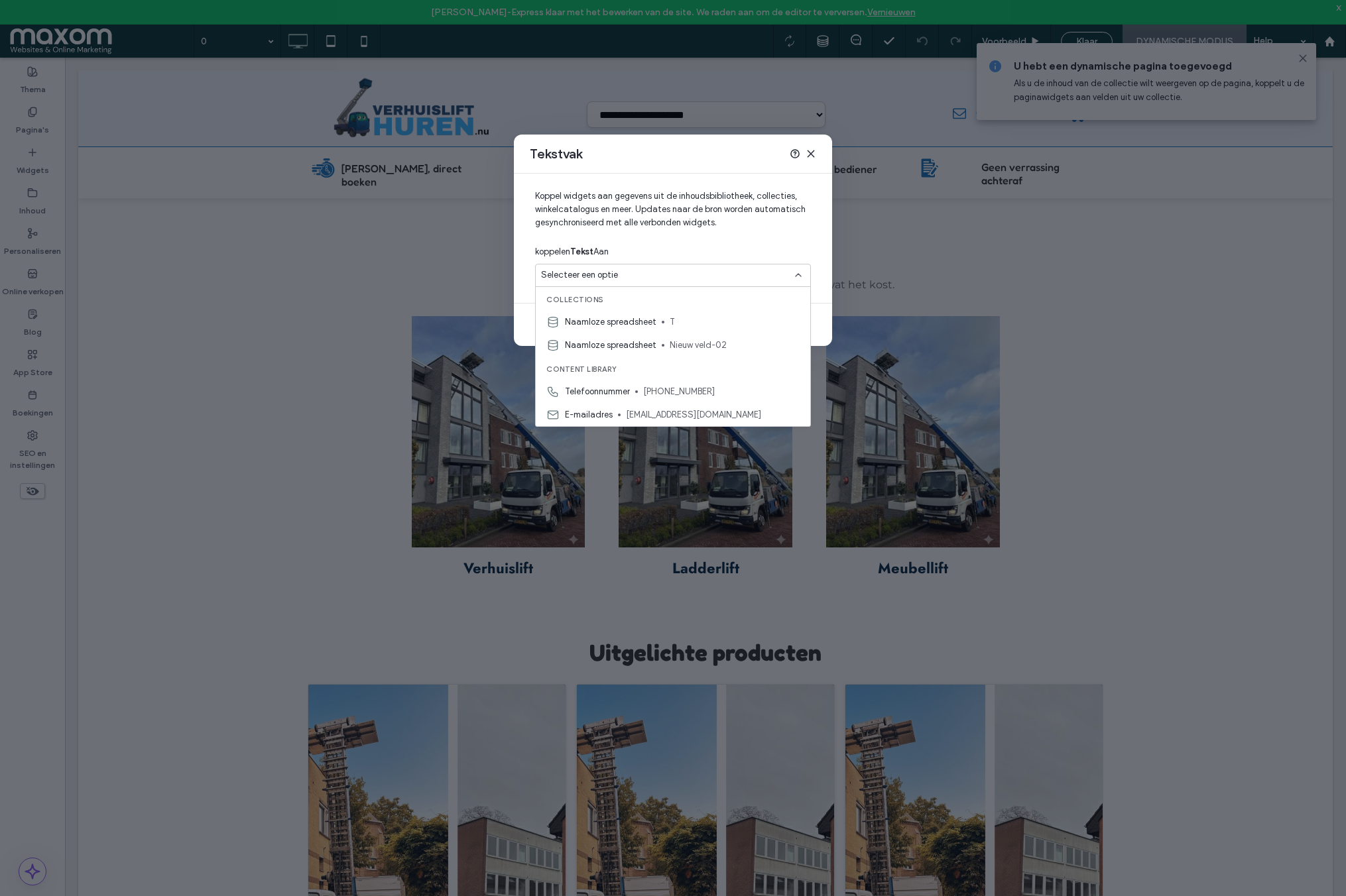
click at [596, 313] on div "Naamloze spreadsheet T" at bounding box center [673, 321] width 275 height 23
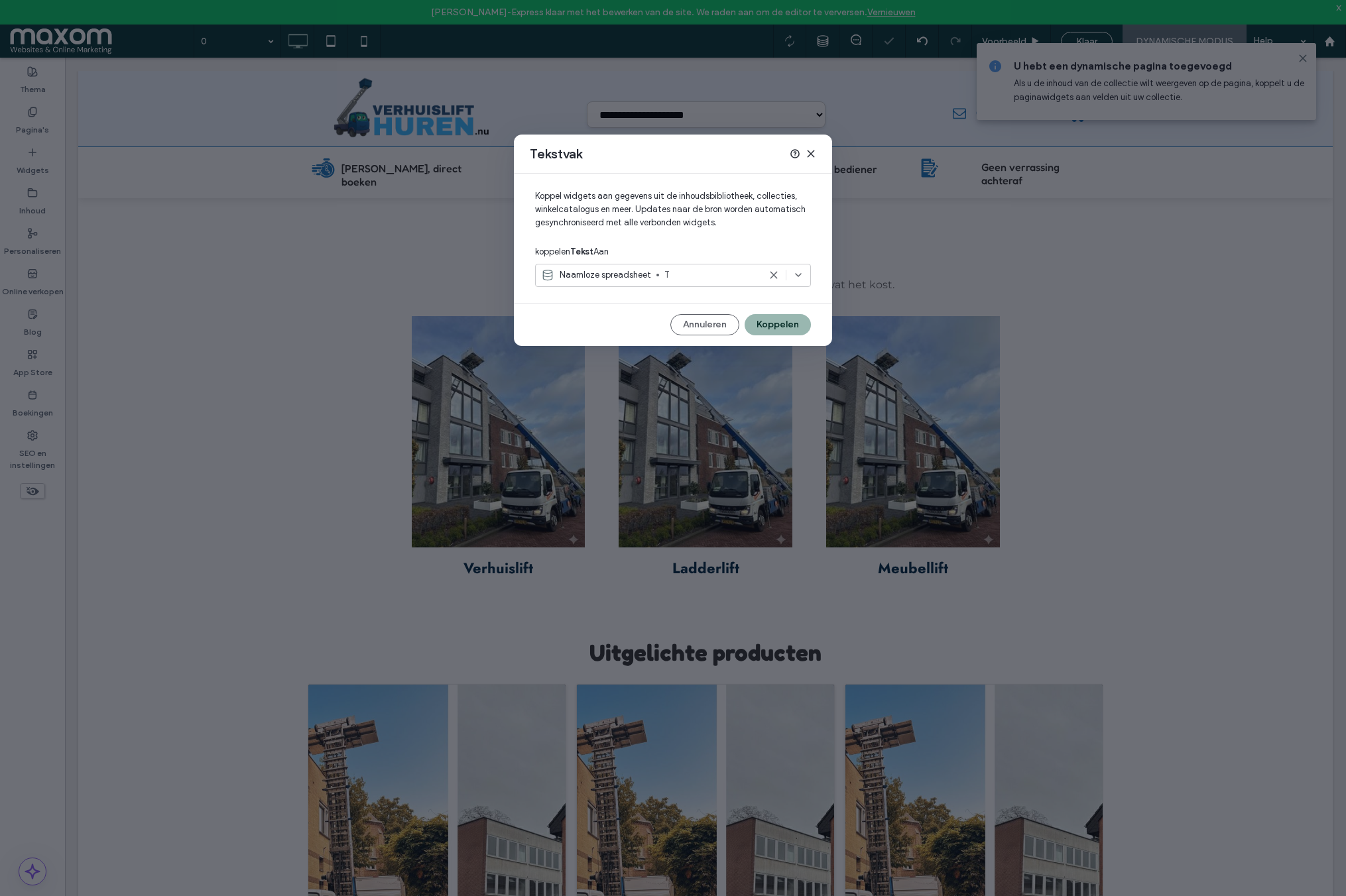
click at [772, 328] on button "Koppelen" at bounding box center [777, 325] width 66 height 21
click at [723, 274] on span "T" at bounding box center [711, 274] width 95 height 13
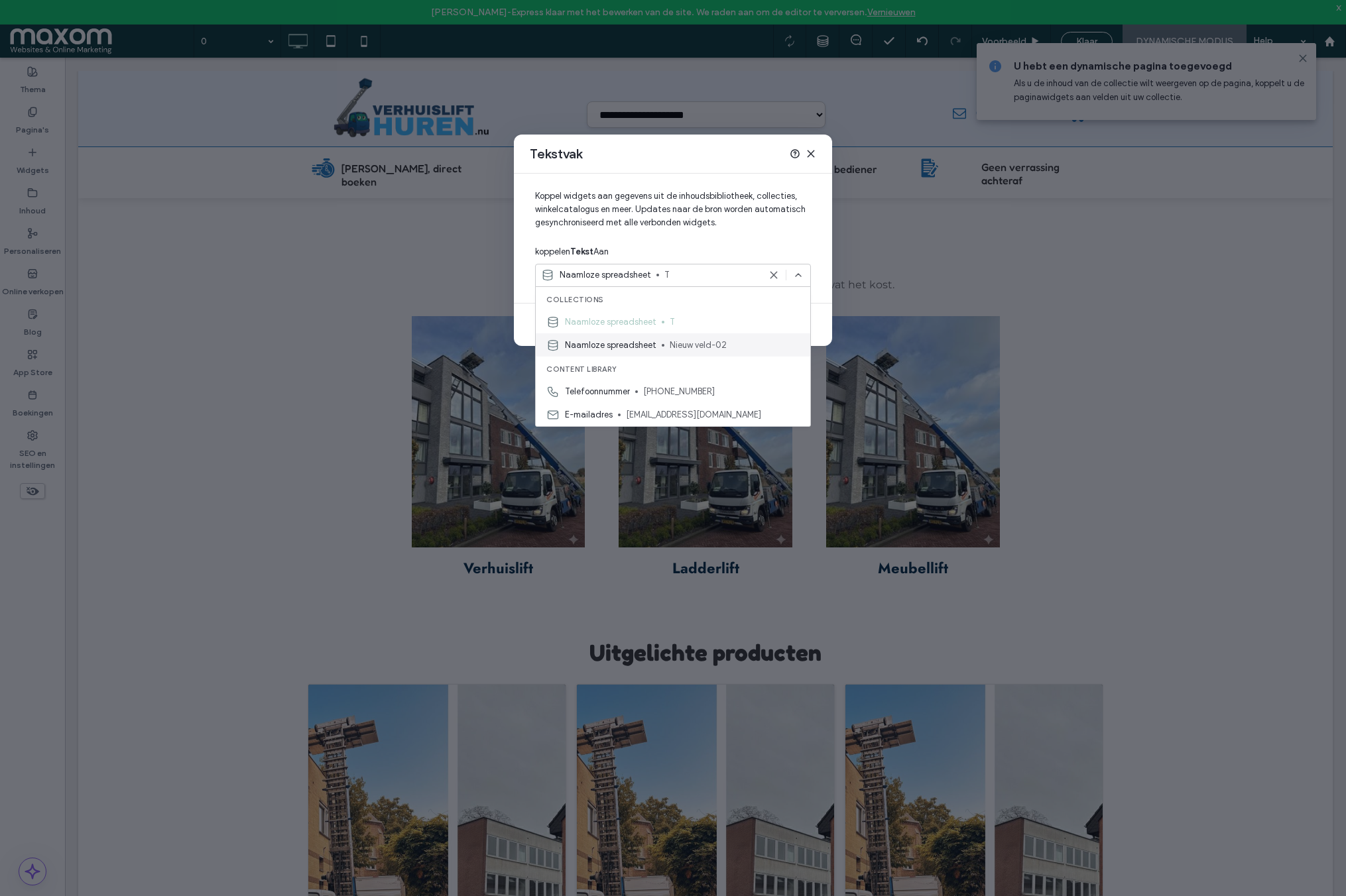
click at [618, 342] on span "Naamloze spreadsheet" at bounding box center [610, 345] width 91 height 13
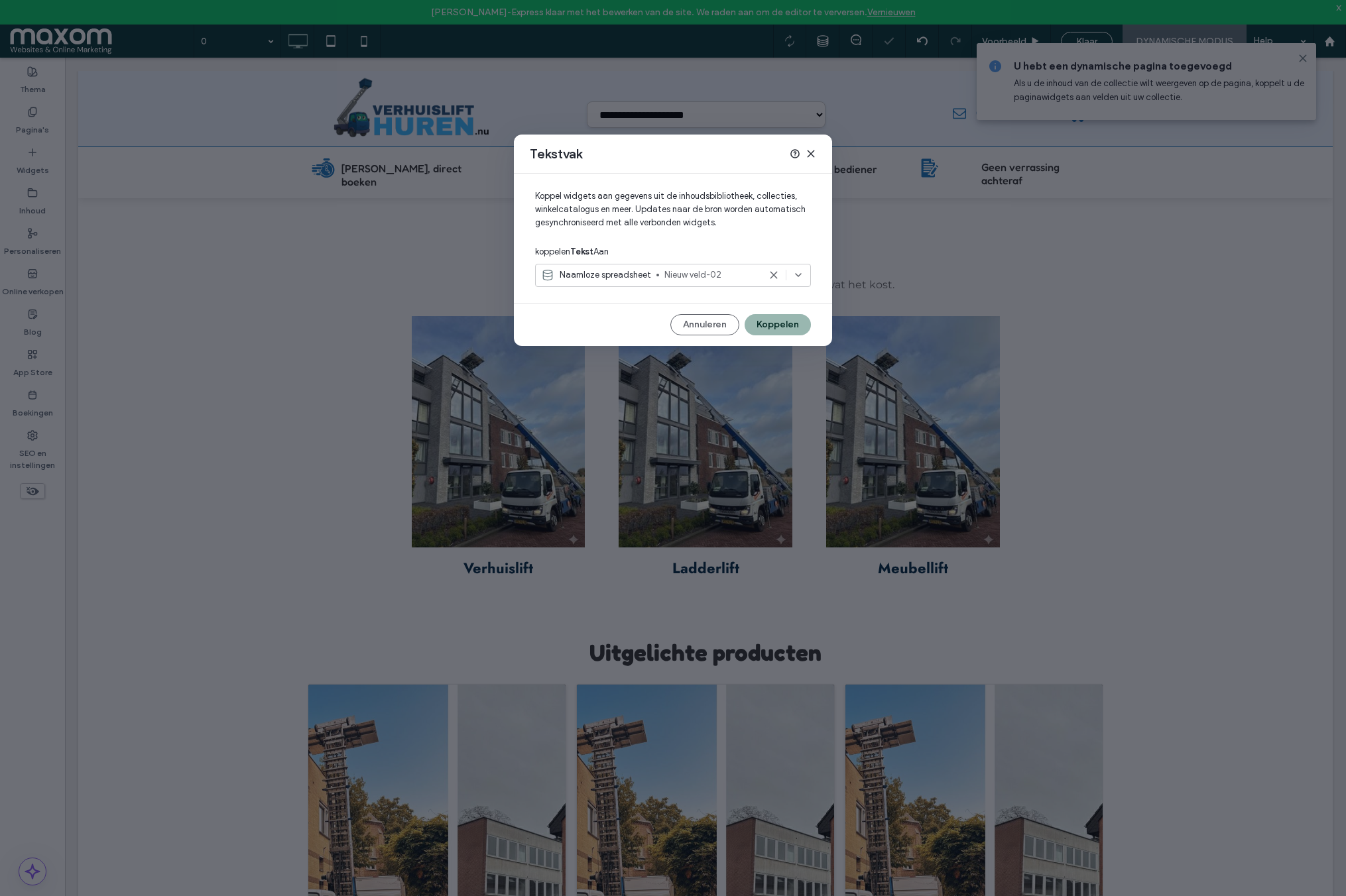
click at [785, 321] on button "Koppelen" at bounding box center [777, 325] width 66 height 21
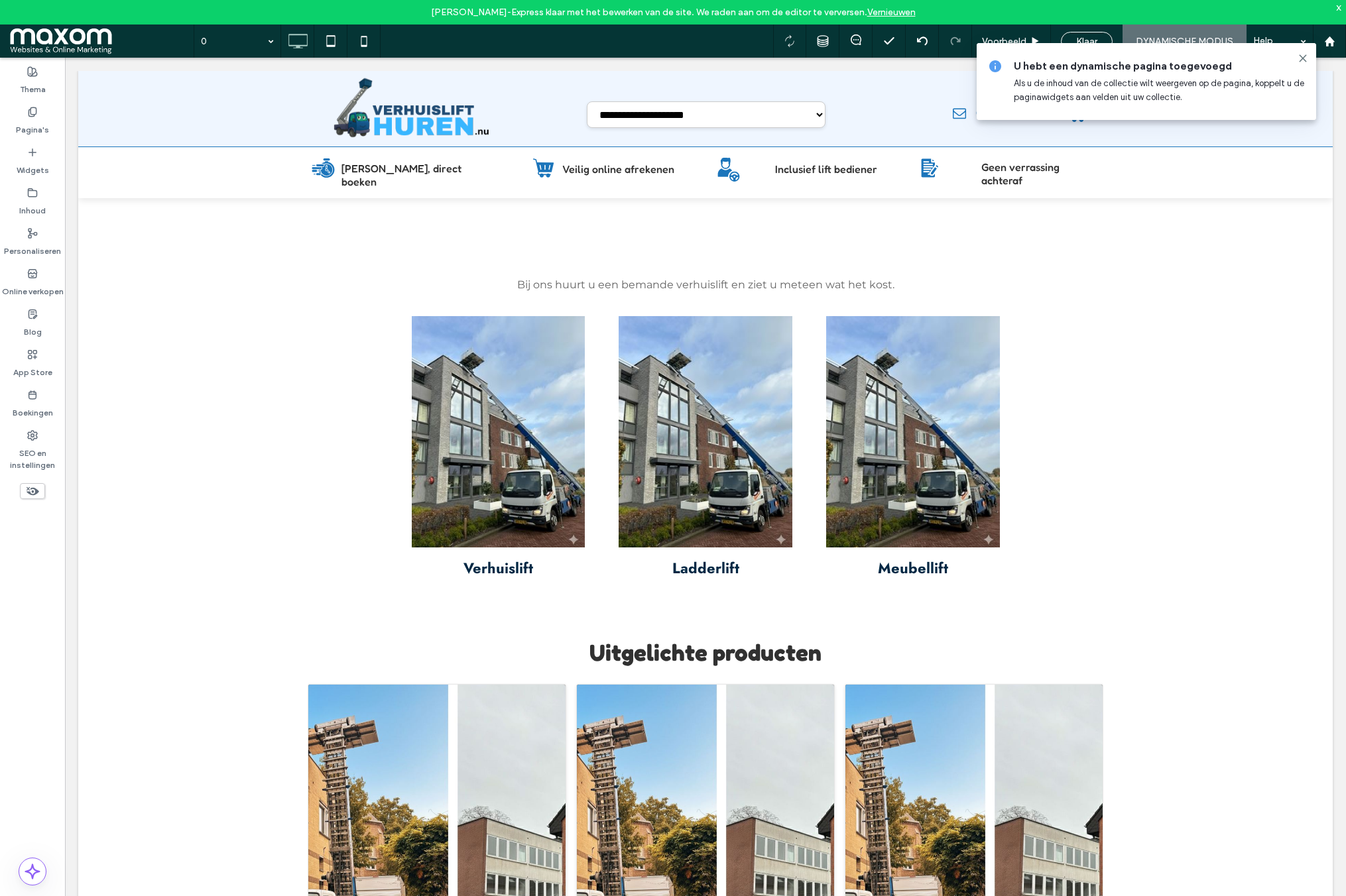
type input "**********"
type input "**"
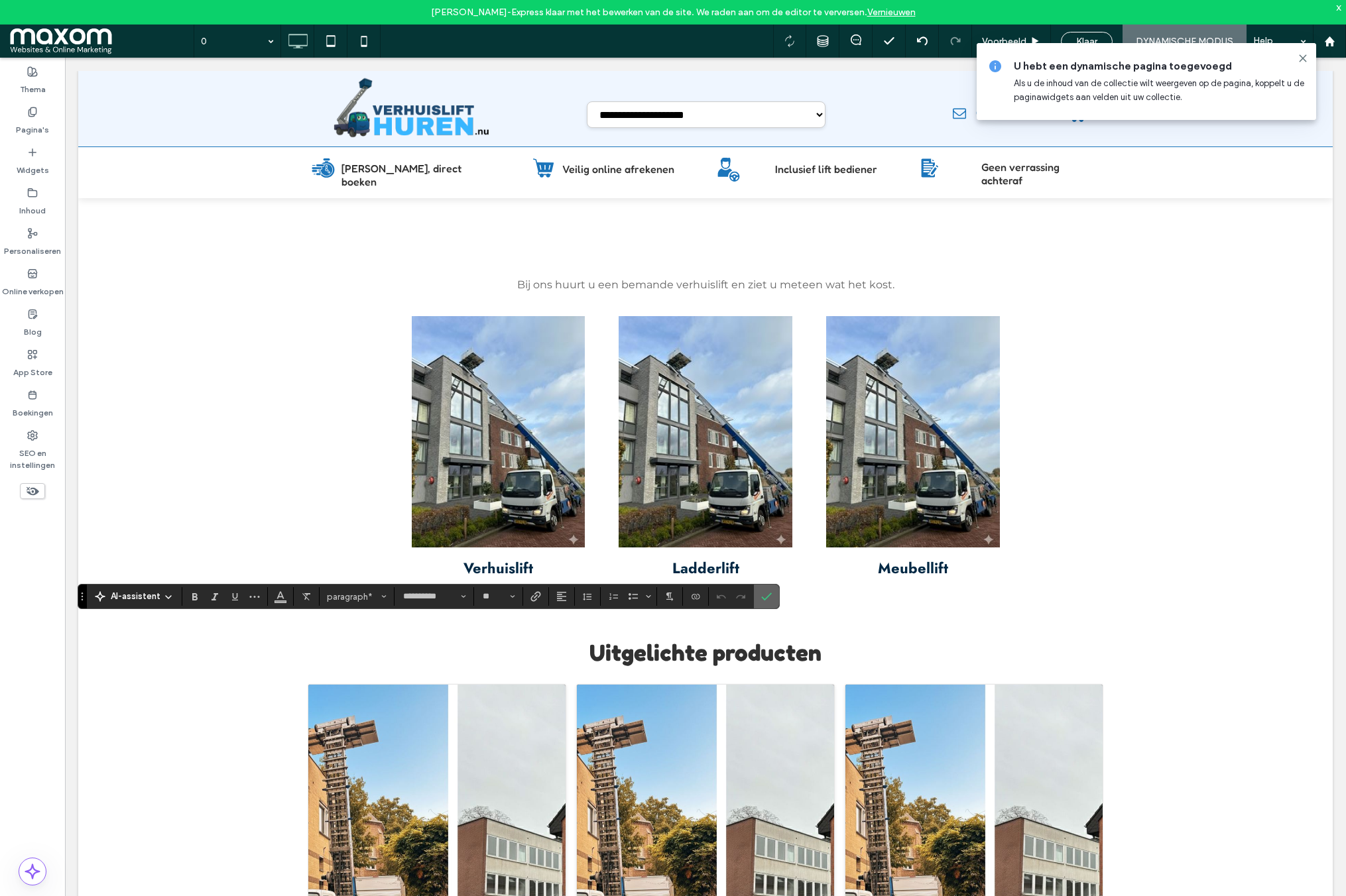
click at [770, 590] on span "Bevestigen" at bounding box center [767, 596] width 11 height 22
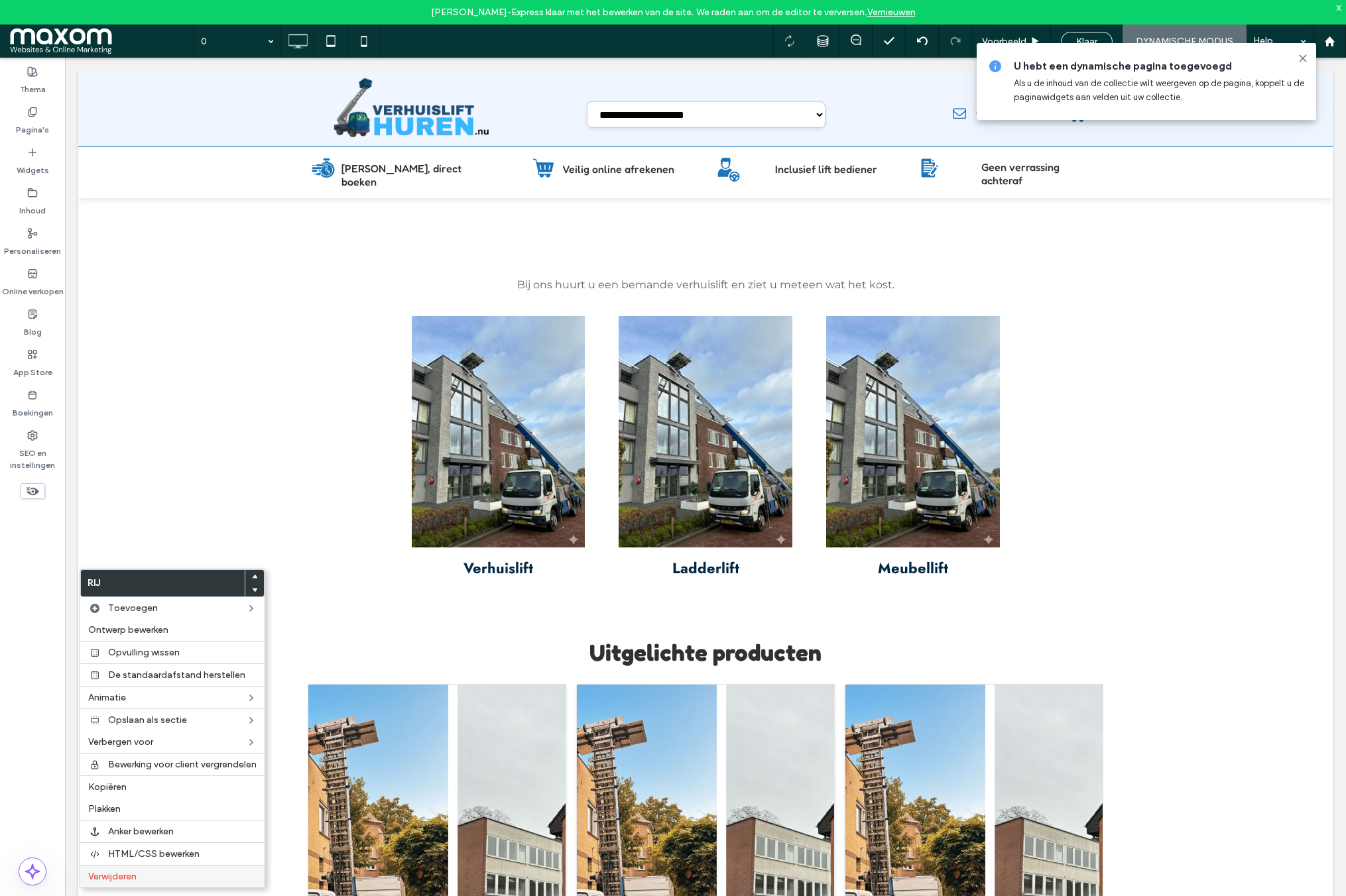
click at [110, 876] on span "Verwijderen" at bounding box center [112, 877] width 49 height 12
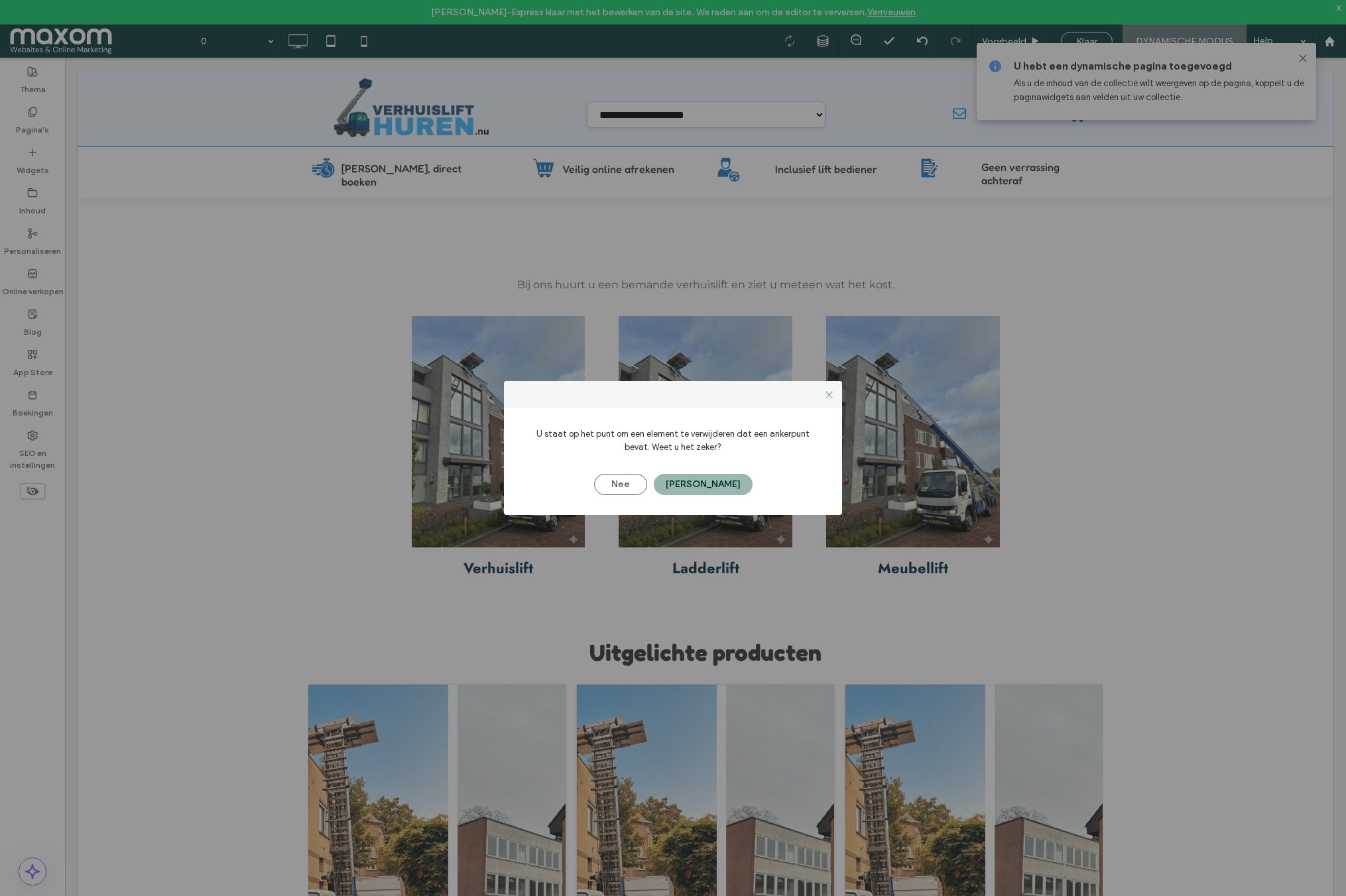
drag, startPoint x: 707, startPoint y: 490, endPoint x: 685, endPoint y: 493, distance: 22.2
click at [707, 490] on button "[PERSON_NAME]" at bounding box center [703, 484] width 99 height 21
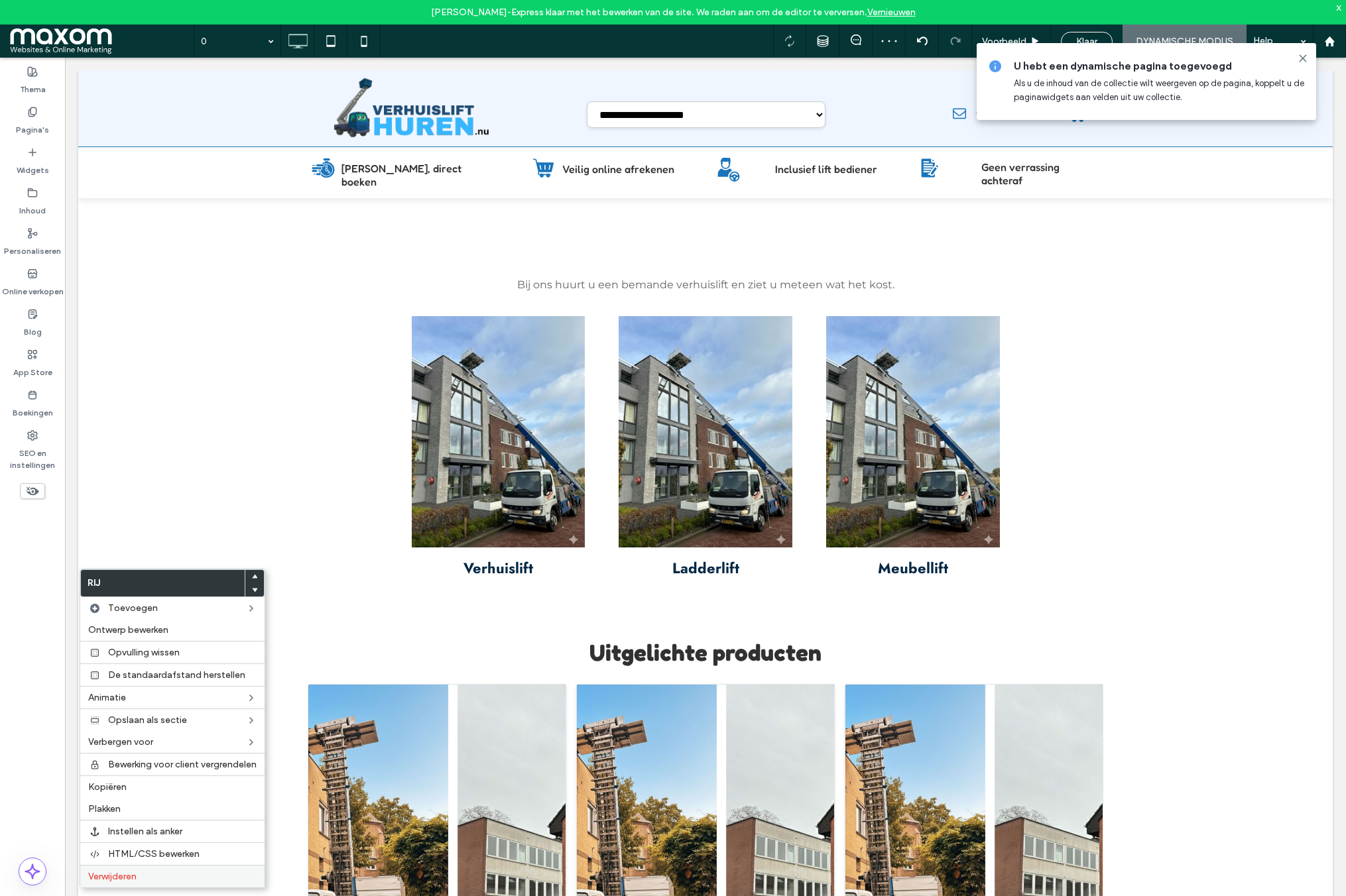
click at [159, 881] on label "Verwijderen" at bounding box center [173, 877] width 168 height 12
click at [146, 869] on div "Verwijderen" at bounding box center [173, 876] width 184 height 22
drag, startPoint x: 149, startPoint y: 868, endPoint x: 149, endPoint y: 827, distance: 41.0
click at [149, 867] on div "Verwijderen" at bounding box center [173, 876] width 184 height 22
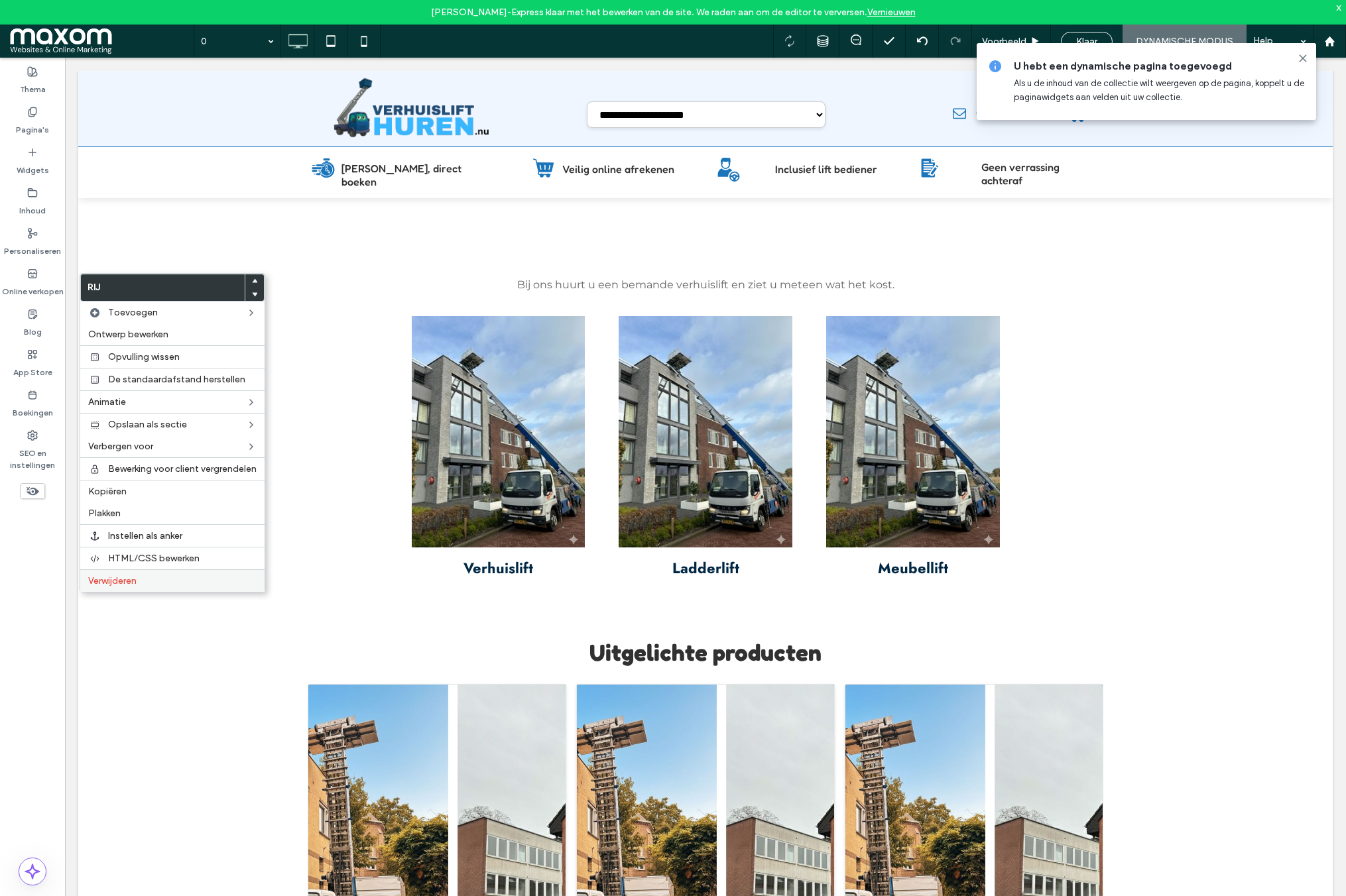
click at [106, 588] on div "Verwijderen" at bounding box center [173, 580] width 184 height 22
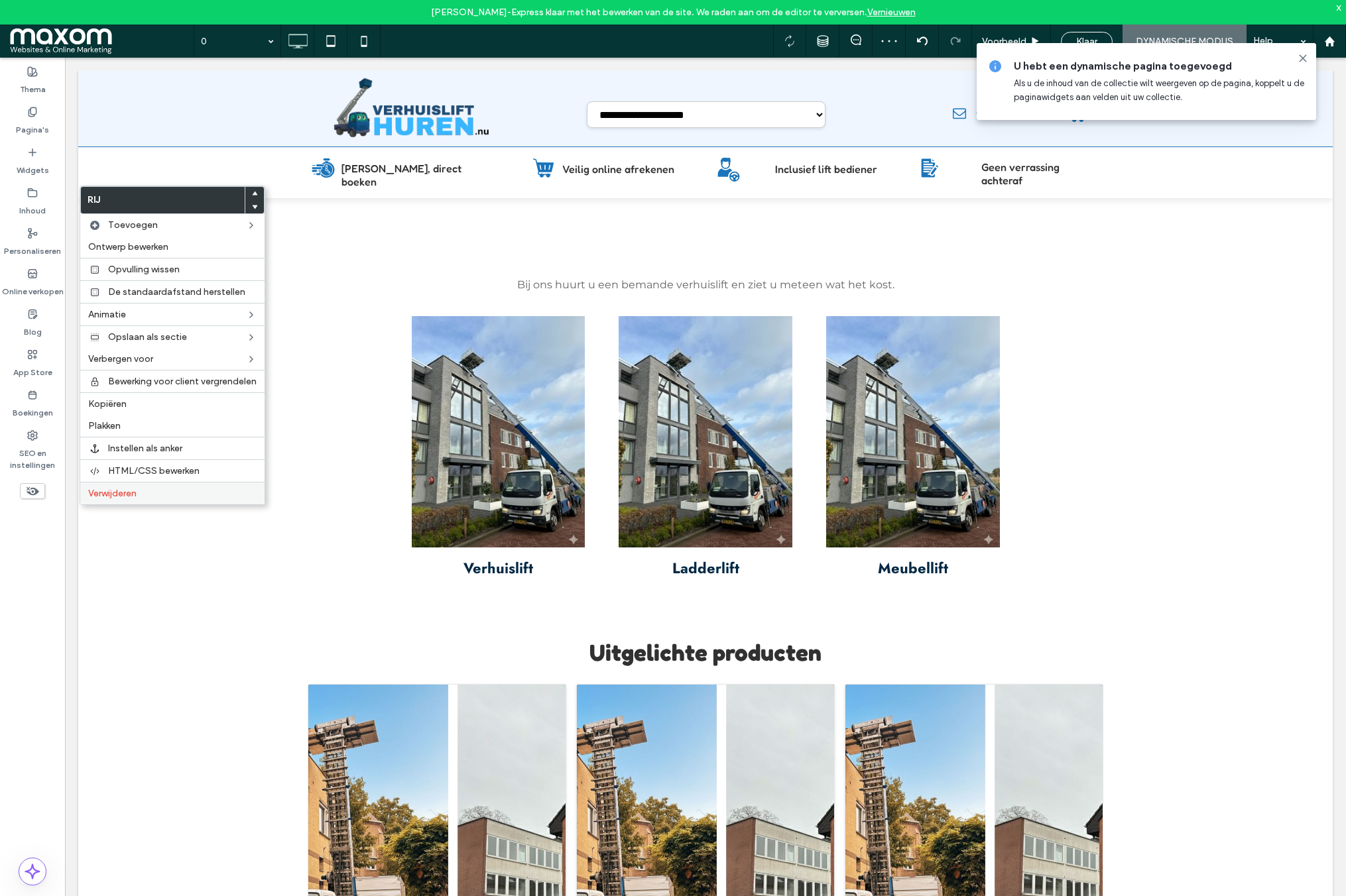
click at [142, 491] on label "Verwijderen" at bounding box center [173, 493] width 168 height 12
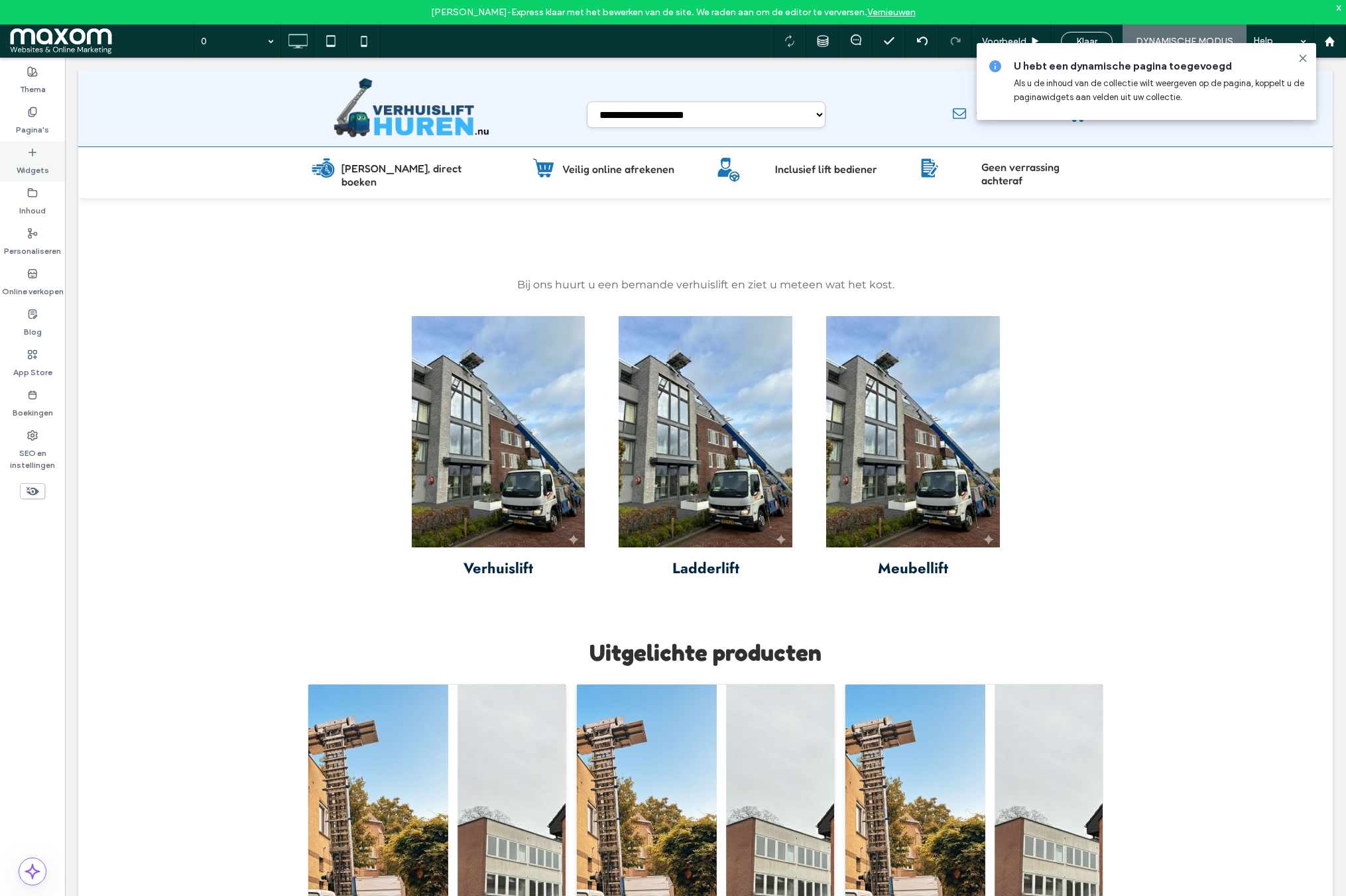
click at [35, 162] on label "Widgets" at bounding box center [33, 166] width 33 height 19
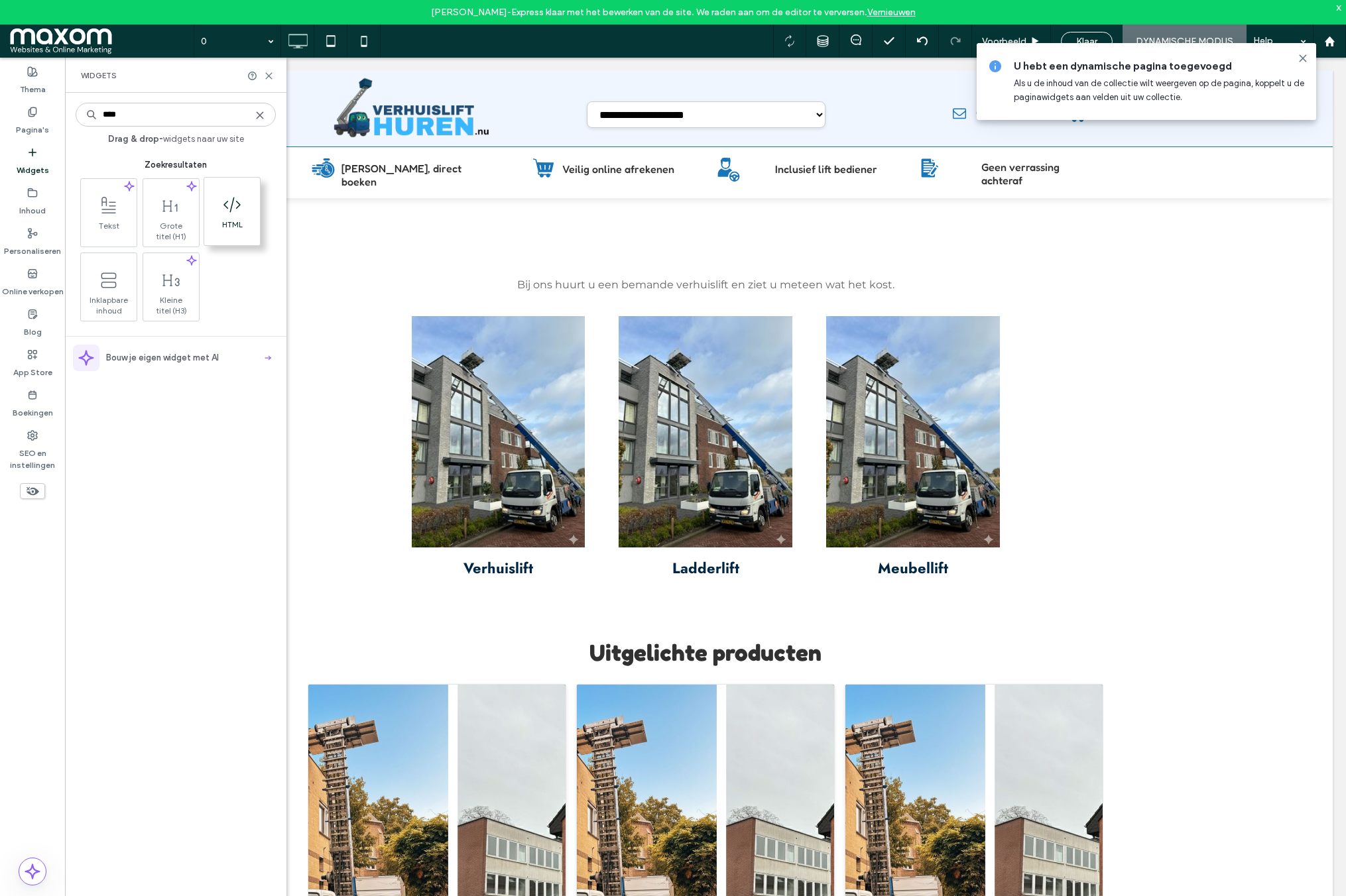
type input "****"
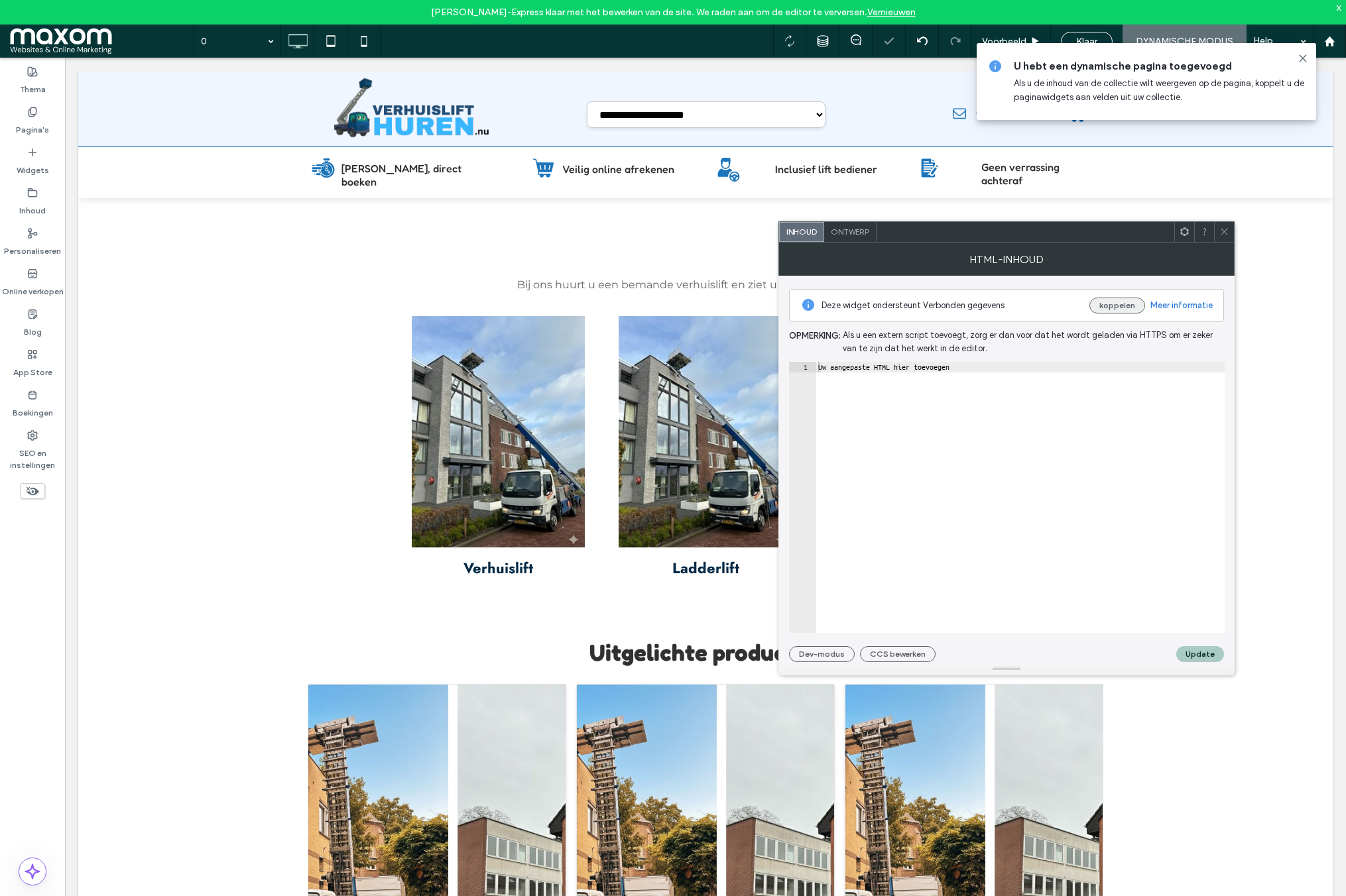
click at [1130, 308] on button "koppelen" at bounding box center [1117, 305] width 56 height 16
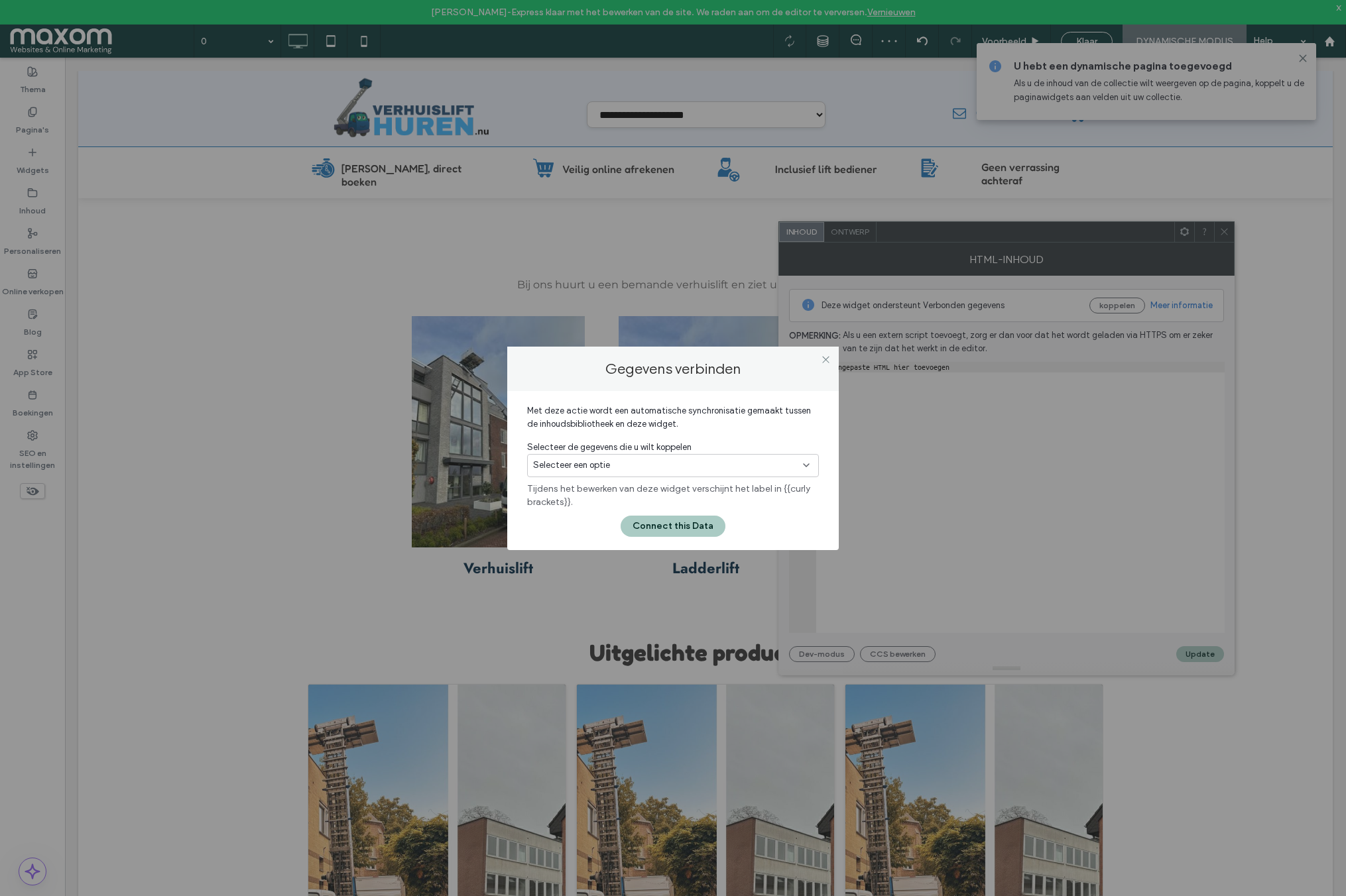
click at [585, 471] on span "Selecteer een optie" at bounding box center [571, 465] width 77 height 13
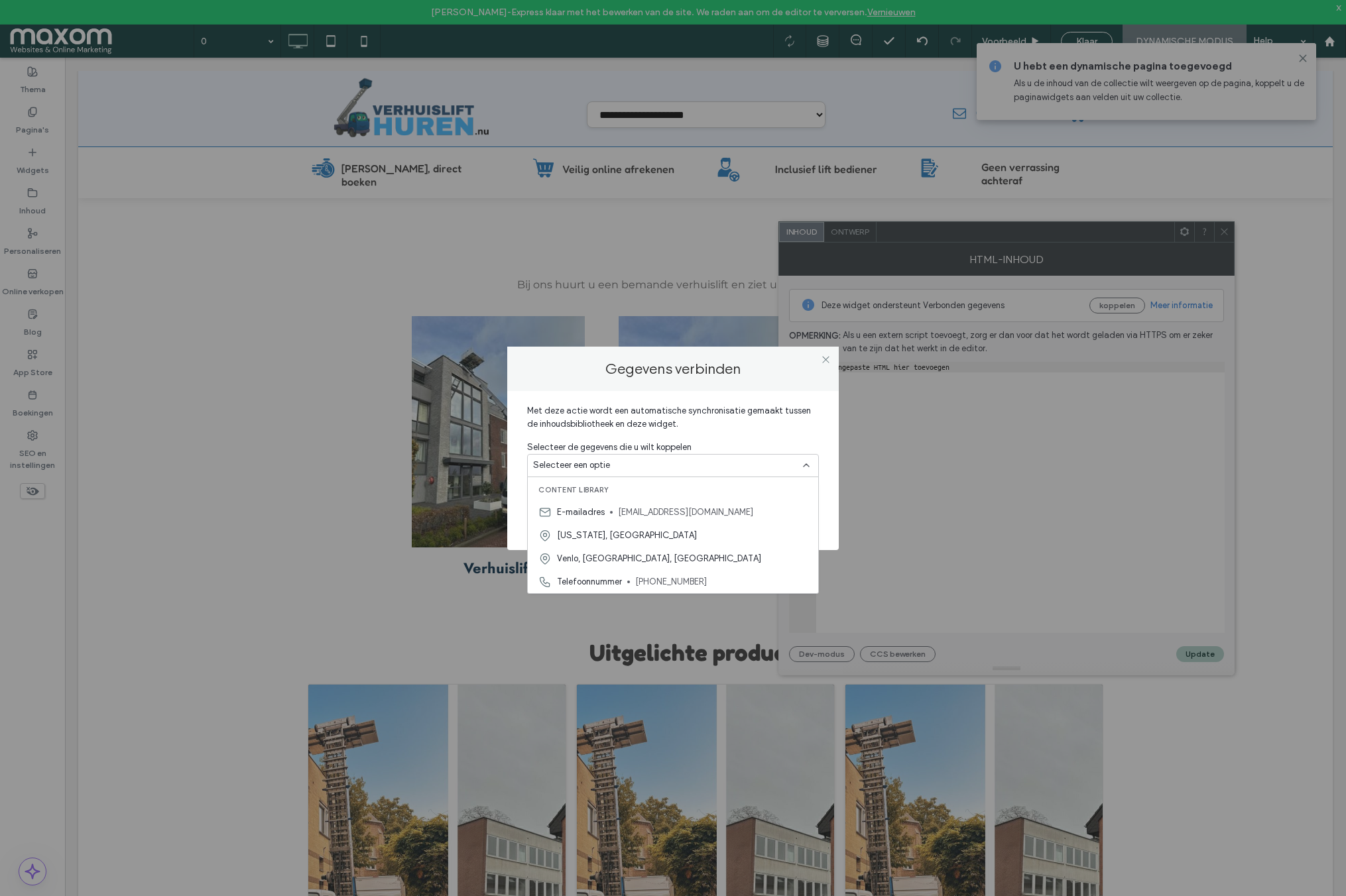
click at [582, 558] on span "Venlo, Limburg, Netherlands" at bounding box center [659, 559] width 205 height 13
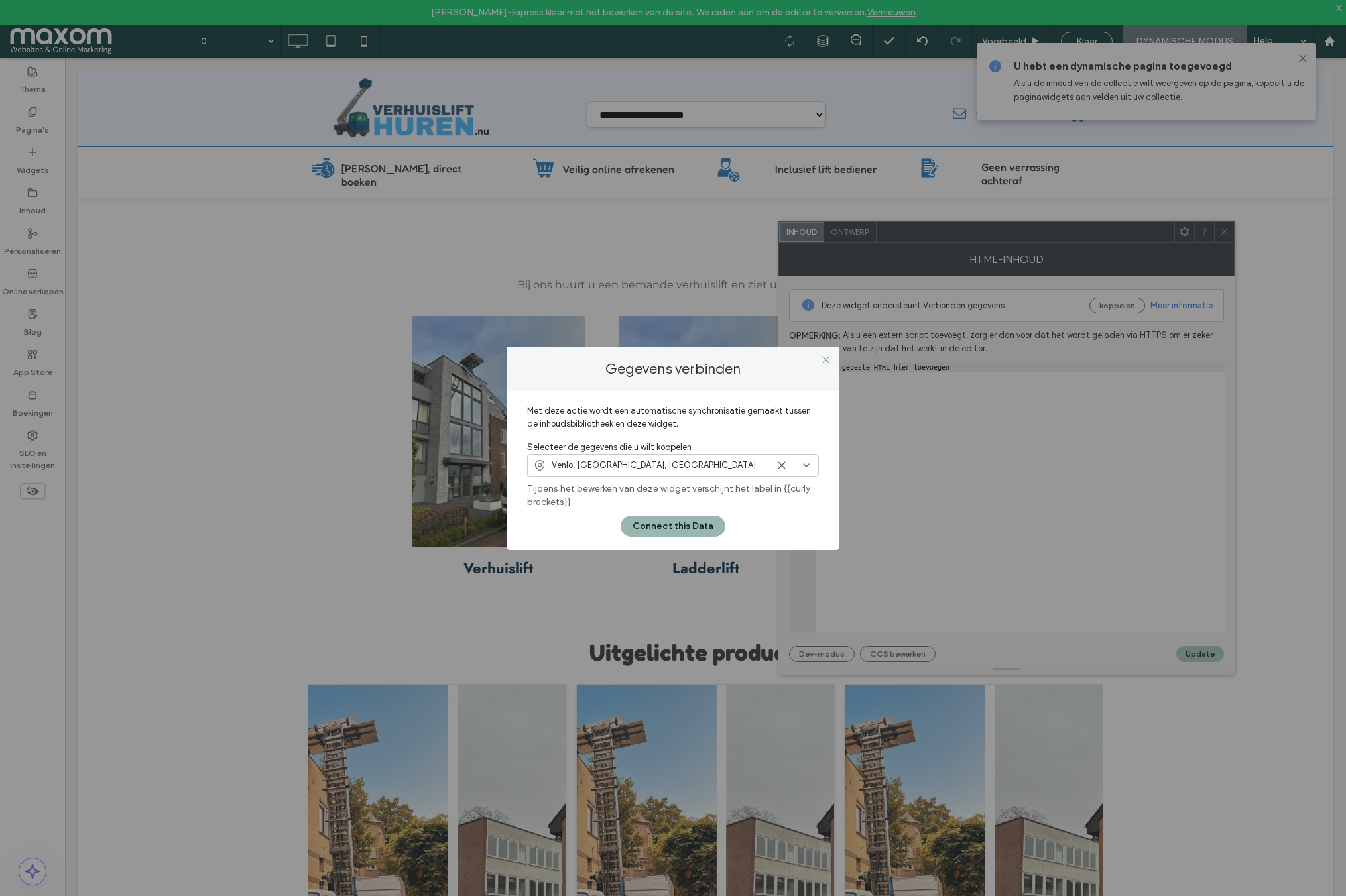
click at [654, 527] on button "Connect this Data" at bounding box center [673, 527] width 104 height 21
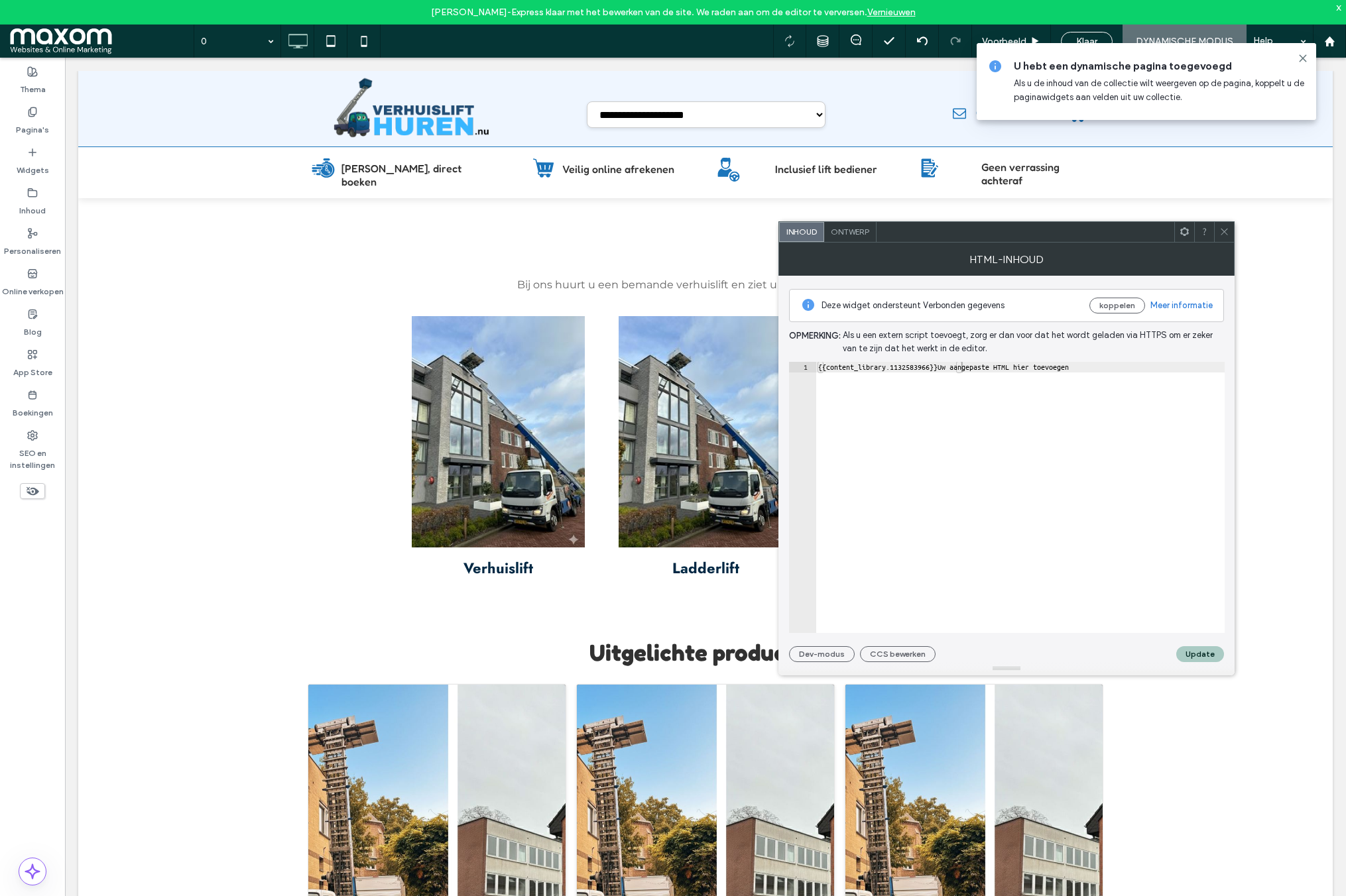
click at [1219, 231] on icon at bounding box center [1224, 231] width 10 height 10
drag, startPoint x: 1226, startPoint y: 230, endPoint x: 1064, endPoint y: 268, distance: 166.4
click at [1226, 230] on icon at bounding box center [1224, 231] width 10 height 10
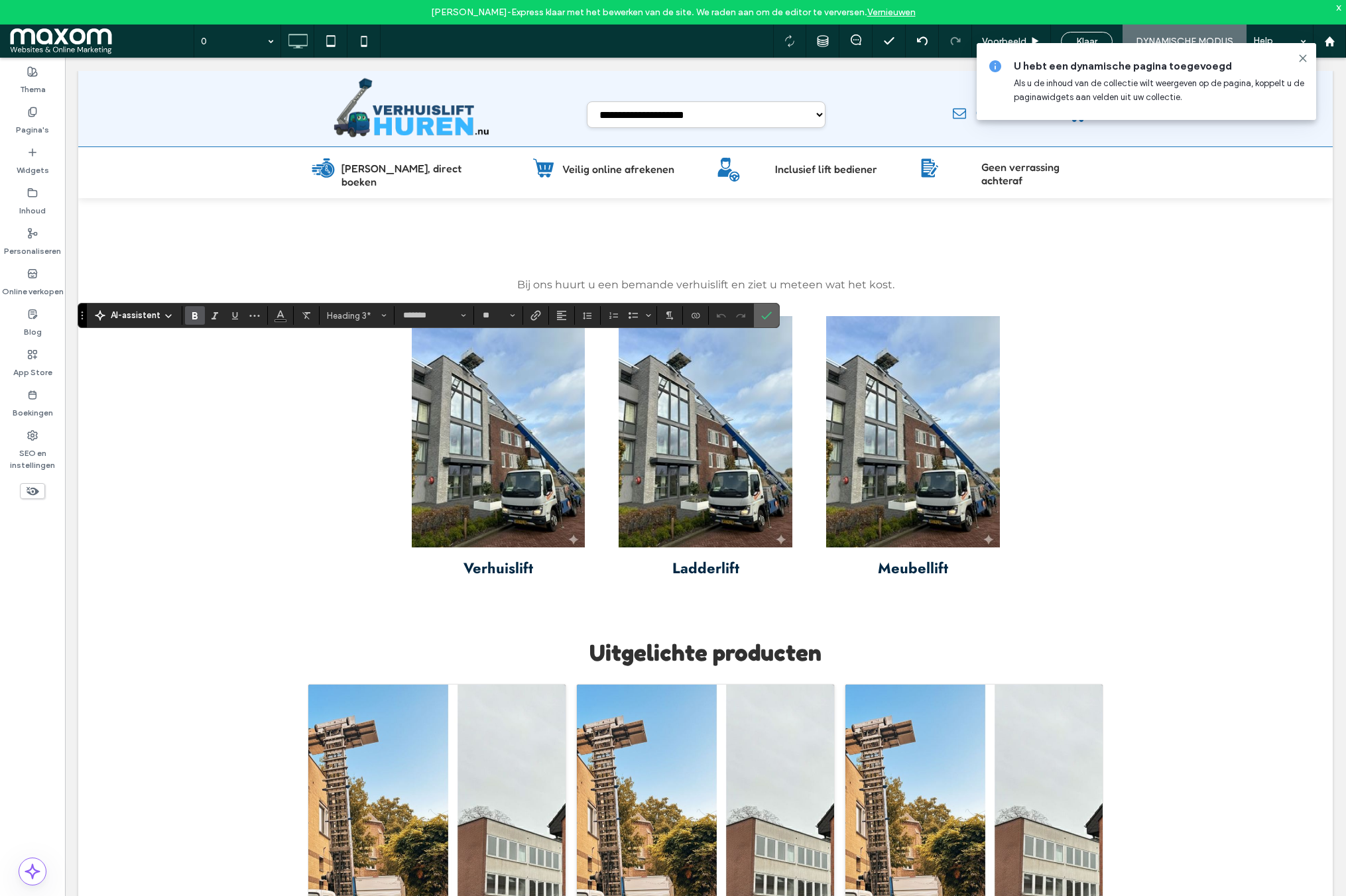
click at [762, 311] on icon "Bevestigen" at bounding box center [767, 315] width 11 height 11
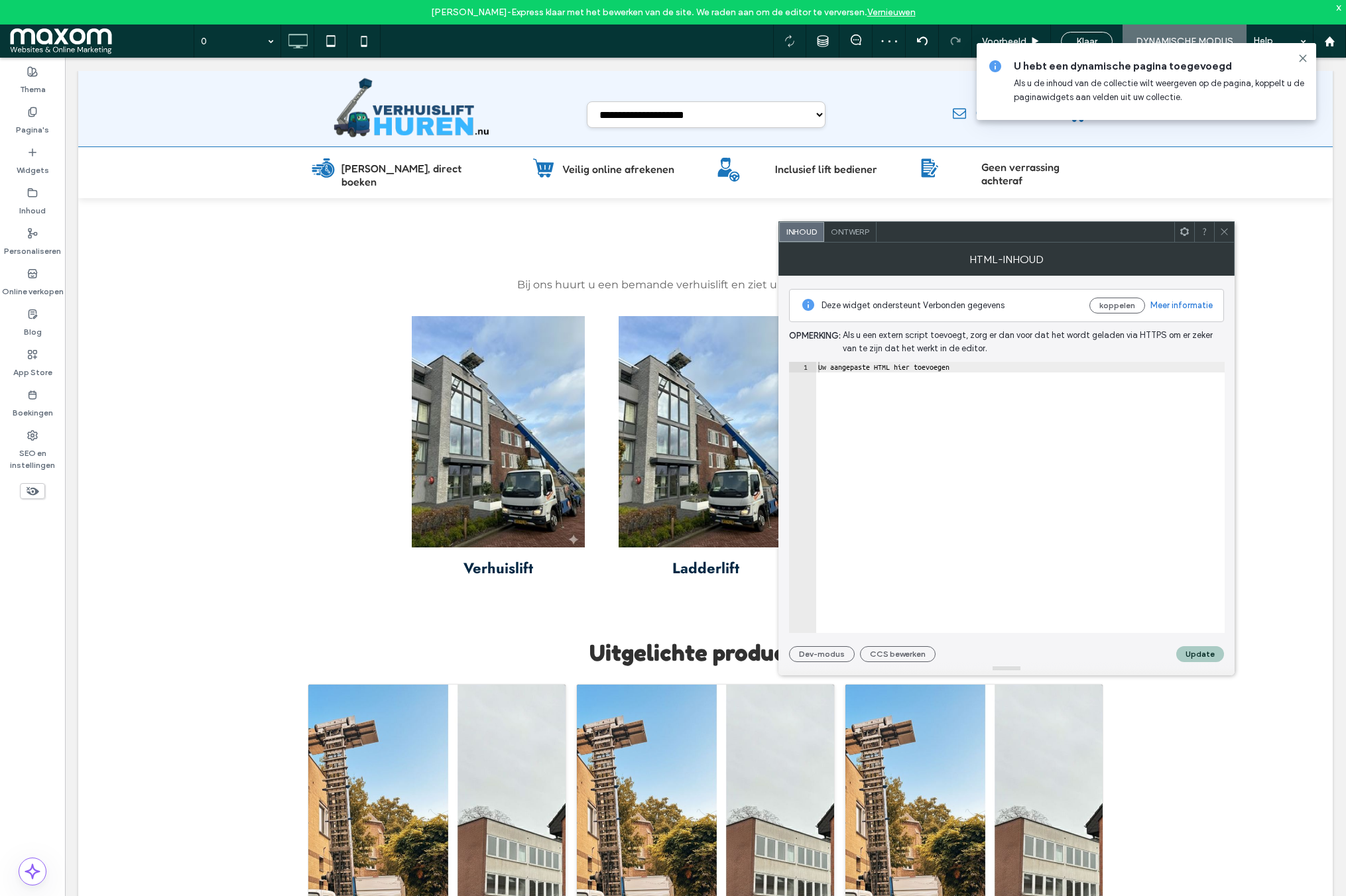
click at [1220, 231] on icon at bounding box center [1224, 231] width 10 height 10
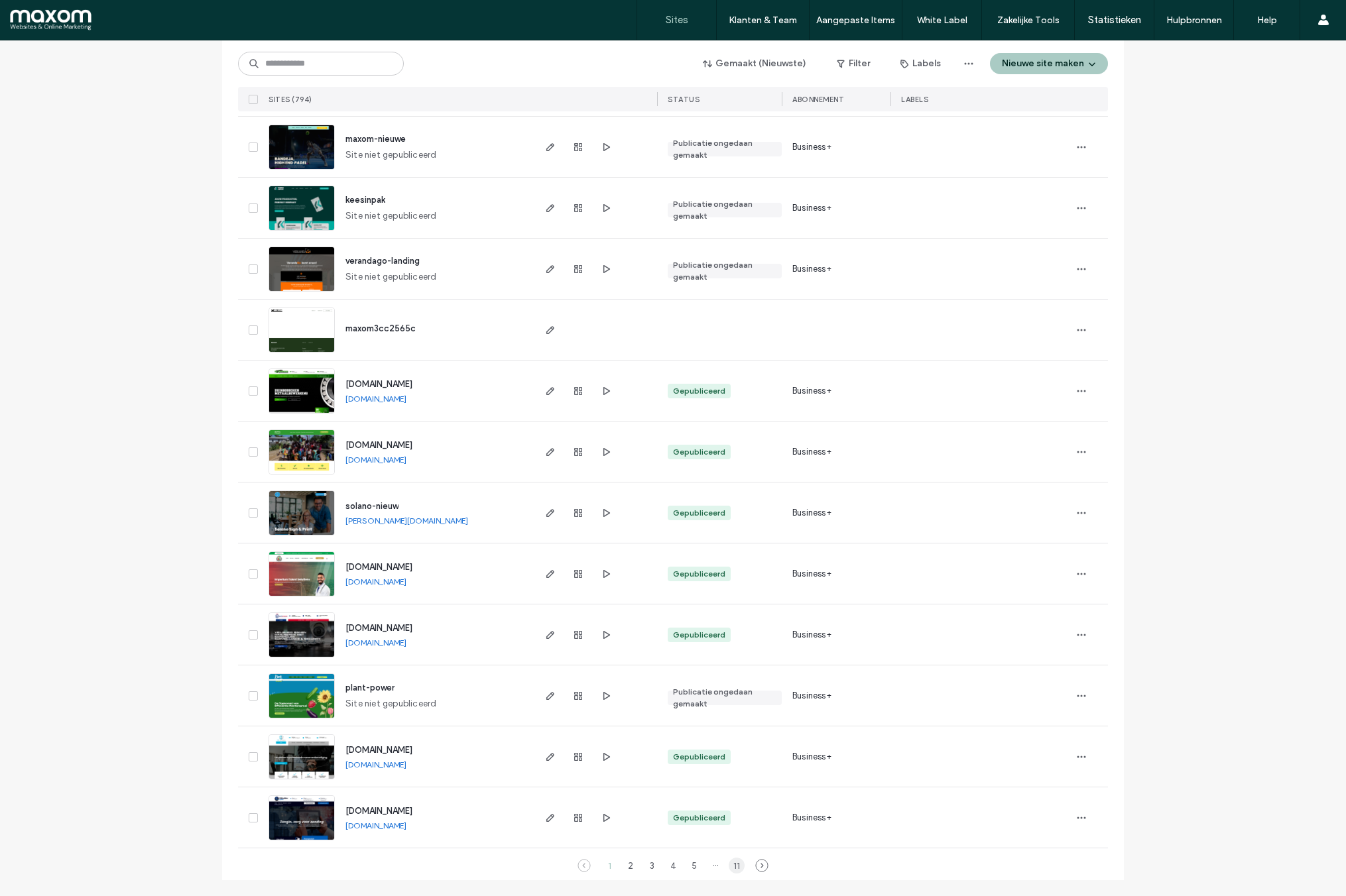
click at [731, 868] on div "11" at bounding box center [737, 866] width 16 height 16
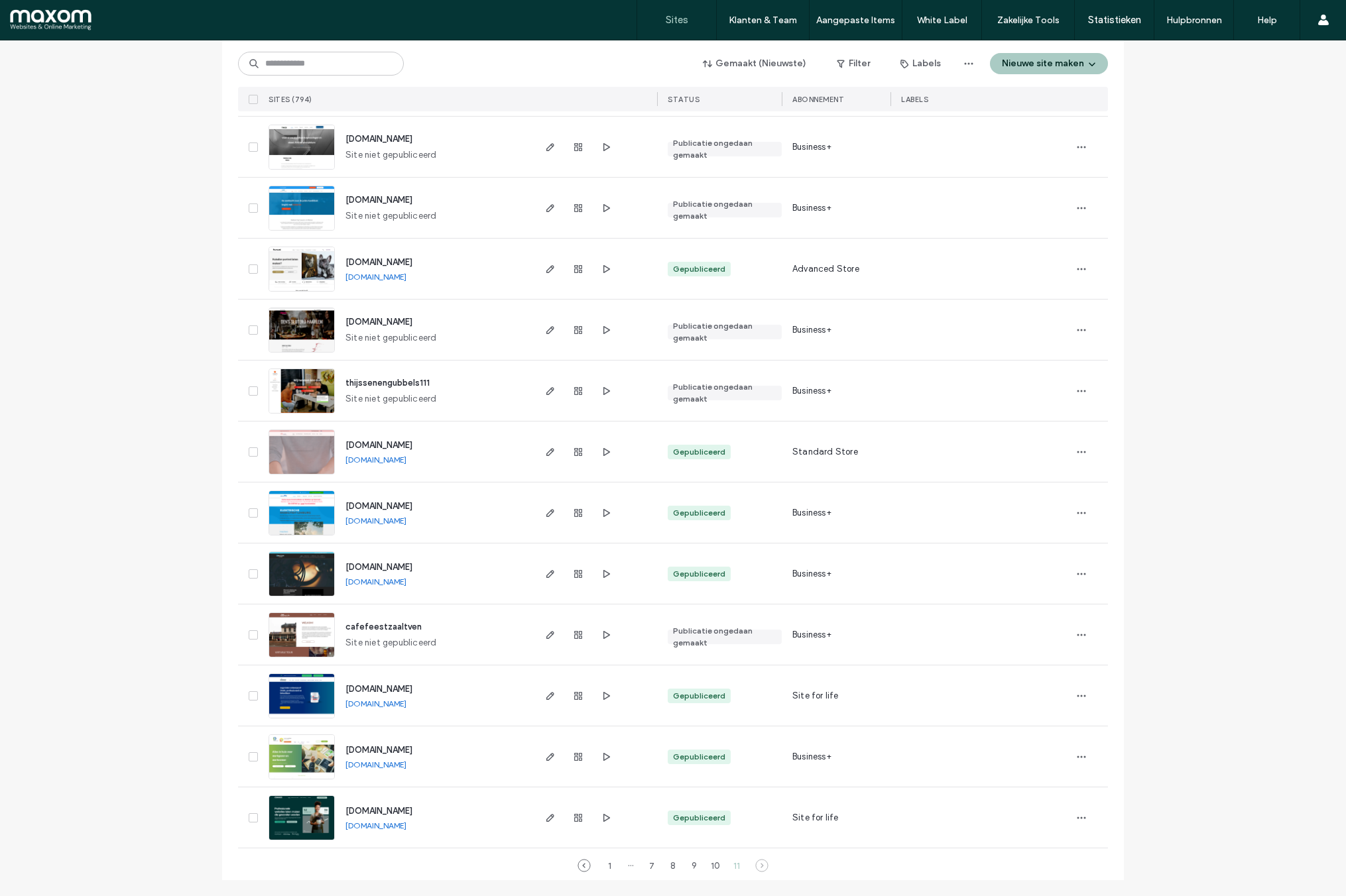
scroll to position [2097, 0]
click at [545, 818] on icon "button" at bounding box center [551, 818] width 11 height 11
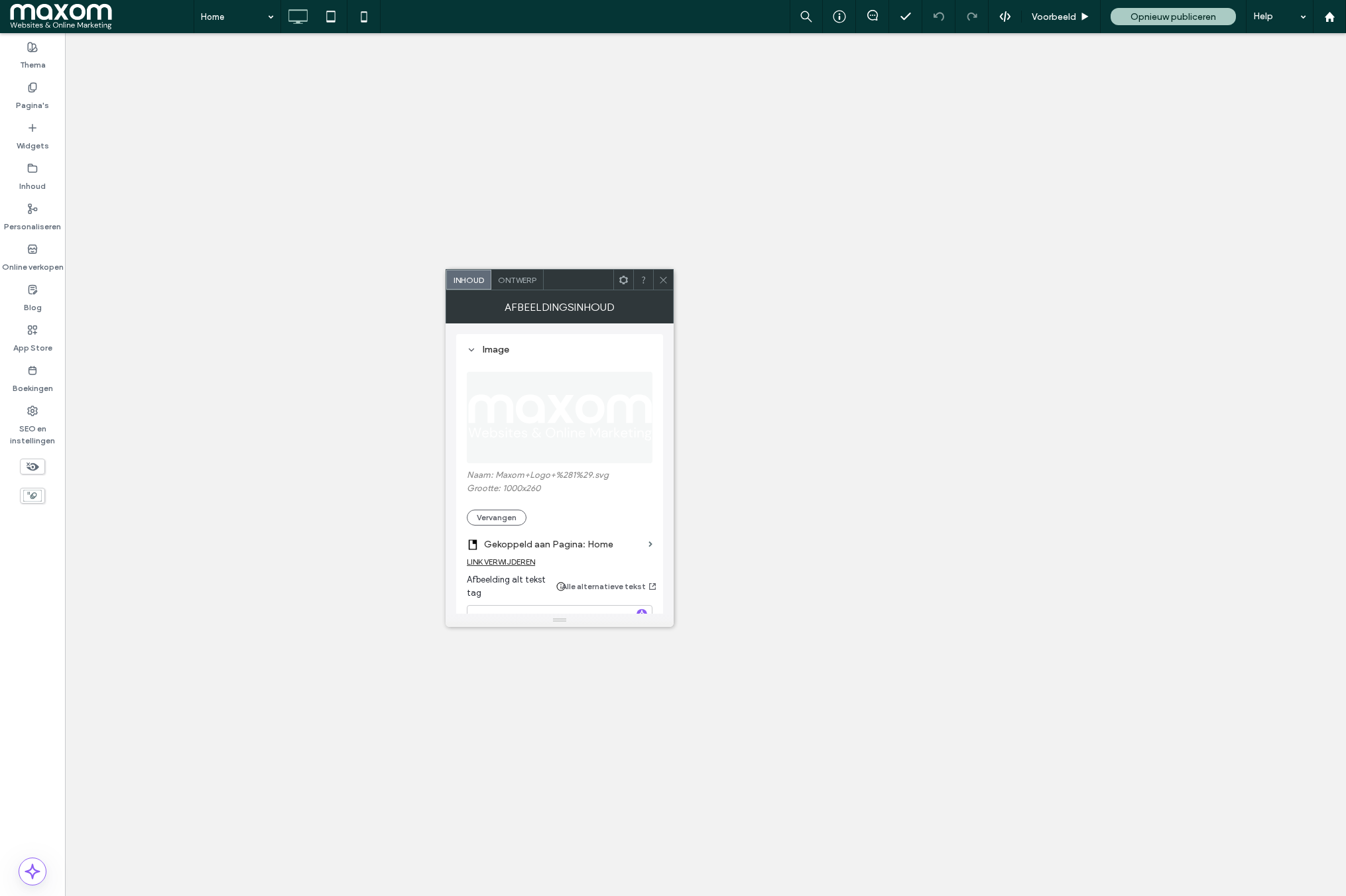
click at [506, 513] on button "Vervangen" at bounding box center [496, 518] width 59 height 16
